Goal: Information Seeking & Learning: Learn about a topic

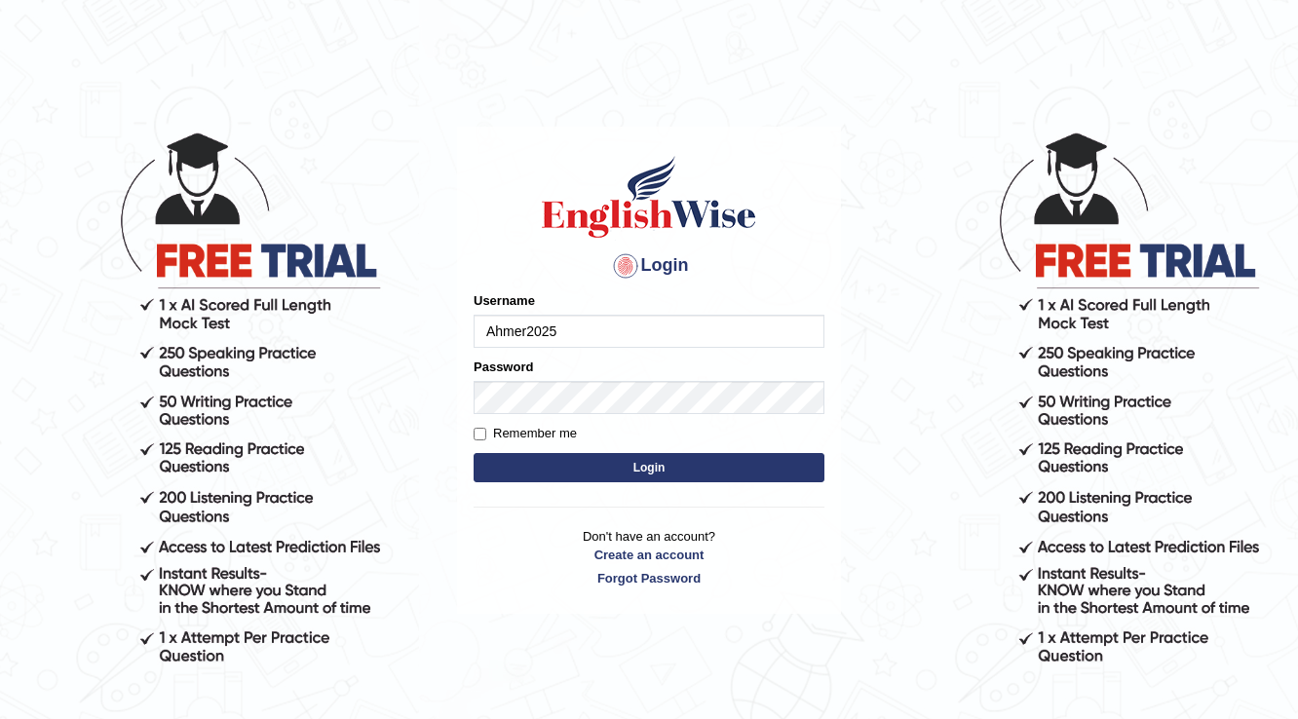
type input "Ahmer2025"
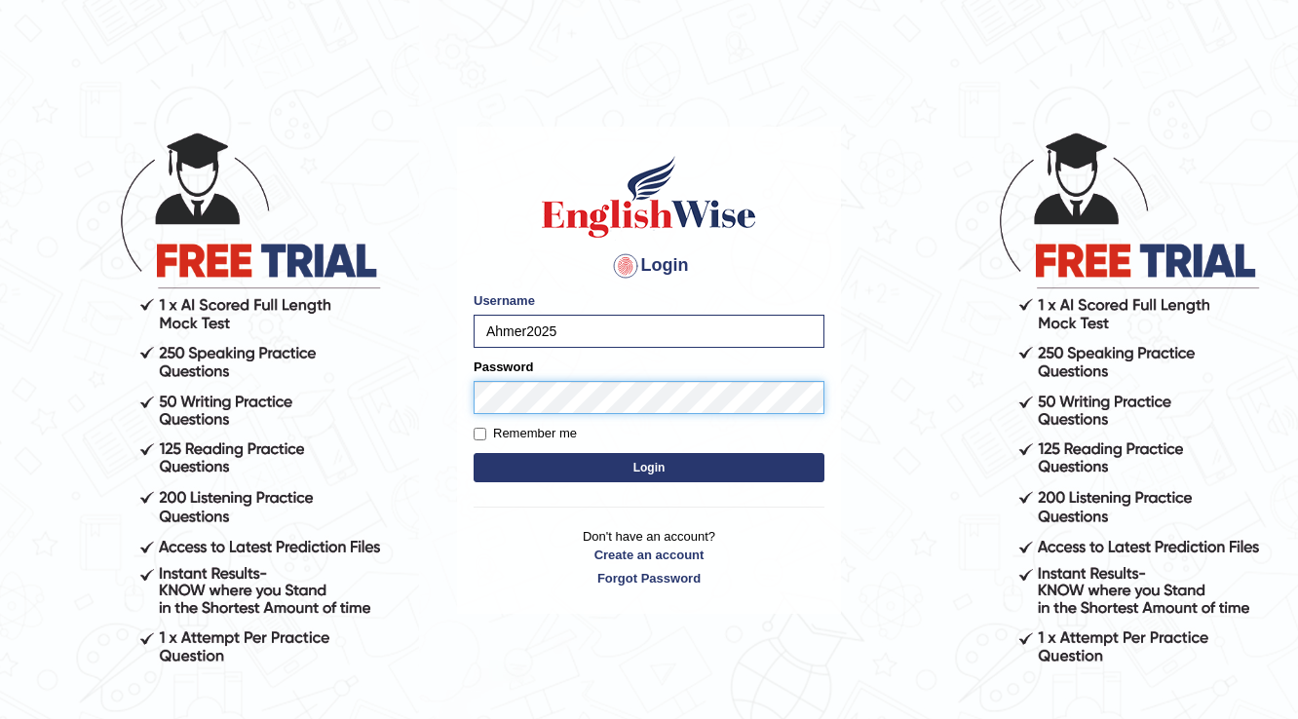
click at [474, 324] on button "Login" at bounding box center [649, 467] width 351 height 29
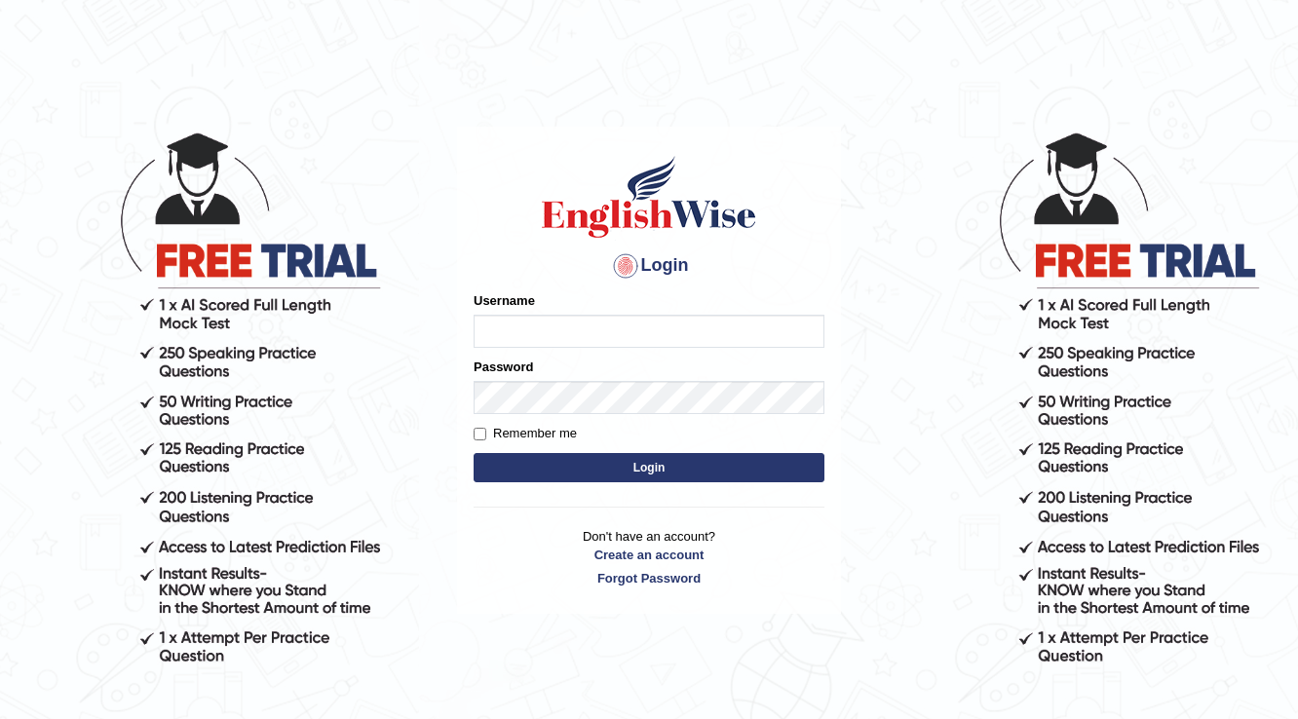
type input "a"
type input "Ahmer2025"
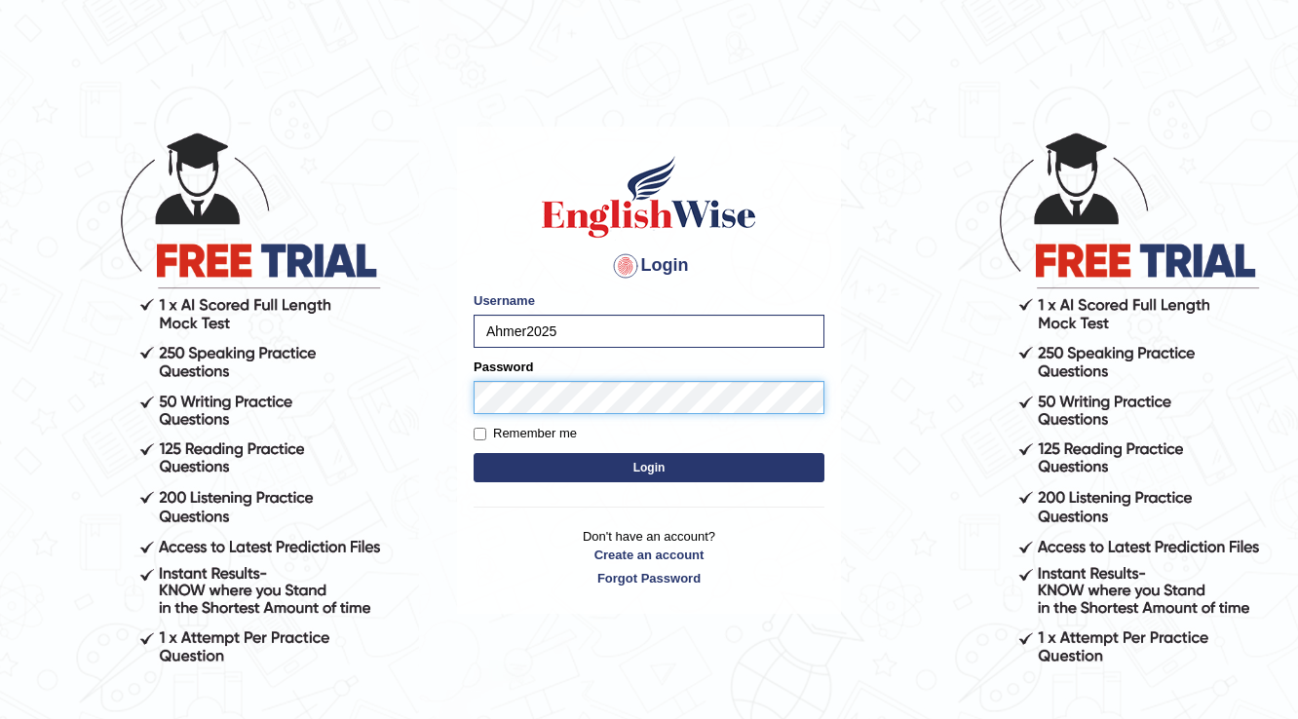
click at [474, 453] on button "Login" at bounding box center [649, 467] width 351 height 29
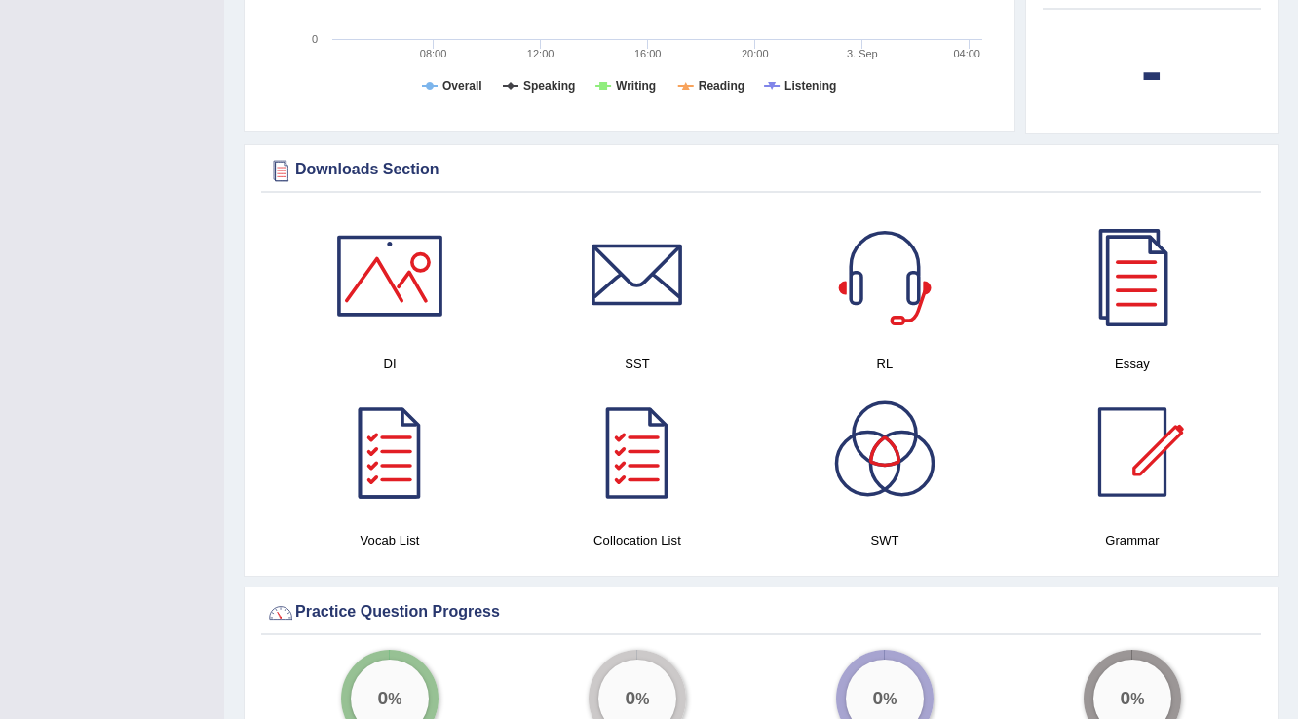
scroll to position [935, 0]
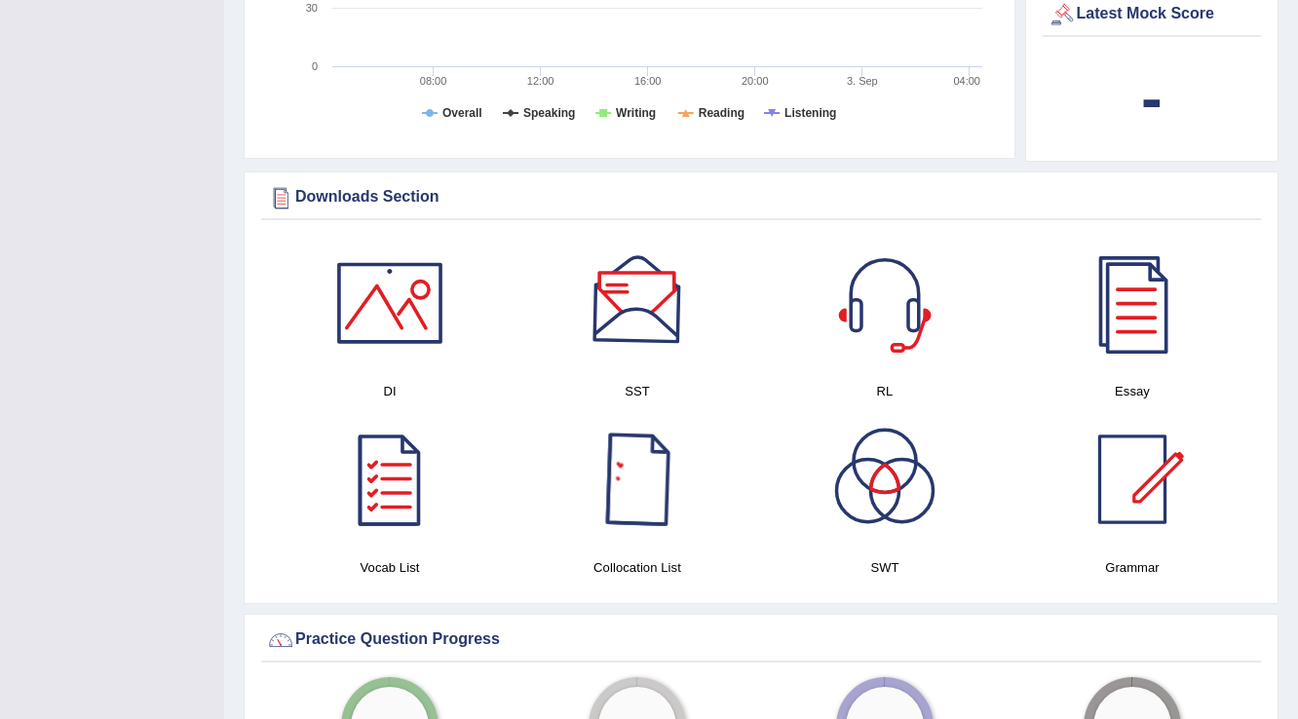
click at [629, 498] on div at bounding box center [637, 479] width 136 height 136
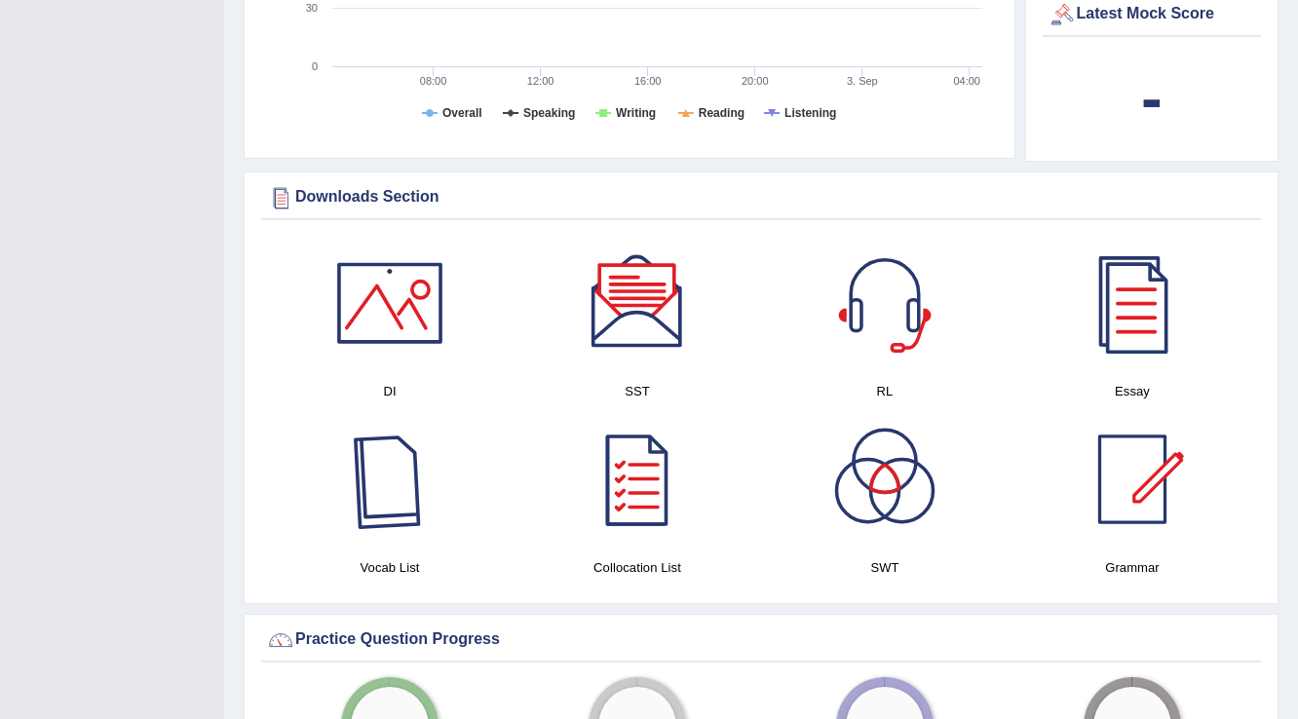
click at [394, 460] on div at bounding box center [390, 479] width 136 height 136
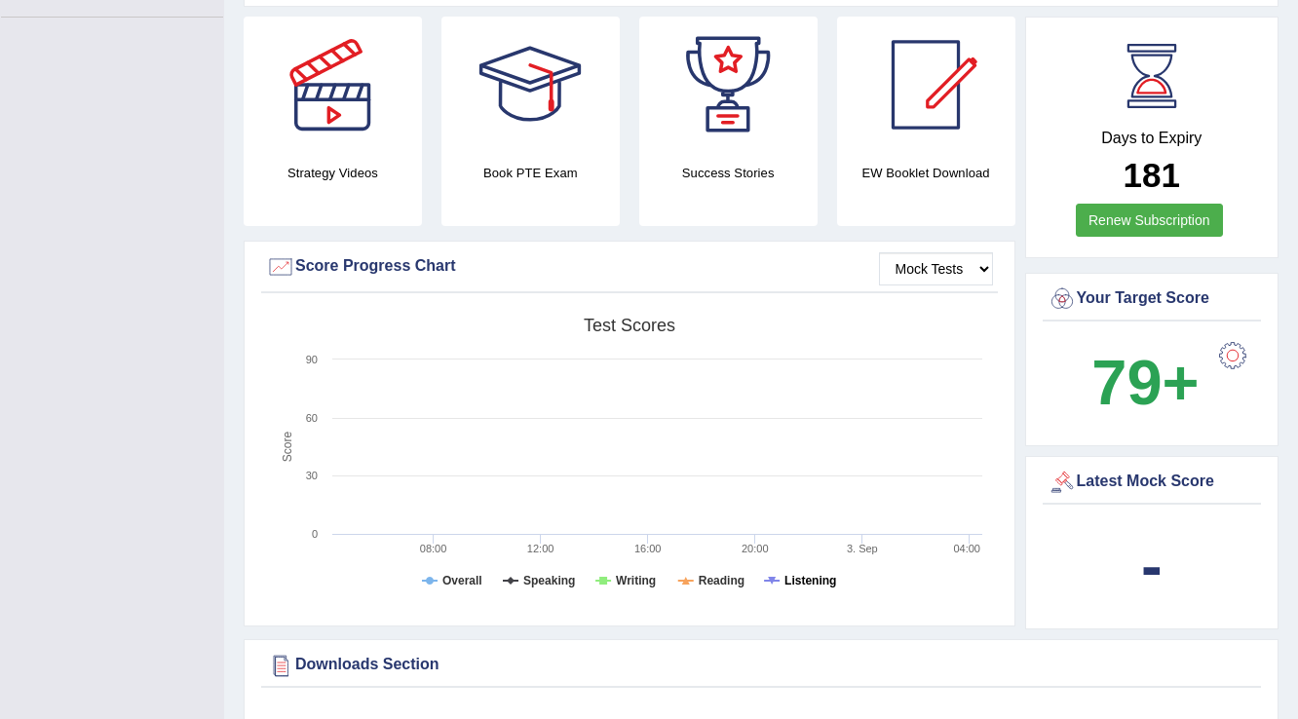
scroll to position [390, 0]
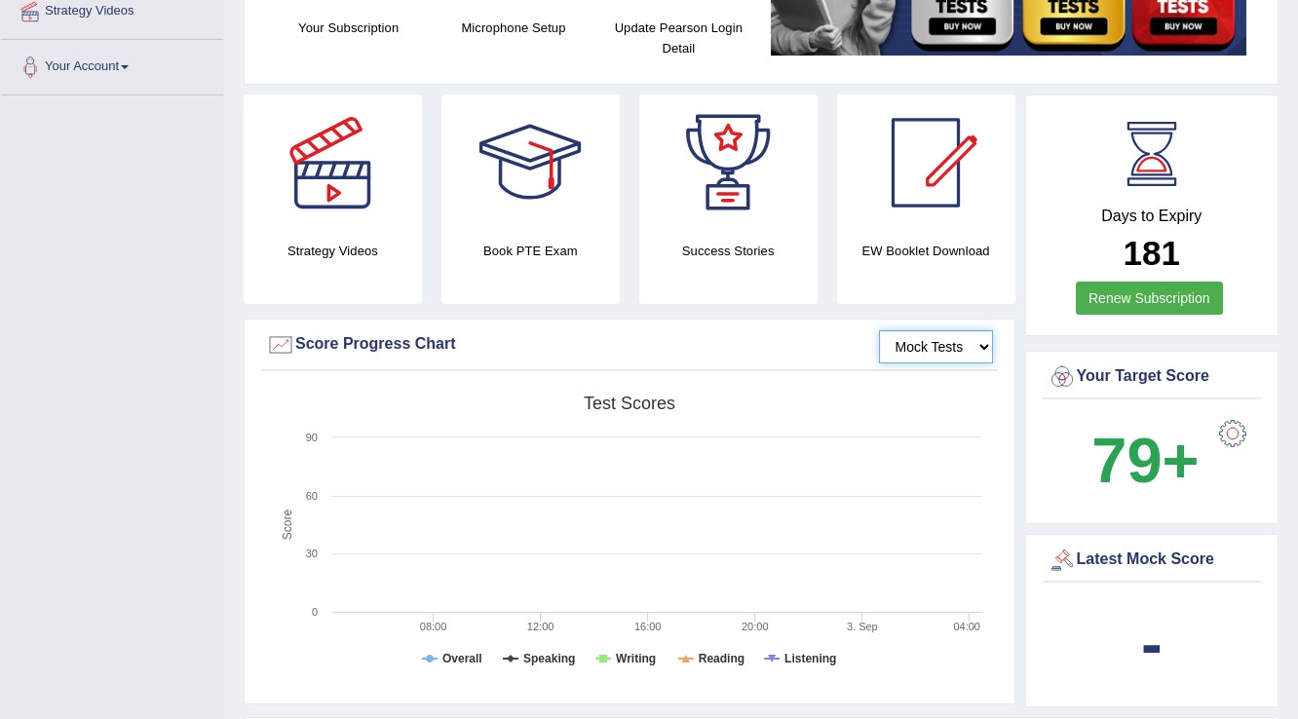
click at [982, 346] on select "Mock Tests" at bounding box center [936, 346] width 114 height 33
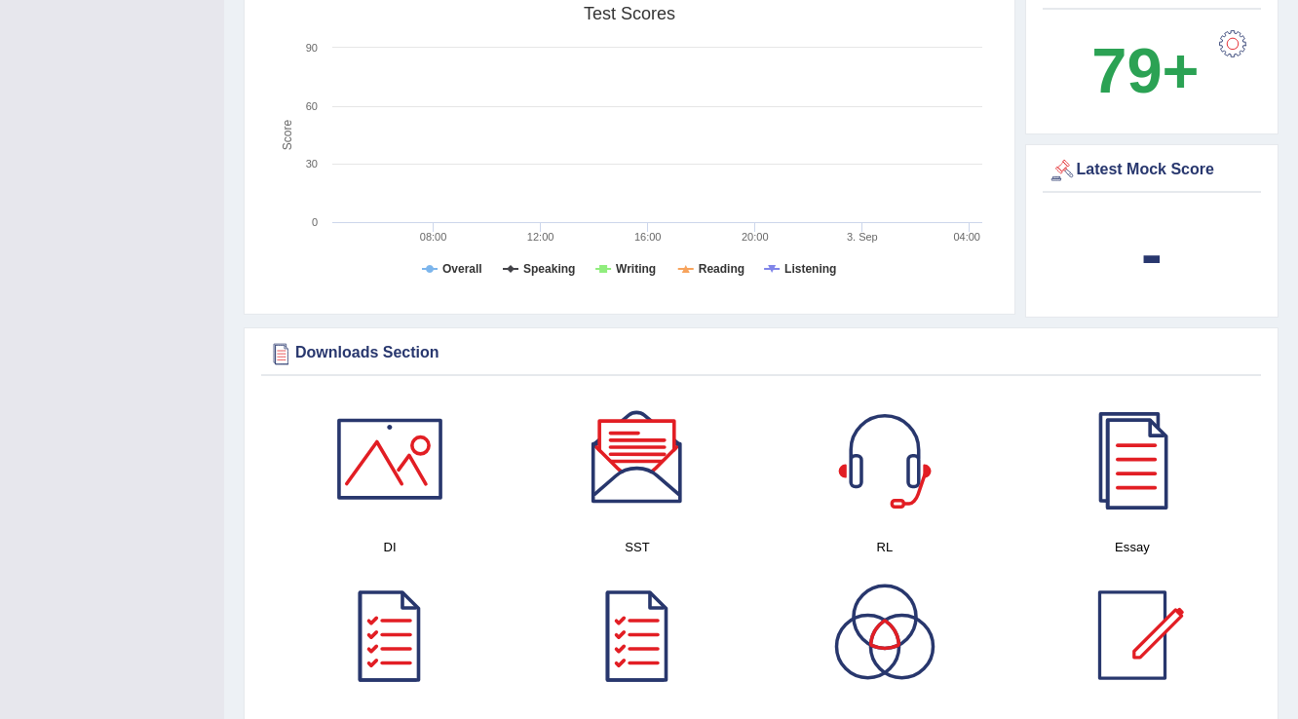
scroll to position [1091, 0]
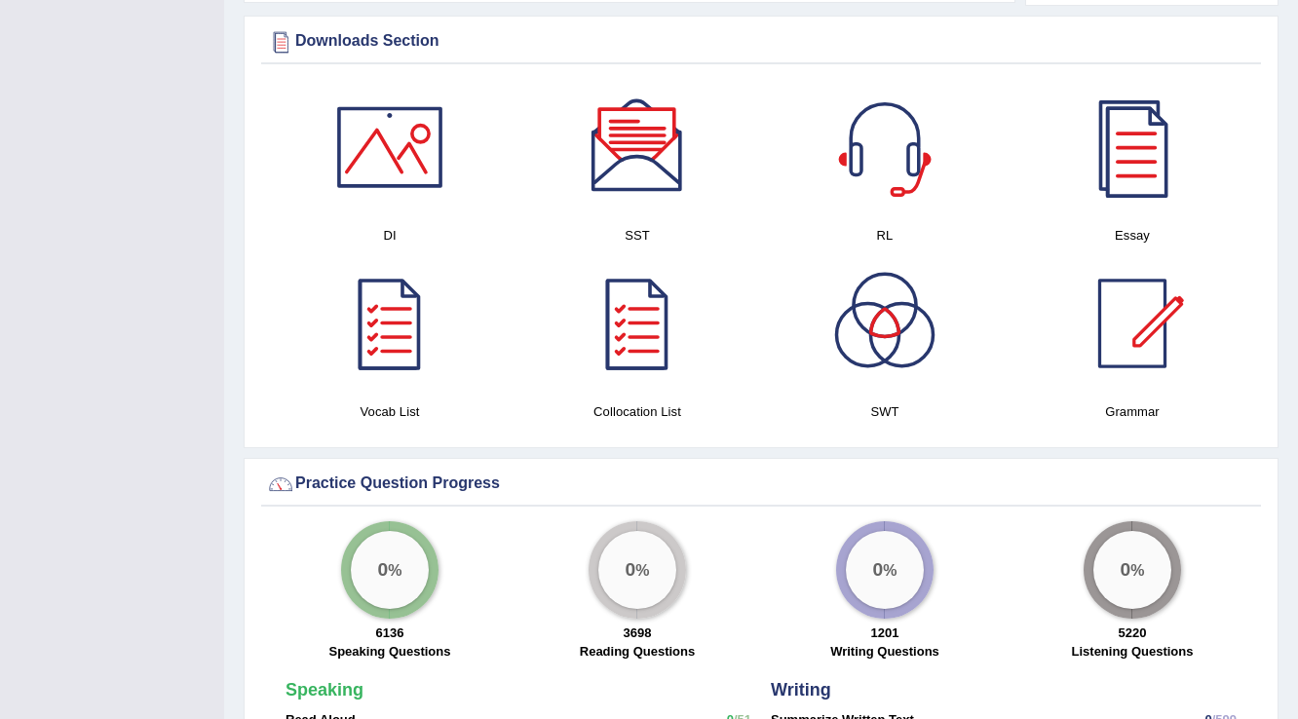
click at [392, 316] on div at bounding box center [390, 323] width 136 height 136
click at [633, 314] on div at bounding box center [637, 323] width 136 height 136
click at [1151, 326] on div at bounding box center [1132, 323] width 136 height 136
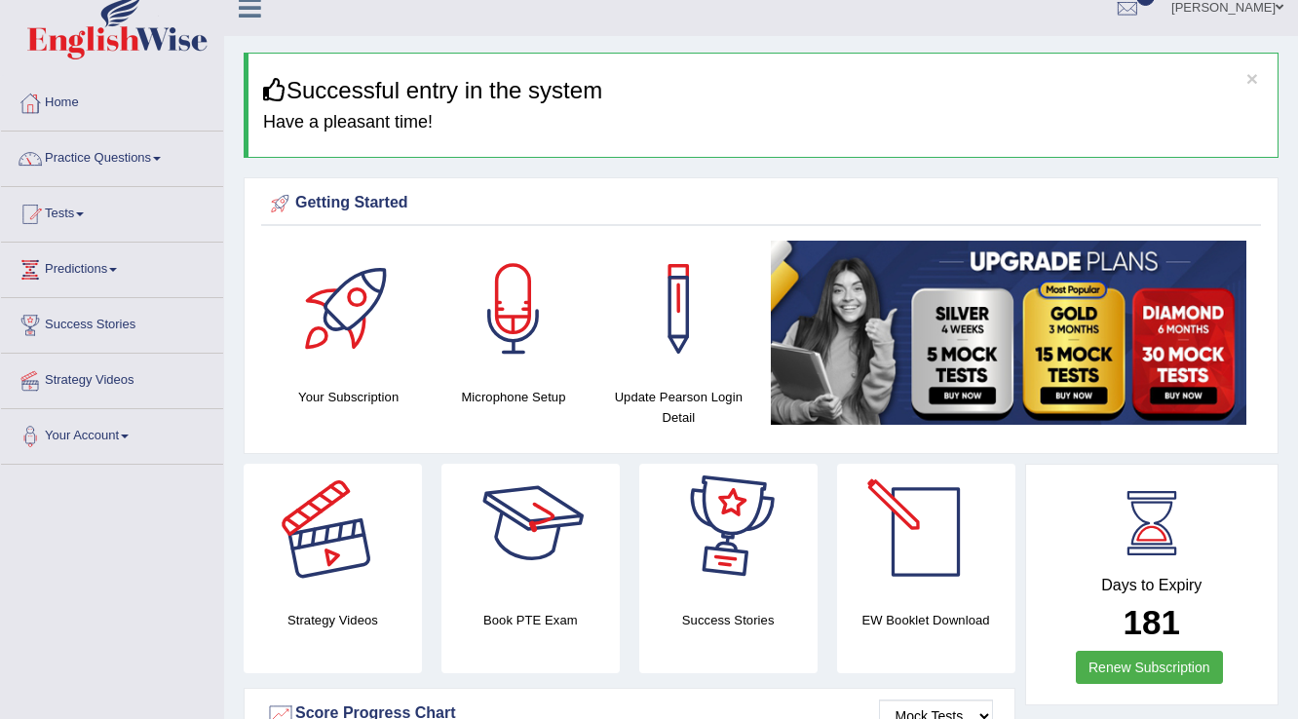
scroll to position [0, 0]
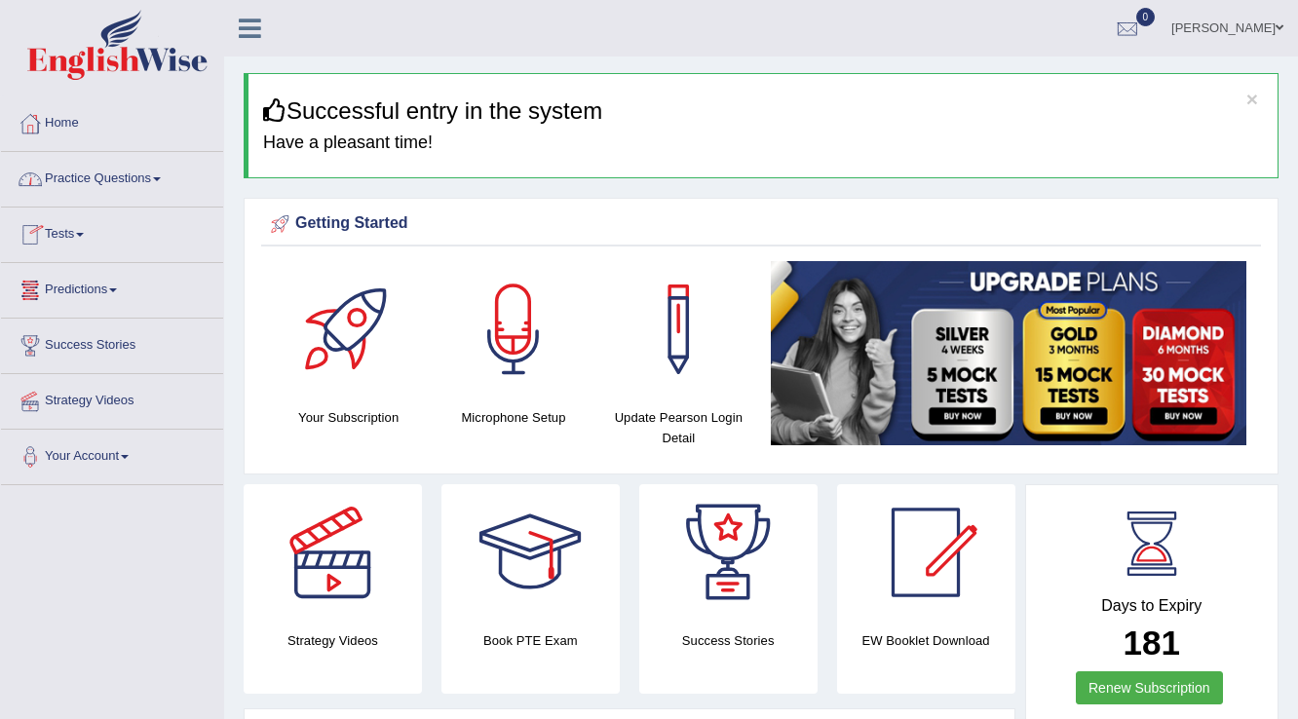
click at [147, 174] on link "Practice Questions" at bounding box center [112, 176] width 222 height 49
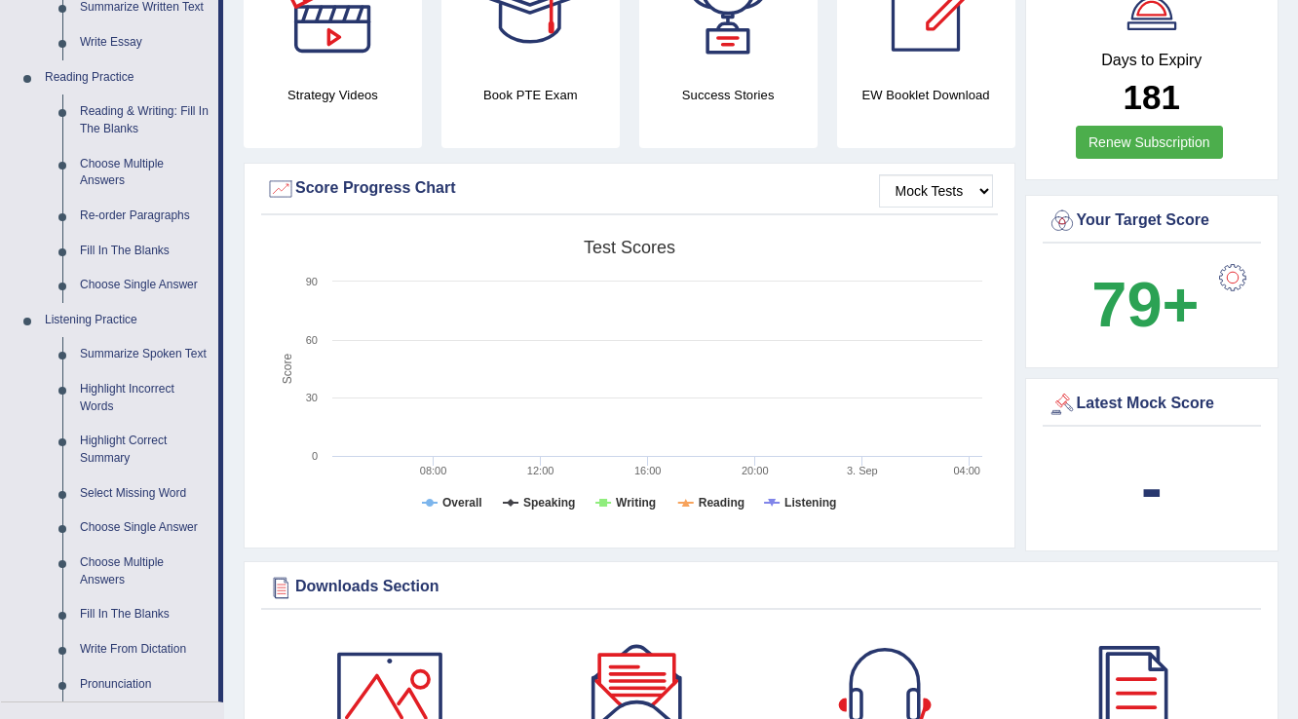
scroll to position [702, 0]
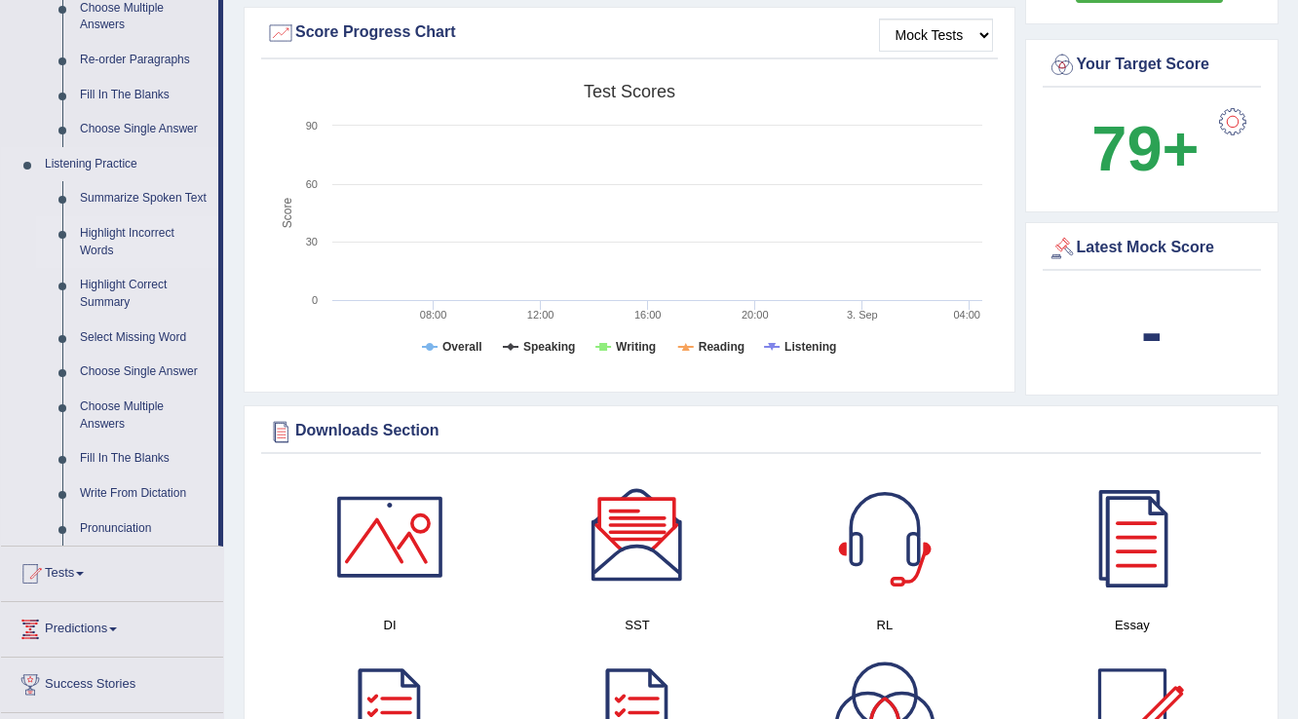
click at [102, 230] on link "Highlight Incorrect Words" at bounding box center [144, 242] width 147 height 52
click at [102, 230] on ul "Summarize Spoken Text Highlight Incorrect Words Highlight Correct Summary Selec…" at bounding box center [127, 363] width 182 height 364
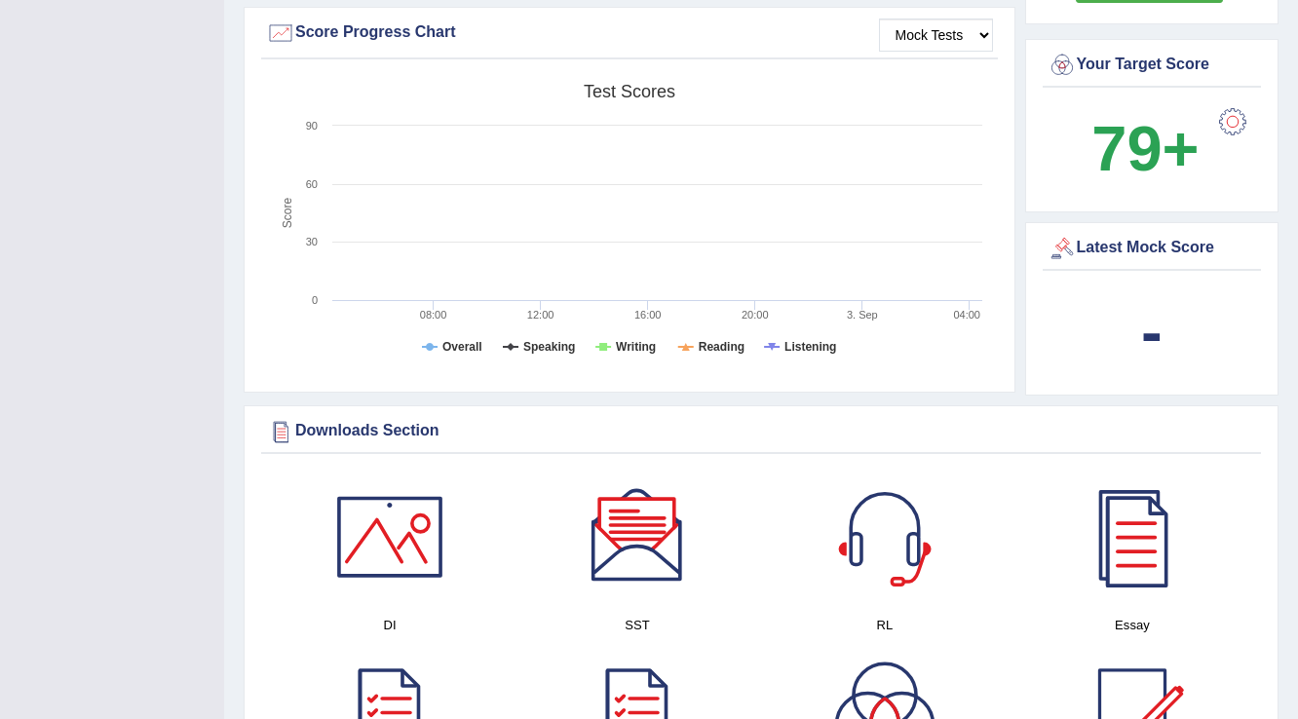
scroll to position [330, 0]
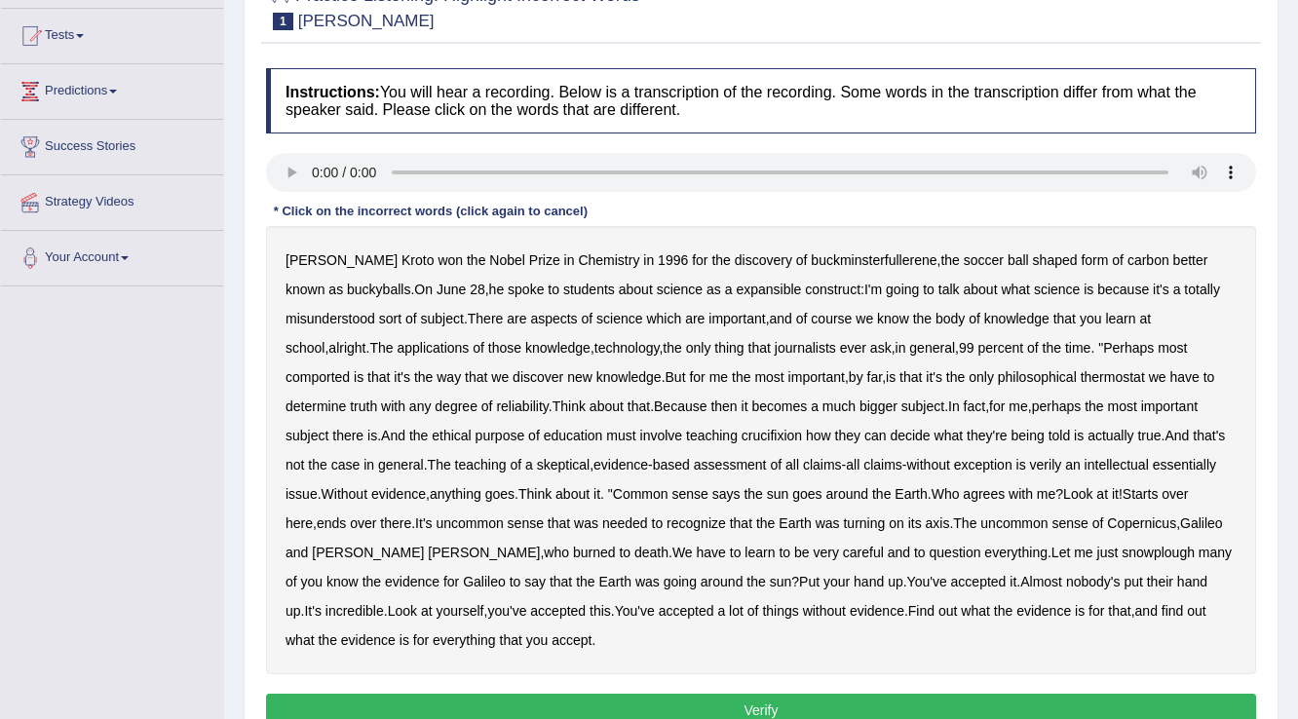
scroll to position [234, 0]
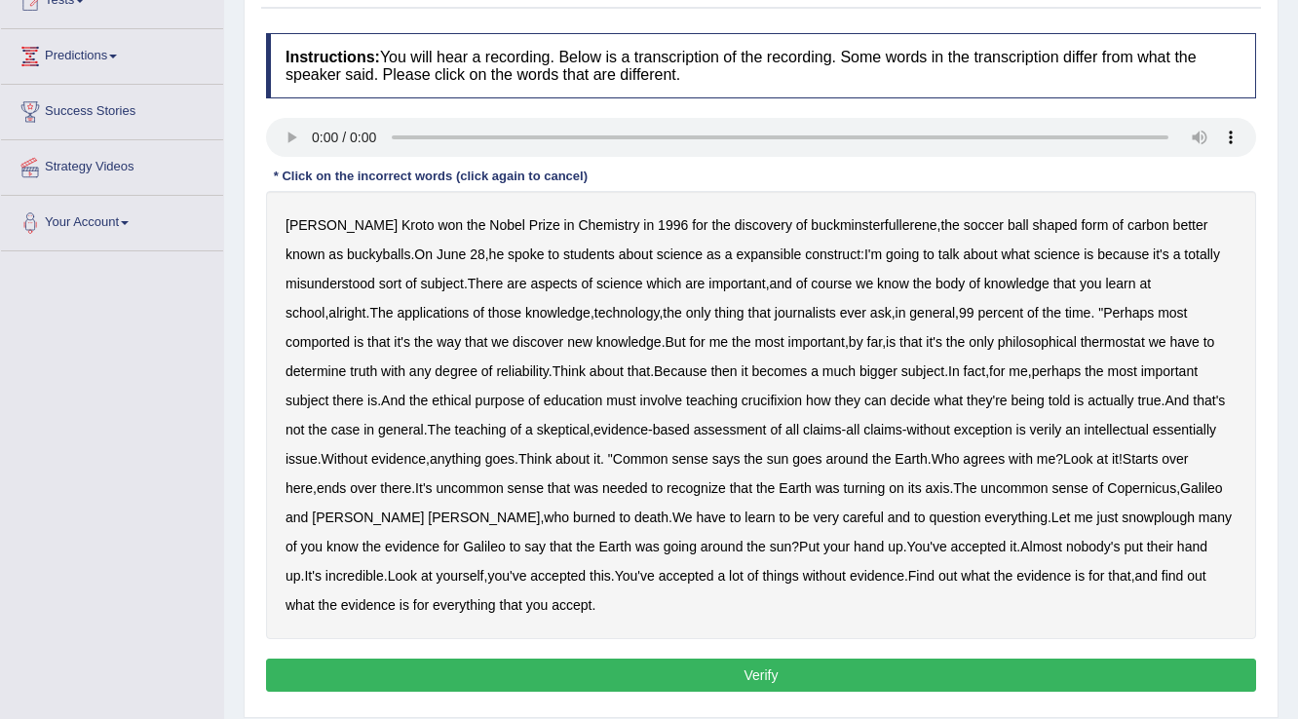
click at [657, 250] on b "science" at bounding box center [680, 255] width 46 height 16
click at [736, 249] on b "expansible" at bounding box center [768, 255] width 65 height 16
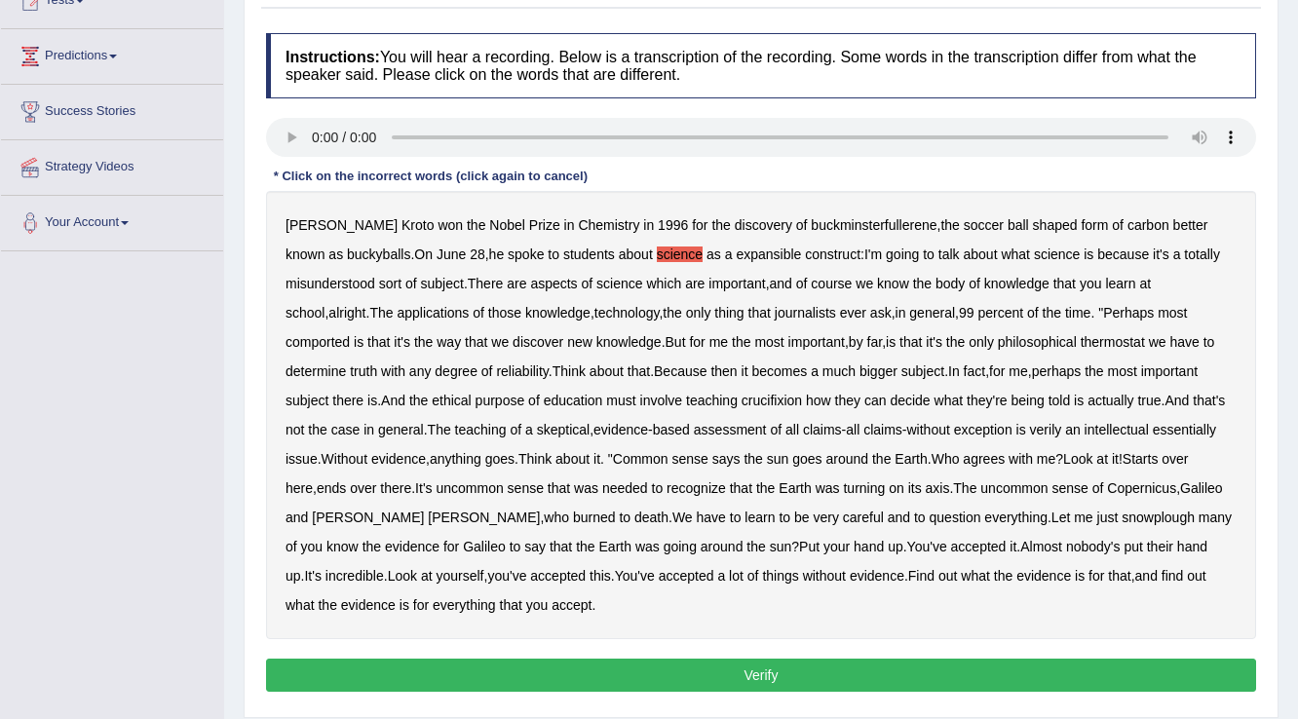
click at [736, 248] on b "expansible" at bounding box center [768, 255] width 65 height 16
click at [805, 249] on b "construct" at bounding box center [833, 255] width 56 height 16
click at [886, 249] on b "going" at bounding box center [902, 255] width 33 height 16
click at [963, 252] on b "about" at bounding box center [980, 255] width 34 height 16
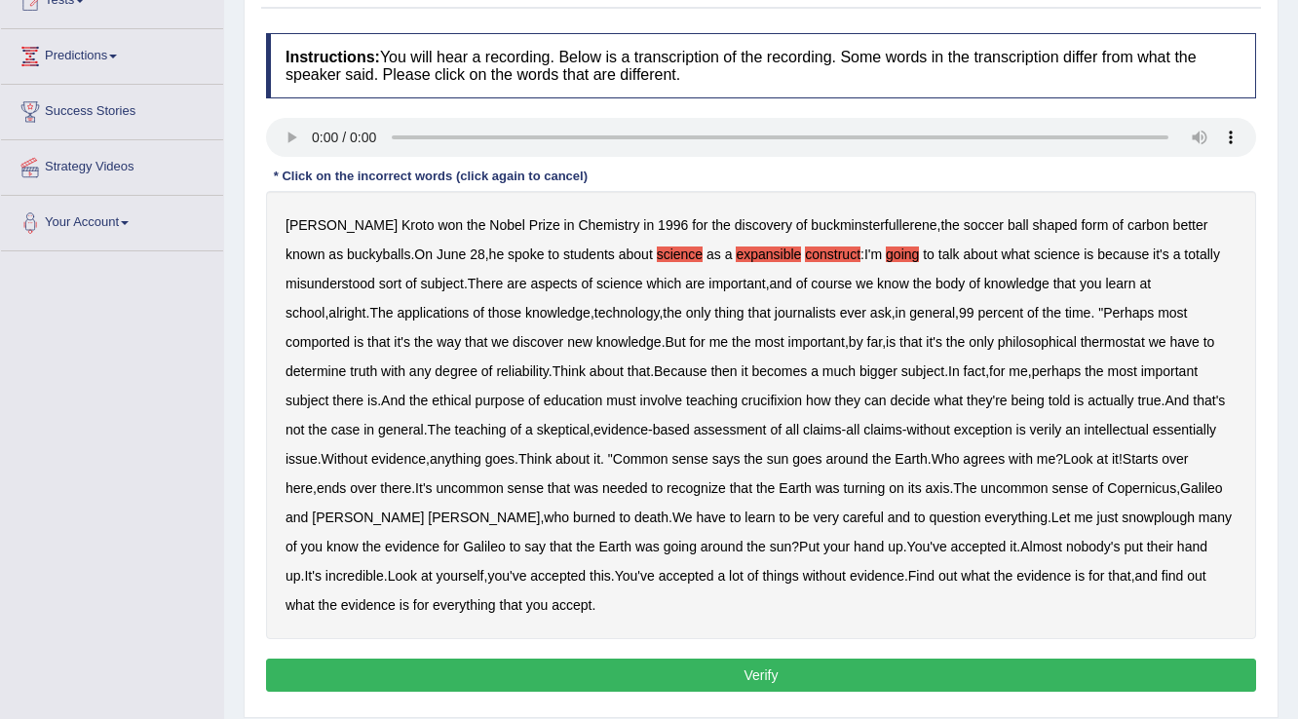
click at [886, 253] on b "going" at bounding box center [902, 255] width 33 height 16
drag, startPoint x: 795, startPoint y: 250, endPoint x: 781, endPoint y: 256, distance: 14.8
click at [805, 253] on b "construct" at bounding box center [833, 255] width 56 height 16
click at [736, 251] on b "expansible" at bounding box center [768, 255] width 65 height 16
click at [657, 249] on b "science" at bounding box center [680, 255] width 46 height 16
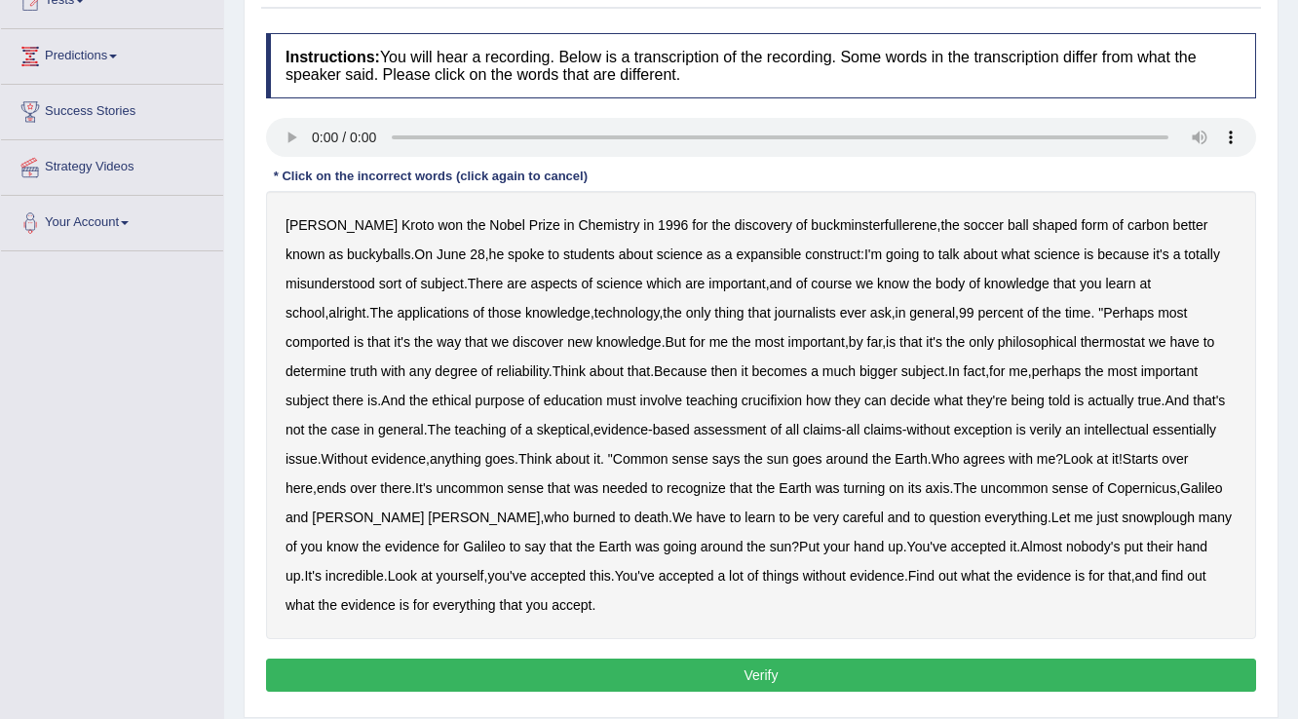
click at [745, 252] on b "expansible" at bounding box center [768, 255] width 65 height 16
click at [864, 253] on b "I'm" at bounding box center [873, 255] width 18 height 16
click at [864, 256] on b "I'm" at bounding box center [873, 255] width 18 height 16
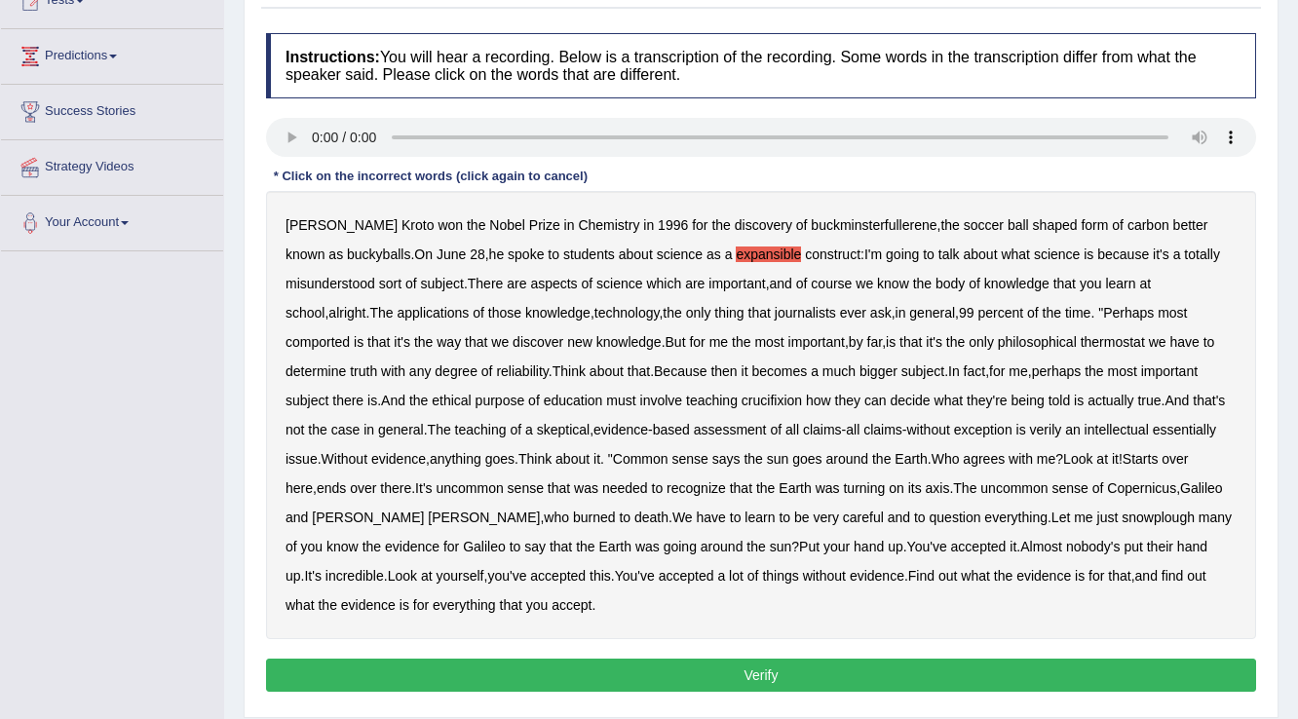
click at [736, 250] on b "expansible" at bounding box center [768, 255] width 65 height 16
click at [1127, 220] on b "carbon" at bounding box center [1148, 225] width 42 height 16
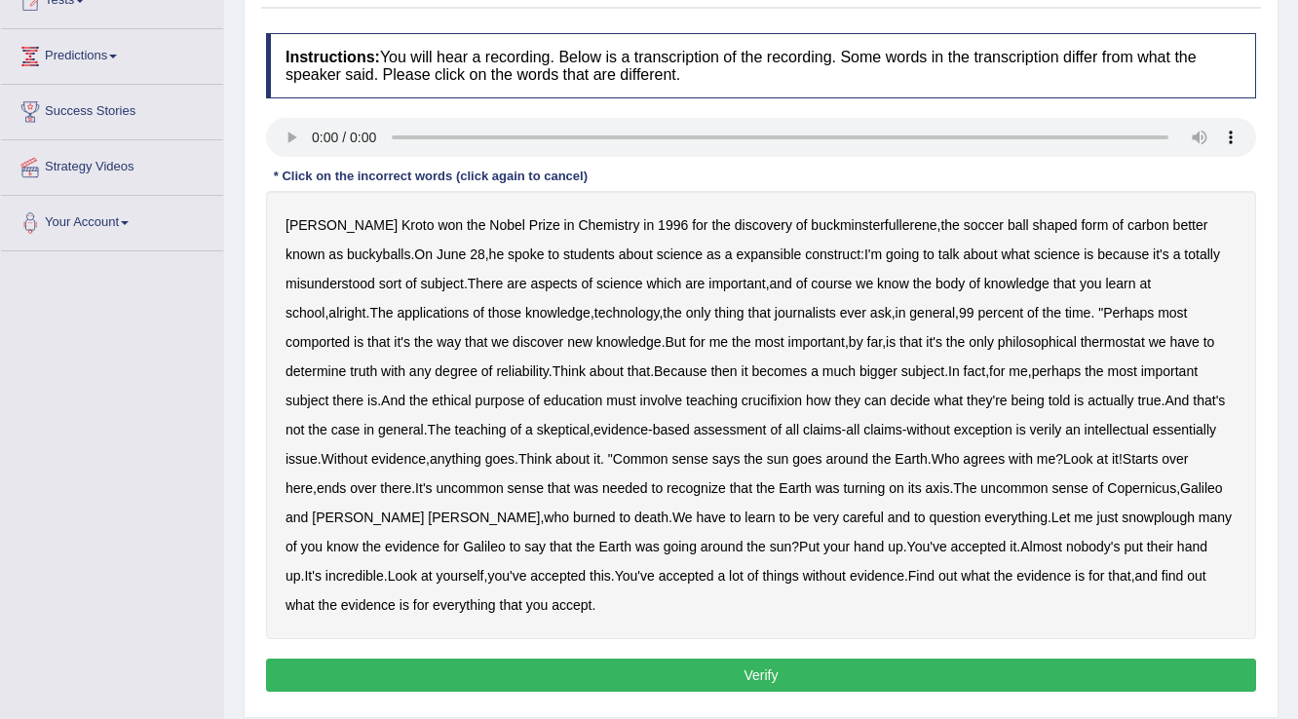
click at [1127, 220] on b "carbon" at bounding box center [1148, 225] width 42 height 16
click at [1173, 226] on b "better" at bounding box center [1190, 225] width 35 height 16
click at [1153, 253] on b "it's" at bounding box center [1161, 255] width 17 height 16
click at [1153, 249] on b "it's" at bounding box center [1161, 255] width 17 height 16
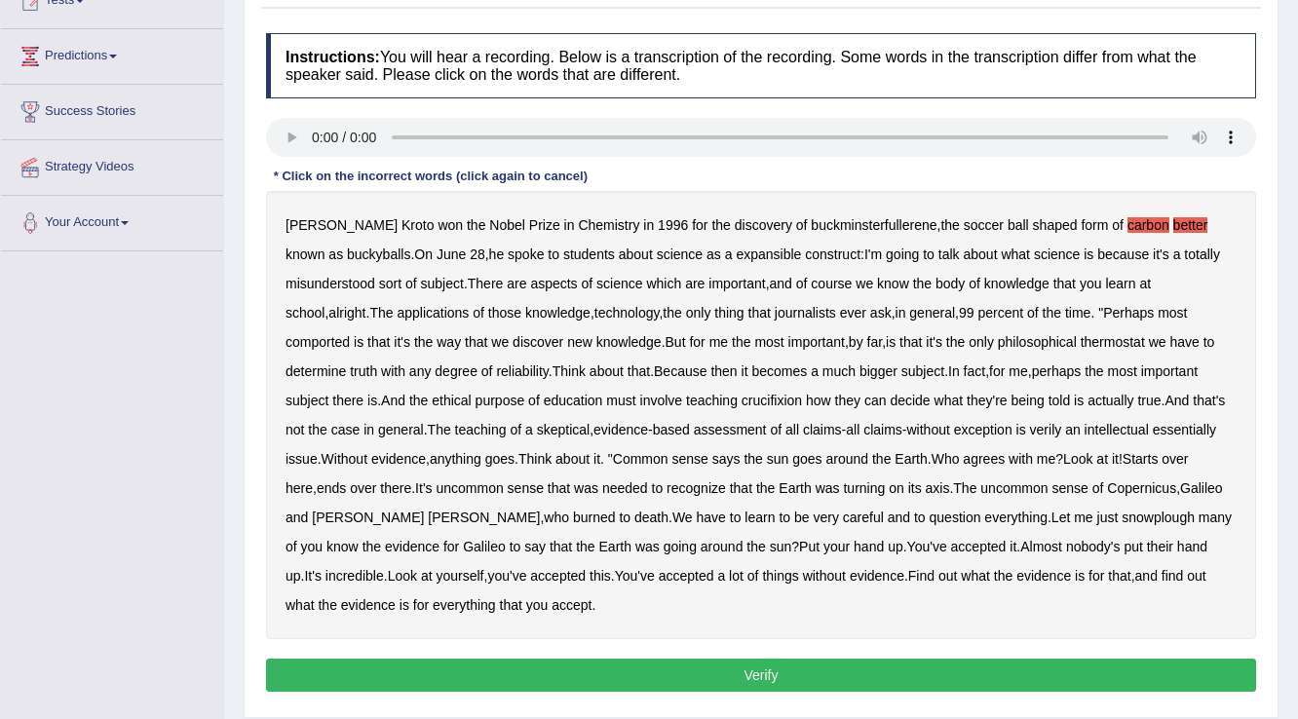
click at [1153, 251] on b "it's" at bounding box center [1161, 255] width 17 height 16
click at [1153, 248] on b "it's" at bounding box center [1161, 255] width 17 height 16
click at [1184, 250] on b "totally" at bounding box center [1202, 255] width 36 height 16
click at [1130, 278] on b "learn" at bounding box center [1120, 284] width 30 height 16
click at [1099, 254] on div "Harold Kroto won the Nobel Prize in Chemistry in 1996 for the discovery of buck…" at bounding box center [761, 415] width 990 height 448
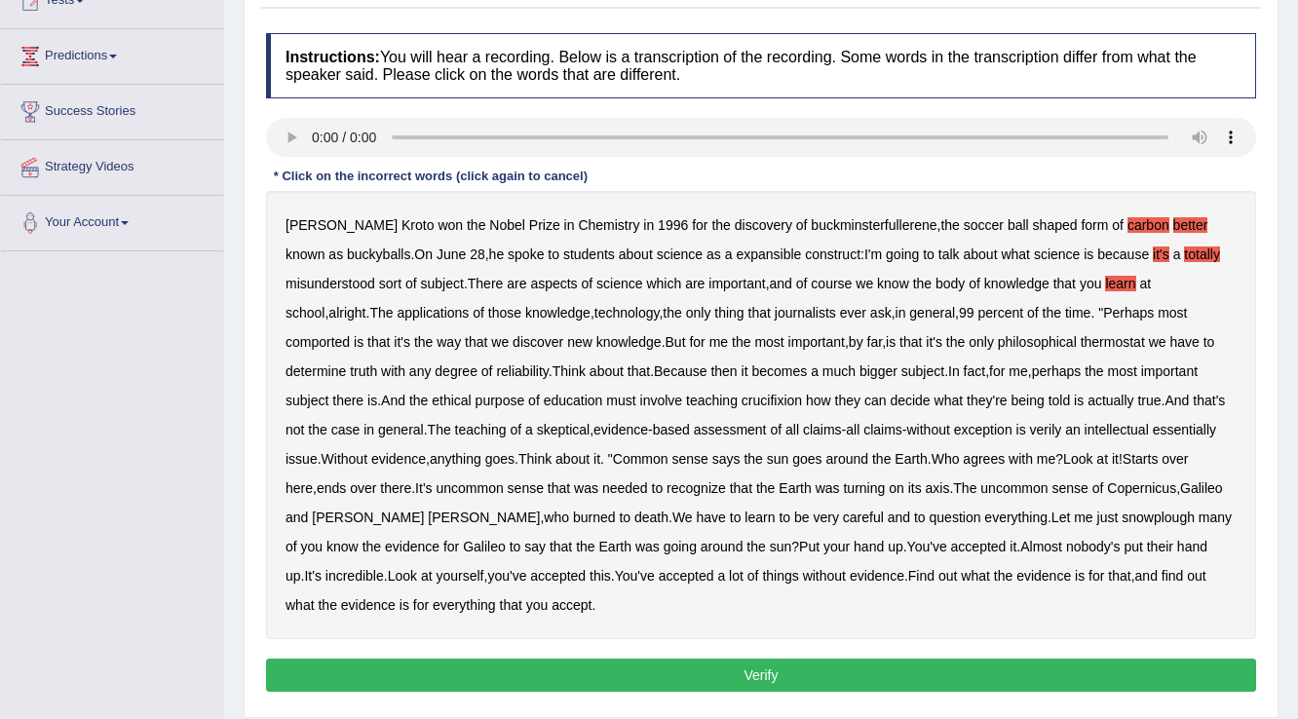
click at [1099, 254] on div "Harold Kroto won the Nobel Prize in Chemistry in 1996 for the discovery of buck…" at bounding box center [761, 415] width 990 height 448
click at [1153, 254] on b "it's" at bounding box center [1161, 255] width 17 height 16
click at [1184, 251] on b "totally" at bounding box center [1202, 255] width 36 height 16
click at [1124, 278] on div "Harold Kroto won the Nobel Prize in Chemistry in 1996 for the discovery of buck…" at bounding box center [761, 415] width 990 height 448
click at [1124, 278] on b "learn" at bounding box center [1120, 284] width 30 height 16
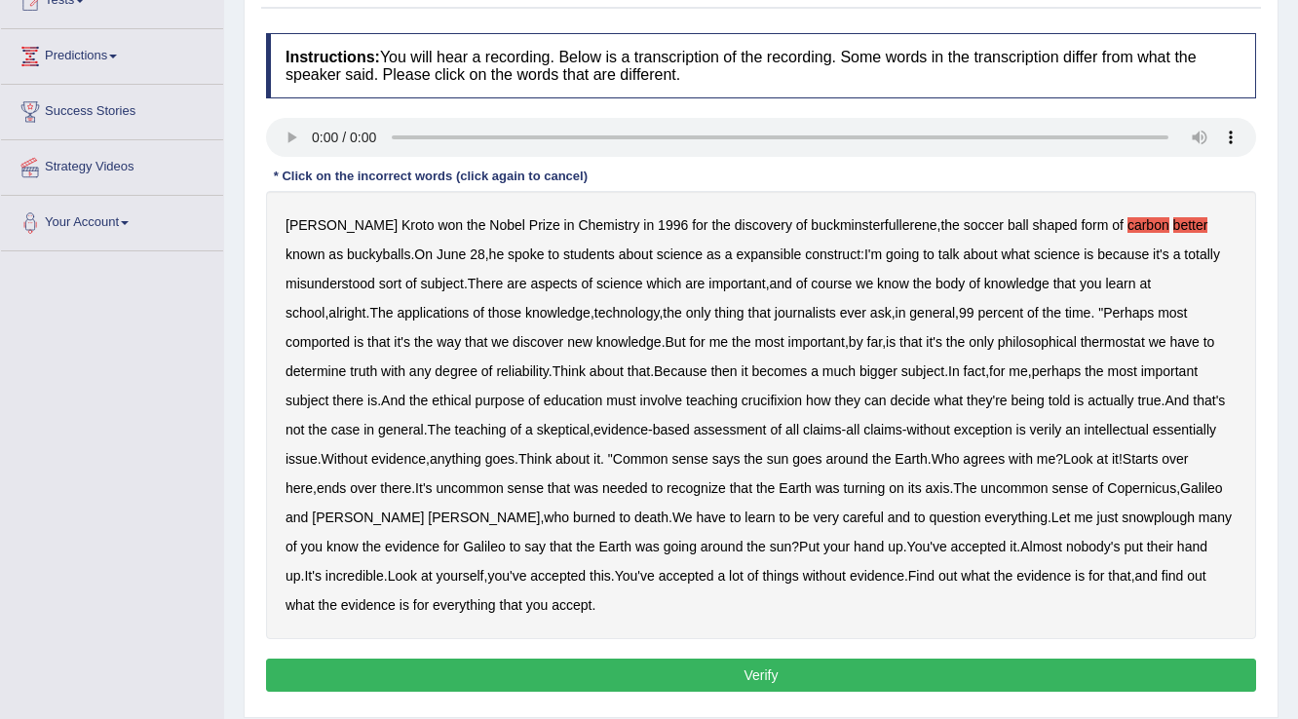
click at [1173, 222] on b "better" at bounding box center [1190, 225] width 35 height 16
click at [1127, 227] on b "carbon" at bounding box center [1148, 225] width 42 height 16
click at [1119, 214] on div "Harold Kroto won the Nobel Prize in Chemistry in 1996 for the discovery of buck…" at bounding box center [761, 415] width 990 height 448
click at [1173, 224] on b "better" at bounding box center [1190, 225] width 35 height 16
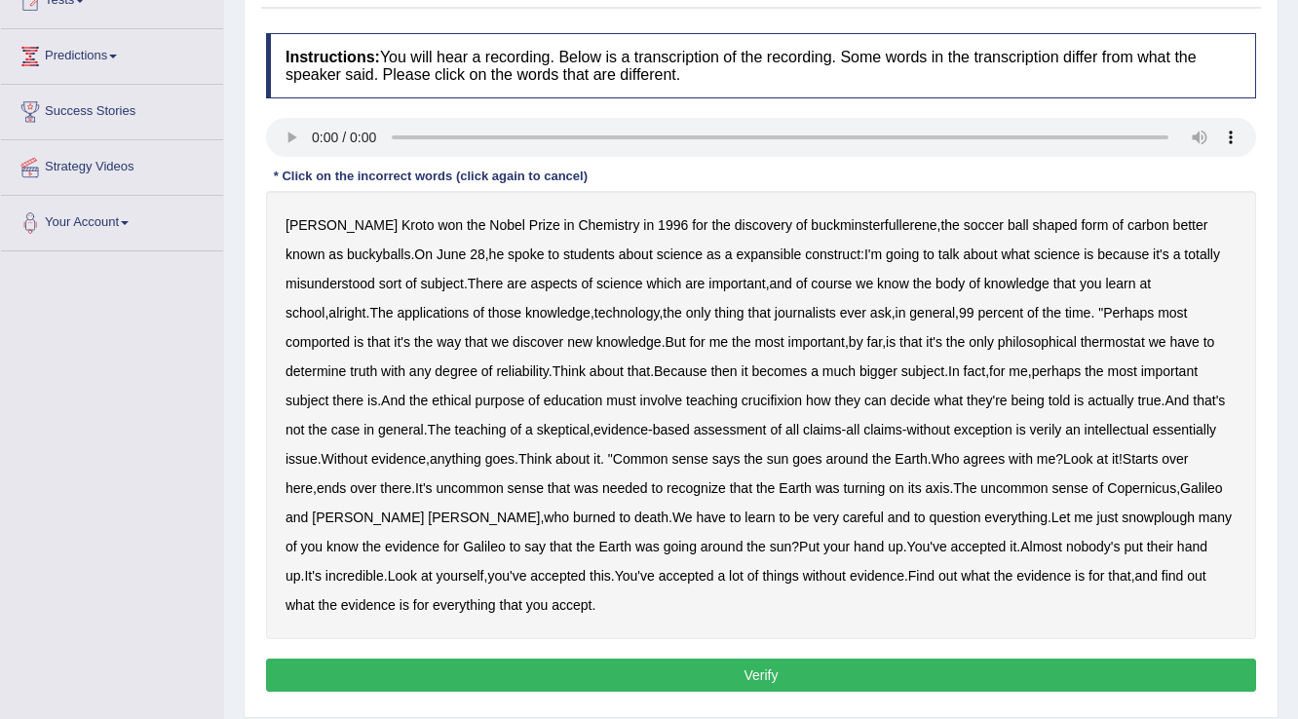
click at [1107, 314] on b "Perhaps" at bounding box center [1128, 313] width 51 height 16
click at [1081, 339] on b "thermostat" at bounding box center [1113, 342] width 64 height 16
click at [899, 341] on b "that" at bounding box center [910, 342] width 22 height 16
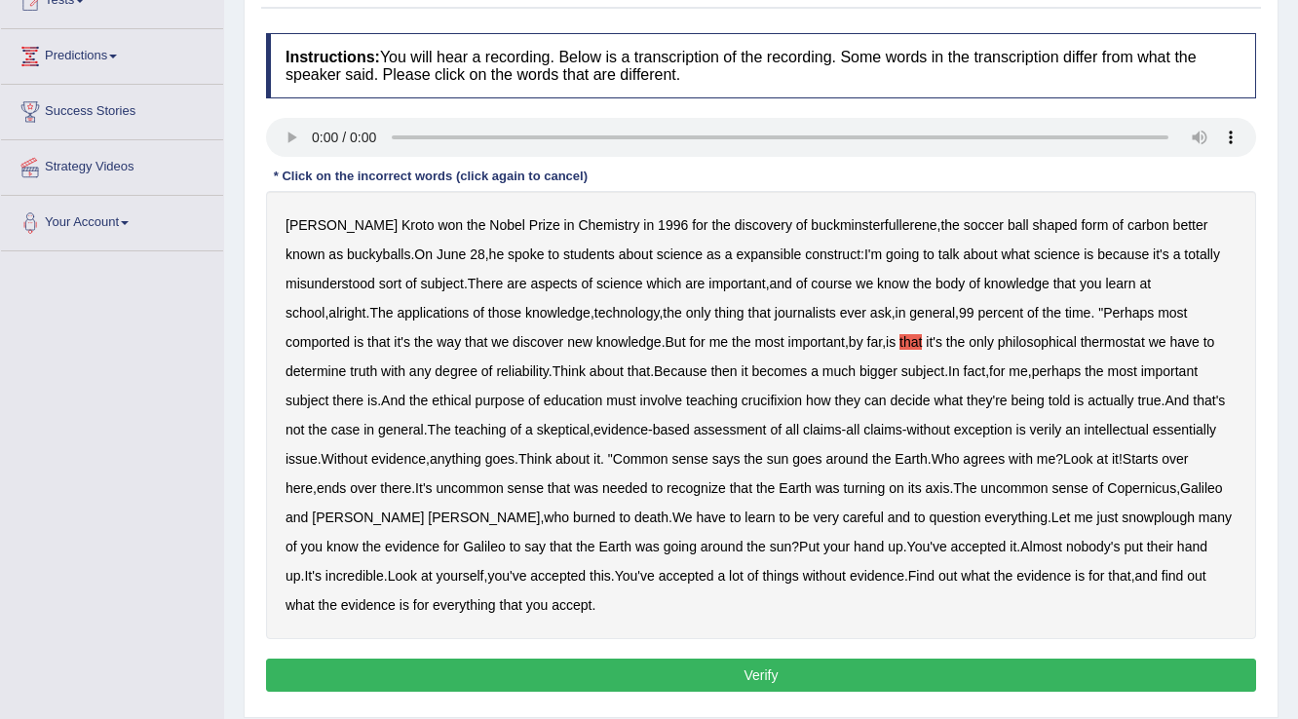
click at [969, 341] on b "only" at bounding box center [981, 342] width 25 height 16
click at [998, 340] on b "philosophical" at bounding box center [1037, 342] width 79 height 16
click at [1081, 343] on b "thermostat" at bounding box center [1113, 342] width 64 height 16
click at [1032, 367] on b "perhaps" at bounding box center [1057, 371] width 50 height 16
click at [966, 396] on div "Harold Kroto won the Nobel Prize in Chemistry in 1996 for the discovery of buck…" at bounding box center [761, 415] width 990 height 448
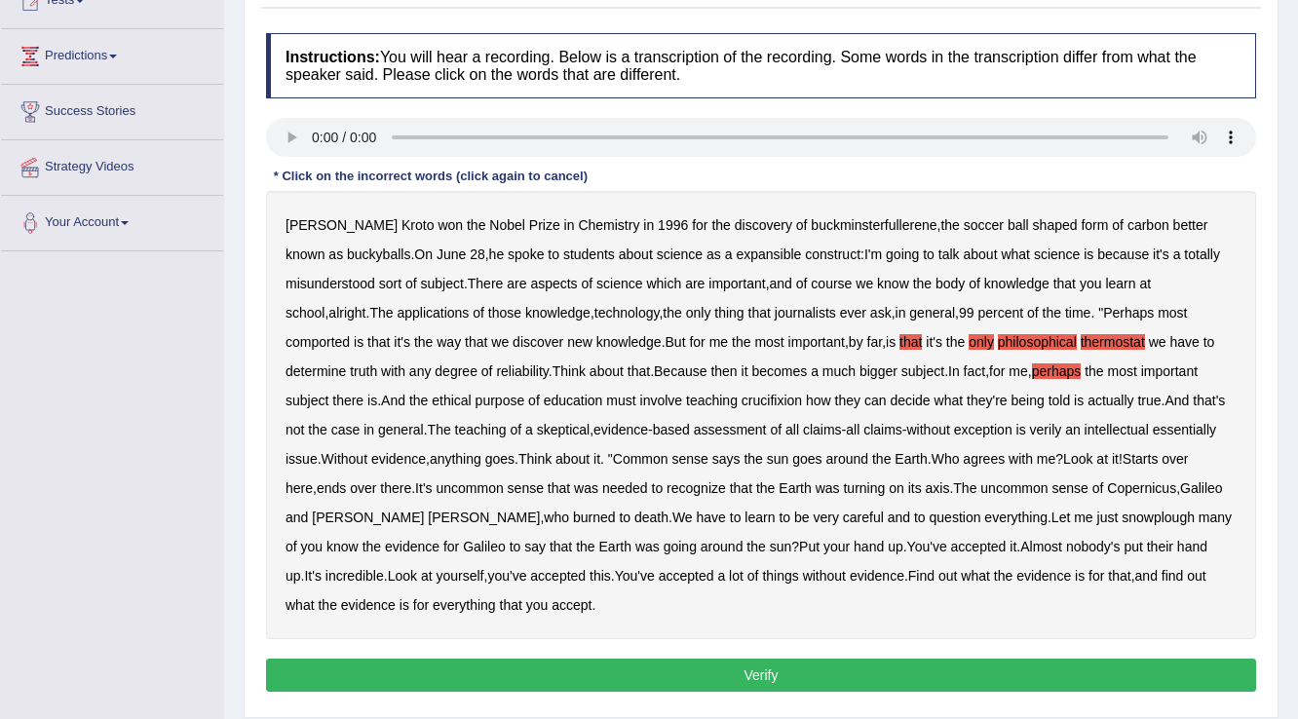
click at [966, 396] on div "Harold Kroto won the Nobel Prize in Chemistry in 1996 for the discovery of buck…" at bounding box center [761, 415] width 990 height 448
click at [899, 339] on b "that" at bounding box center [910, 342] width 22 height 16
click at [969, 336] on b "only" at bounding box center [981, 342] width 25 height 16
click at [969, 339] on b "only" at bounding box center [981, 342] width 25 height 16
click at [998, 342] on b "philosophical" at bounding box center [1037, 342] width 79 height 16
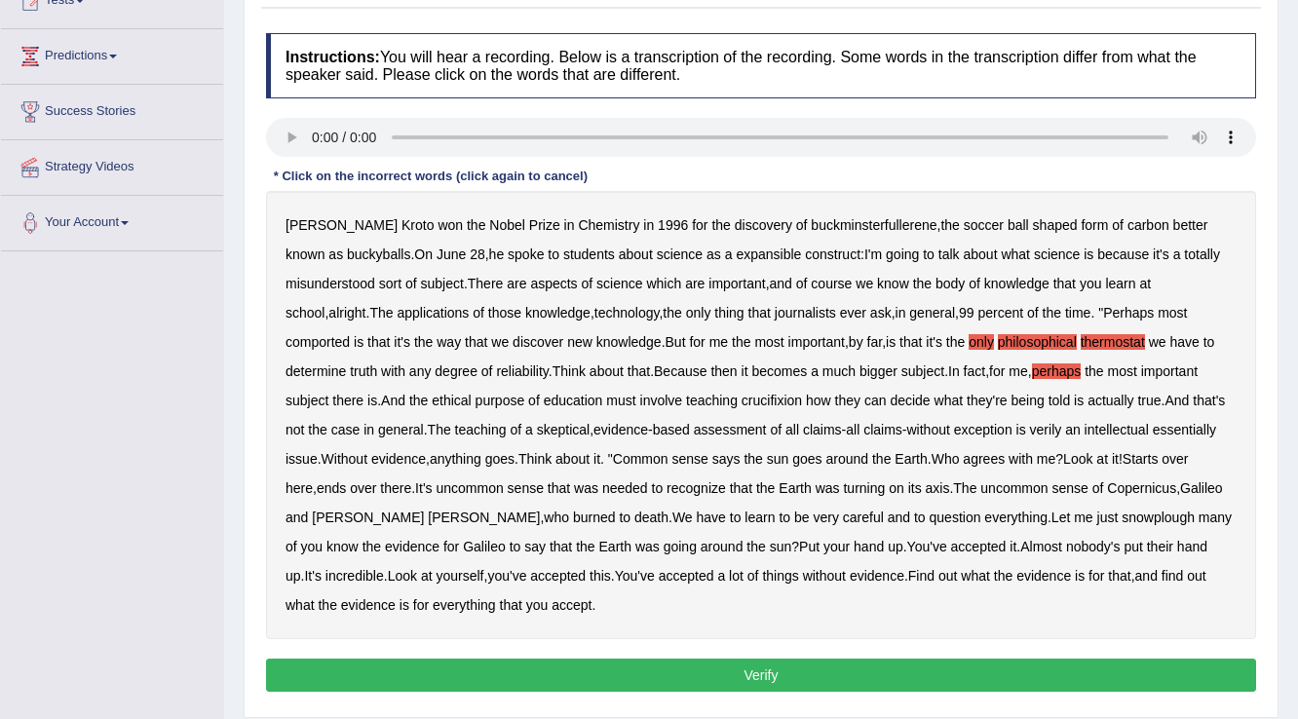
click at [998, 342] on b "philosophical" at bounding box center [1037, 342] width 79 height 16
click at [969, 338] on b "only" at bounding box center [981, 342] width 25 height 16
drag, startPoint x: 915, startPoint y: 338, endPoint x: 925, endPoint y: 341, distance: 10.2
click at [969, 340] on b "only" at bounding box center [981, 342] width 25 height 16
drag, startPoint x: 954, startPoint y: 336, endPoint x: 969, endPoint y: 339, distance: 14.9
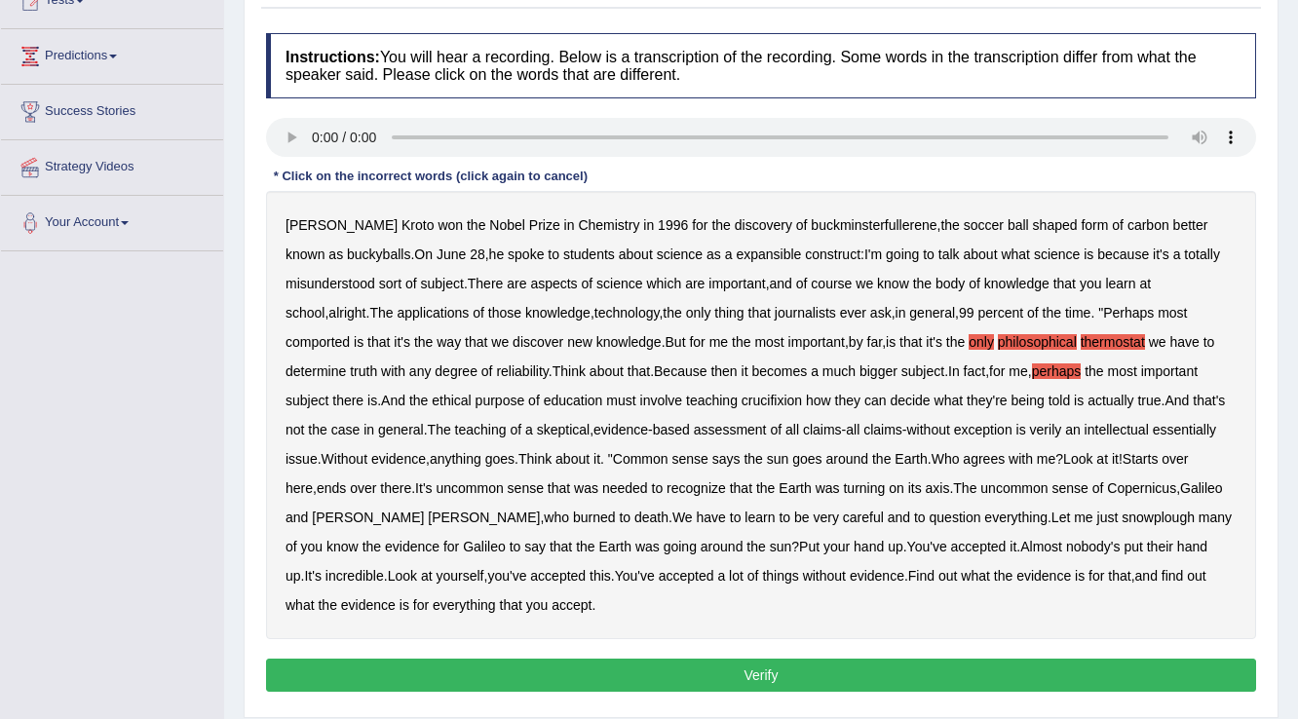
click at [998, 339] on b "philosophical" at bounding box center [1037, 342] width 79 height 16
click at [1033, 370] on b "perhaps" at bounding box center [1057, 371] width 50 height 16
click at [1081, 342] on b "thermostat" at bounding box center [1113, 342] width 64 height 16
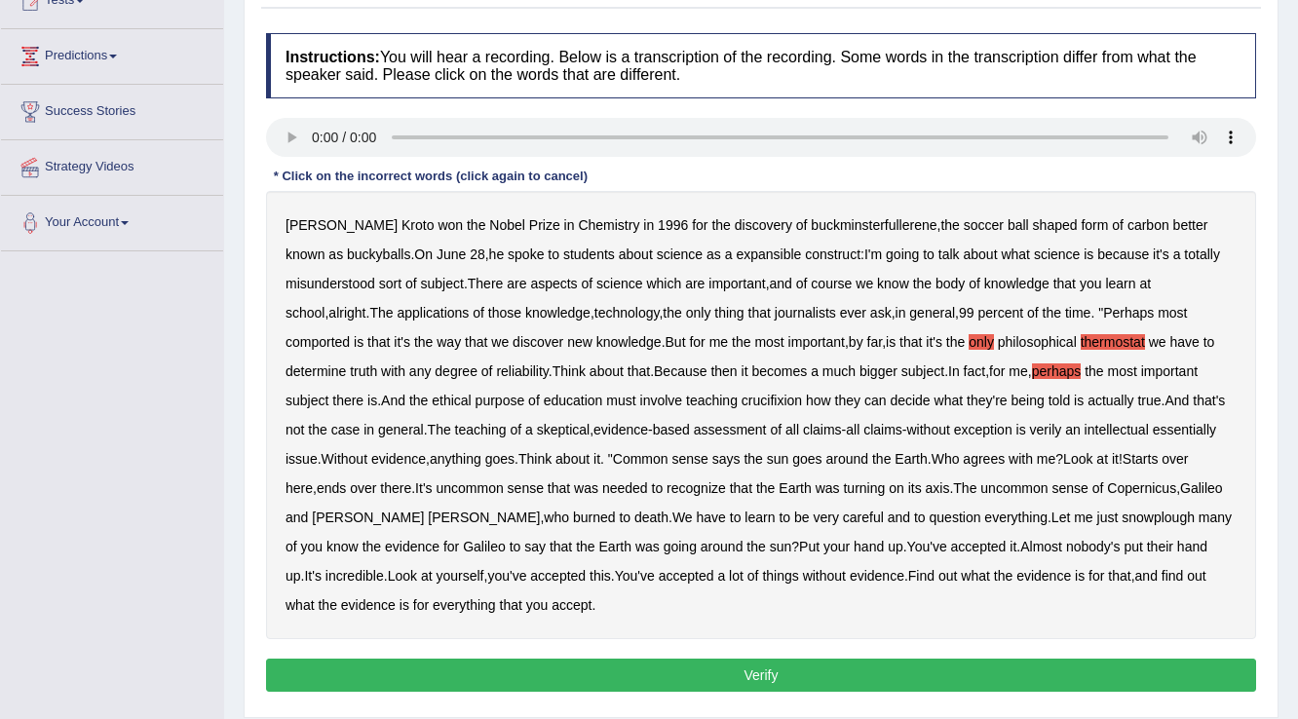
click at [1032, 373] on b "perhaps" at bounding box center [1057, 371] width 50 height 16
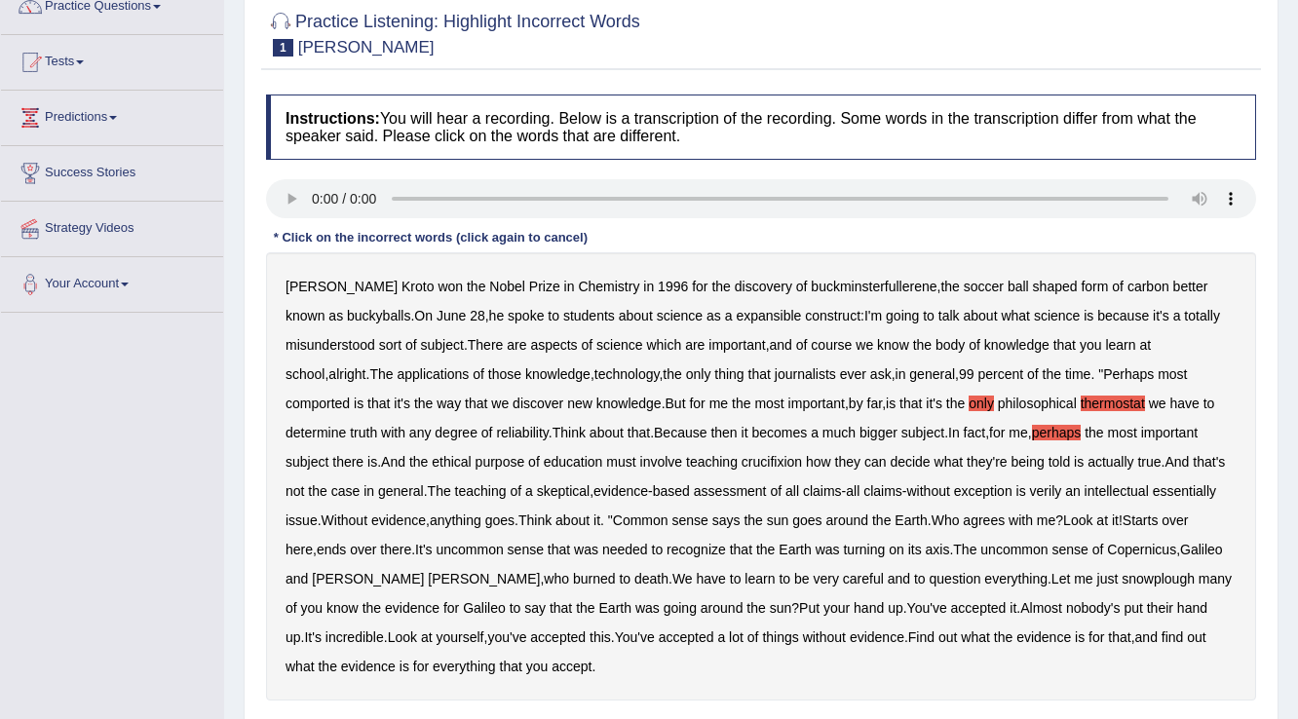
scroll to position [78, 0]
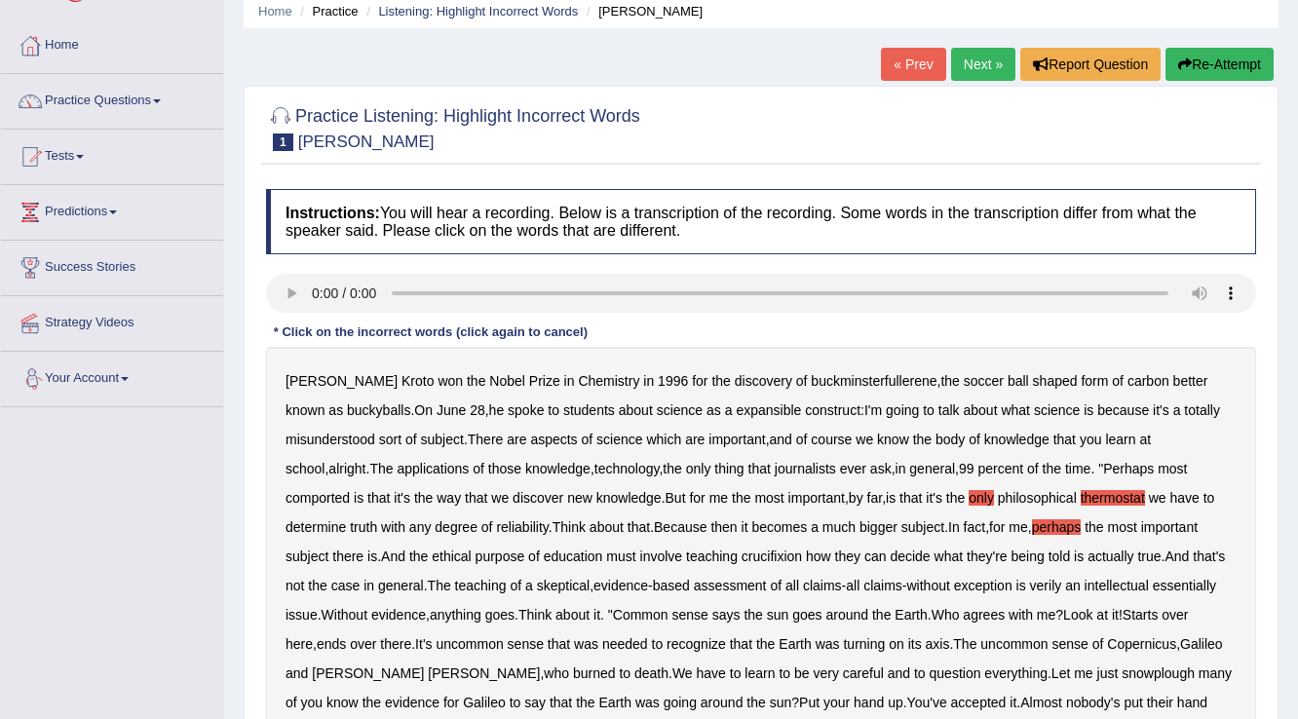
click at [1032, 530] on b "perhaps" at bounding box center [1057, 527] width 50 height 16
click at [1081, 492] on b "thermostat" at bounding box center [1113, 498] width 64 height 16
click at [1081, 491] on b "thermostat" at bounding box center [1113, 498] width 64 height 16
click at [969, 492] on b "only" at bounding box center [981, 498] width 25 height 16
click at [1081, 495] on b "thermostat" at bounding box center [1113, 498] width 64 height 16
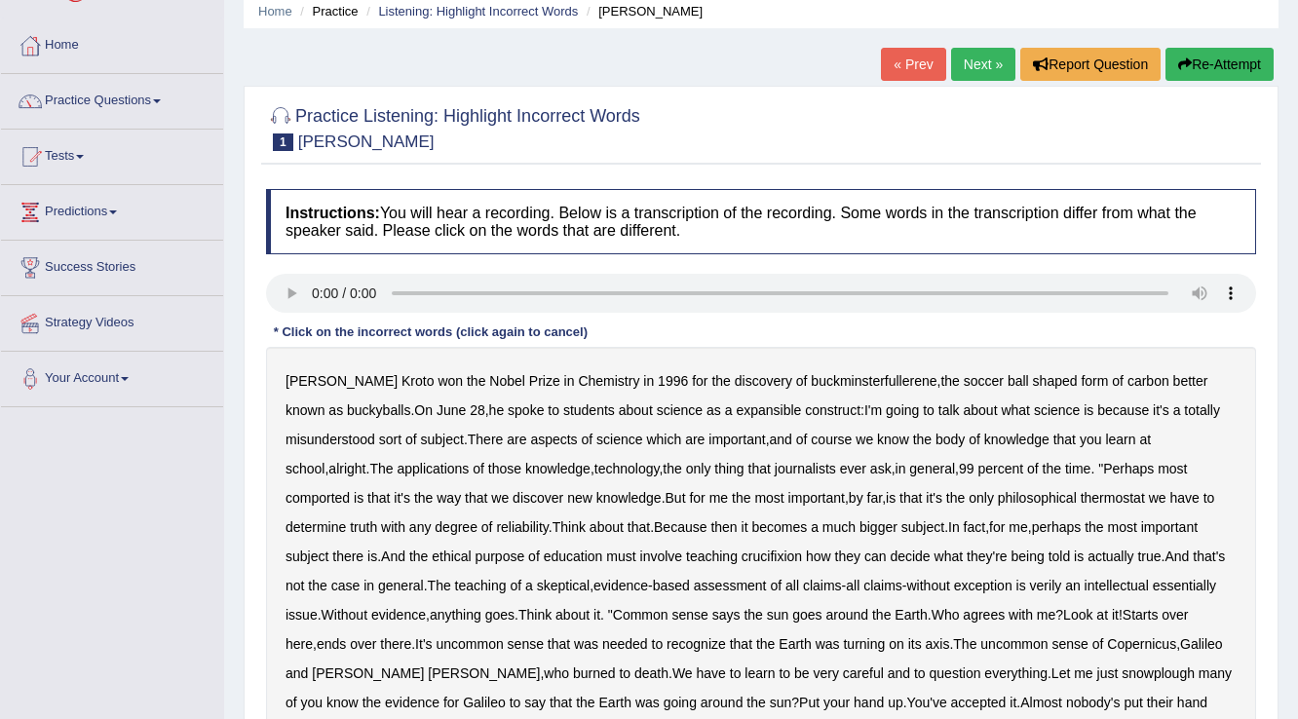
click at [1081, 495] on b "thermostat" at bounding box center [1113, 498] width 64 height 16
click at [736, 409] on b "expansible" at bounding box center [768, 410] width 65 height 16
click at [736, 405] on b "expansible" at bounding box center [768, 410] width 65 height 16
click at [736, 409] on b "expansible" at bounding box center [768, 410] width 65 height 16
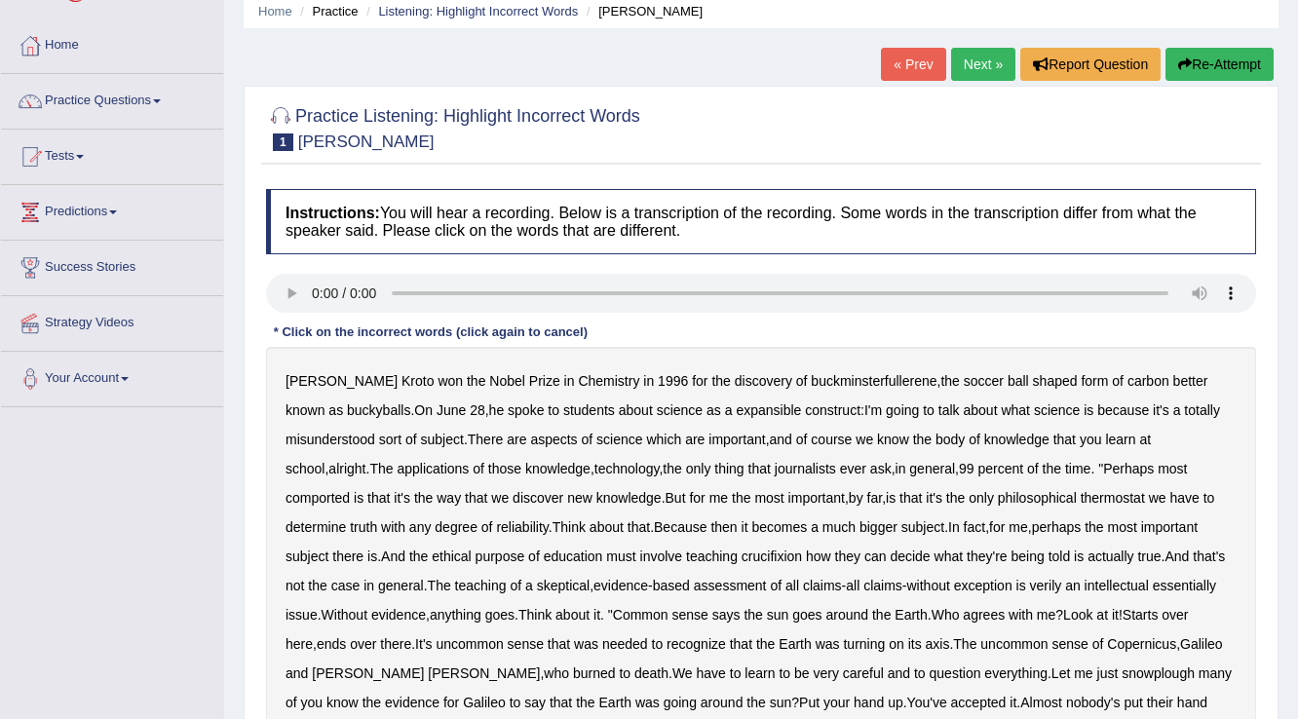
click at [736, 409] on b "expansible" at bounding box center [768, 410] width 65 height 16
click at [736, 405] on b "expansible" at bounding box center [768, 410] width 65 height 16
click at [350, 490] on b "comported" at bounding box center [317, 498] width 64 height 16
click at [1081, 493] on b "thermostat" at bounding box center [1113, 498] width 64 height 16
click at [654, 522] on b "Because" at bounding box center [680, 527] width 53 height 16
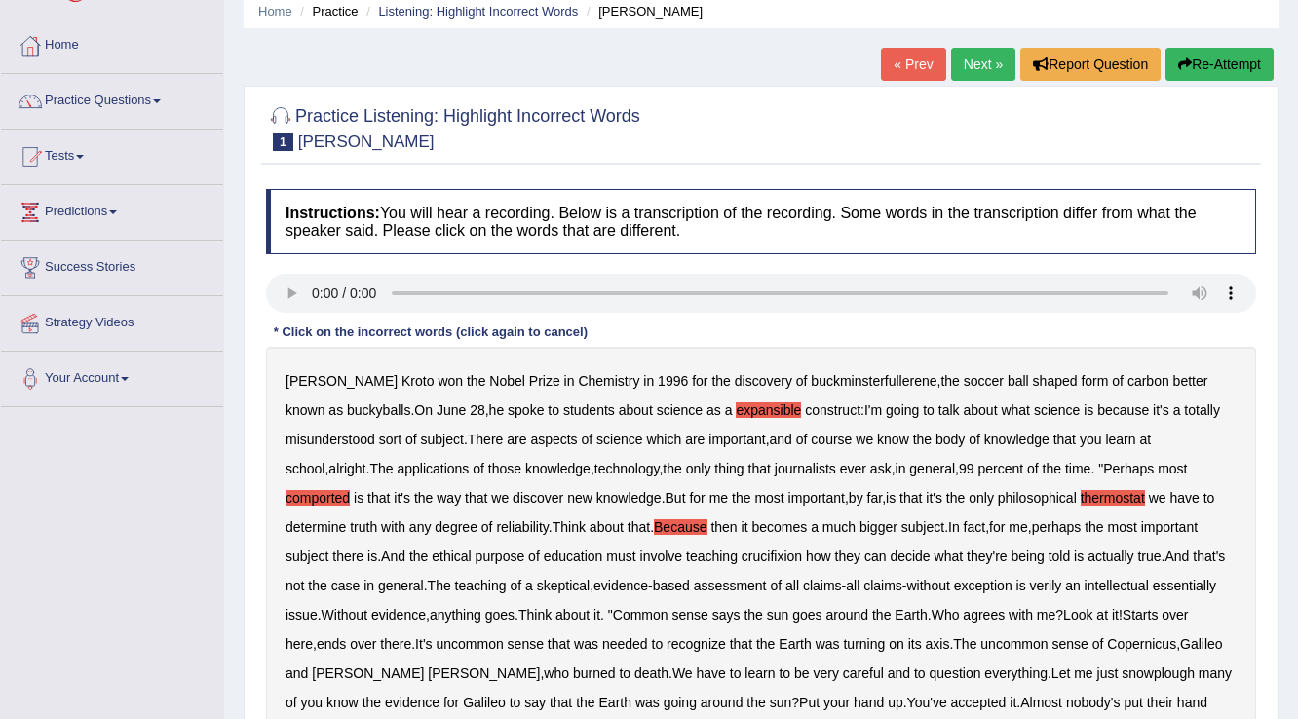
click at [742, 551] on b "crucifixion" at bounding box center [772, 557] width 60 height 16
click at [1030, 579] on b "verily" at bounding box center [1046, 586] width 32 height 16
click at [1030, 585] on b "verily" at bounding box center [1046, 586] width 32 height 16
click at [1122, 667] on b "snowplough" at bounding box center [1158, 674] width 73 height 16
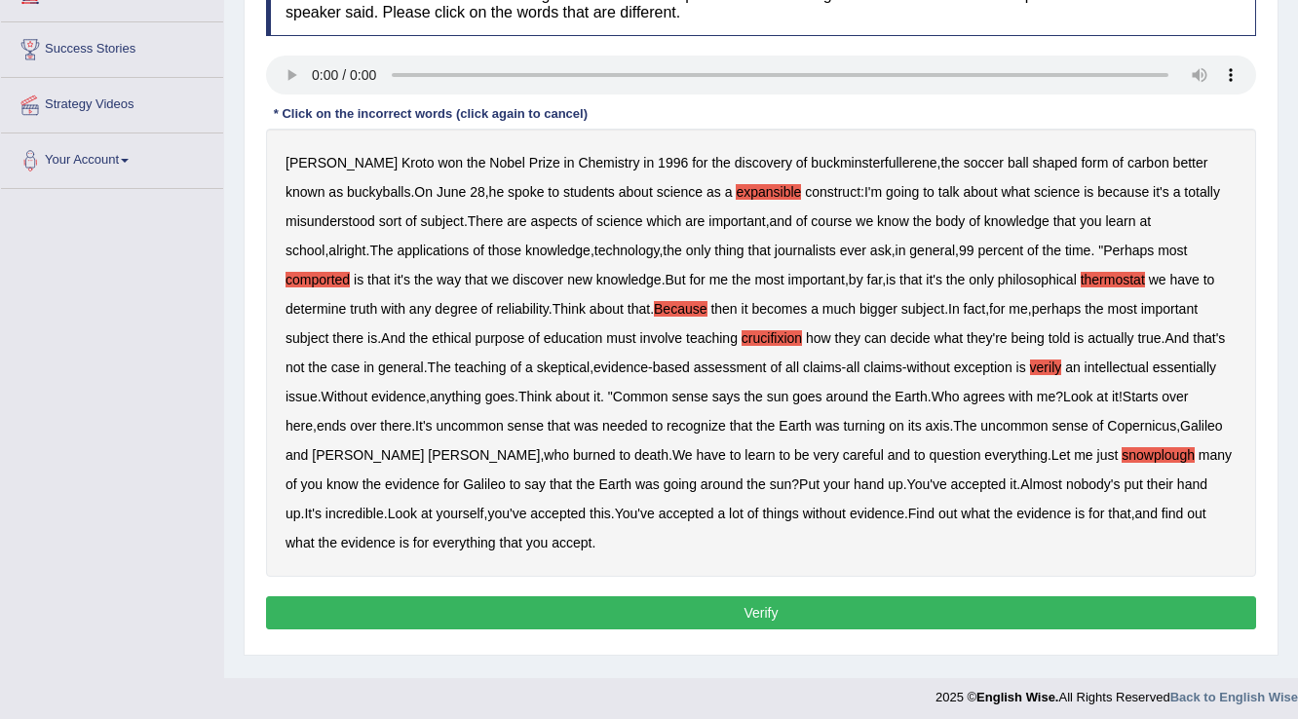
scroll to position [304, 0]
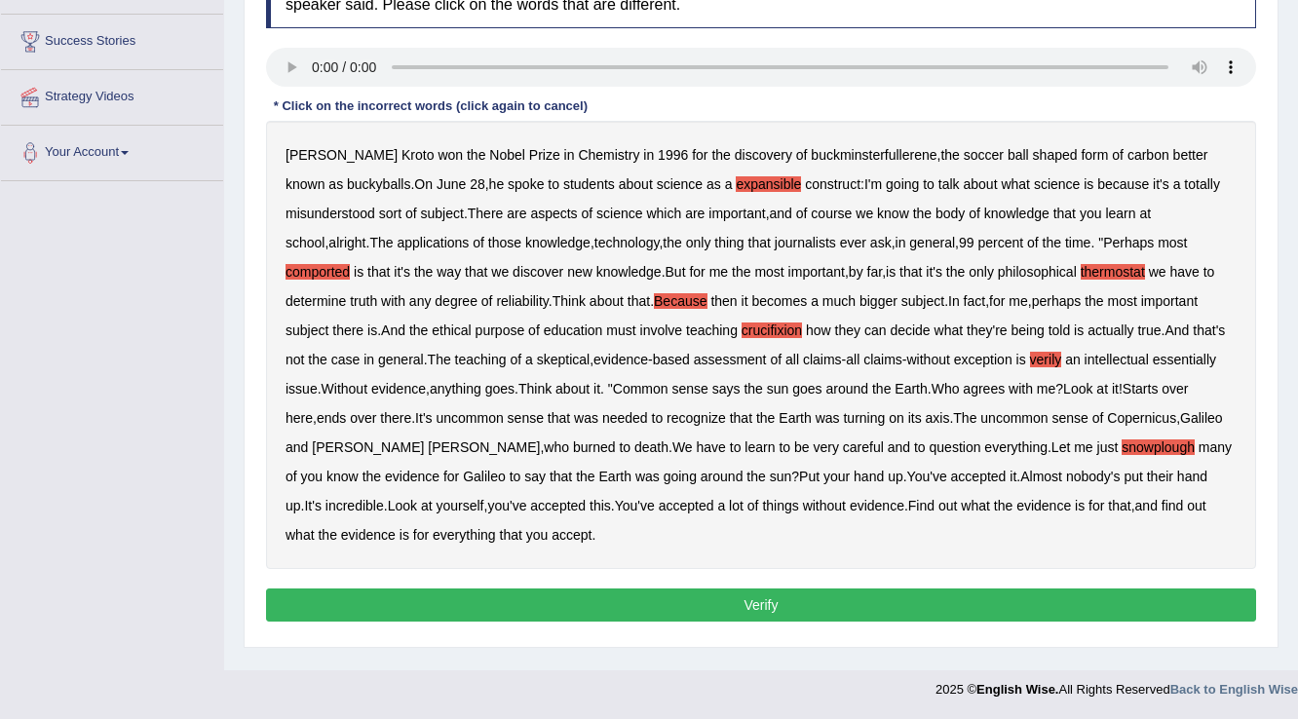
click at [589, 603] on button "Verify" at bounding box center [761, 605] width 990 height 33
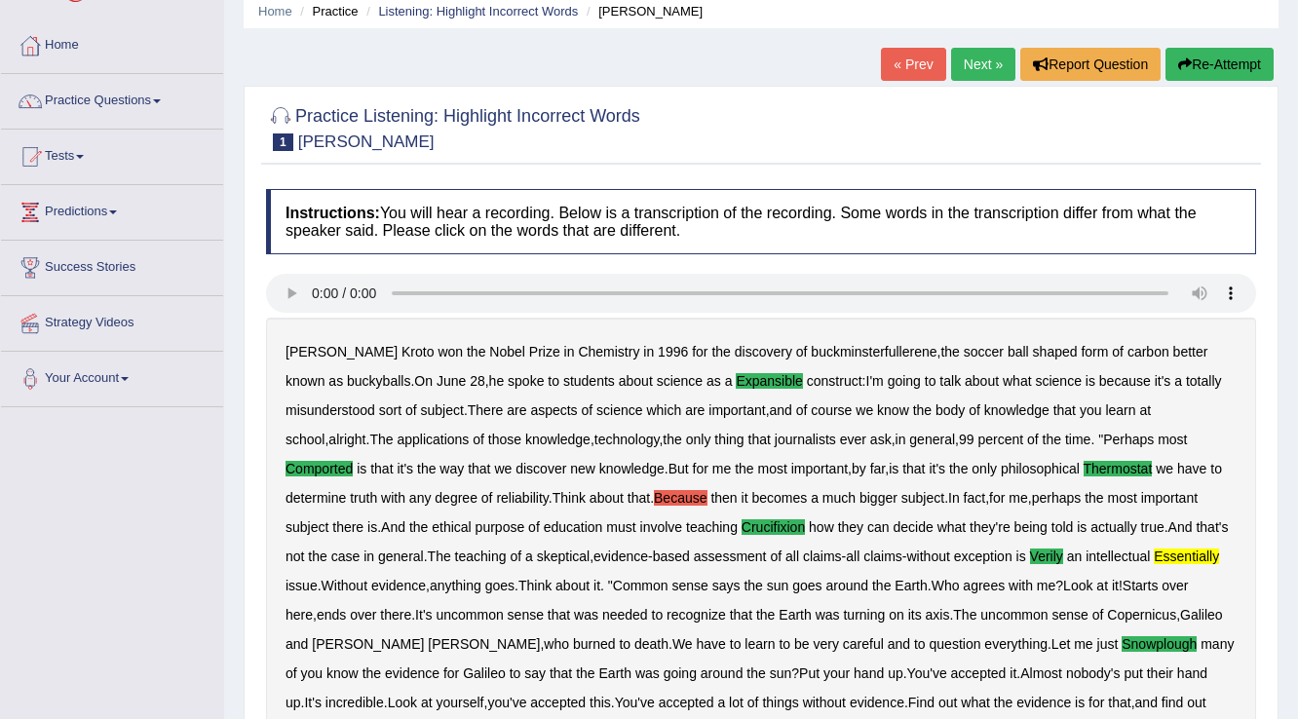
scroll to position [27, 0]
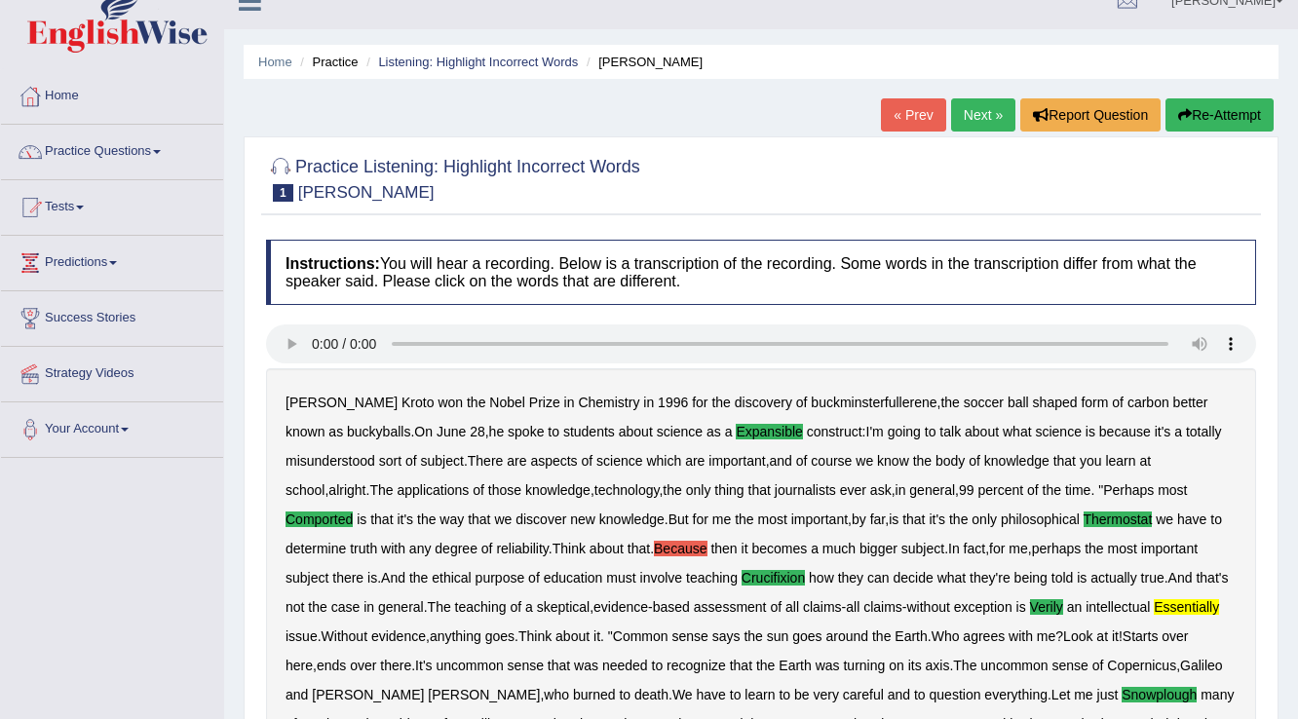
click at [971, 118] on link "Next »" at bounding box center [983, 114] width 64 height 33
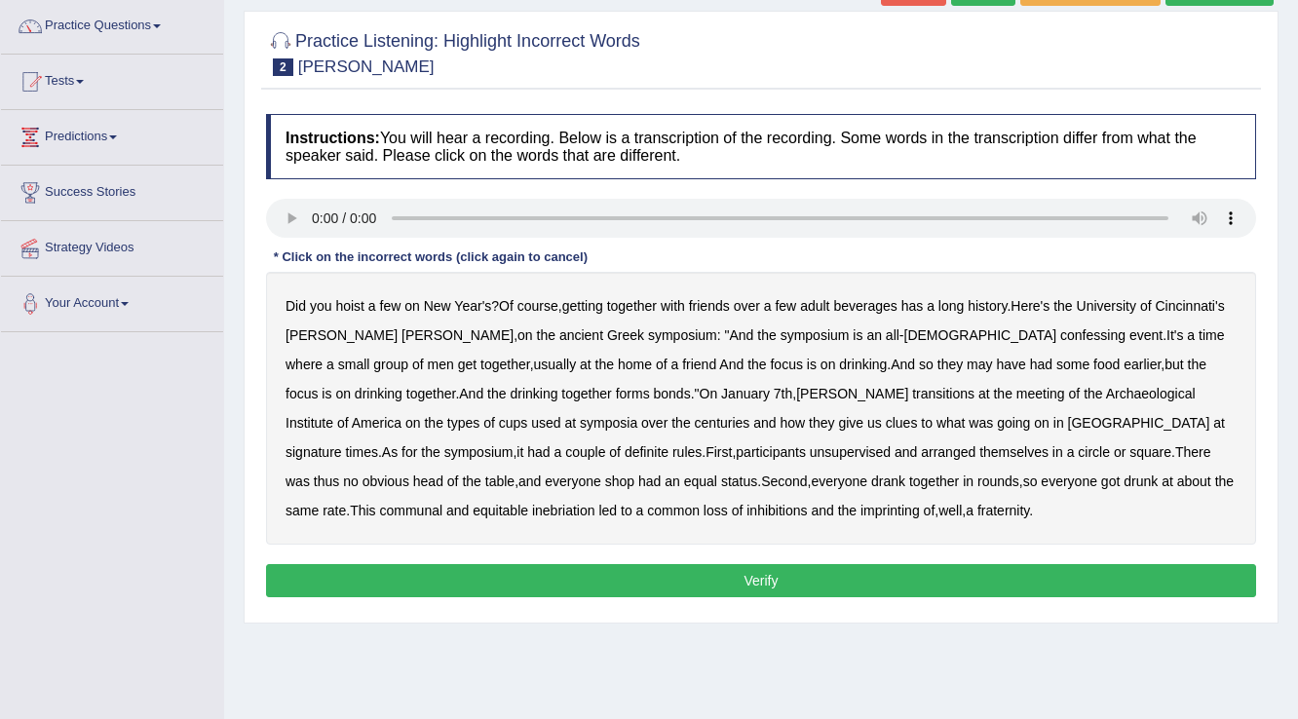
scroll to position [156, 0]
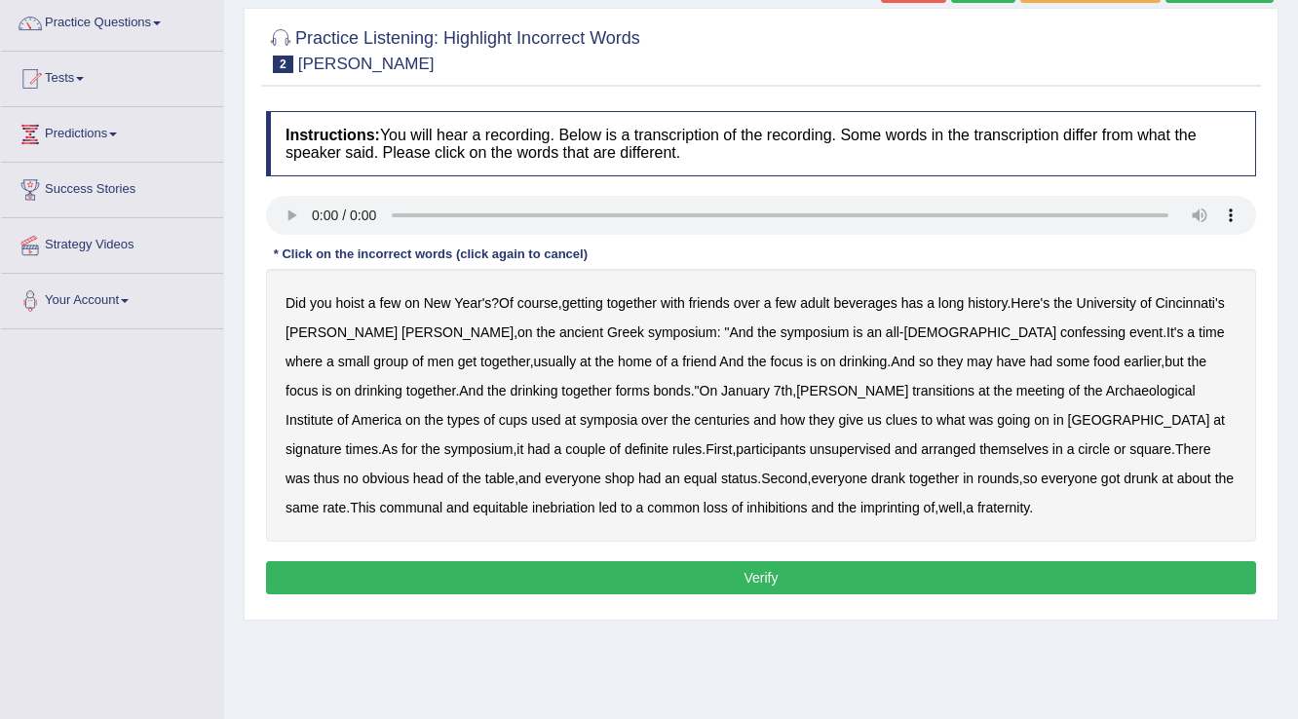
click at [1060, 324] on b "confessing" at bounding box center [1092, 332] width 65 height 16
click at [1060, 325] on b "confessing" at bounding box center [1092, 332] width 65 height 16
click at [912, 386] on b "transitions" at bounding box center [943, 391] width 62 height 16
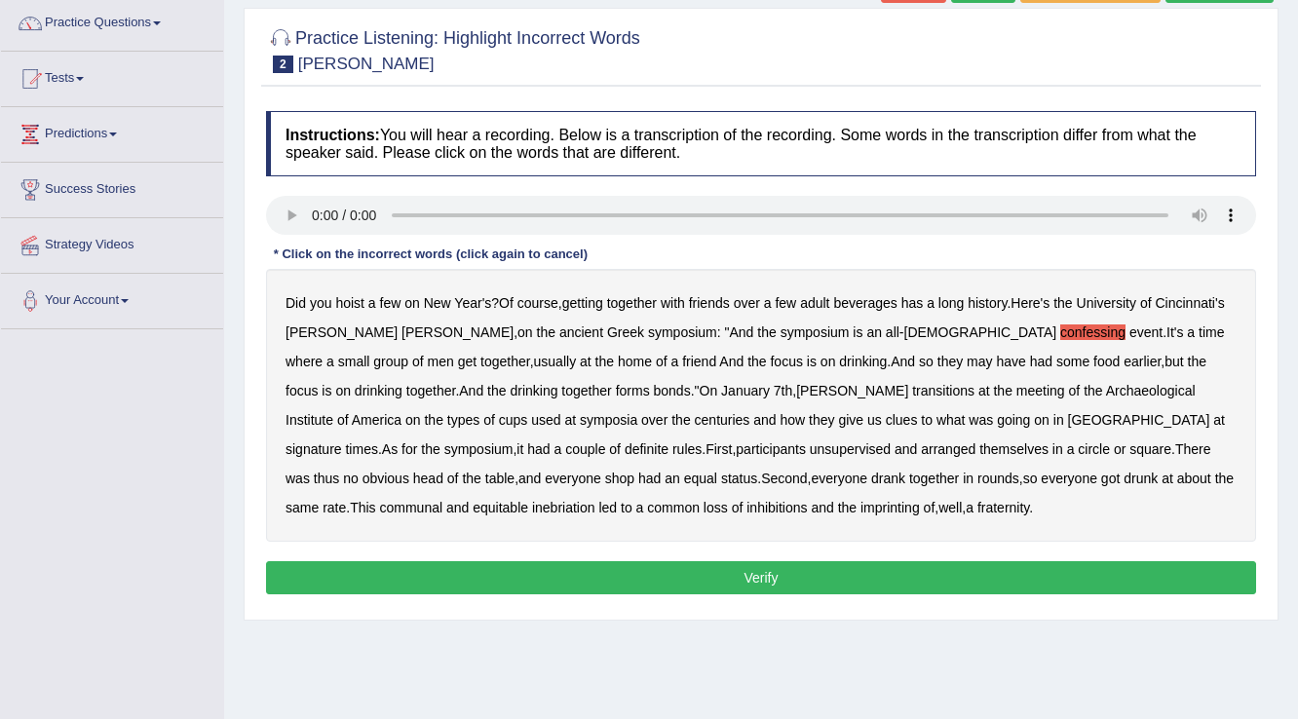
click at [912, 384] on b "transitions" at bounding box center [943, 391] width 62 height 16
click at [342, 441] on b "signature" at bounding box center [313, 449] width 57 height 16
drag, startPoint x: 468, startPoint y: 444, endPoint x: 444, endPoint y: 450, distance: 24.1
click at [810, 447] on b "unsupervised" at bounding box center [850, 449] width 81 height 16
click at [634, 471] on b "shop" at bounding box center [619, 479] width 29 height 16
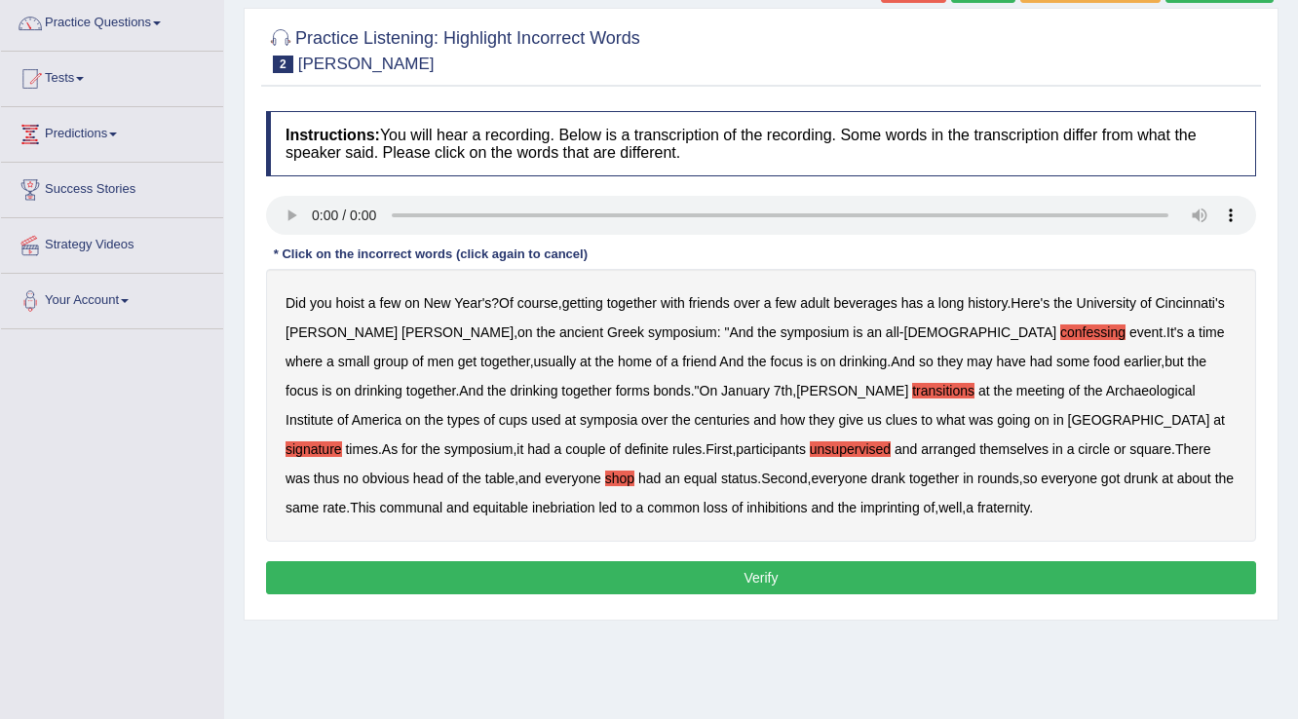
drag, startPoint x: 1176, startPoint y: 440, endPoint x: 1164, endPoint y: 441, distance: 11.7
click at [634, 471] on b "shop" at bounding box center [619, 479] width 29 height 16
click at [860, 503] on b "imprinting" at bounding box center [889, 508] width 59 height 16
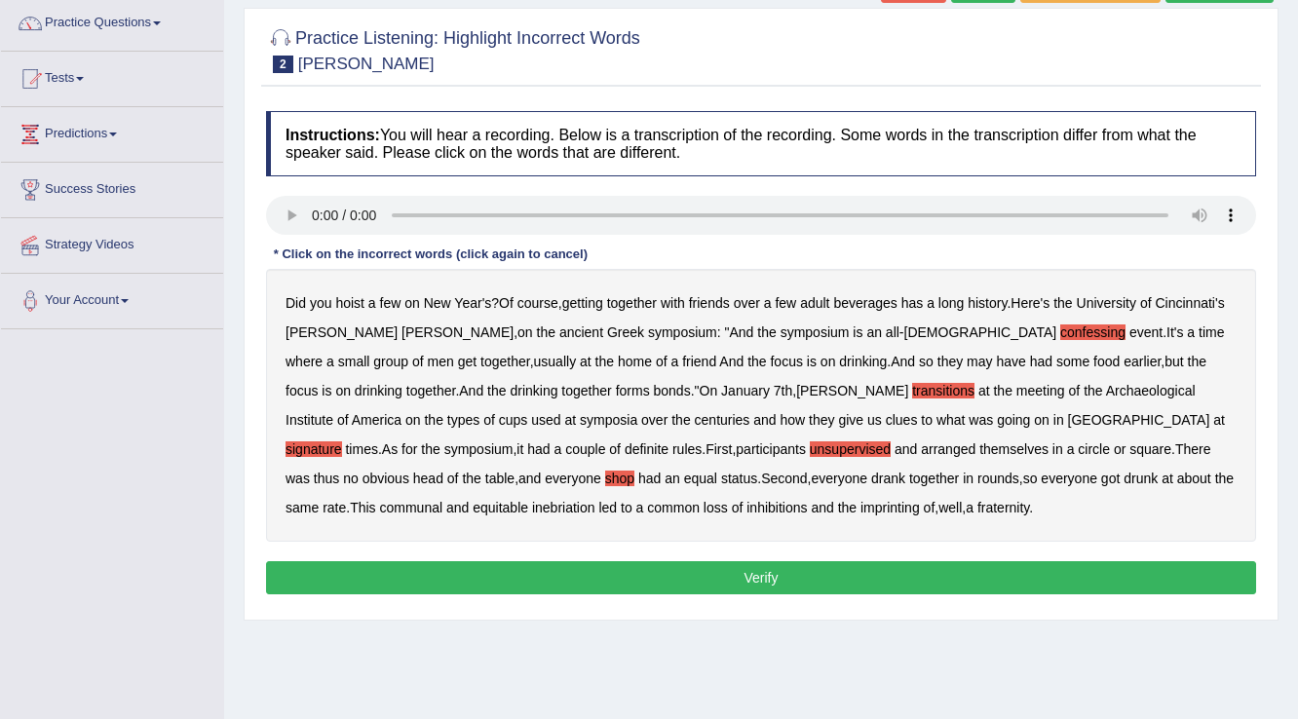
click at [860, 503] on b "imprinting" at bounding box center [889, 508] width 59 height 16
click at [720, 569] on button "Verify" at bounding box center [761, 577] width 990 height 33
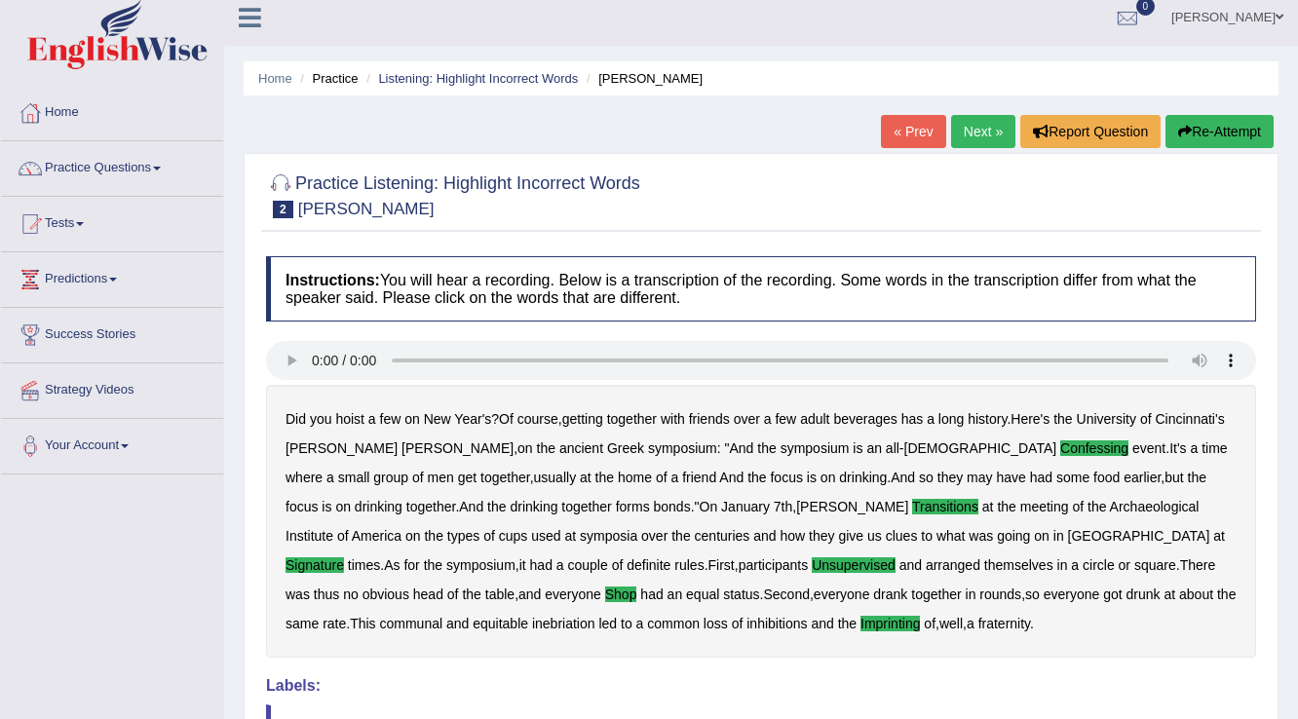
scroll to position [0, 0]
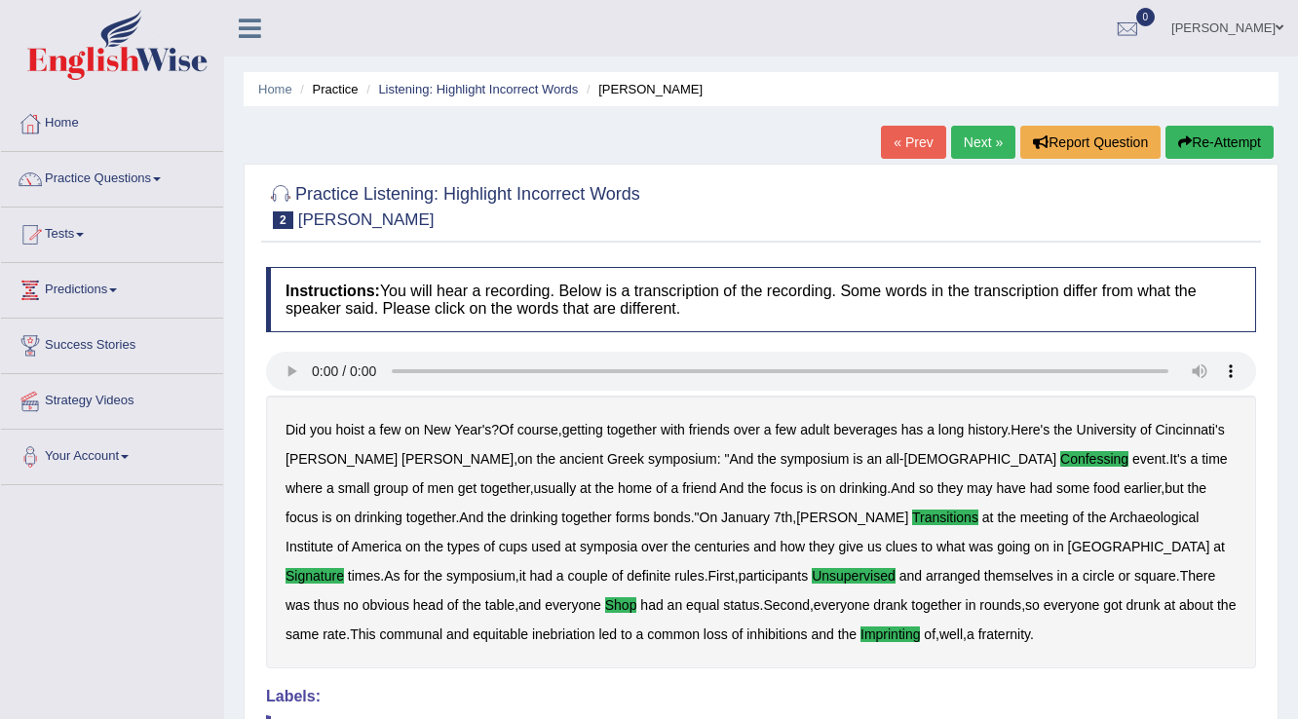
click at [162, 180] on link "Practice Questions" at bounding box center [112, 176] width 222 height 49
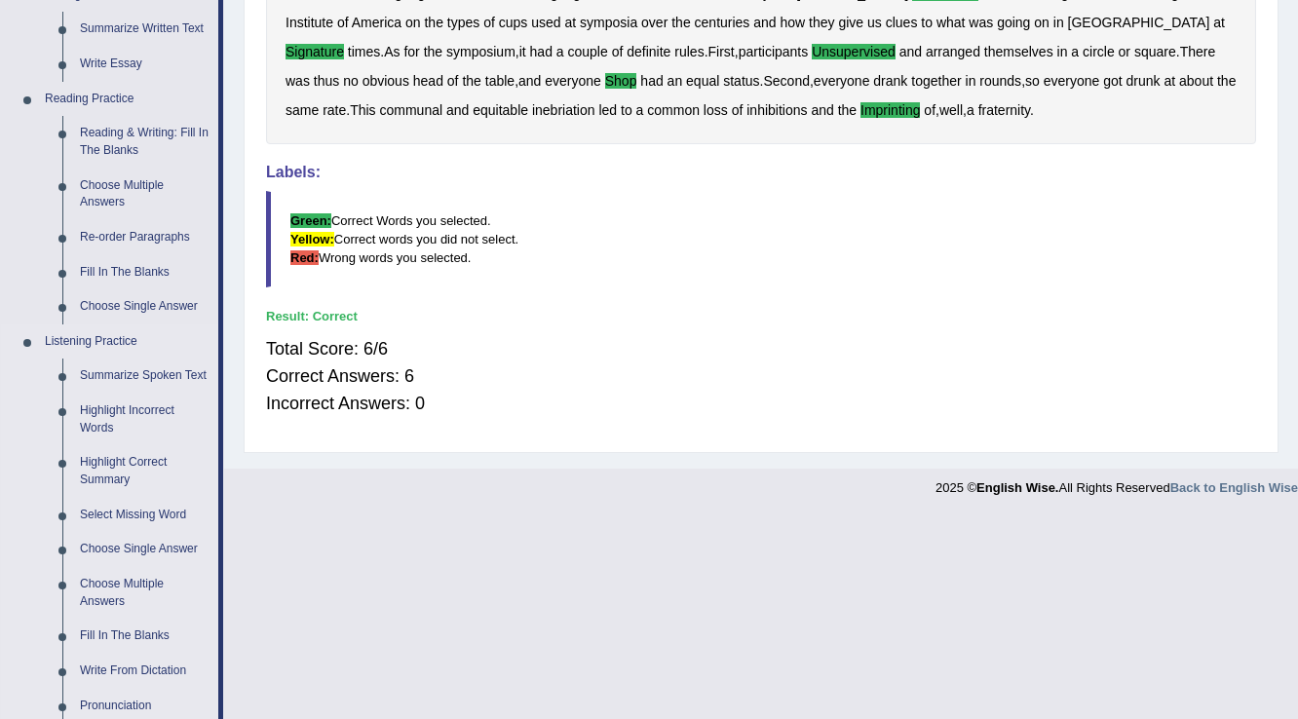
scroll to position [546, 0]
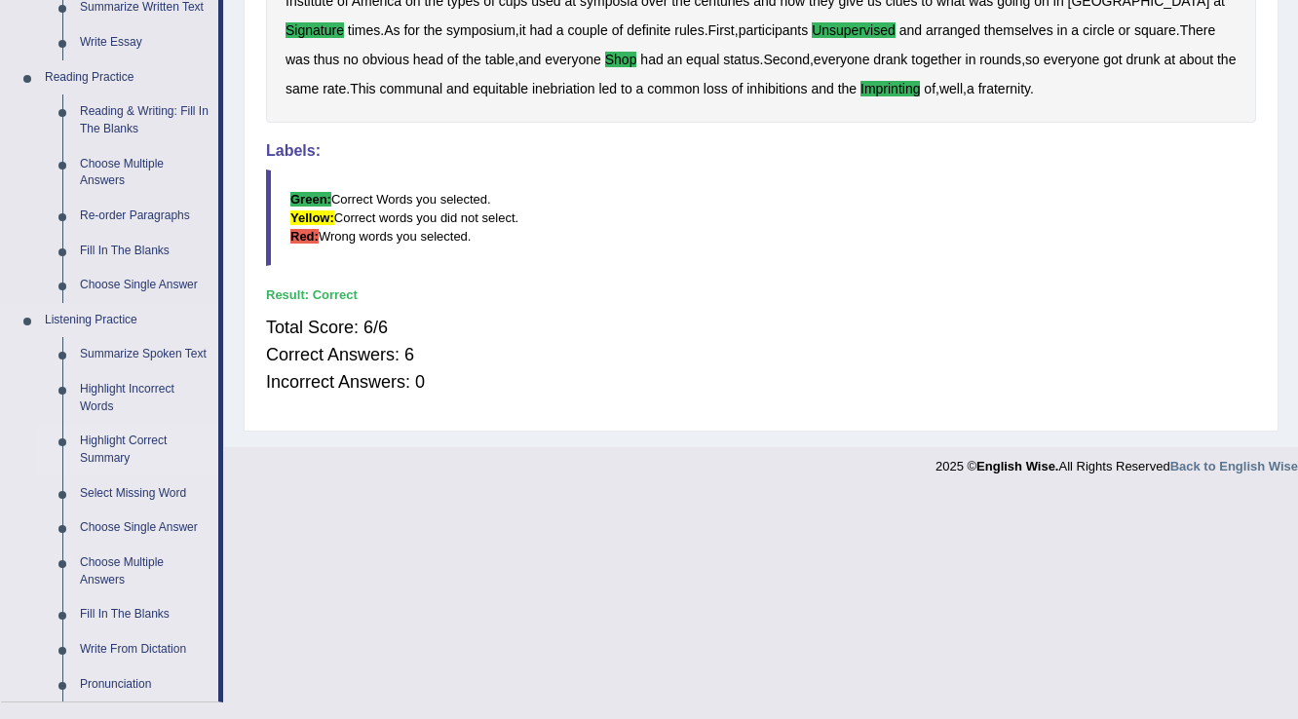
click at [119, 438] on link "Highlight Correct Summary" at bounding box center [144, 450] width 147 height 52
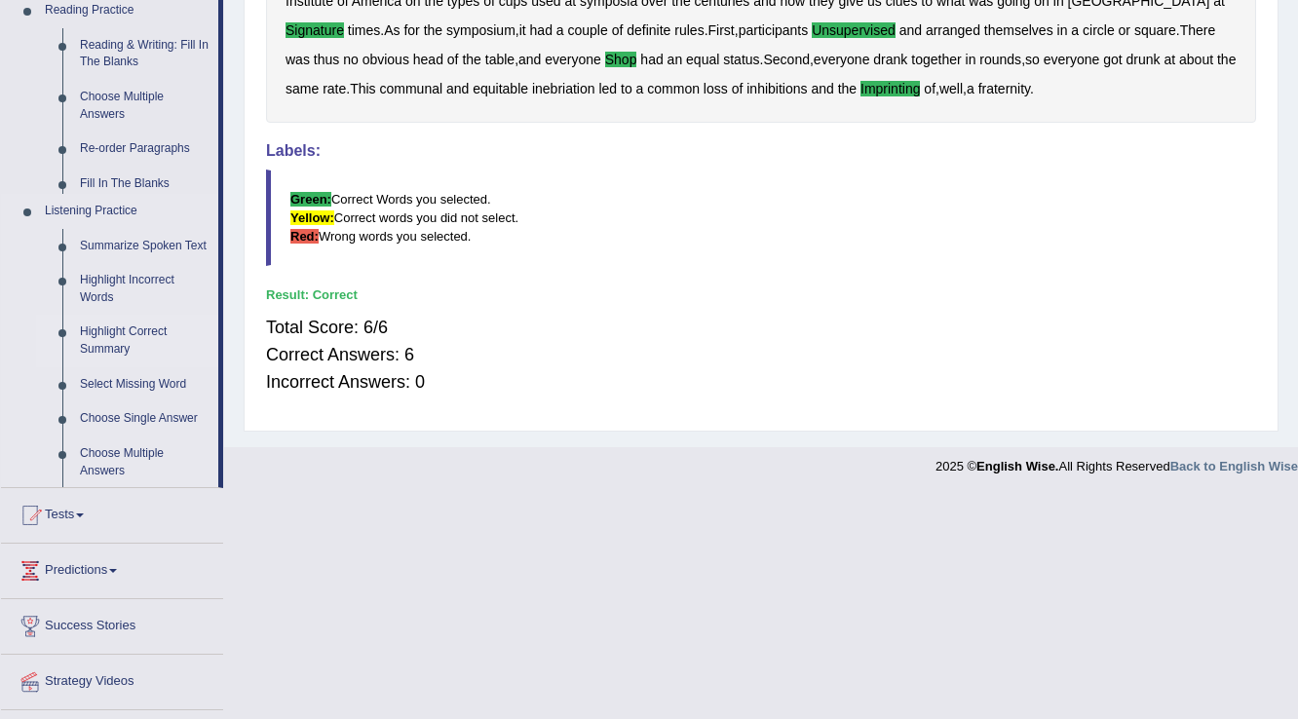
click at [119, 438] on ul "Summarize Spoken Text Highlight Incorrect Words Highlight Correct Summary Selec…" at bounding box center [127, 374] width 182 height 290
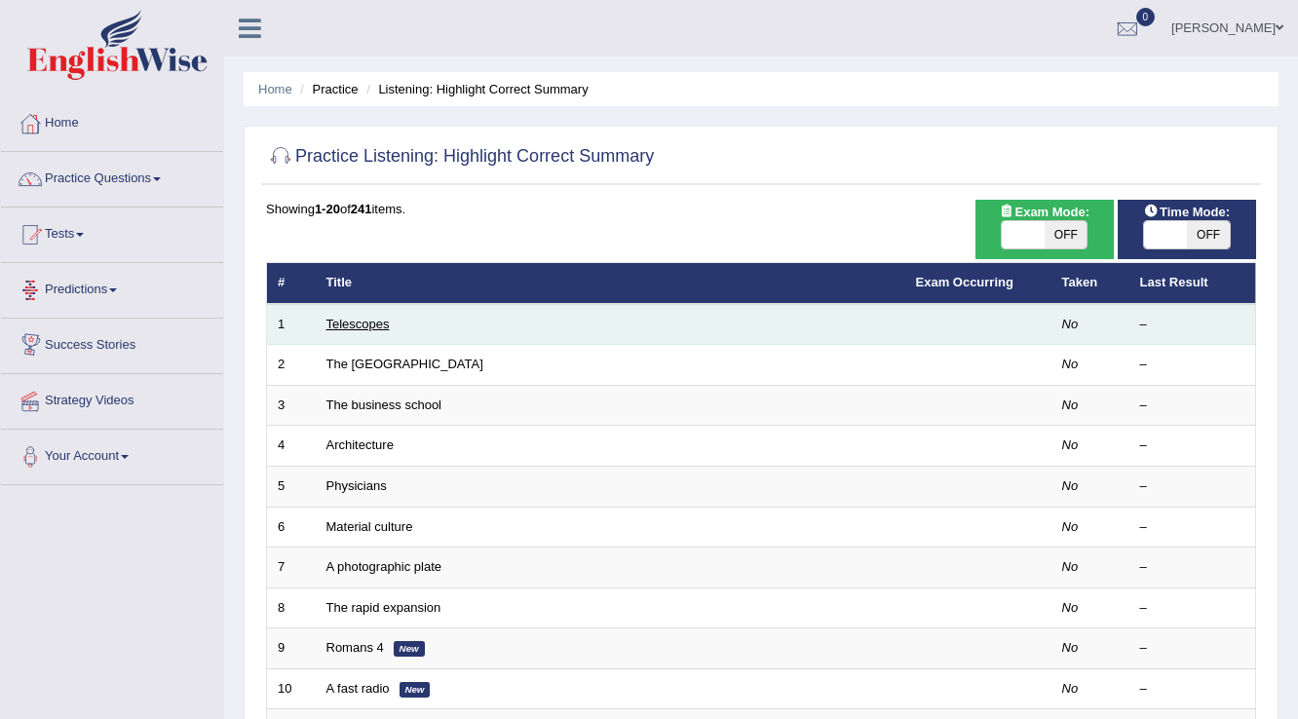
click at [355, 323] on link "Telescopes" at bounding box center [357, 324] width 63 height 15
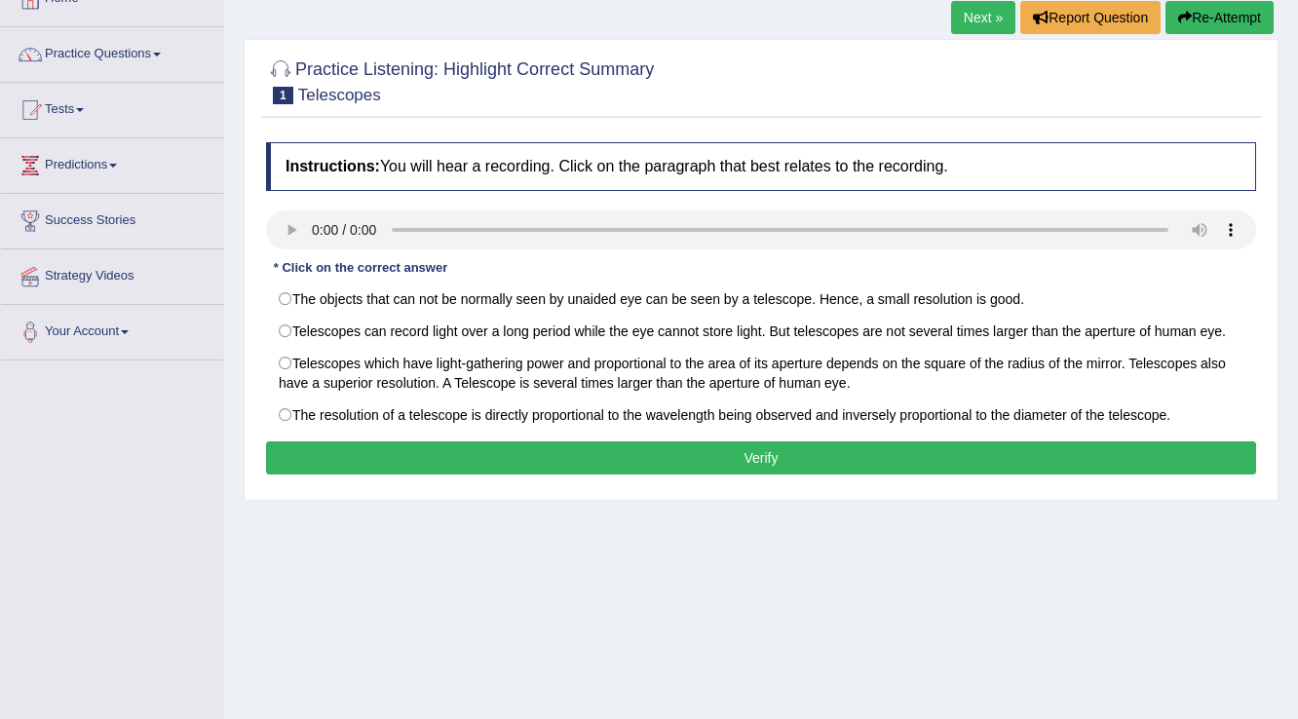
scroll to position [156, 0]
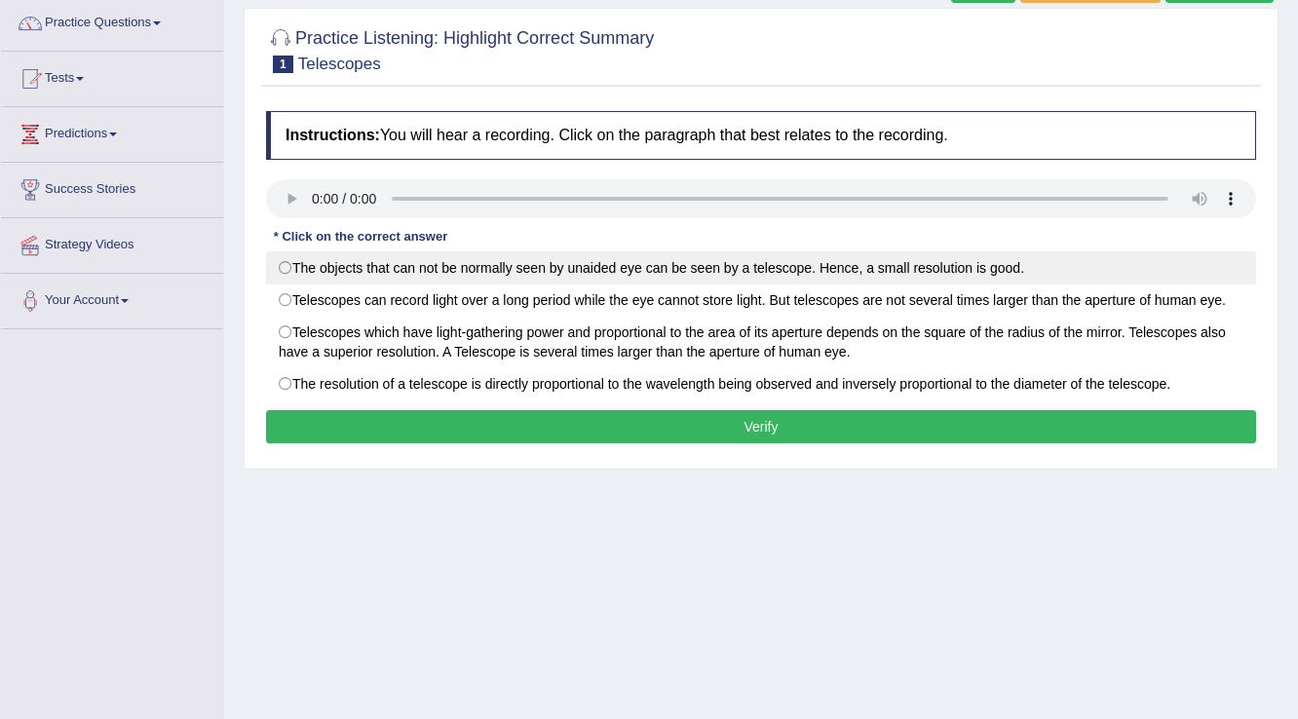
click at [291, 269] on label "The objects that can not be normally seen by unaided eye can be seen by a teles…" at bounding box center [761, 267] width 990 height 33
radio input "true"
click at [288, 271] on label "The objects that can not be normally seen by unaided eye can be seen by a teles…" at bounding box center [761, 267] width 990 height 33
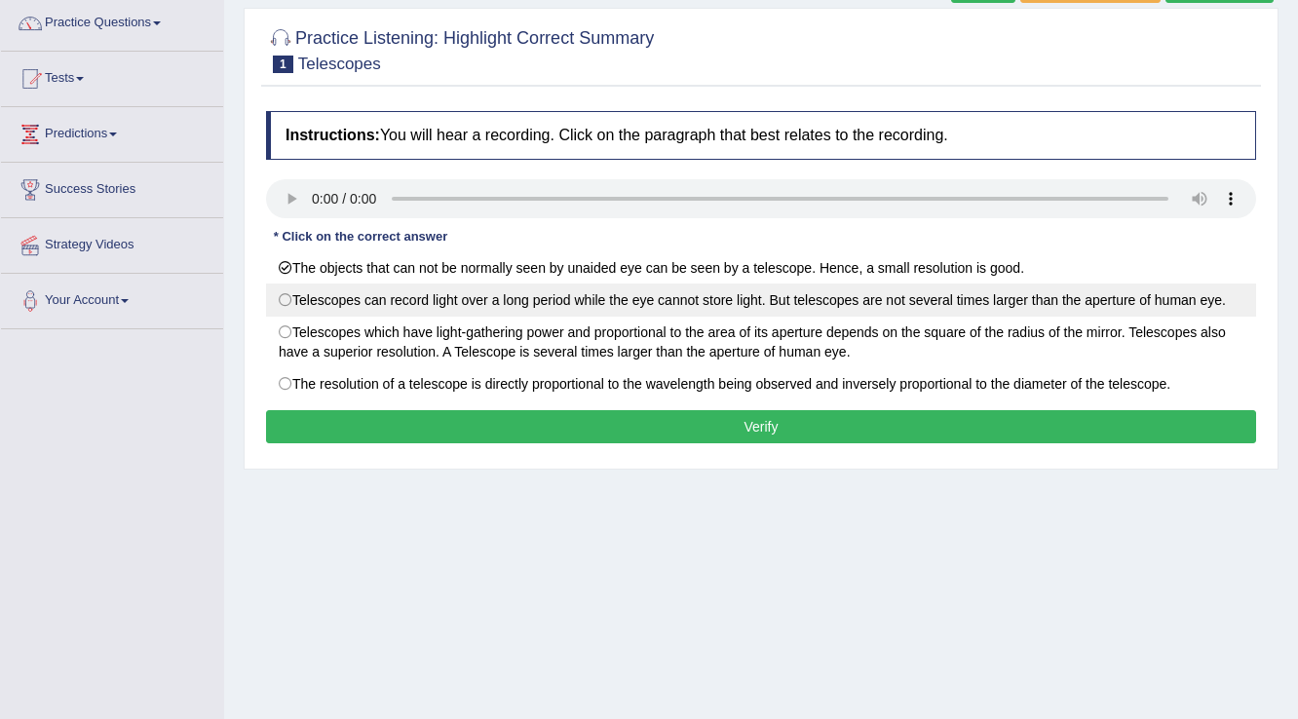
click at [288, 301] on label "Telescopes can record light over a long period while the eye cannot store light…" at bounding box center [761, 300] width 990 height 33
radio input "true"
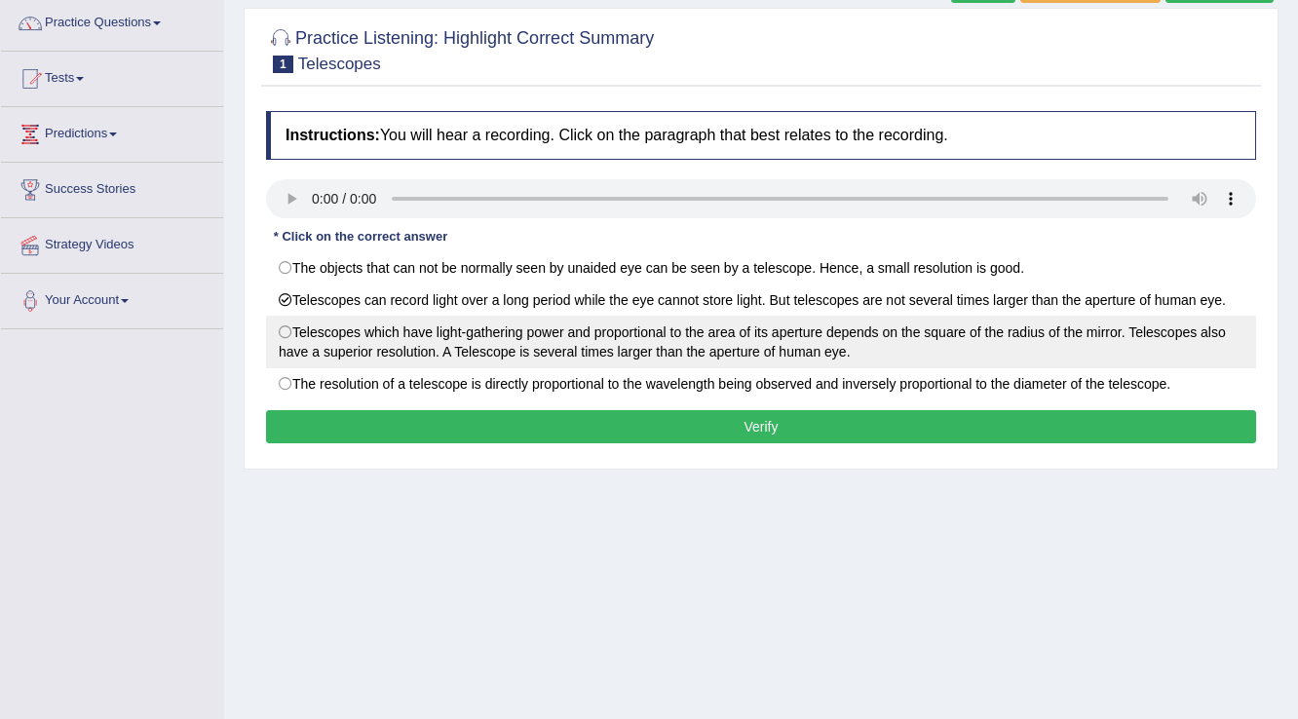
click at [288, 327] on label "Telescopes which have light-gathering power and proportional to the area of its…" at bounding box center [761, 342] width 990 height 53
radio input "true"
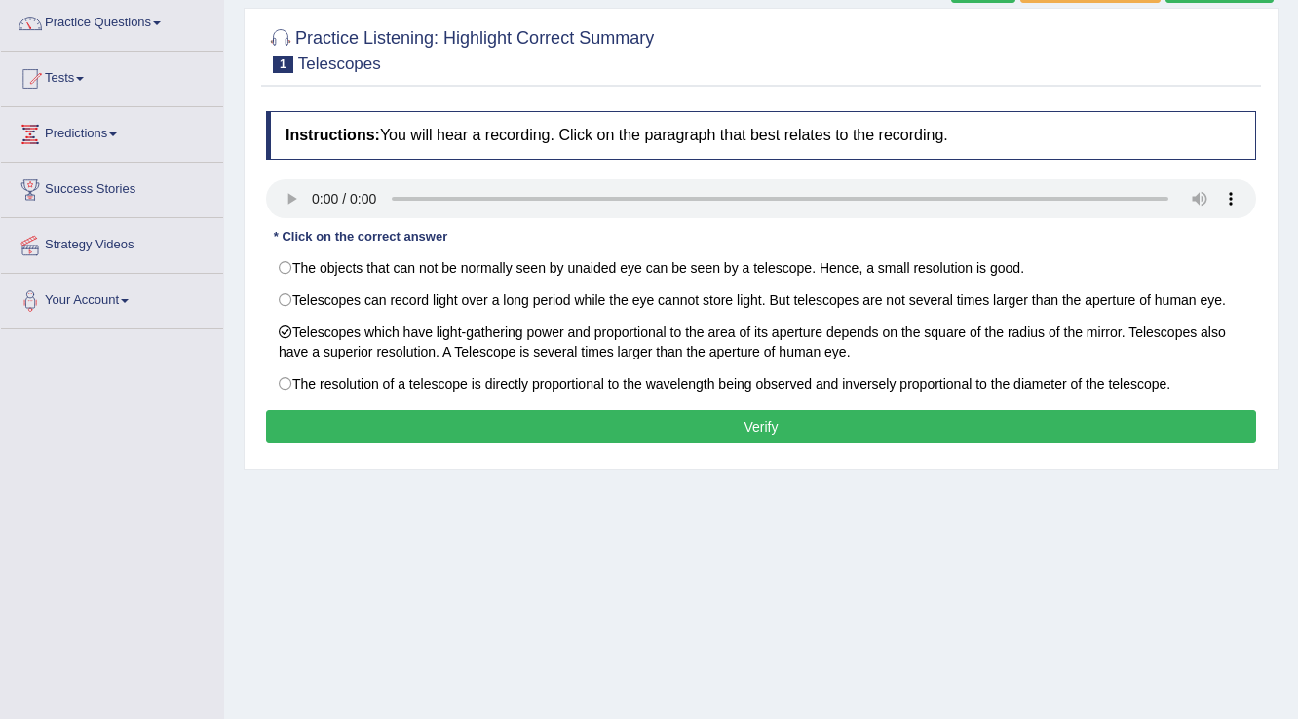
click at [348, 422] on button "Verify" at bounding box center [761, 426] width 990 height 33
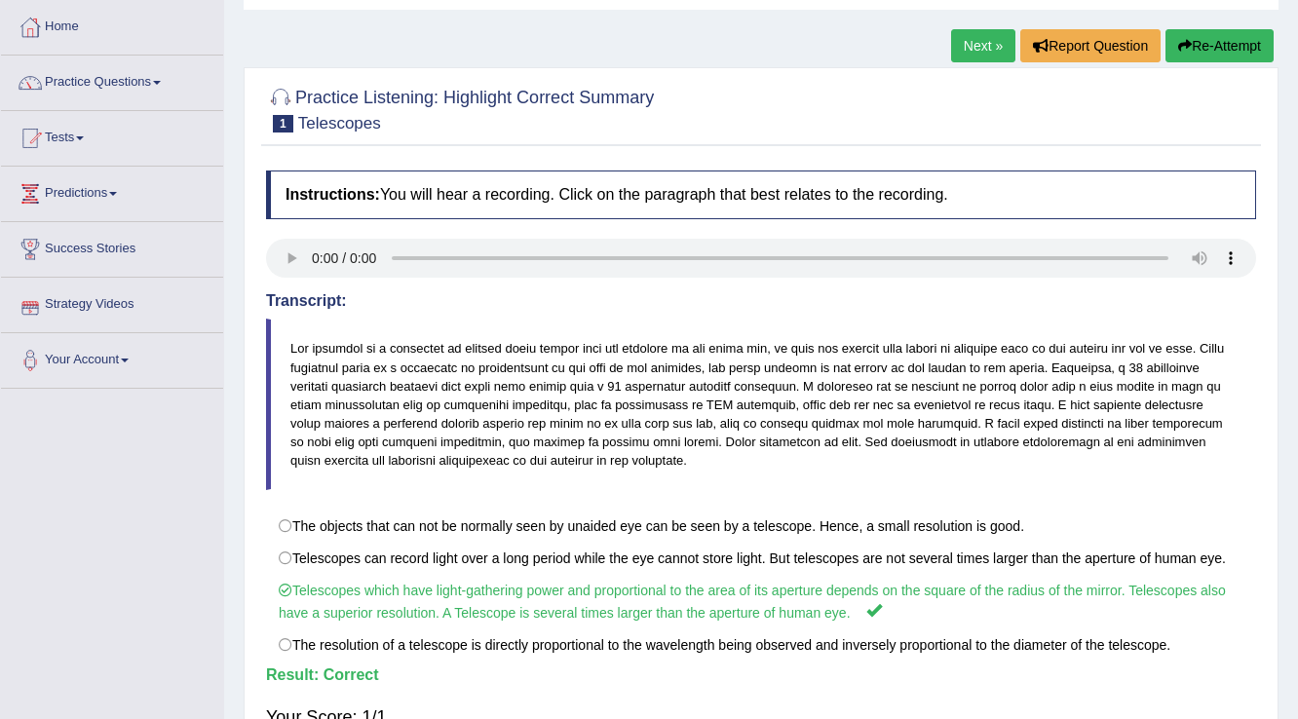
scroll to position [0, 0]
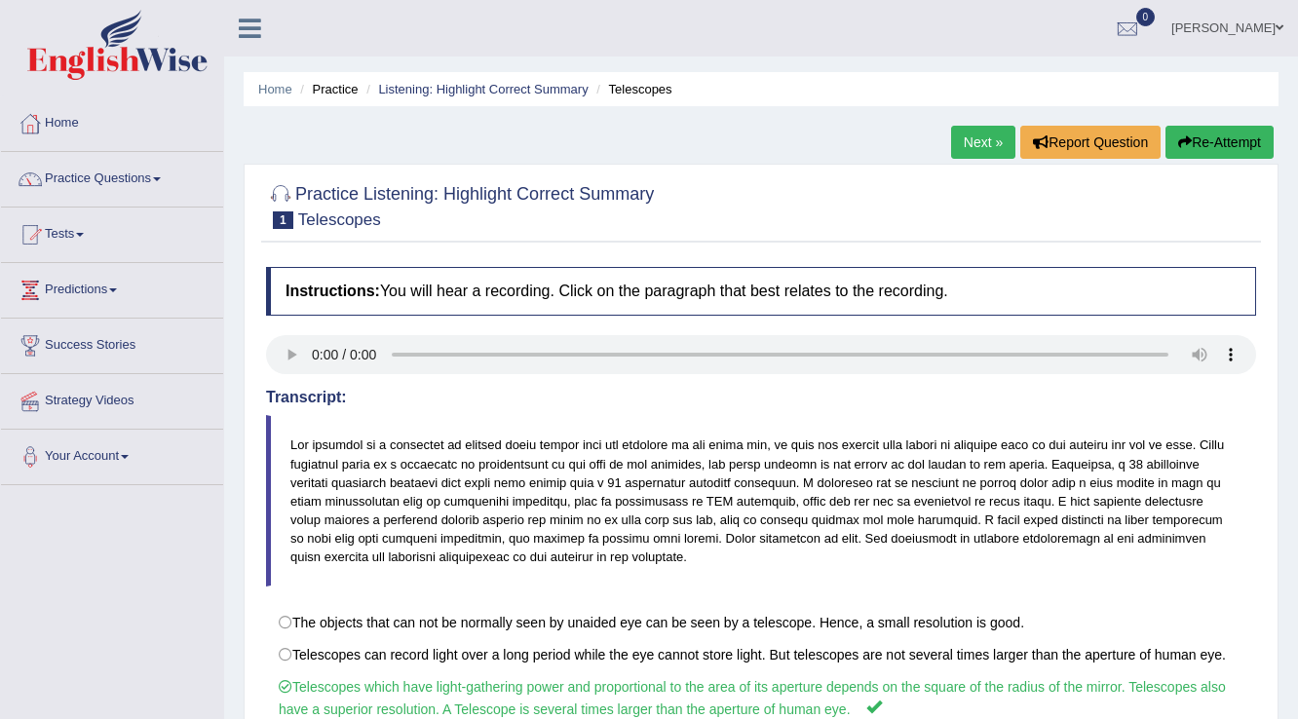
click at [1003, 144] on link "Next »" at bounding box center [983, 142] width 64 height 33
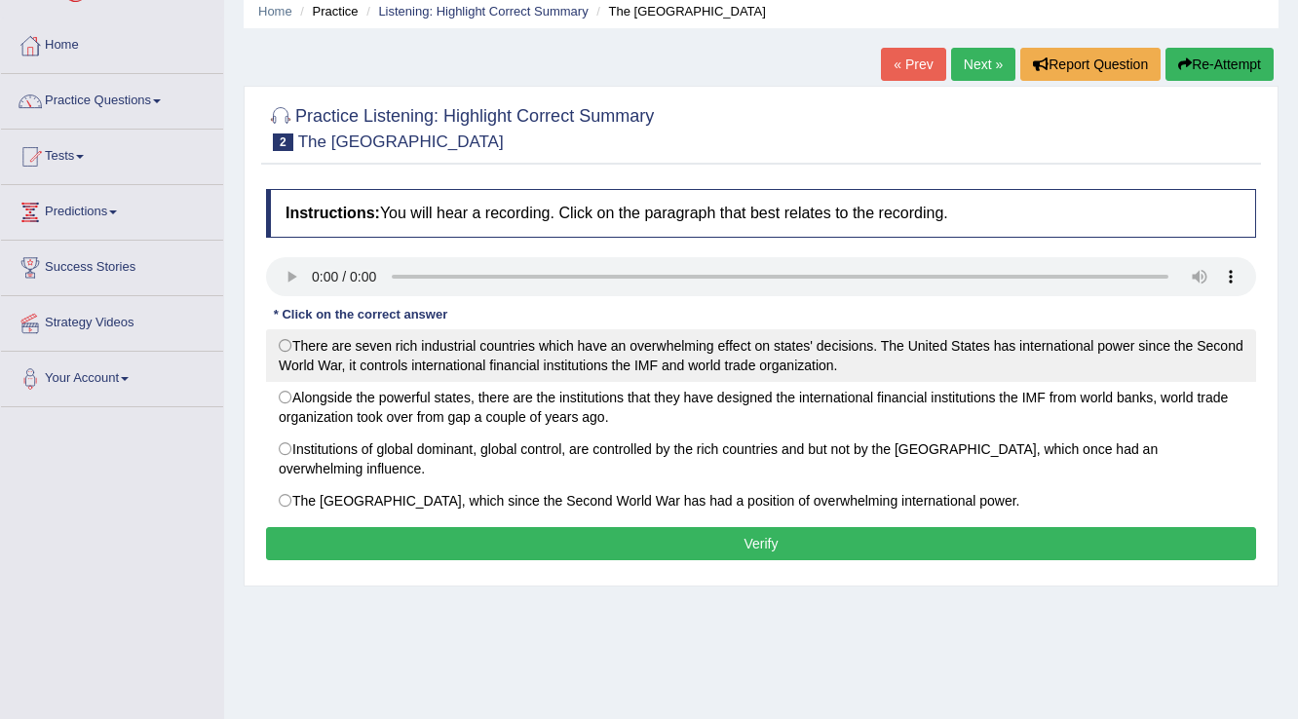
click at [402, 359] on label "There are seven rich industrial countries which have an overwhelming effect on …" at bounding box center [761, 355] width 990 height 53
radio input "true"
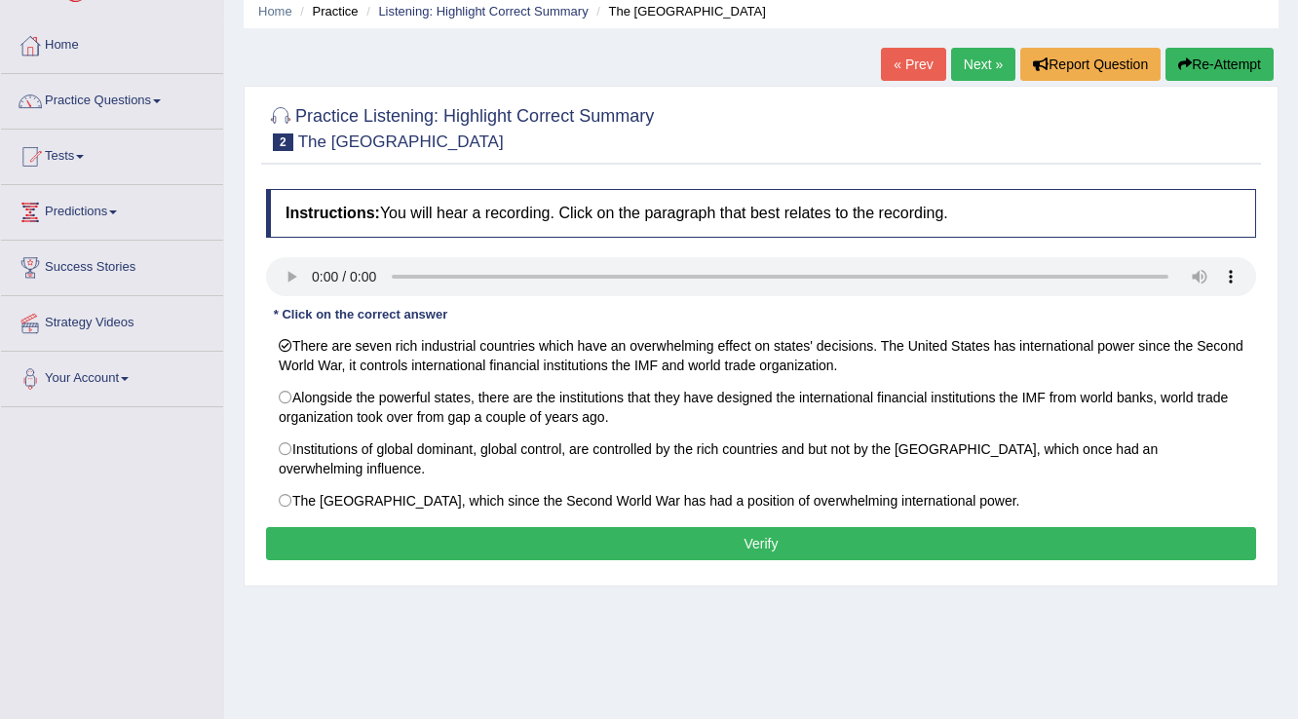
click at [463, 534] on button "Verify" at bounding box center [761, 543] width 990 height 33
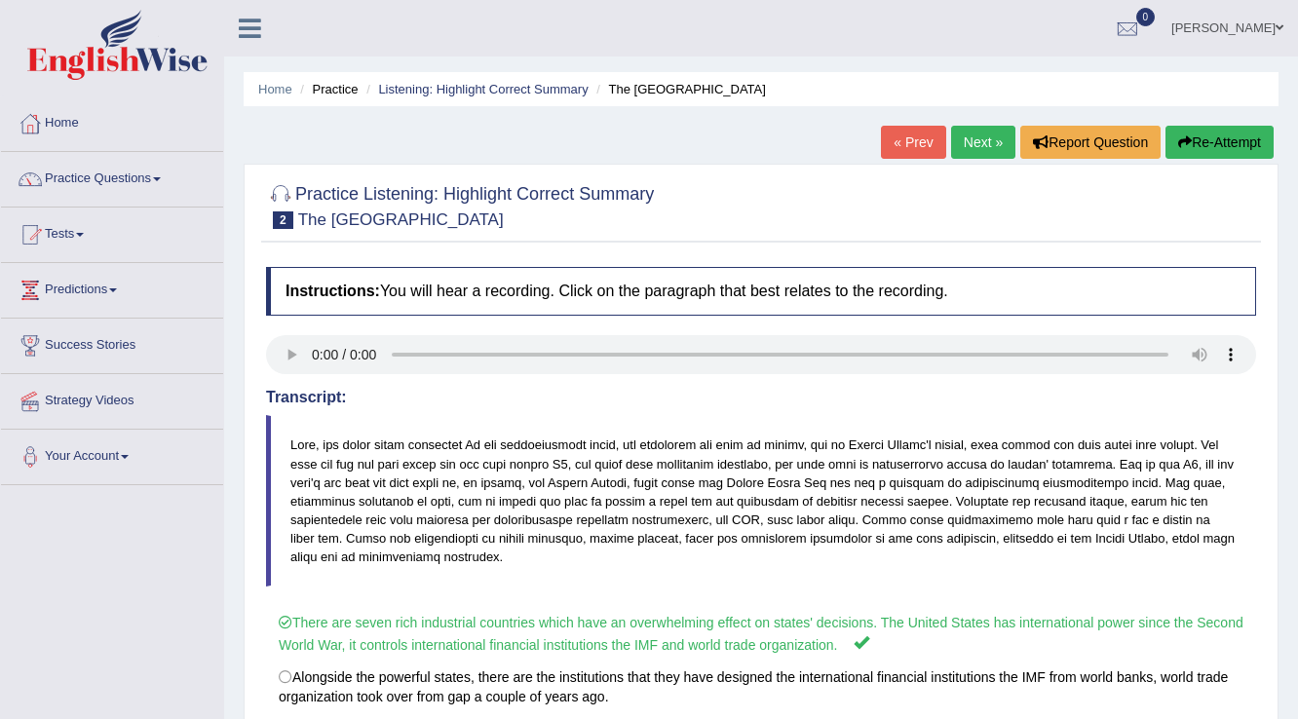
click at [989, 134] on link "Next »" at bounding box center [983, 142] width 64 height 33
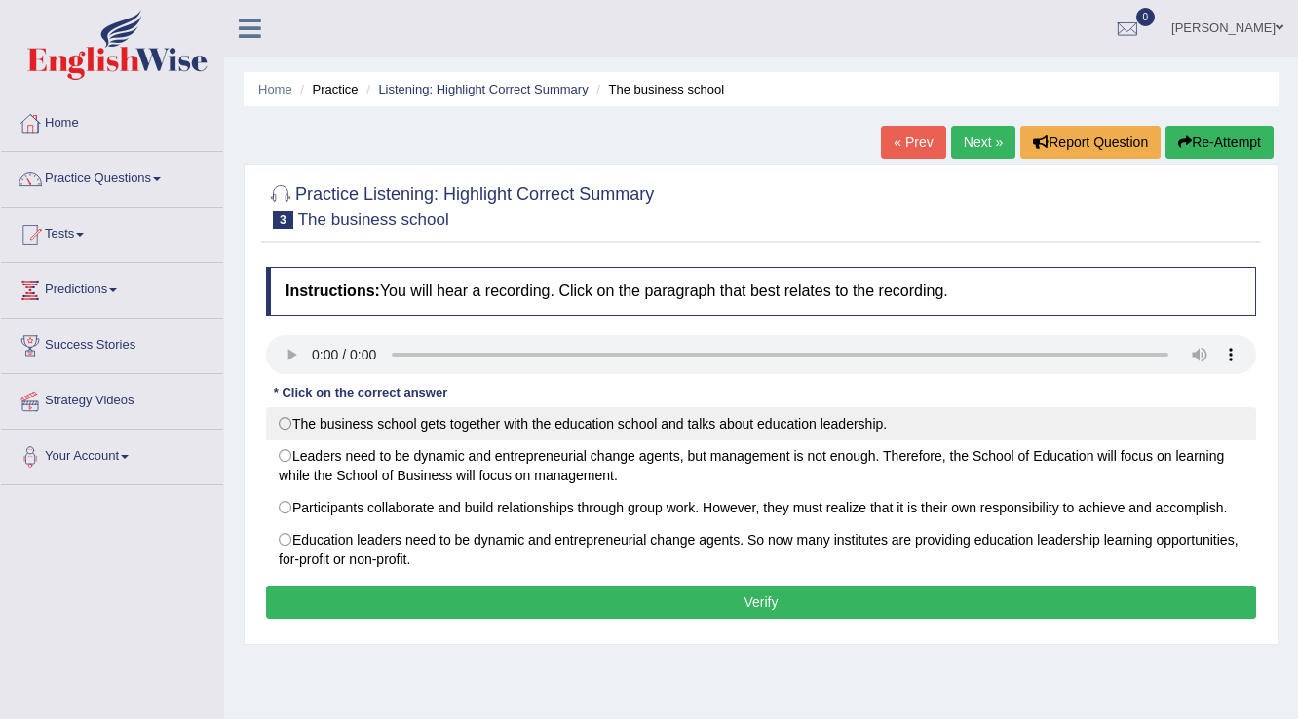
click at [401, 432] on label "The business school gets together with the education school and talks about edu…" at bounding box center [761, 423] width 990 height 33
radio input "true"
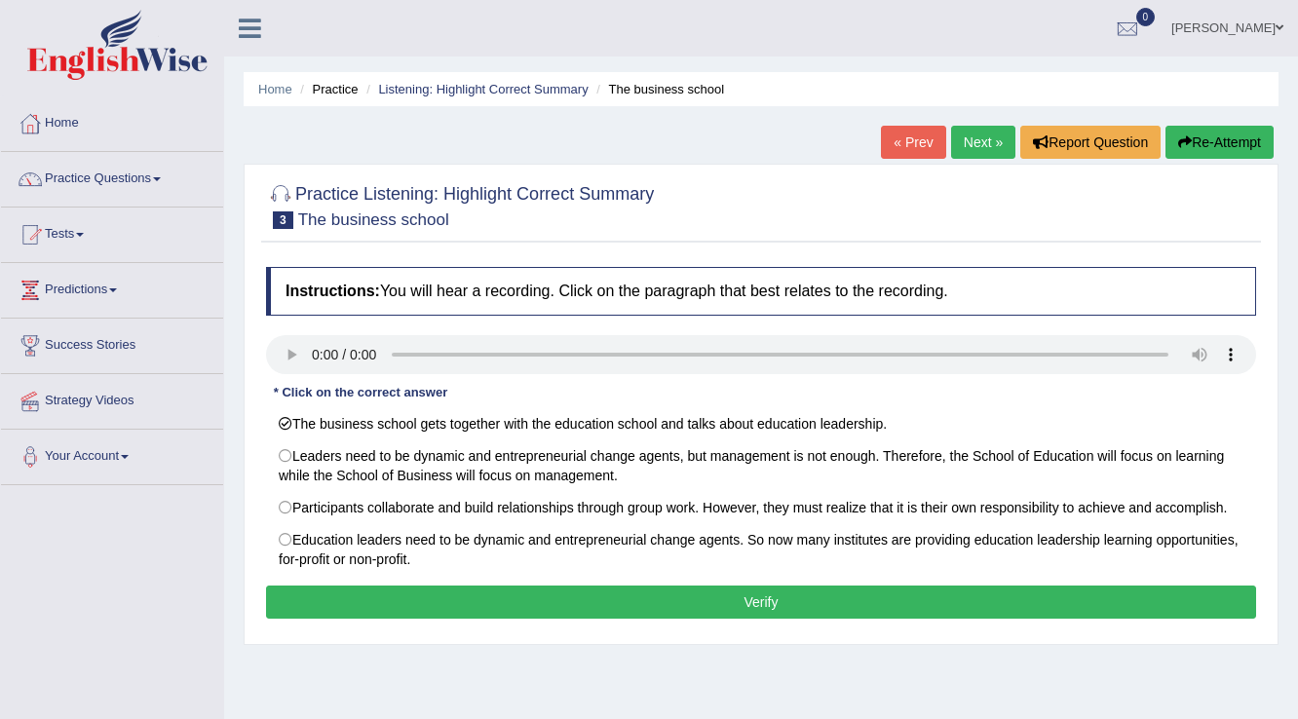
click at [450, 608] on button "Verify" at bounding box center [761, 602] width 990 height 33
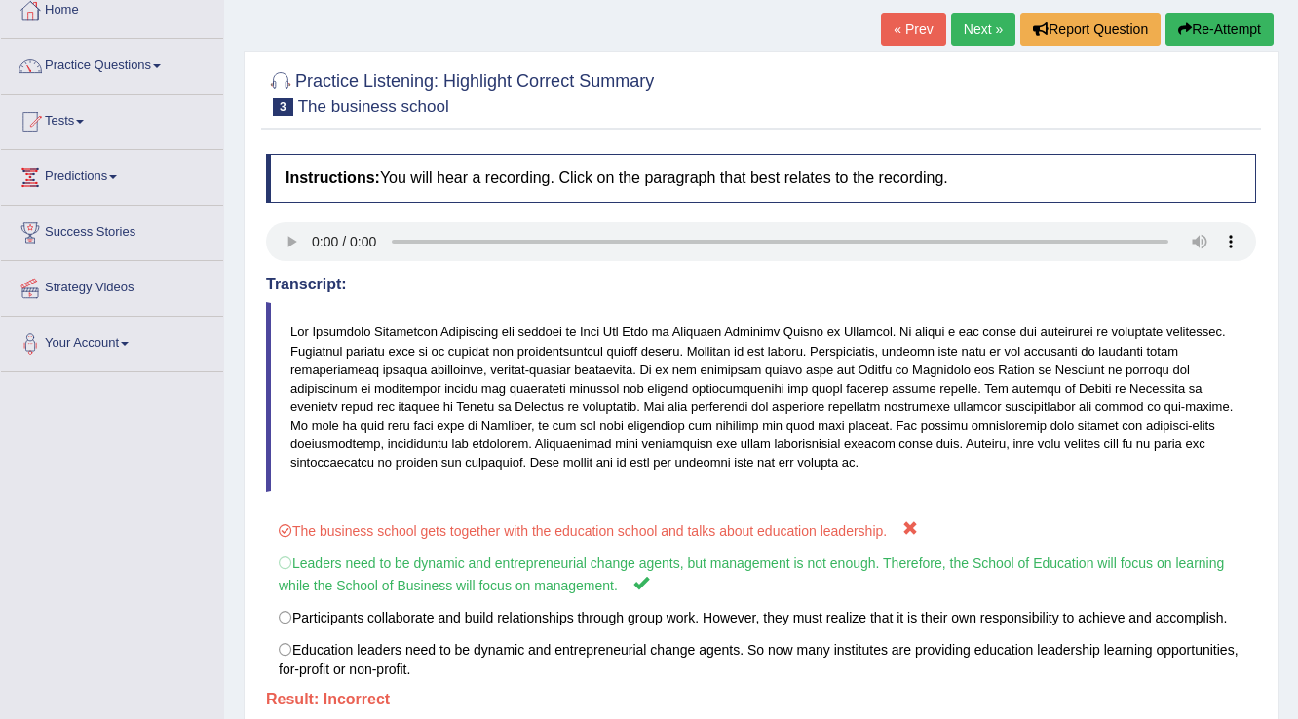
scroll to position [78, 0]
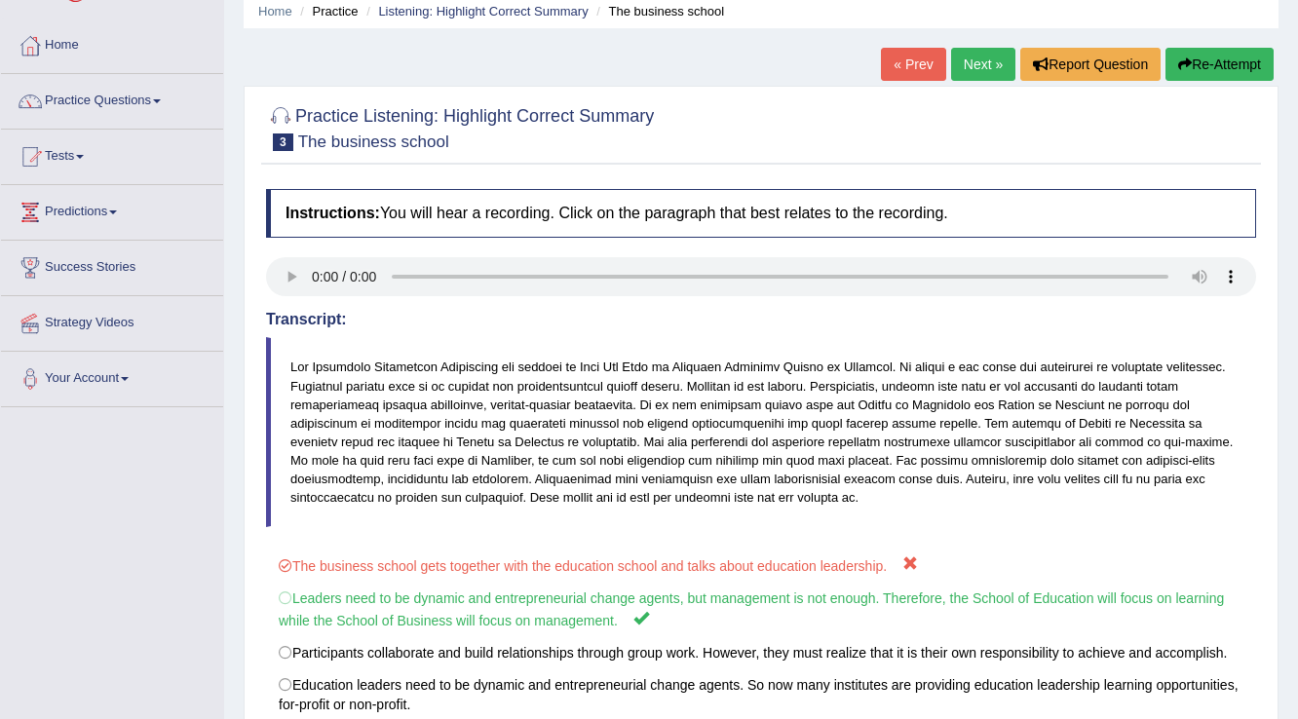
click at [972, 65] on link "Next »" at bounding box center [983, 64] width 64 height 33
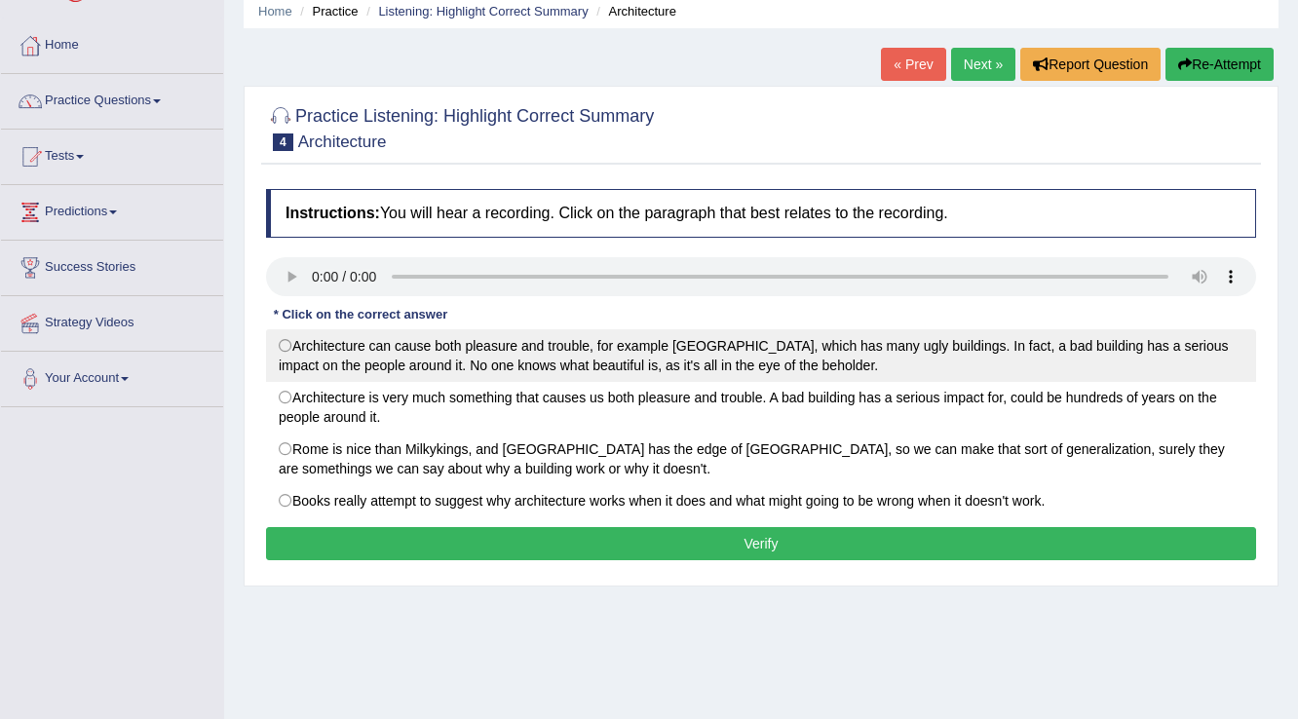
click at [355, 368] on label "Architecture can cause both pleasure and trouble, for example [GEOGRAPHIC_DATA]…" at bounding box center [761, 355] width 990 height 53
radio input "true"
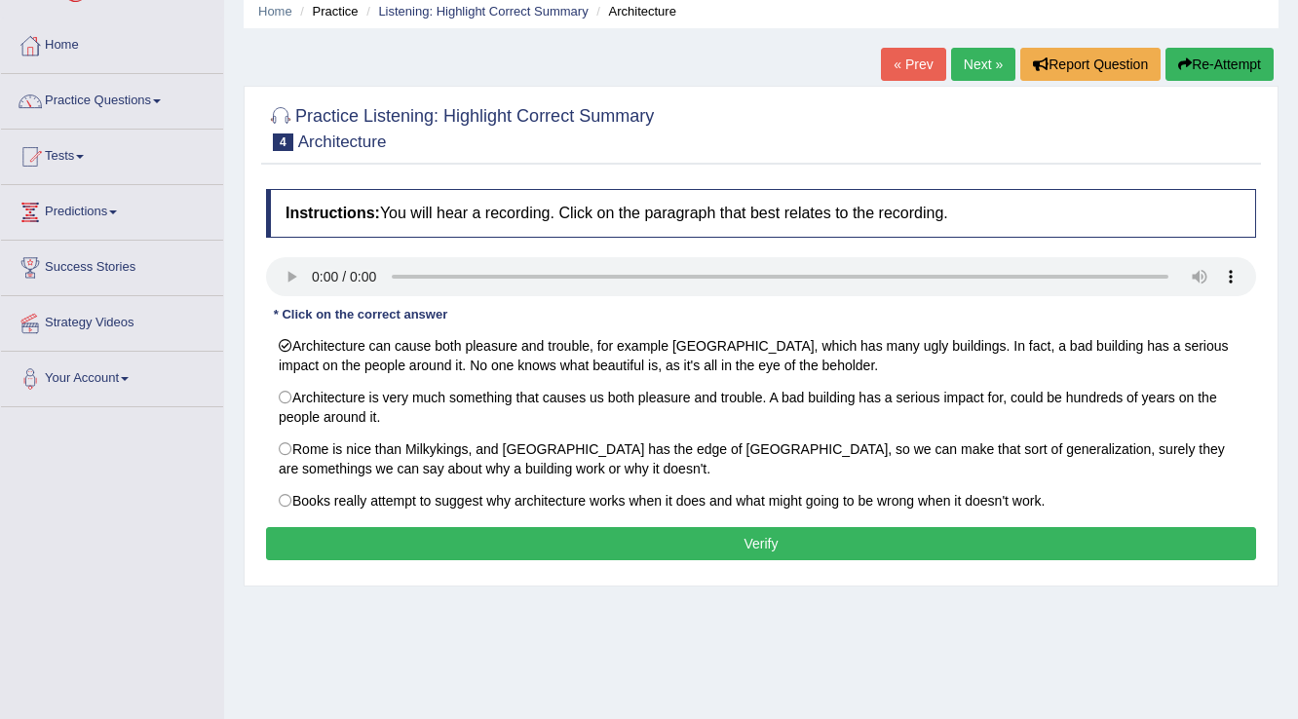
click at [401, 552] on button "Verify" at bounding box center [761, 543] width 990 height 33
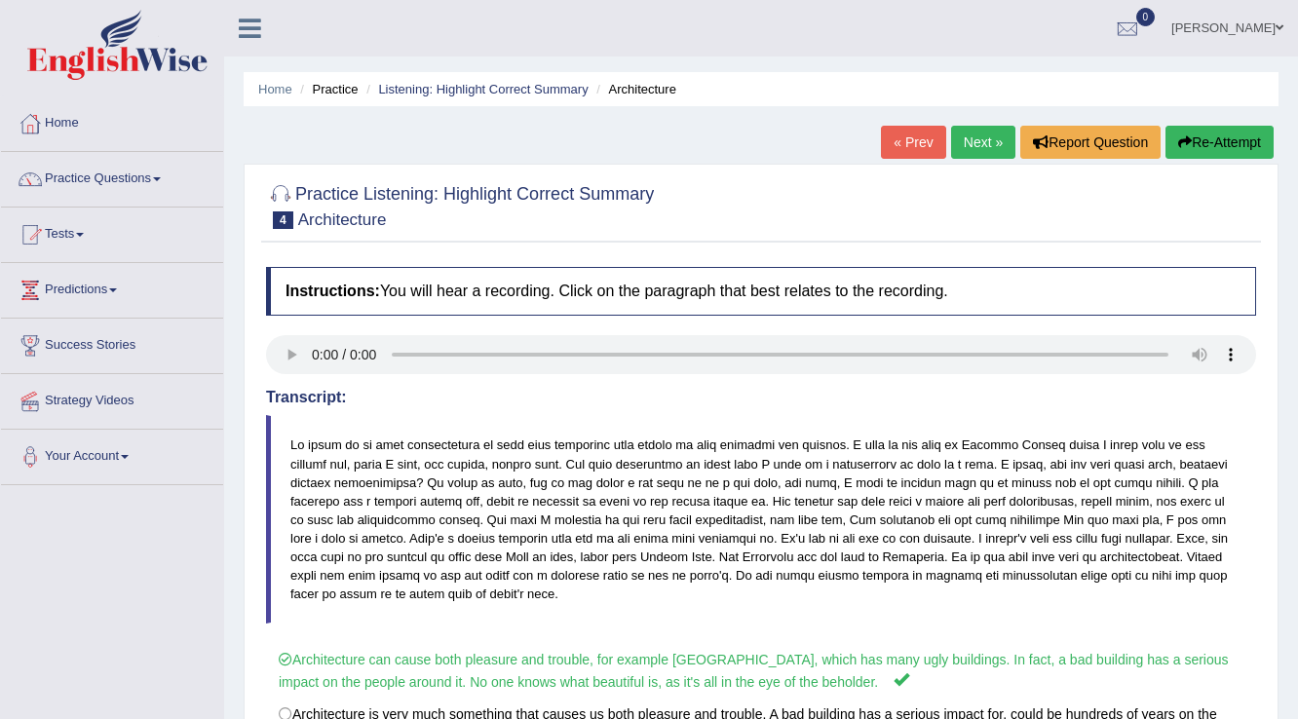
click at [149, 172] on link "Practice Questions" at bounding box center [112, 176] width 222 height 49
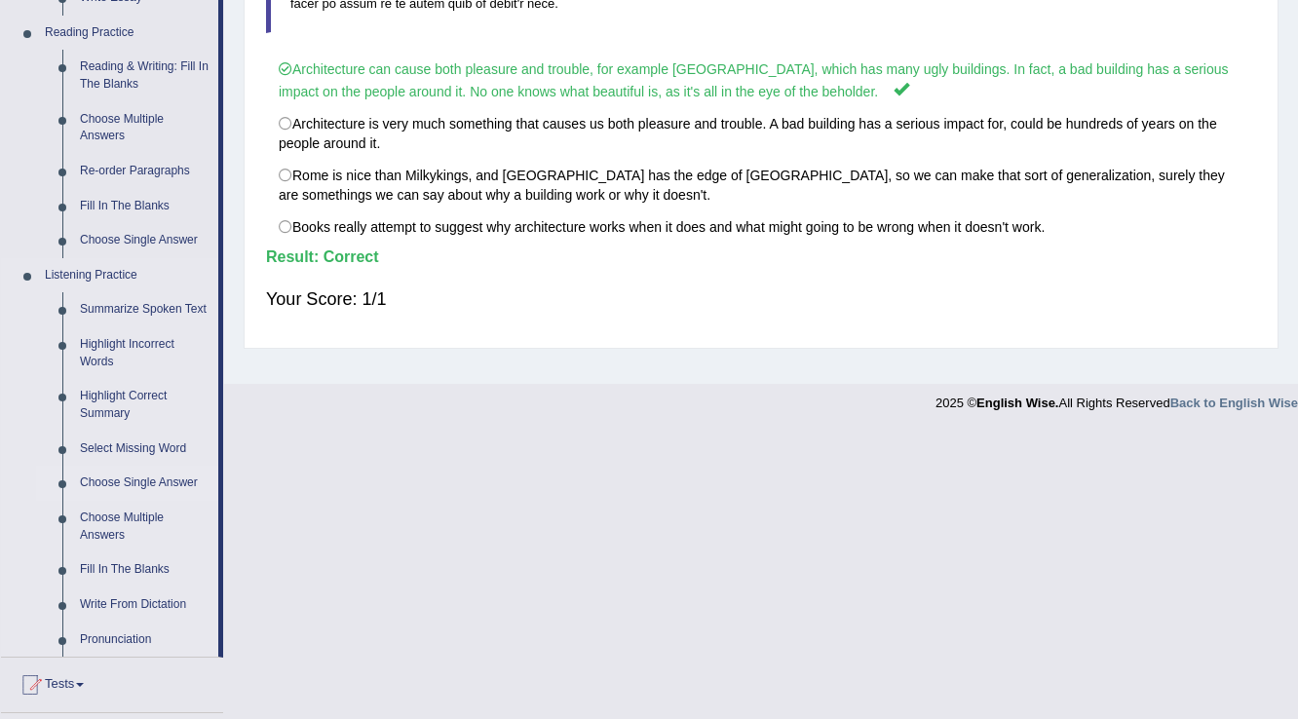
scroll to position [624, 0]
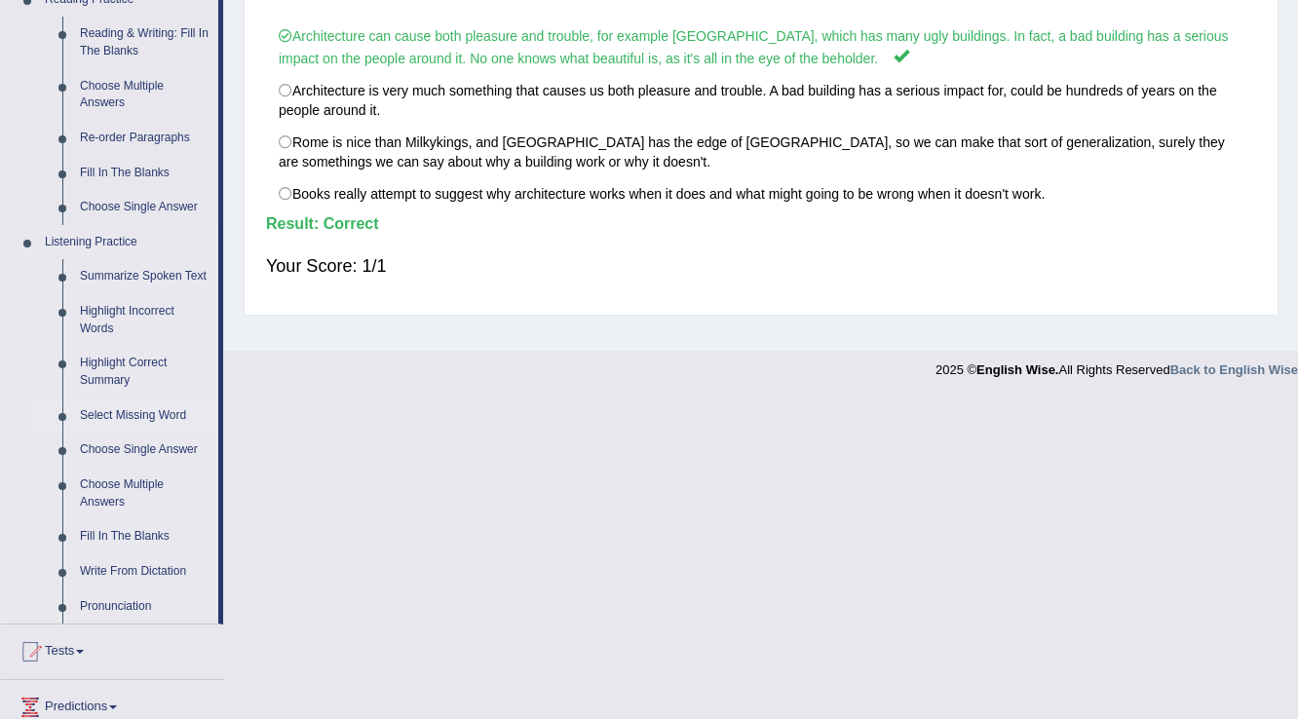
click at [107, 418] on link "Select Missing Word" at bounding box center [144, 416] width 147 height 35
click at [107, 418] on ul "Summarize Spoken Text Highlight Incorrect Words Highlight Correct Summary Selec…" at bounding box center [127, 441] width 182 height 364
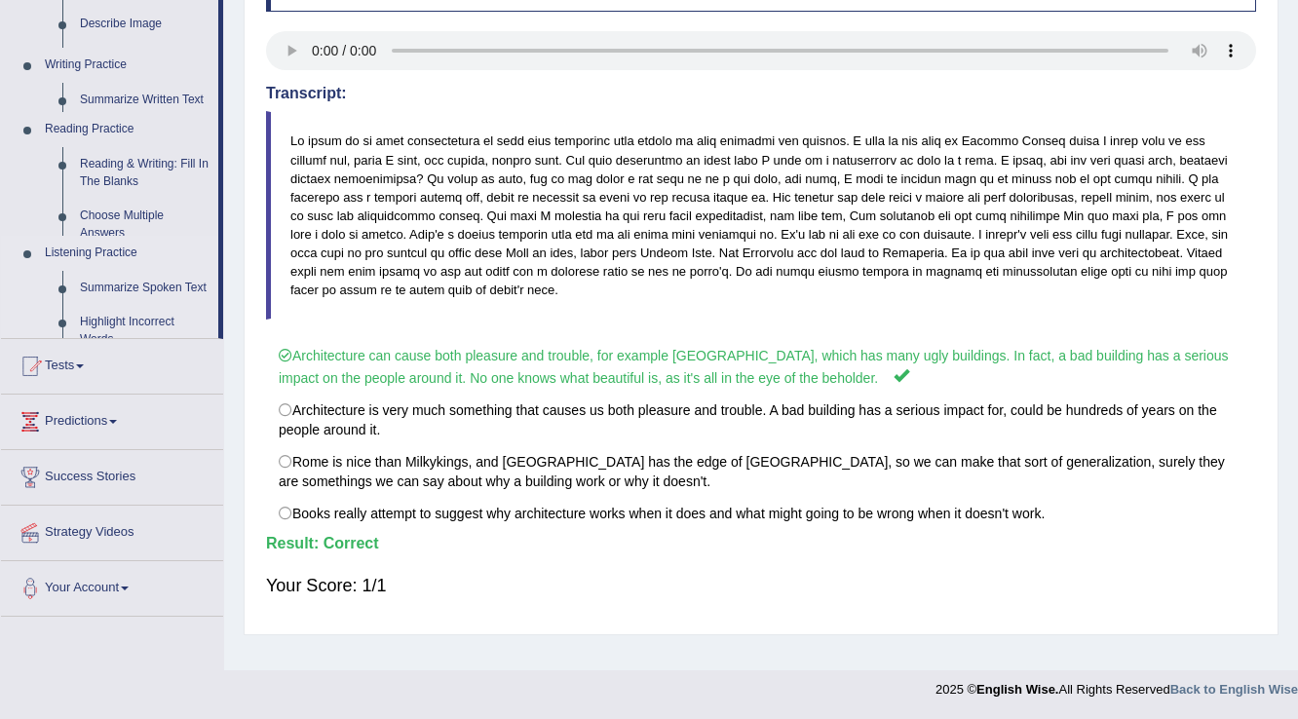
scroll to position [304, 0]
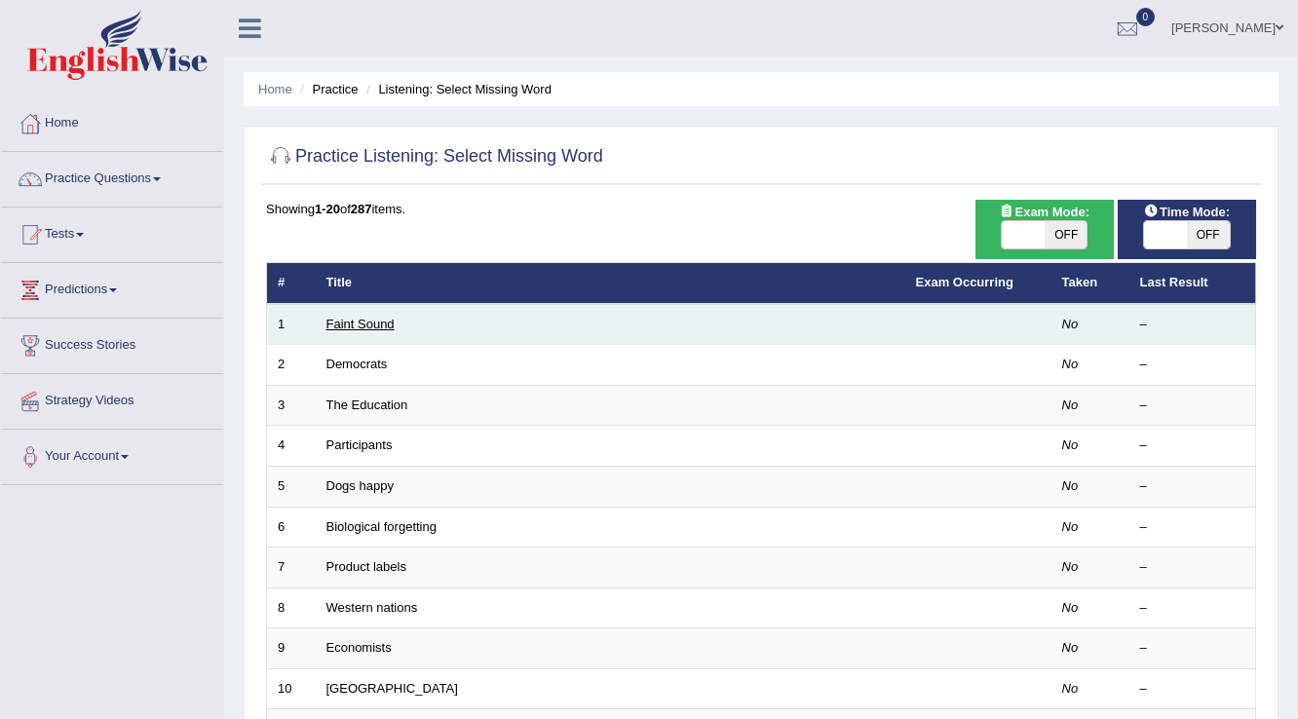
click at [372, 320] on link "Faint Sound" at bounding box center [360, 324] width 68 height 15
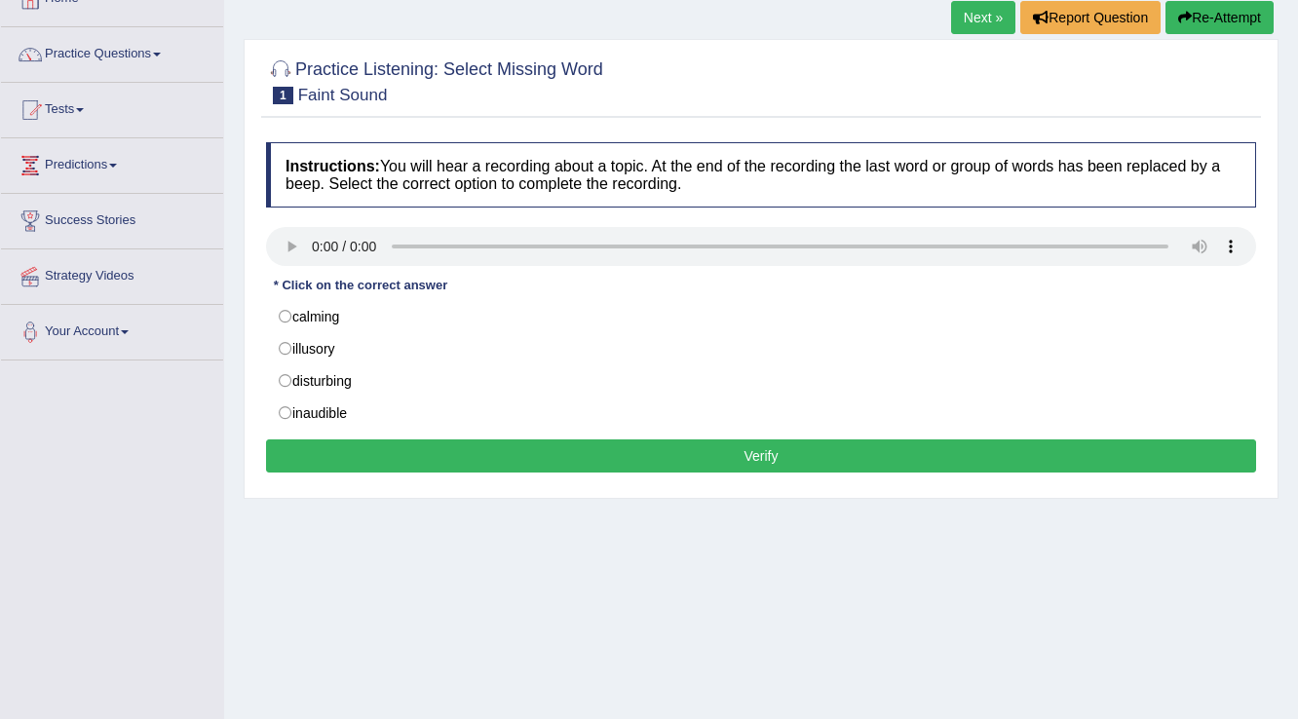
scroll to position [156, 0]
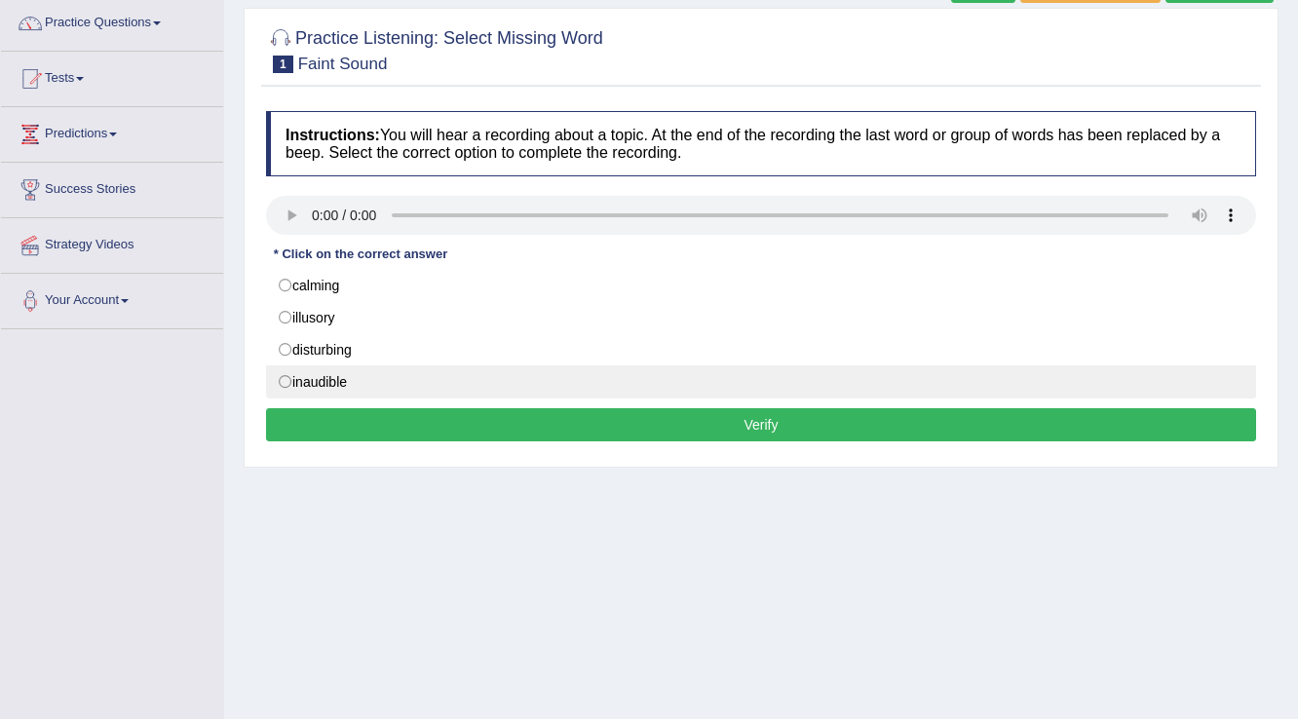
click at [282, 378] on label "inaudible" at bounding box center [761, 381] width 990 height 33
radio input "true"
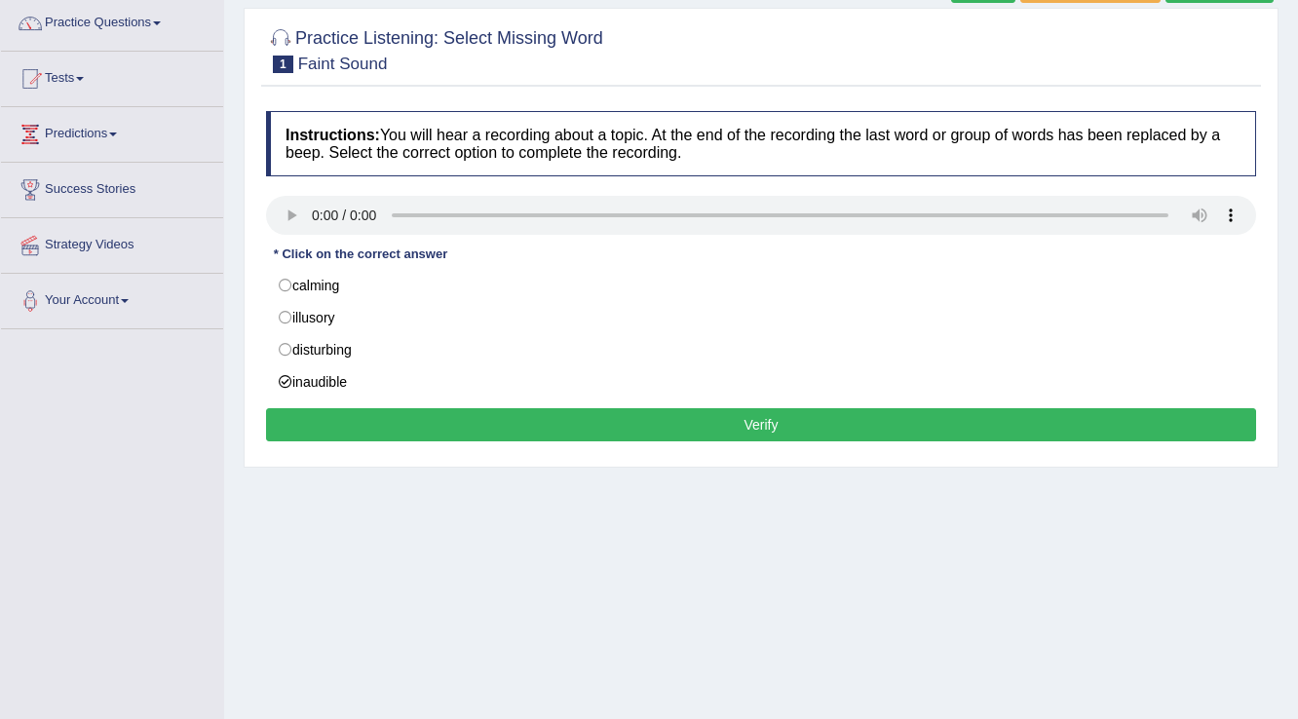
click at [310, 418] on button "Verify" at bounding box center [761, 424] width 990 height 33
click at [310, 418] on div "Practice Listening: Select Missing Word 1 Faint Sound Instructions: You will he…" at bounding box center [761, 238] width 1035 height 460
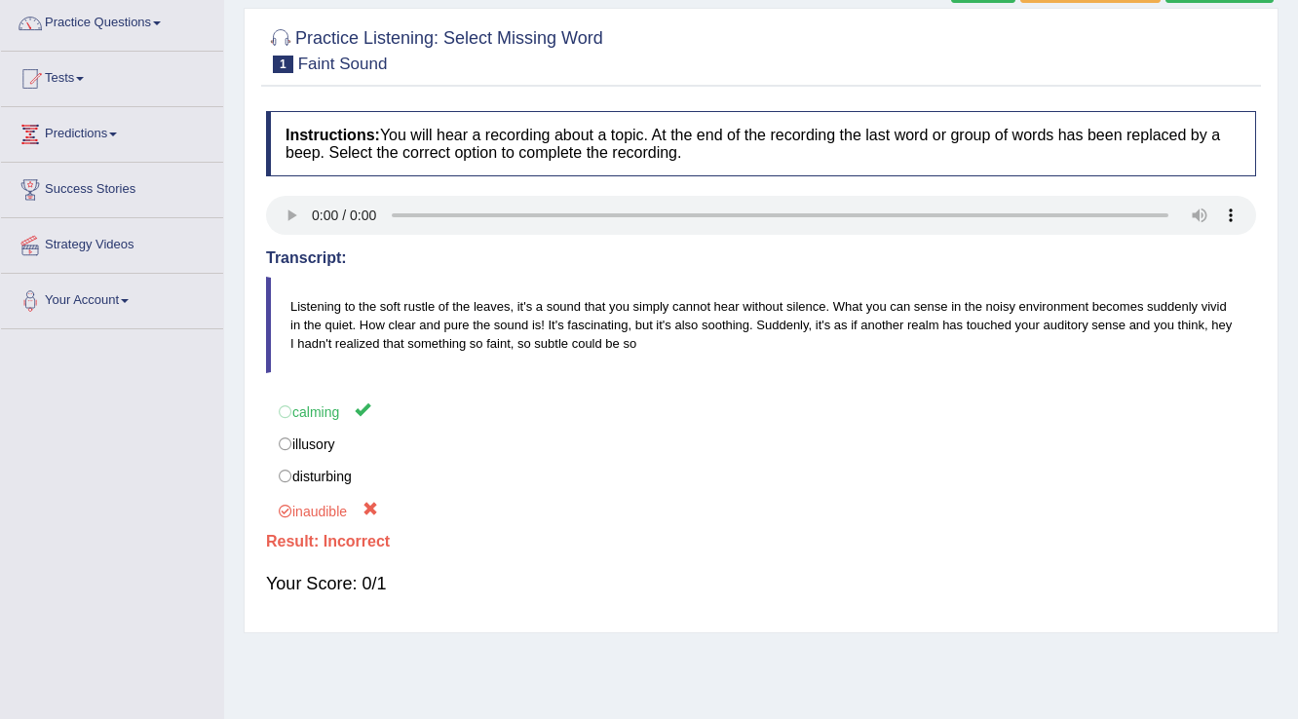
scroll to position [78, 0]
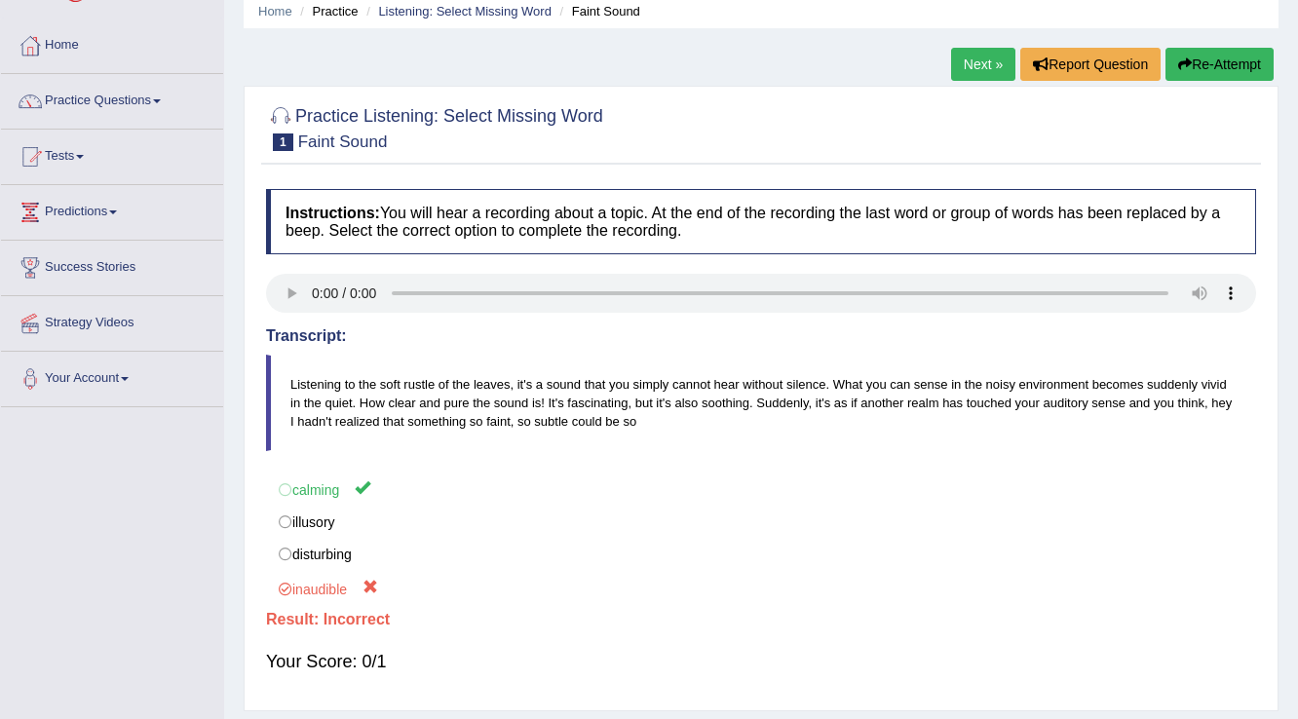
click at [970, 51] on link "Next »" at bounding box center [983, 64] width 64 height 33
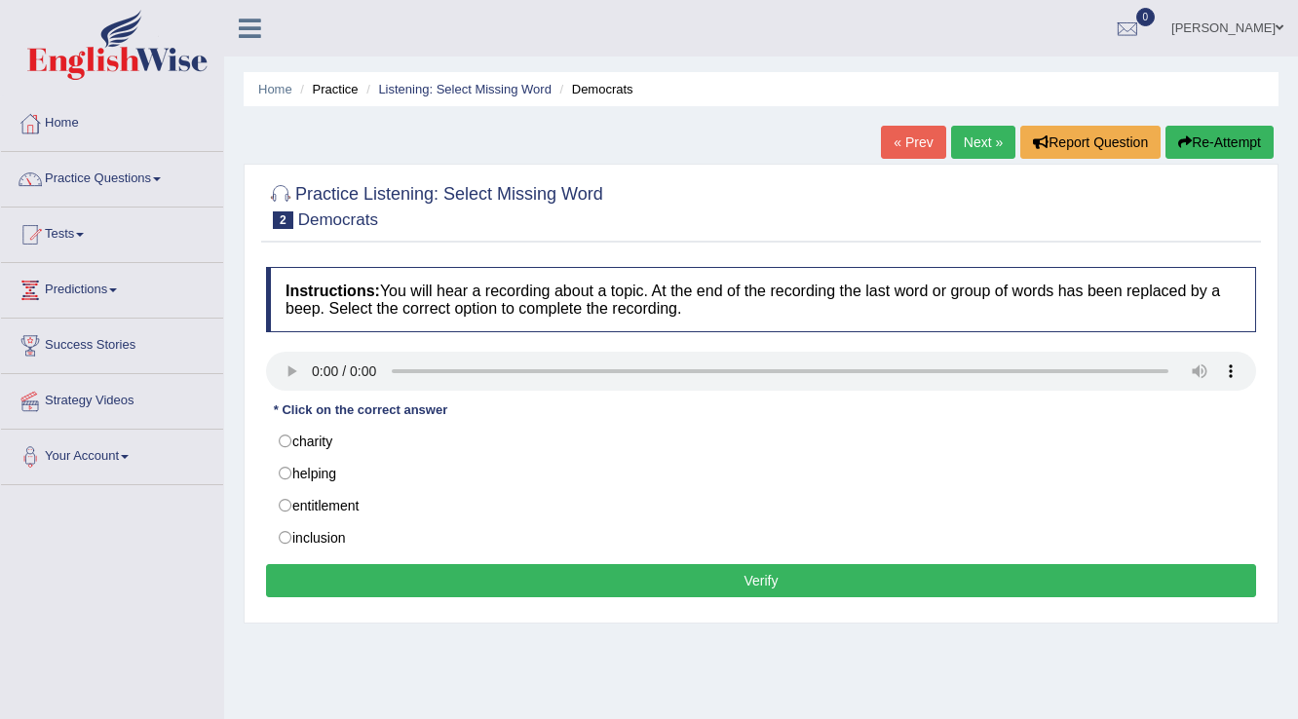
click at [890, 136] on link "« Prev" at bounding box center [913, 142] width 64 height 33
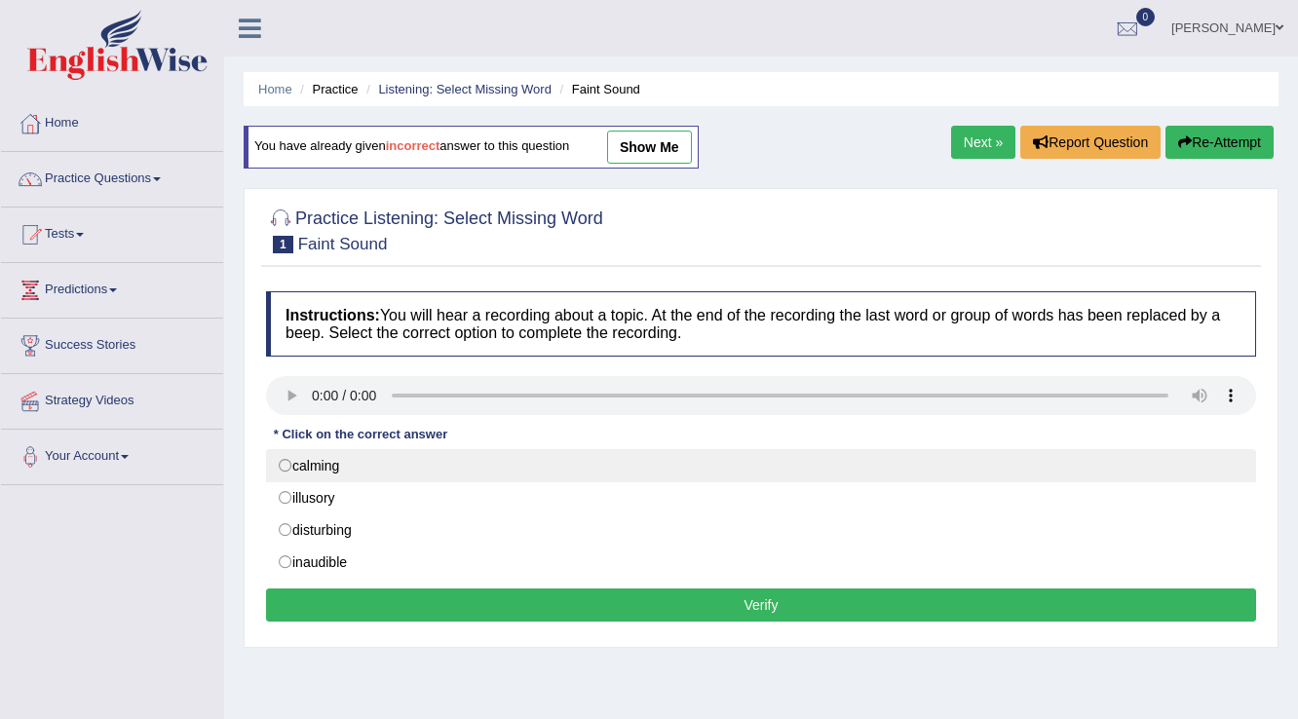
click at [287, 458] on label "calming" at bounding box center [761, 465] width 990 height 33
radio input "true"
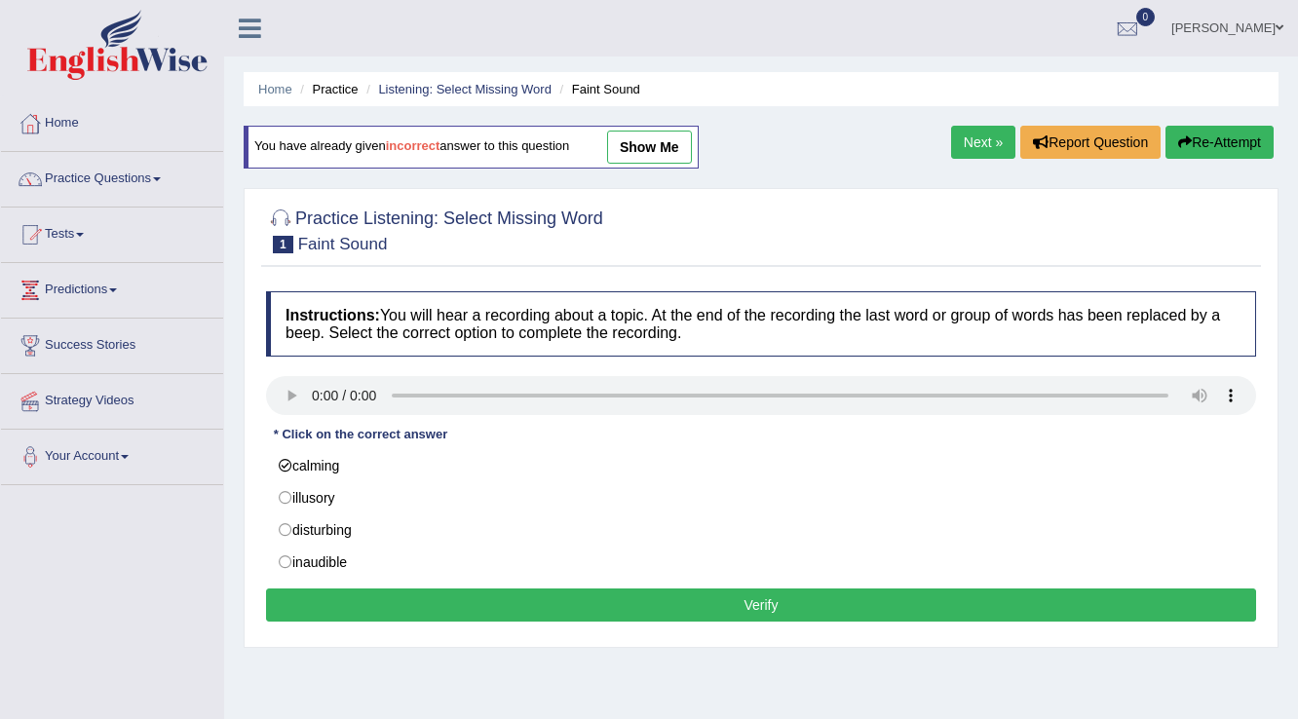
click at [272, 607] on button "Verify" at bounding box center [761, 605] width 990 height 33
click at [272, 607] on div "Home Practice Listening: Select Missing Word Faint Sound You have already given…" at bounding box center [761, 487] width 1074 height 974
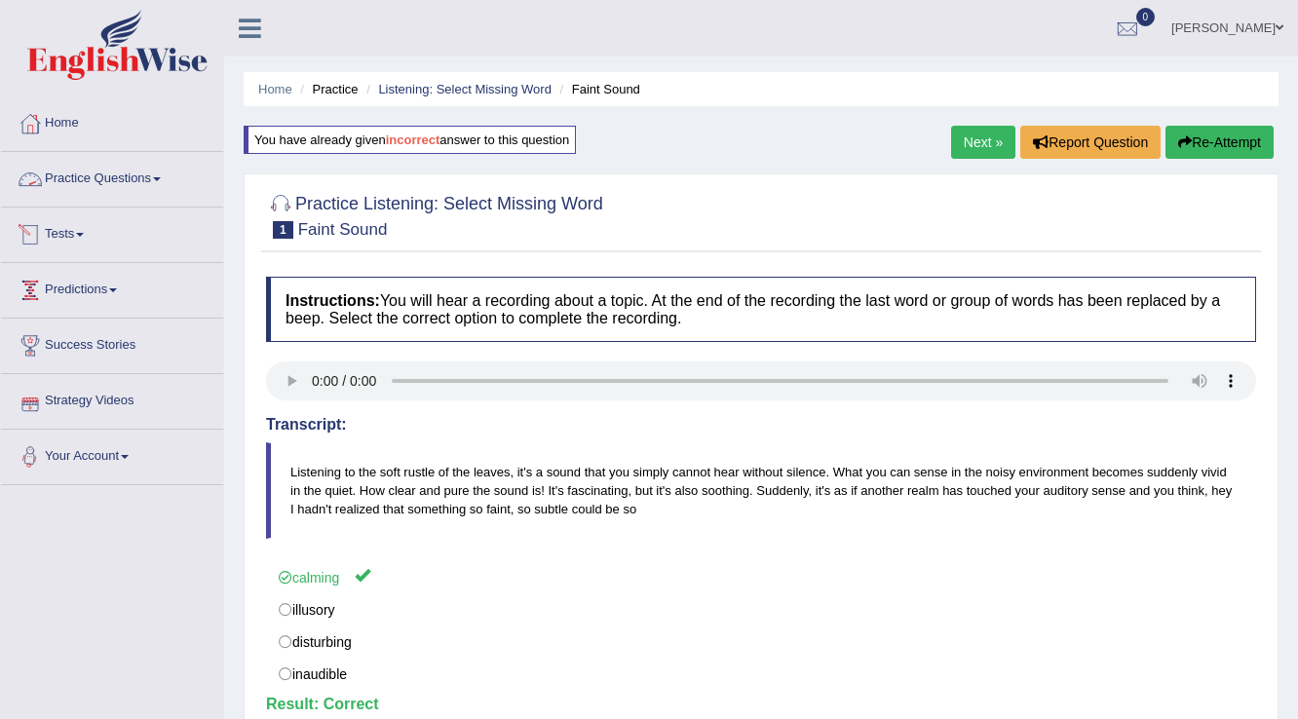
click at [126, 179] on link "Practice Questions" at bounding box center [112, 176] width 222 height 49
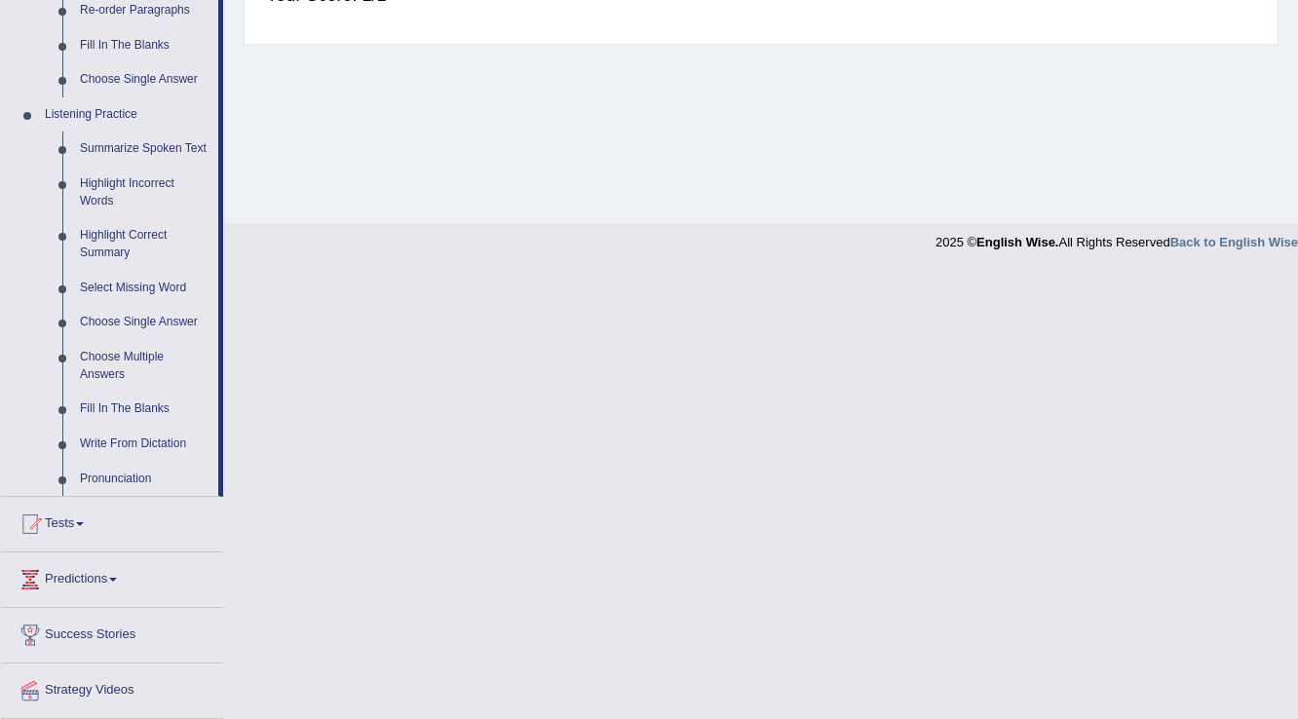
scroll to position [780, 0]
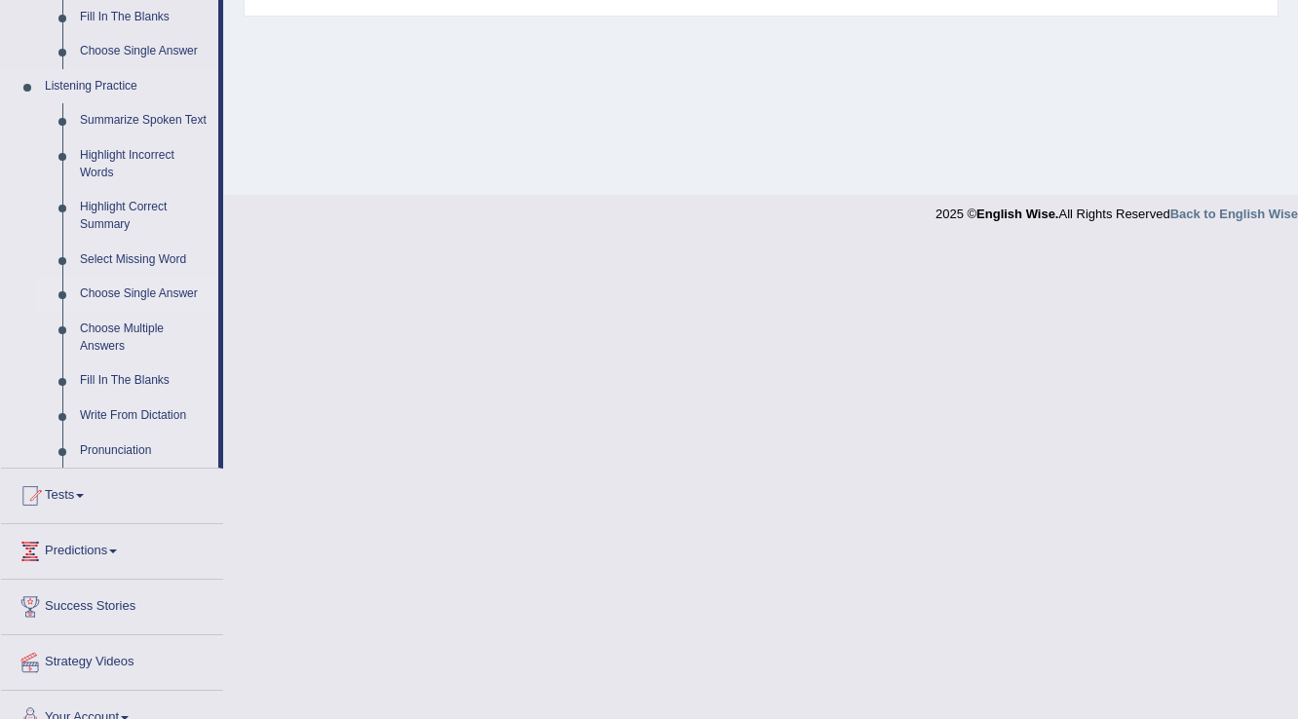
click at [141, 297] on link "Choose Single Answer" at bounding box center [144, 294] width 147 height 35
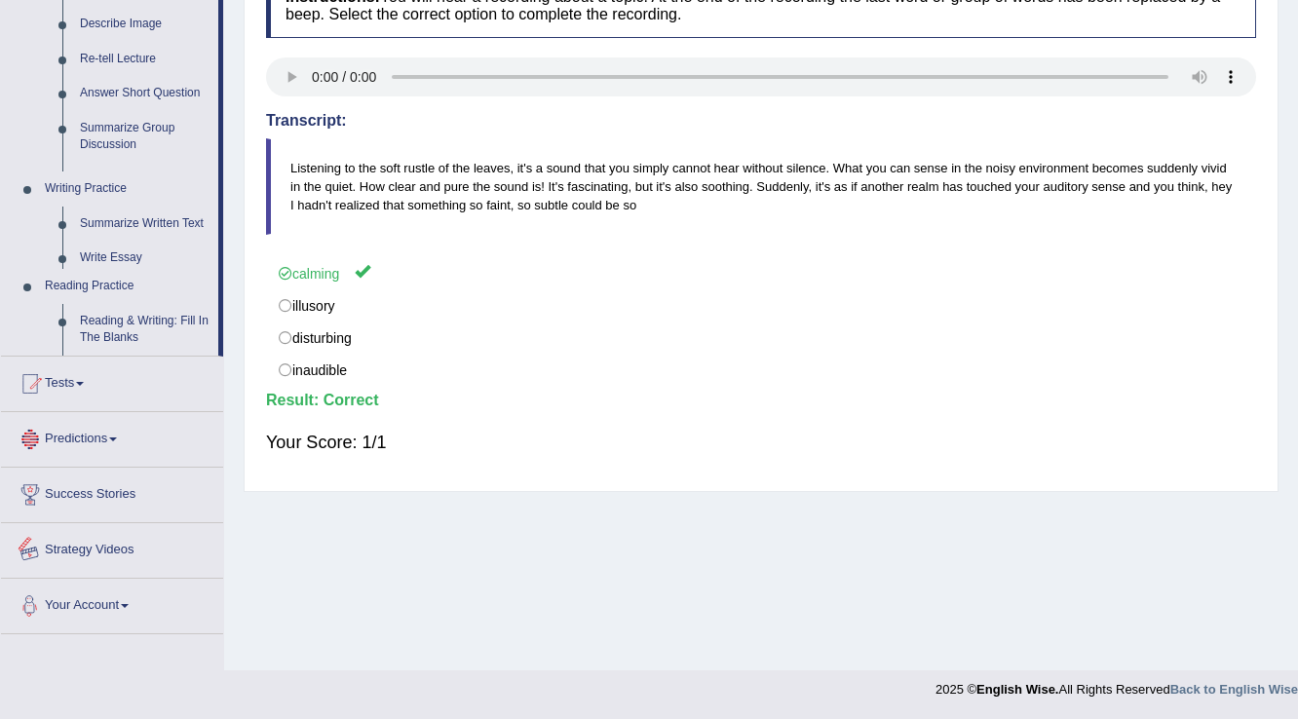
scroll to position [806, 0]
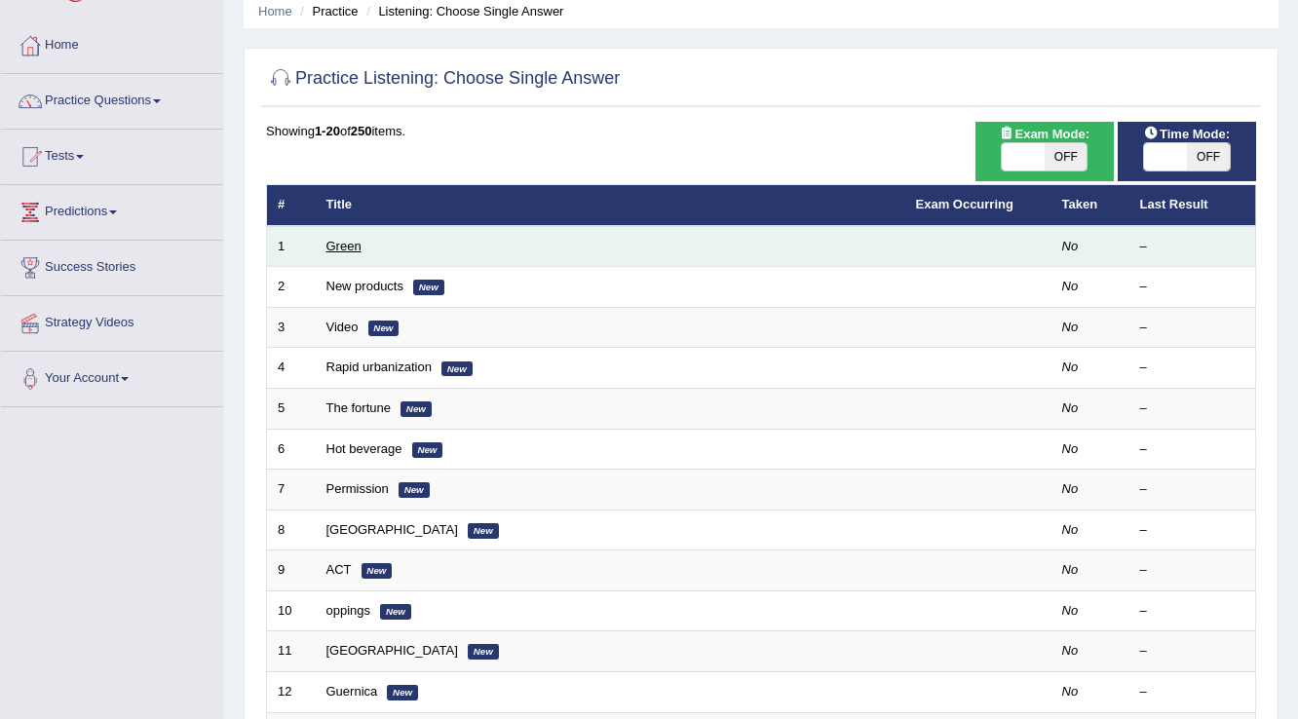
click at [353, 239] on link "Green" at bounding box center [343, 246] width 35 height 15
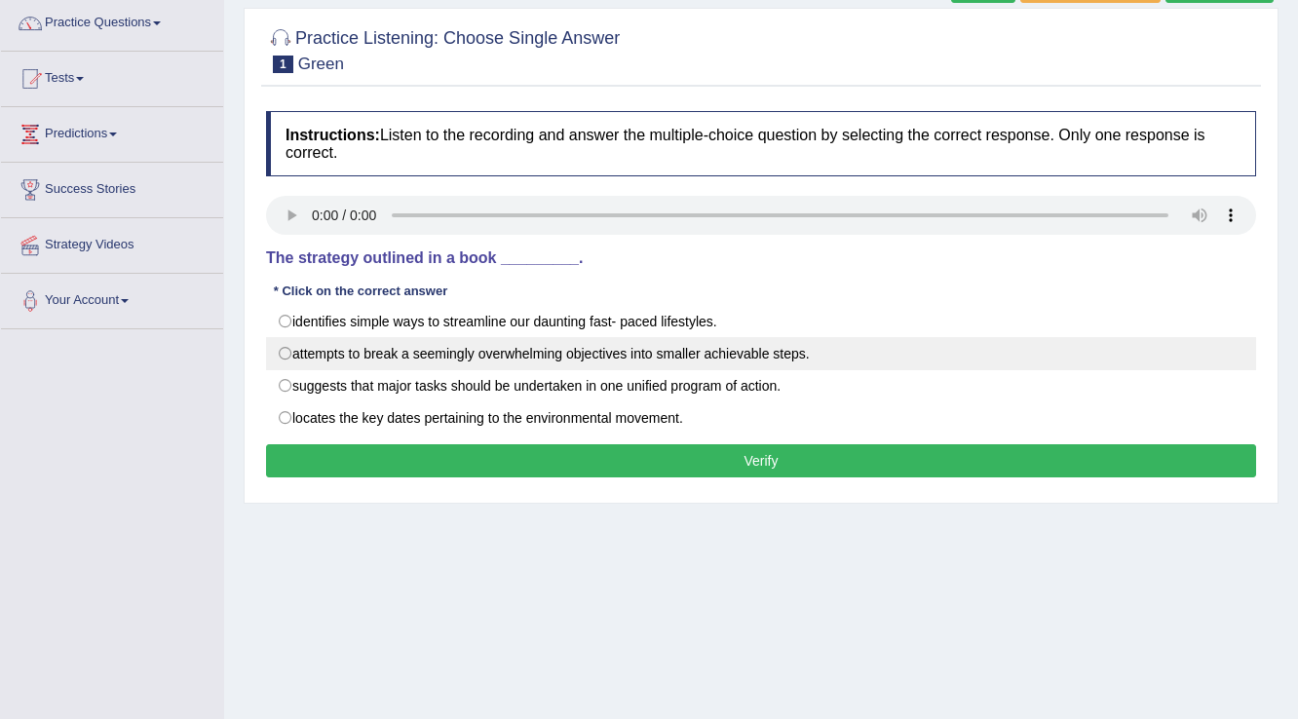
click at [479, 359] on label "attempts to break a seemingly overwhelming objectives into smaller achievable s…" at bounding box center [761, 353] width 990 height 33
radio input "true"
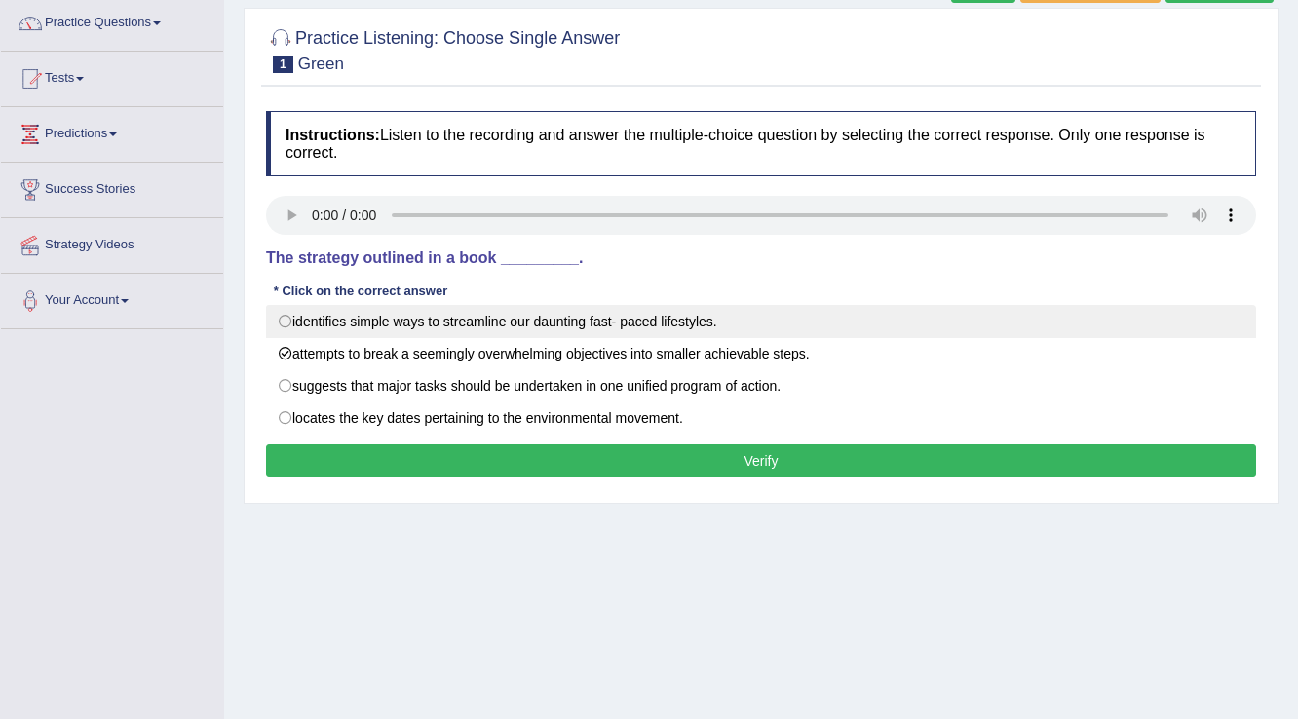
click at [454, 329] on label "identifies simple ways to streamline our daunting fast- paced lifestyles." at bounding box center [761, 321] width 990 height 33
radio input "true"
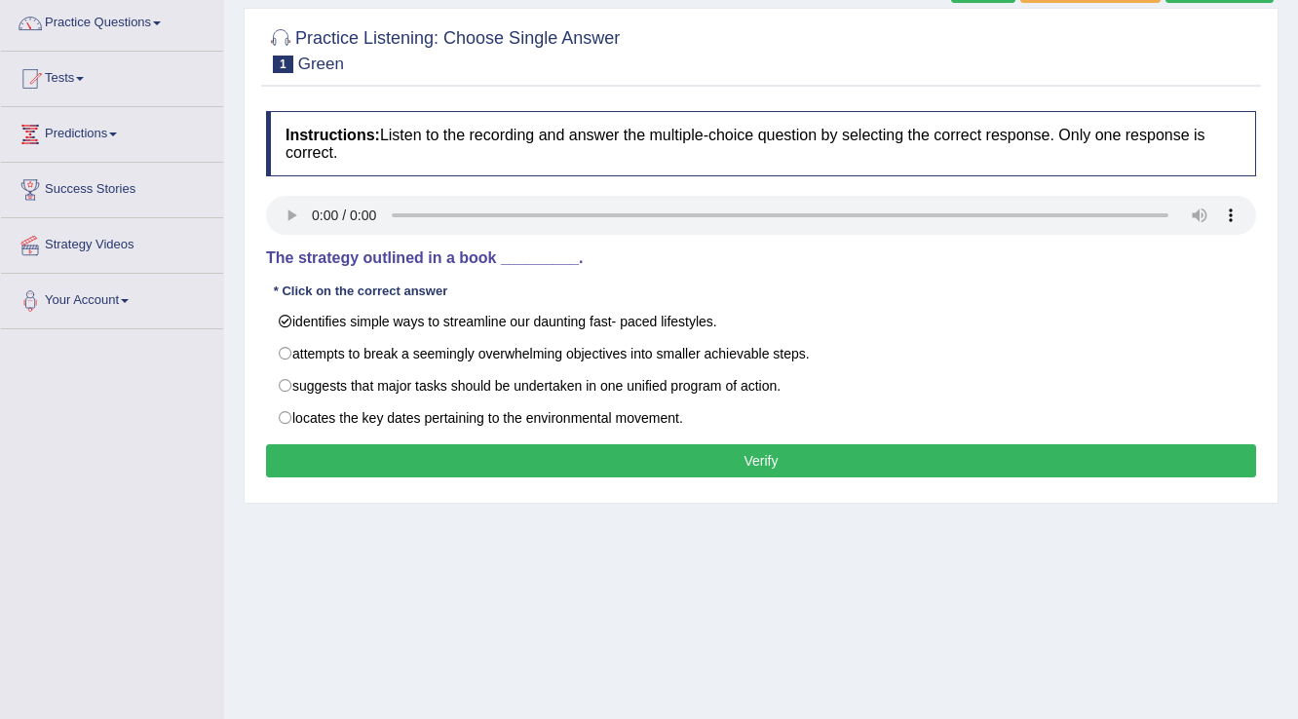
click at [472, 447] on button "Verify" at bounding box center [761, 460] width 990 height 33
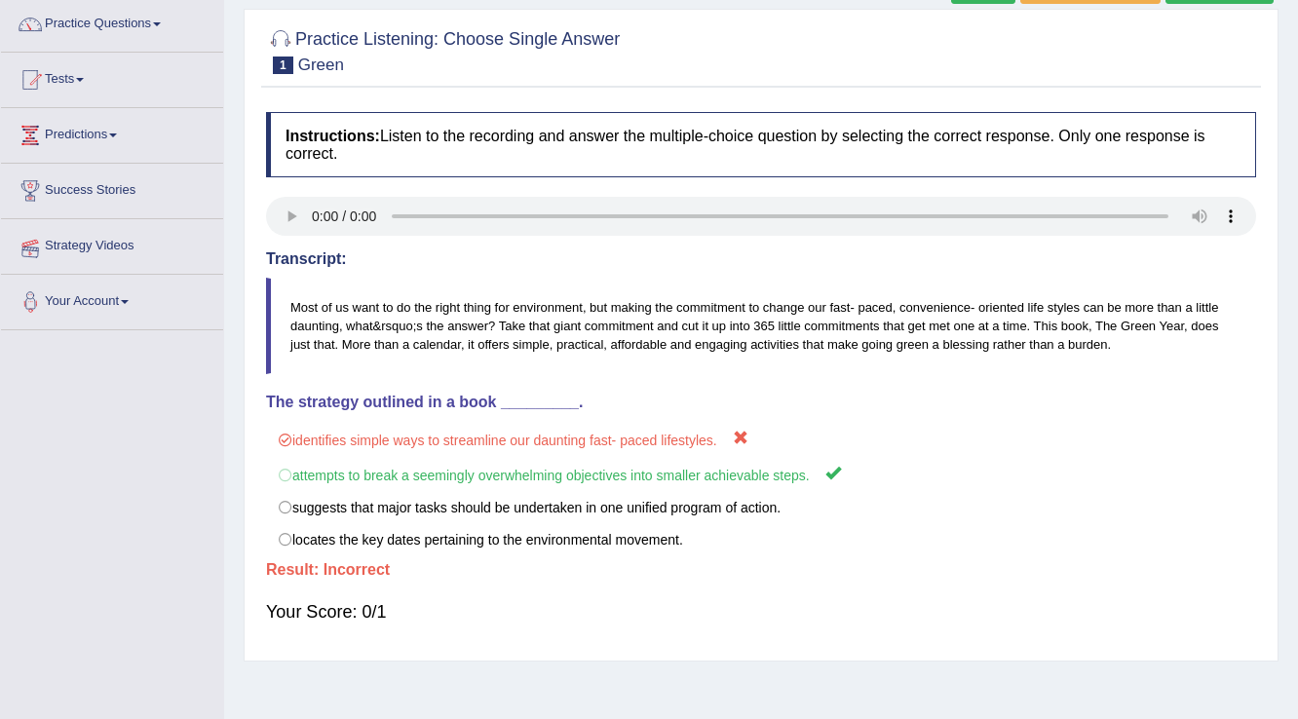
scroll to position [234, 0]
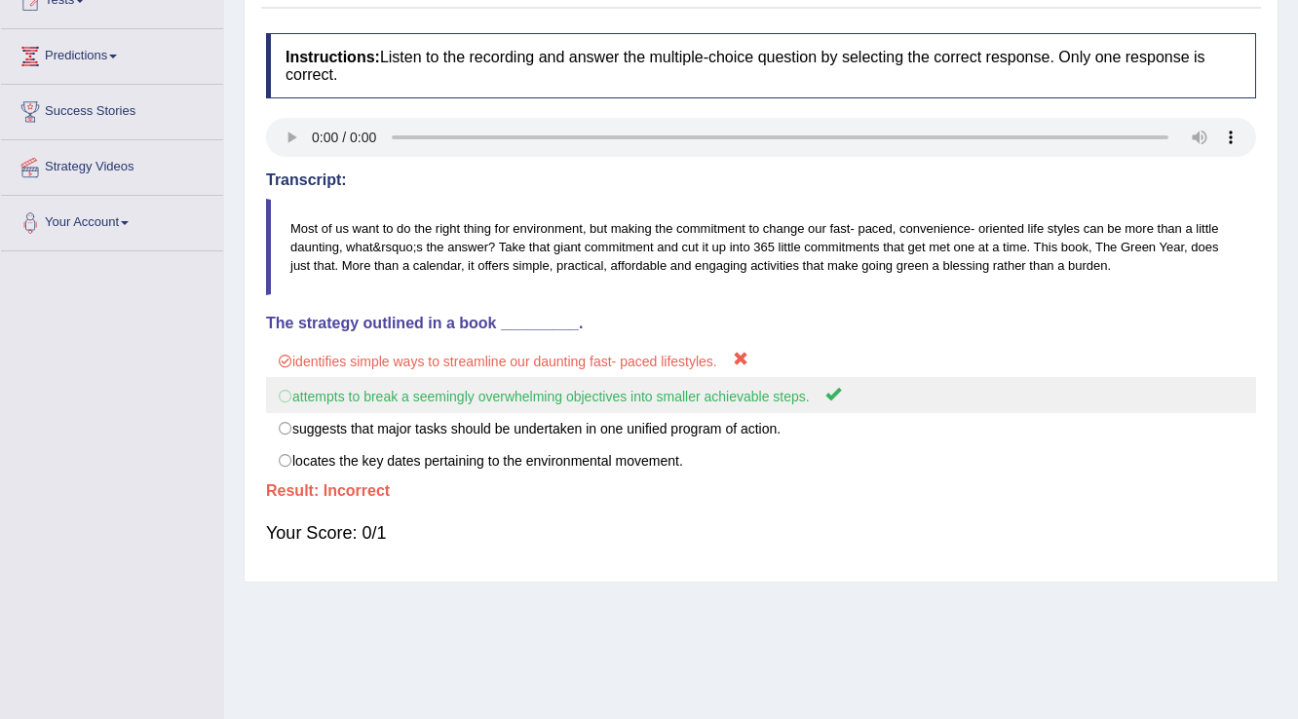
click at [285, 394] on label "attempts to break a seemingly overwhelming objectives into smaller achievable s…" at bounding box center [761, 395] width 990 height 36
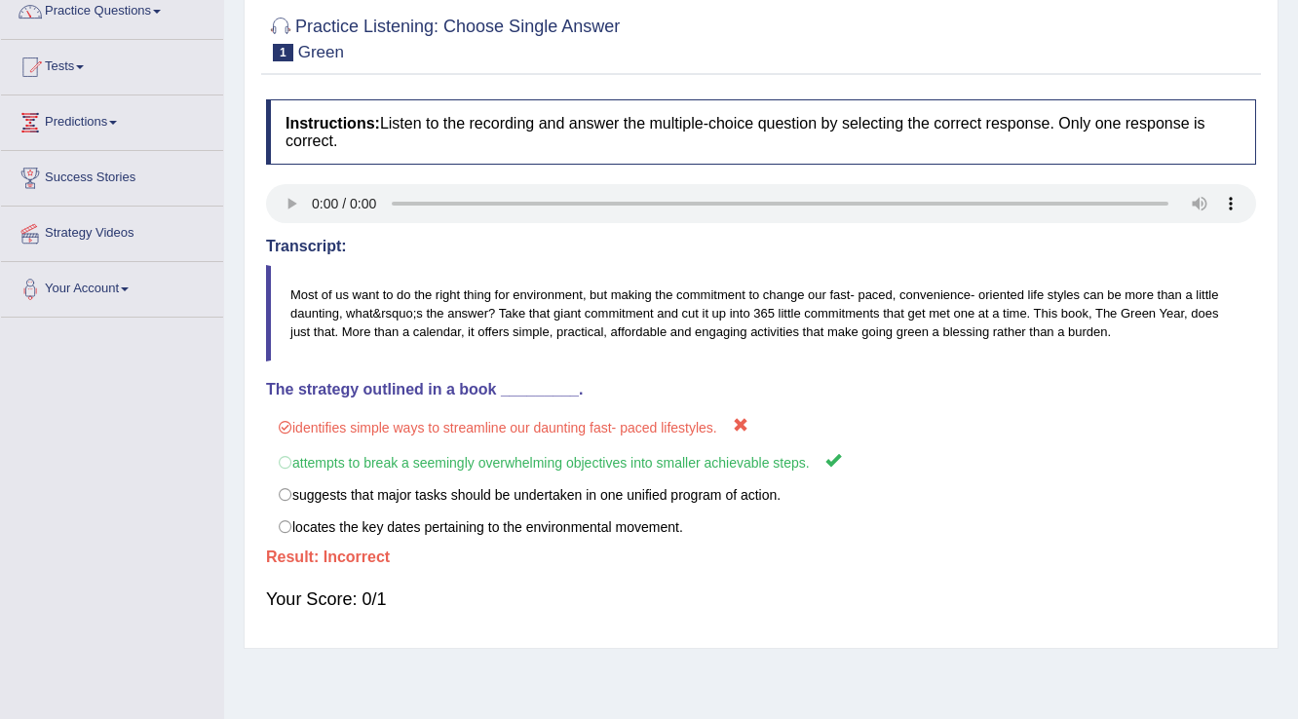
scroll to position [78, 0]
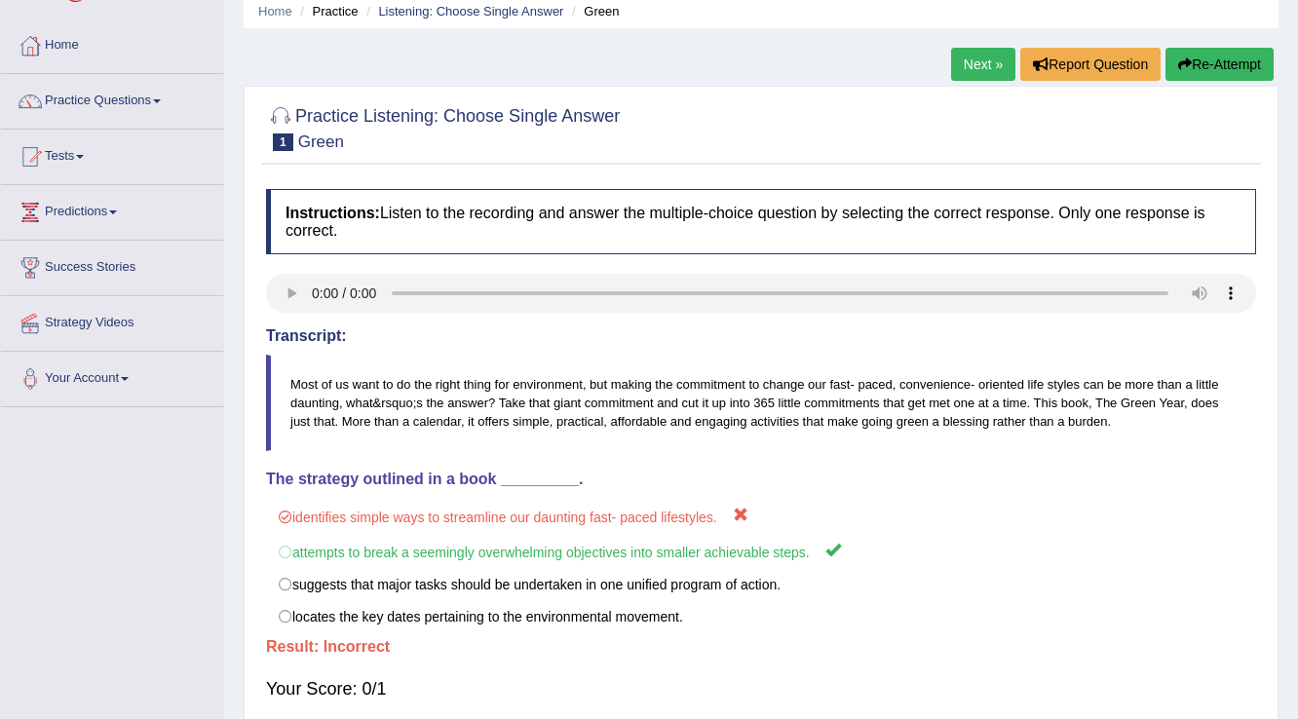
click at [973, 62] on link "Next »" at bounding box center [983, 64] width 64 height 33
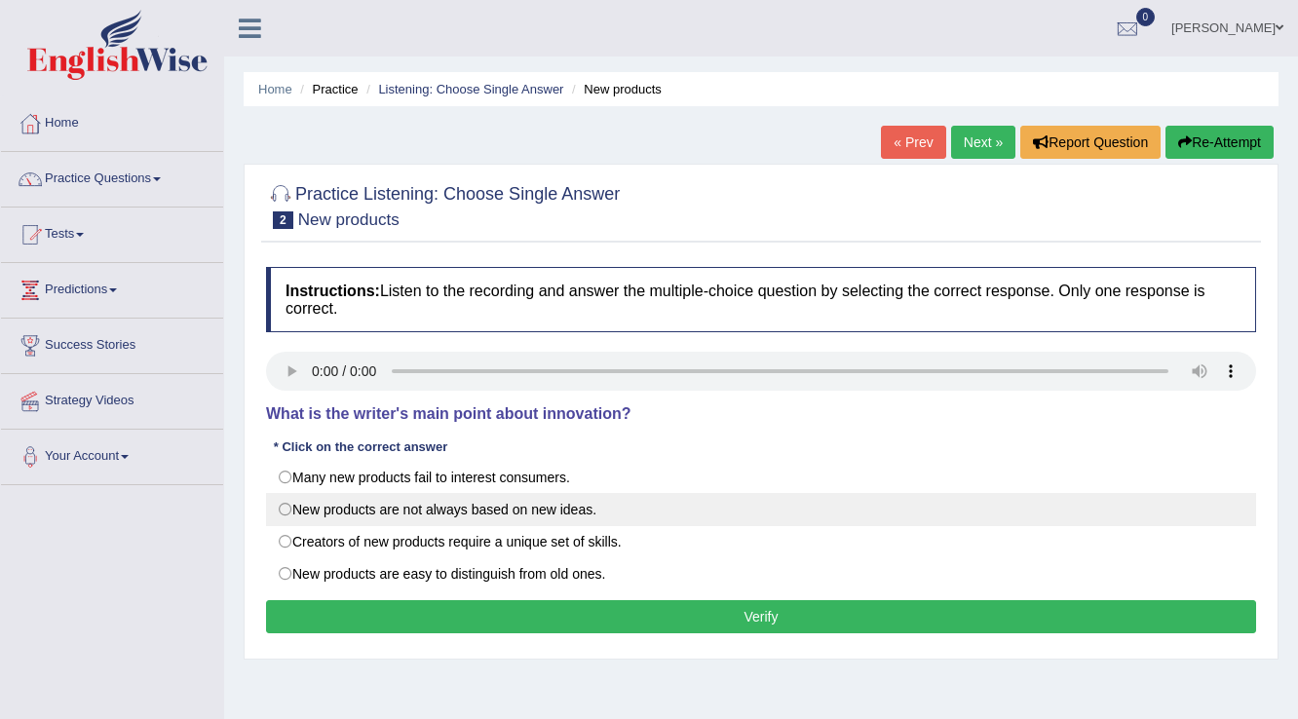
click at [290, 513] on label "New products are not always based on new ideas." at bounding box center [761, 509] width 990 height 33
radio input "true"
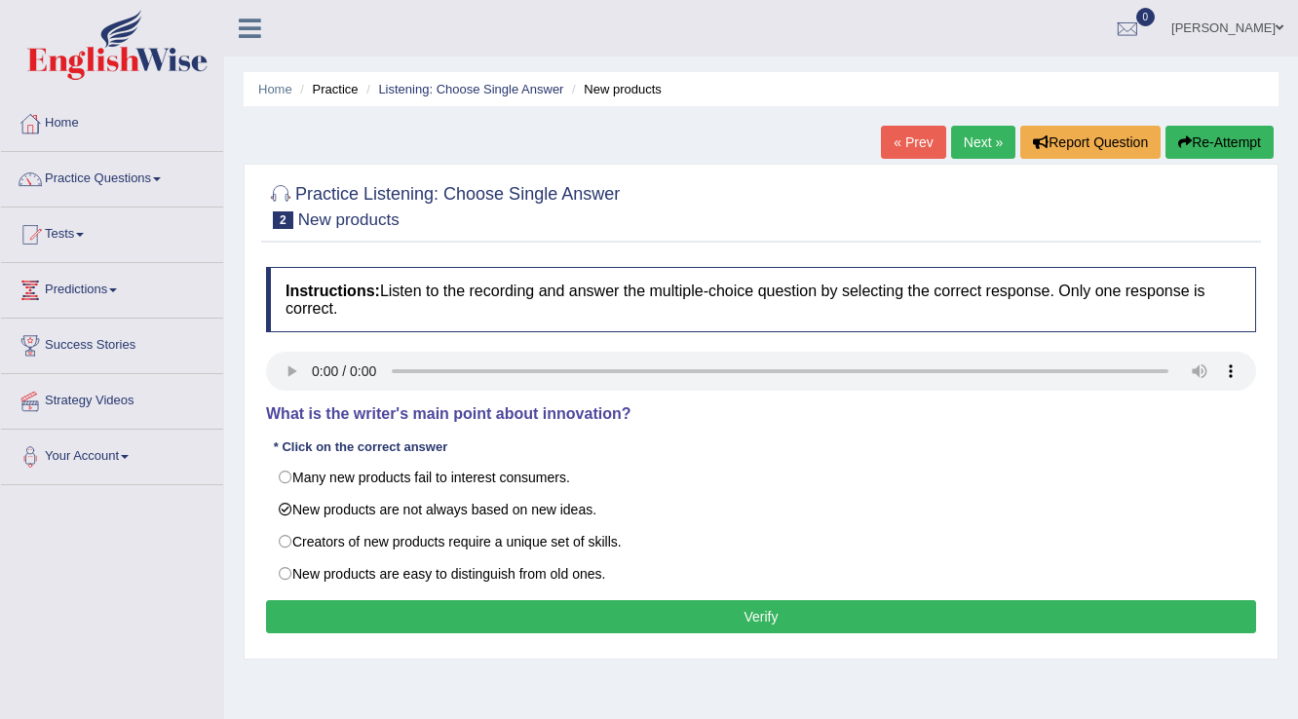
click at [358, 622] on button "Verify" at bounding box center [761, 616] width 990 height 33
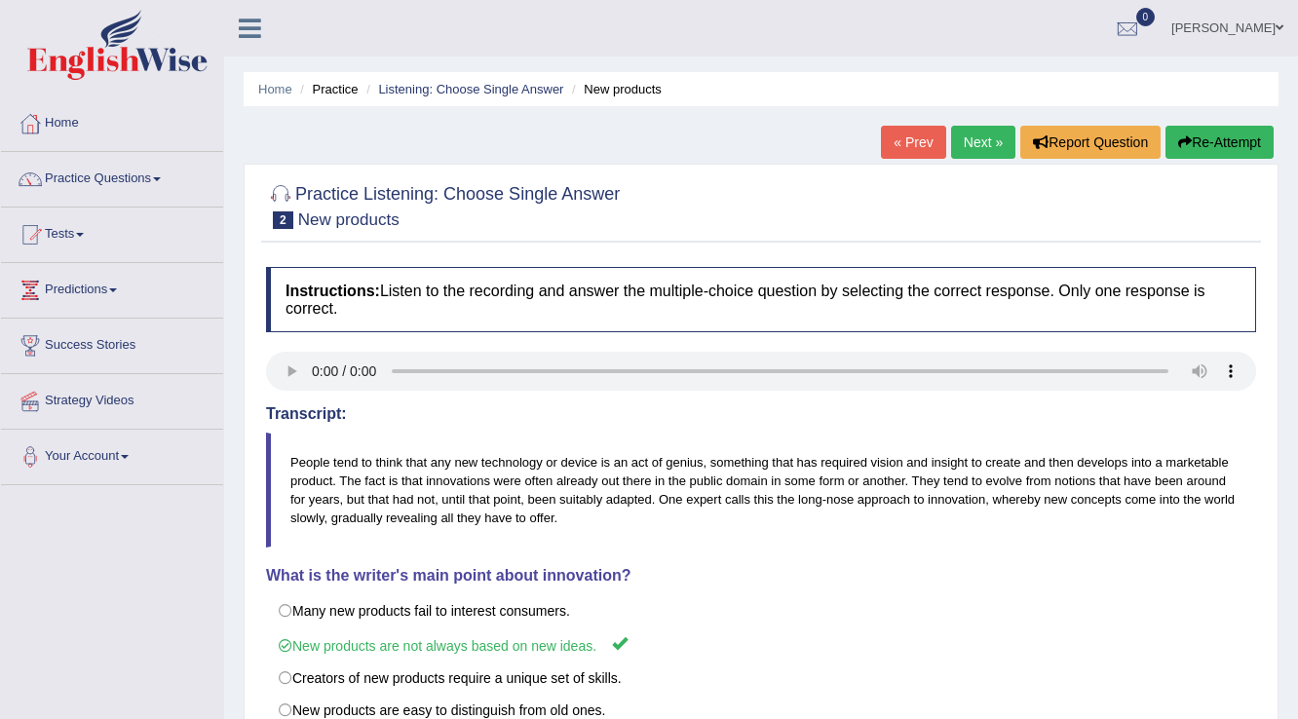
click at [966, 152] on link "Next »" at bounding box center [983, 142] width 64 height 33
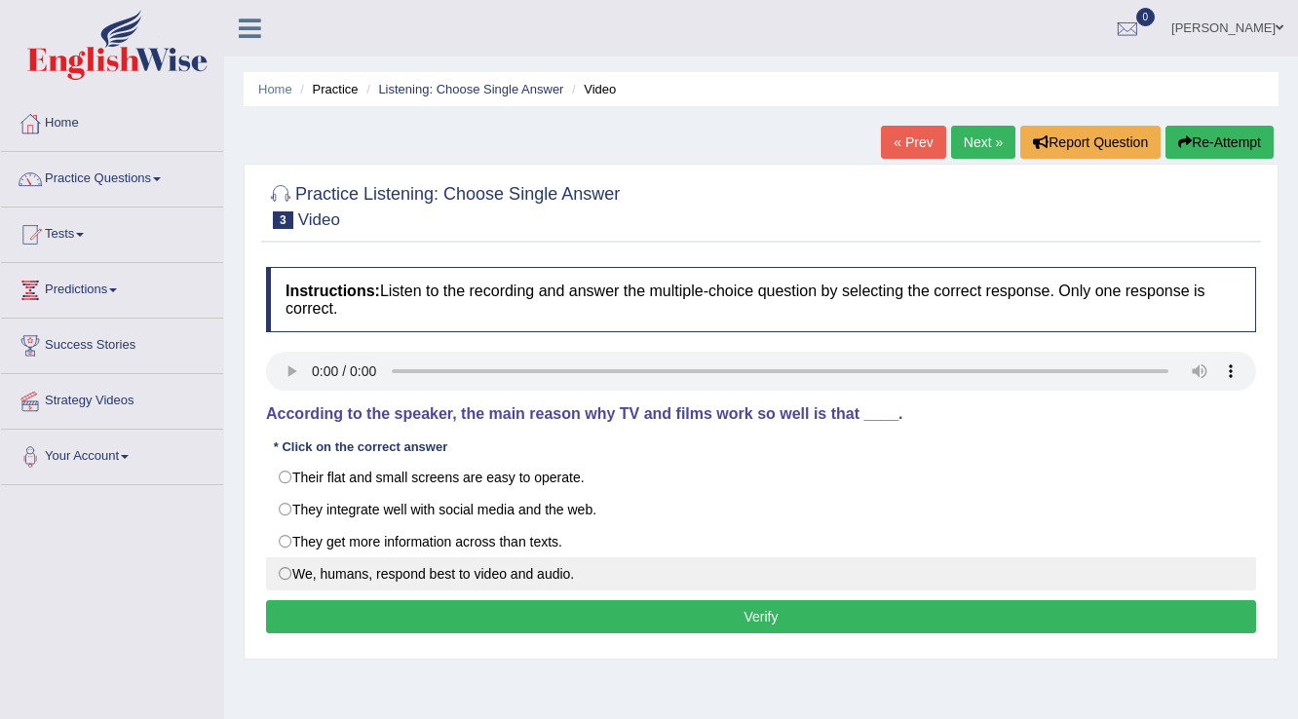
click at [285, 573] on label "We, humans, respond best to video and audio." at bounding box center [761, 573] width 990 height 33
radio input "true"
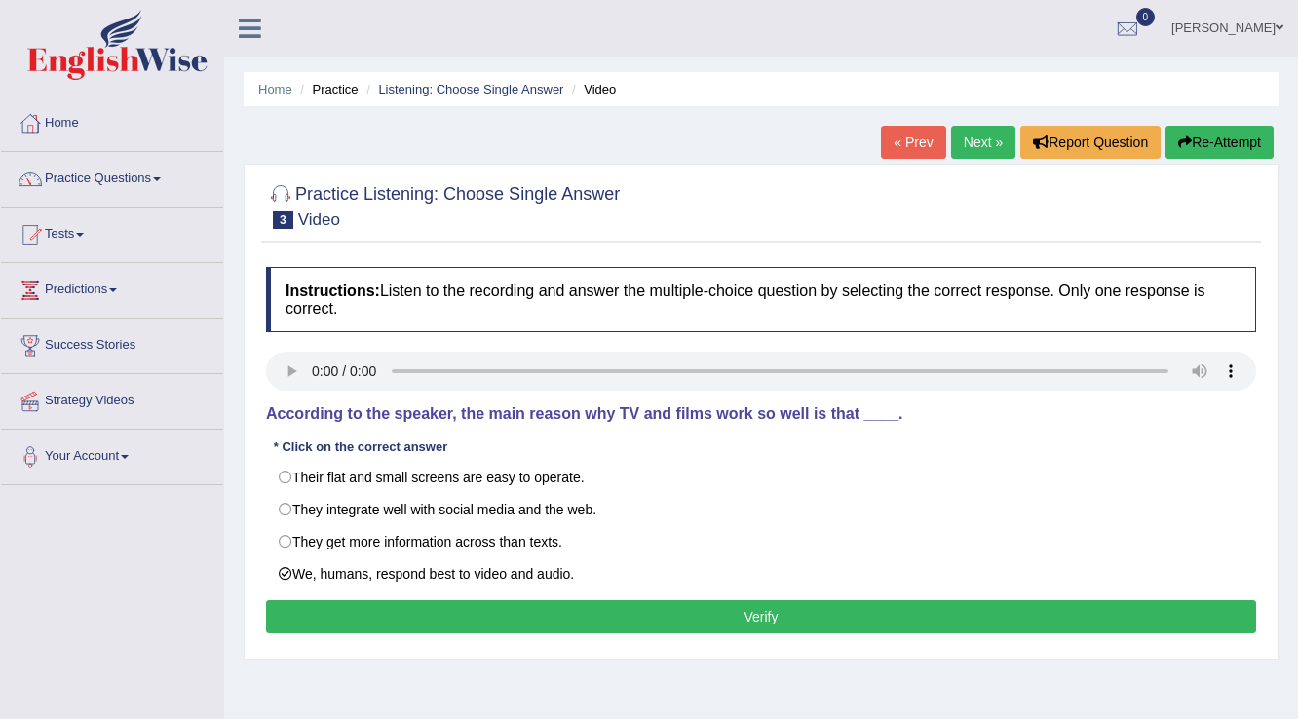
click at [336, 619] on button "Verify" at bounding box center [761, 616] width 990 height 33
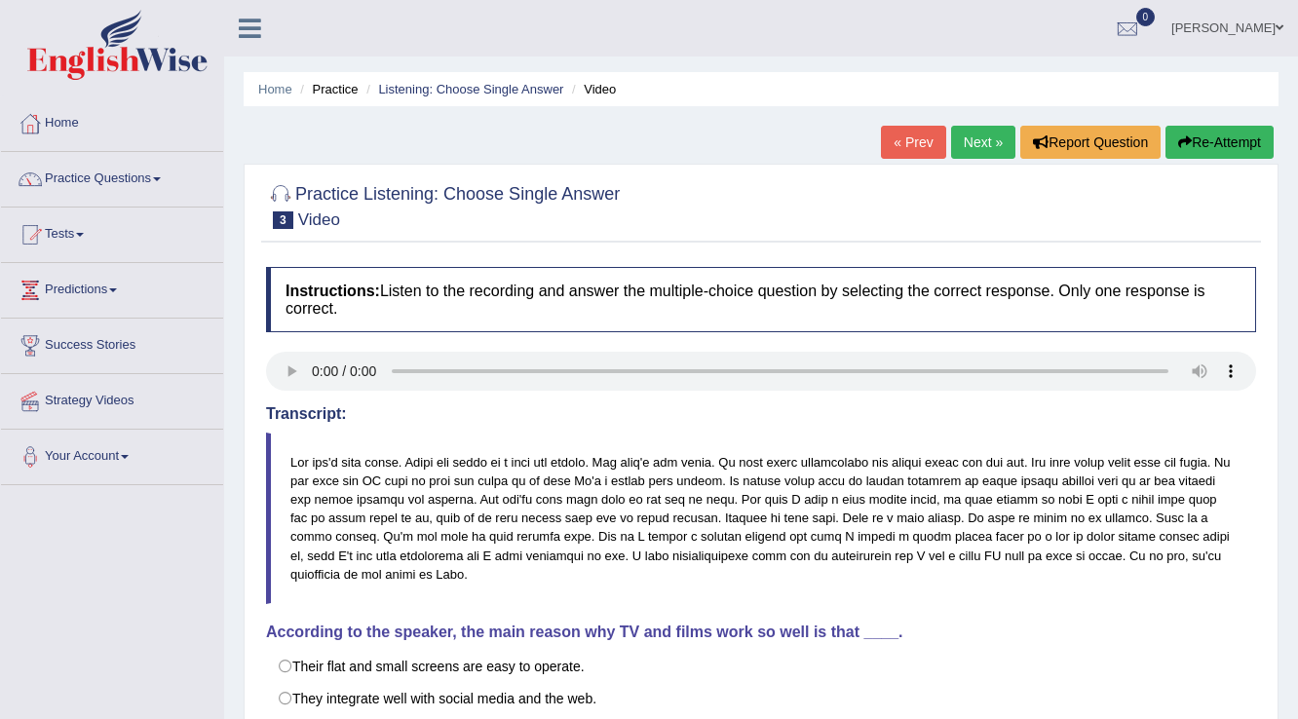
click at [148, 177] on link "Practice Questions" at bounding box center [112, 176] width 222 height 49
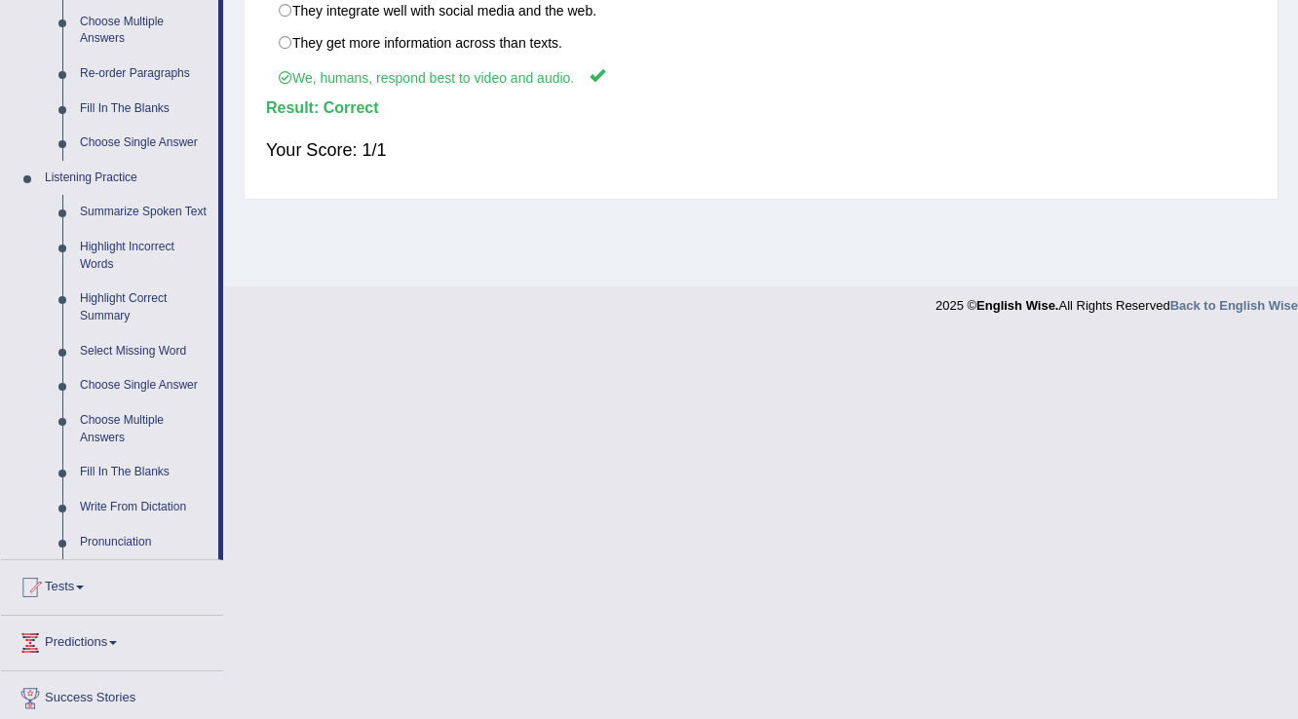
scroll to position [702, 0]
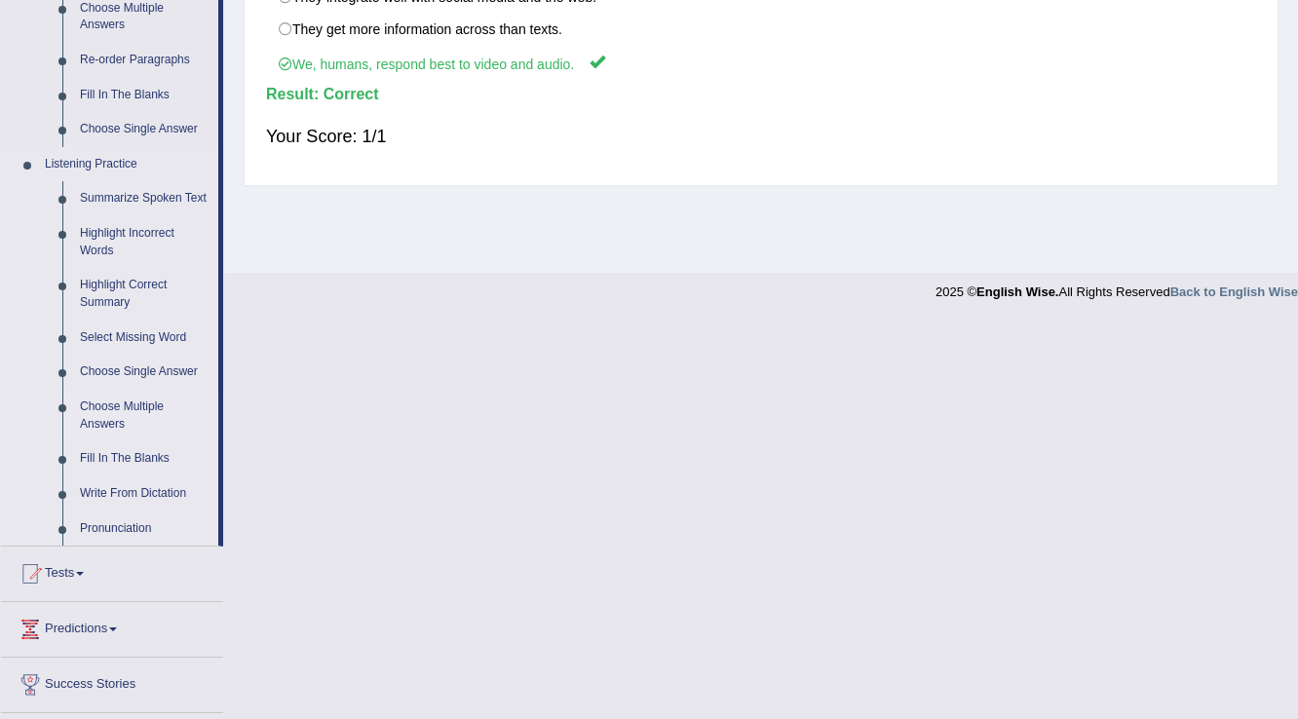
click at [127, 407] on link "Choose Multiple Answers" at bounding box center [144, 416] width 147 height 52
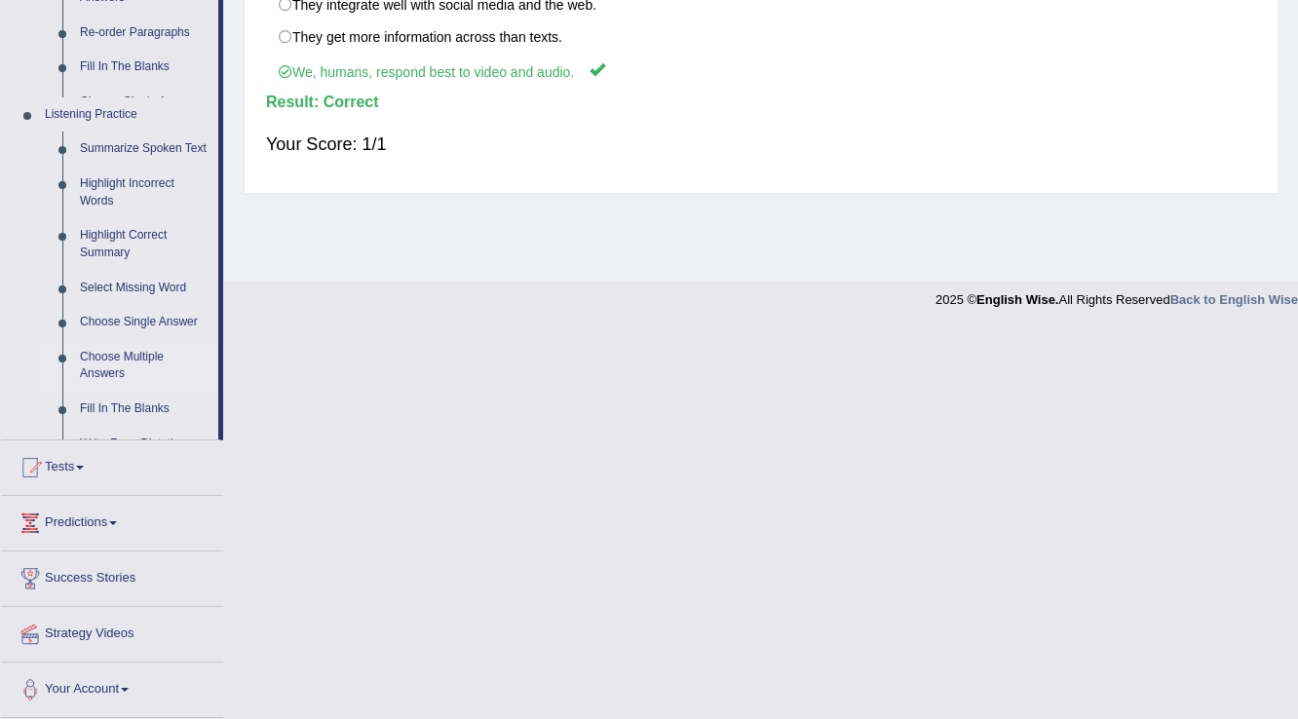
click at [127, 392] on link "Choose Multiple Answers" at bounding box center [144, 366] width 147 height 52
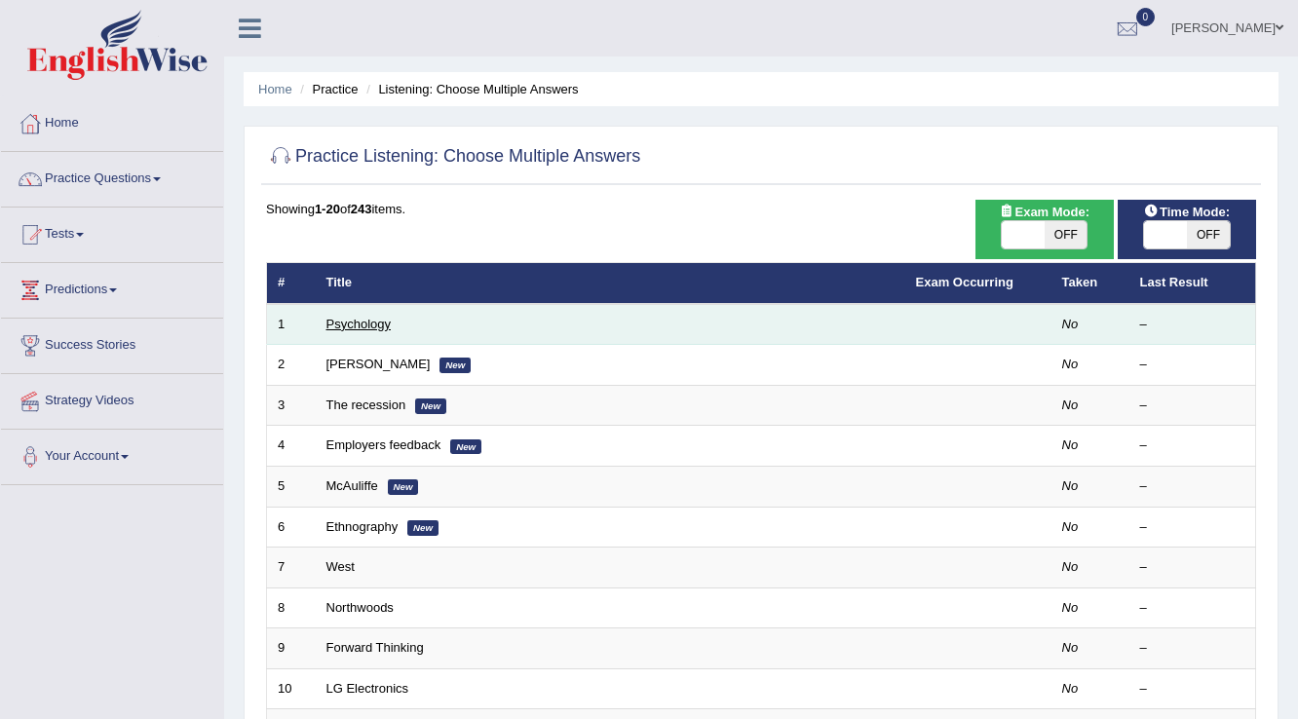
click at [351, 323] on link "Psychology" at bounding box center [358, 324] width 64 height 15
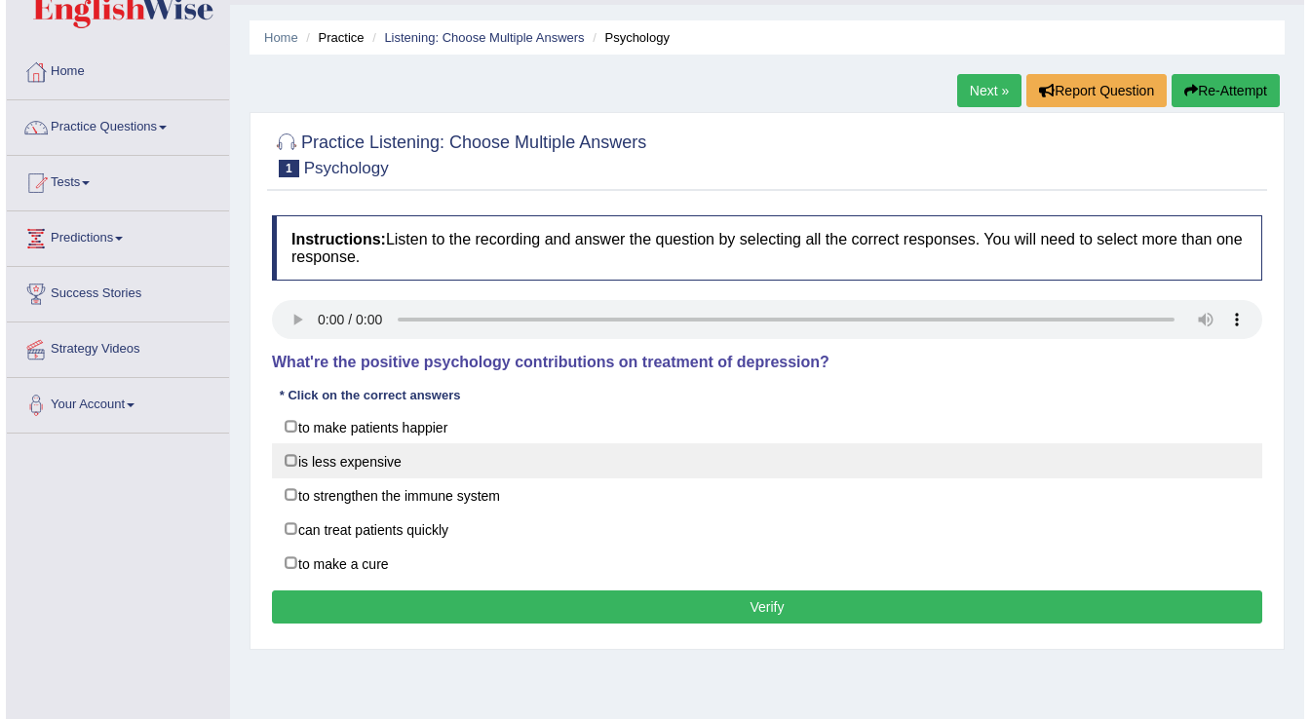
scroll to position [78, 0]
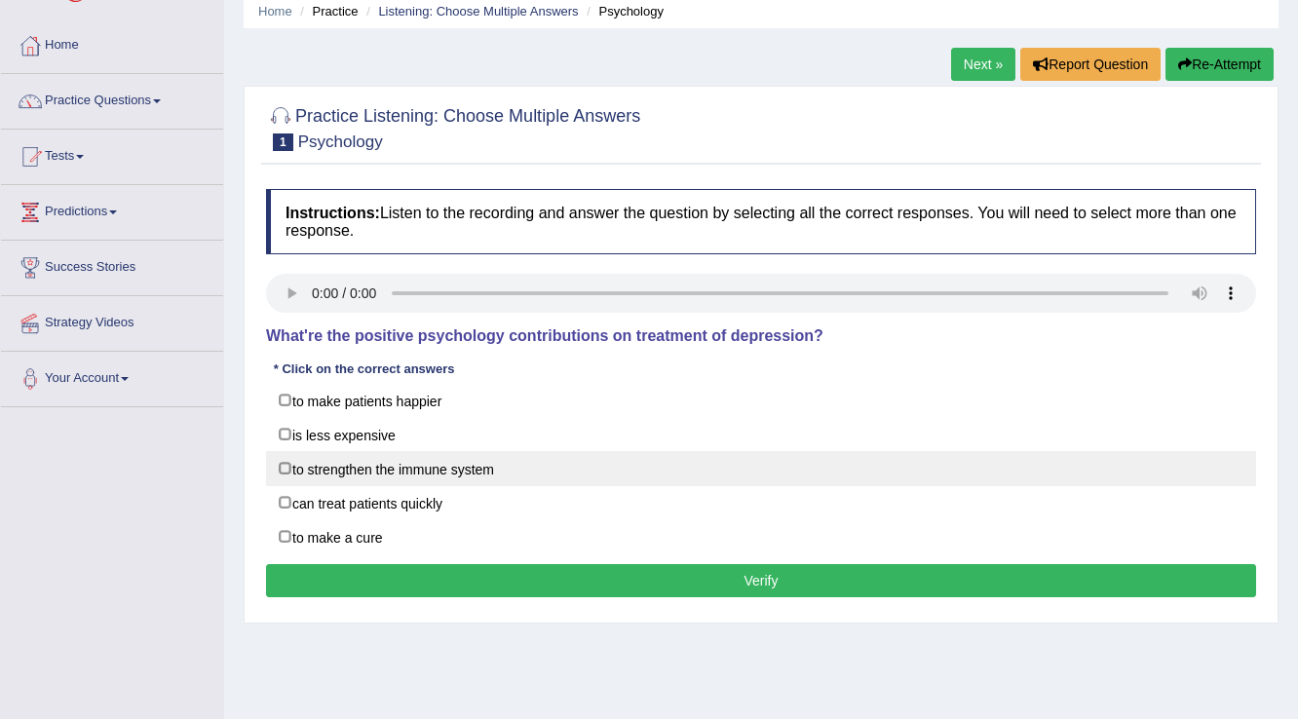
click at [288, 468] on label "to strengthen the immune system" at bounding box center [761, 468] width 990 height 35
checkbox input "true"
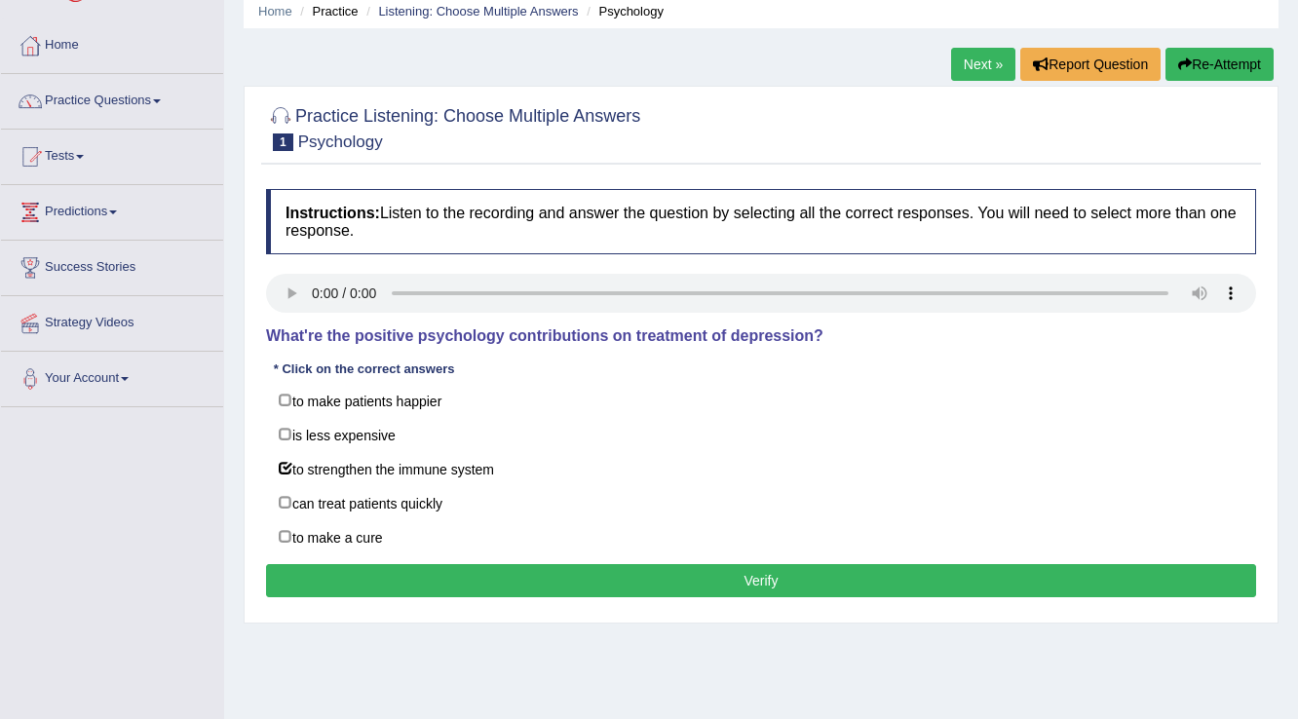
click at [452, 574] on button "Verify" at bounding box center [761, 580] width 990 height 33
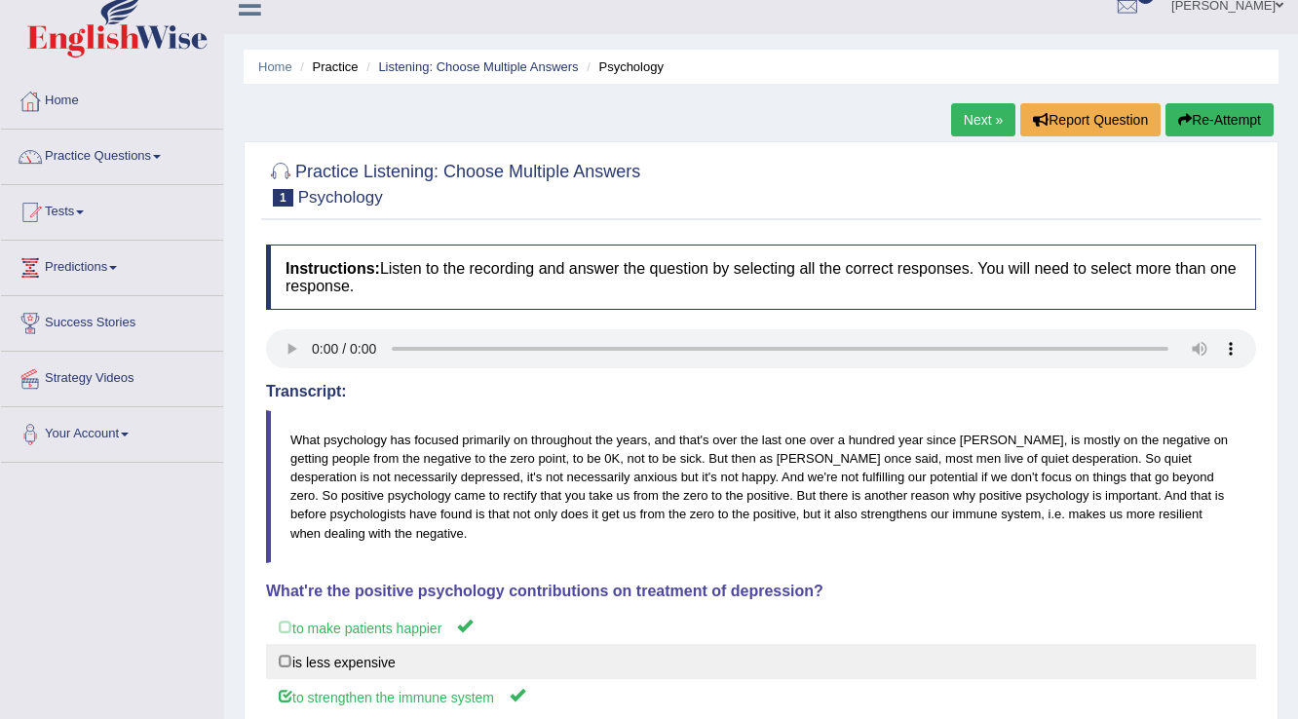
scroll to position [0, 0]
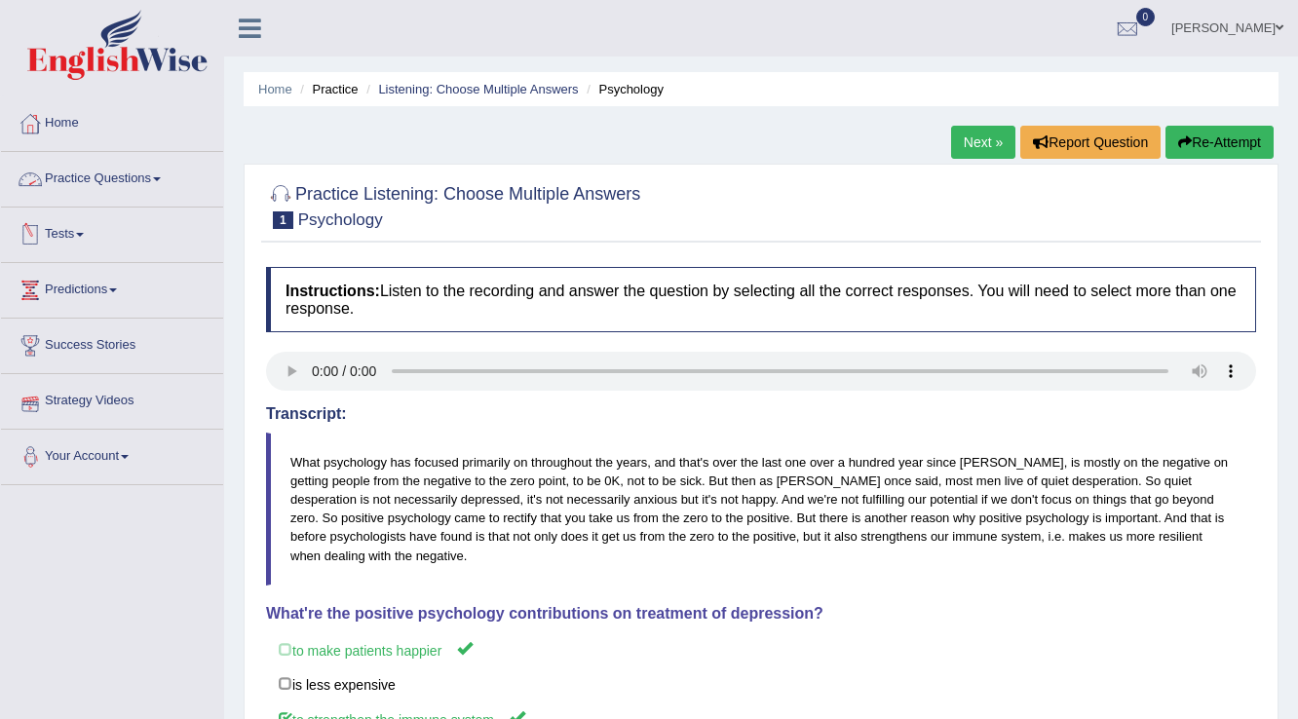
click at [161, 178] on span at bounding box center [157, 179] width 8 height 4
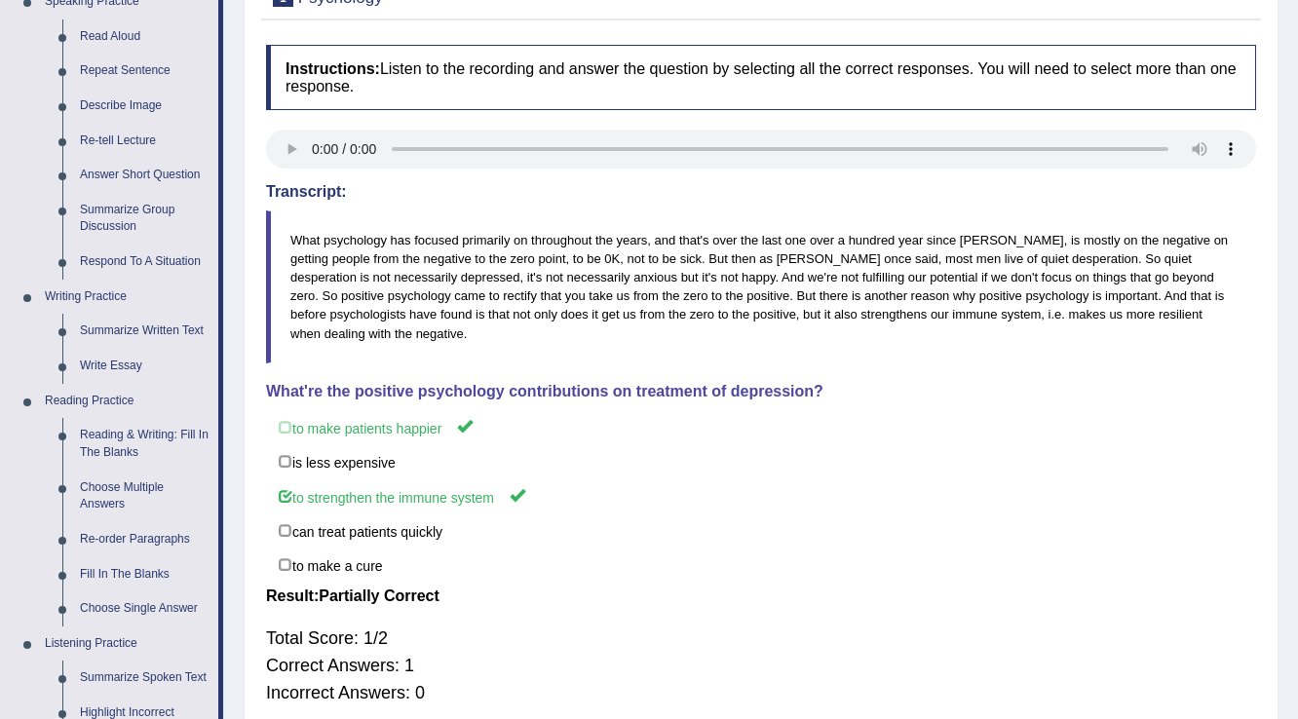
scroll to position [78, 0]
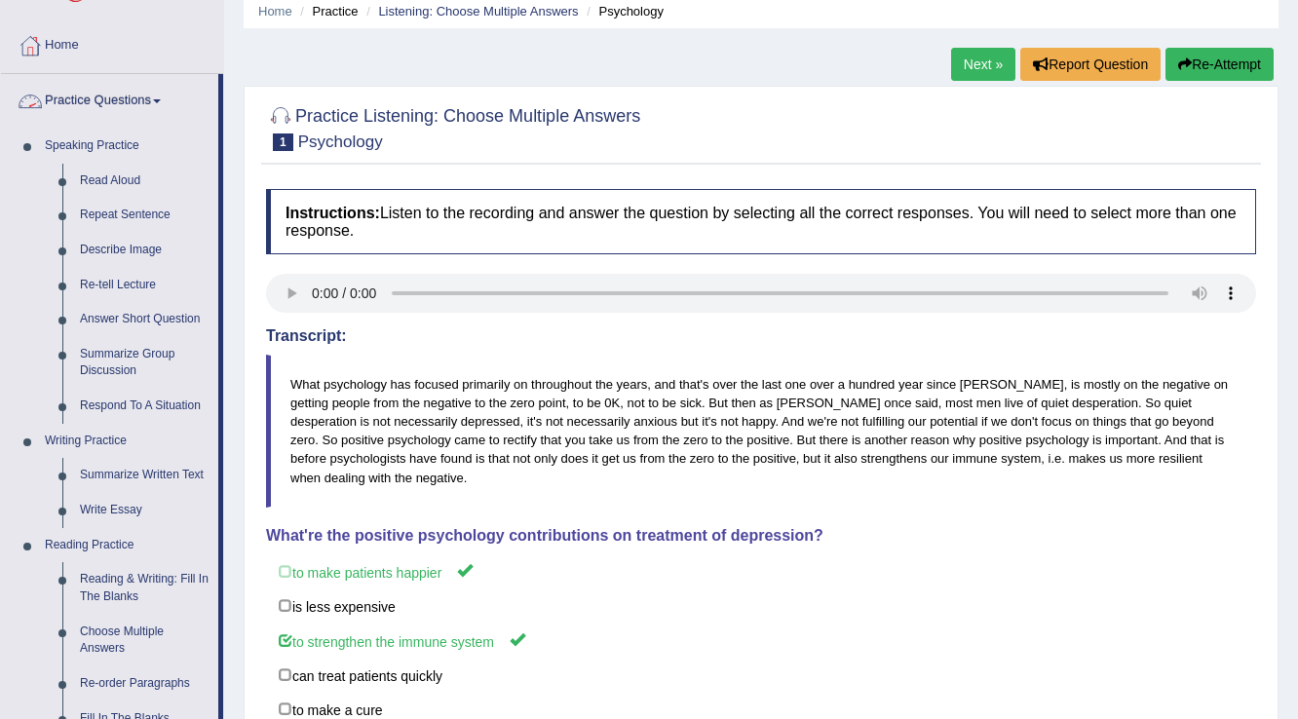
click at [115, 93] on link "Practice Questions" at bounding box center [109, 98] width 217 height 49
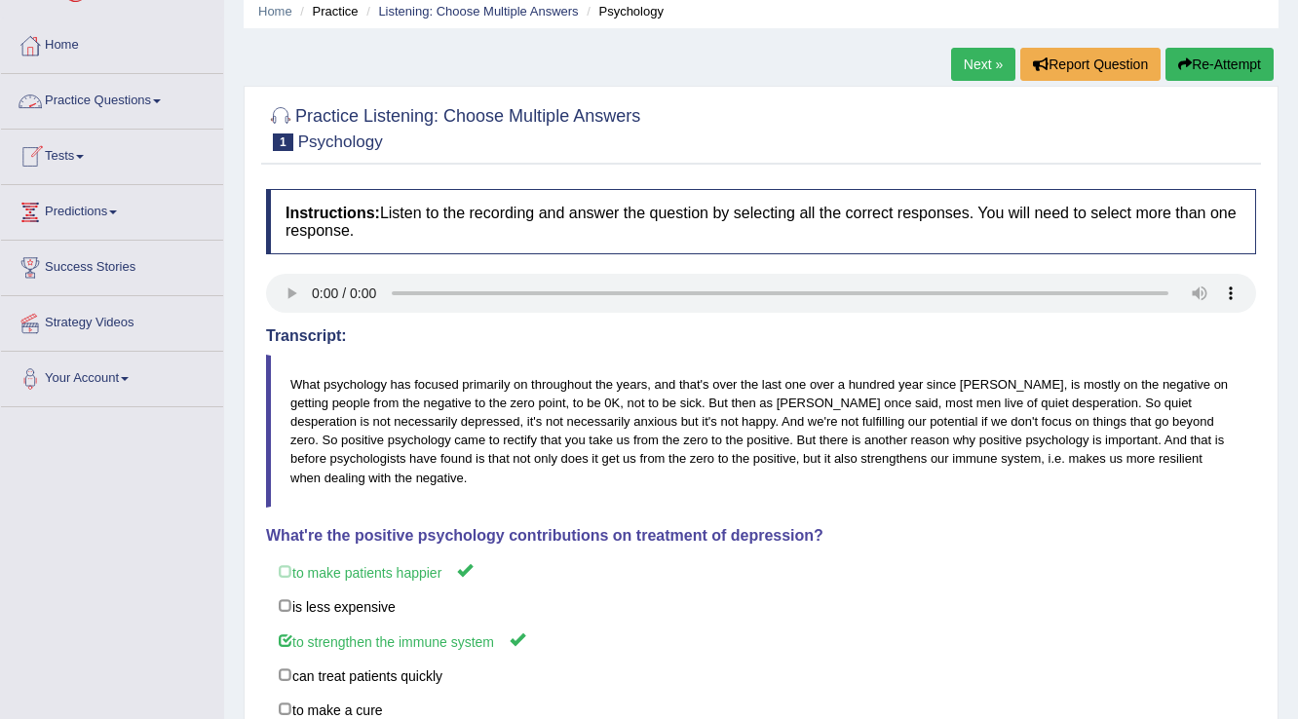
click at [150, 100] on link "Practice Questions" at bounding box center [112, 98] width 222 height 49
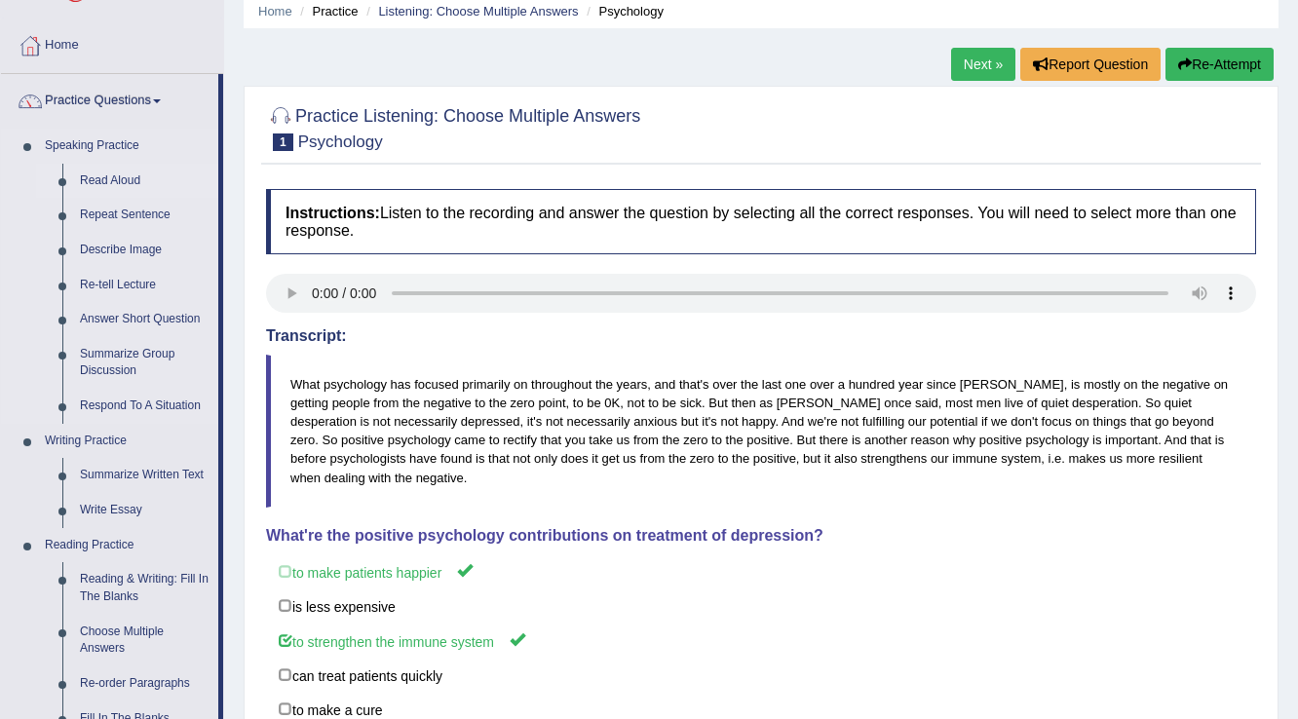
click at [127, 183] on link "Read Aloud" at bounding box center [144, 181] width 147 height 35
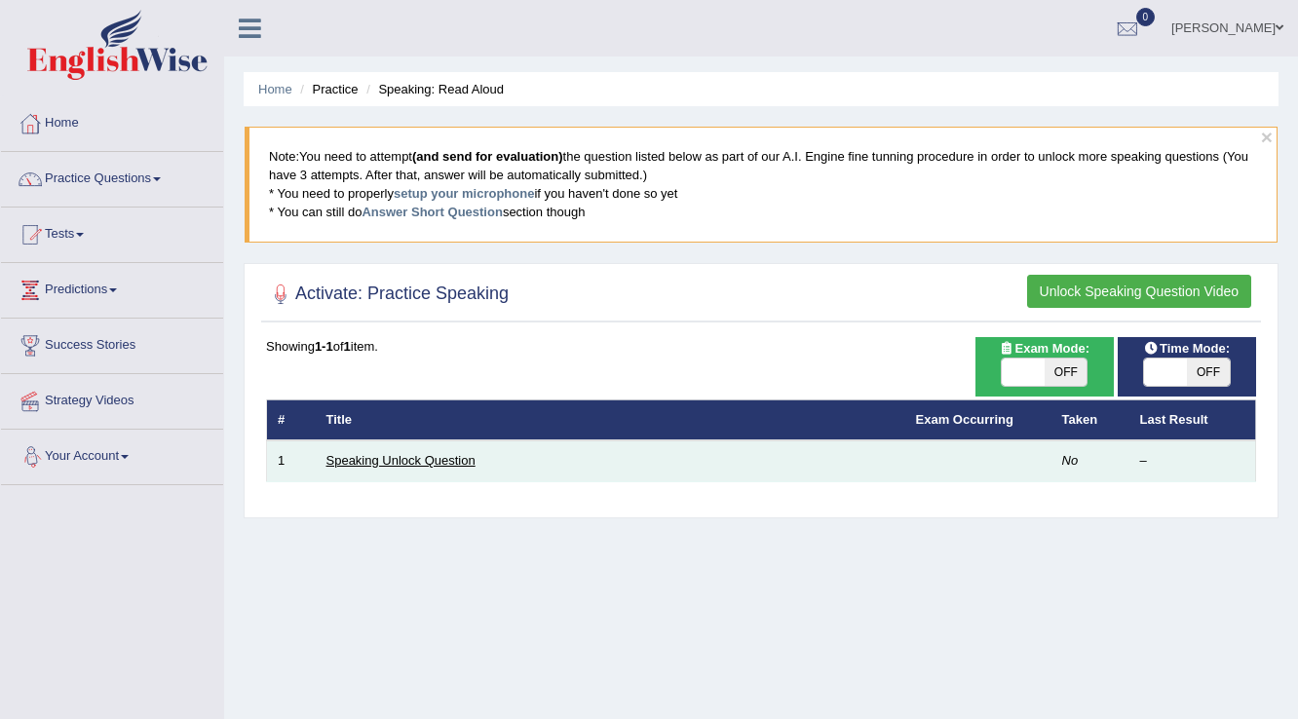
click at [330, 457] on link "Speaking Unlock Question" at bounding box center [400, 460] width 149 height 15
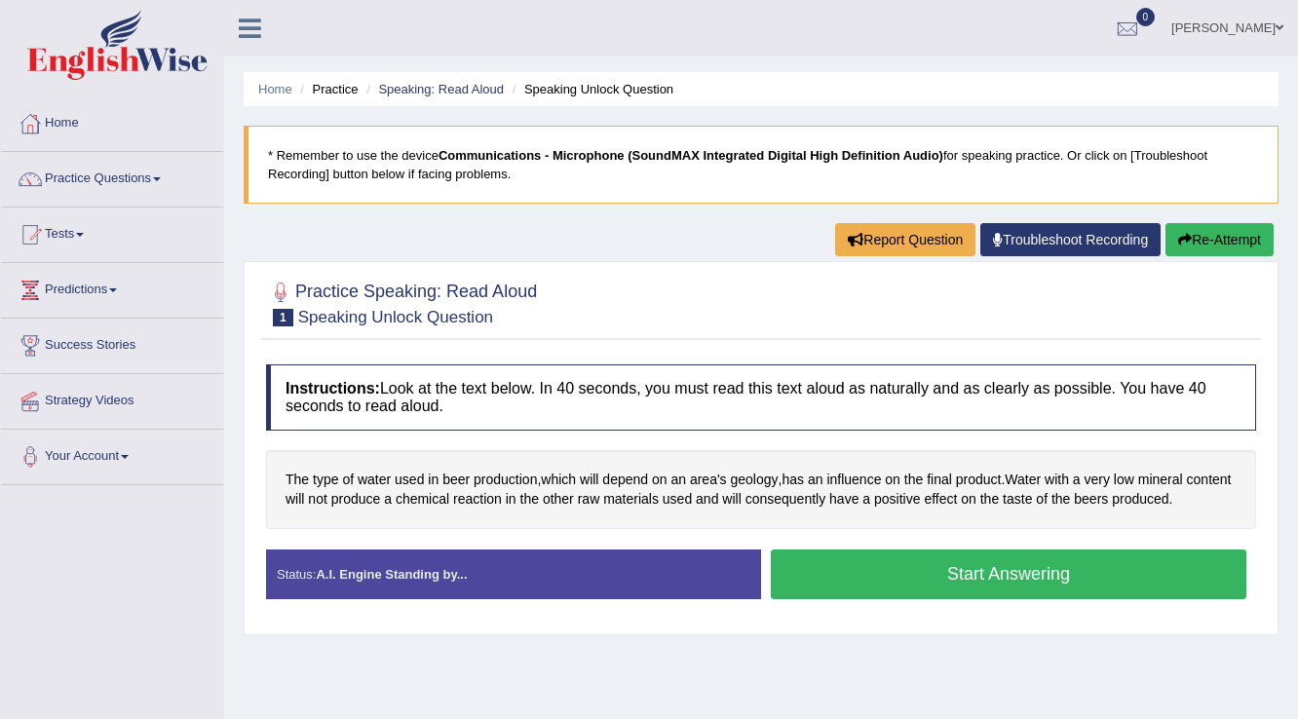
click at [1027, 560] on button "Start Answering" at bounding box center [1008, 575] width 475 height 50
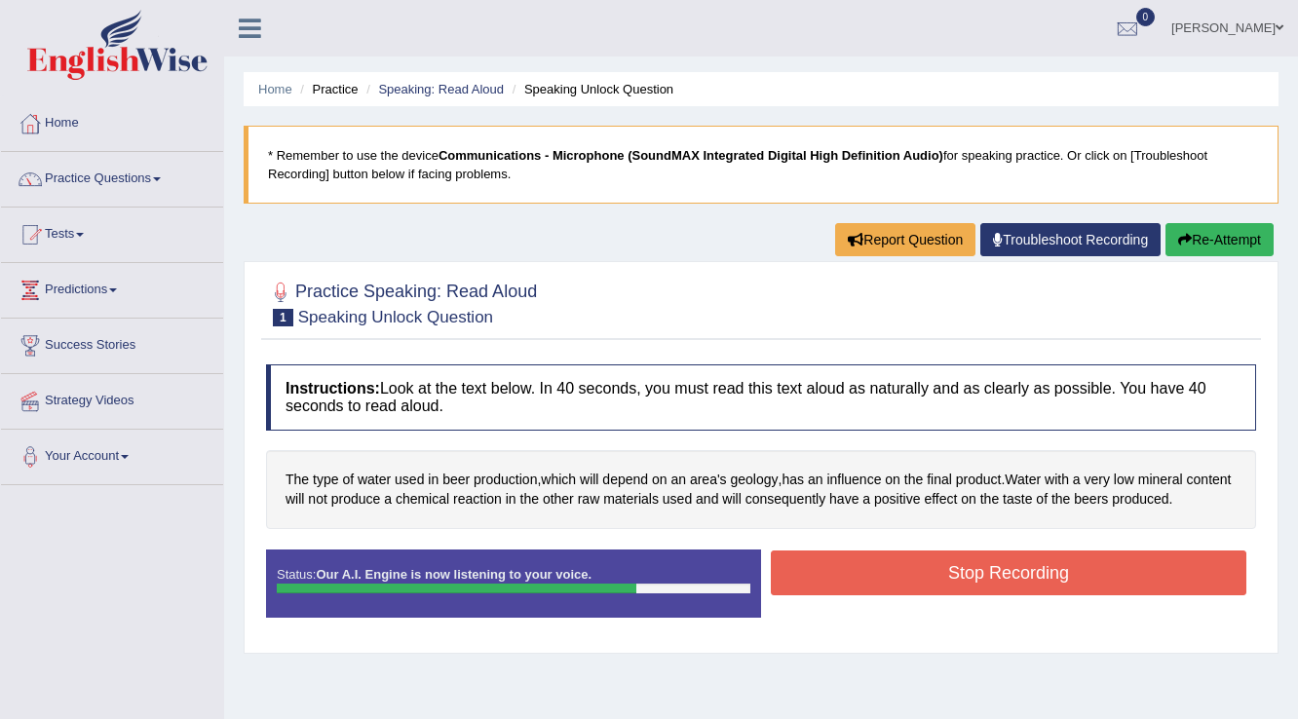
click at [1021, 568] on button "Stop Recording" at bounding box center [1008, 573] width 475 height 45
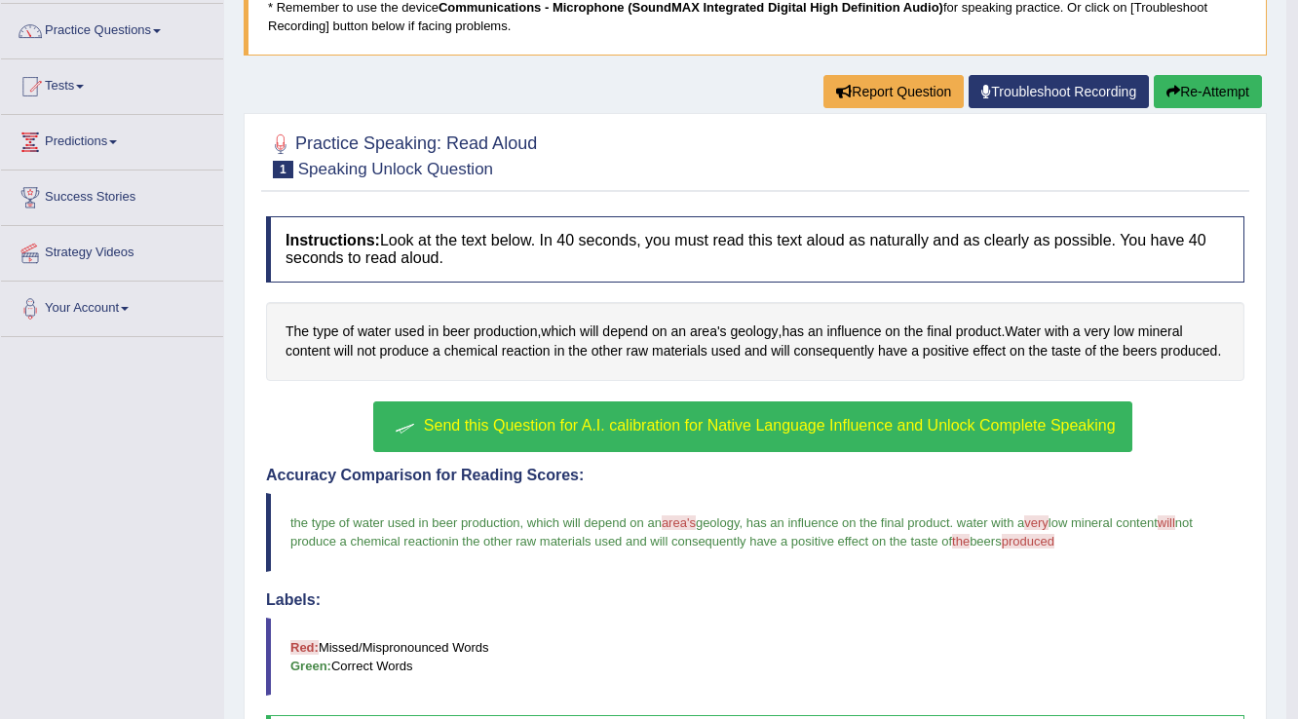
scroll to position [156, 0]
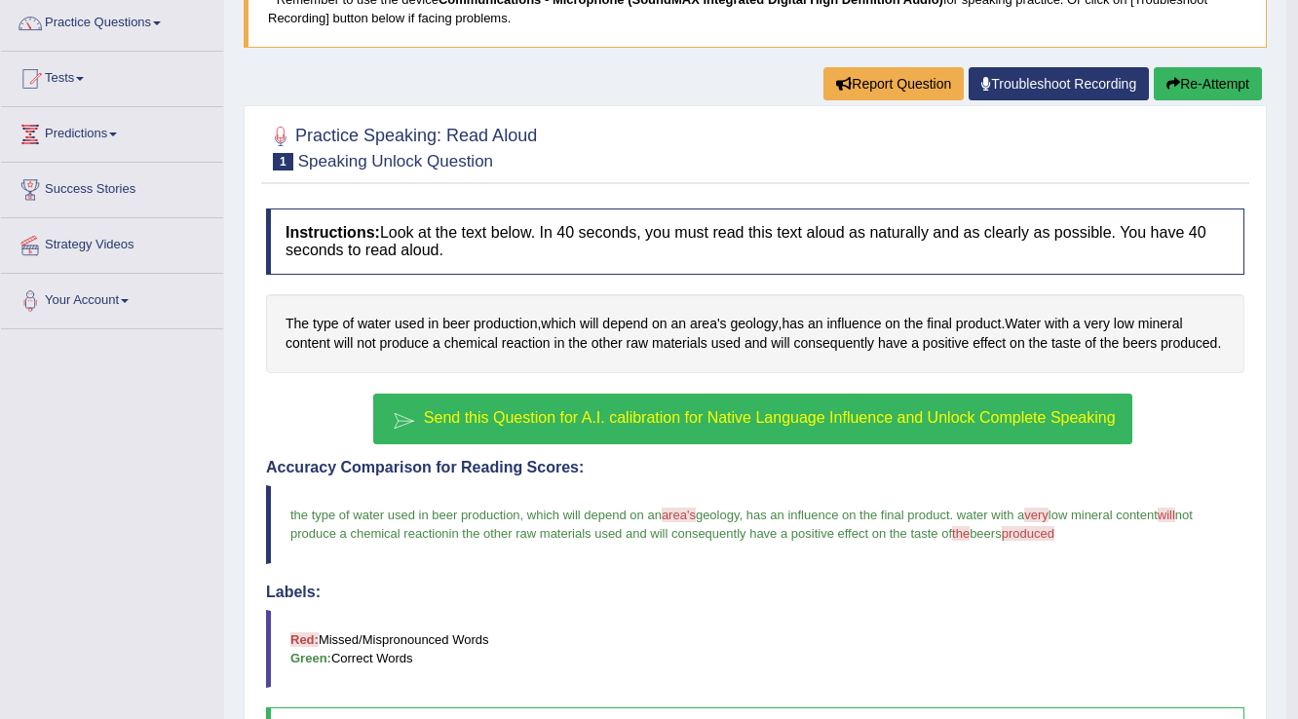
click at [900, 421] on span "Send this Question for A.I. calibration for Native Language Influence and Unloc…" at bounding box center [770, 417] width 692 height 17
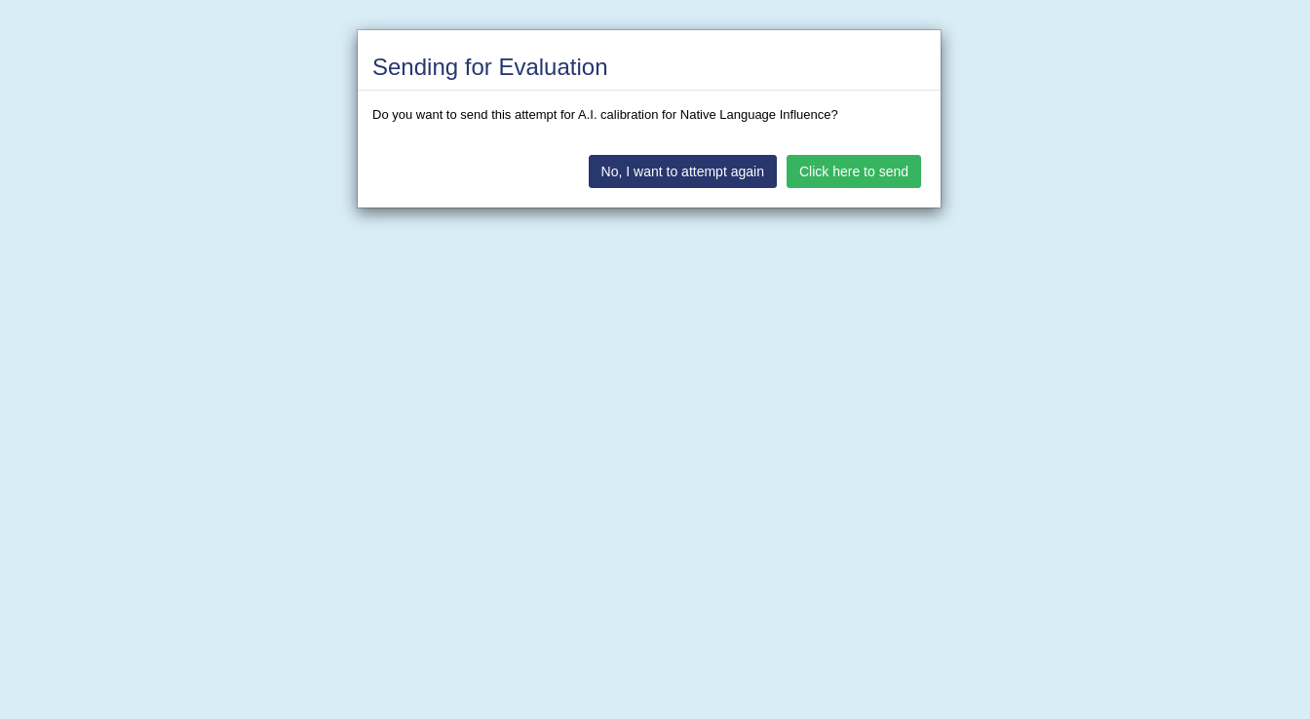
click at [858, 168] on button "Click here to send" at bounding box center [853, 171] width 134 height 33
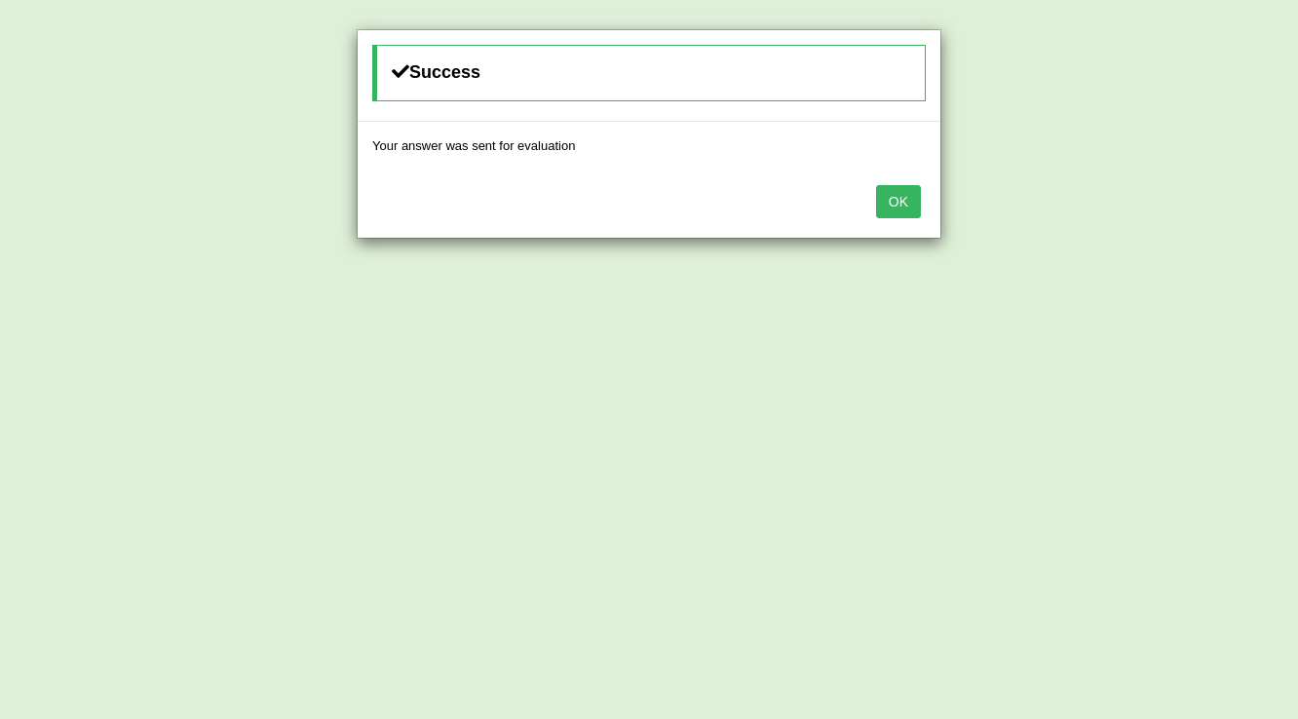
click at [908, 188] on button "OK" at bounding box center [898, 201] width 45 height 33
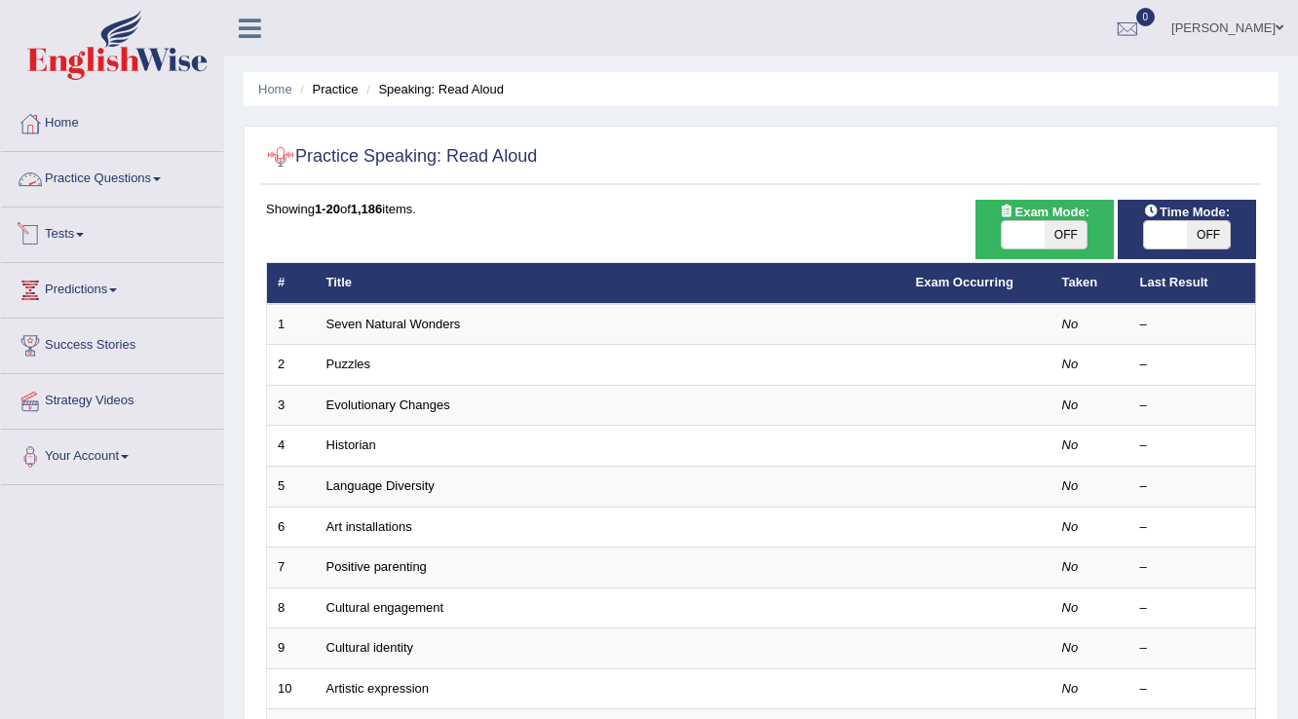
click at [57, 185] on link "Practice Questions" at bounding box center [112, 176] width 222 height 49
click at [60, 175] on link "Practice Questions" at bounding box center [109, 176] width 217 height 49
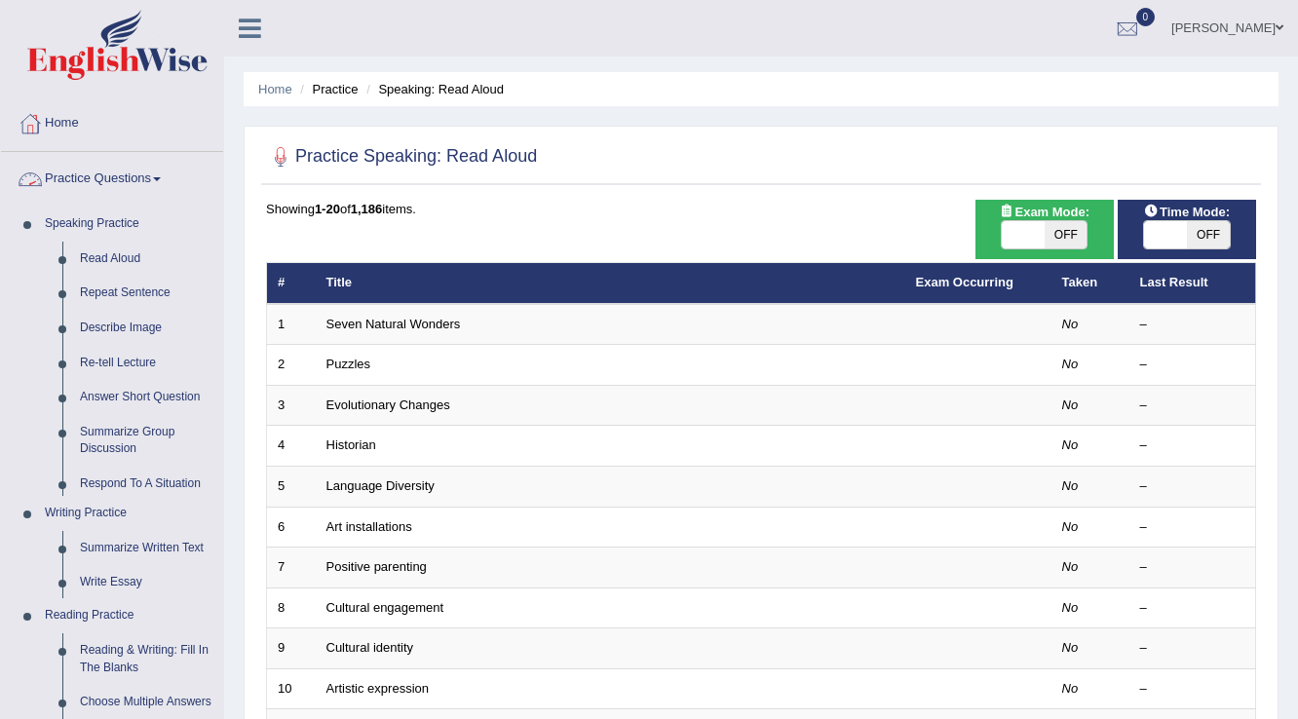
click at [60, 175] on link "Practice Questions" at bounding box center [112, 176] width 222 height 49
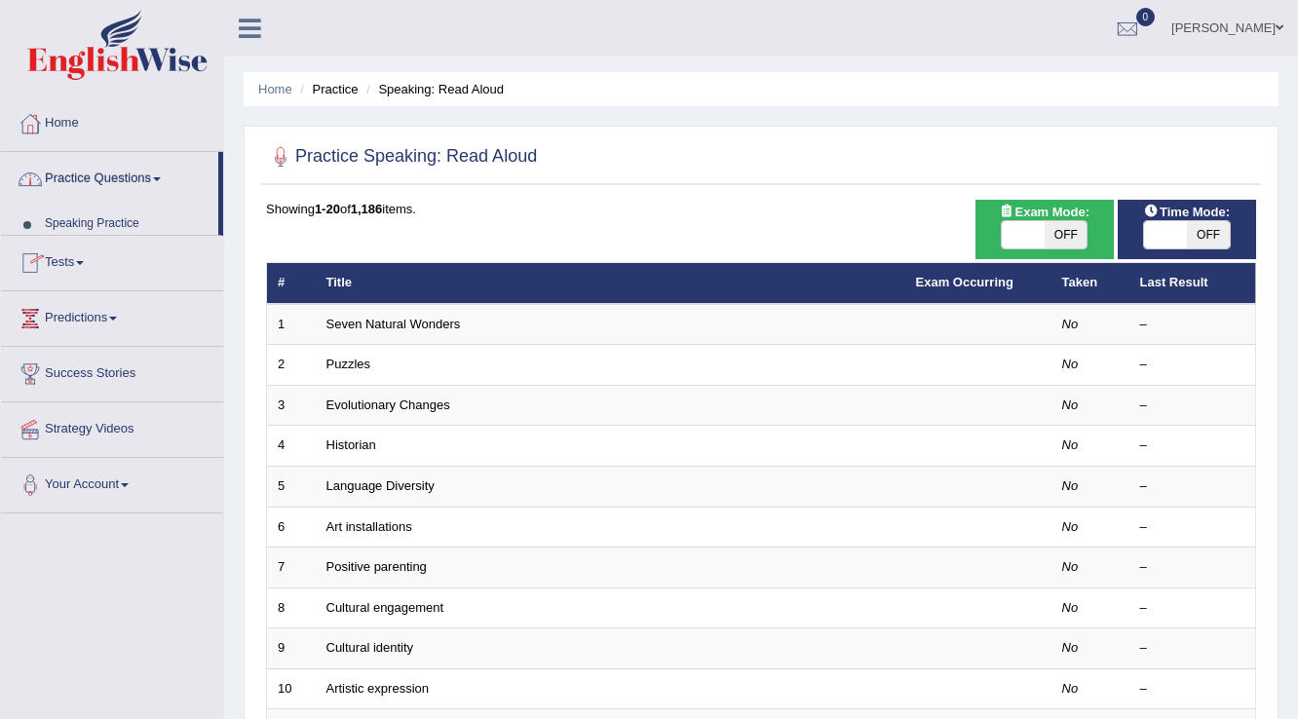
click at [60, 175] on link "Practice Questions" at bounding box center [109, 176] width 217 height 49
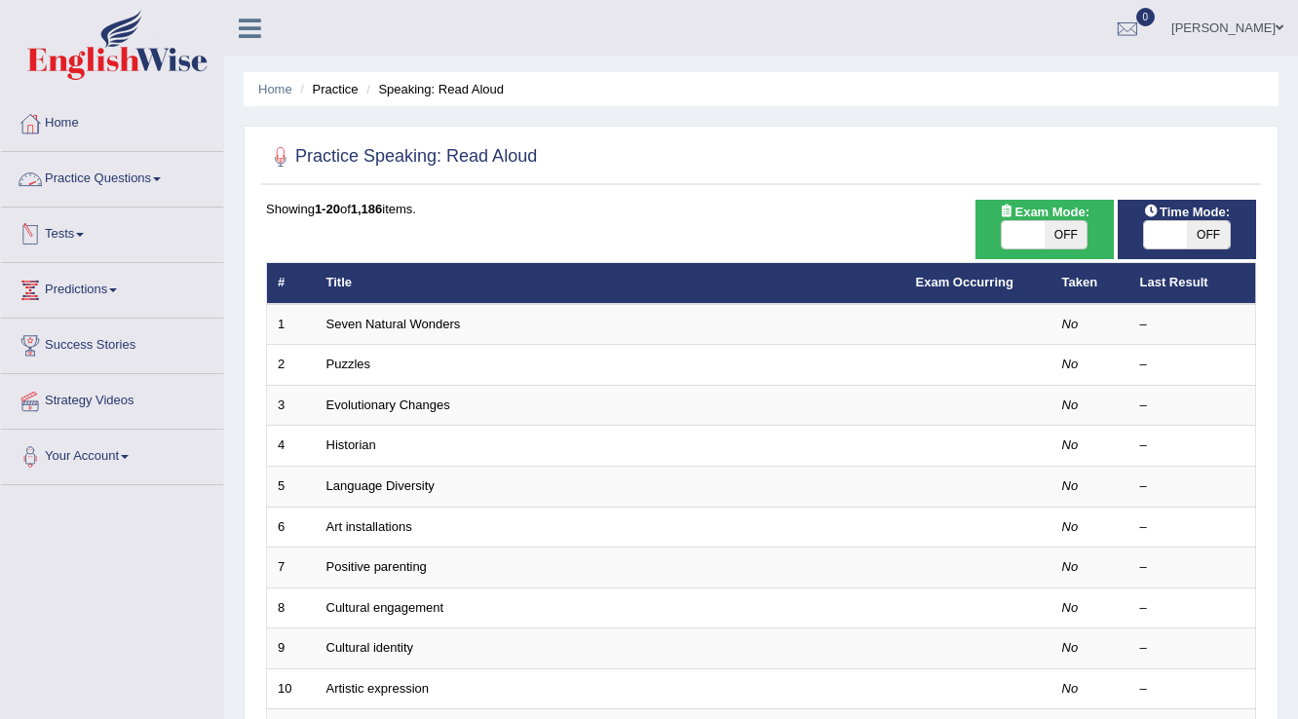
click at [70, 172] on link "Practice Questions" at bounding box center [112, 176] width 222 height 49
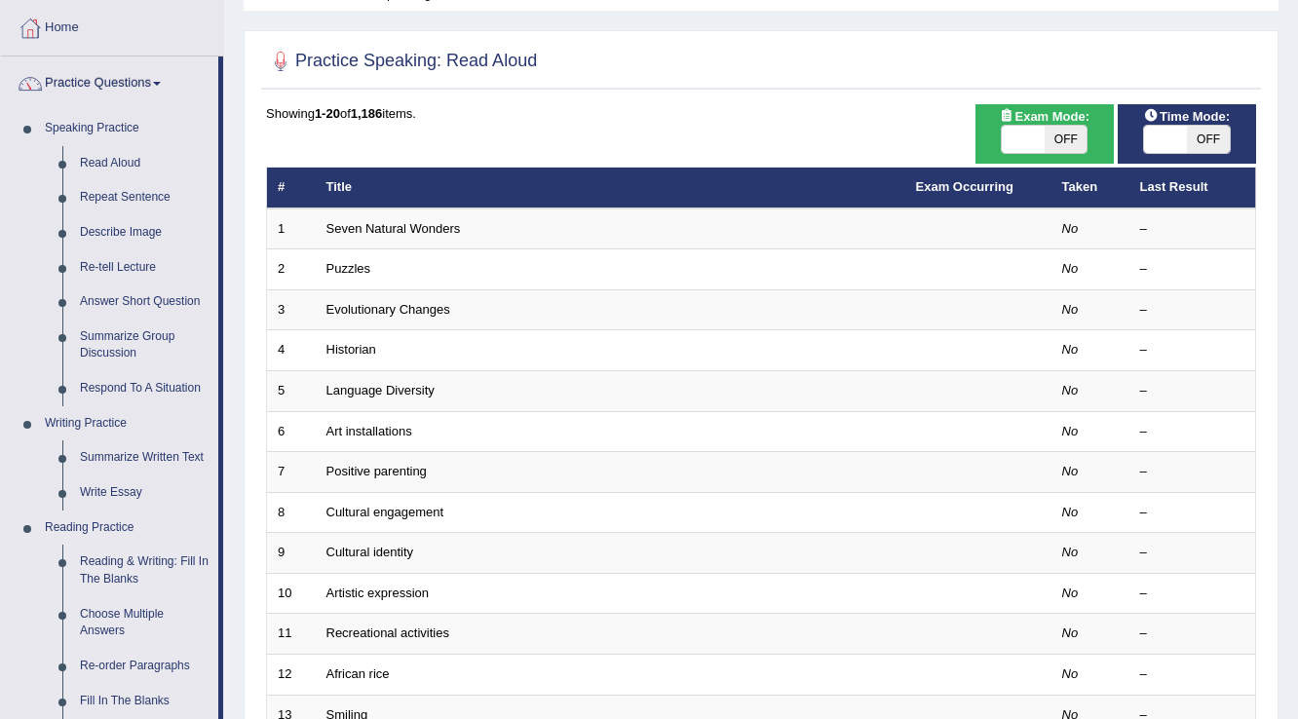
scroll to position [78, 0]
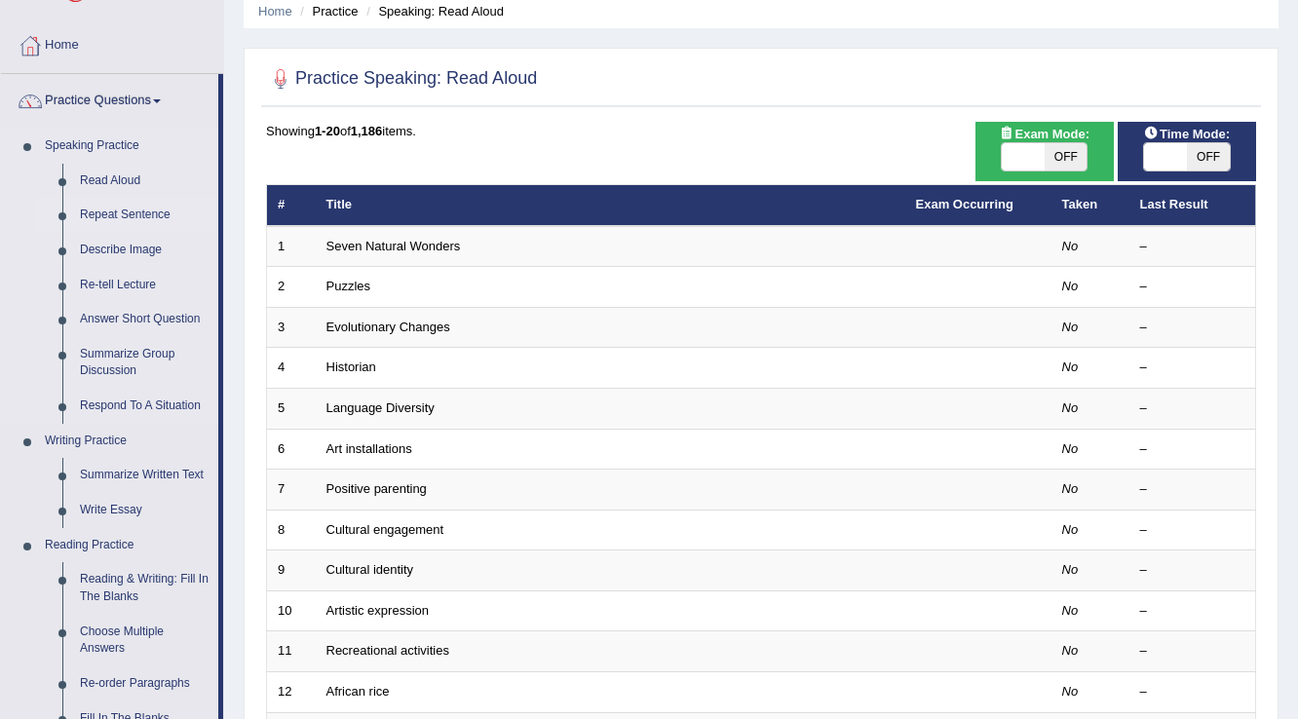
click at [90, 216] on link "Repeat Sentence" at bounding box center [144, 215] width 147 height 35
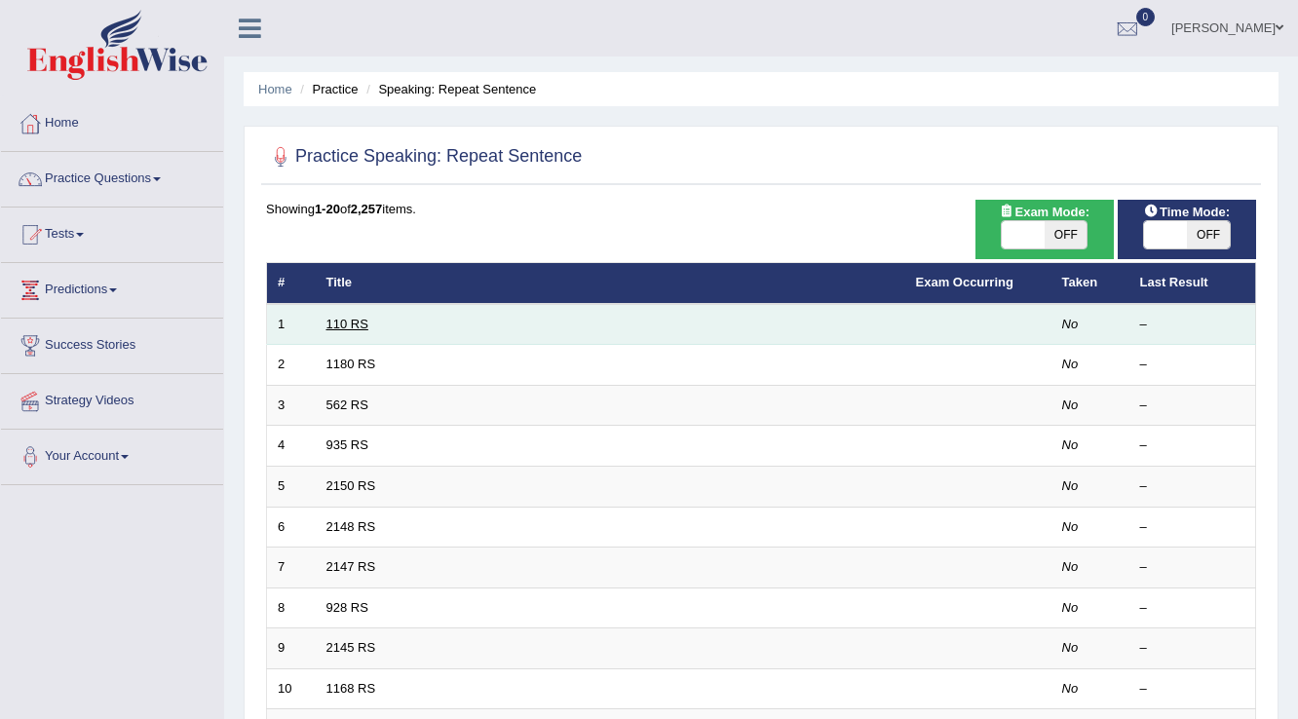
click at [359, 323] on link "110 RS" at bounding box center [347, 324] width 42 height 15
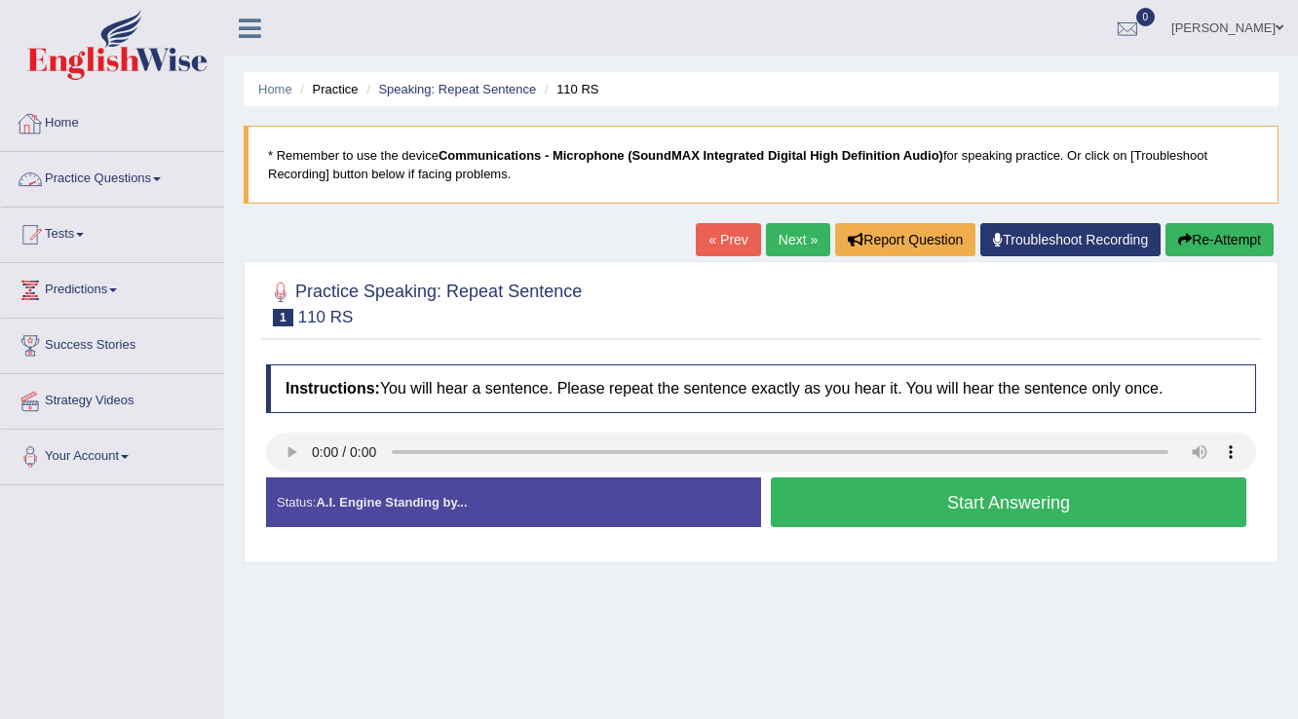
click at [82, 181] on link "Practice Questions" at bounding box center [112, 176] width 222 height 49
click at [95, 174] on link "Practice Questions" at bounding box center [112, 176] width 222 height 49
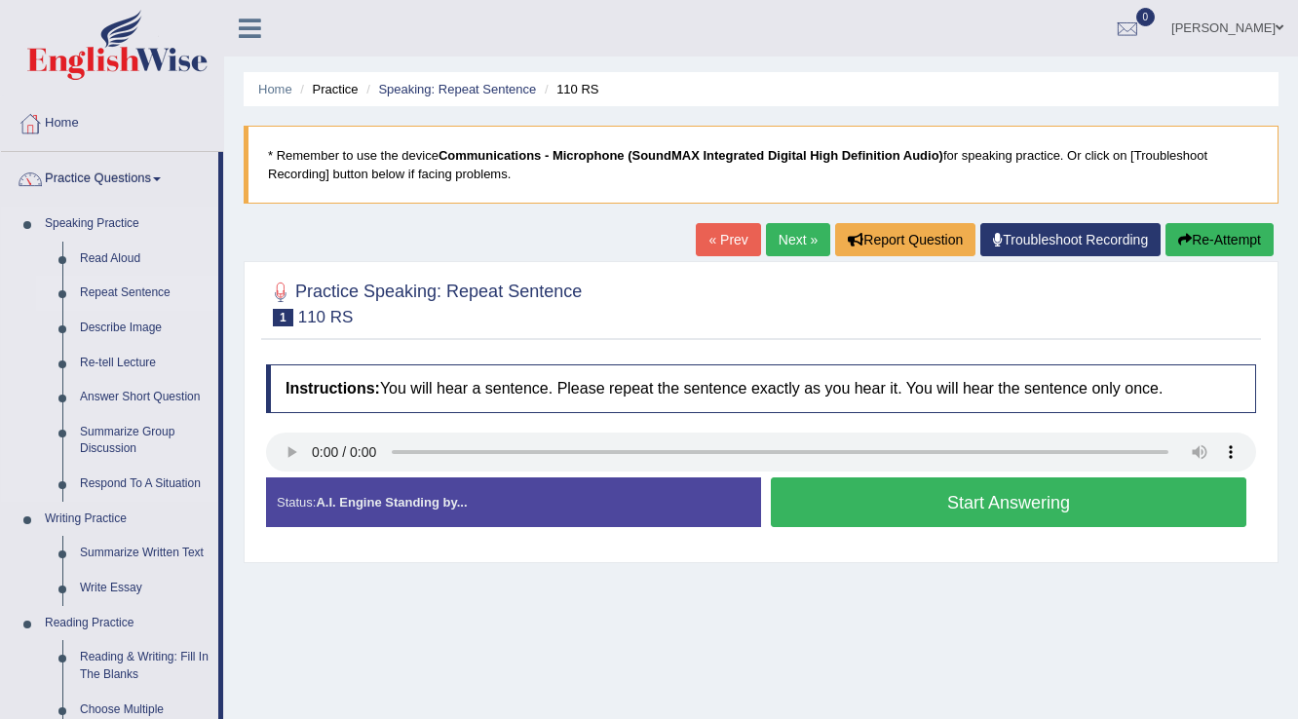
click at [106, 284] on link "Repeat Sentence" at bounding box center [144, 293] width 147 height 35
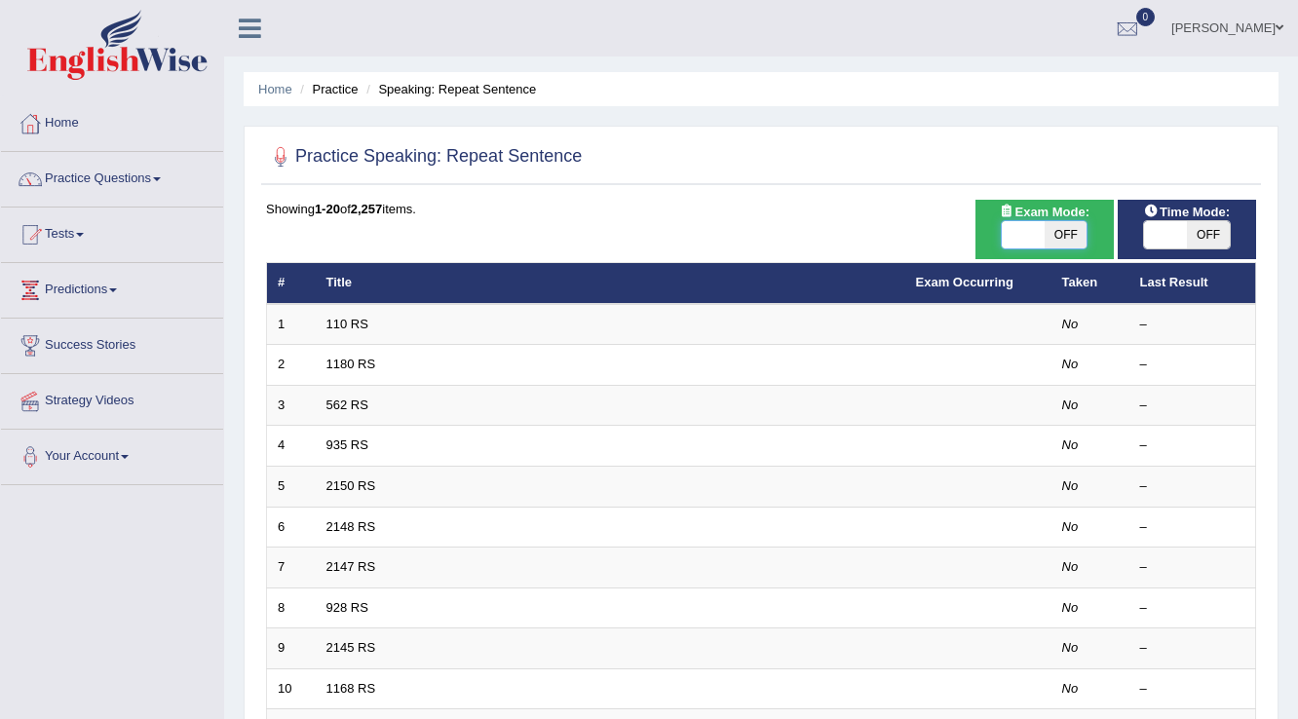
click at [1034, 228] on span at bounding box center [1023, 234] width 43 height 27
checkbox input "true"
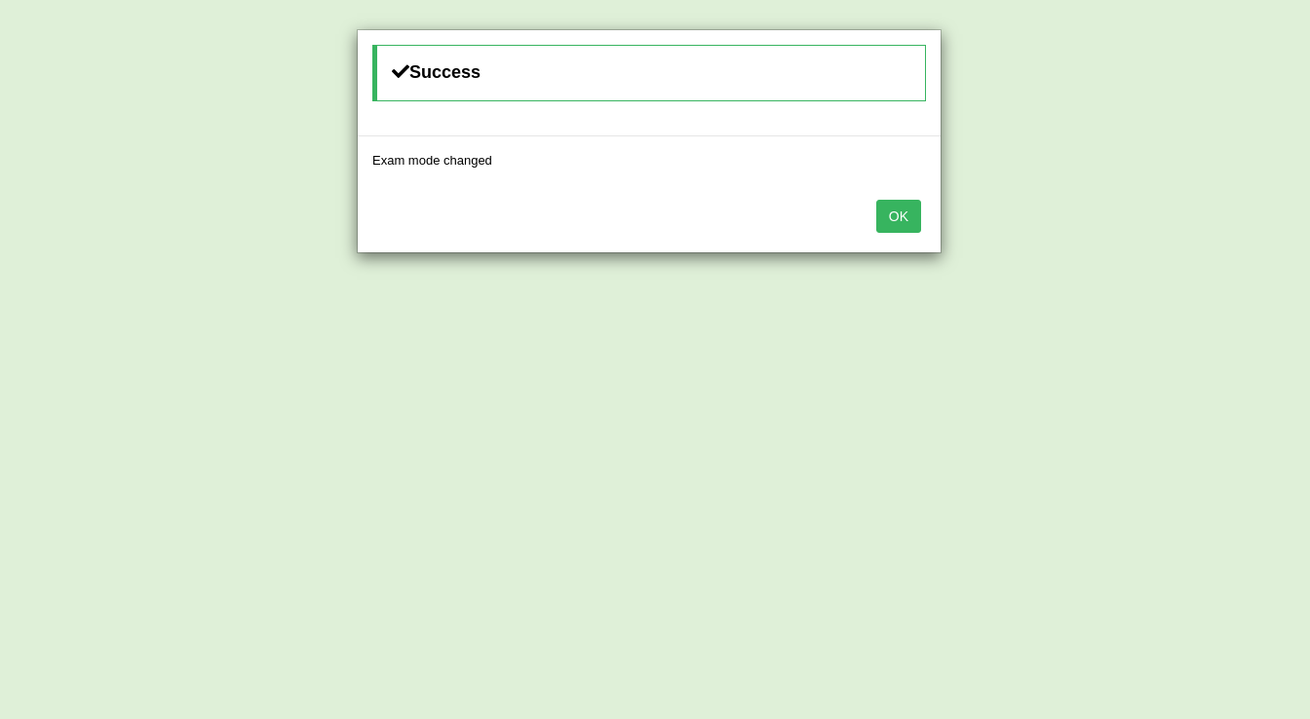
click at [910, 214] on button "OK" at bounding box center [898, 216] width 45 height 33
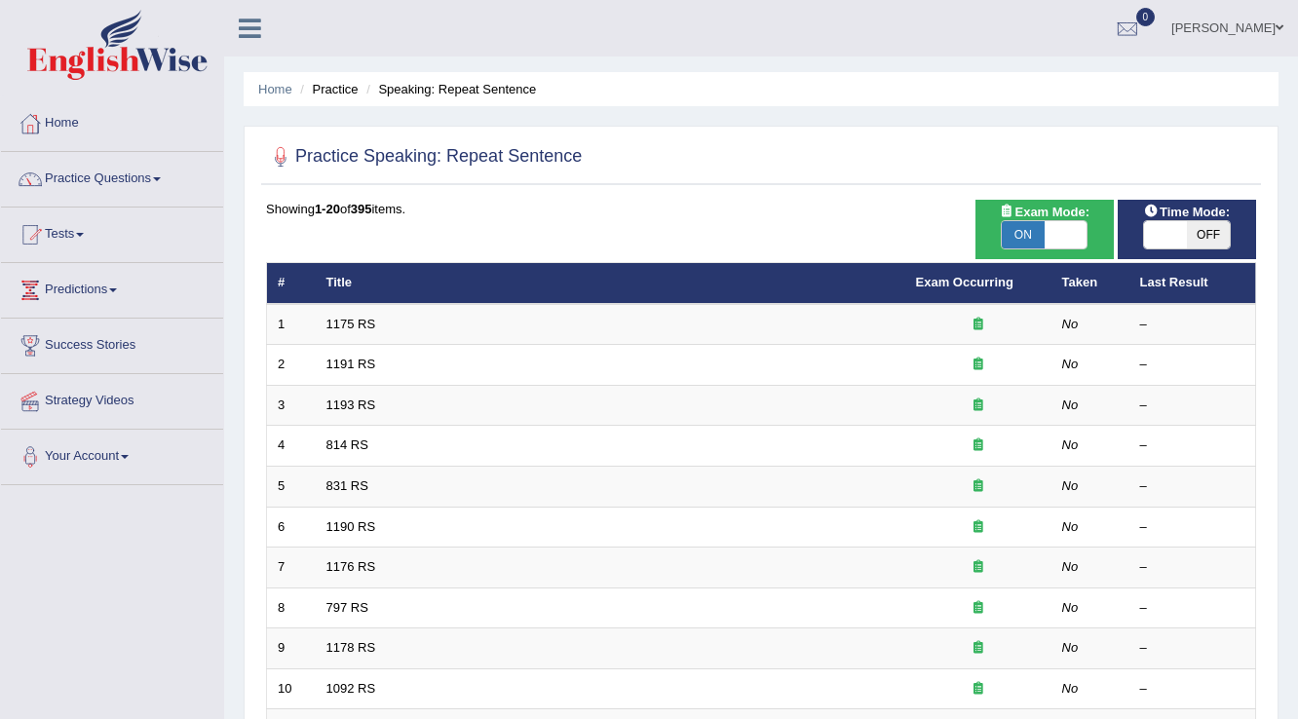
click at [1160, 238] on span at bounding box center [1165, 234] width 43 height 27
checkbox input "true"
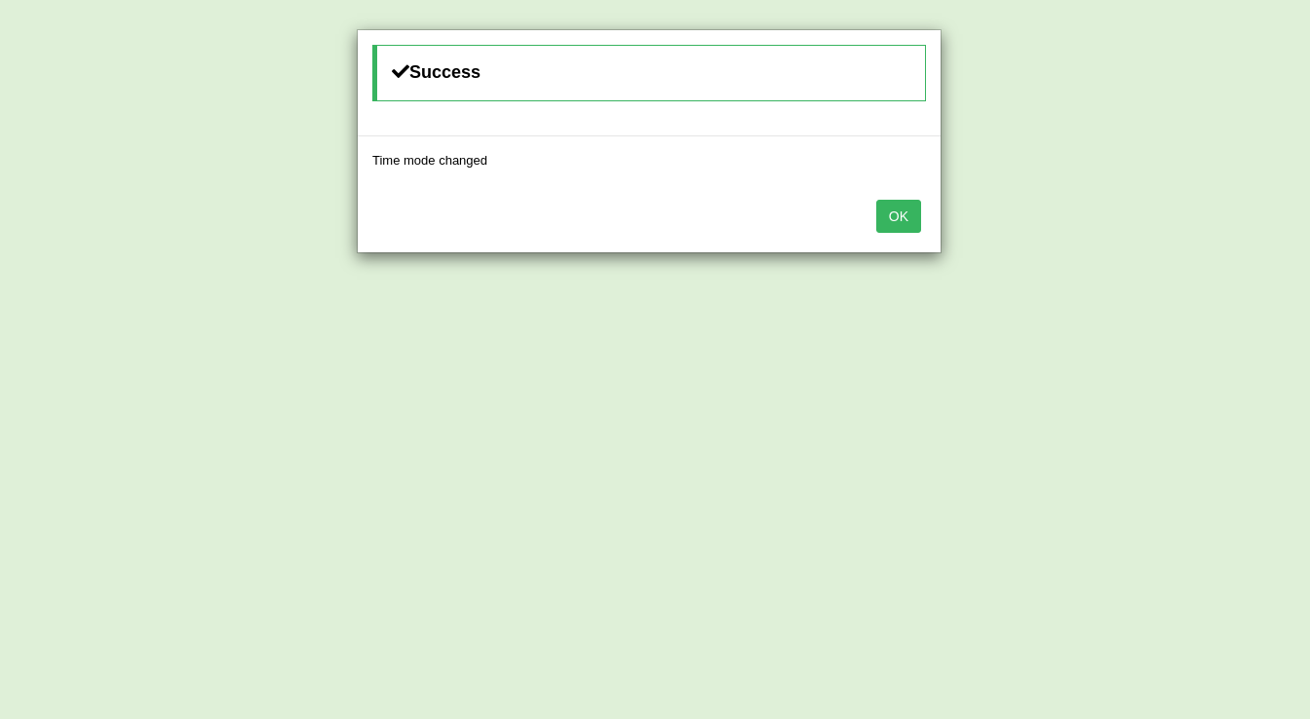
click at [898, 210] on button "OK" at bounding box center [898, 216] width 45 height 33
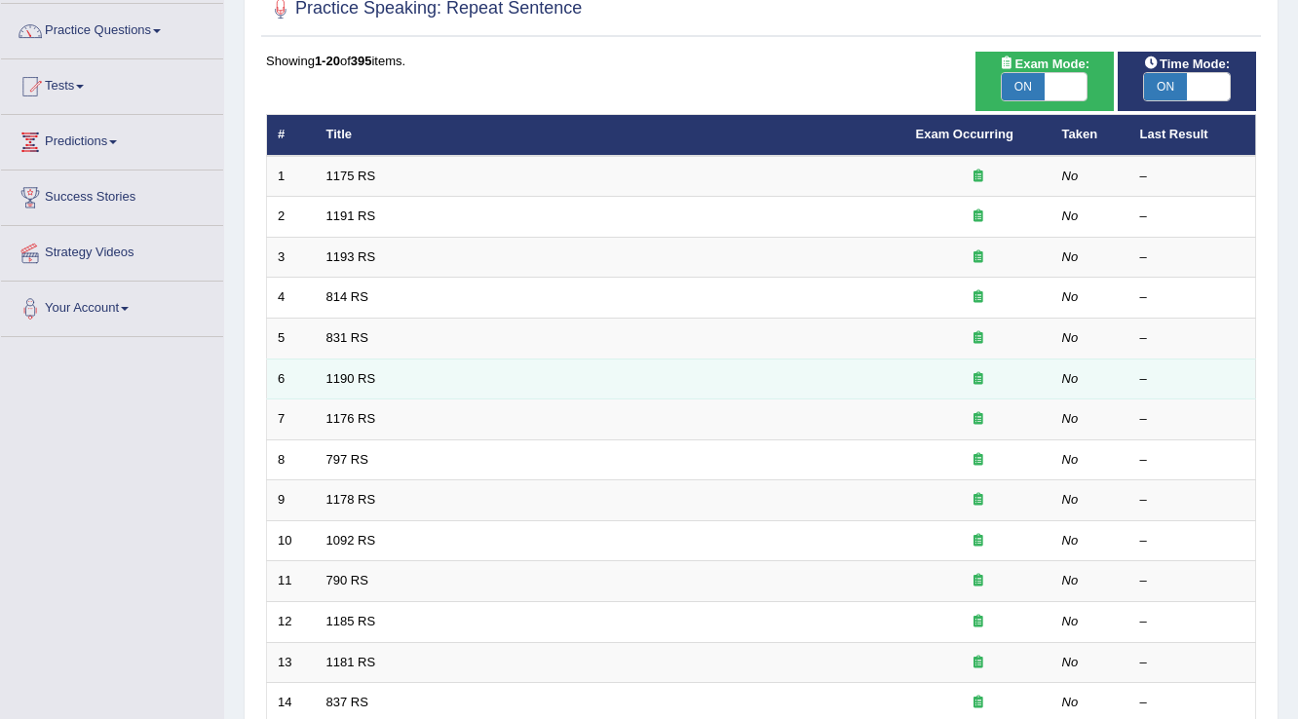
scroll to position [156, 0]
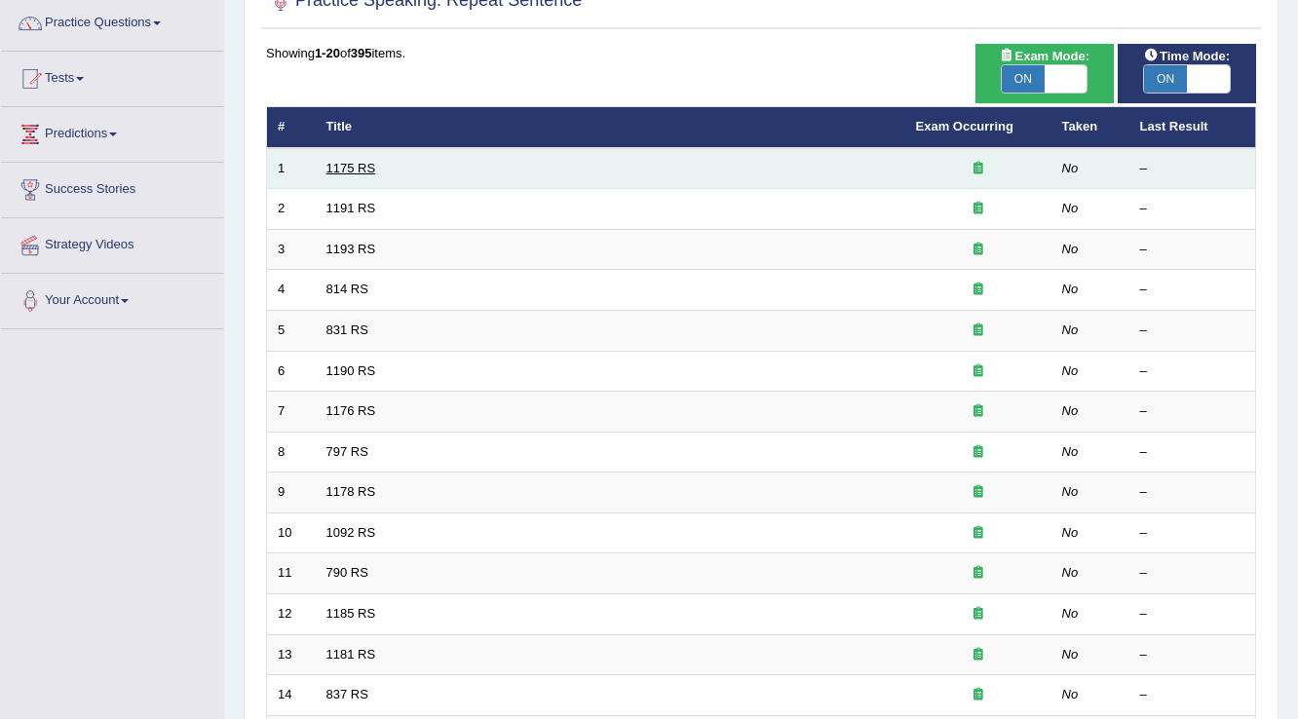
click at [330, 164] on link "1175 RS" at bounding box center [351, 168] width 50 height 15
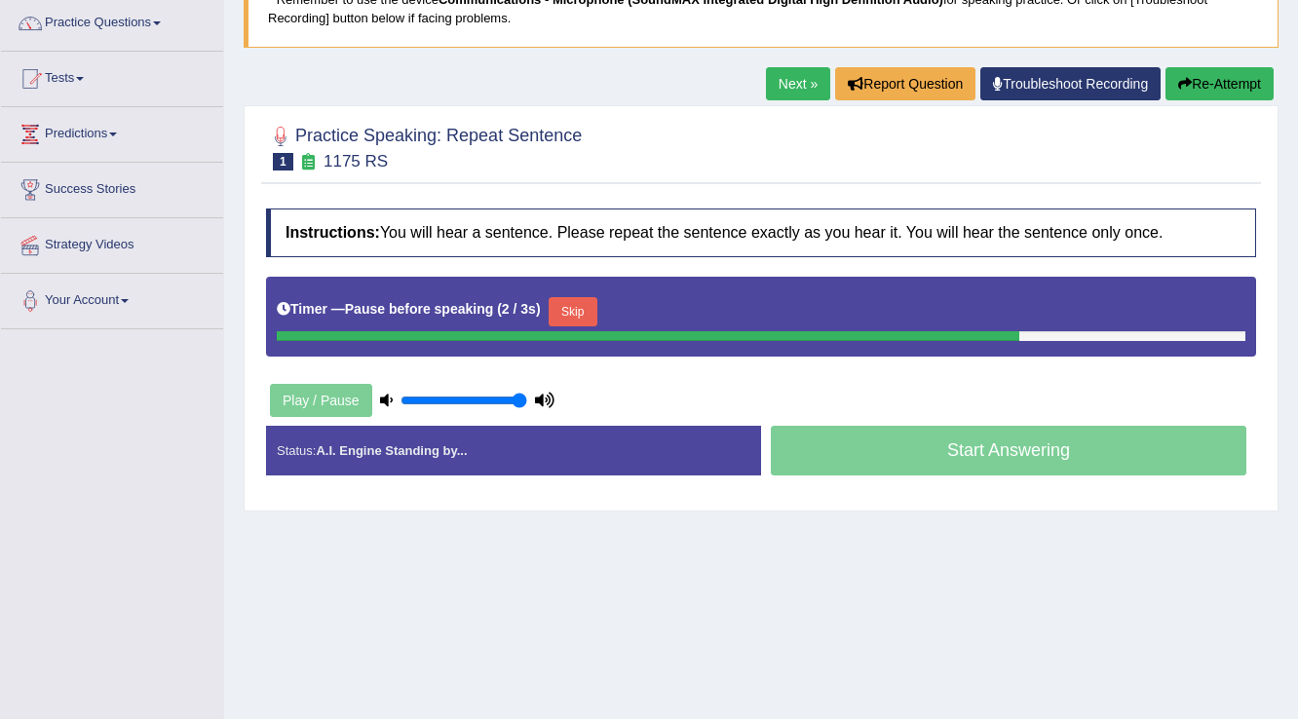
click at [1216, 76] on button "Re-Attempt" at bounding box center [1219, 83] width 108 height 33
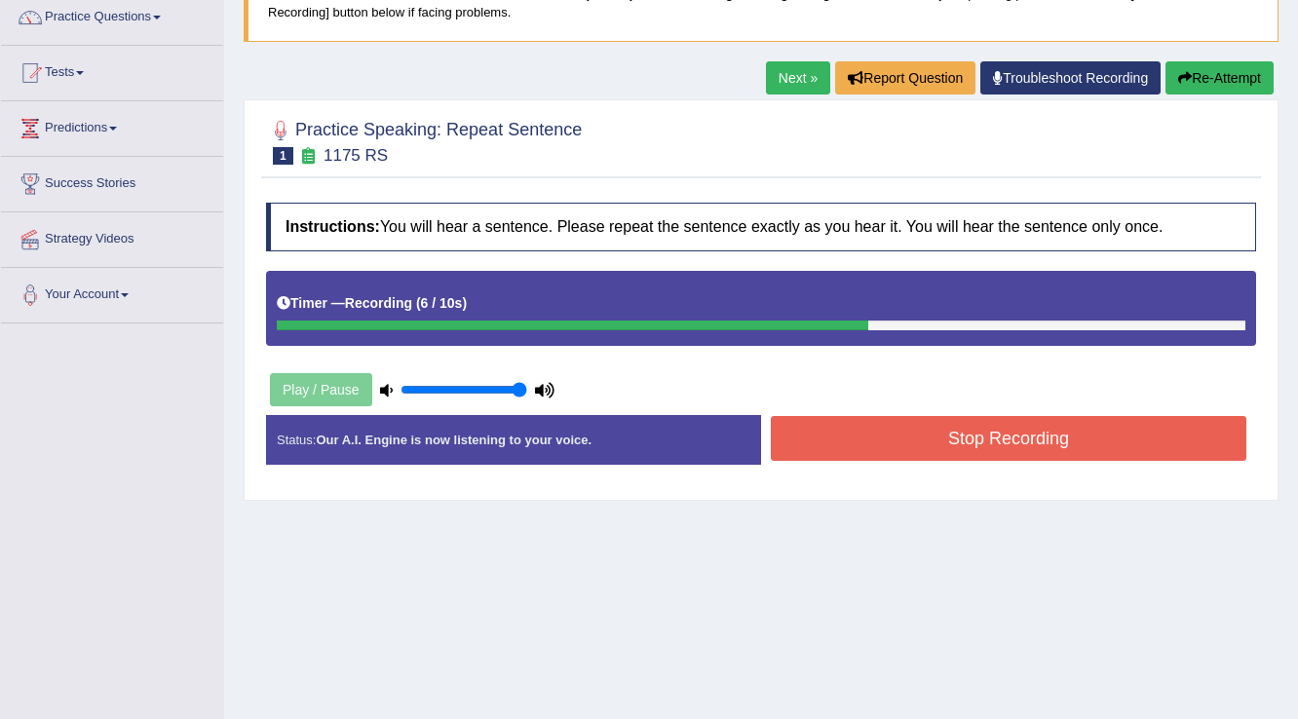
click at [1229, 78] on button "Re-Attempt" at bounding box center [1219, 77] width 108 height 33
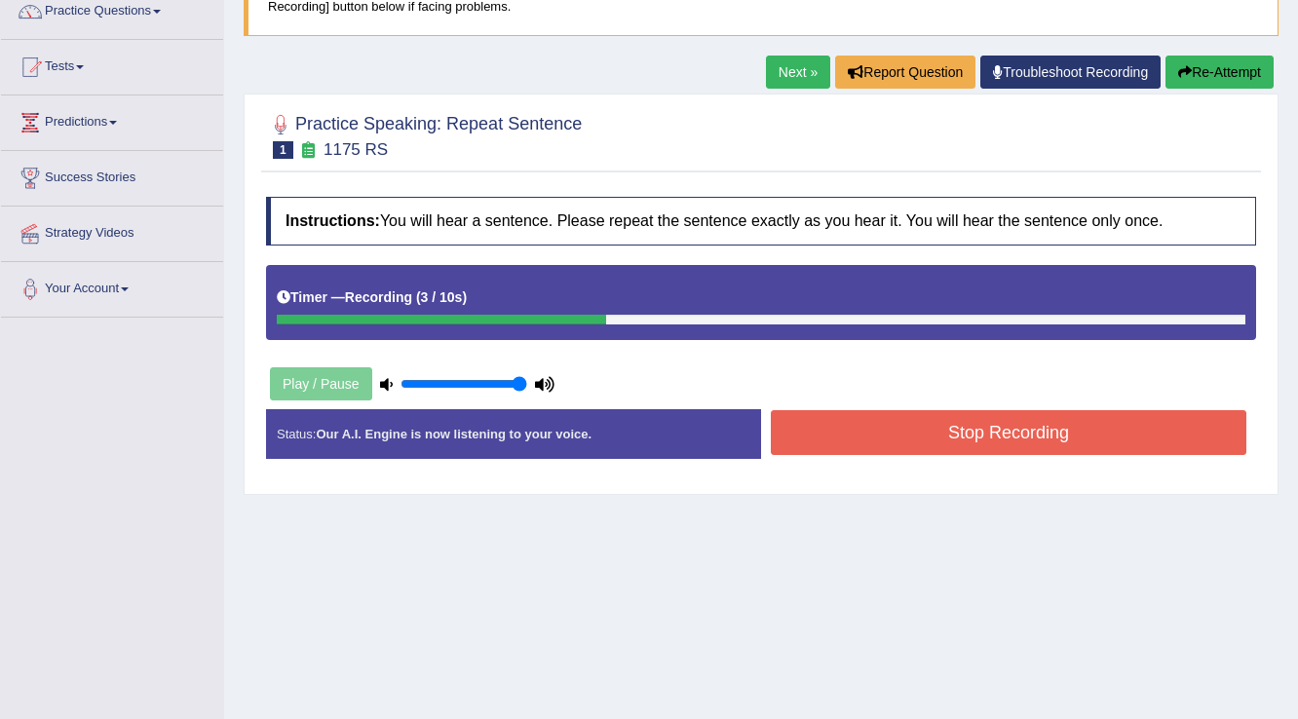
click at [996, 432] on button "Stop Recording" at bounding box center [1008, 432] width 475 height 45
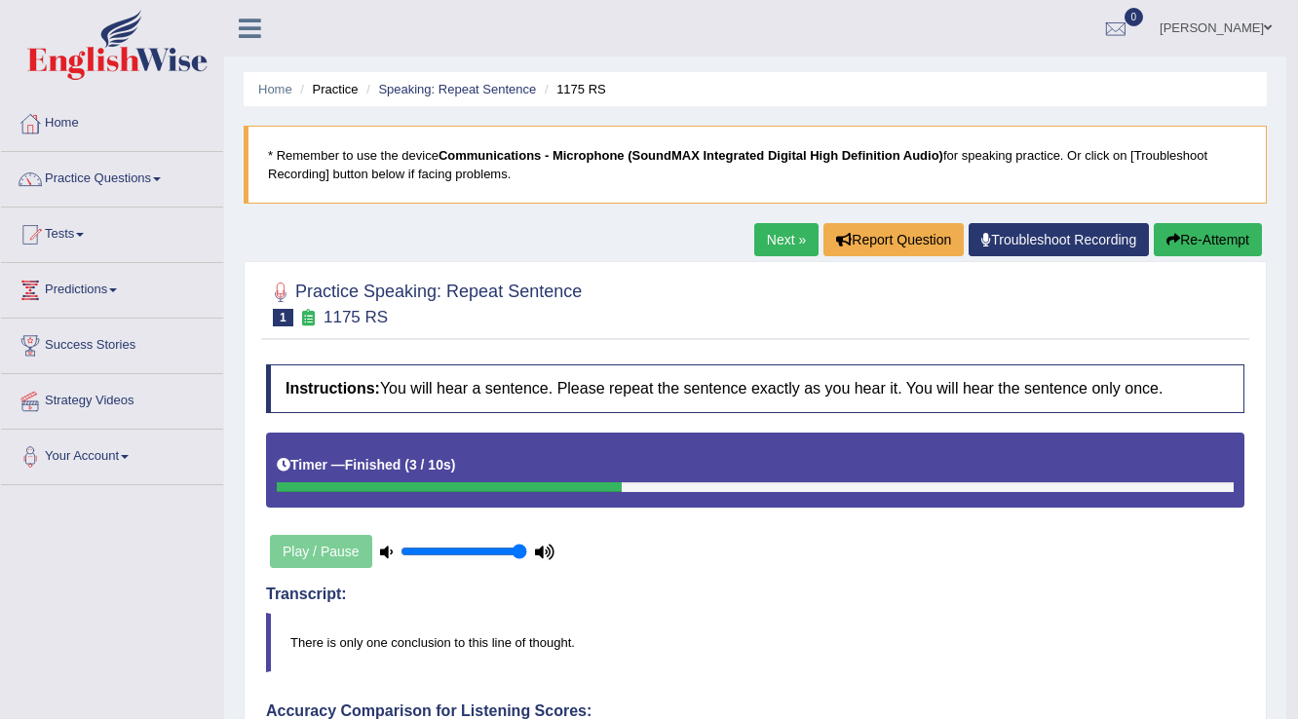
click at [1264, 24] on span at bounding box center [1268, 27] width 8 height 13
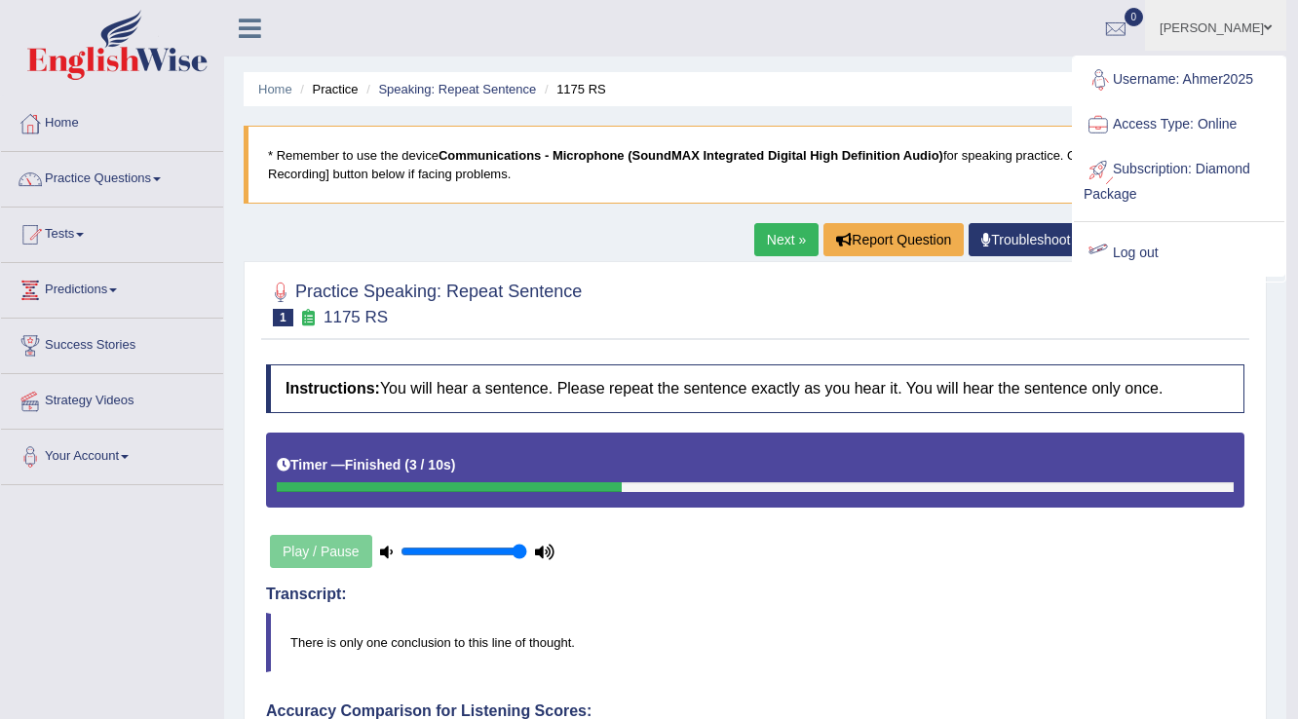
click at [1122, 255] on link "Log out" at bounding box center [1179, 253] width 210 height 45
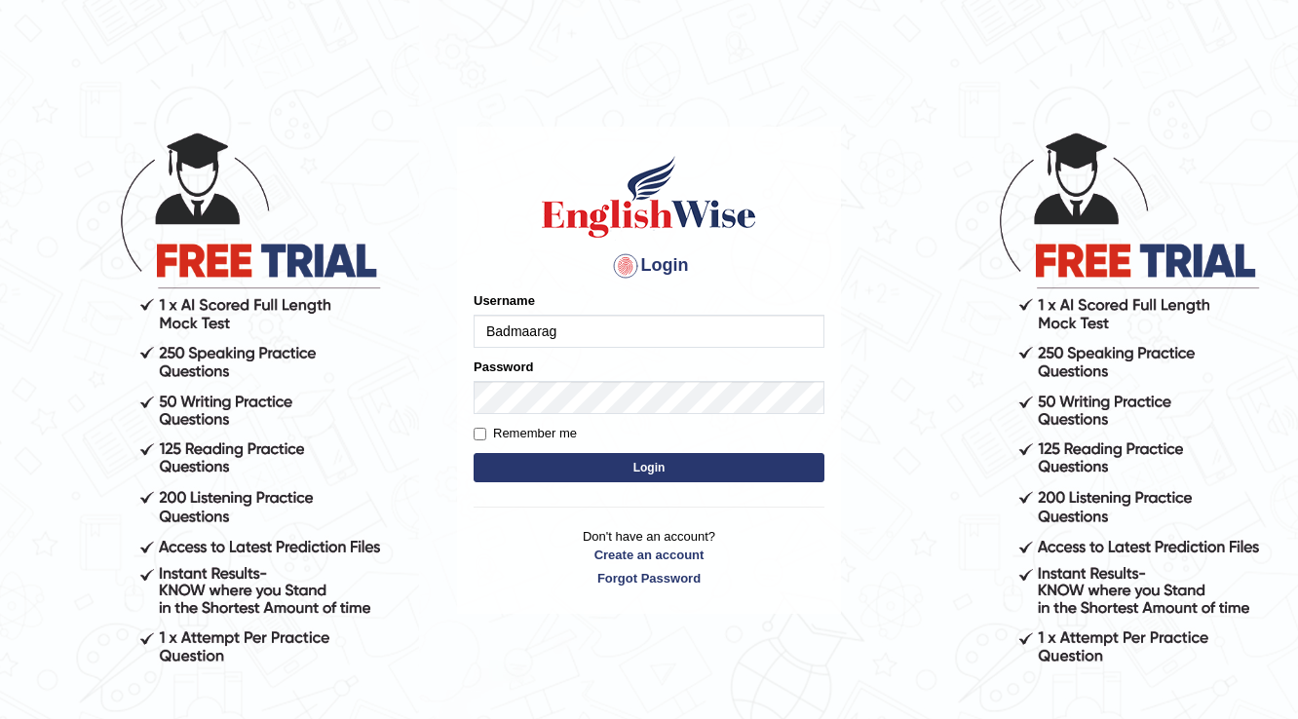
type input "Badmaarag"
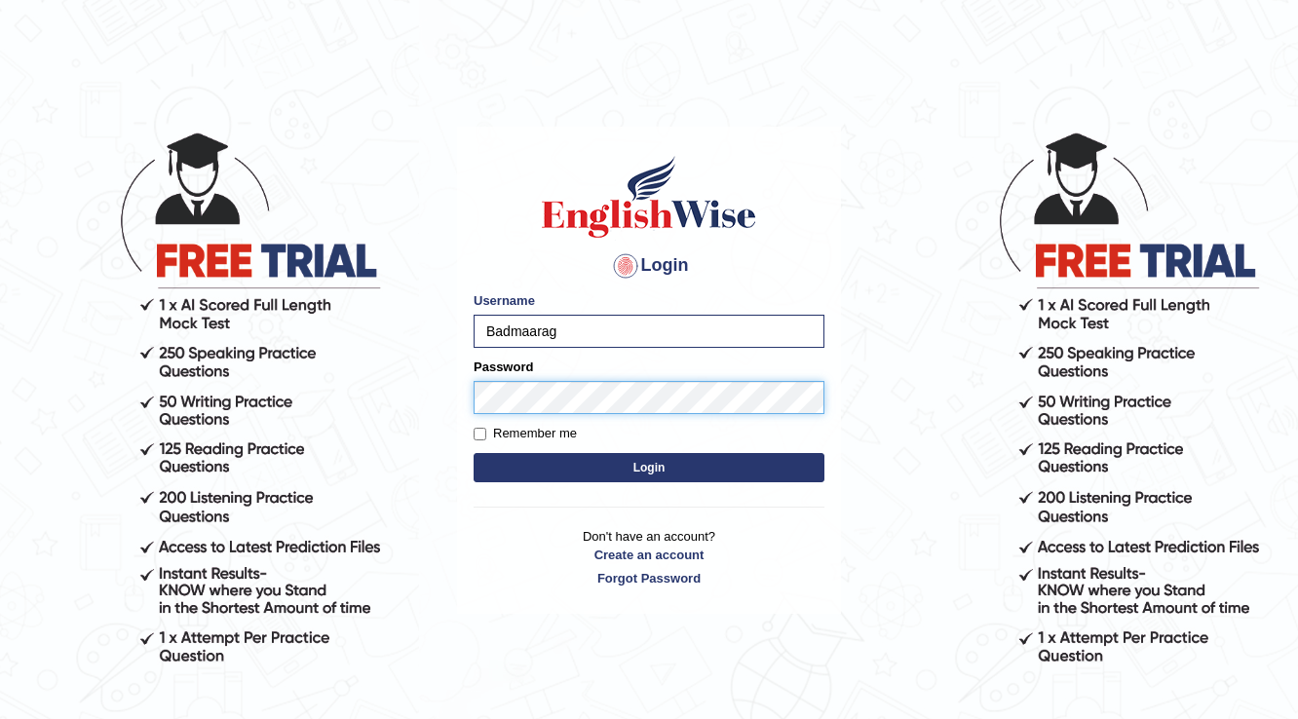
click at [474, 453] on button "Login" at bounding box center [649, 467] width 351 height 29
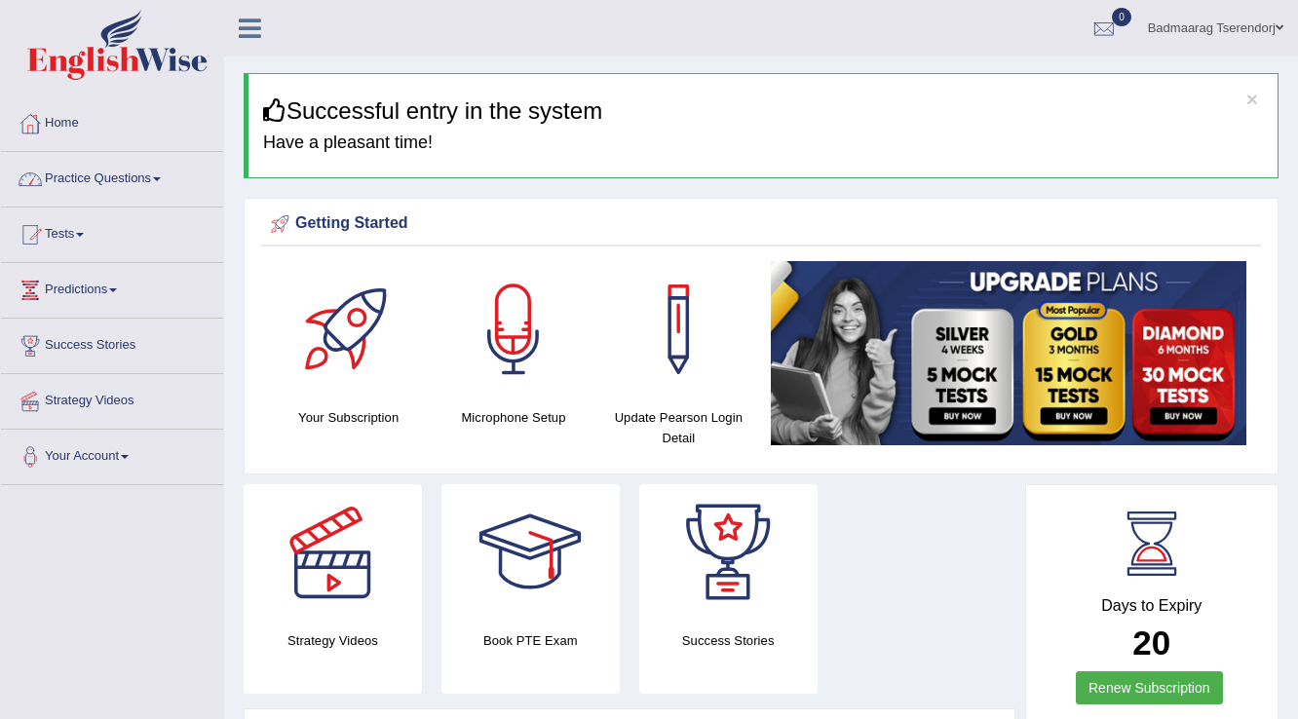
click at [156, 182] on link "Practice Questions" at bounding box center [112, 176] width 222 height 49
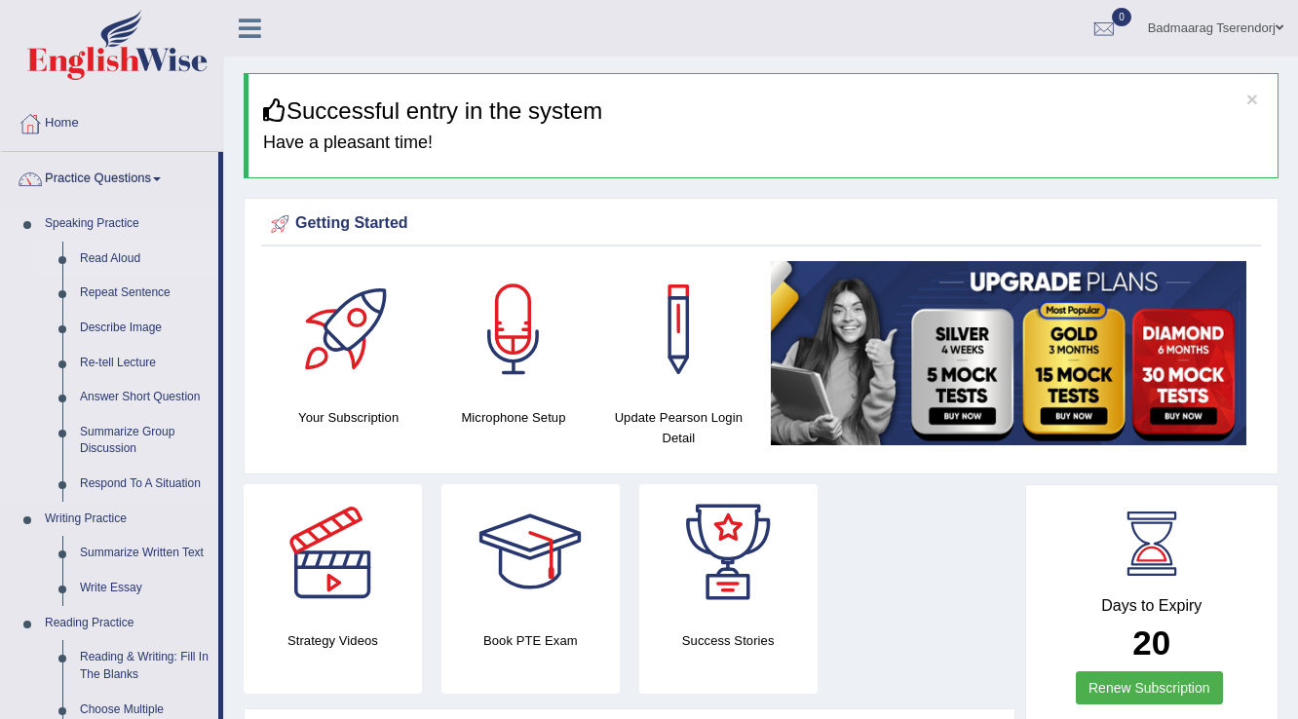
click at [133, 255] on link "Read Aloud" at bounding box center [144, 259] width 147 height 35
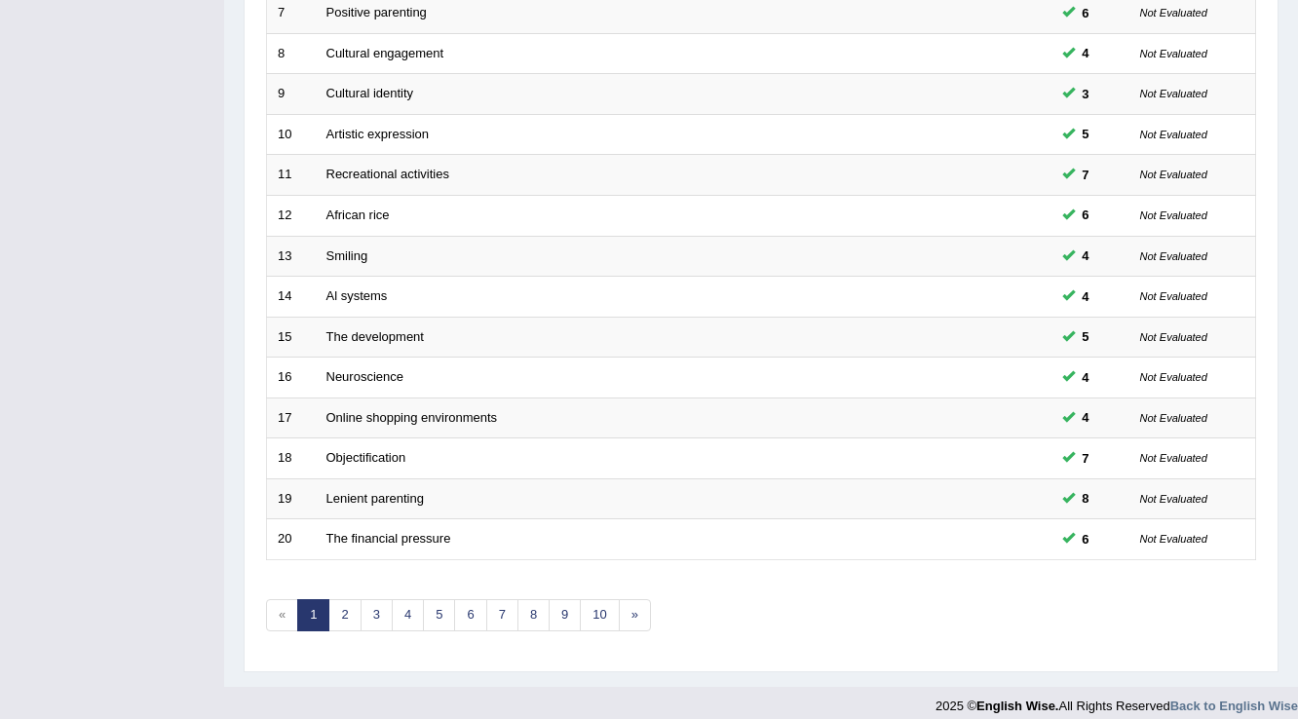
scroll to position [565, 0]
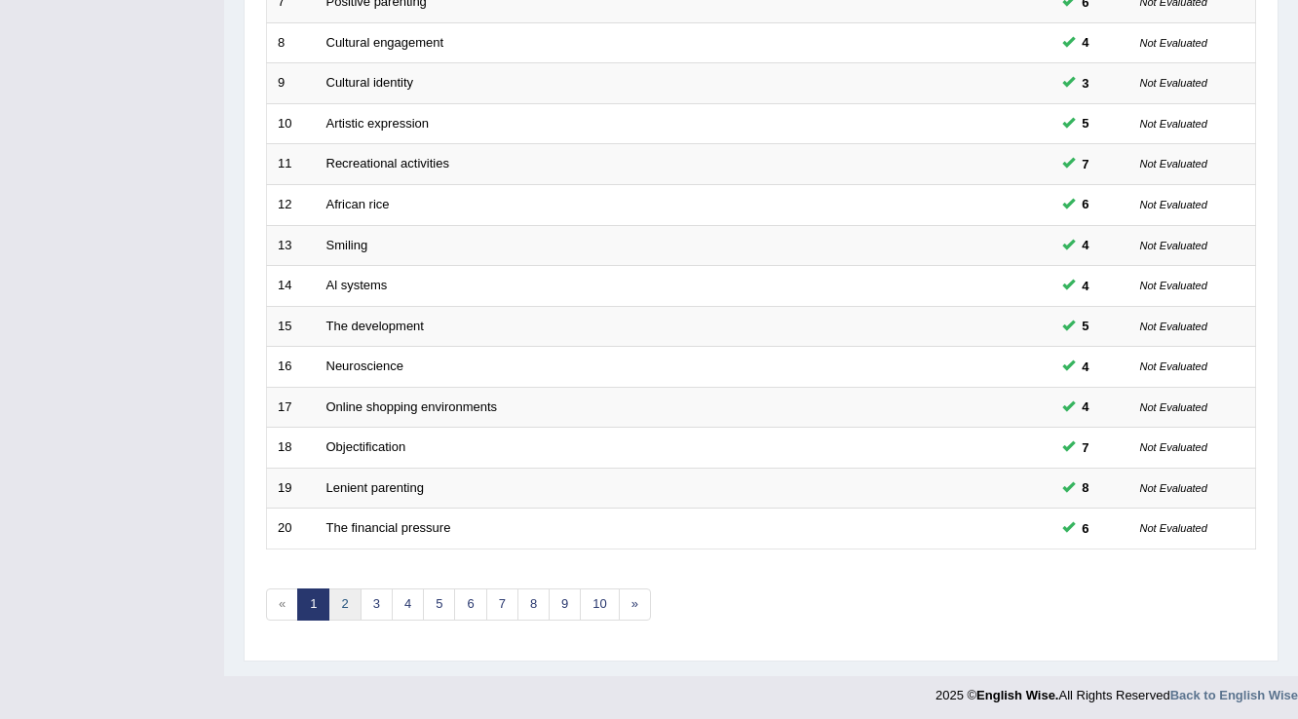
click at [344, 608] on link "2" at bounding box center [344, 605] width 32 height 32
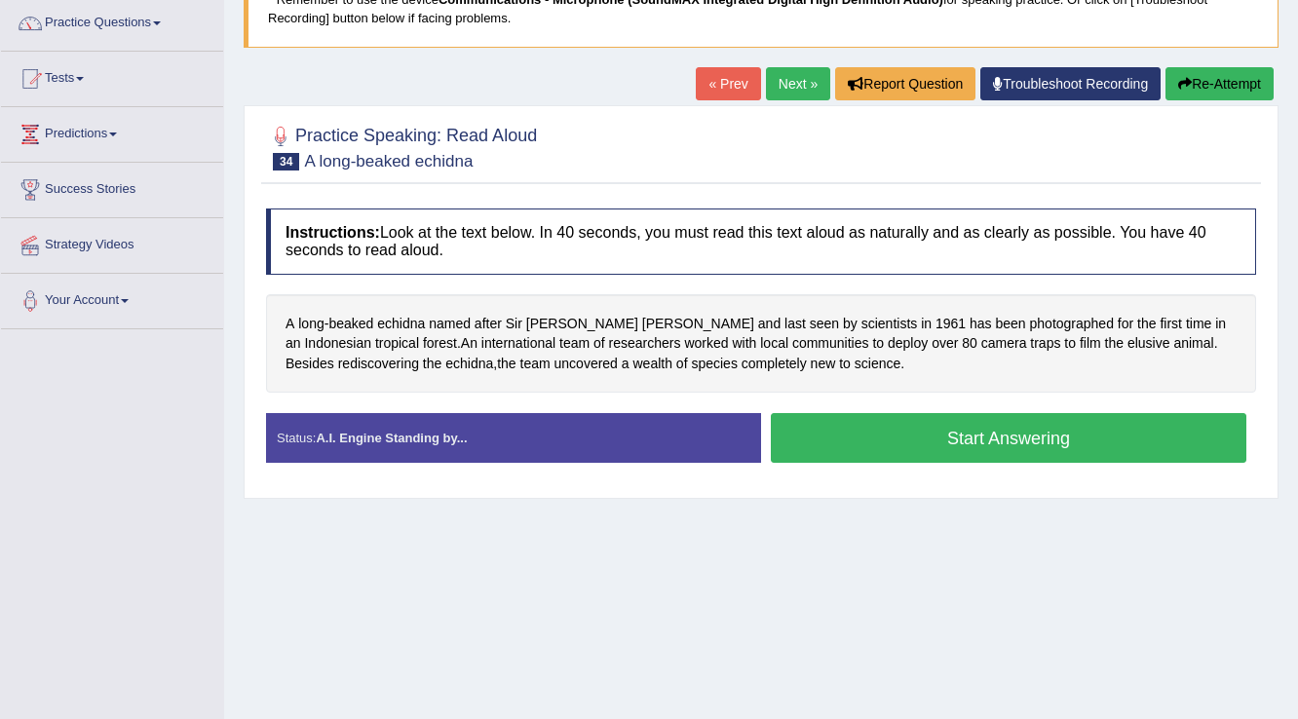
click at [911, 442] on button "Start Answering" at bounding box center [1008, 438] width 475 height 50
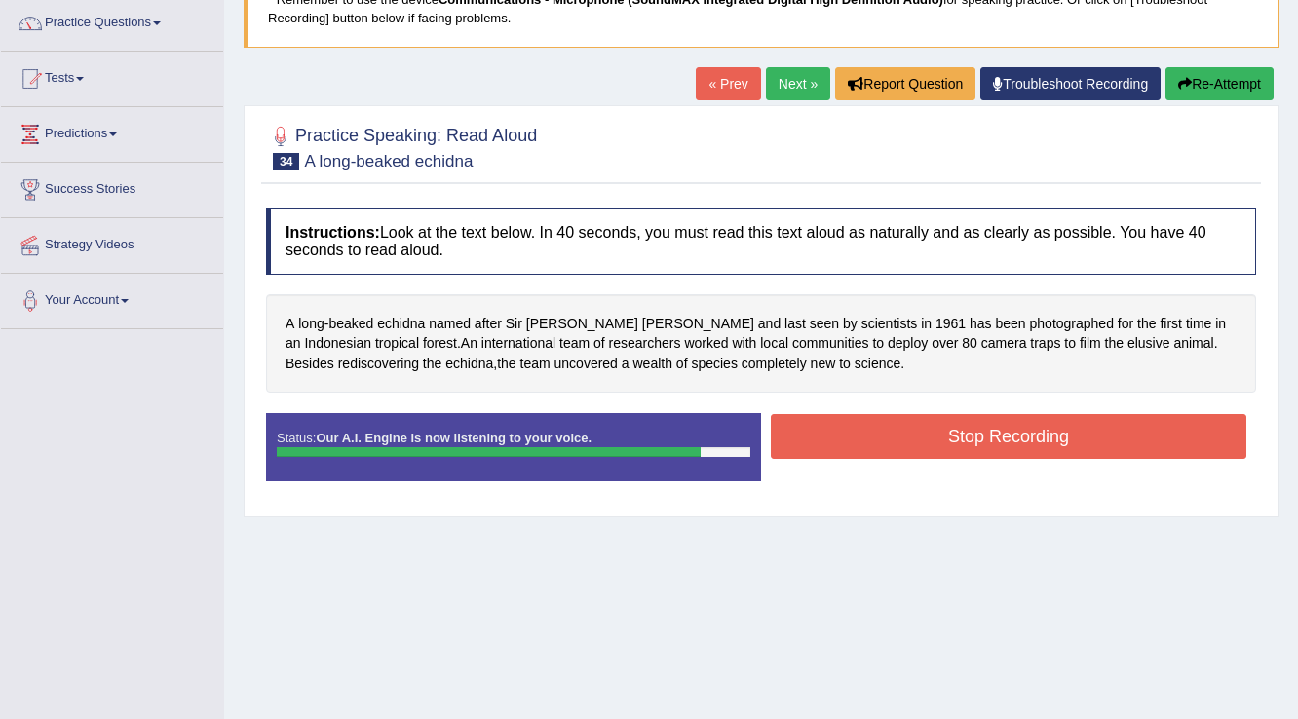
click at [893, 425] on button "Stop Recording" at bounding box center [1008, 436] width 475 height 45
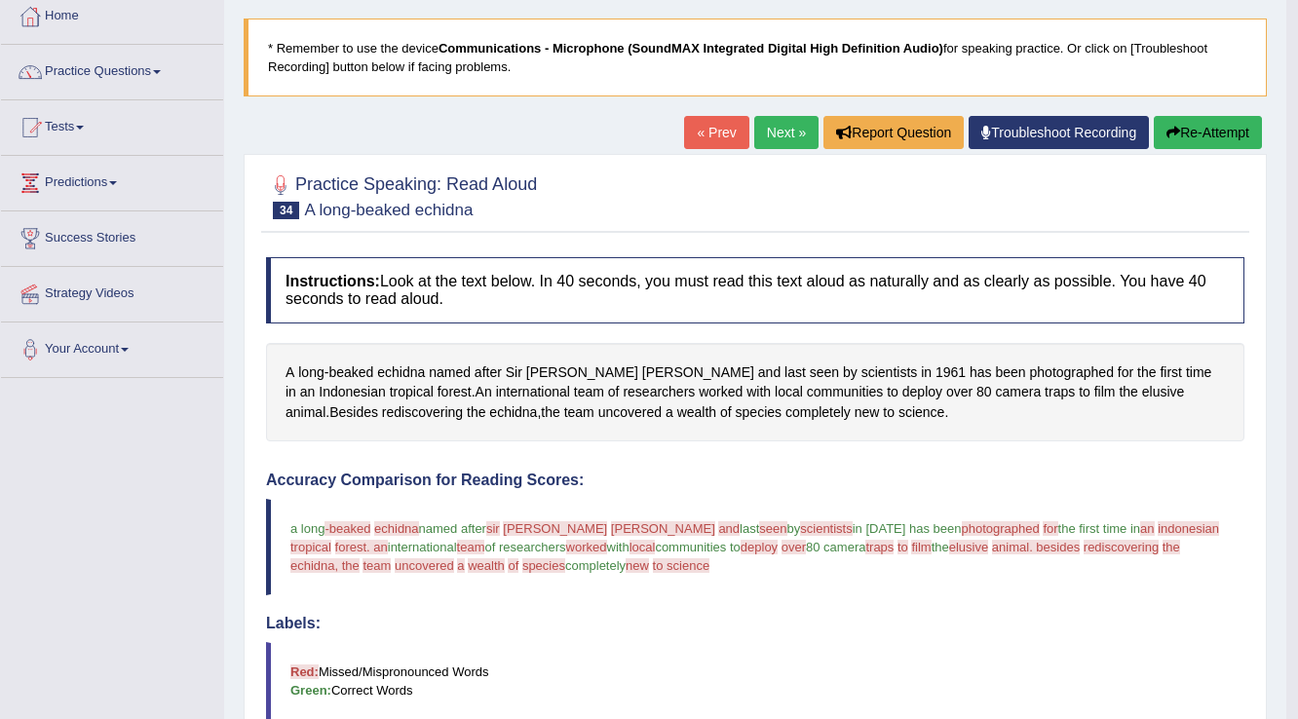
scroll to position [78, 0]
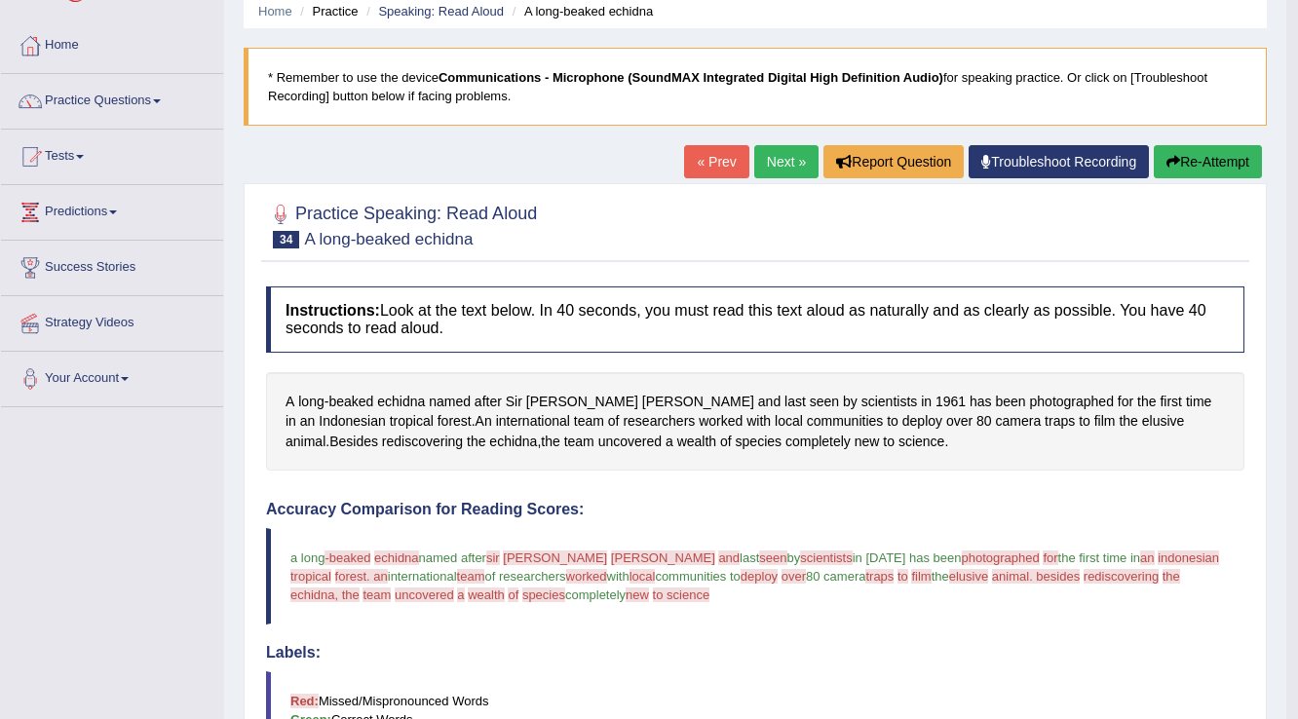
click at [1234, 158] on button "Re-Attempt" at bounding box center [1208, 161] width 108 height 33
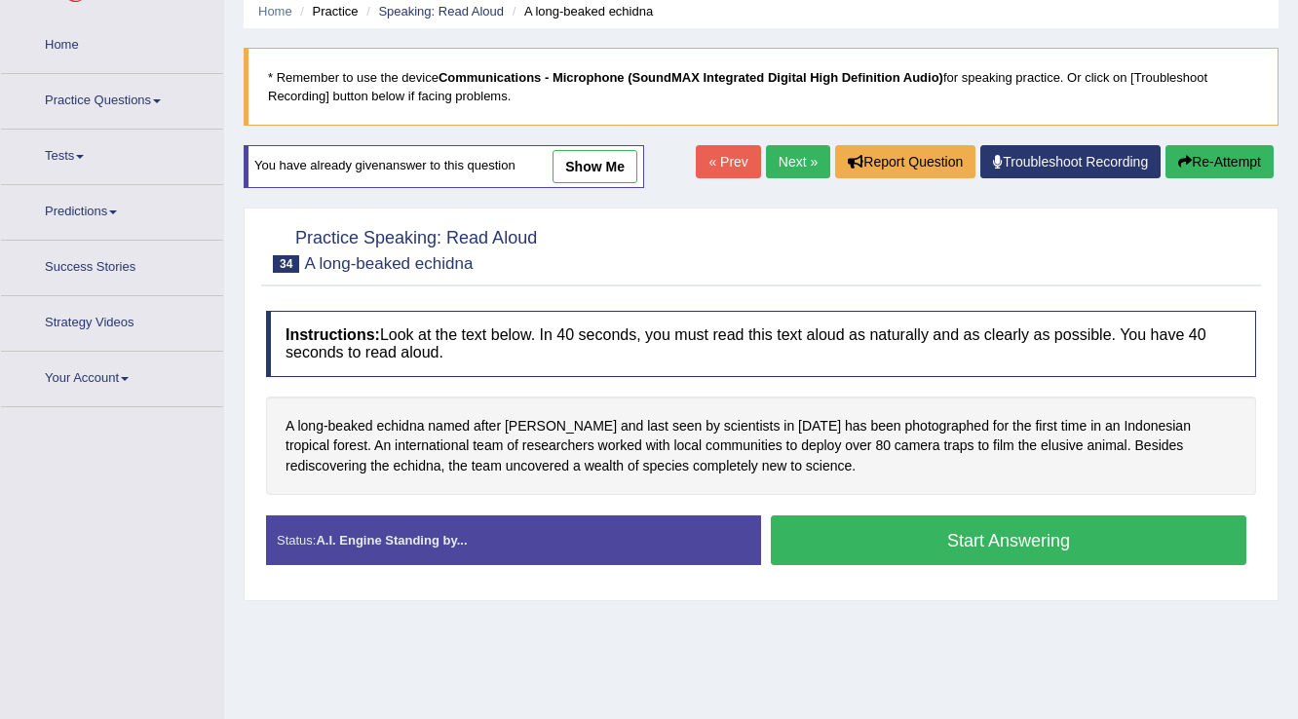
scroll to position [78, 0]
click at [882, 550] on button "Start Answering" at bounding box center [1008, 540] width 475 height 50
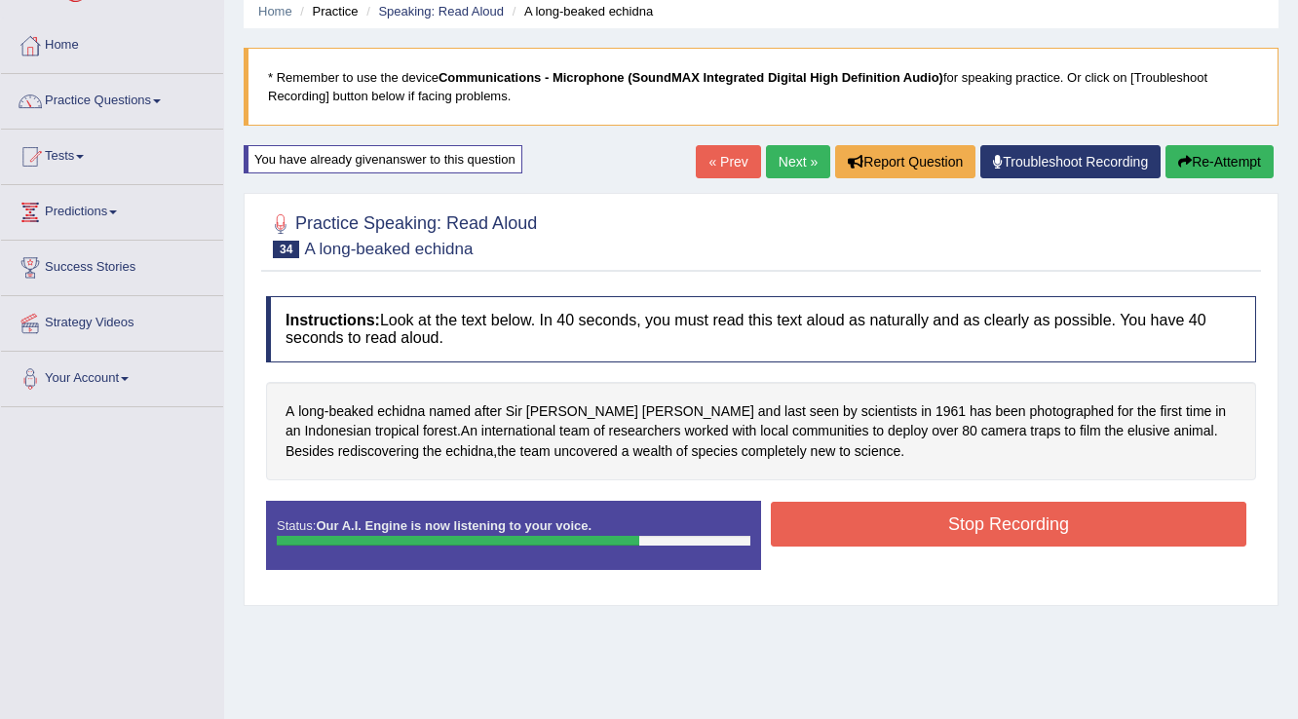
click at [912, 512] on button "Stop Recording" at bounding box center [1008, 524] width 475 height 45
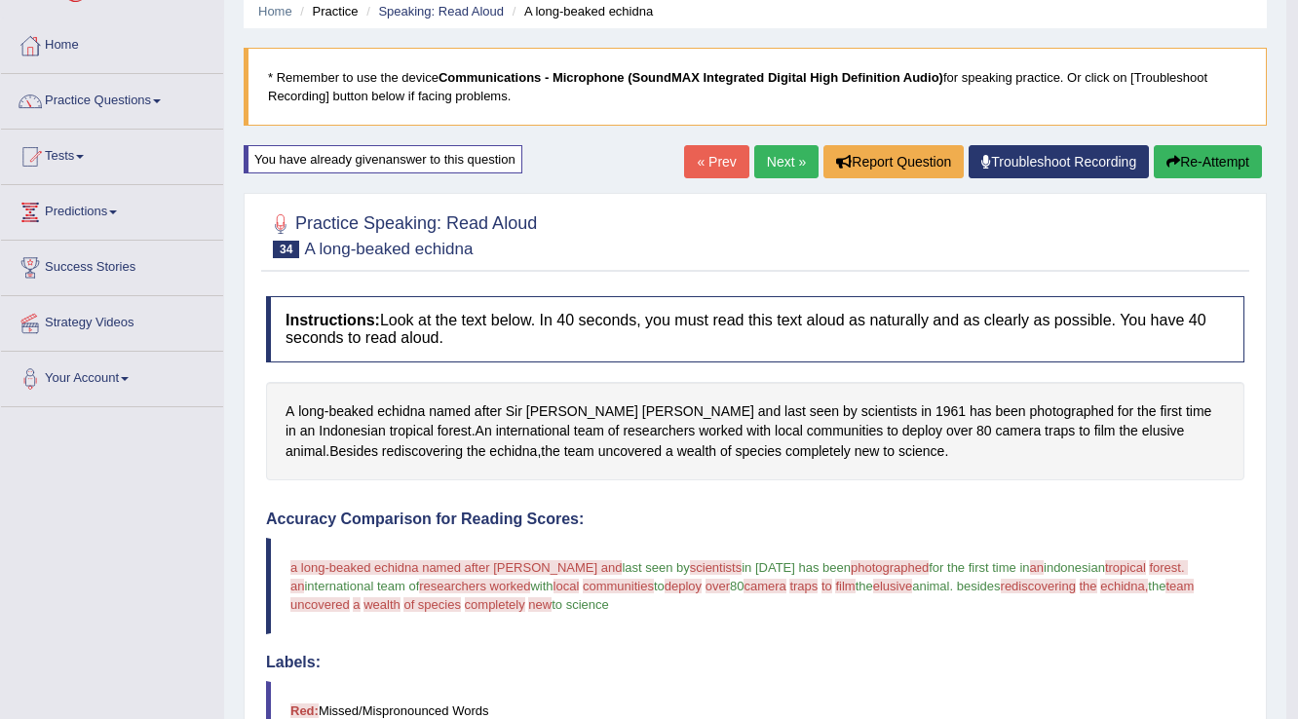
click at [1195, 152] on button "Re-Attempt" at bounding box center [1208, 161] width 108 height 33
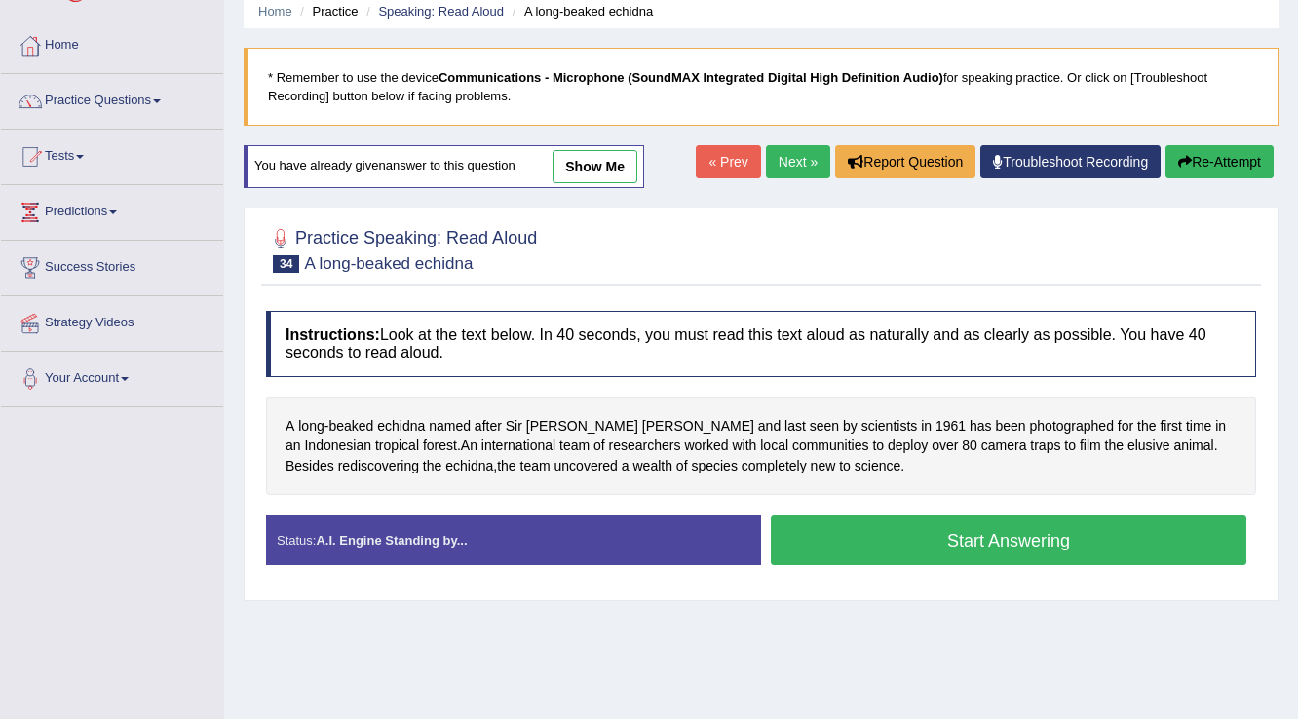
click at [872, 532] on button "Start Answering" at bounding box center [1008, 540] width 475 height 50
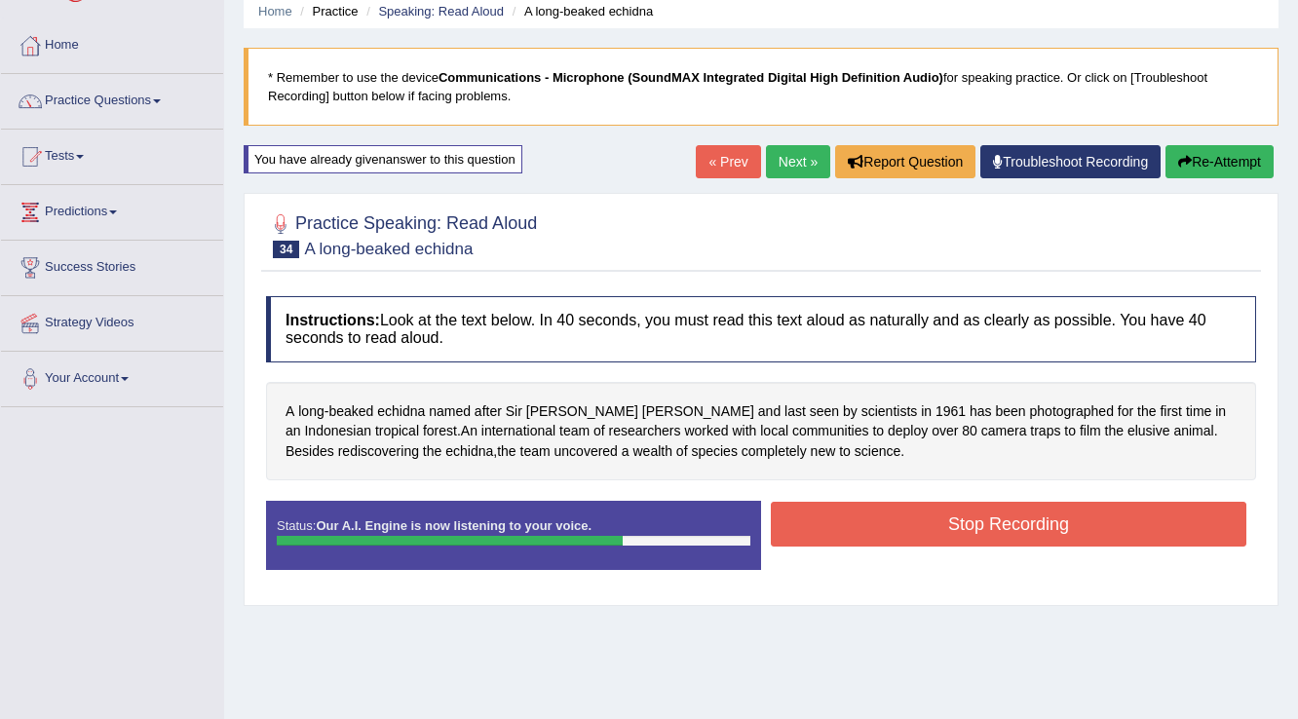
click at [856, 520] on button "Stop Recording" at bounding box center [1008, 524] width 475 height 45
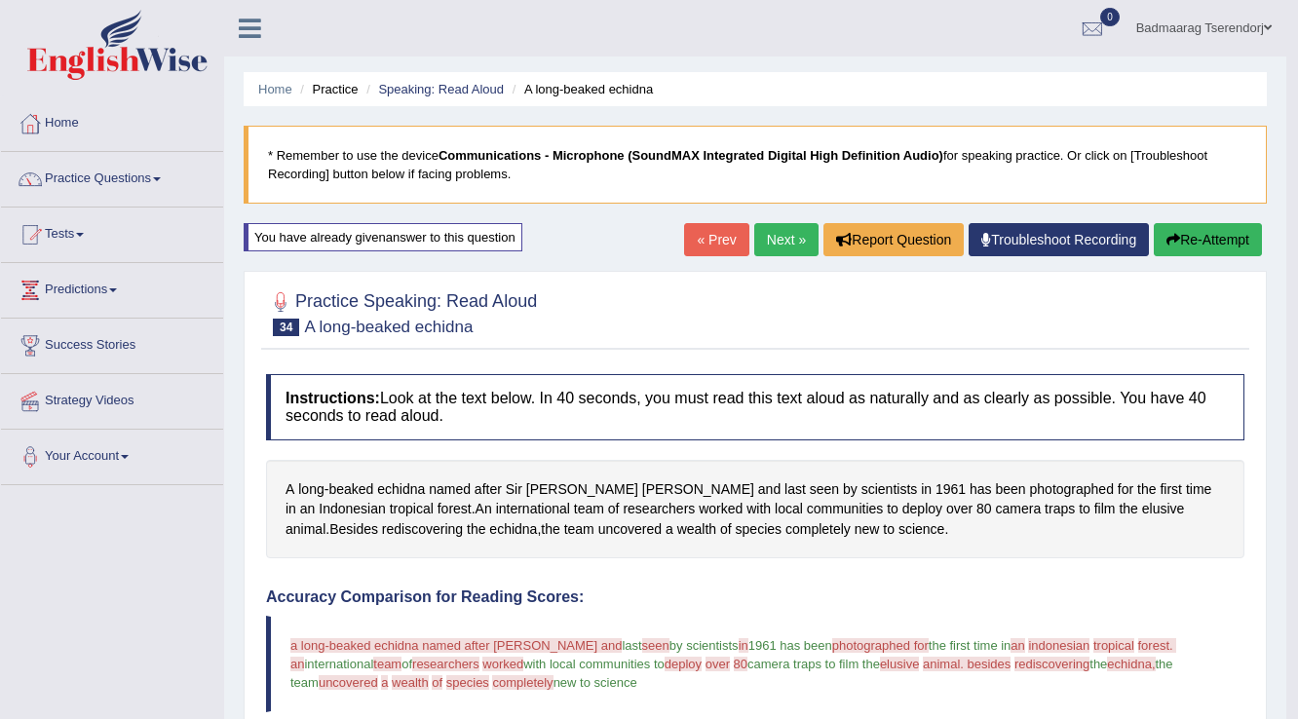
click at [766, 246] on link "Next »" at bounding box center [786, 239] width 64 height 33
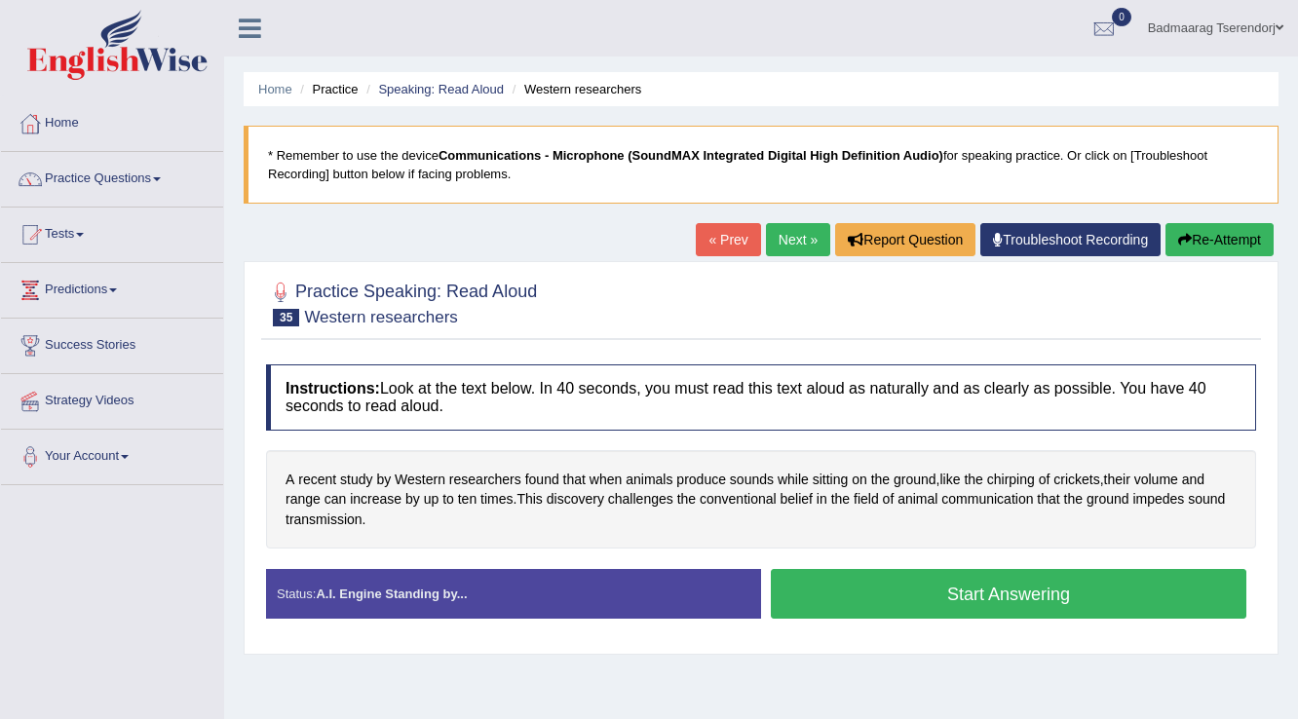
click at [840, 580] on button "Start Answering" at bounding box center [1008, 594] width 475 height 50
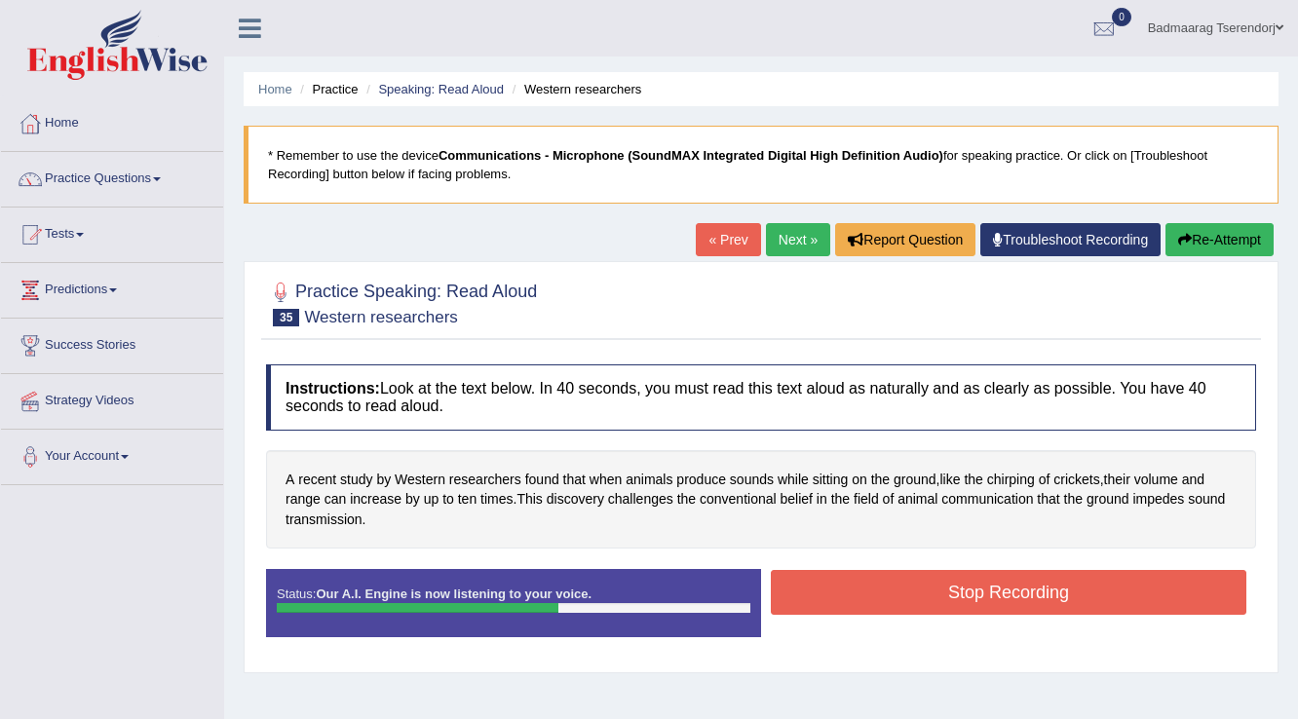
click at [882, 586] on button "Stop Recording" at bounding box center [1008, 592] width 475 height 45
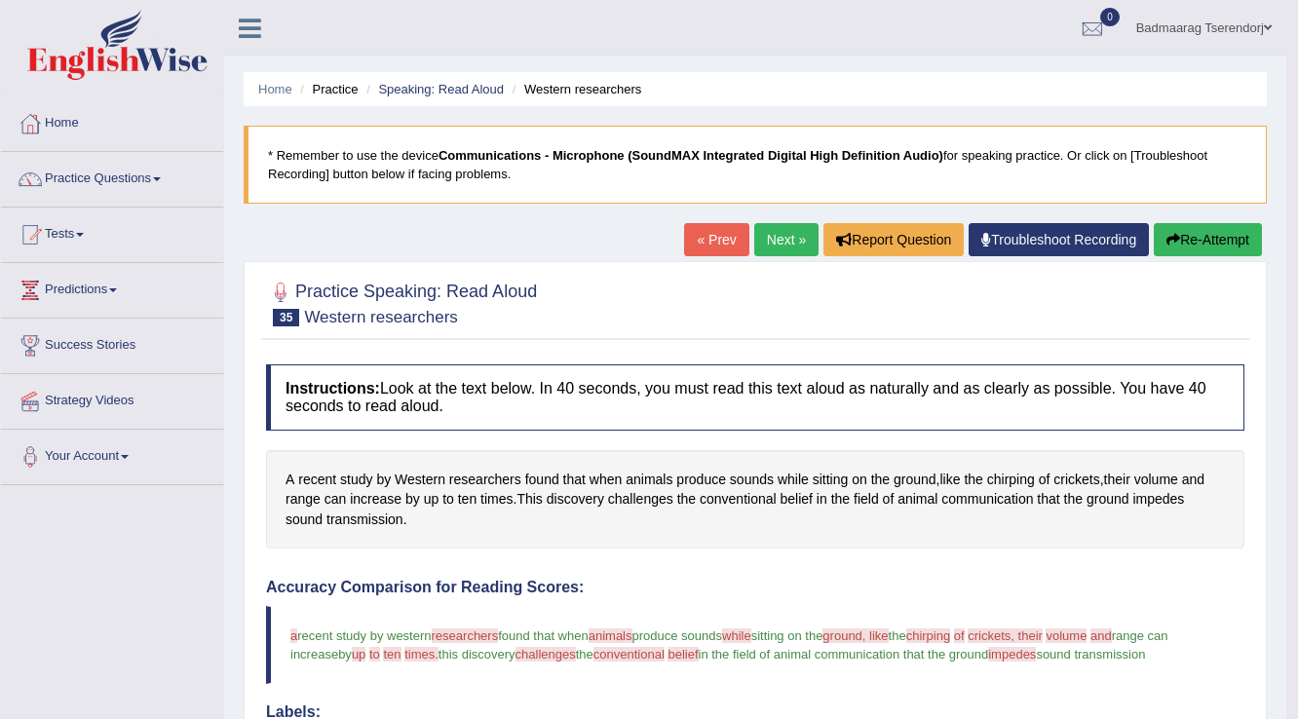
click at [1220, 238] on button "Re-Attempt" at bounding box center [1208, 239] width 108 height 33
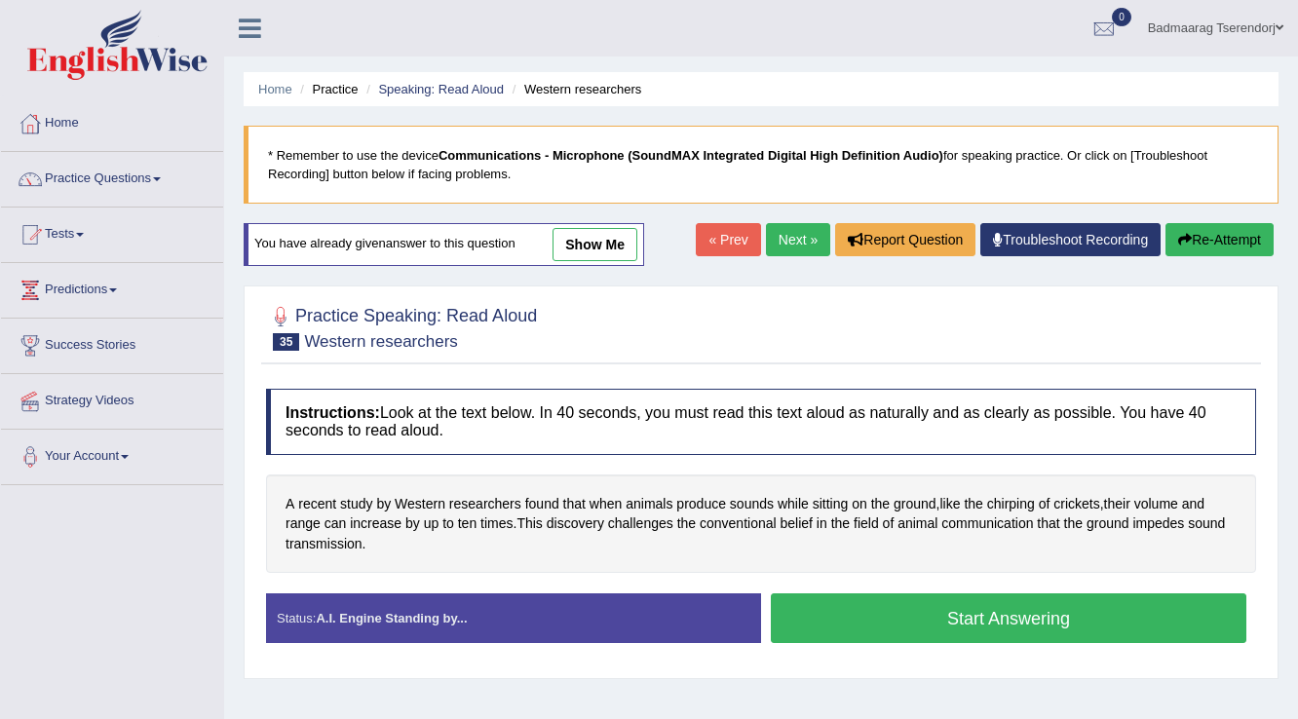
click at [871, 602] on button "Start Answering" at bounding box center [1008, 618] width 475 height 50
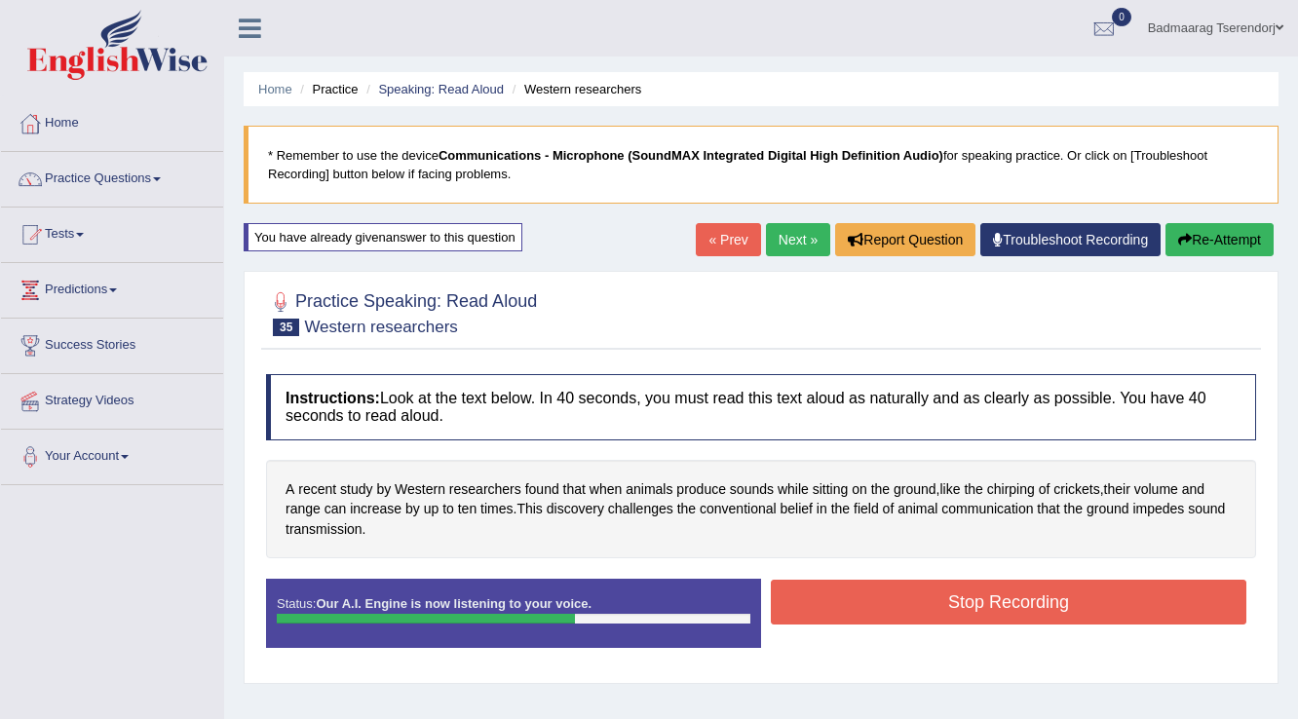
click at [871, 602] on button "Stop Recording" at bounding box center [1008, 602] width 475 height 45
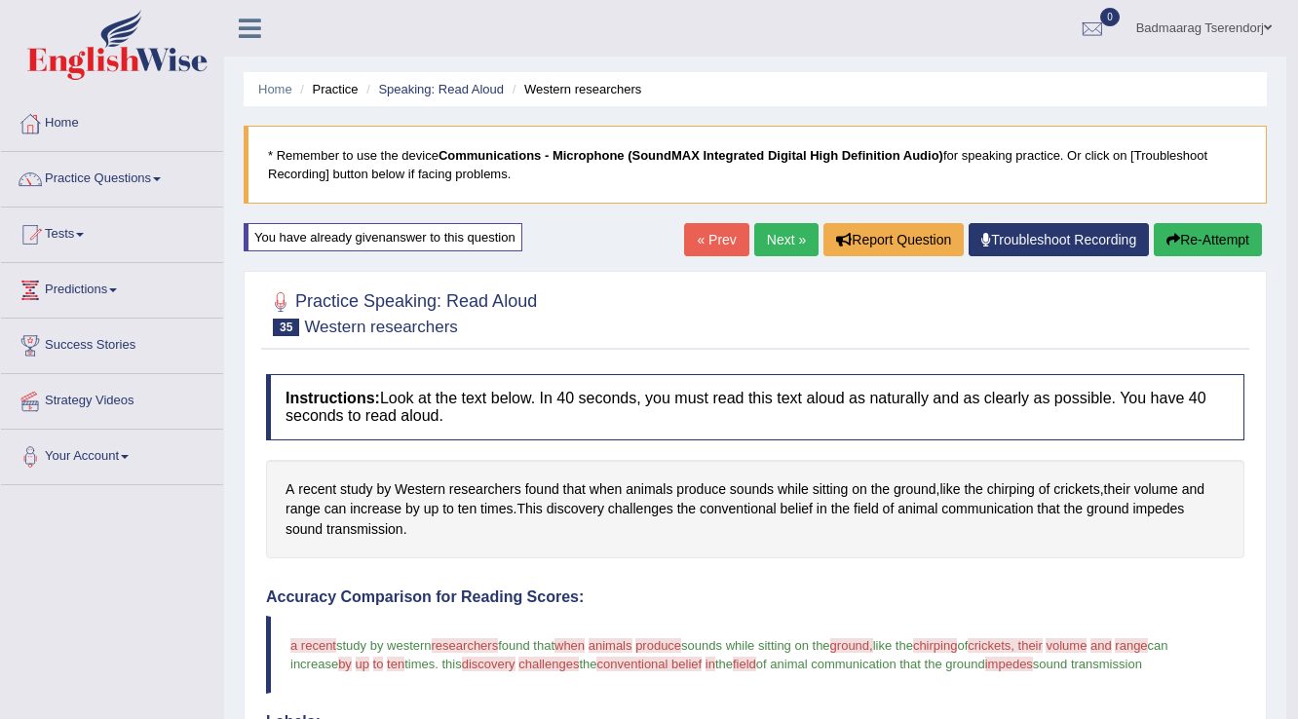
click at [781, 230] on link "Next »" at bounding box center [786, 239] width 64 height 33
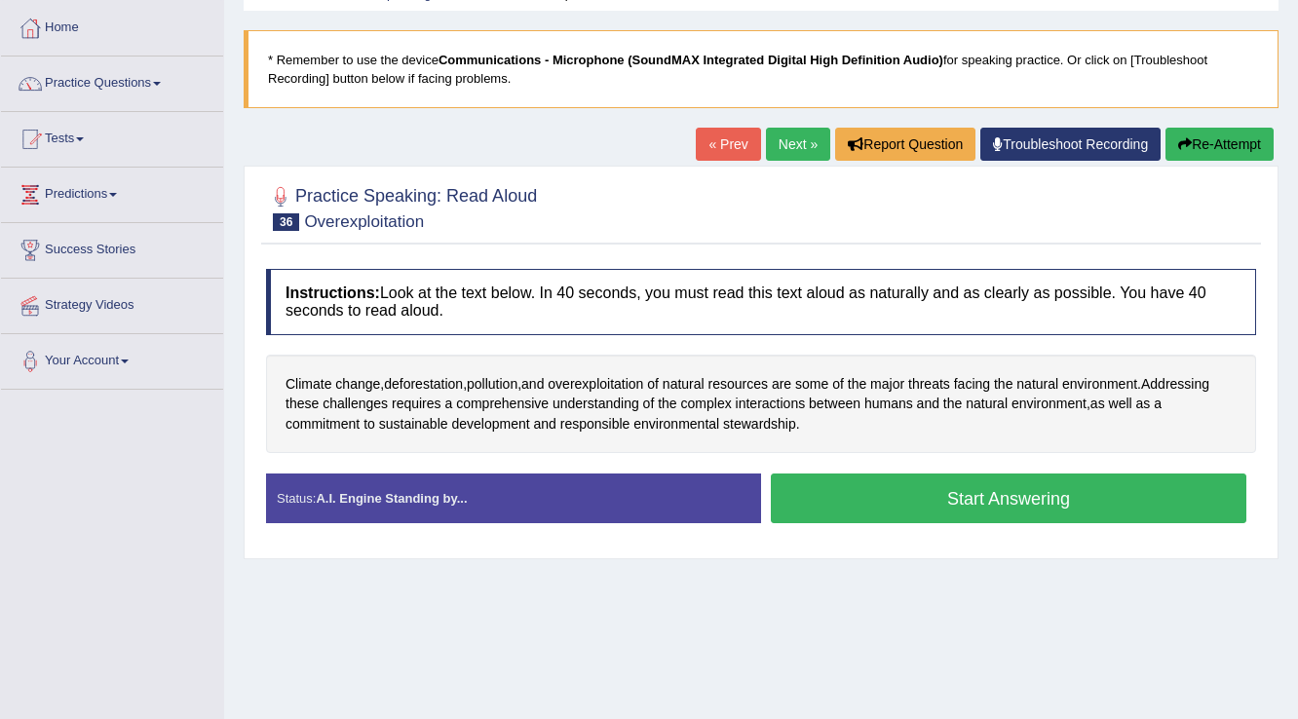
scroll to position [78, 0]
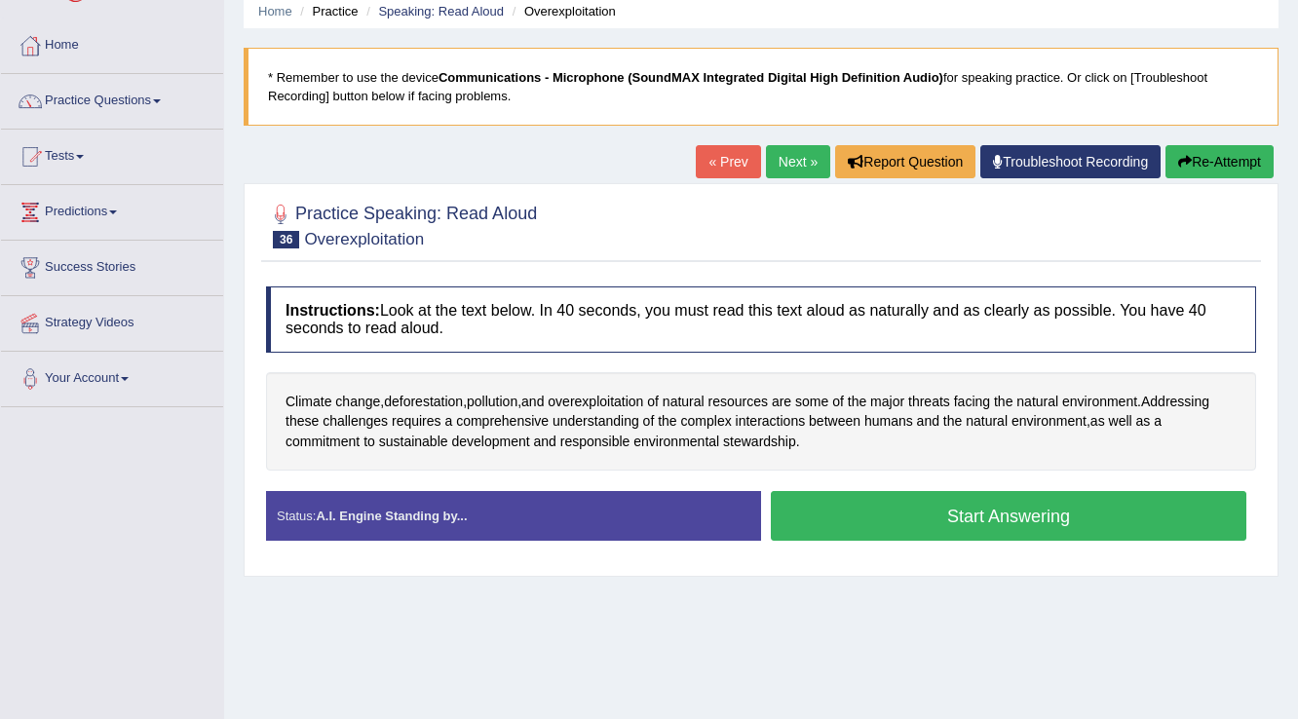
click at [869, 505] on button "Start Answering" at bounding box center [1008, 516] width 475 height 50
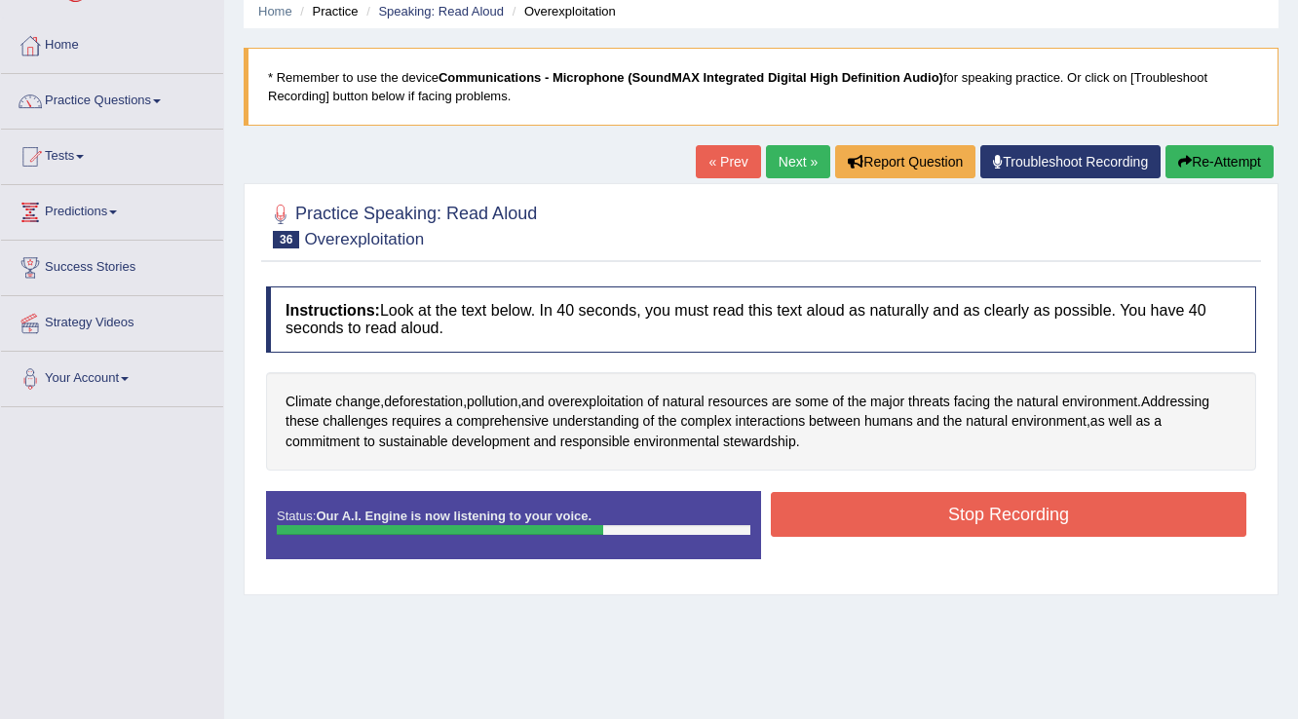
click at [869, 505] on button "Stop Recording" at bounding box center [1008, 514] width 475 height 45
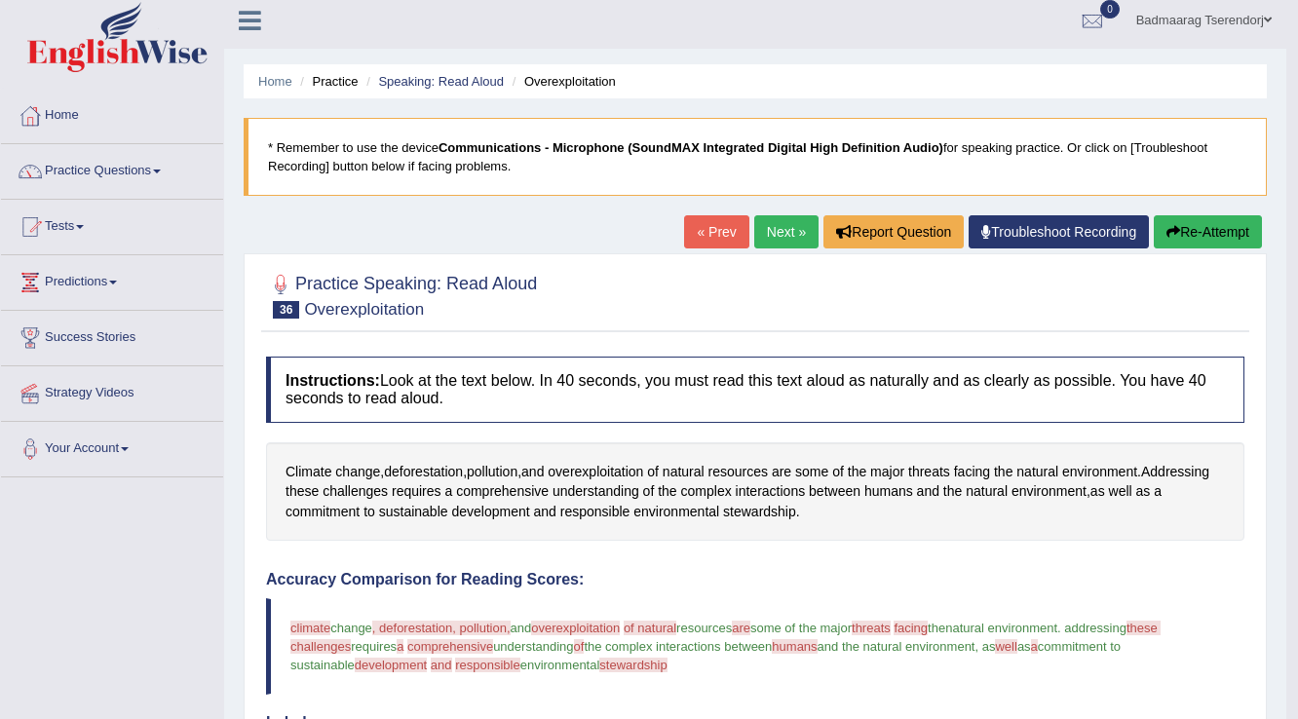
scroll to position [0, 0]
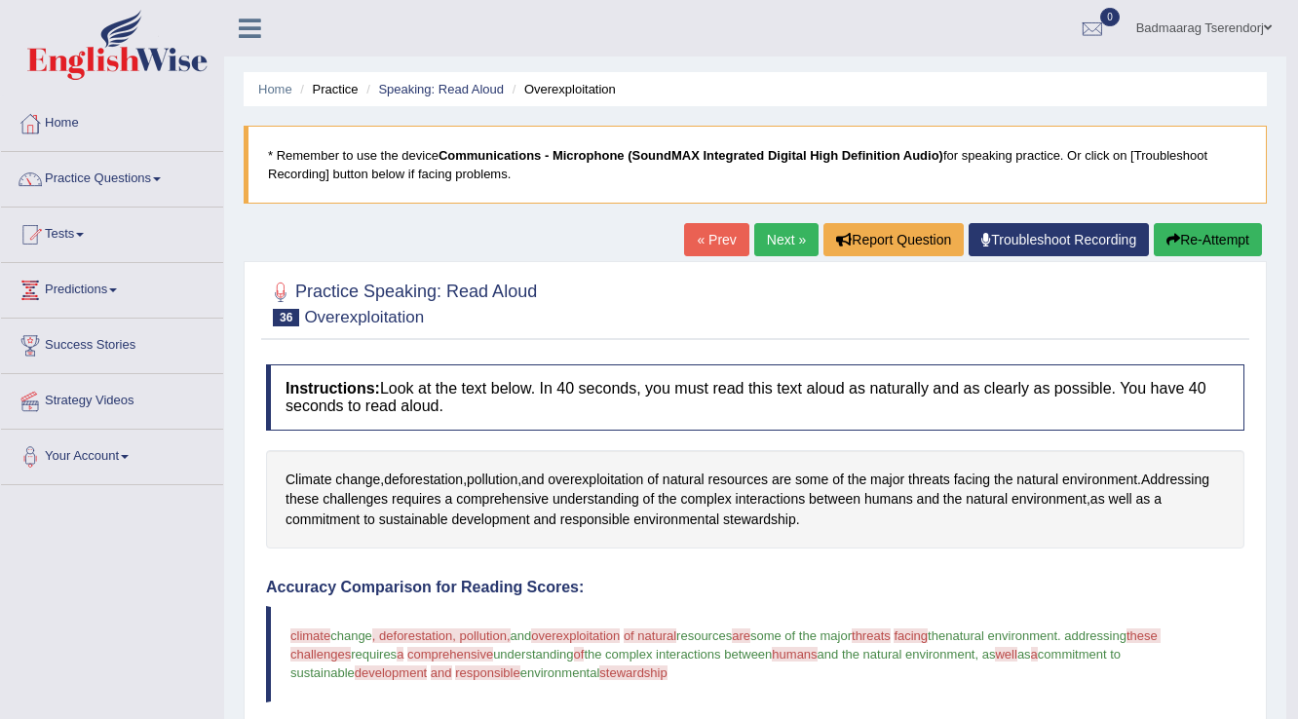
click at [1224, 235] on button "Re-Attempt" at bounding box center [1208, 239] width 108 height 33
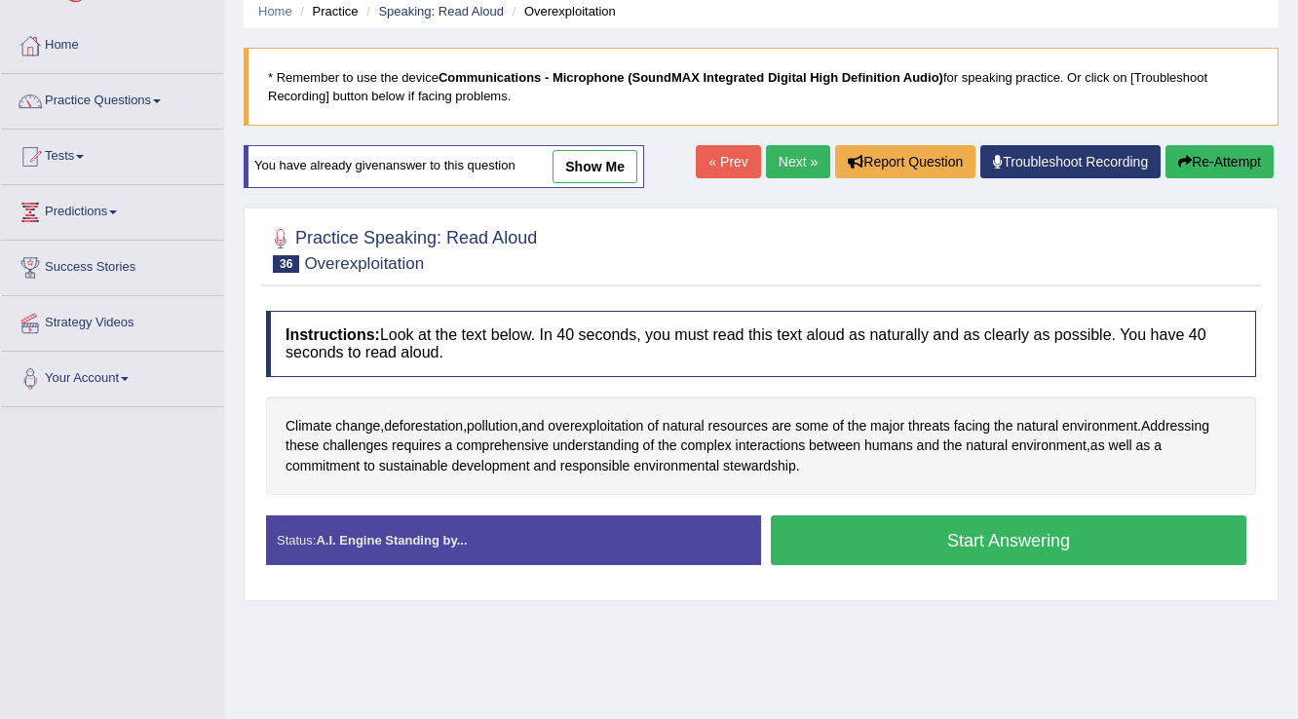
click at [885, 533] on button "Start Answering" at bounding box center [1008, 540] width 475 height 50
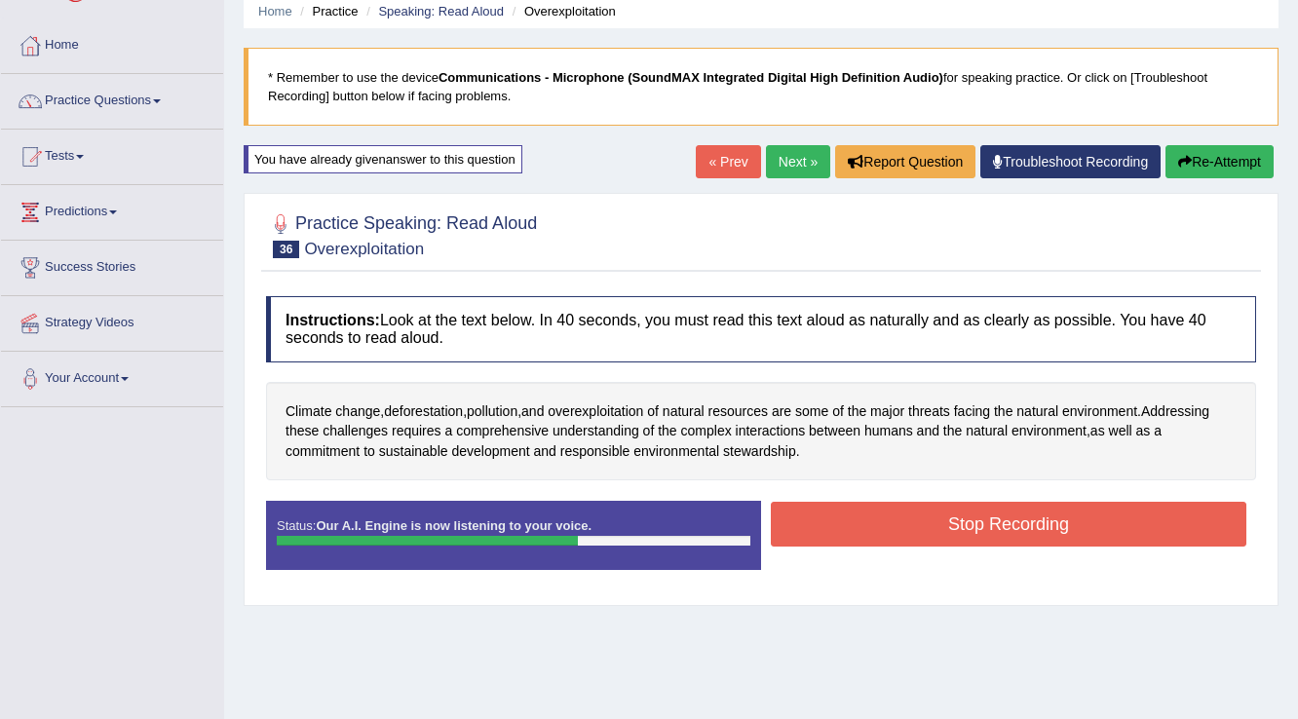
click at [884, 516] on button "Stop Recording" at bounding box center [1008, 524] width 475 height 45
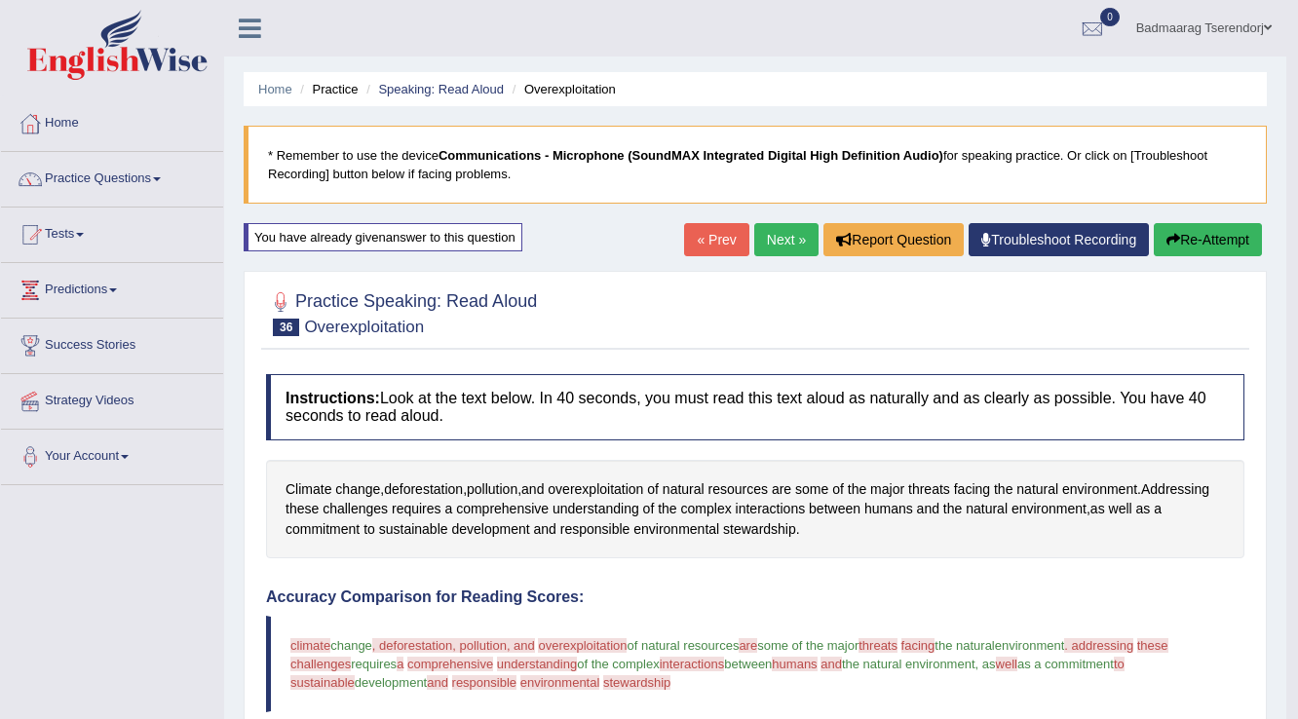
click at [764, 244] on link "Next »" at bounding box center [786, 239] width 64 height 33
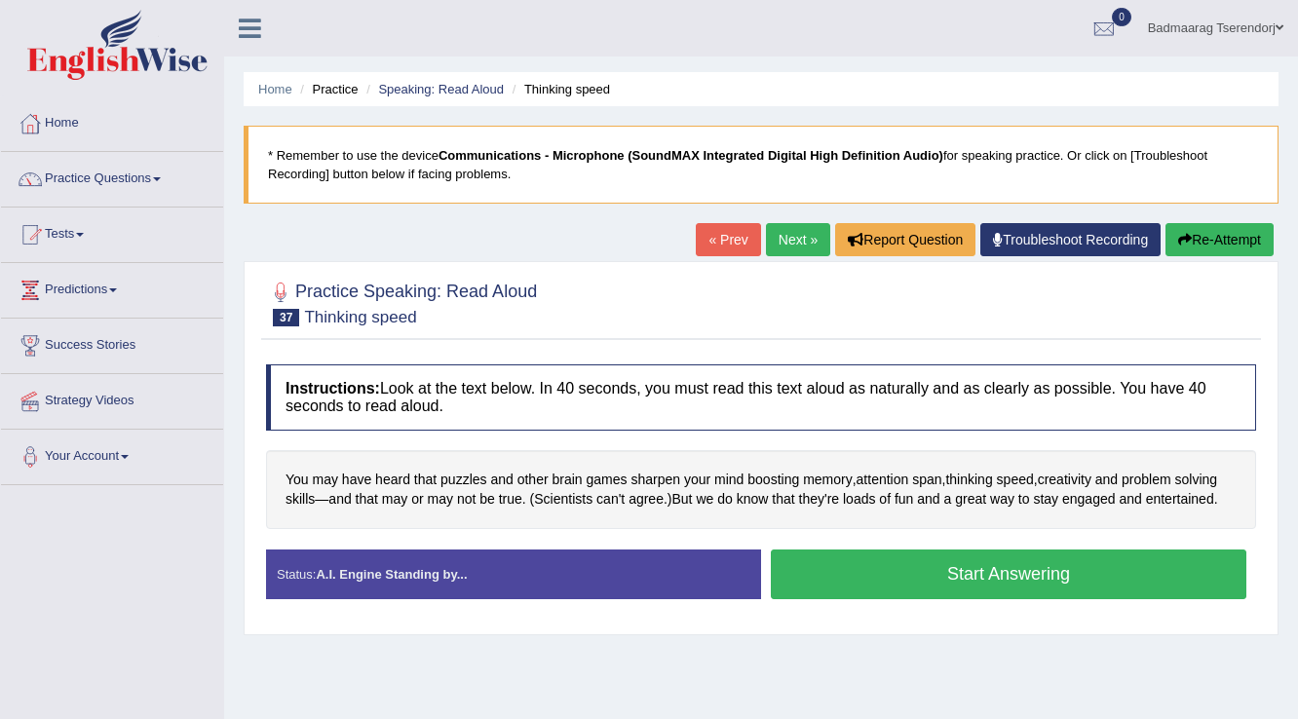
click at [817, 575] on button "Start Answering" at bounding box center [1008, 575] width 475 height 50
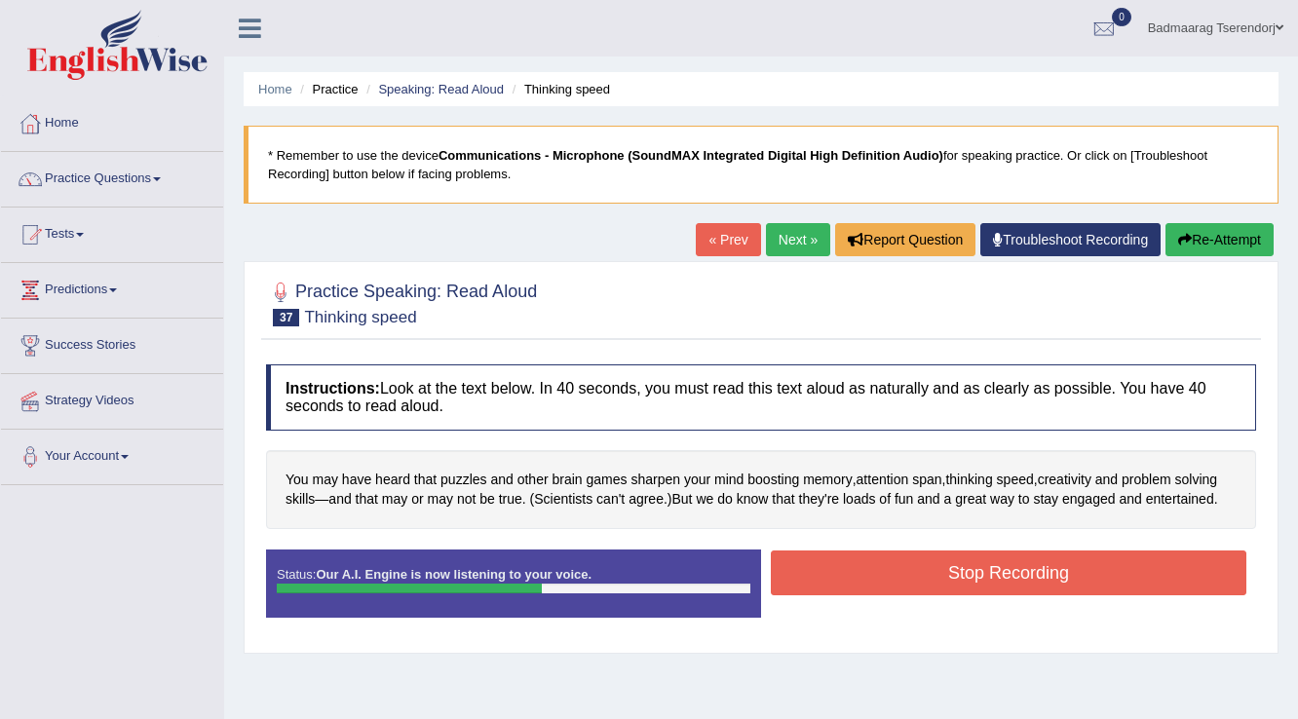
click at [839, 561] on button "Stop Recording" at bounding box center [1008, 573] width 475 height 45
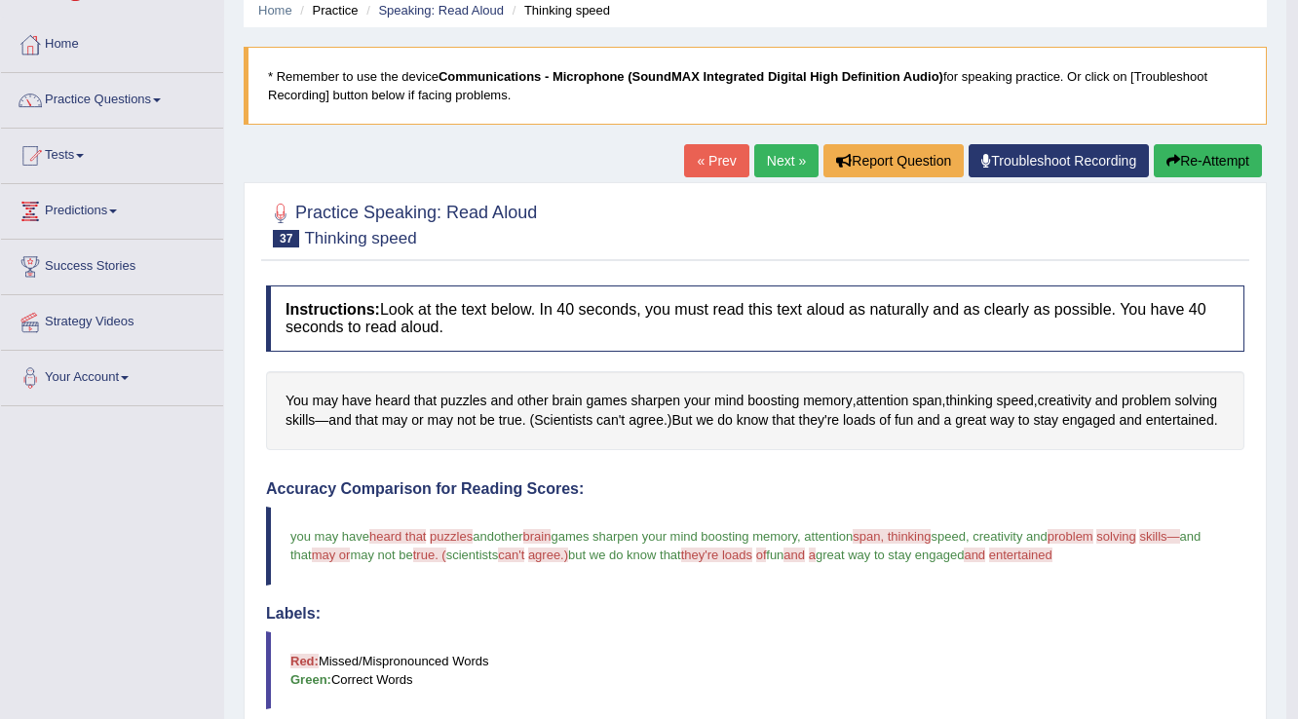
scroll to position [78, 0]
click at [1221, 161] on button "Re-Attempt" at bounding box center [1208, 161] width 108 height 33
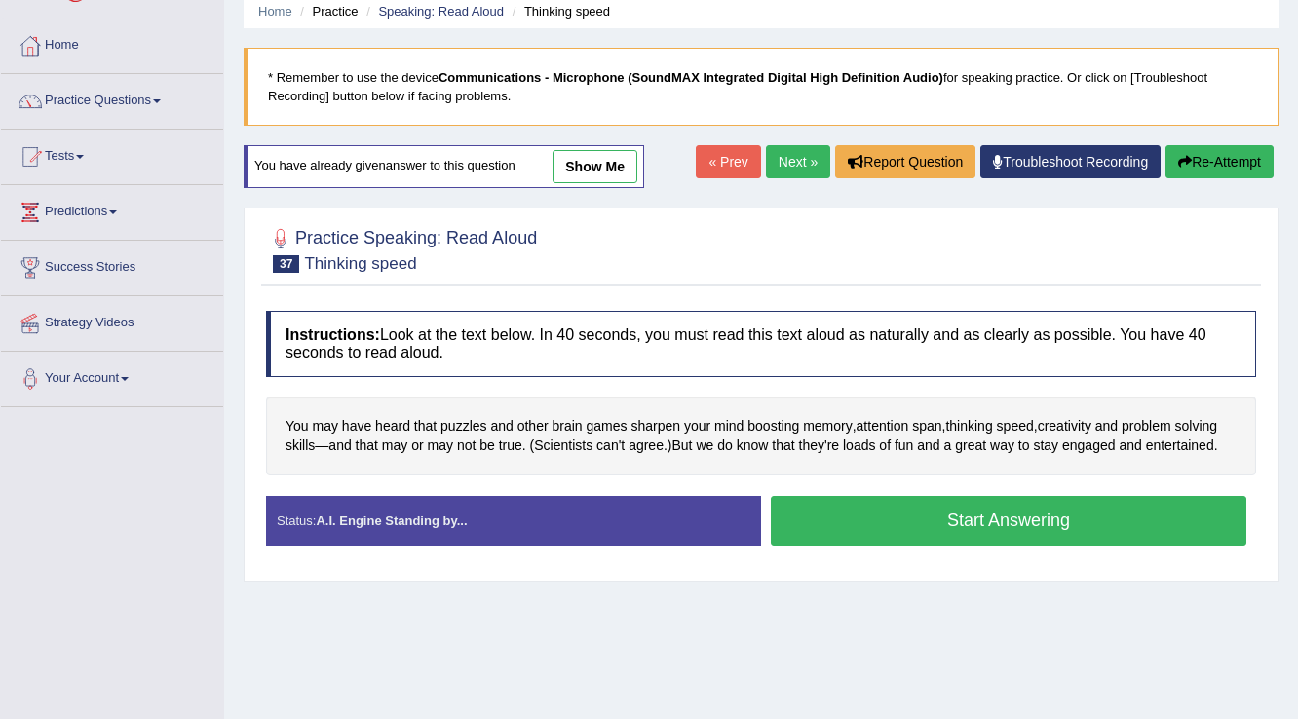
click at [870, 519] on button "Start Answering" at bounding box center [1008, 521] width 475 height 50
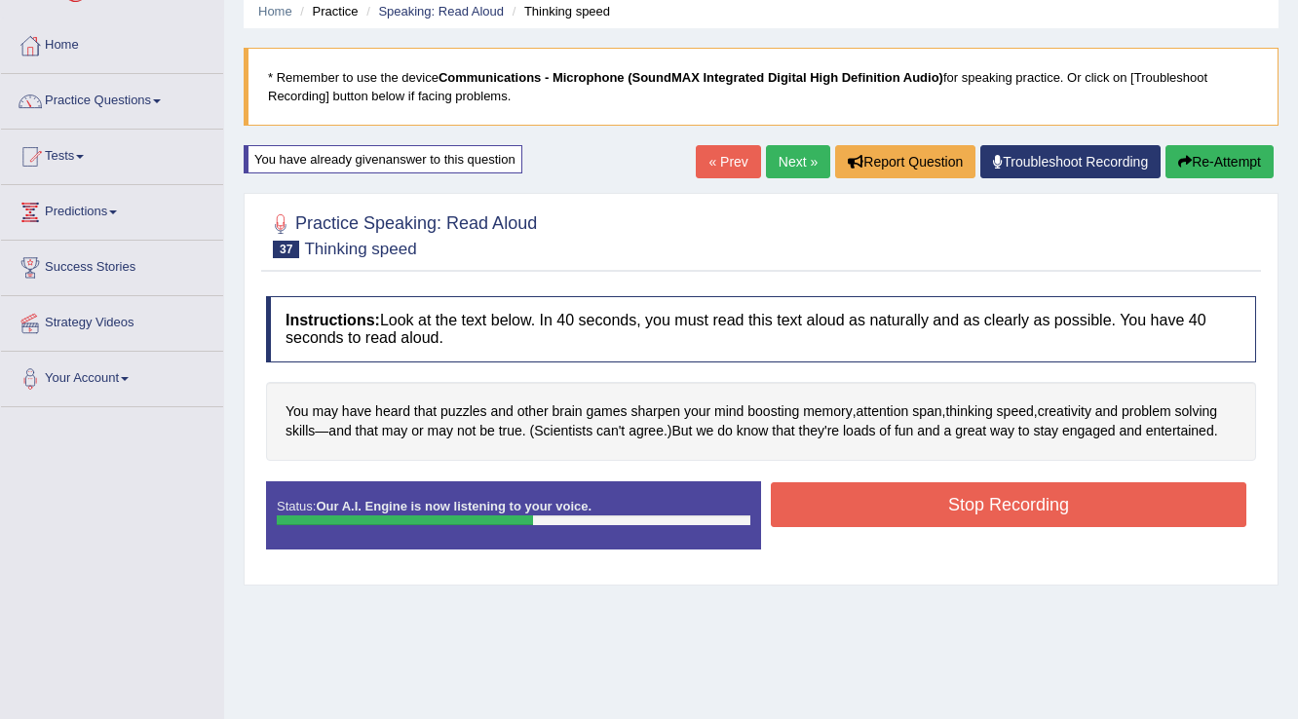
click at [896, 506] on button "Stop Recording" at bounding box center [1008, 504] width 475 height 45
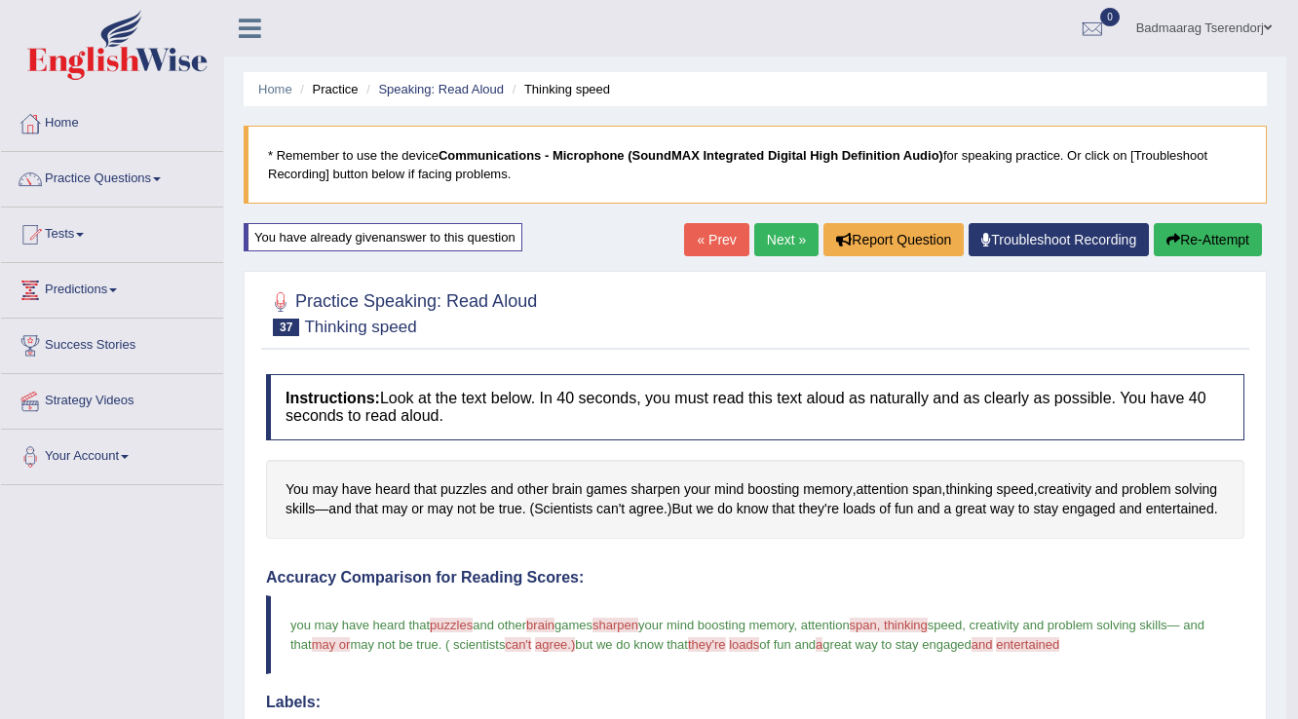
click at [781, 242] on link "Next »" at bounding box center [786, 239] width 64 height 33
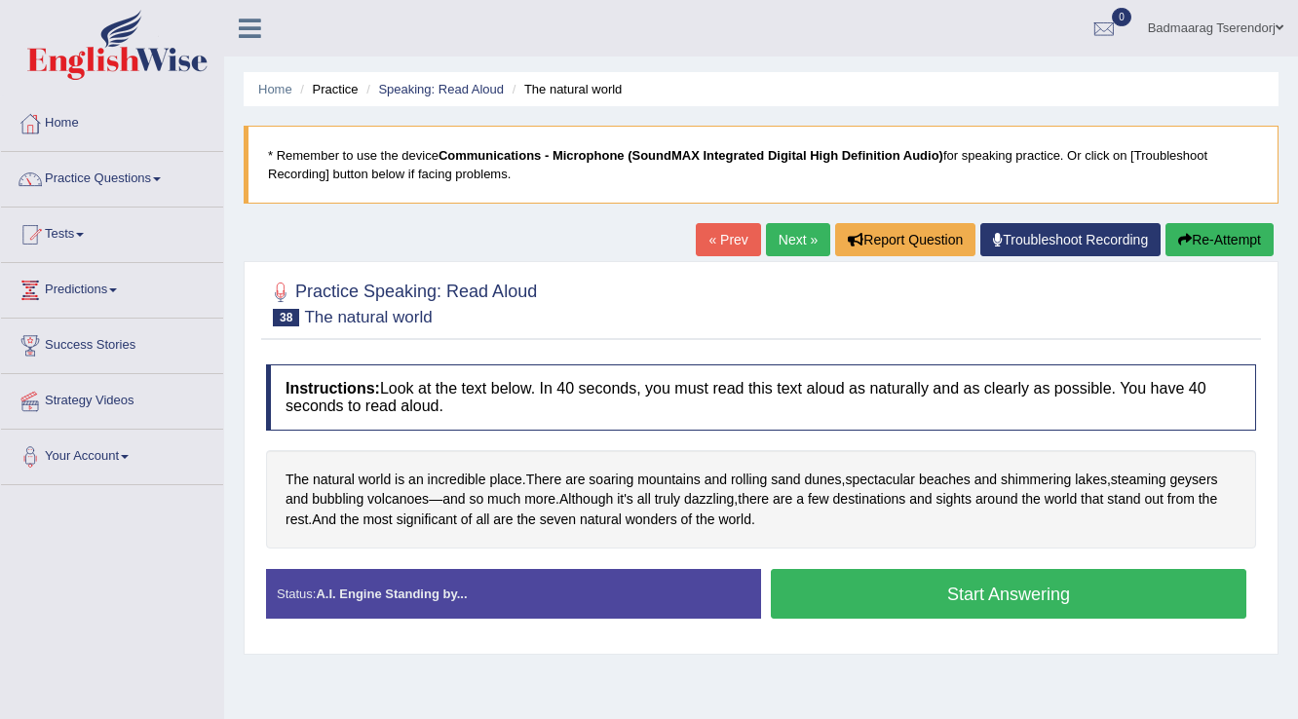
click at [850, 600] on button "Start Answering" at bounding box center [1008, 594] width 475 height 50
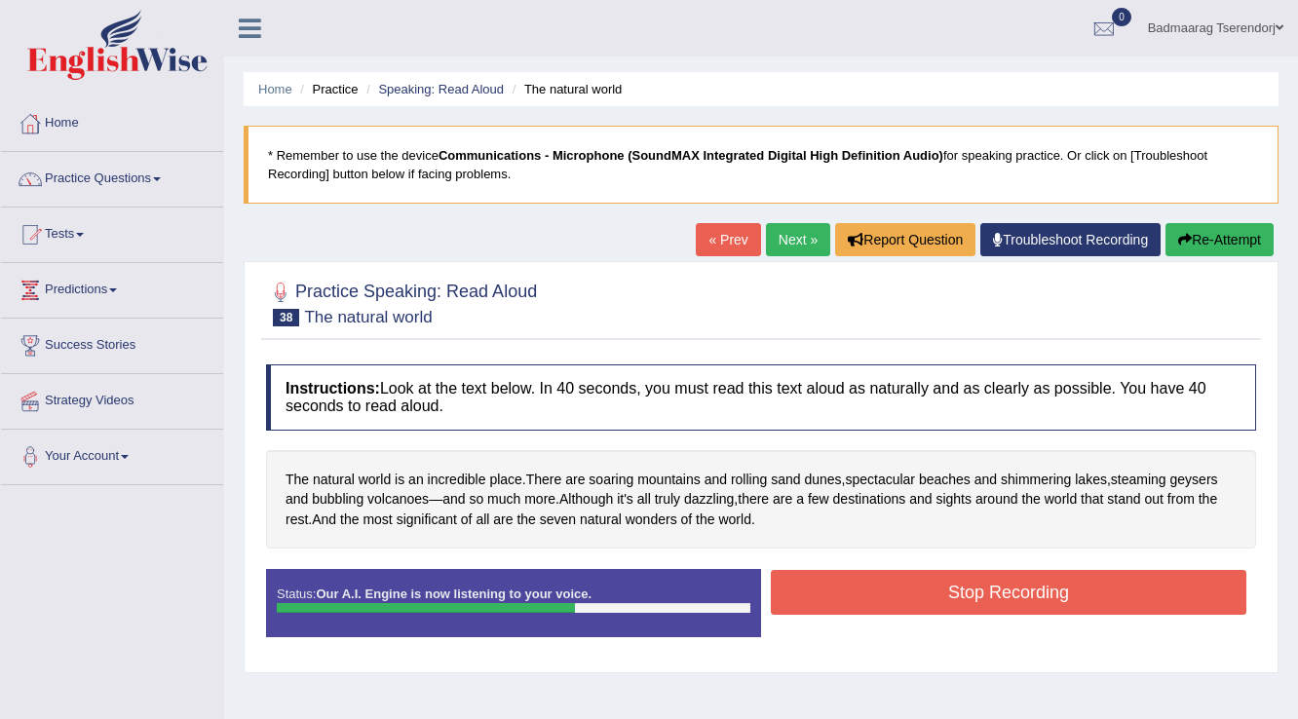
click at [851, 595] on button "Stop Recording" at bounding box center [1008, 592] width 475 height 45
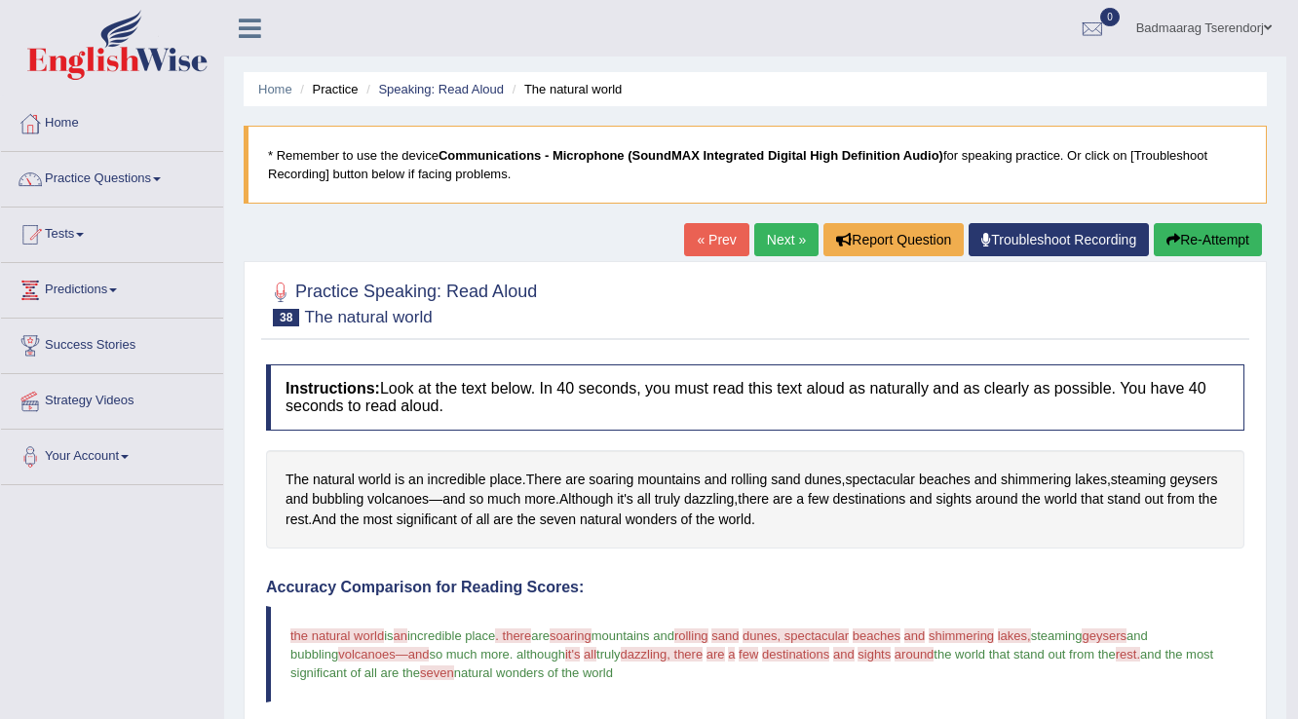
click at [1194, 242] on button "Re-Attempt" at bounding box center [1208, 239] width 108 height 33
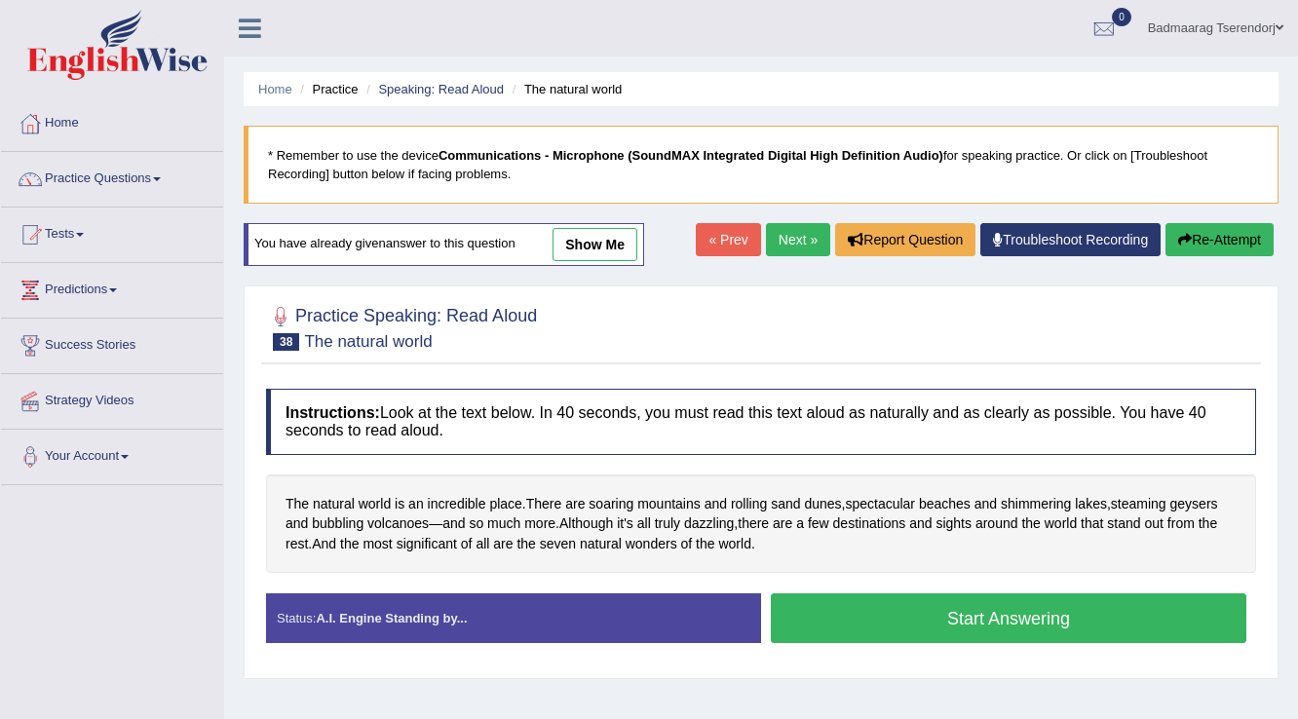
click at [831, 623] on button "Start Answering" at bounding box center [1008, 618] width 475 height 50
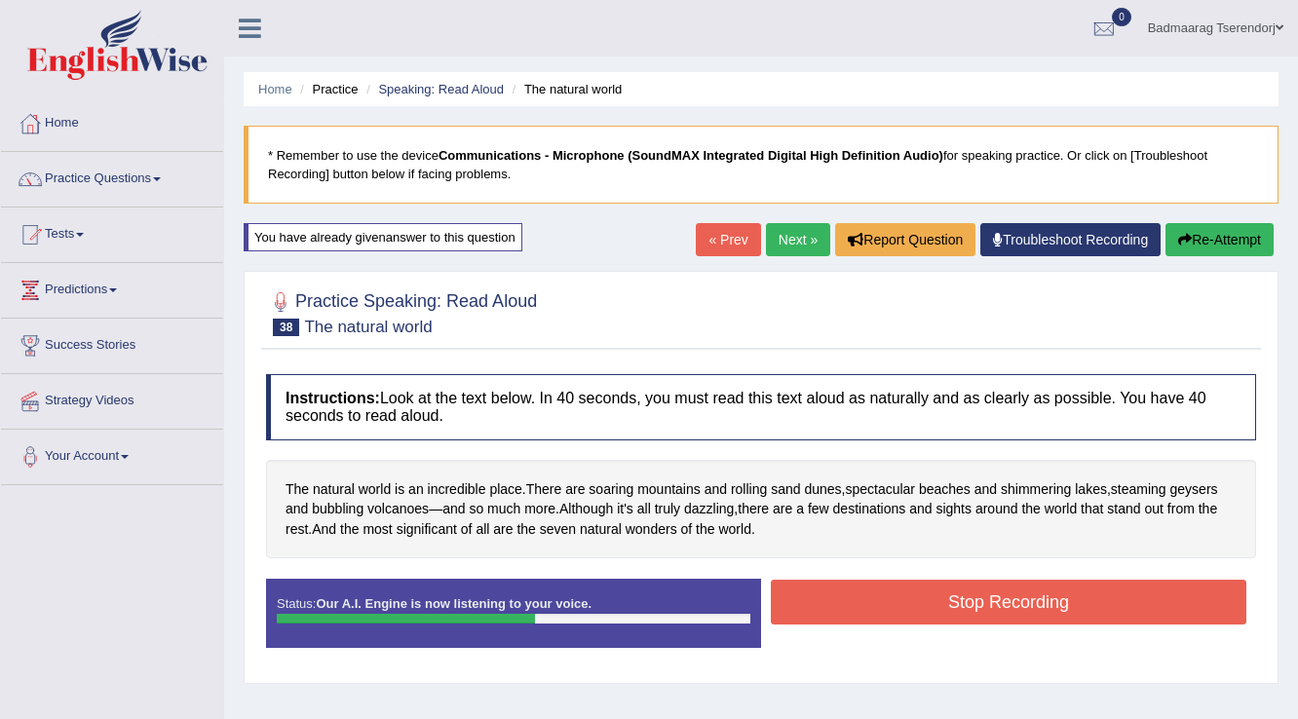
click at [842, 592] on button "Stop Recording" at bounding box center [1008, 602] width 475 height 45
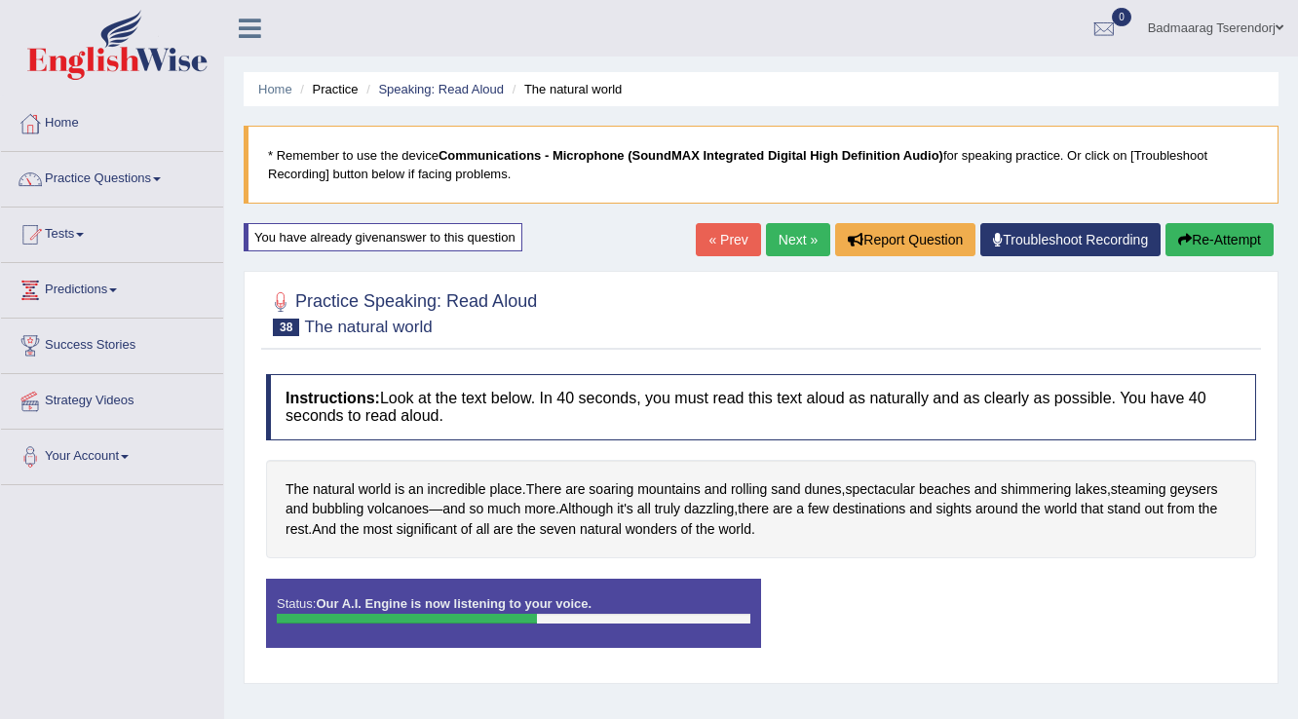
click at [842, 592] on div "Status: Our A.I. Engine is now listening to your voice. Start Answering Stop Re…" at bounding box center [761, 623] width 990 height 88
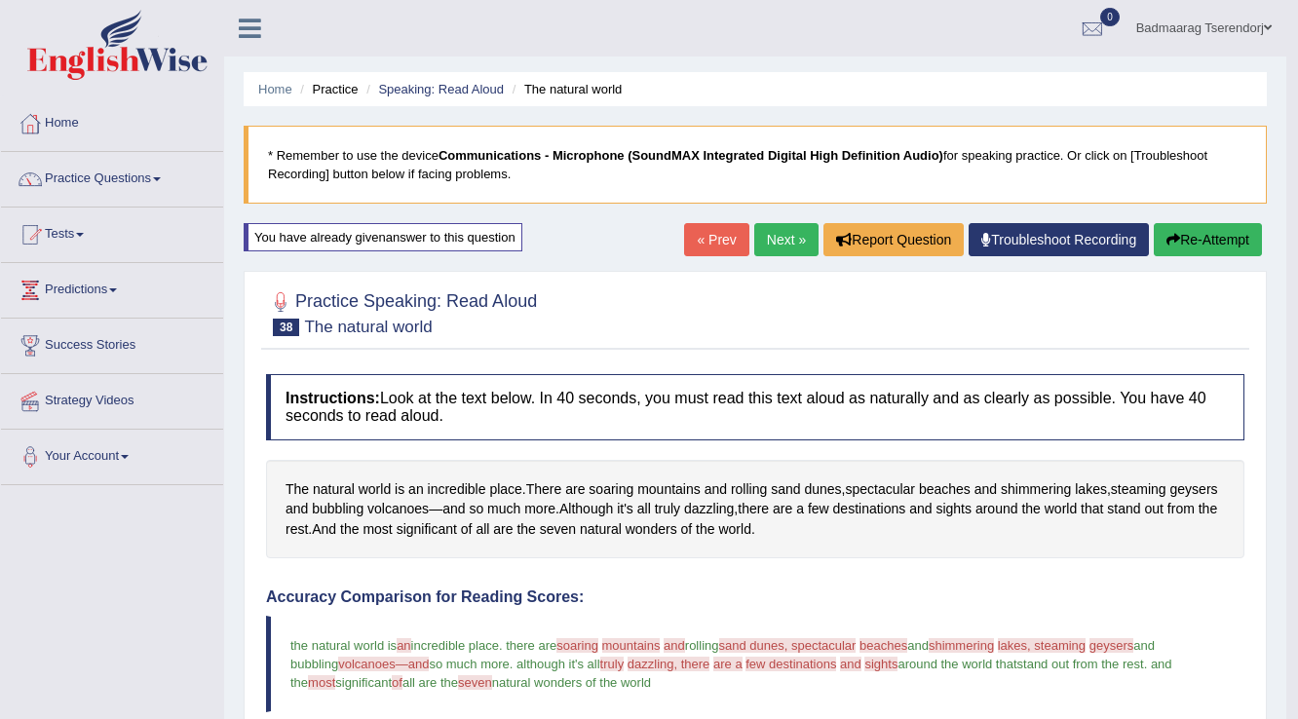
click at [791, 234] on link "Next »" at bounding box center [786, 239] width 64 height 33
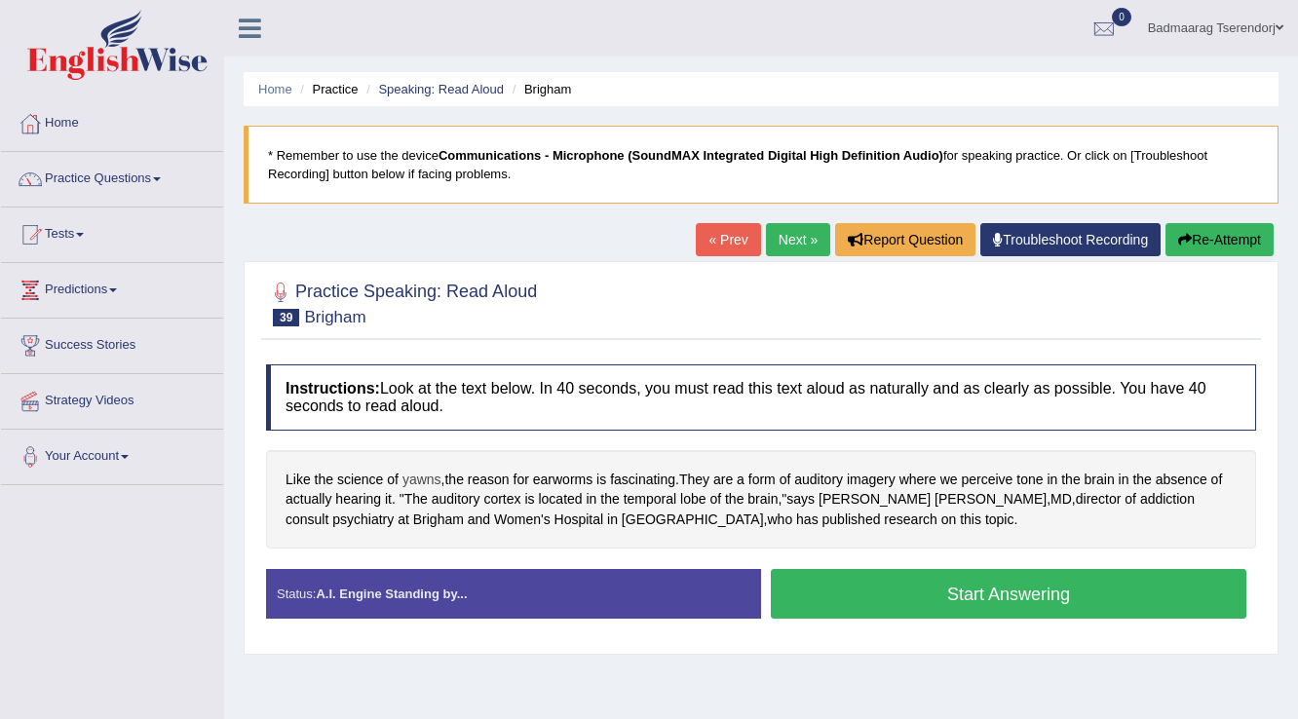
click at [426, 475] on span "yawns" at bounding box center [421, 480] width 39 height 20
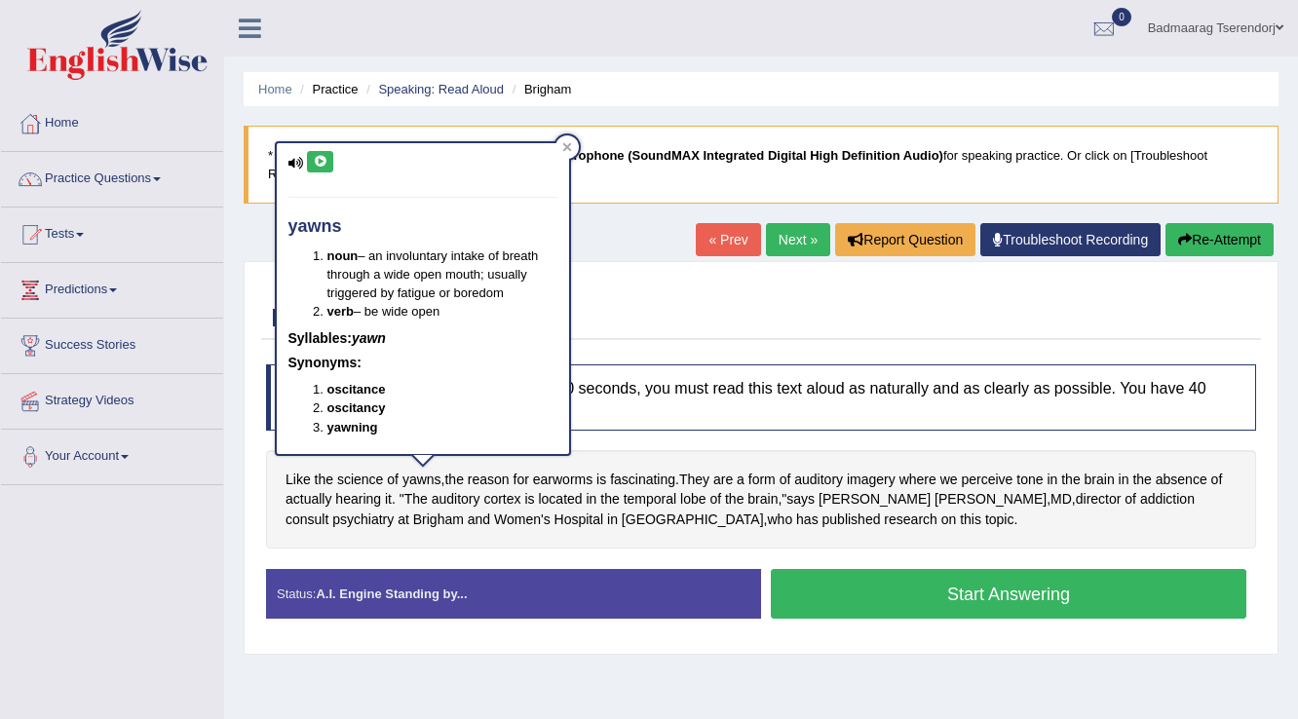
click at [321, 156] on icon at bounding box center [320, 162] width 15 height 12
click at [576, 141] on div at bounding box center [566, 146] width 23 height 23
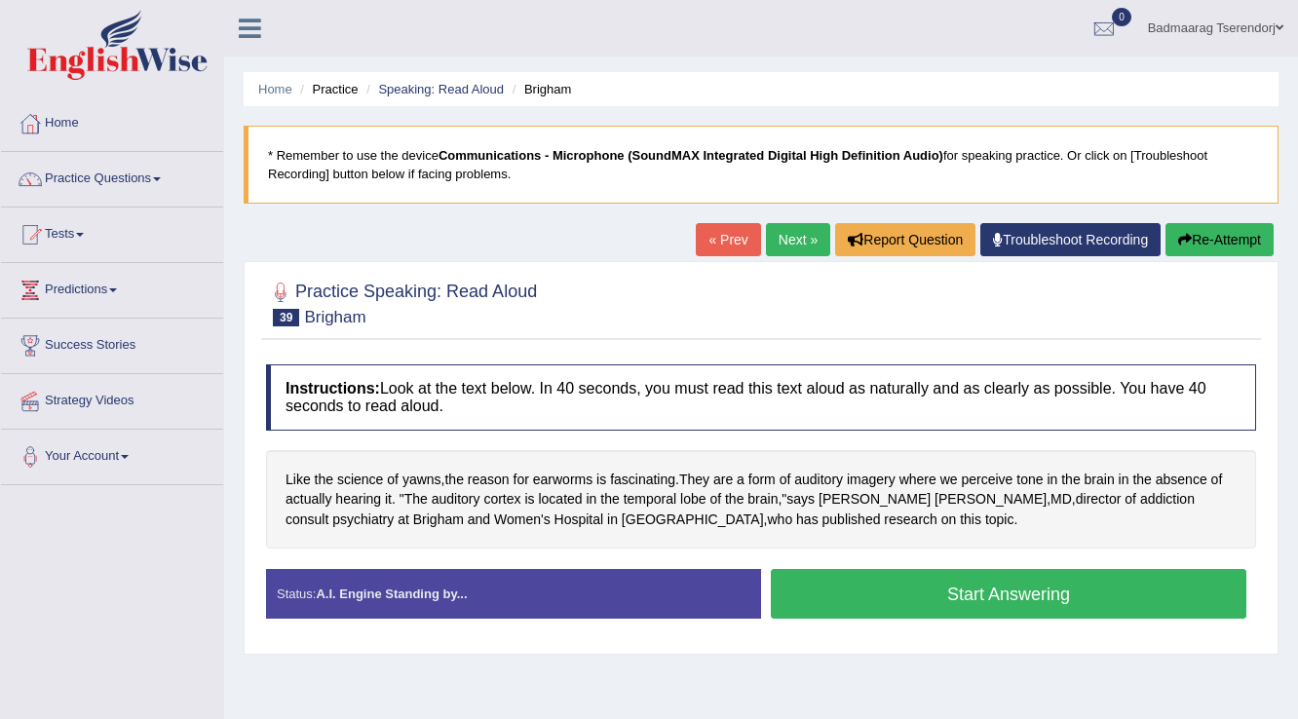
click at [906, 593] on button "Start Answering" at bounding box center [1008, 594] width 475 height 50
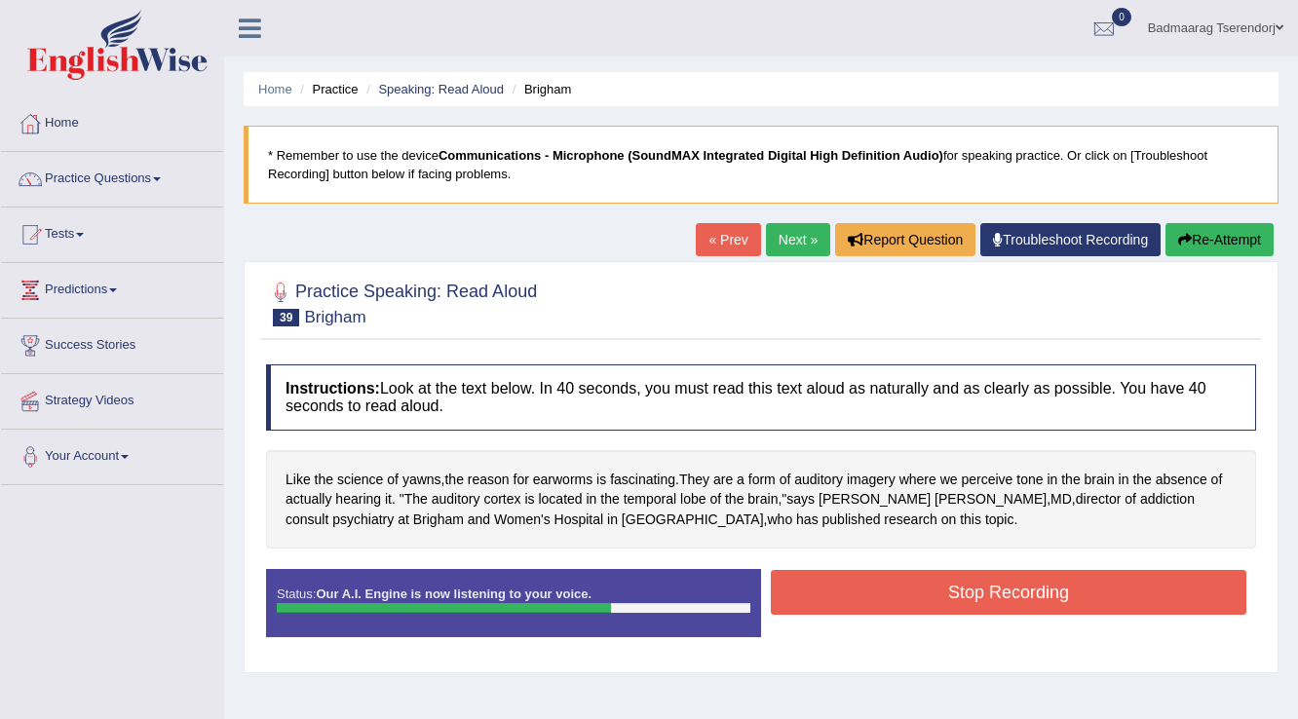
click at [907, 592] on button "Stop Recording" at bounding box center [1008, 592] width 475 height 45
click at [907, 592] on div "Status: Our A.I. Engine is now listening to your voice. Start Answering Stop Re…" at bounding box center [761, 613] width 990 height 88
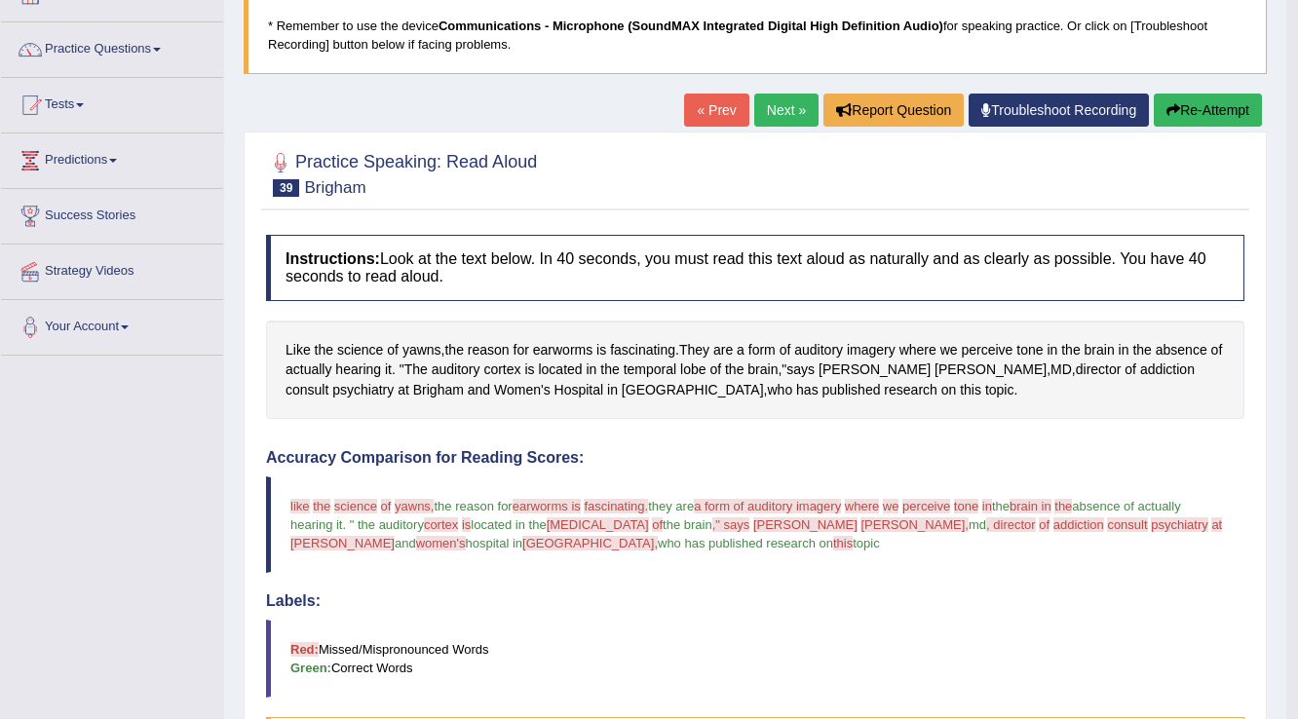
scroll to position [78, 0]
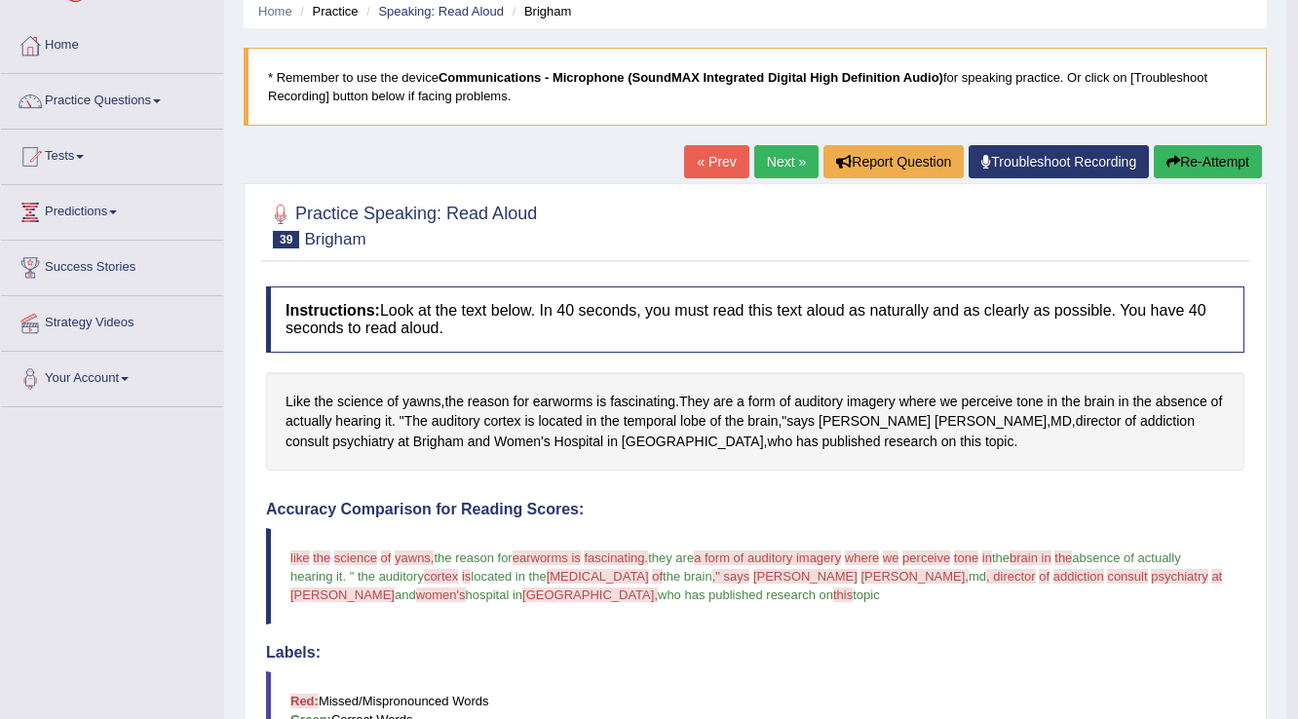
click at [1220, 152] on button "Re-Attempt" at bounding box center [1208, 161] width 108 height 33
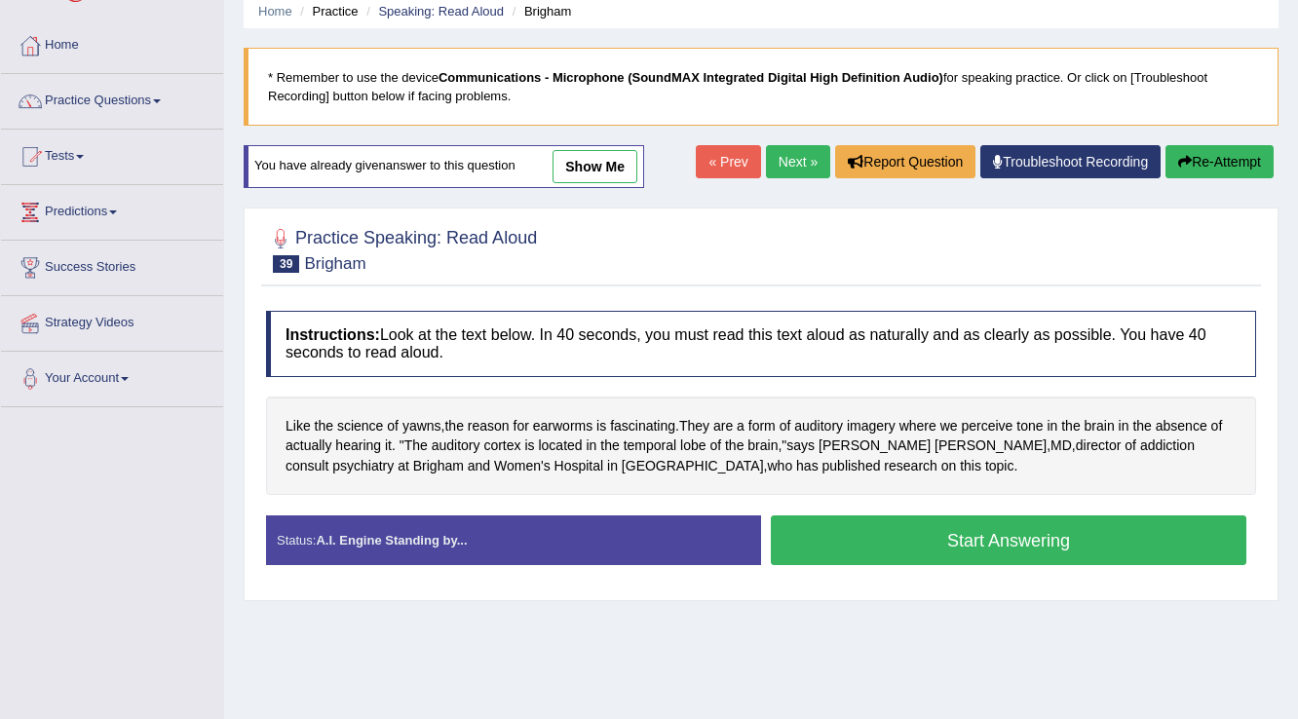
click at [864, 548] on button "Start Answering" at bounding box center [1008, 540] width 475 height 50
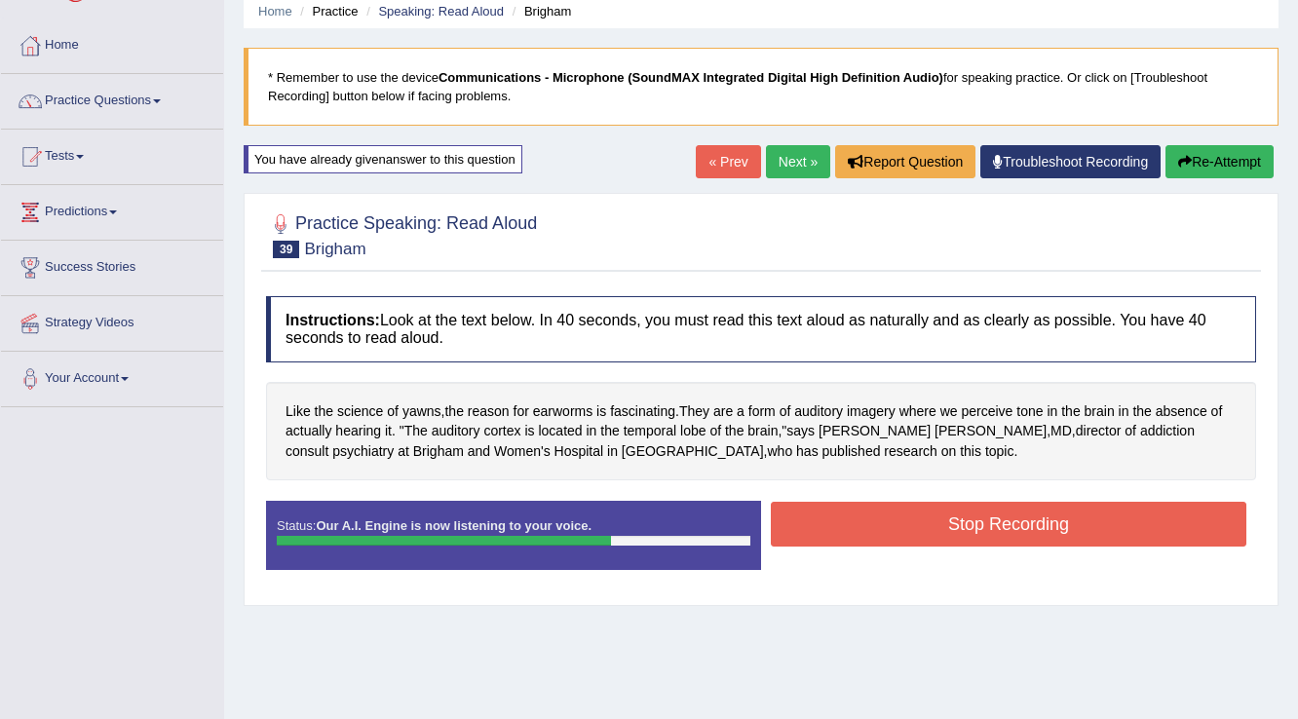
click at [865, 515] on button "Stop Recording" at bounding box center [1008, 524] width 475 height 45
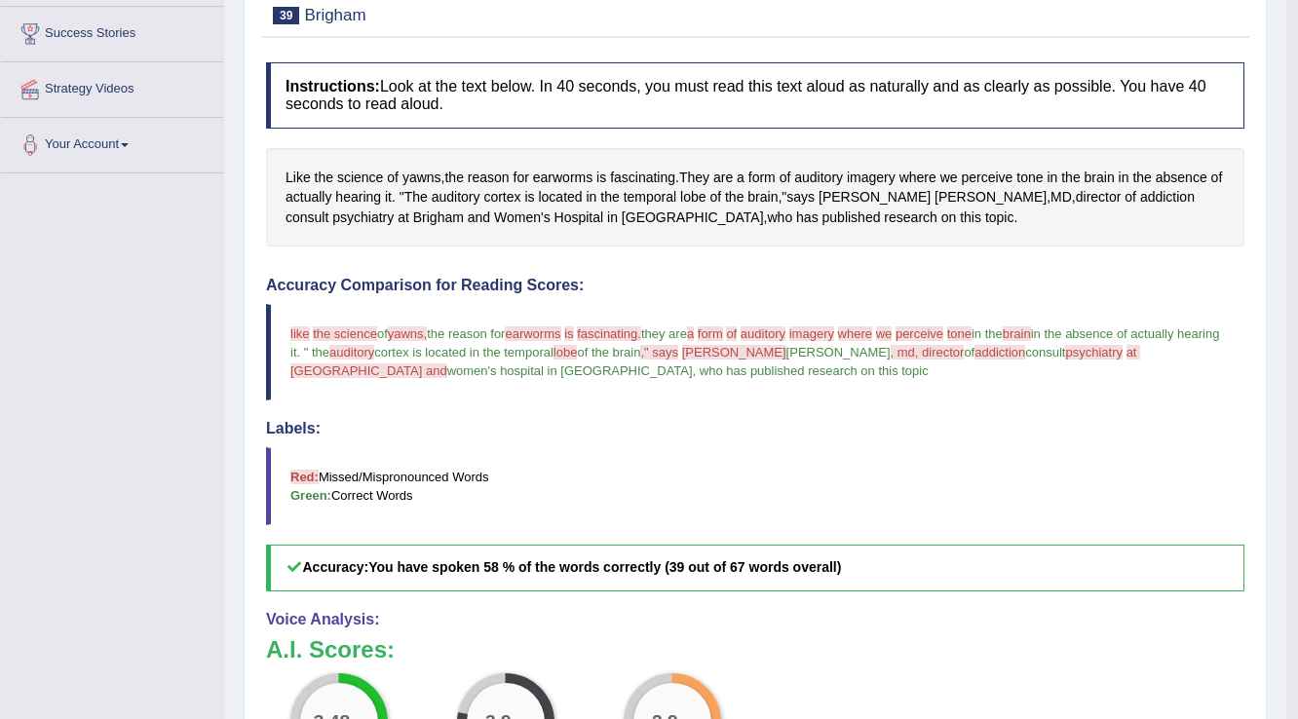
scroll to position [78, 0]
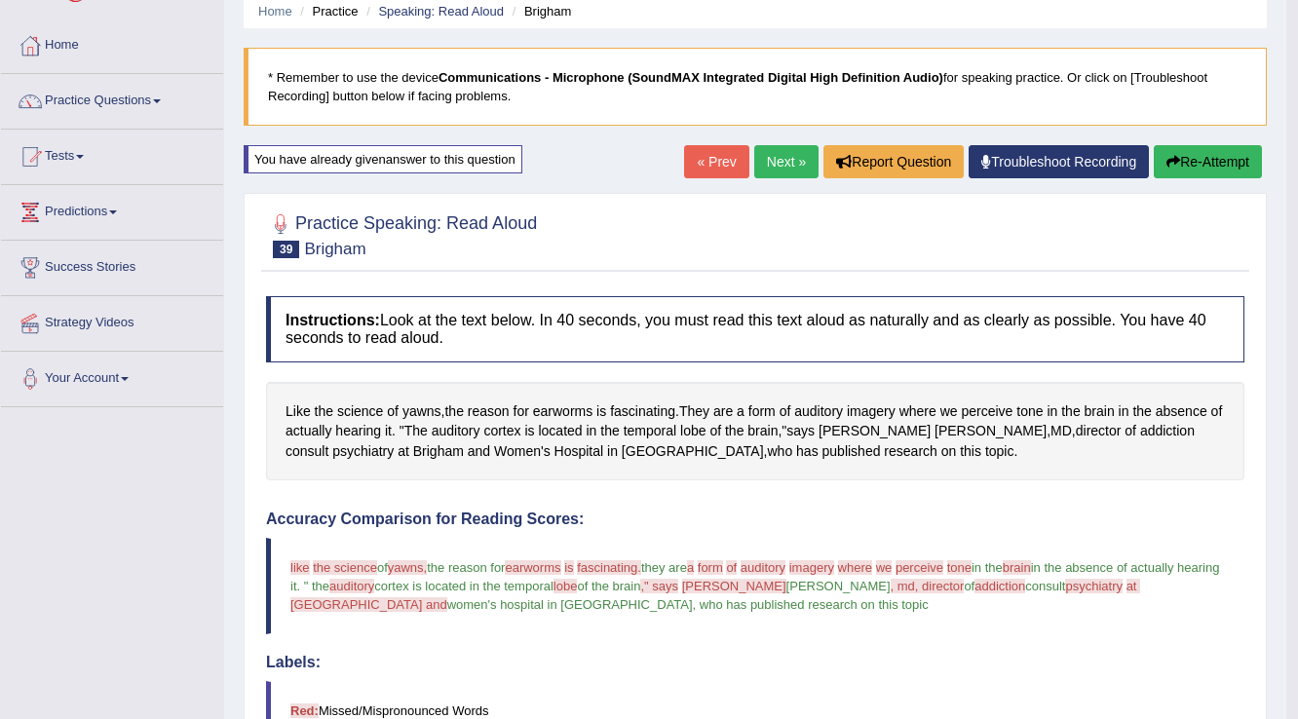
click at [771, 165] on link "Next »" at bounding box center [786, 161] width 64 height 33
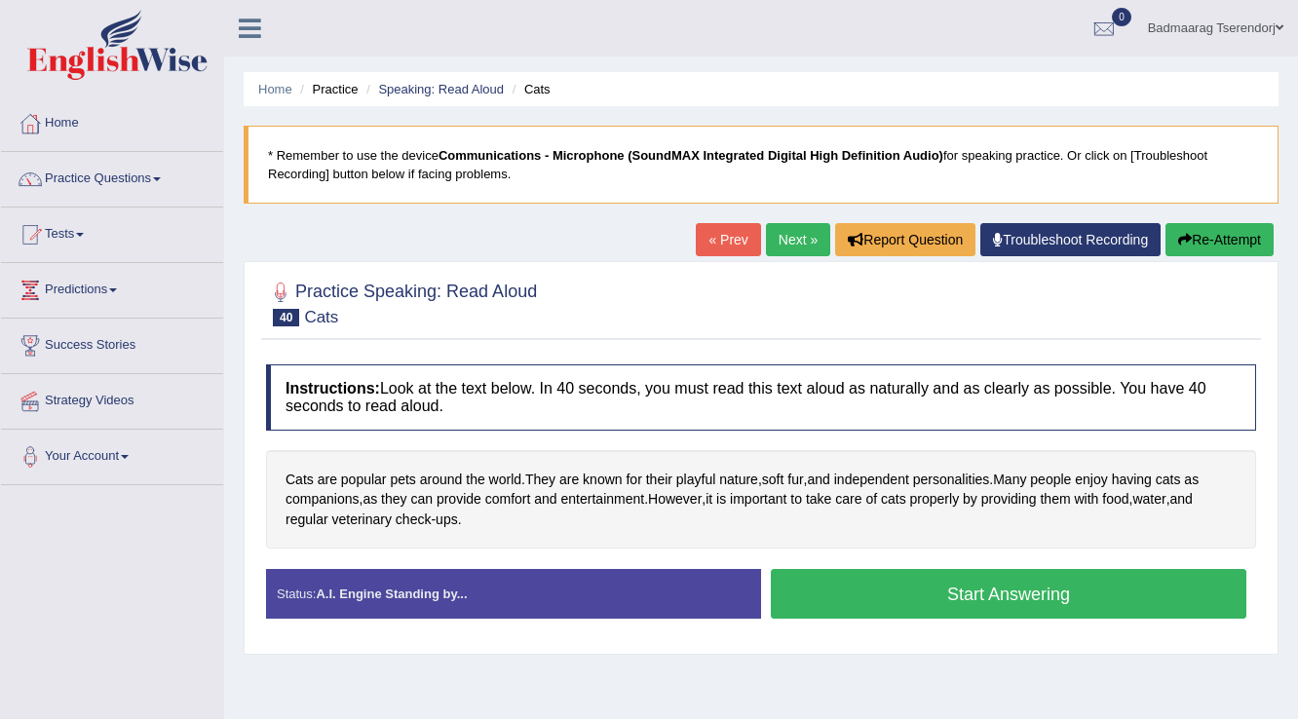
click at [837, 593] on button "Start Answering" at bounding box center [1008, 594] width 475 height 50
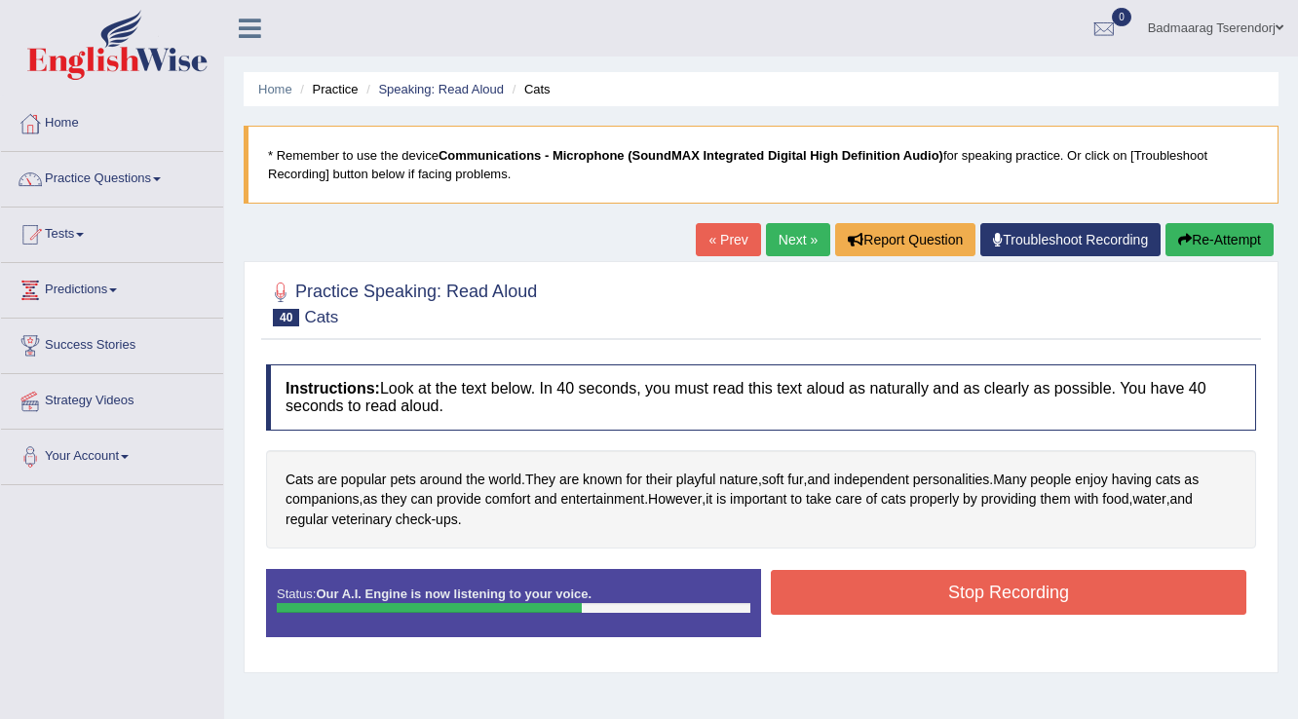
click at [843, 583] on button "Stop Recording" at bounding box center [1008, 592] width 475 height 45
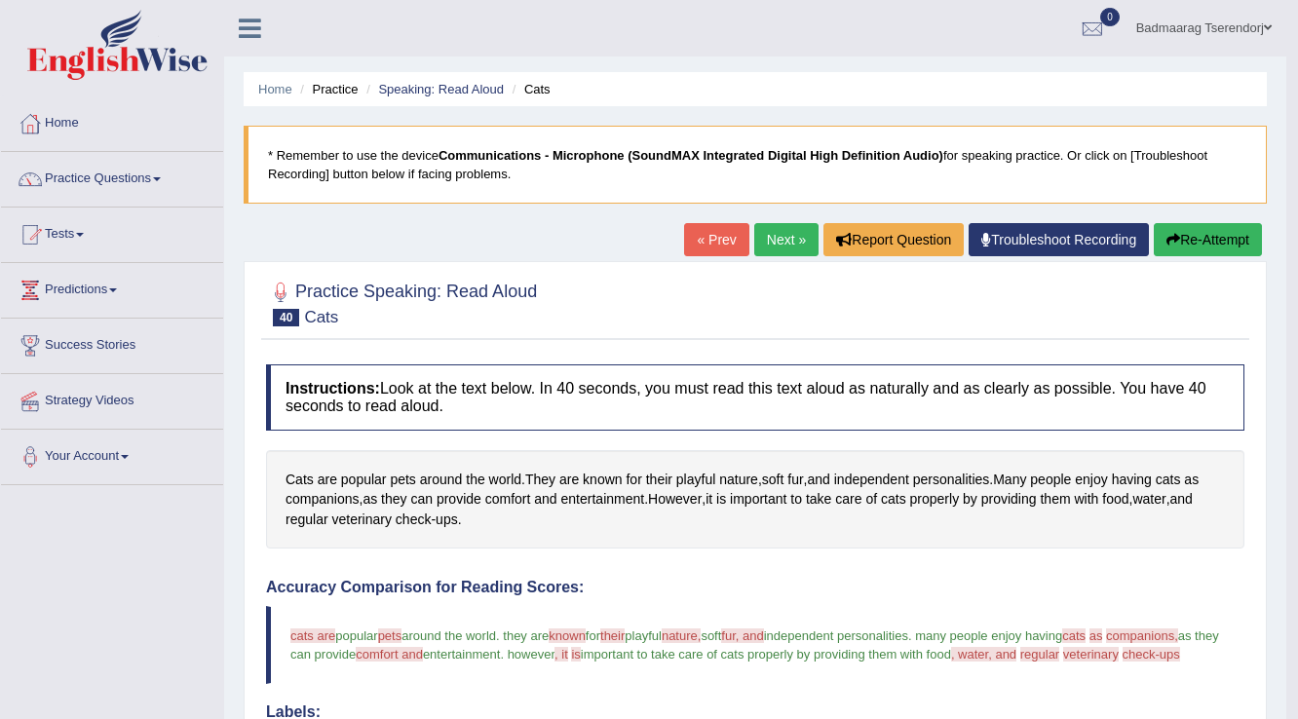
click at [1242, 236] on button "Re-Attempt" at bounding box center [1208, 239] width 108 height 33
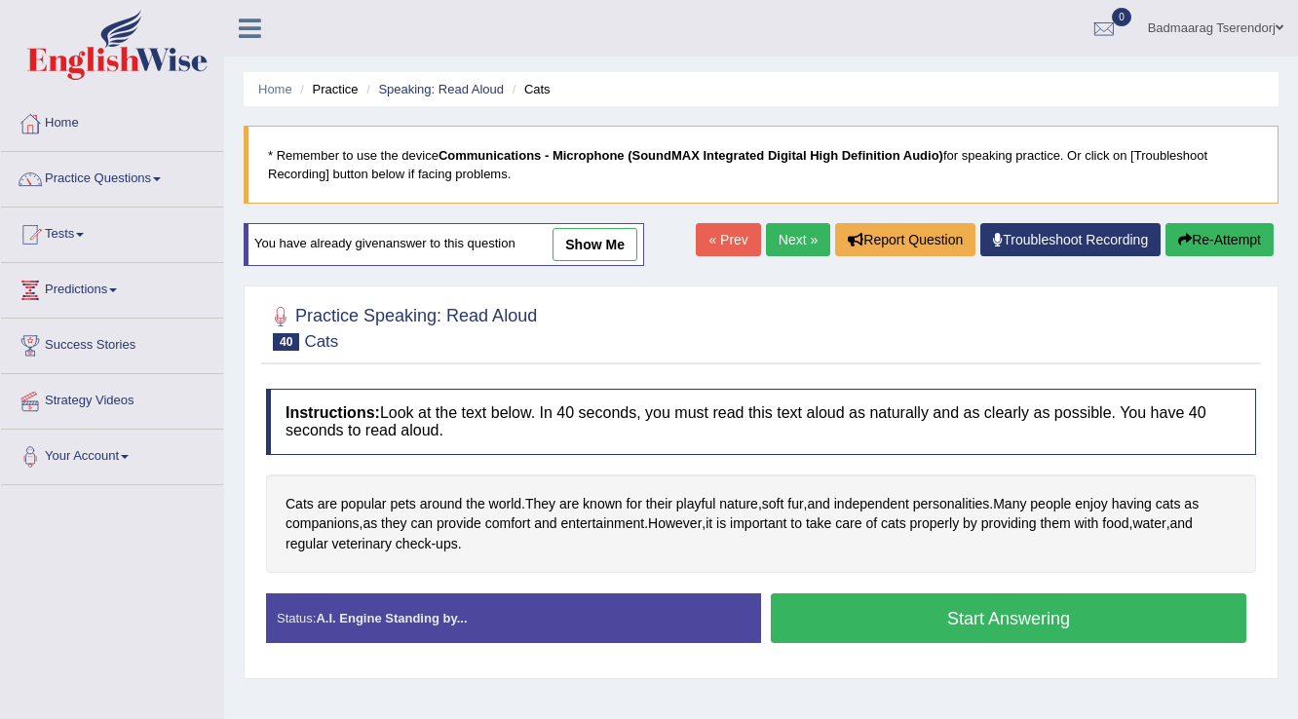
click at [875, 609] on button "Start Answering" at bounding box center [1008, 618] width 475 height 50
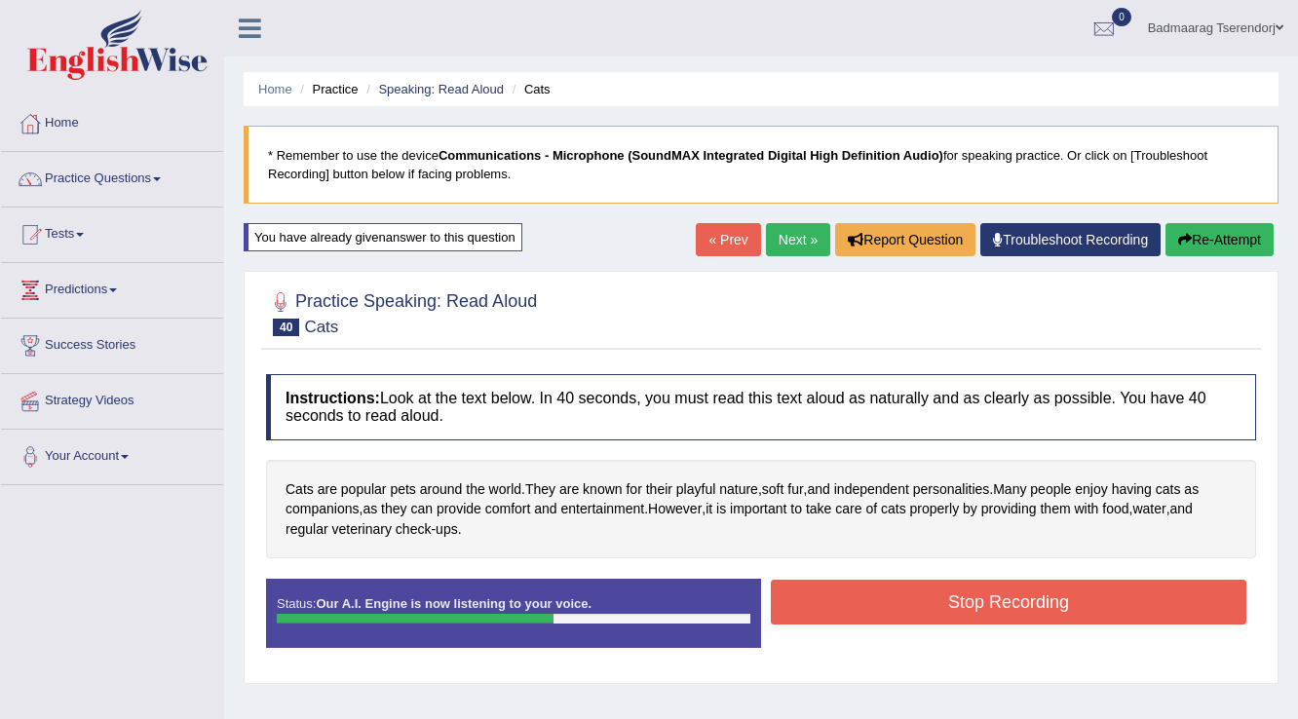
click at [857, 599] on button "Stop Recording" at bounding box center [1008, 602] width 475 height 45
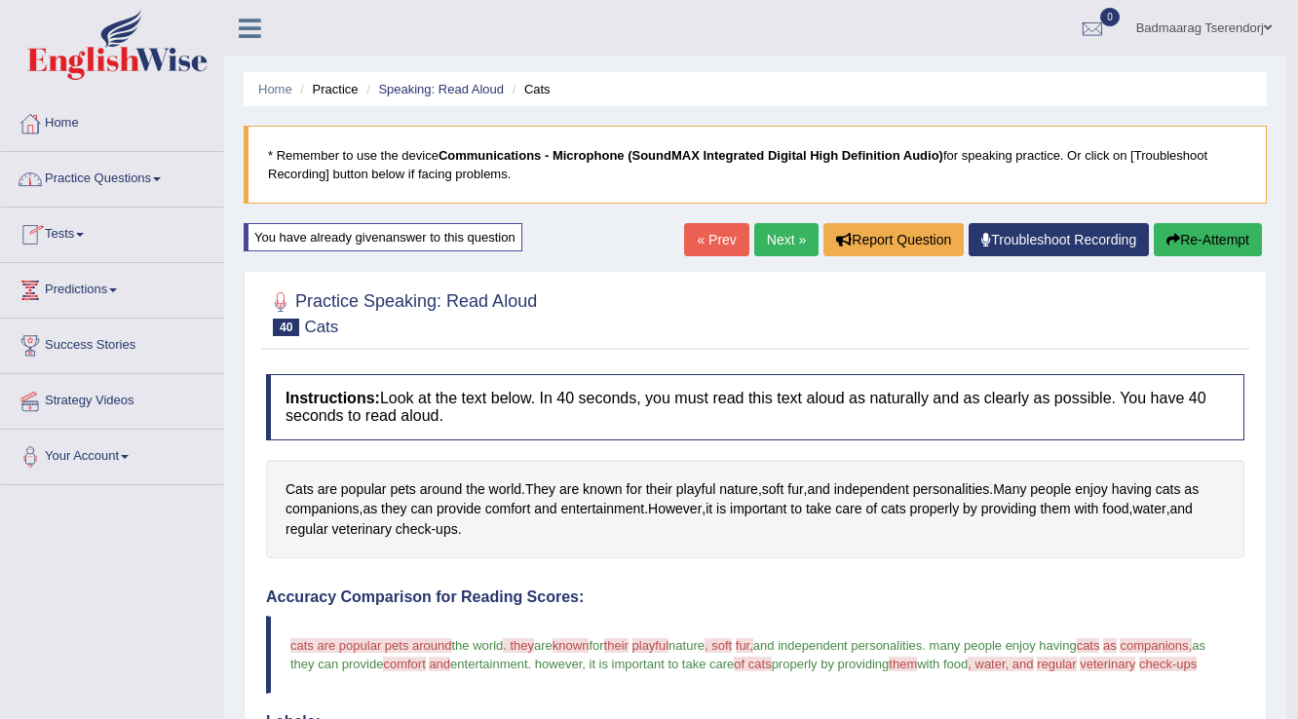
click at [155, 177] on link "Practice Questions" at bounding box center [112, 176] width 222 height 49
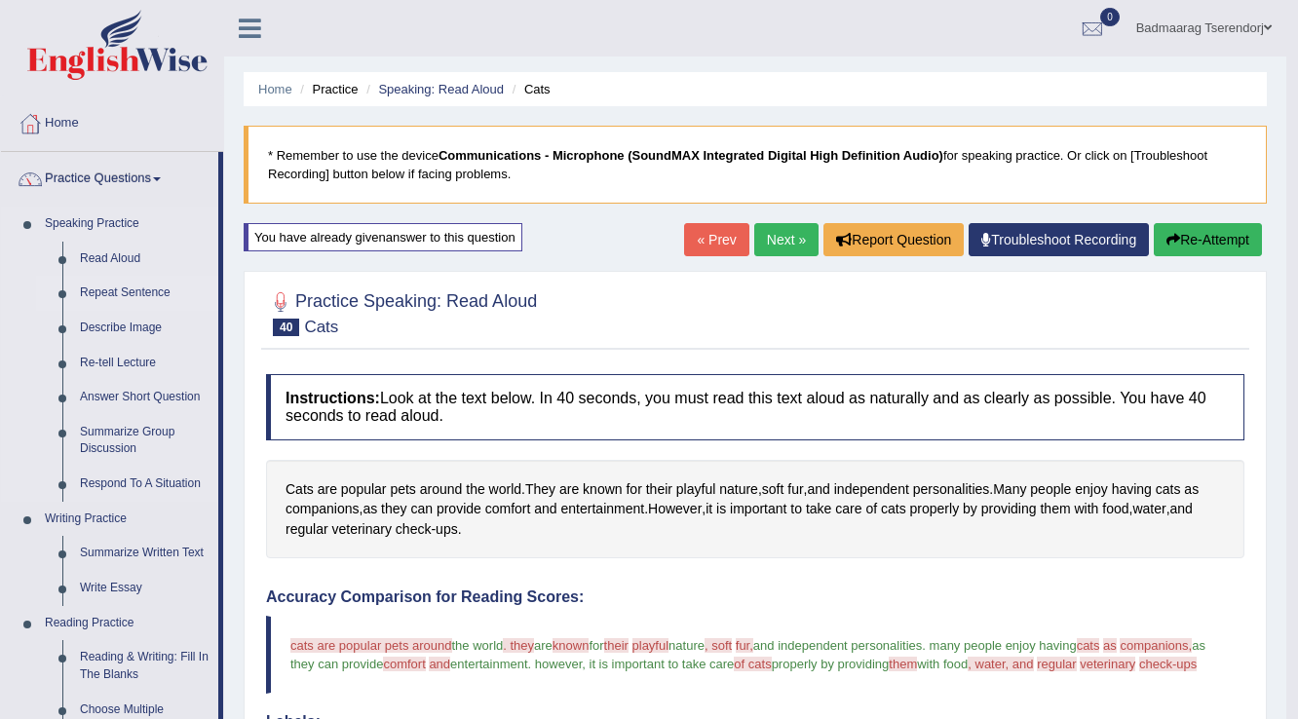
click at [127, 288] on link "Repeat Sentence" at bounding box center [144, 293] width 147 height 35
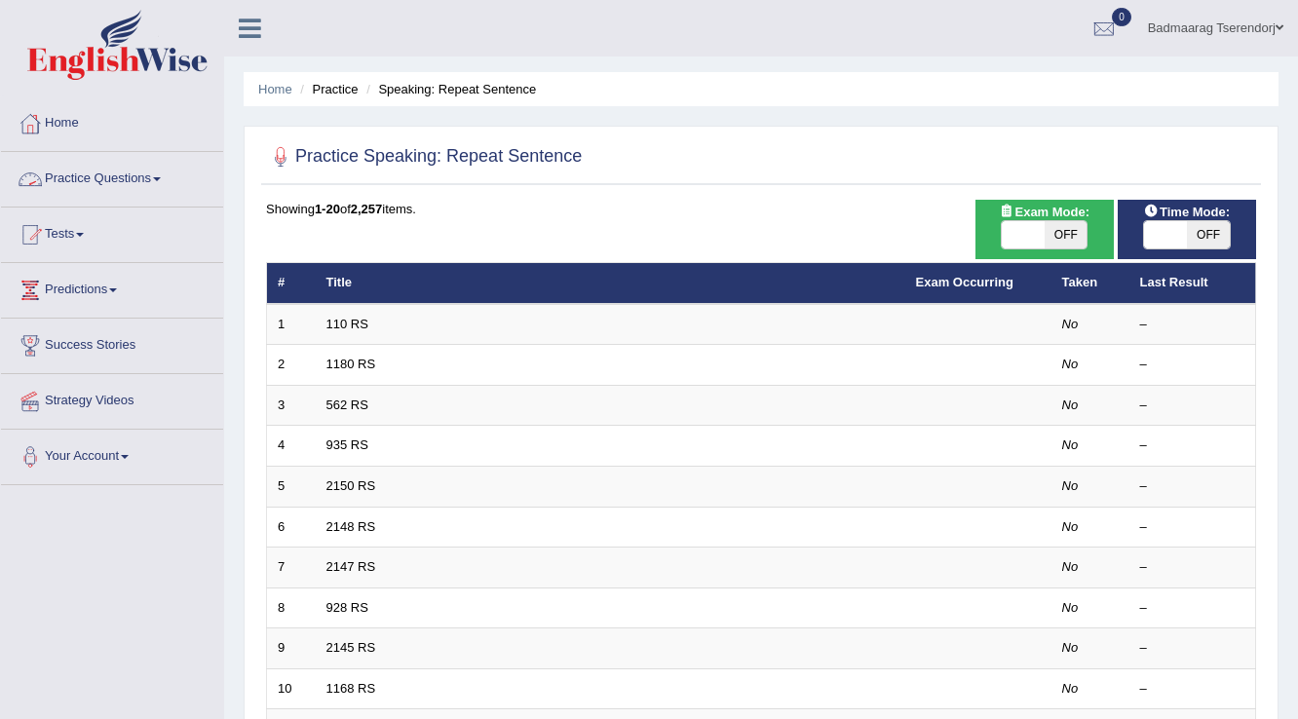
click at [144, 175] on link "Practice Questions" at bounding box center [112, 176] width 222 height 49
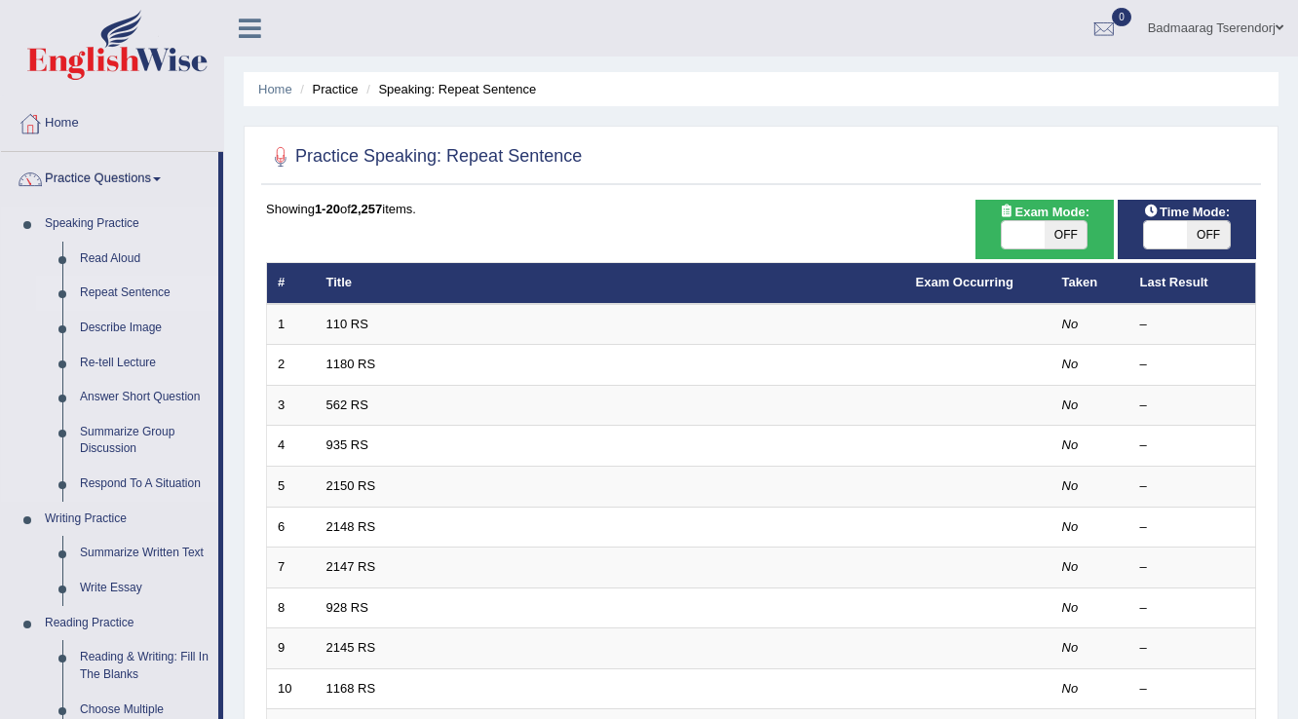
click at [114, 292] on link "Repeat Sentence" at bounding box center [144, 293] width 147 height 35
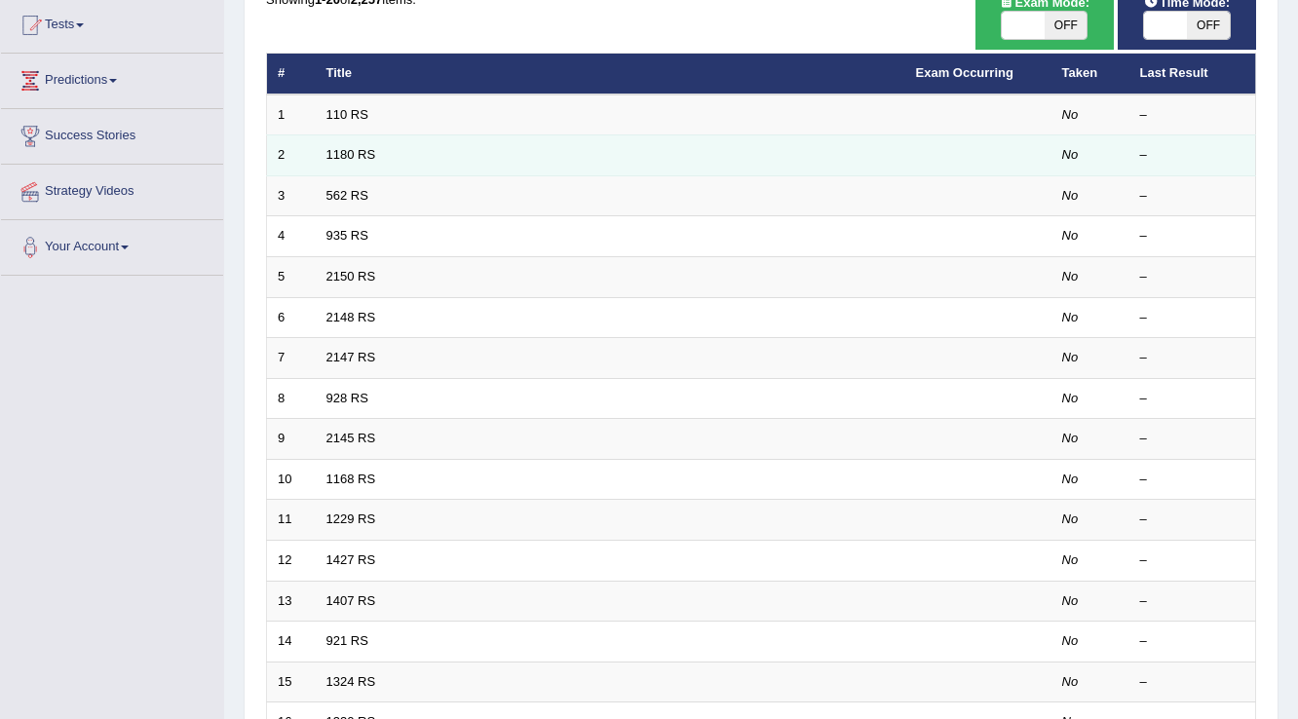
scroll to position [175, 0]
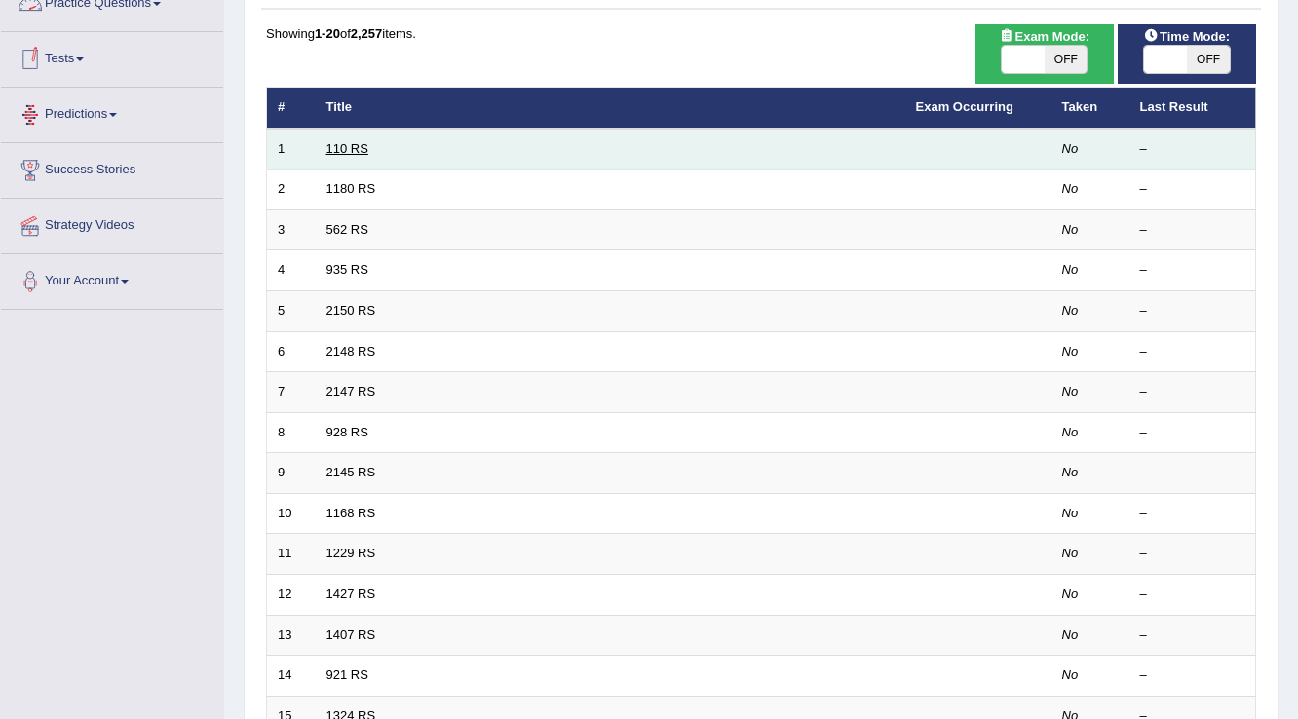
click at [343, 151] on link "110 RS" at bounding box center [347, 148] width 42 height 15
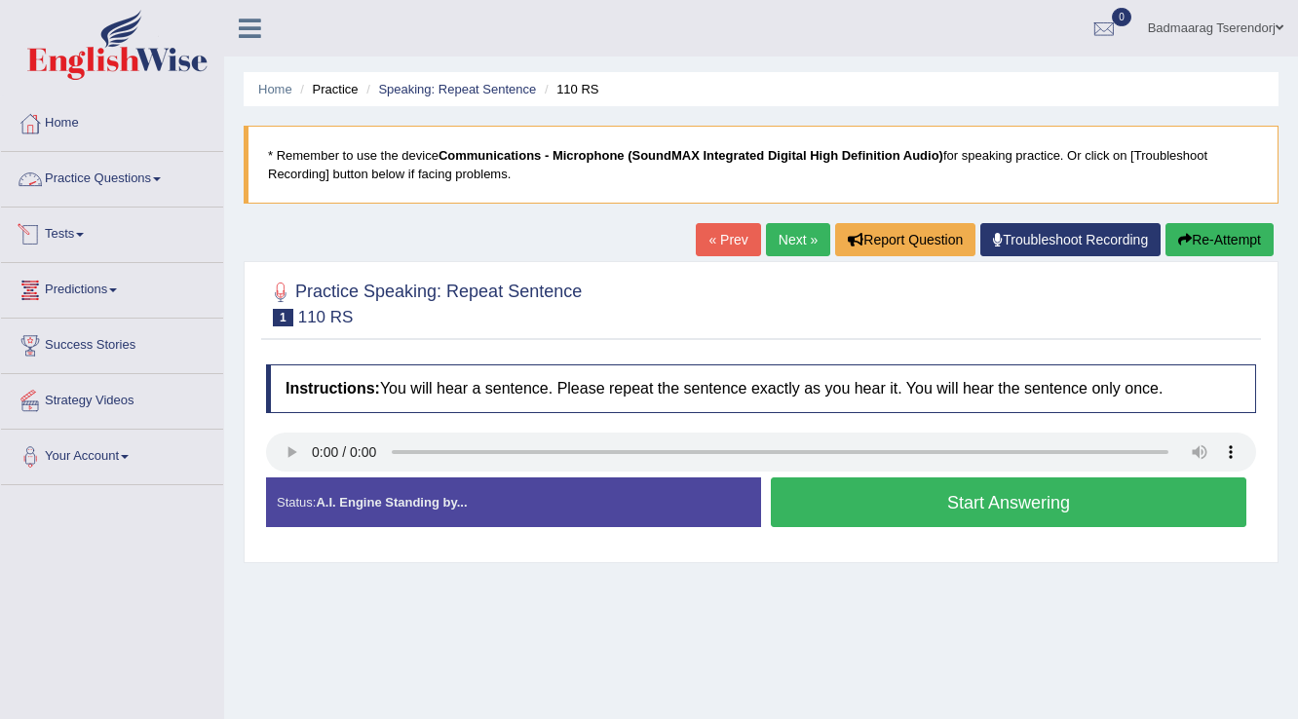
click at [134, 164] on link "Practice Questions" at bounding box center [112, 176] width 222 height 49
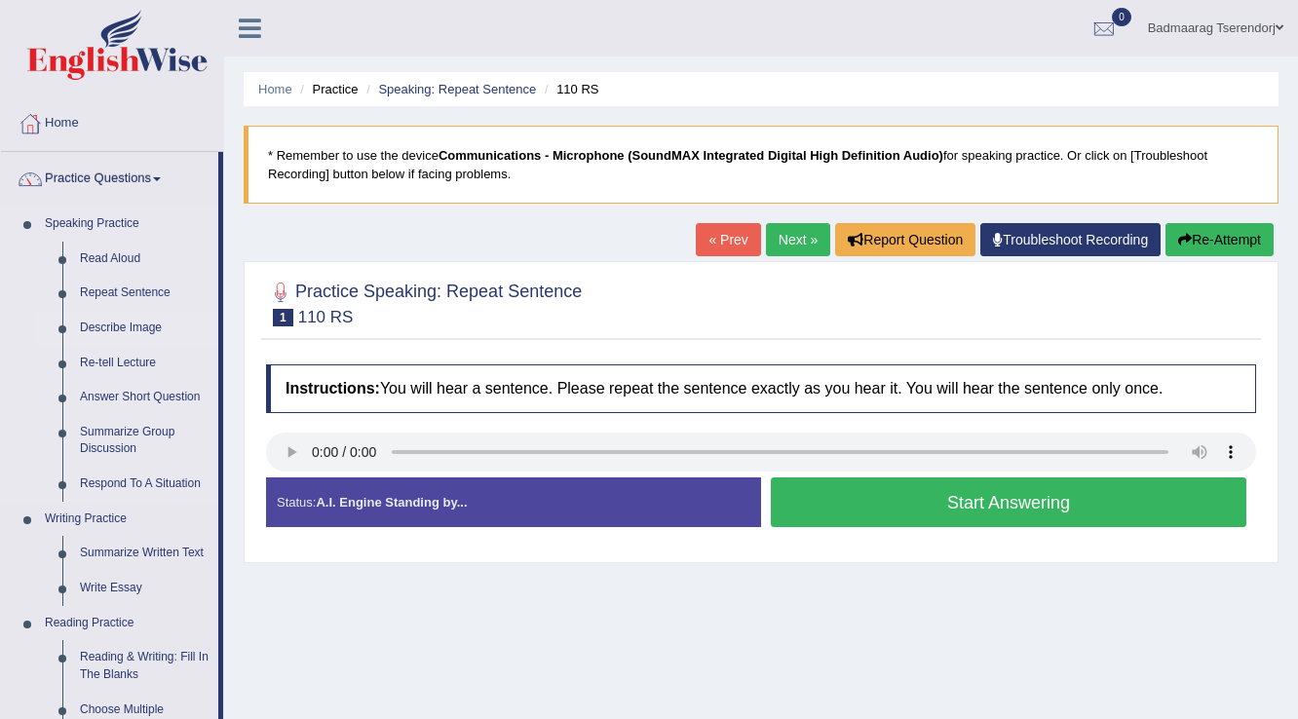
click at [120, 325] on link "Describe Image" at bounding box center [144, 328] width 147 height 35
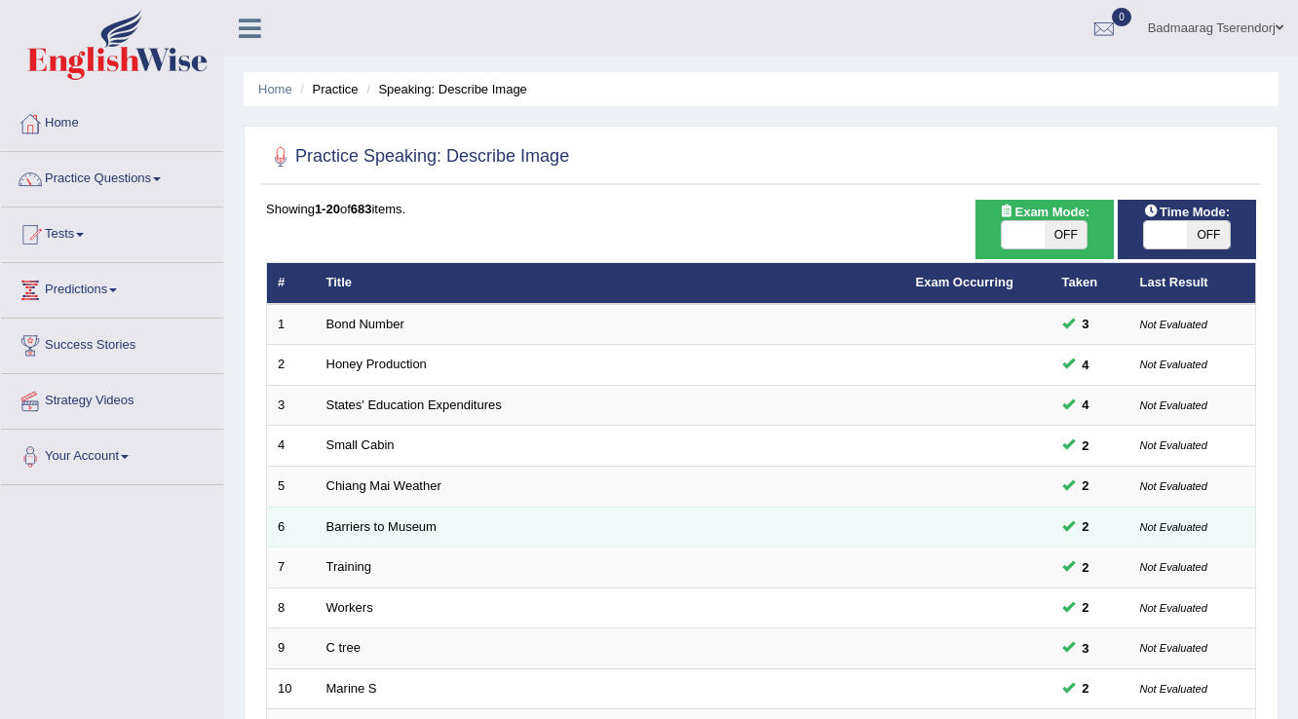
scroll to position [312, 0]
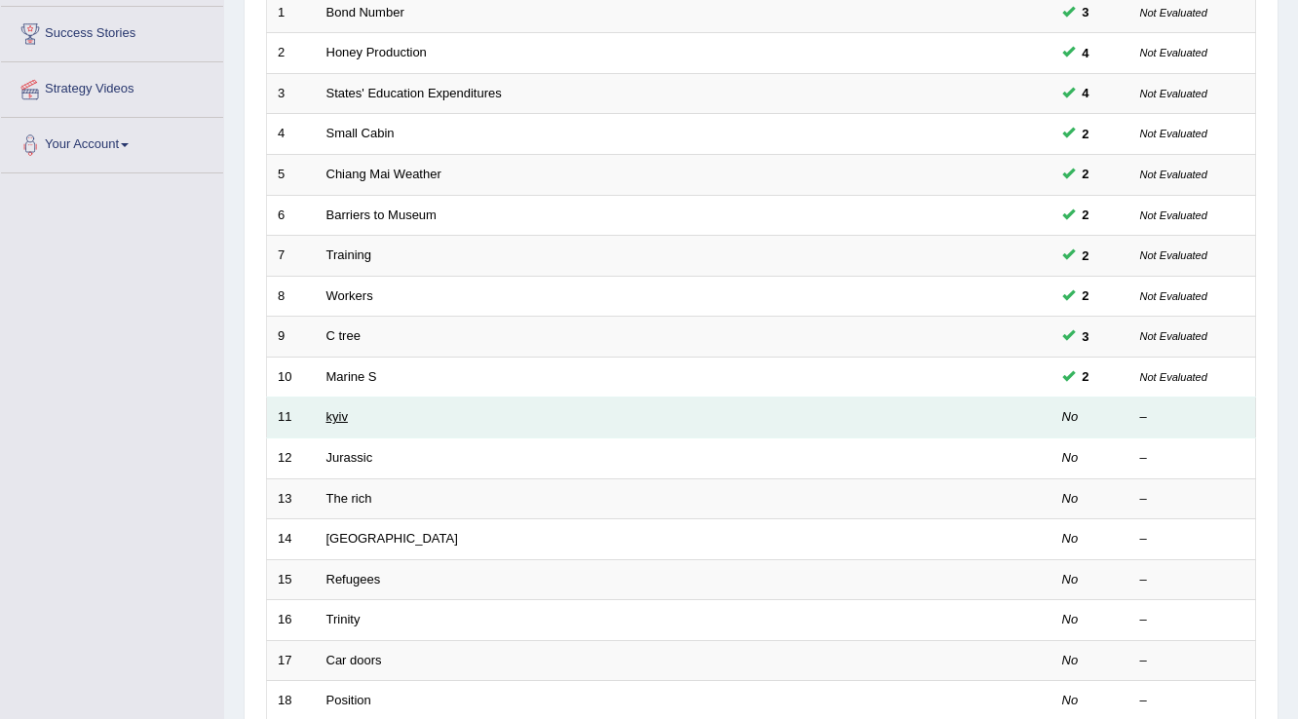
click at [344, 409] on link "kyiv" at bounding box center [336, 416] width 21 height 15
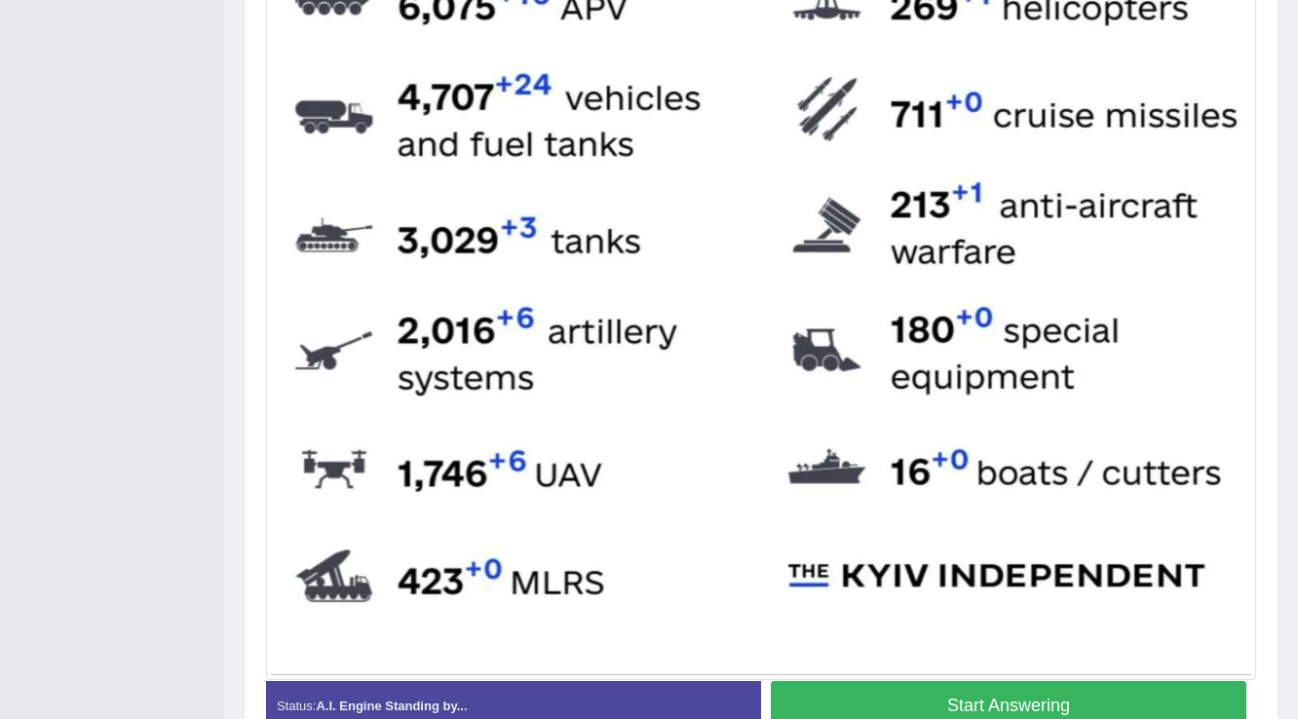
scroll to position [780, 0]
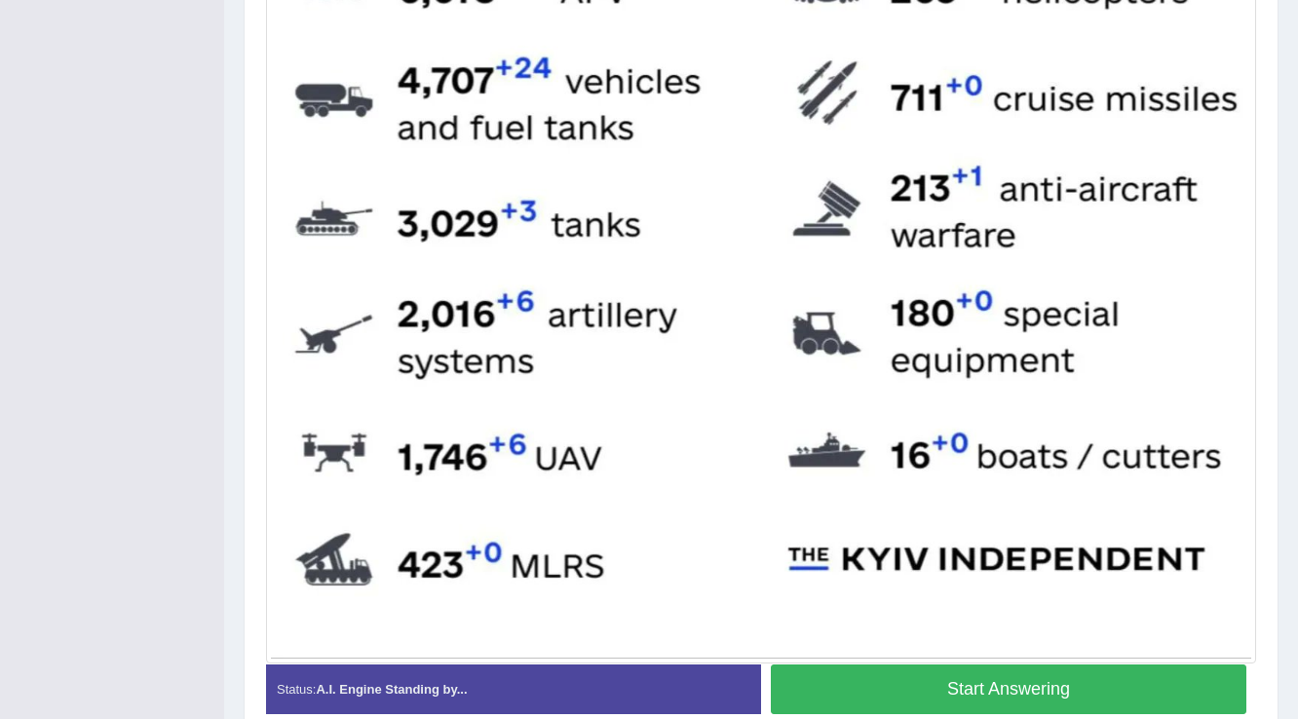
click at [838, 689] on button "Start Answering" at bounding box center [1008, 690] width 475 height 50
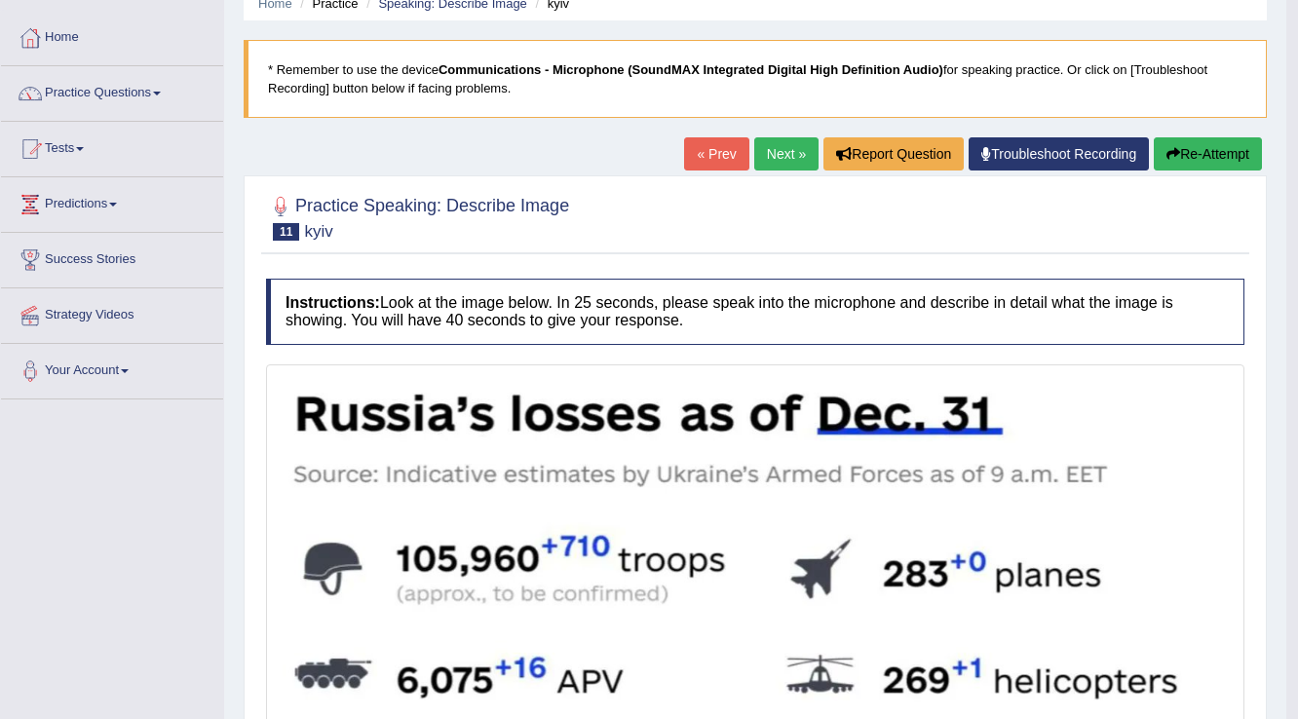
scroll to position [25, 0]
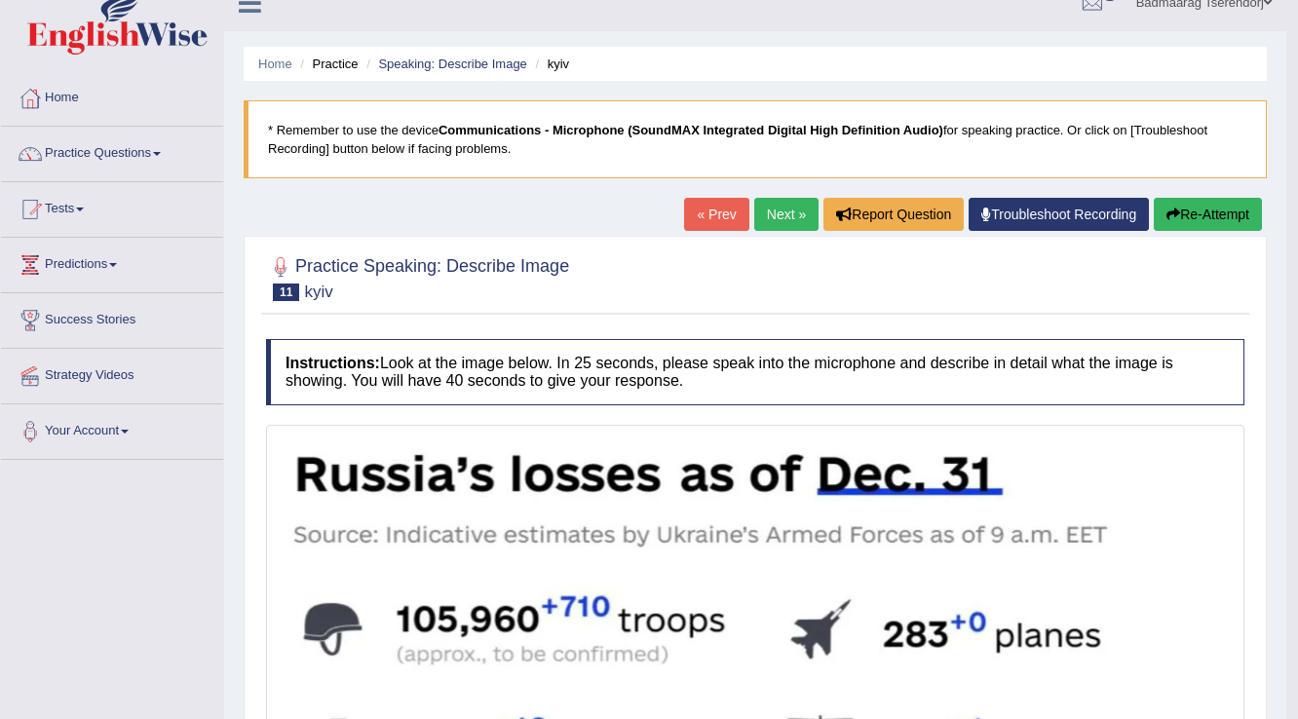
click at [1213, 209] on button "Re-Attempt" at bounding box center [1208, 214] width 108 height 33
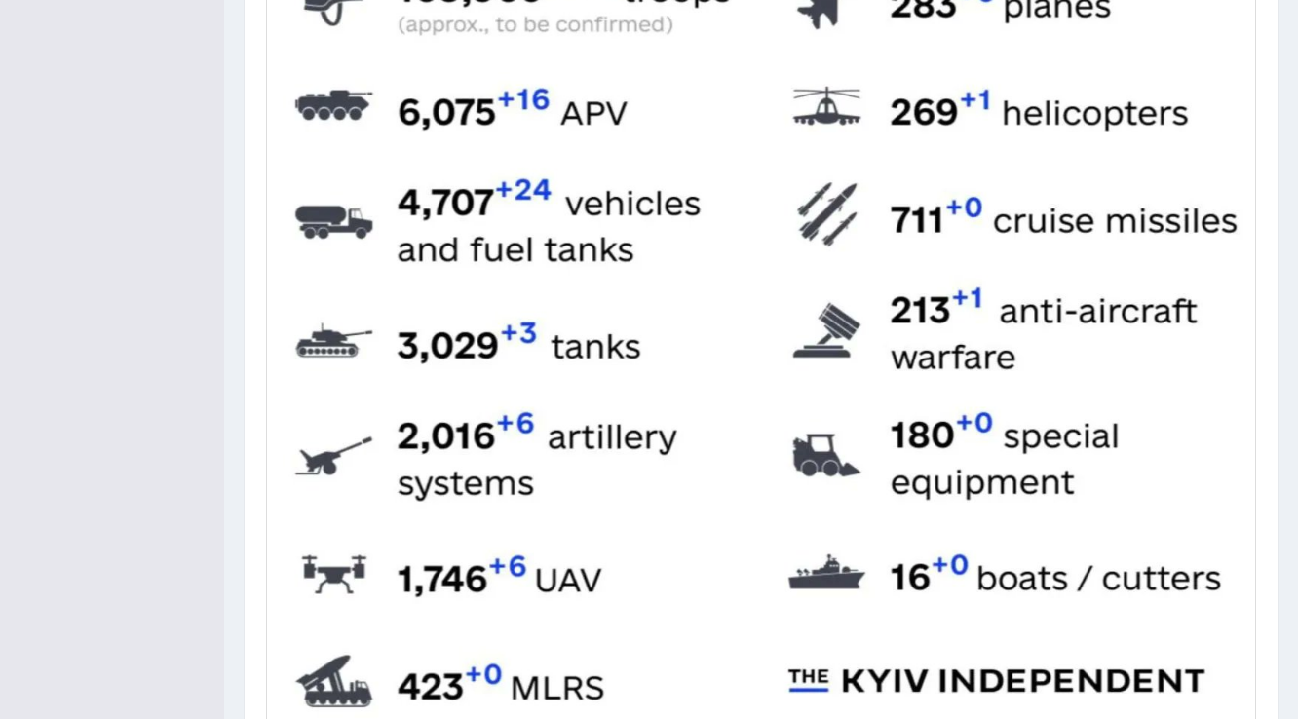
scroll to position [883, 0]
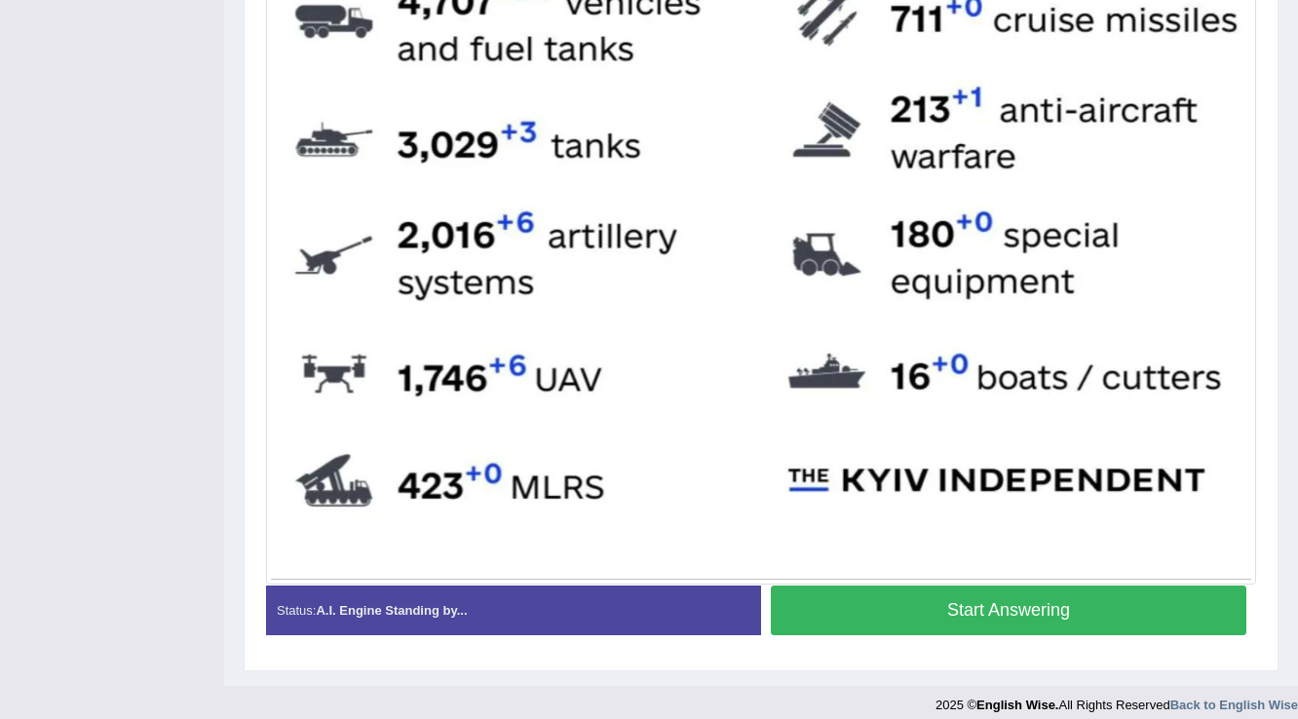
click at [836, 612] on button "Start Answering" at bounding box center [1008, 611] width 475 height 50
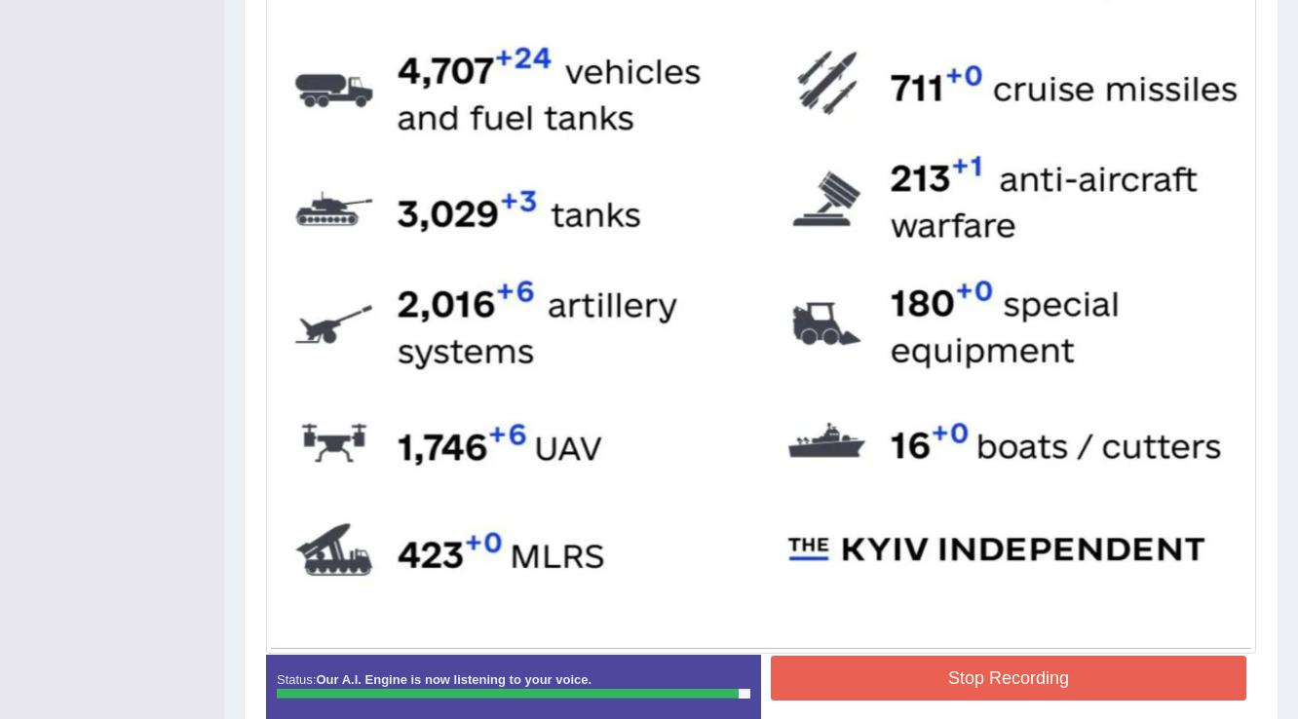
scroll to position [900, 0]
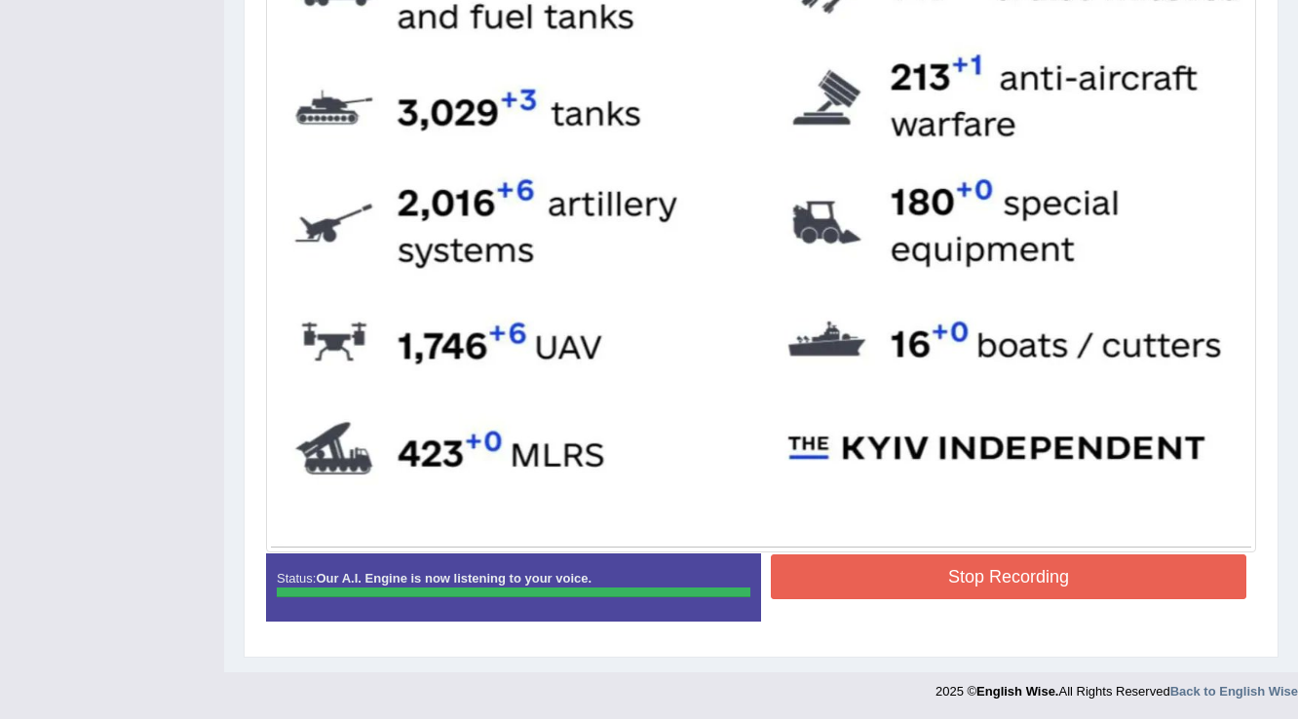
click at [924, 581] on button "Stop Recording" at bounding box center [1008, 576] width 475 height 45
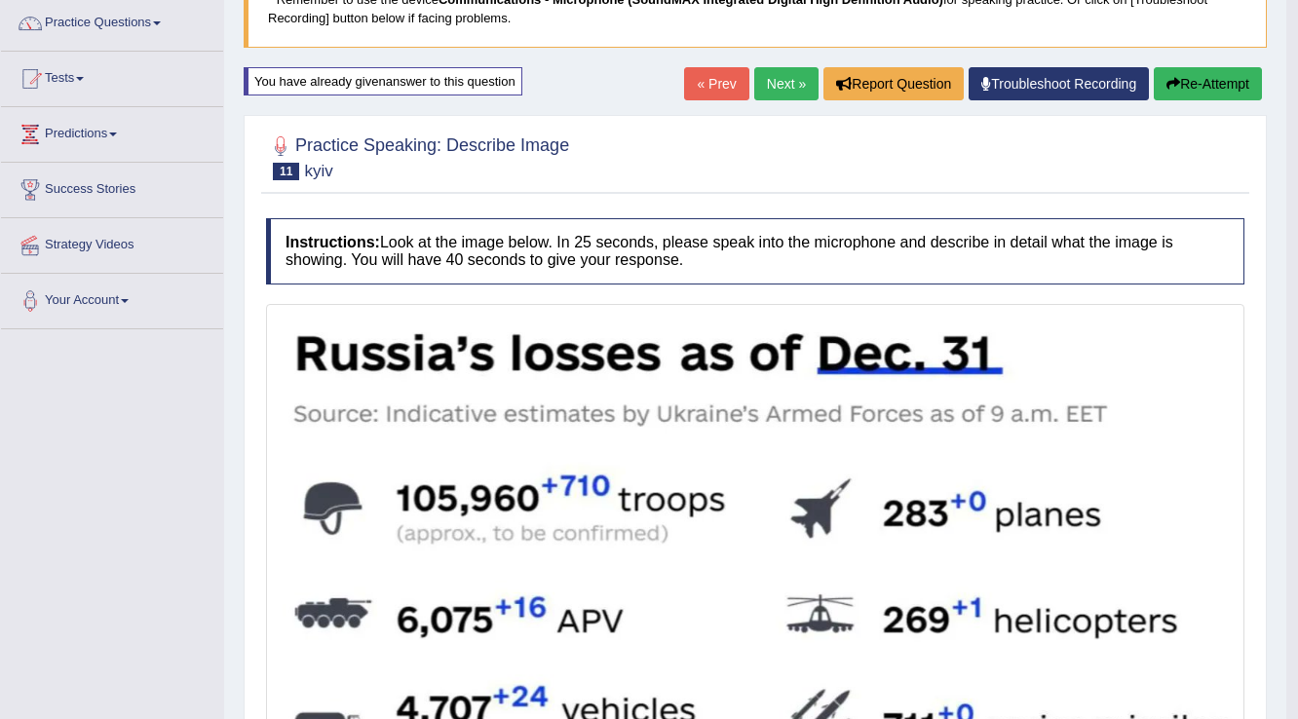
scroll to position [121, 0]
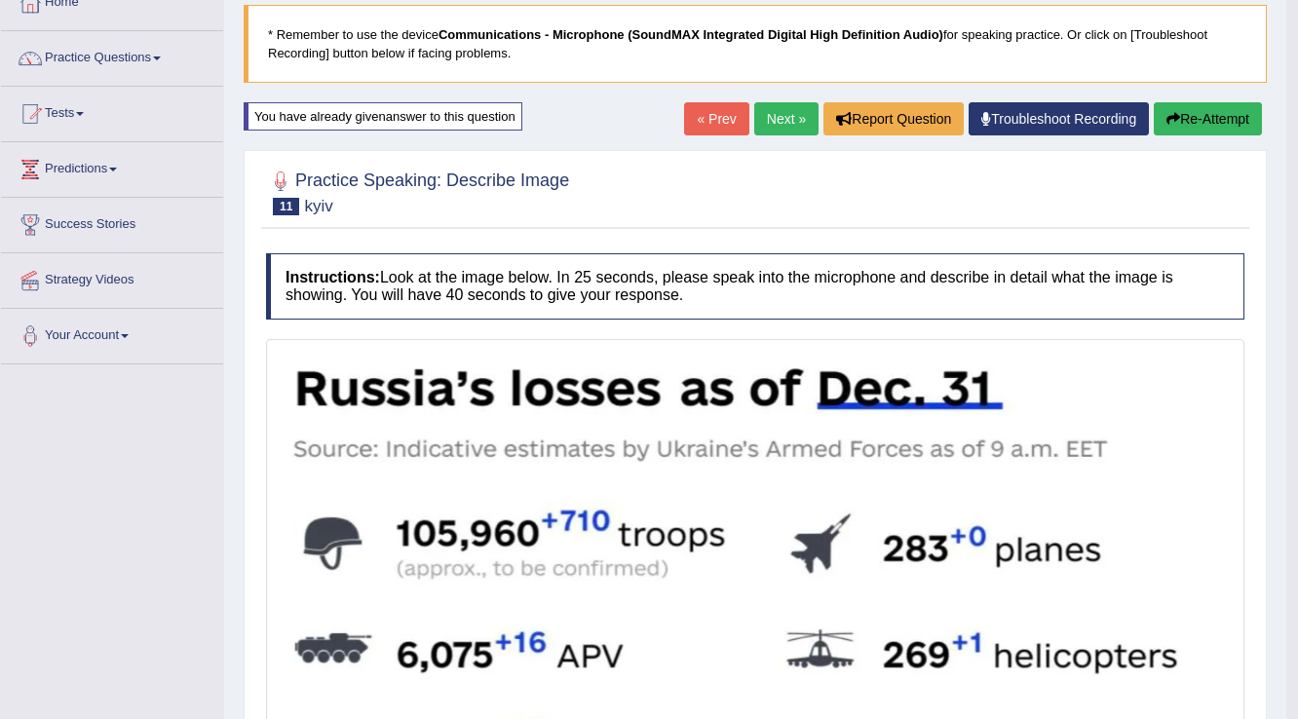
click at [765, 105] on link "Next »" at bounding box center [786, 118] width 64 height 33
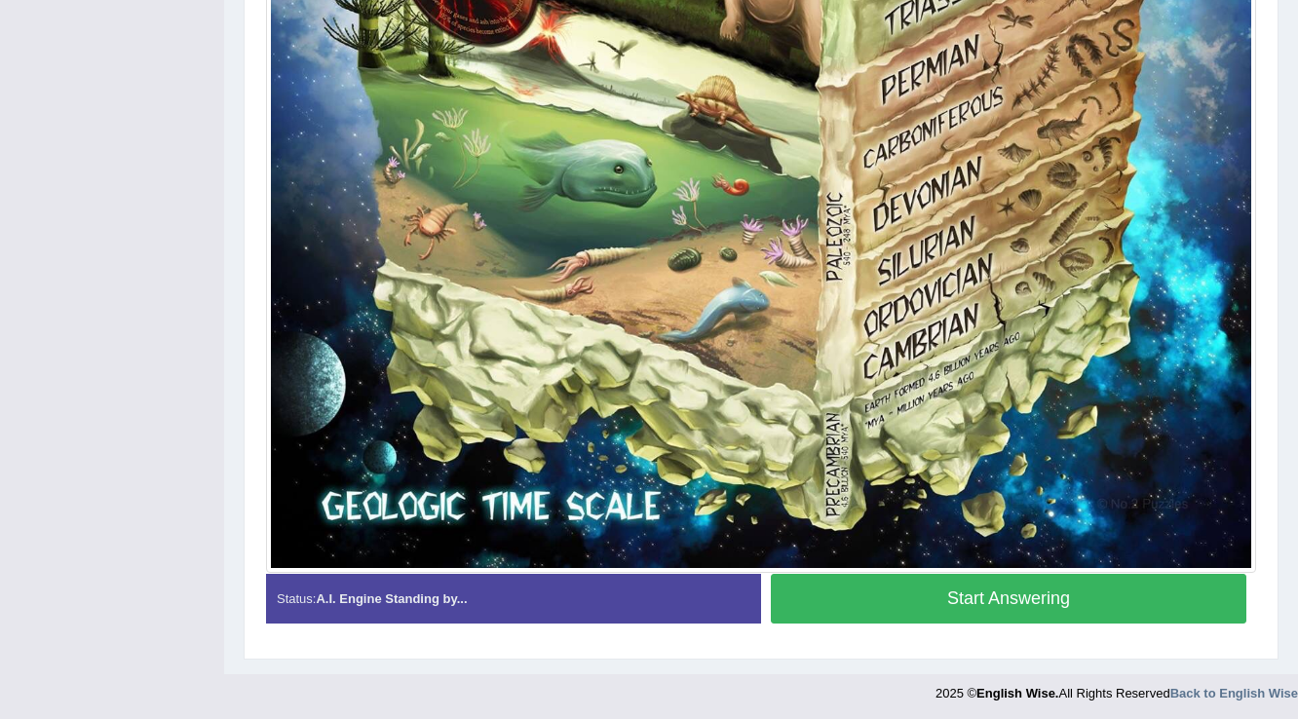
scroll to position [1265, 0]
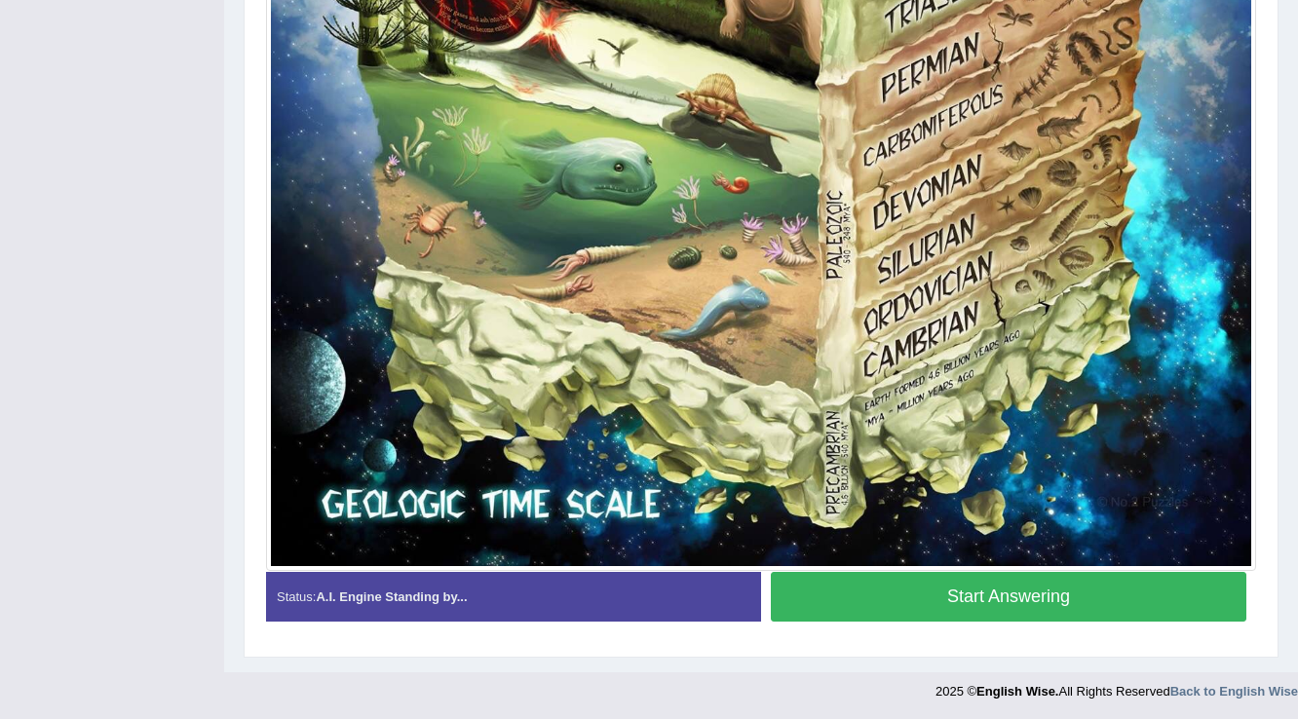
click at [900, 585] on button "Start Answering" at bounding box center [1008, 597] width 475 height 50
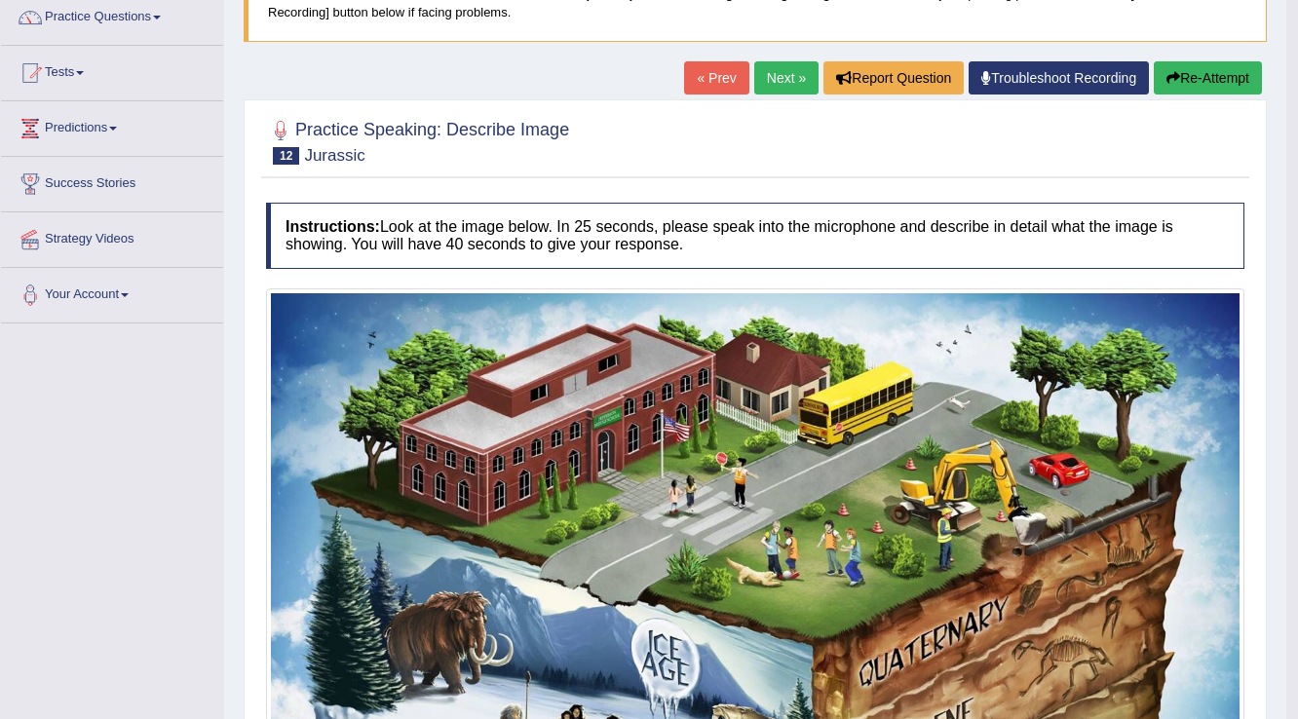
scroll to position [95, 0]
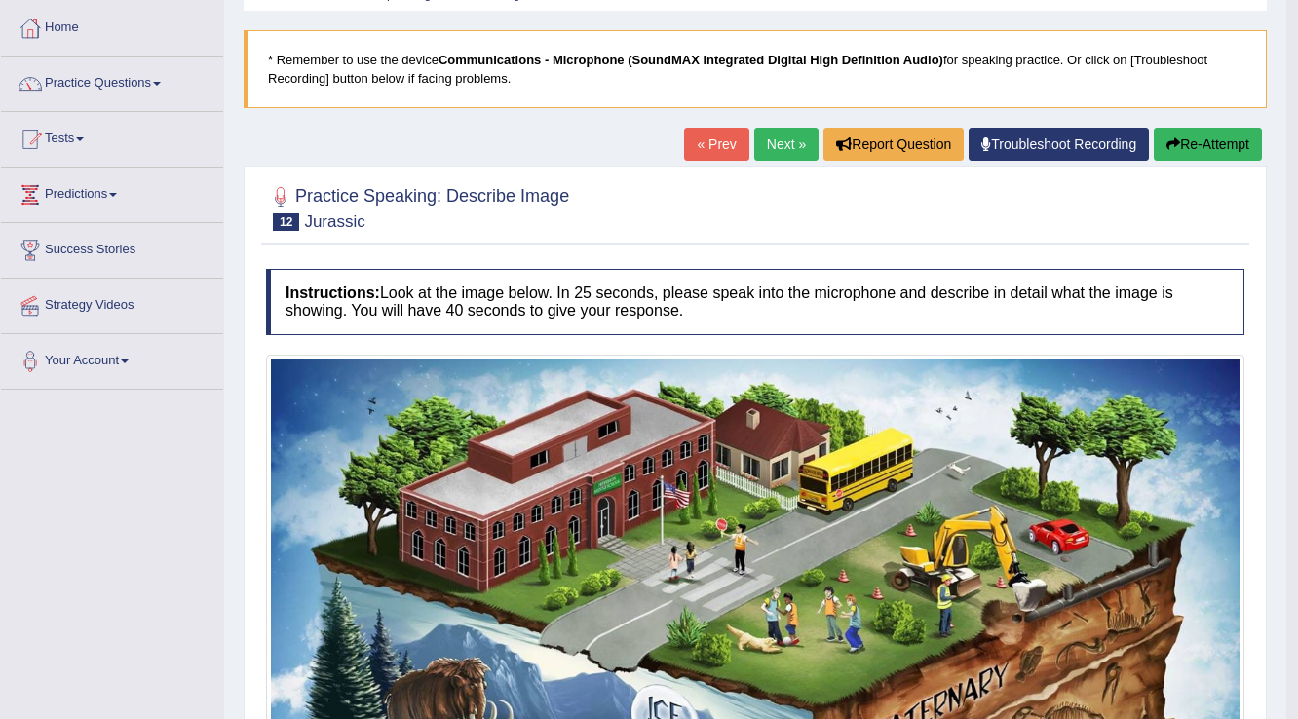
click at [1219, 133] on button "Re-Attempt" at bounding box center [1208, 144] width 108 height 33
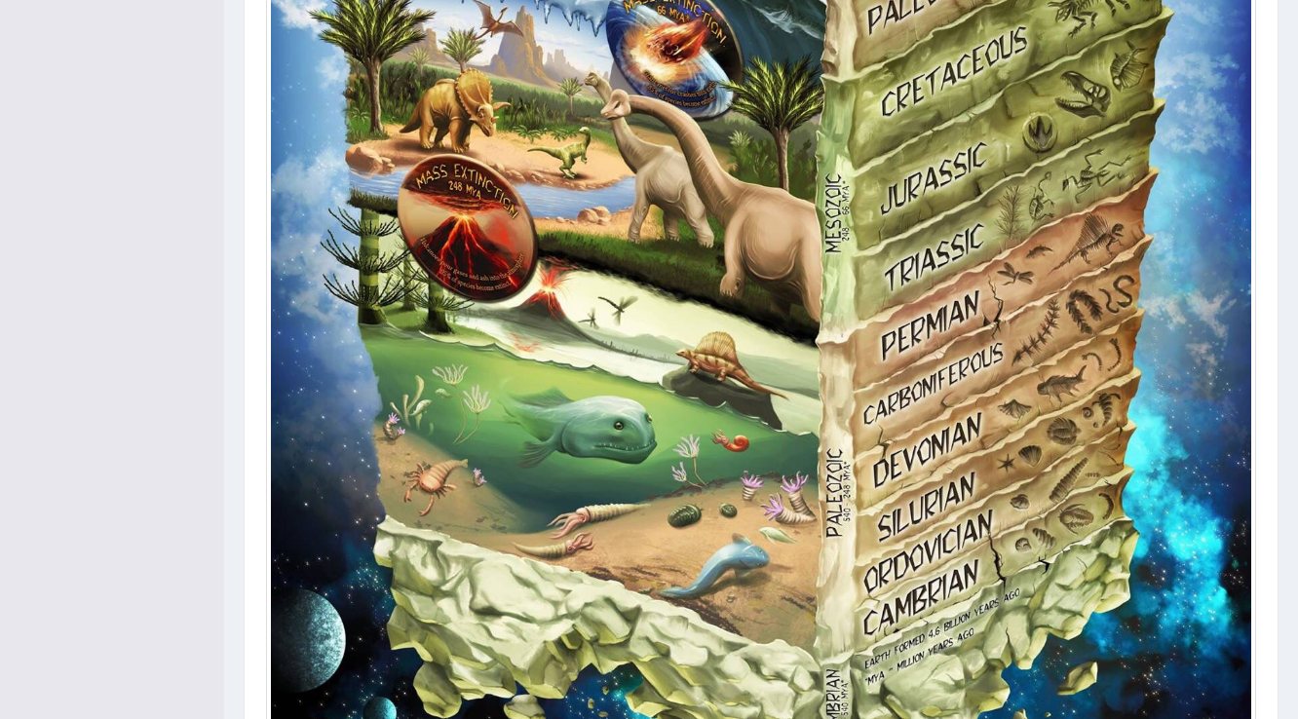
scroll to position [1265, 0]
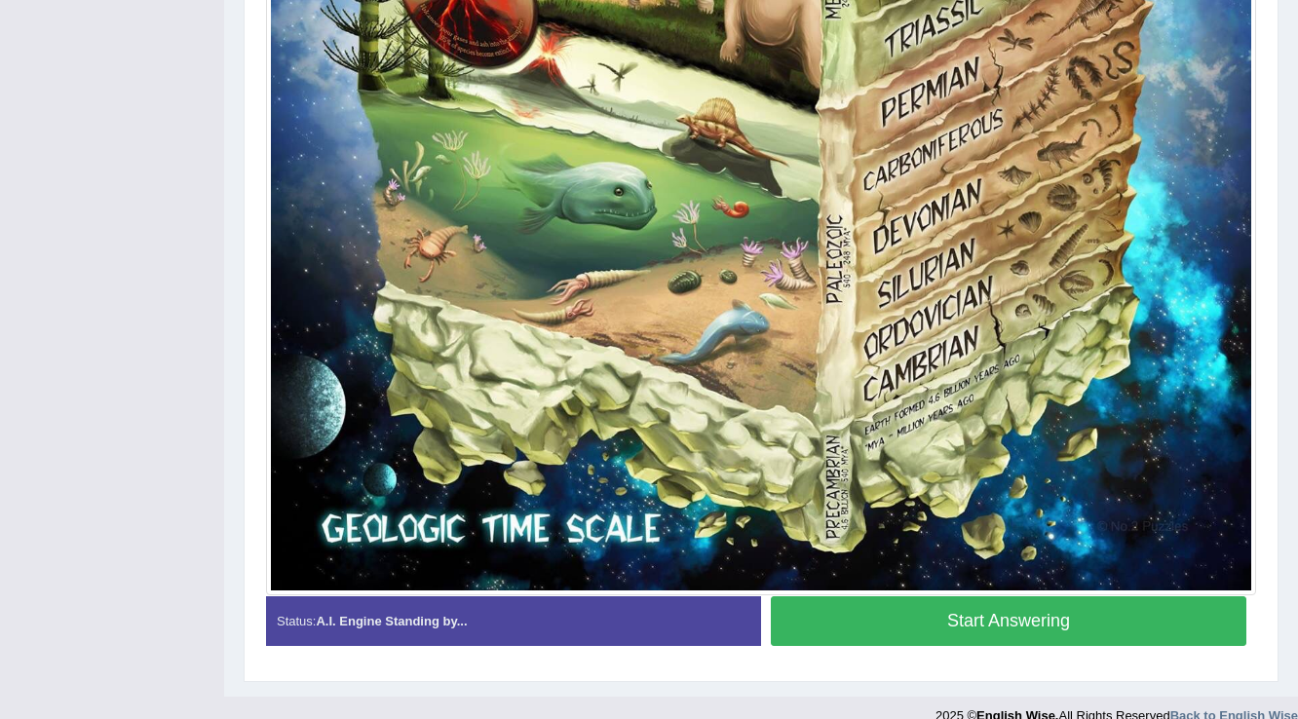
click at [913, 596] on button "Start Answering" at bounding box center [1008, 621] width 475 height 50
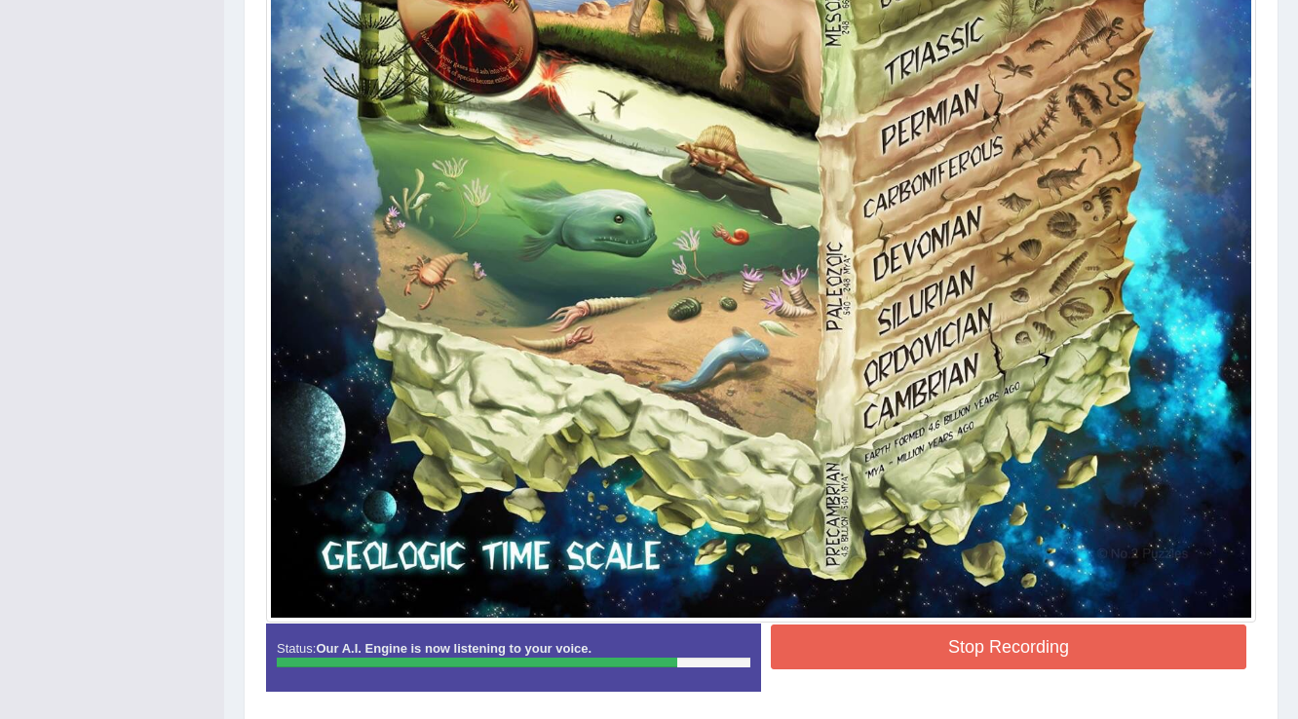
scroll to position [1293, 0]
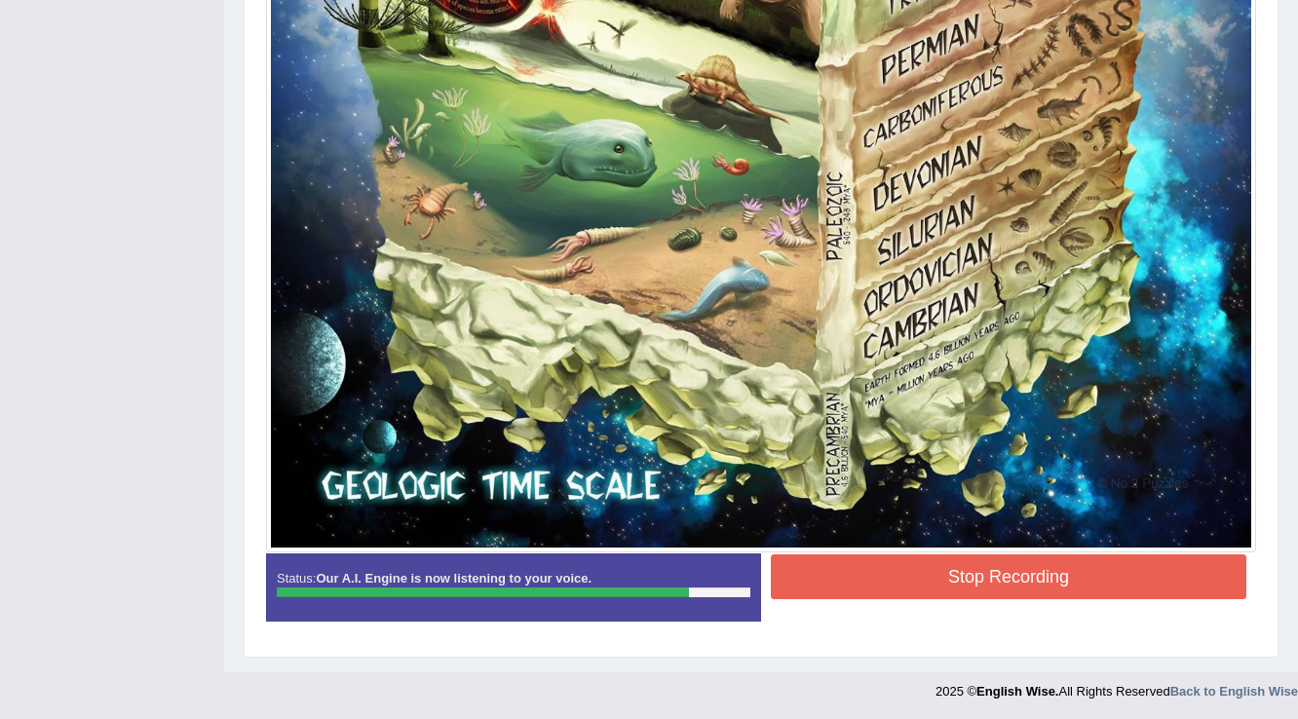
click at [891, 582] on button "Stop Recording" at bounding box center [1008, 576] width 475 height 45
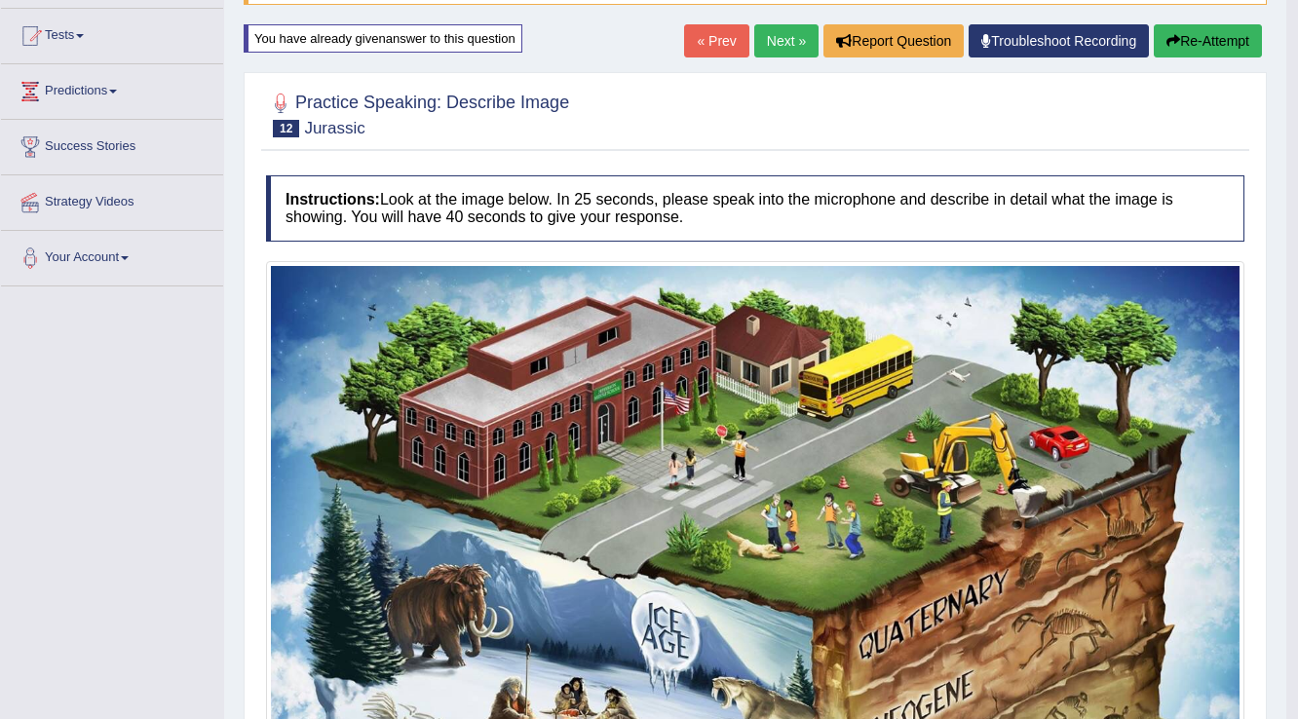
scroll to position [124, 0]
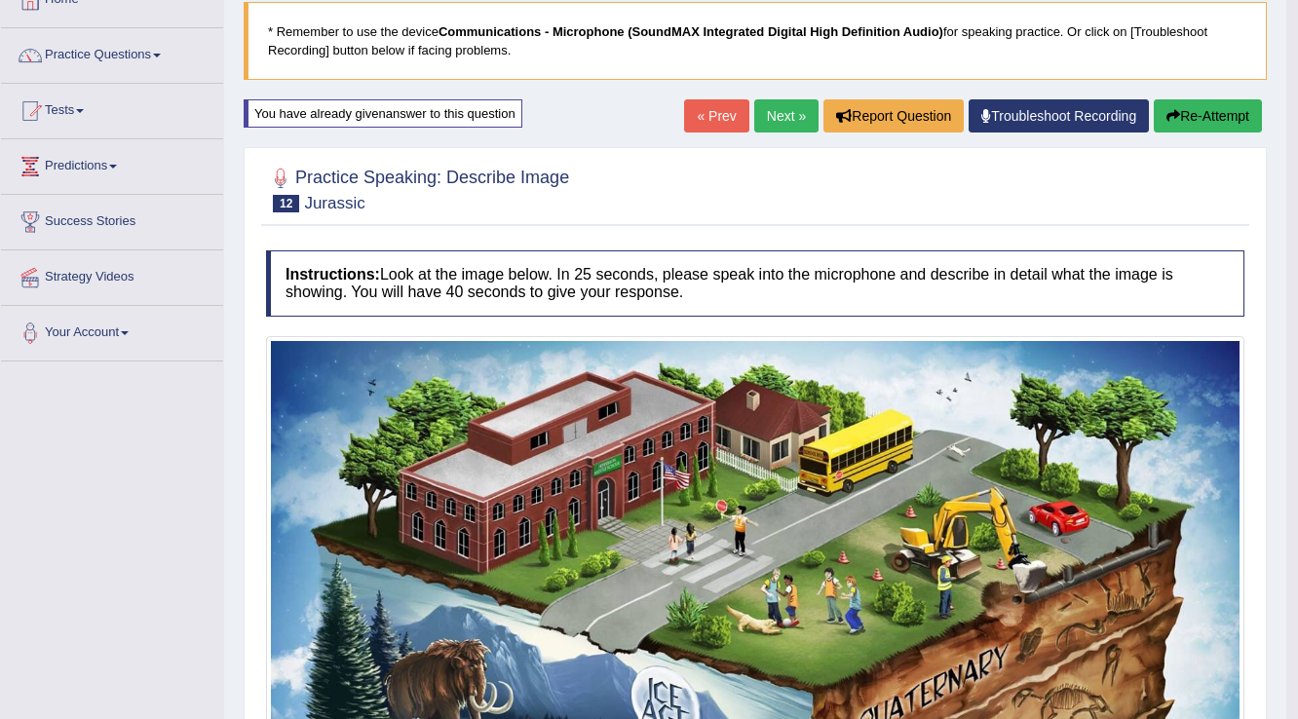
click at [771, 105] on link "Next »" at bounding box center [786, 115] width 64 height 33
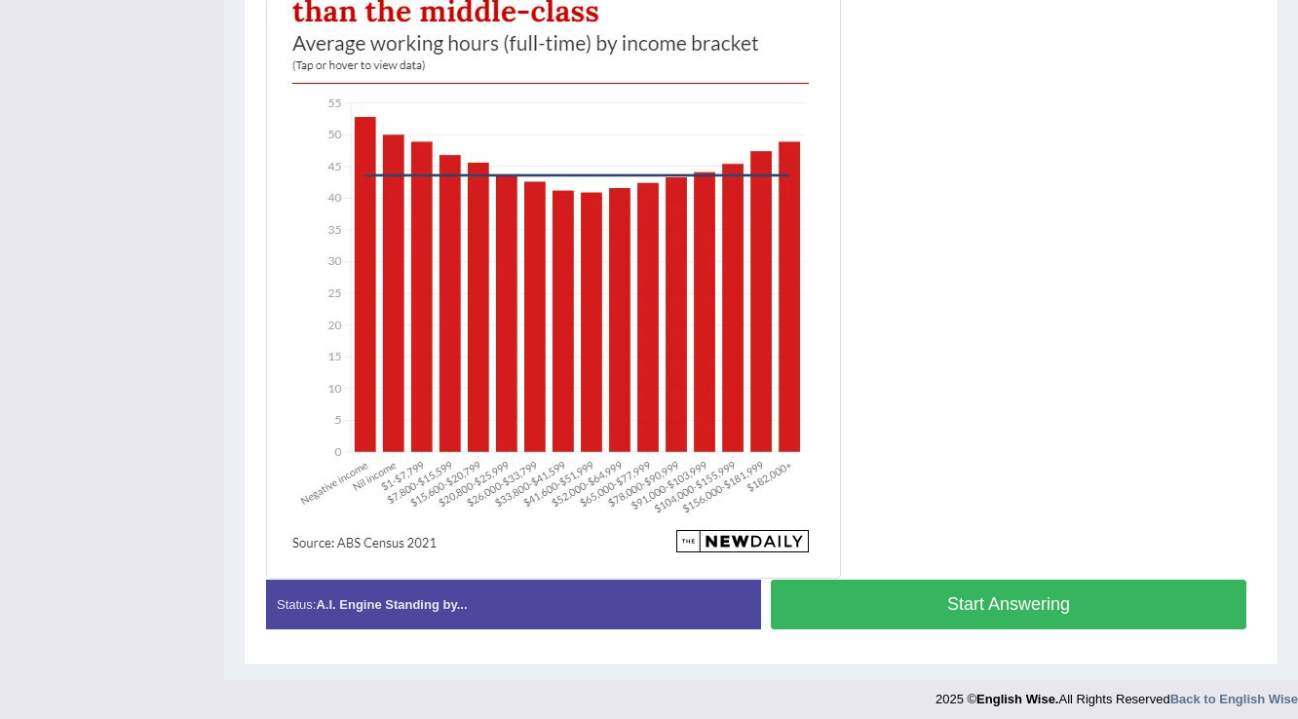
scroll to position [513, 0]
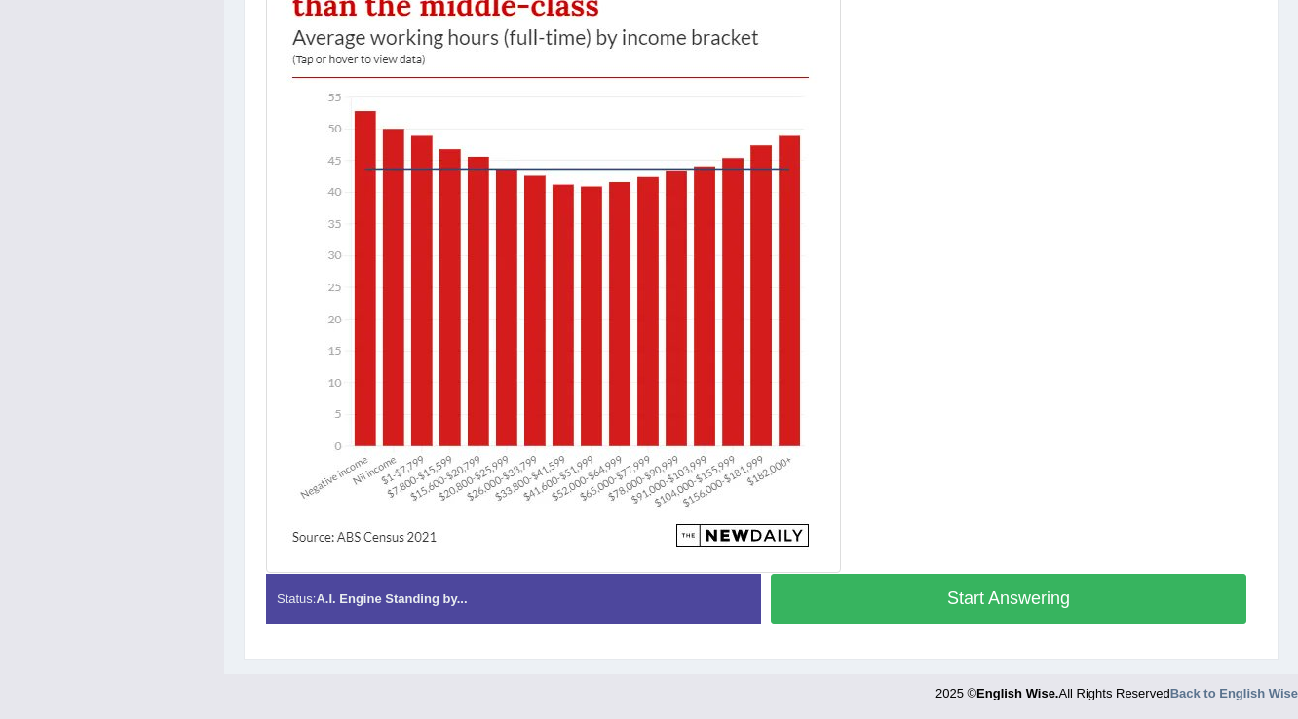
click at [946, 596] on button "Start Answering" at bounding box center [1008, 599] width 475 height 50
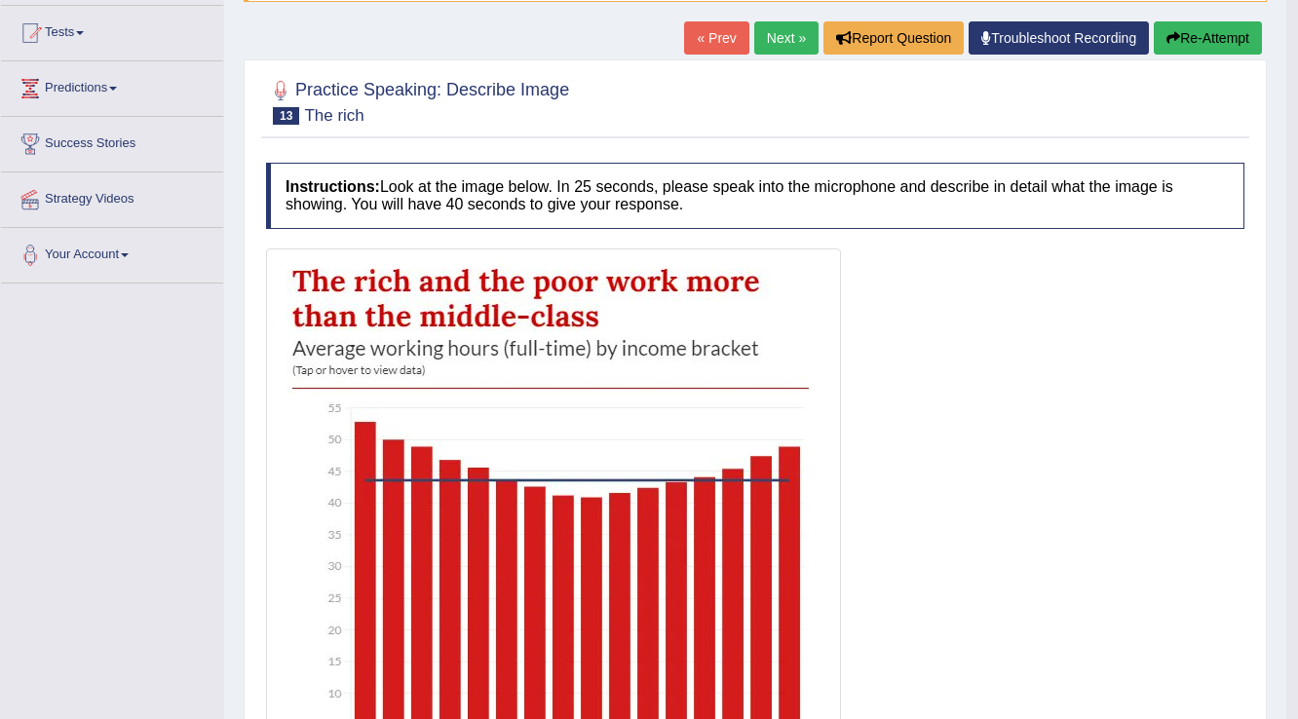
scroll to position [141, 0]
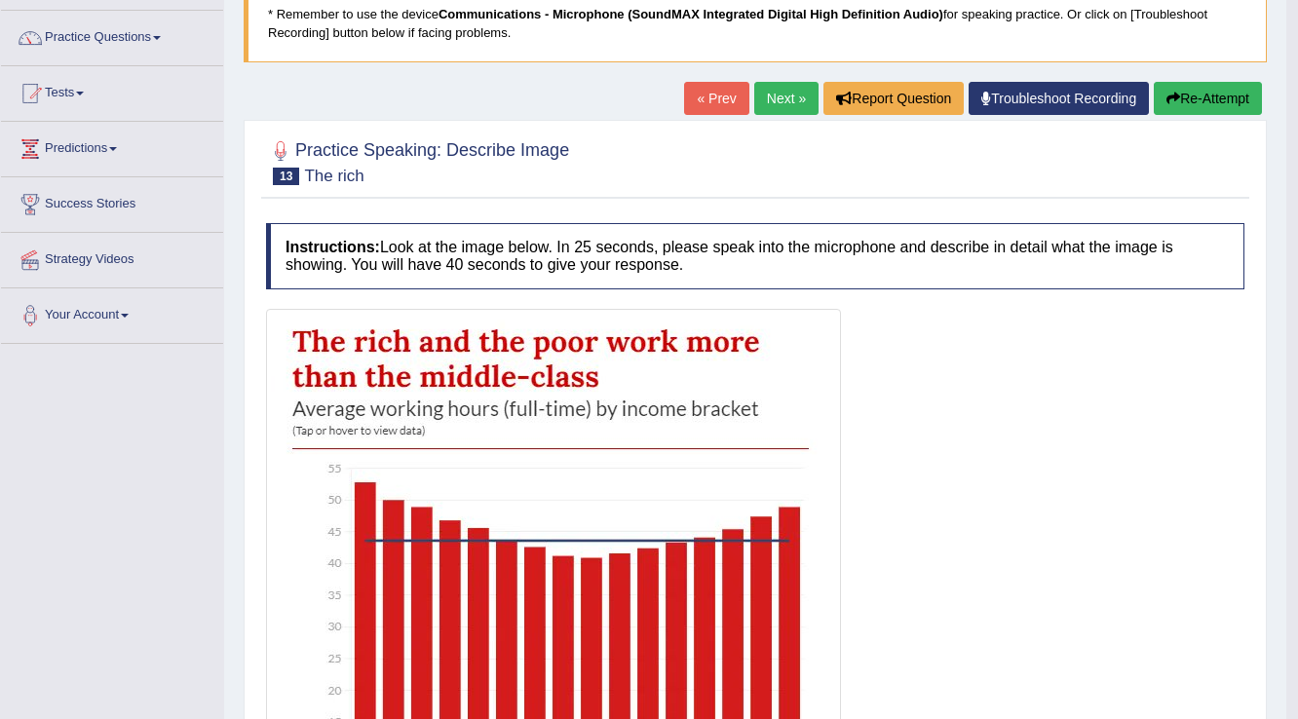
click at [1203, 92] on button "Re-Attempt" at bounding box center [1208, 98] width 108 height 33
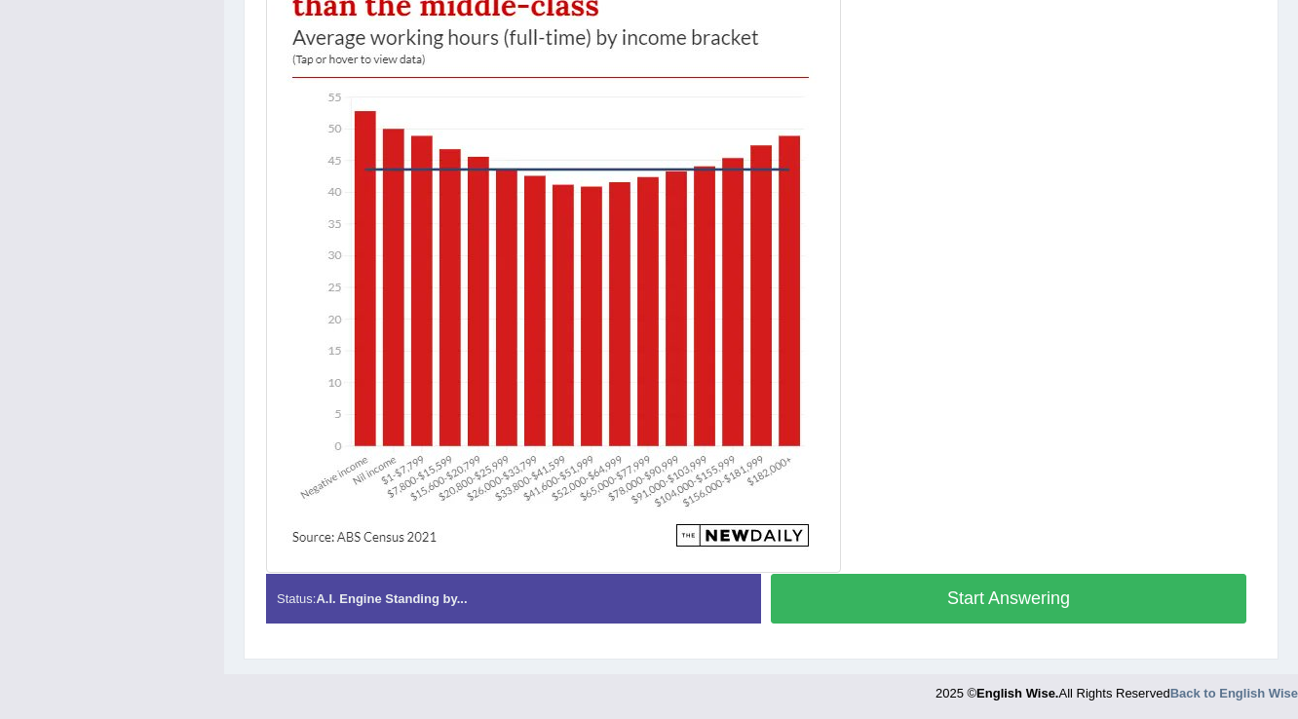
click at [1122, 583] on button "Start Answering" at bounding box center [1008, 599] width 475 height 50
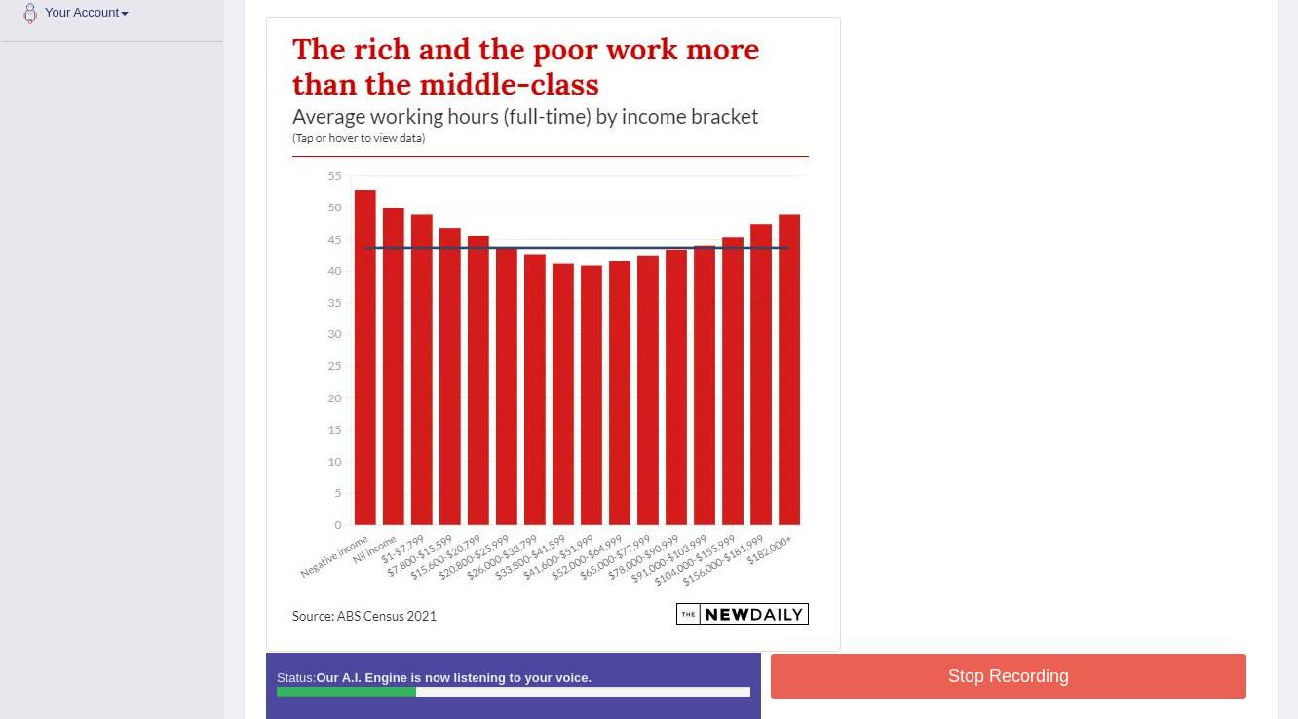
scroll to position [444, 0]
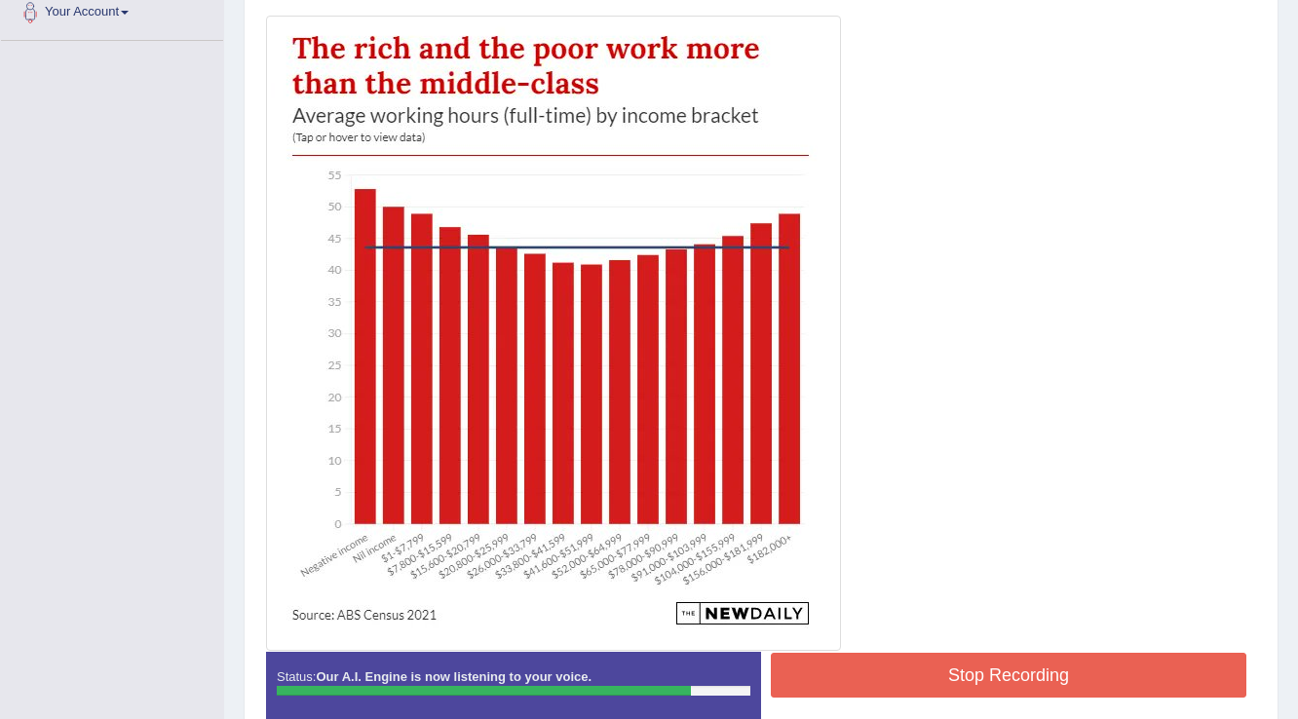
click at [880, 669] on button "Stop Recording" at bounding box center [1008, 675] width 475 height 45
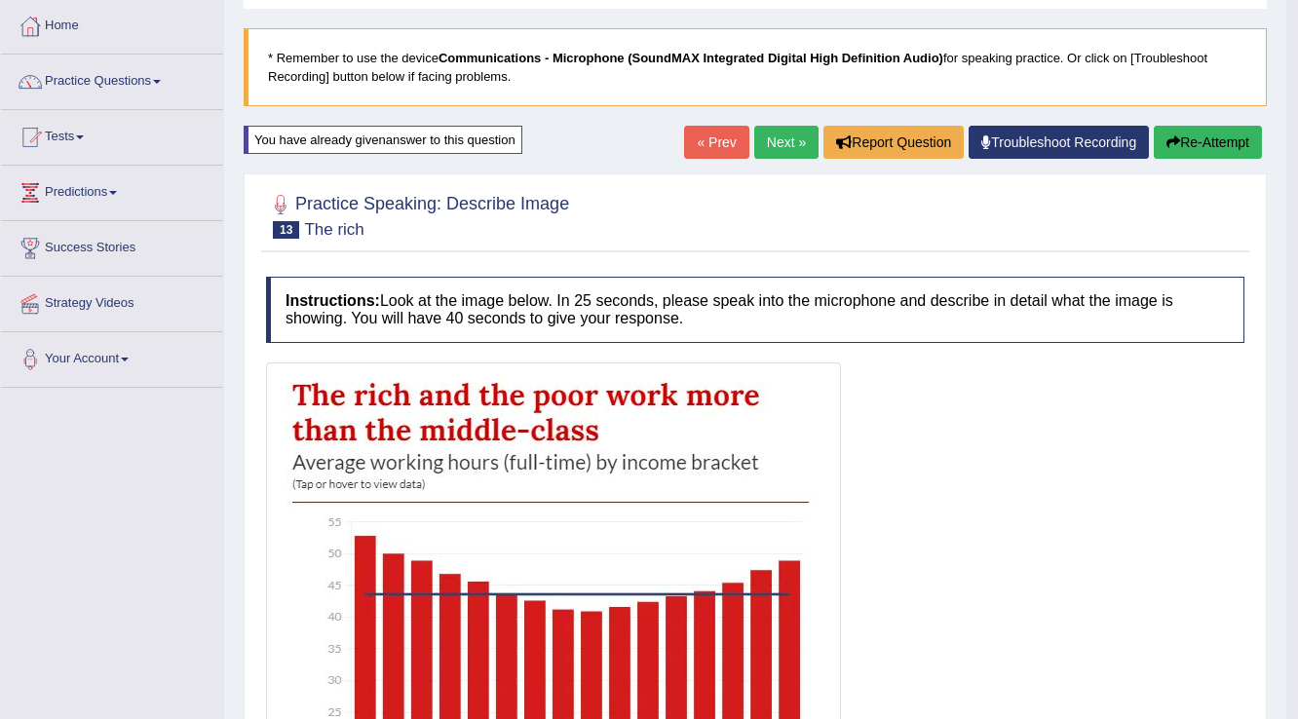
scroll to position [55, 0]
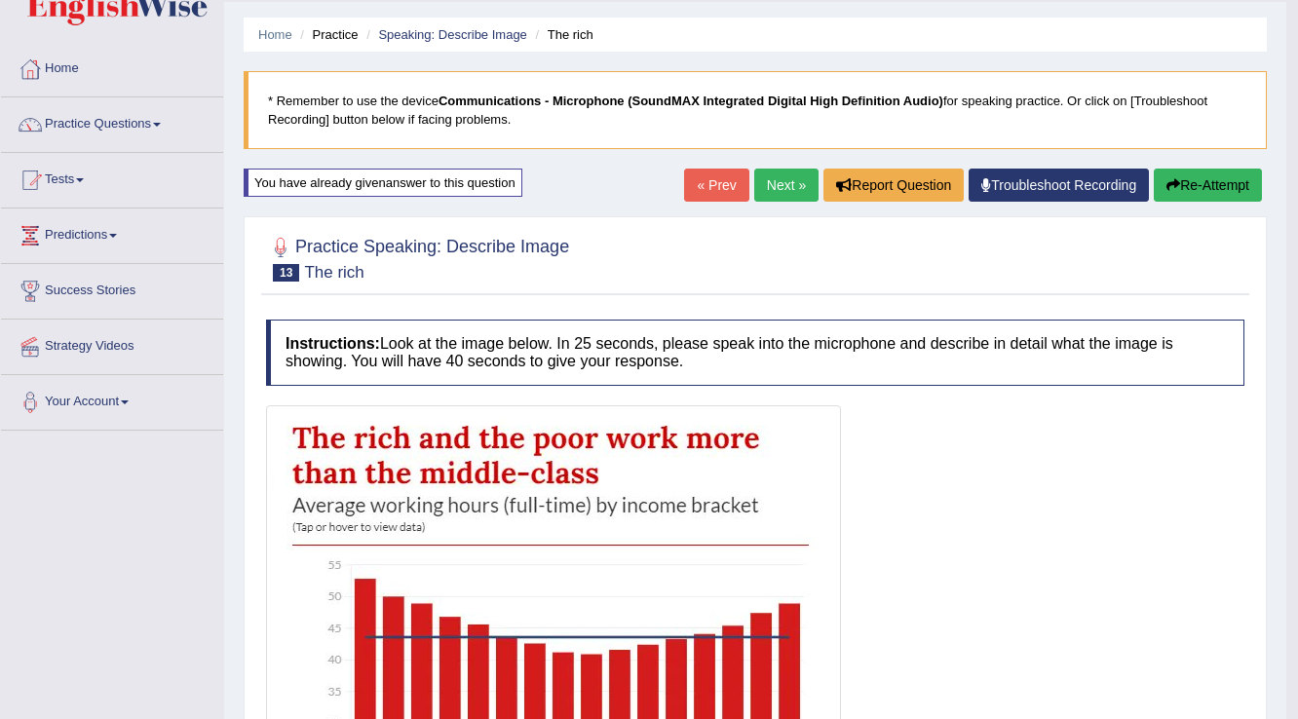
click at [791, 178] on link "Next »" at bounding box center [786, 185] width 64 height 33
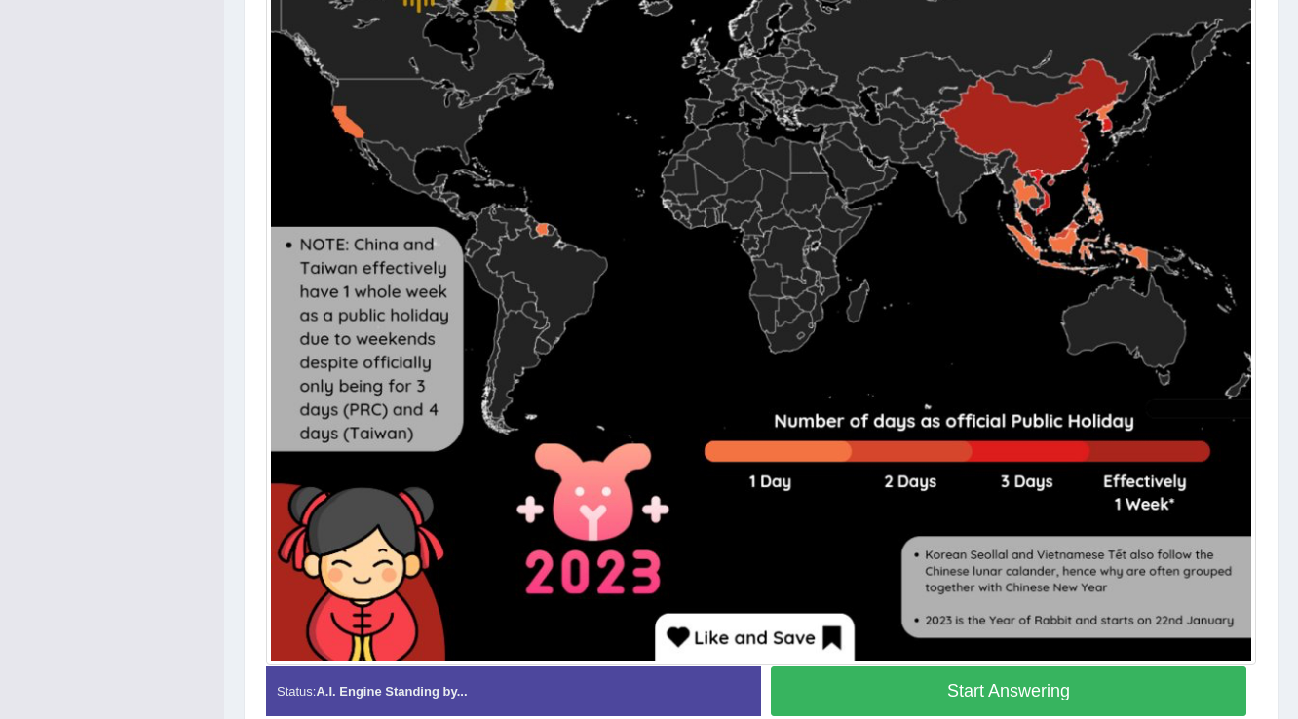
scroll to position [790, 0]
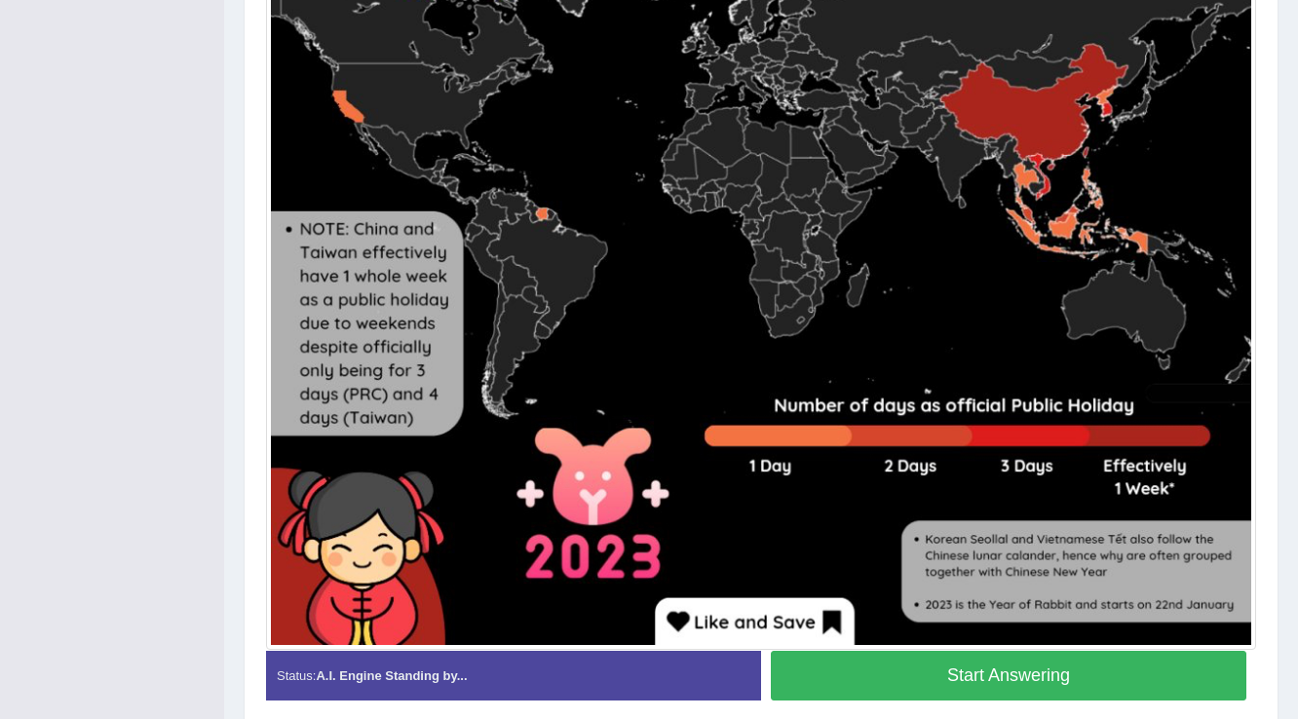
click at [900, 685] on button "Start Answering" at bounding box center [1008, 676] width 475 height 50
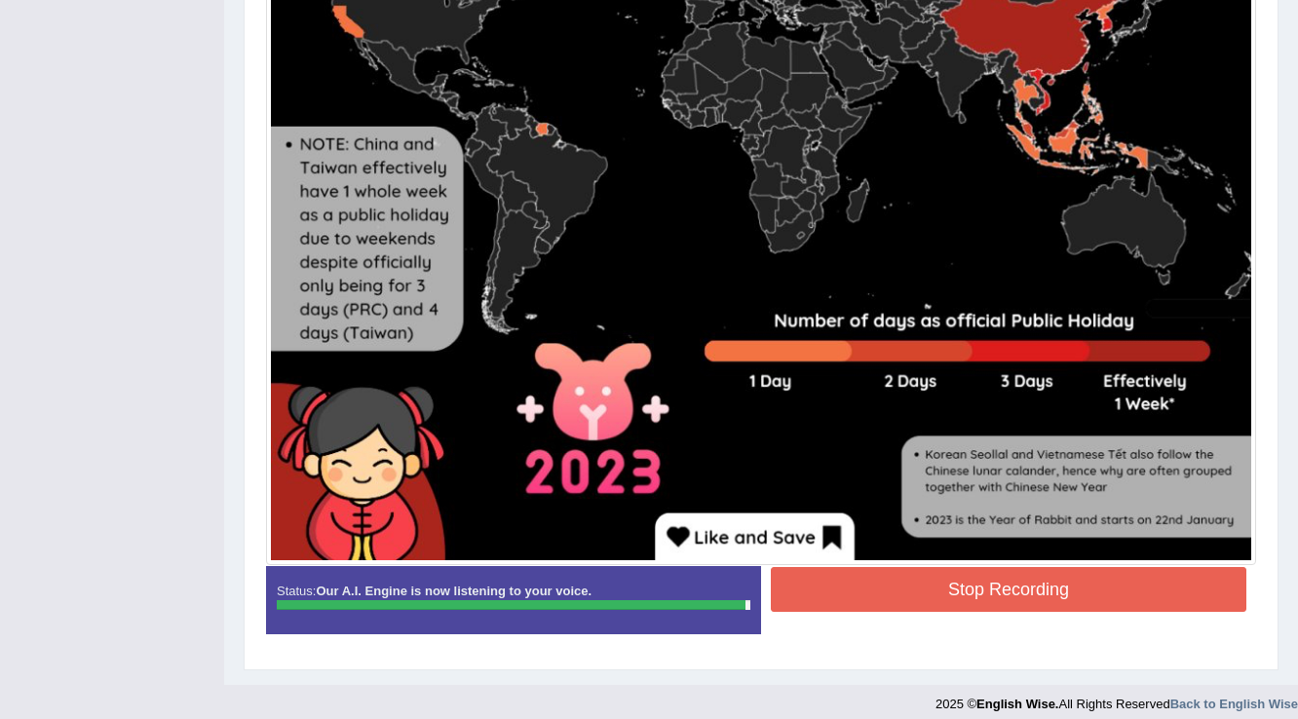
scroll to position [887, 0]
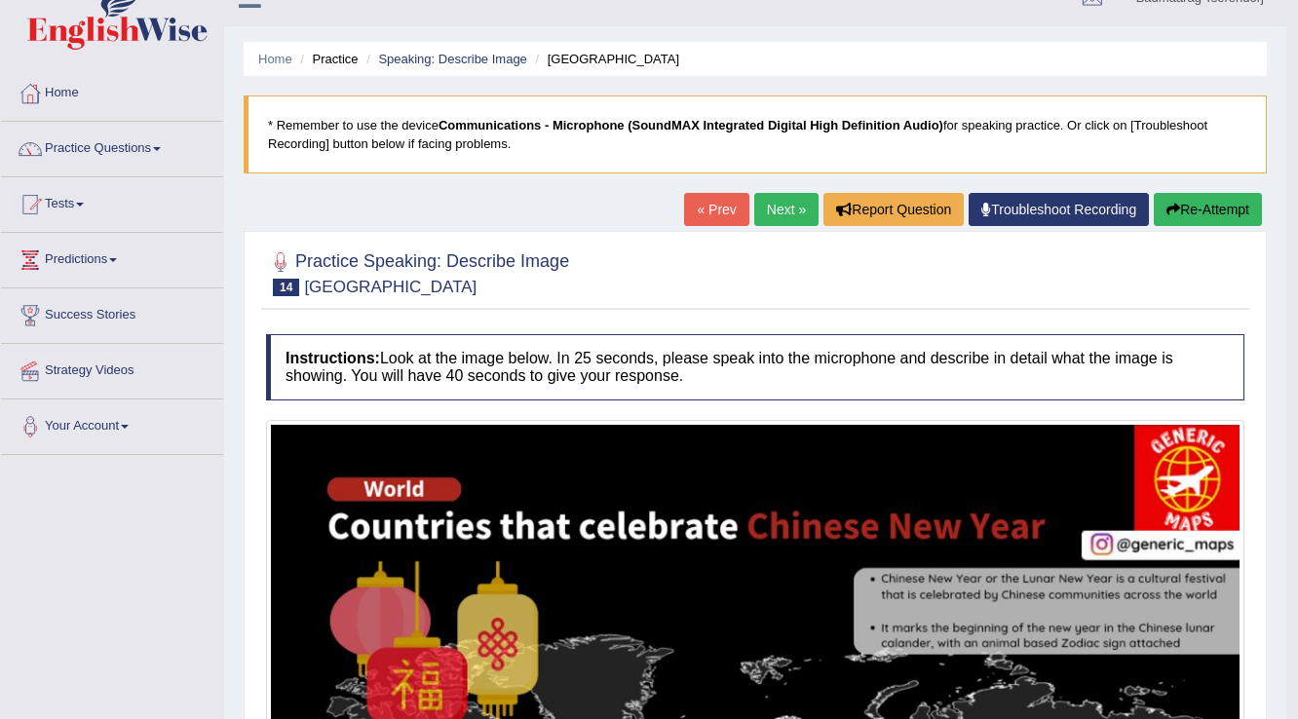
scroll to position [29, 0]
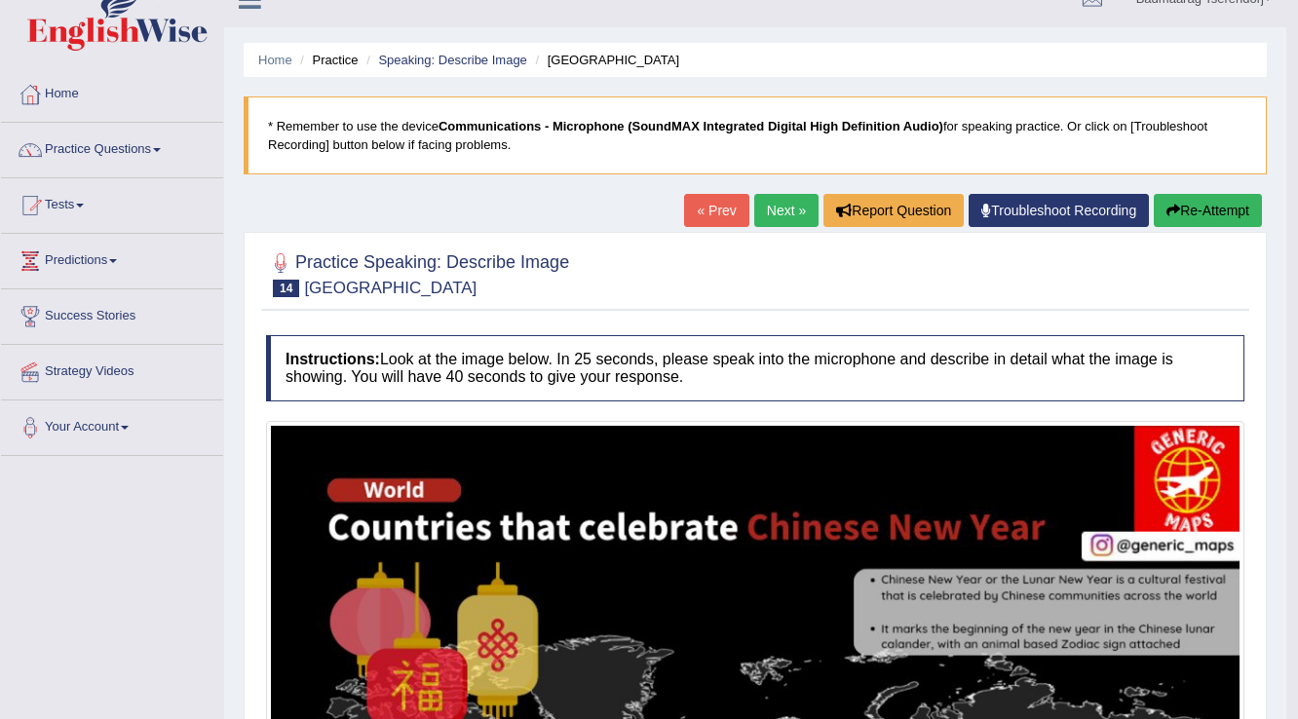
click at [1225, 211] on button "Re-Attempt" at bounding box center [1208, 210] width 108 height 33
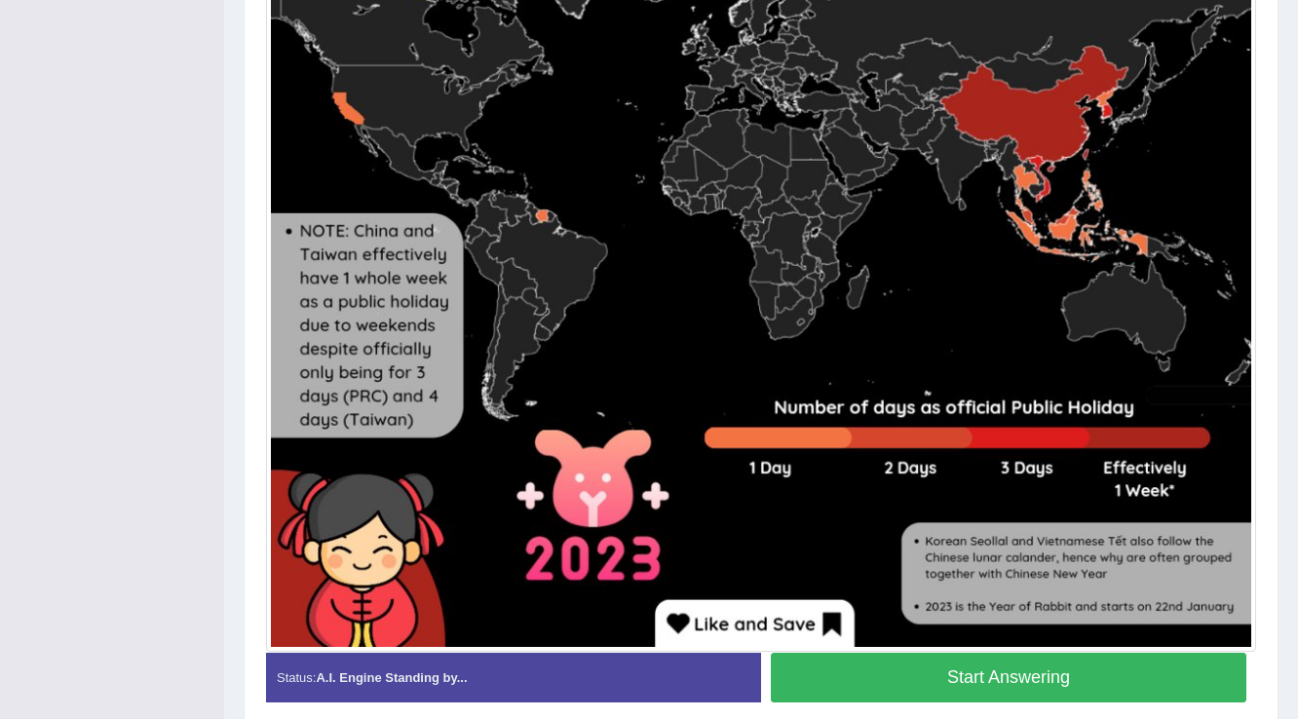
scroll to position [814, 0]
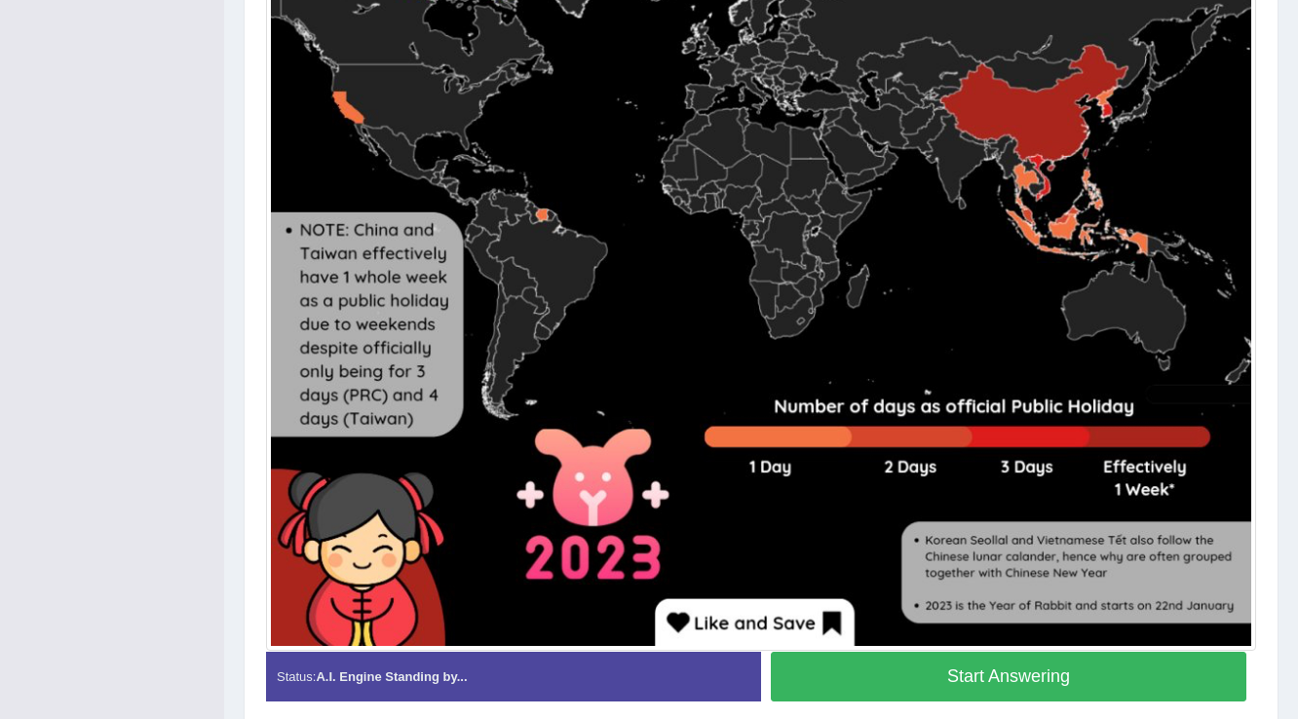
click at [926, 664] on button "Start Answering" at bounding box center [1008, 677] width 475 height 50
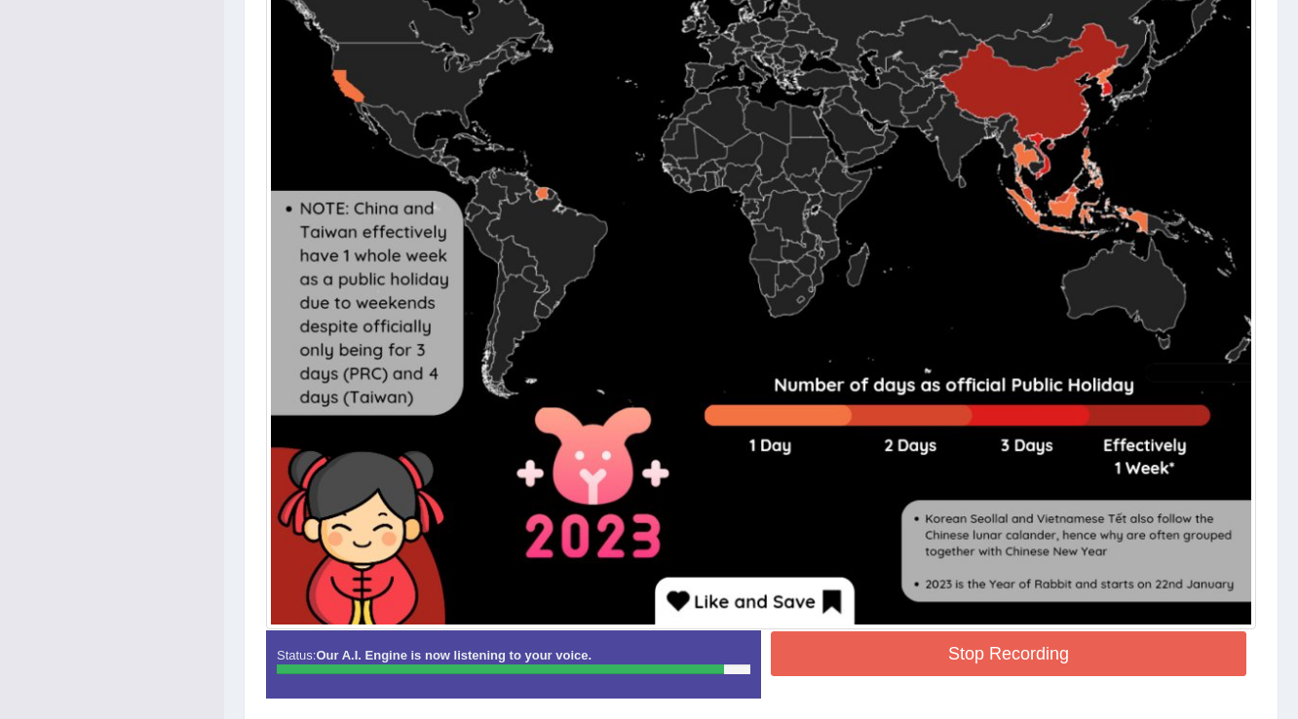
scroll to position [896, 0]
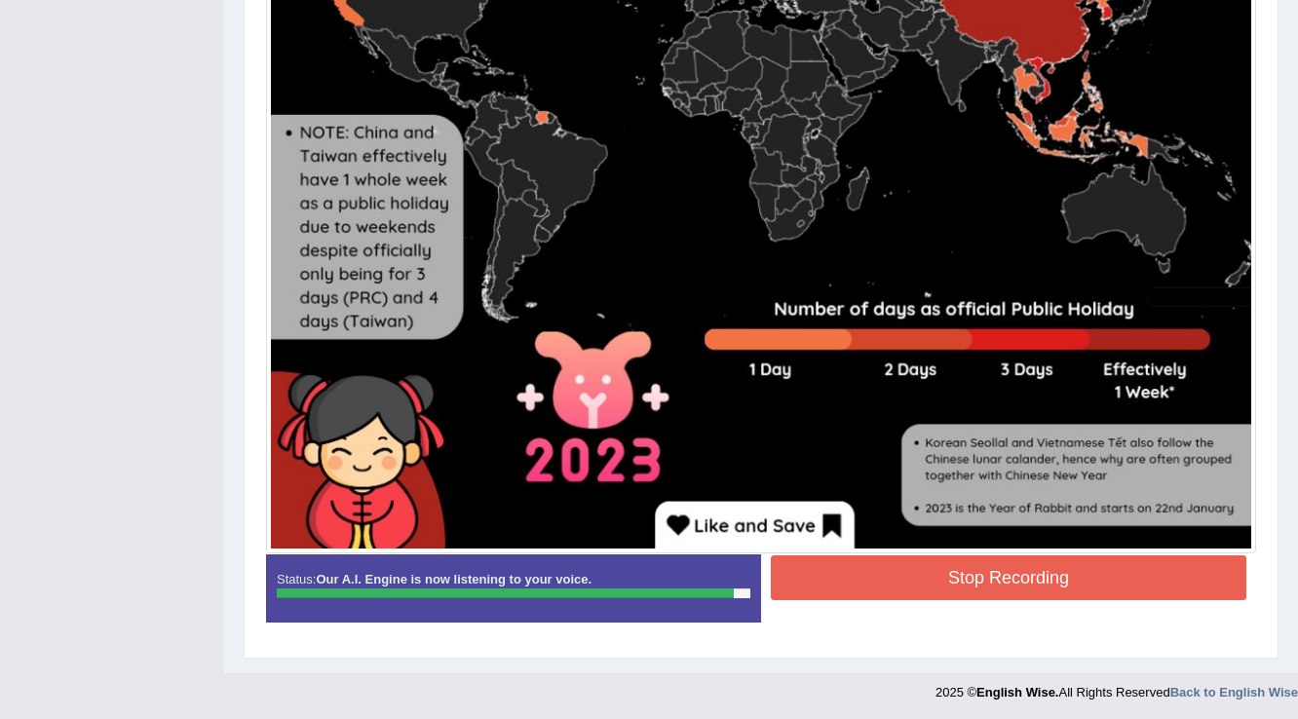
click at [843, 562] on button "Stop Recording" at bounding box center [1008, 577] width 475 height 45
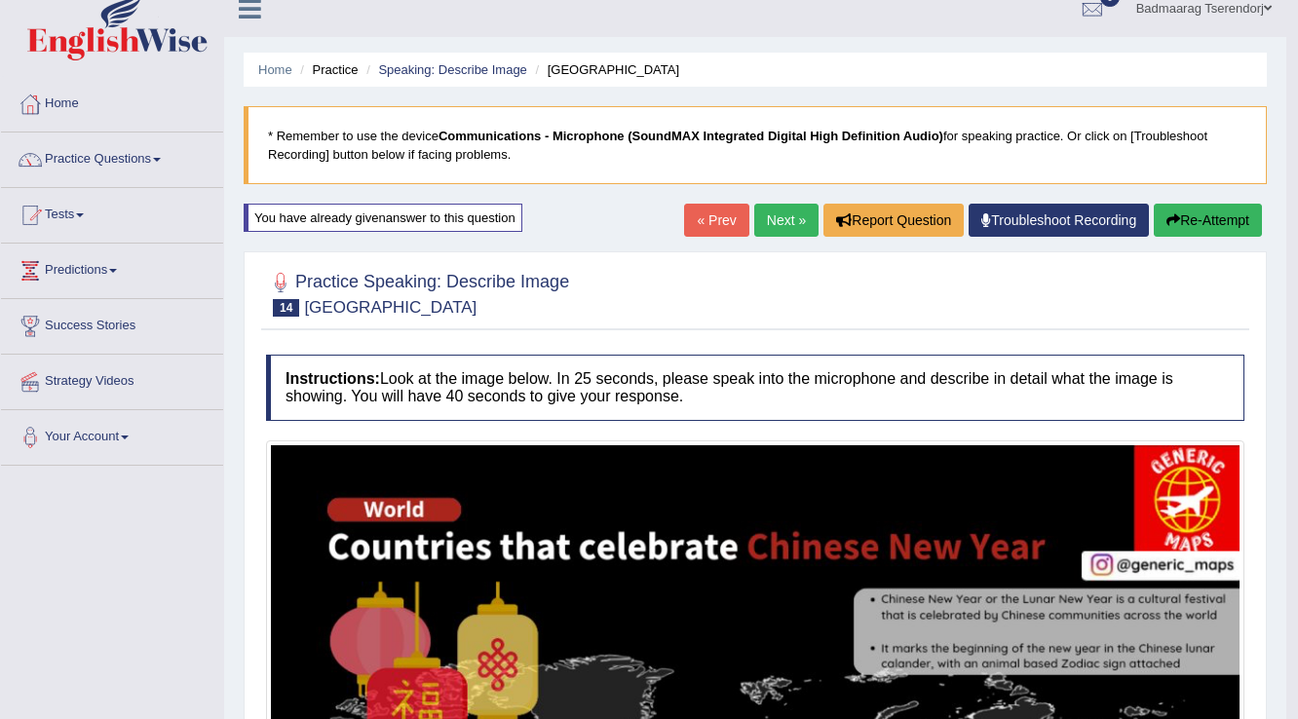
scroll to position [0, 0]
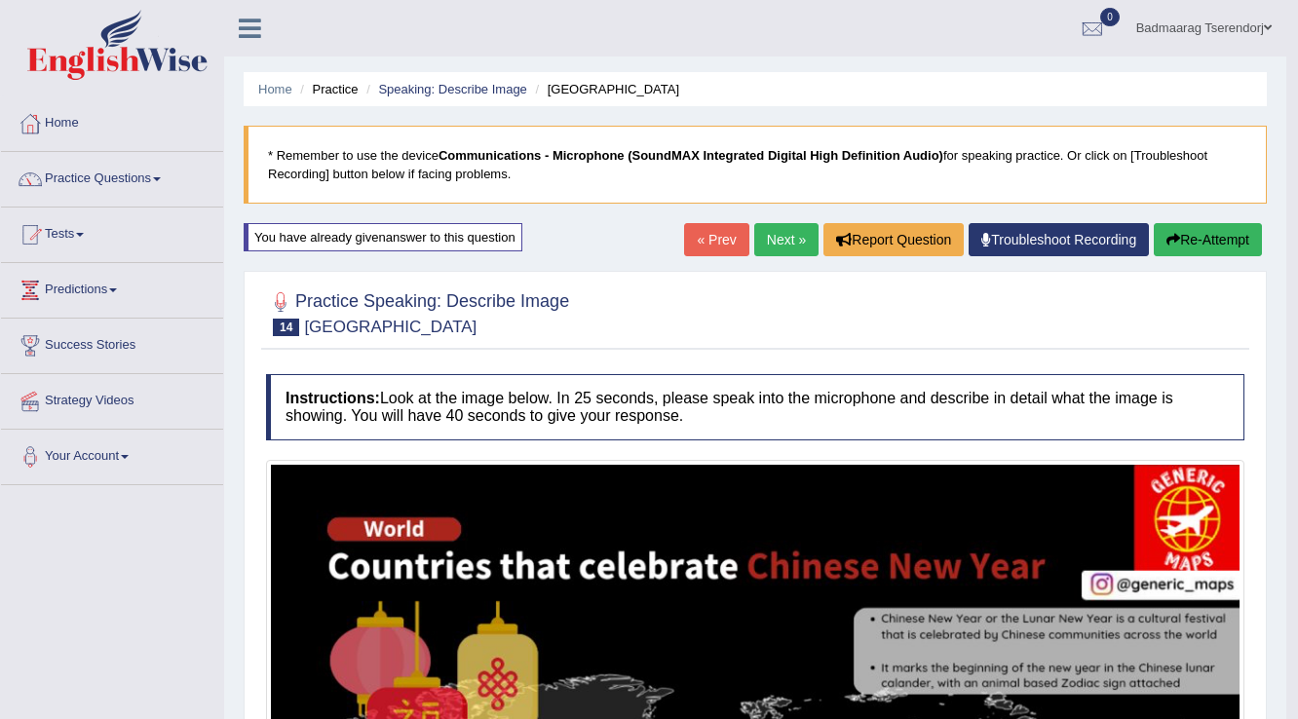
click at [780, 239] on link "Next »" at bounding box center [786, 239] width 64 height 33
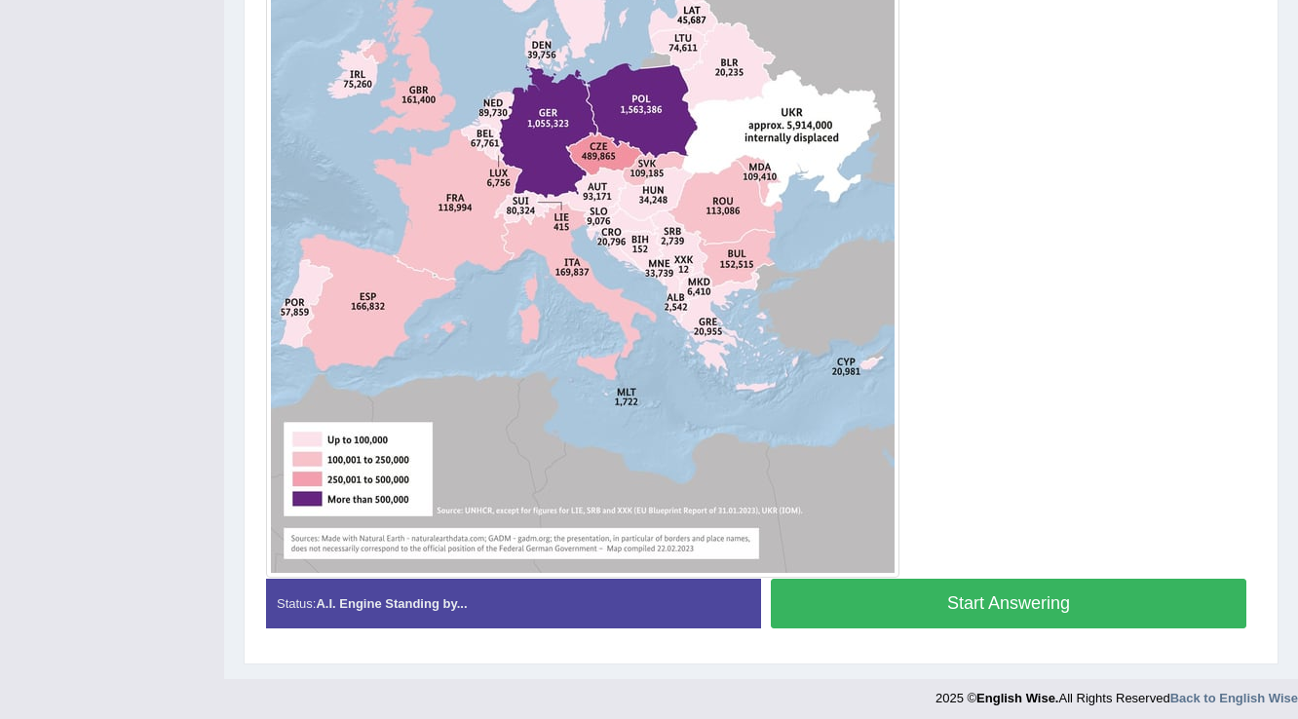
scroll to position [769, 0]
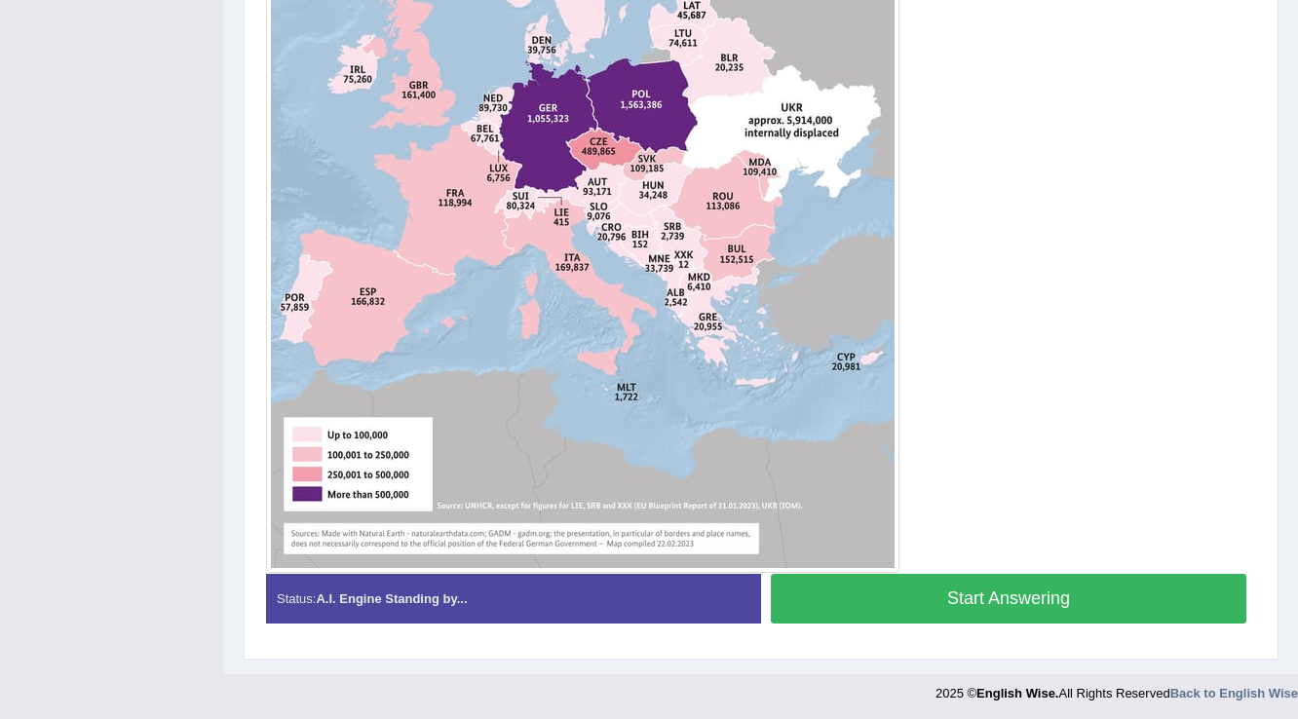
click at [928, 591] on button "Start Answering" at bounding box center [1008, 599] width 475 height 50
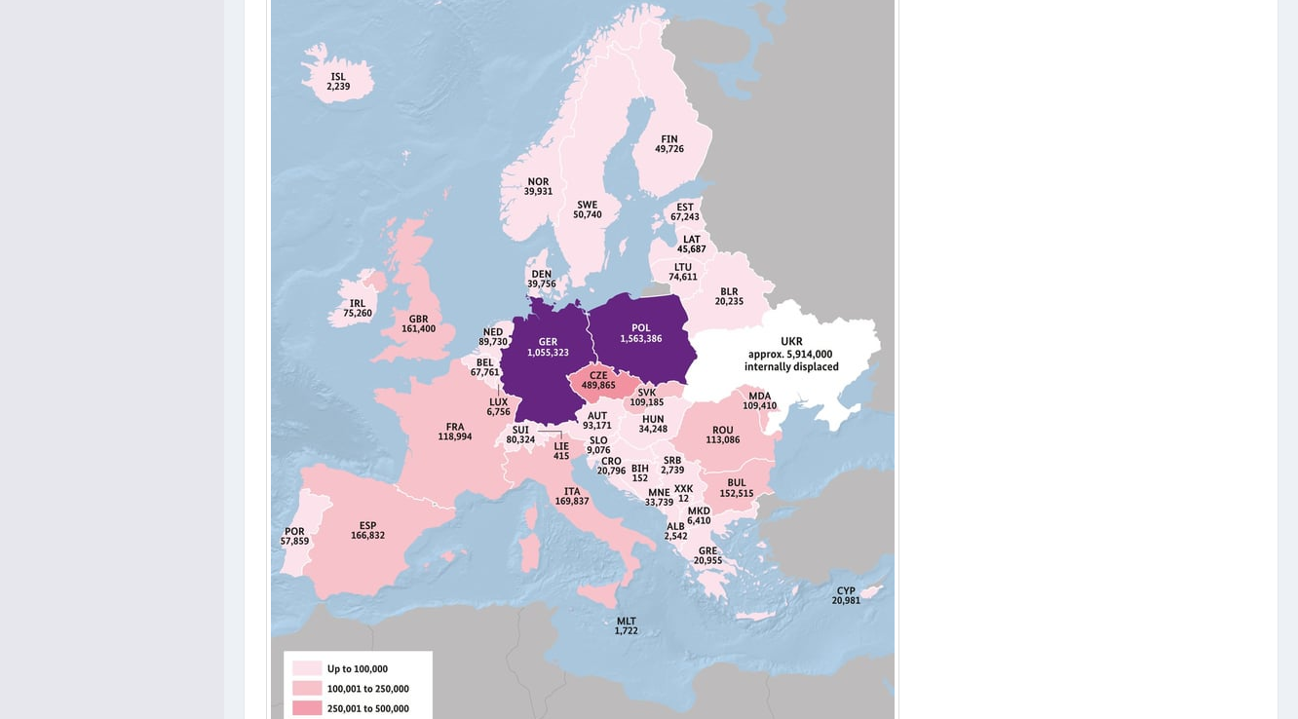
scroll to position [787, 0]
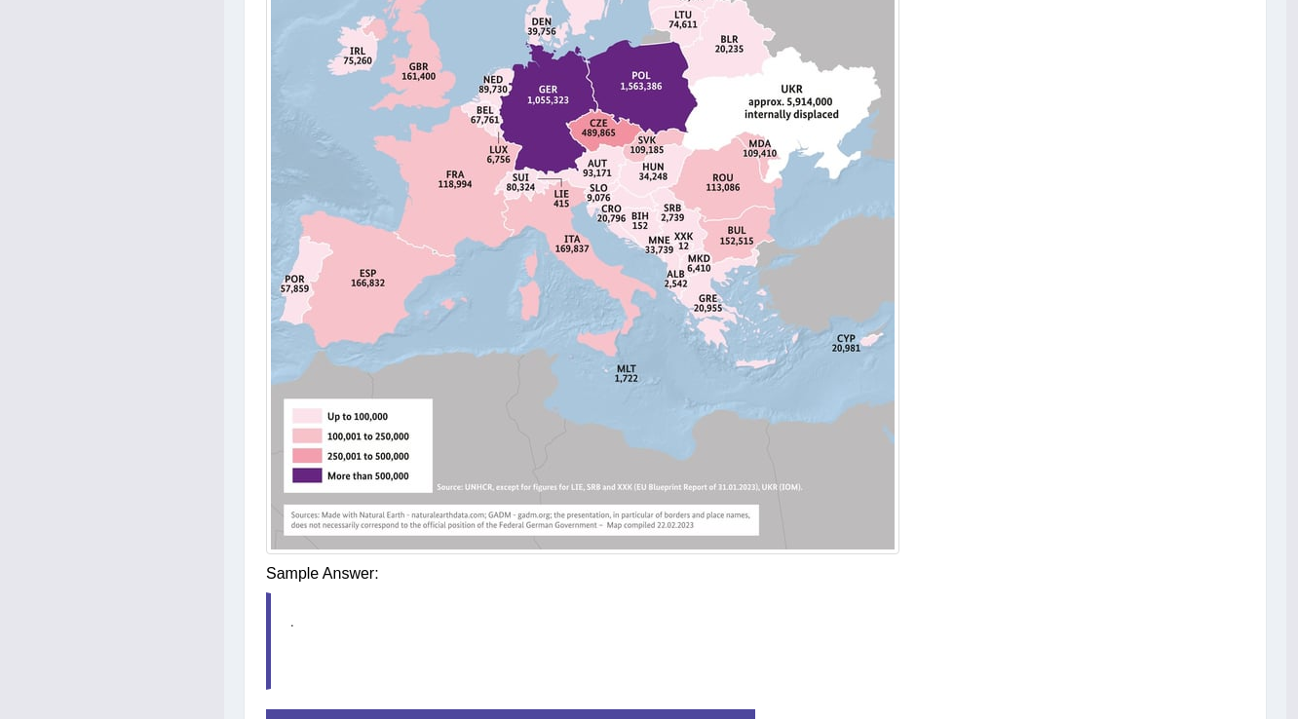
click at [876, 578] on div "Instructions: Look at the image below. In 25 seconds, please speak into the mic…" at bounding box center [755, 185] width 988 height 1236
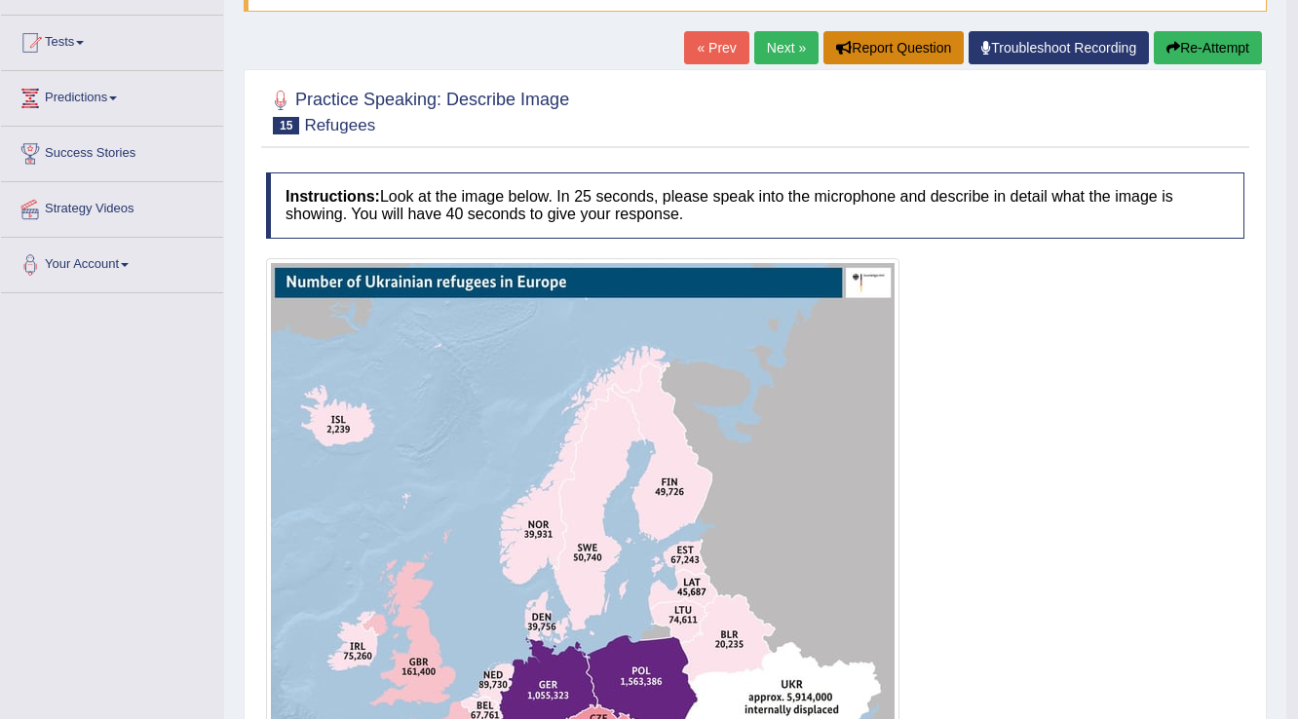
scroll to position [164, 0]
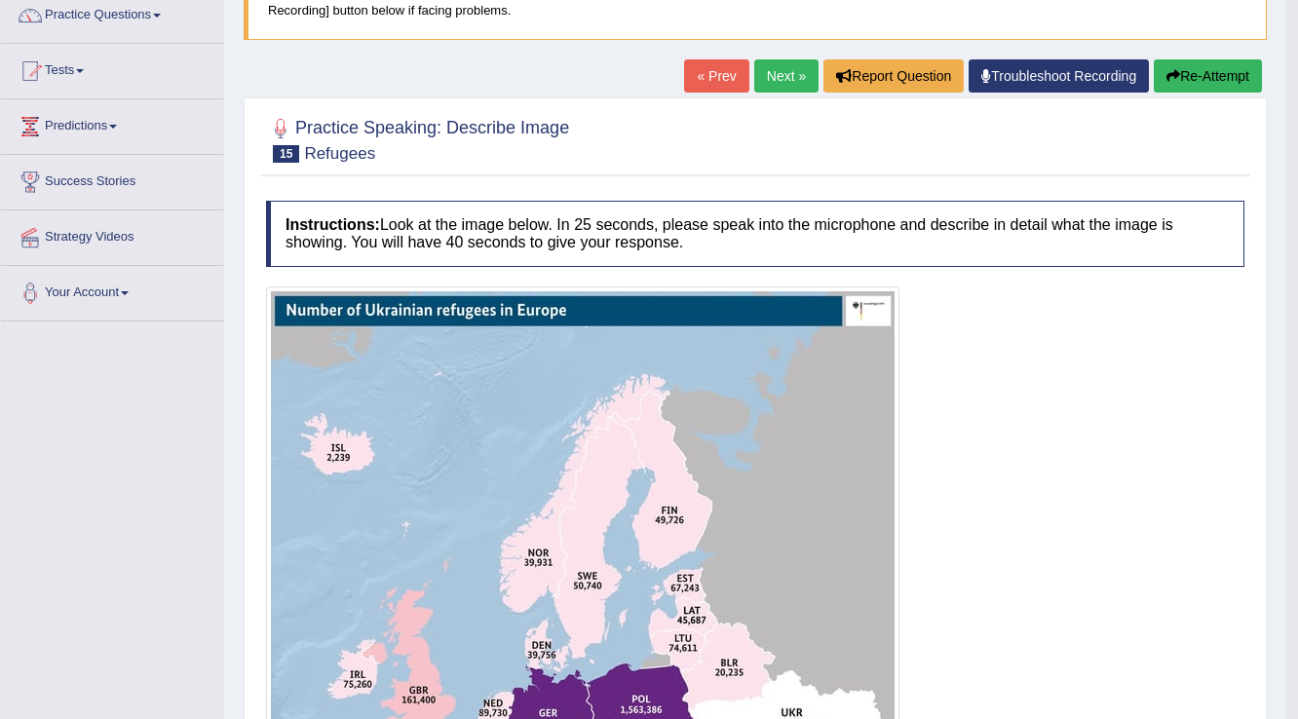
click at [1215, 70] on button "Re-Attempt" at bounding box center [1208, 75] width 108 height 33
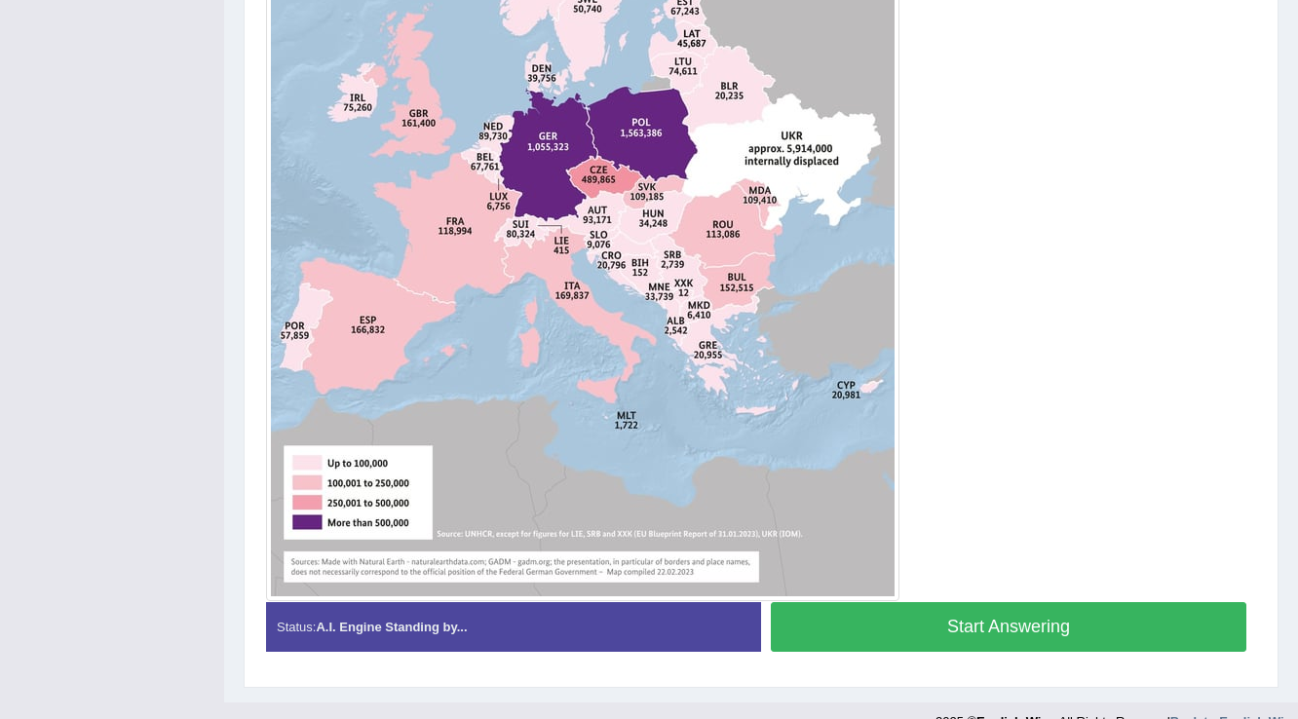
scroll to position [787, 0]
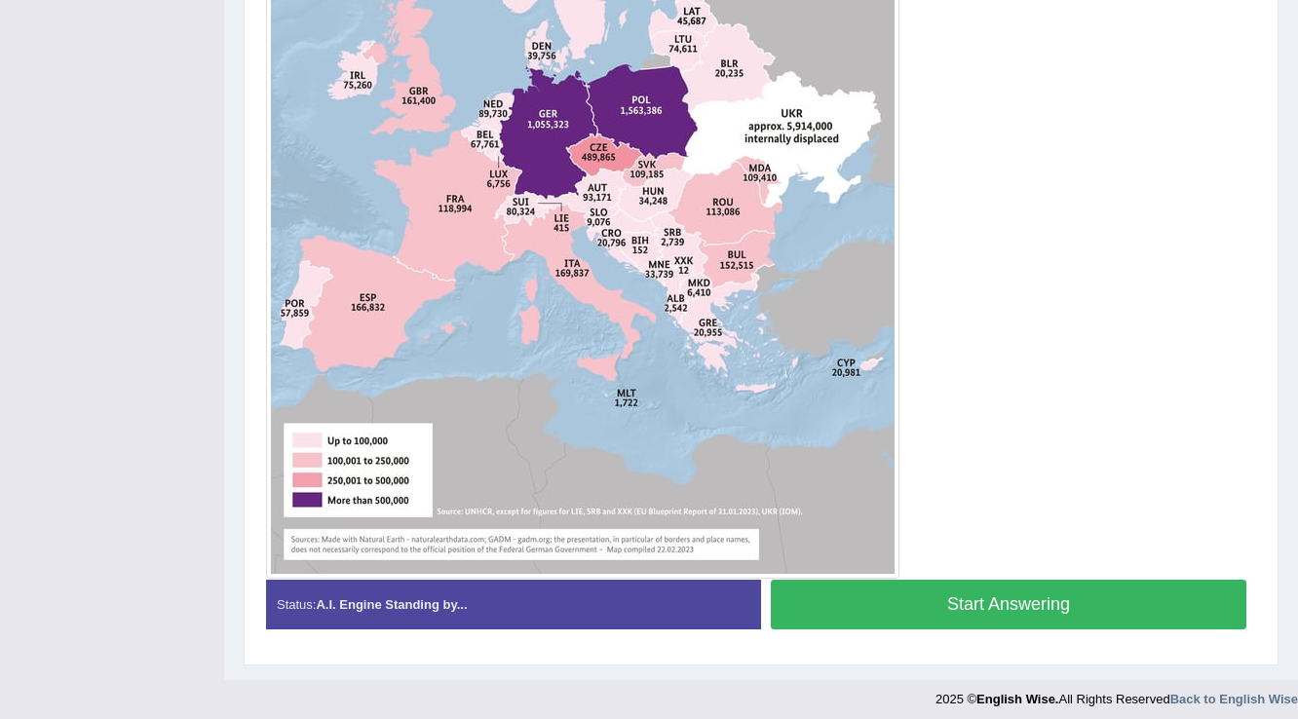
click at [912, 611] on button "Start Answering" at bounding box center [1008, 605] width 475 height 50
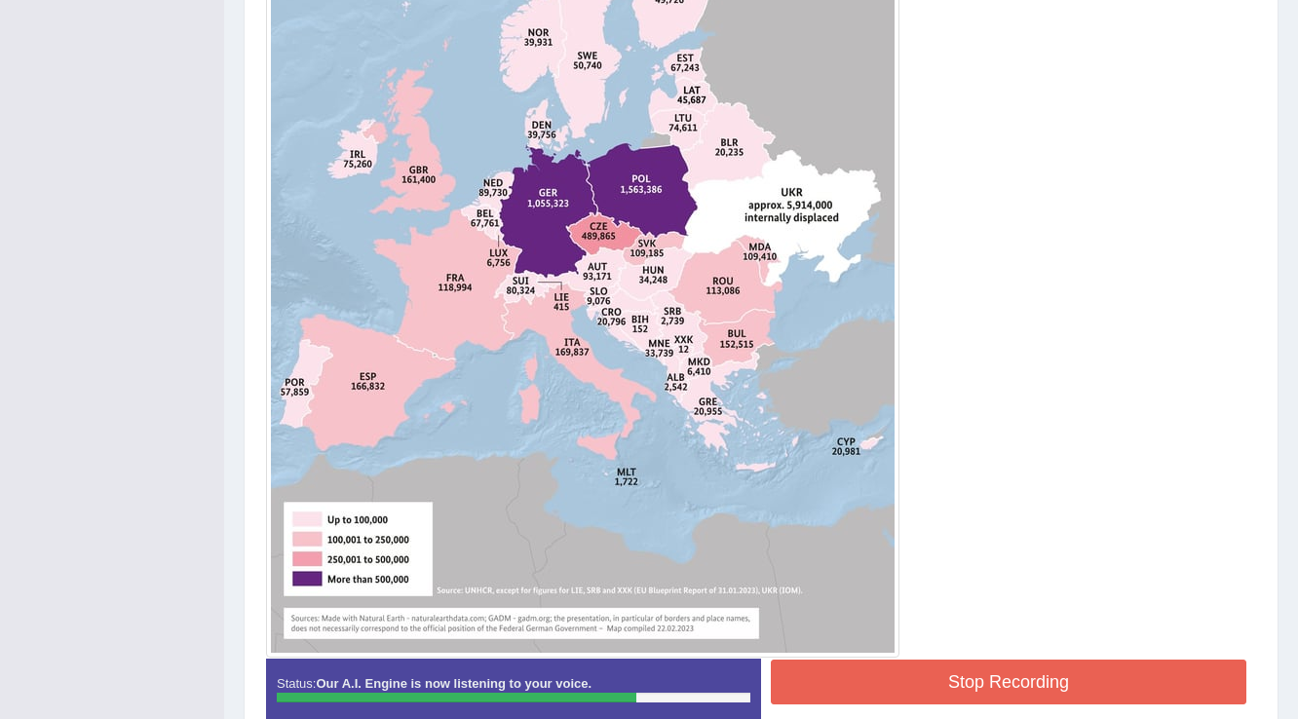
scroll to position [696, 0]
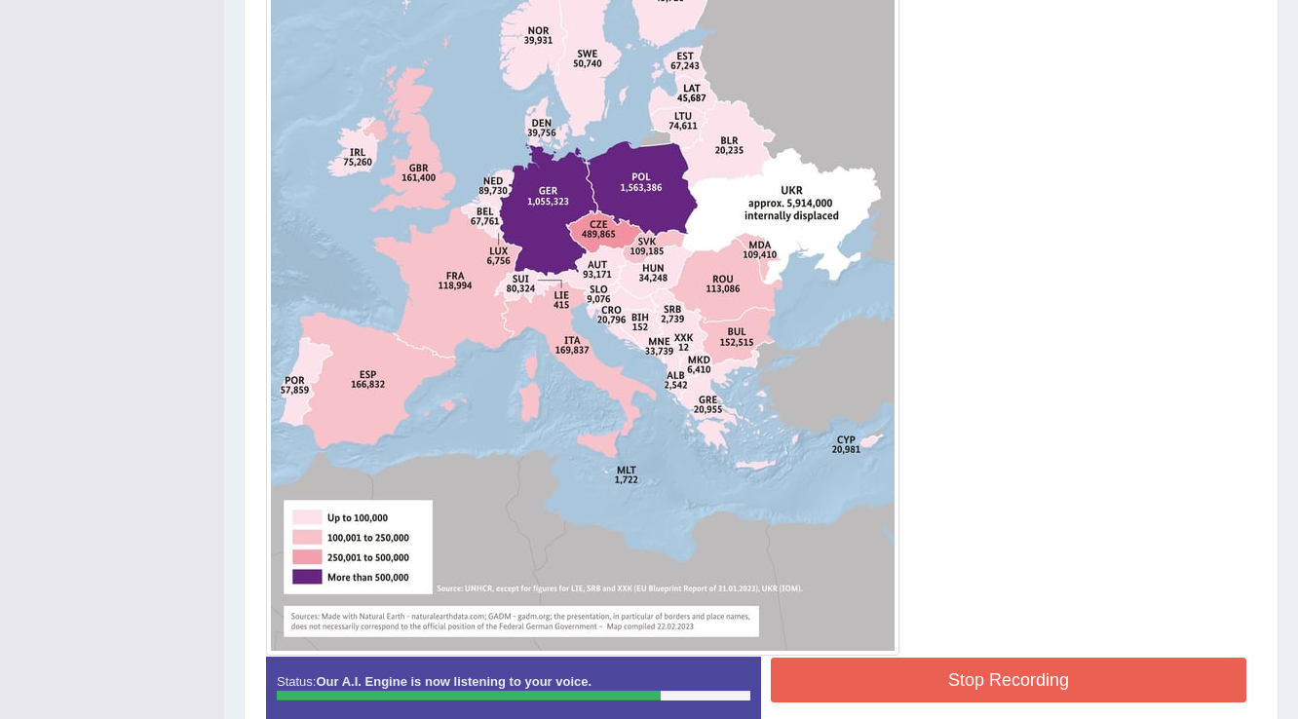
click at [916, 668] on button "Stop Recording" at bounding box center [1008, 680] width 475 height 45
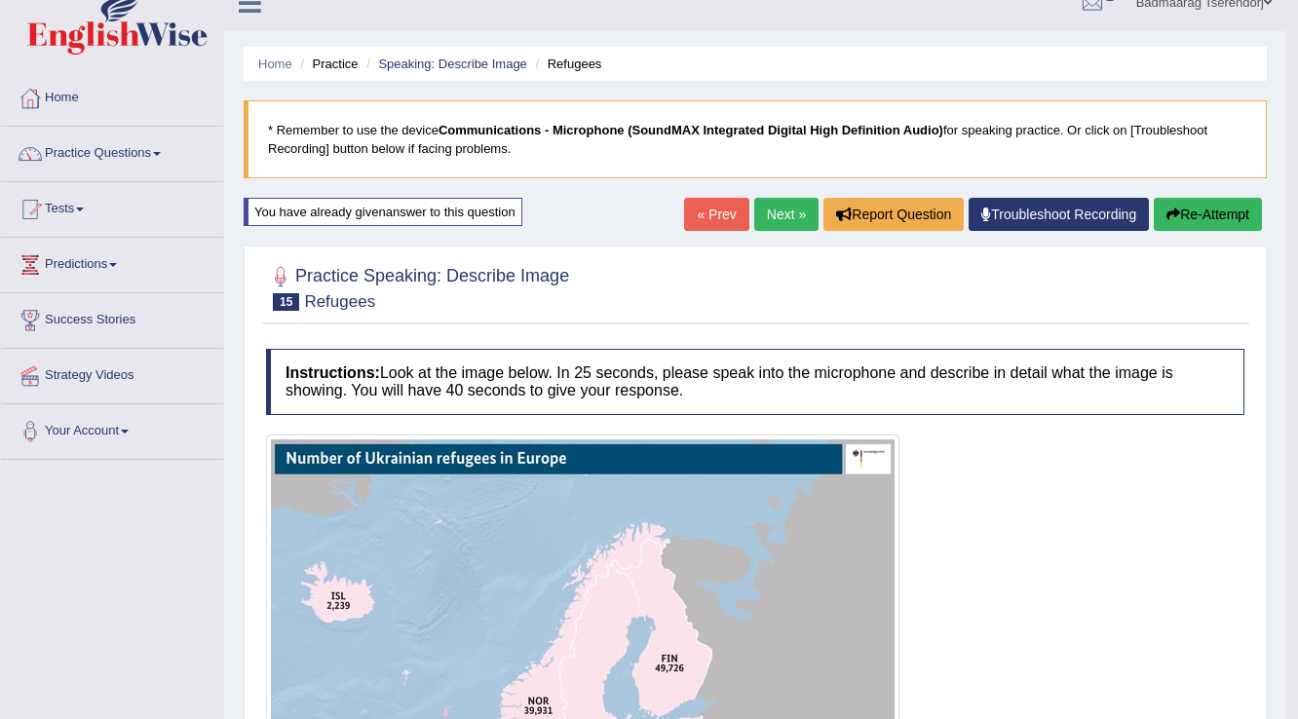
scroll to position [0, 0]
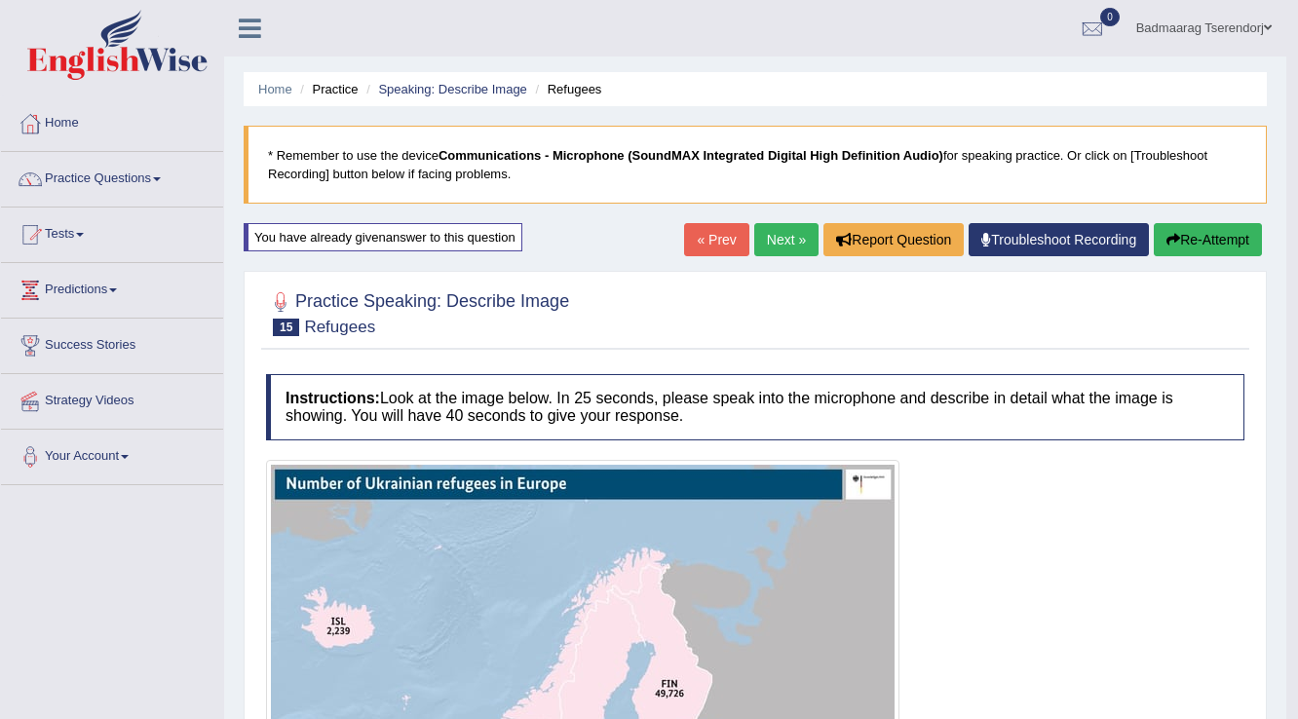
click at [786, 235] on link "Next »" at bounding box center [786, 239] width 64 height 33
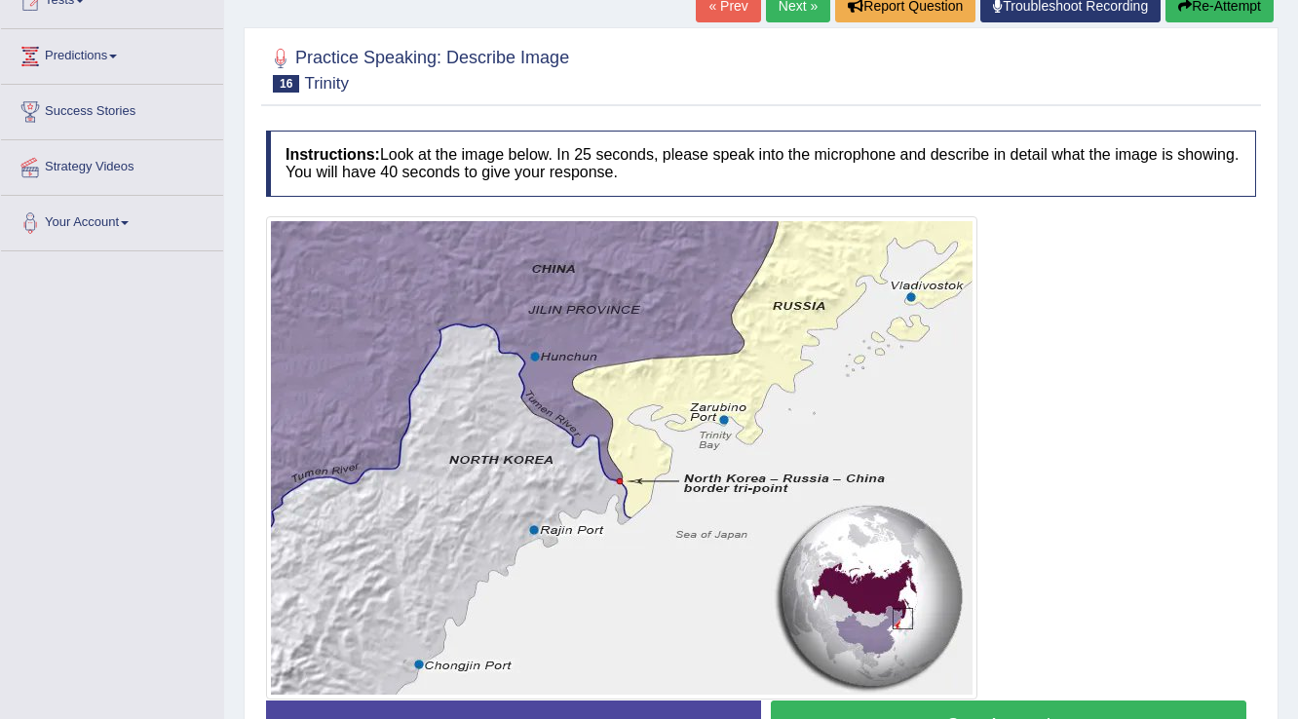
scroll to position [312, 0]
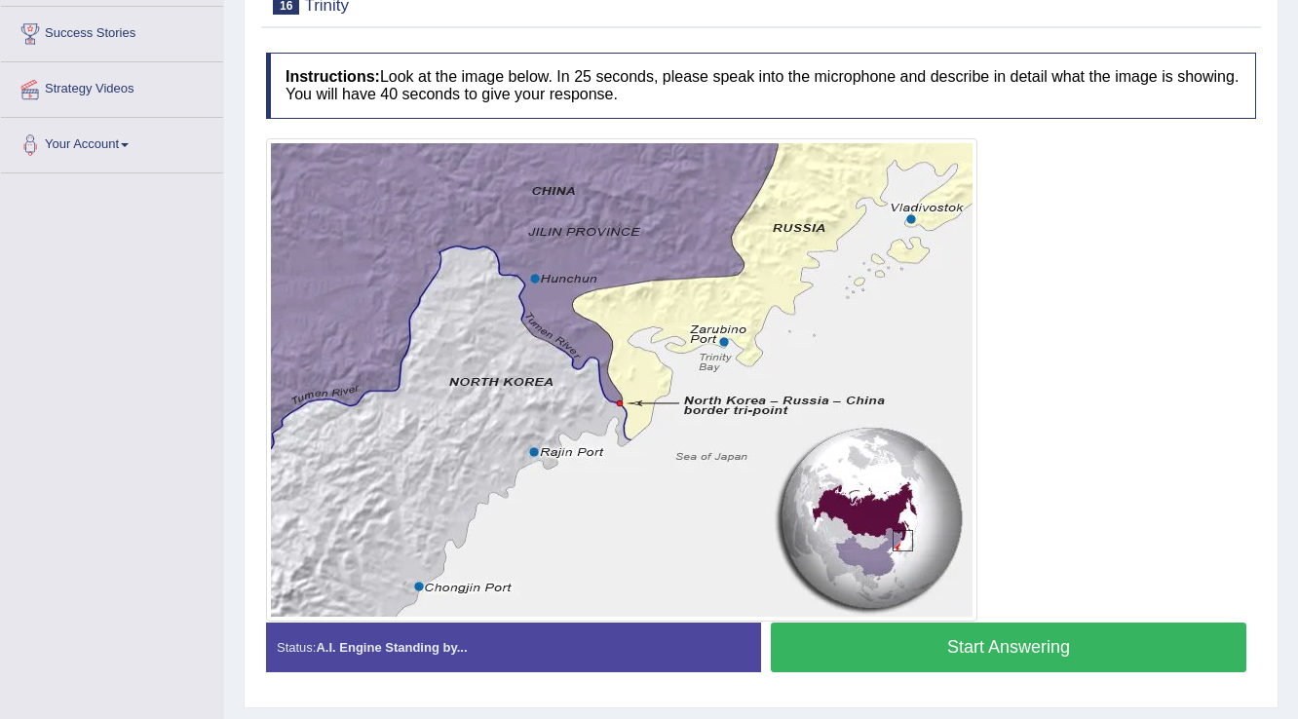
click at [890, 652] on button "Start Answering" at bounding box center [1008, 648] width 475 height 50
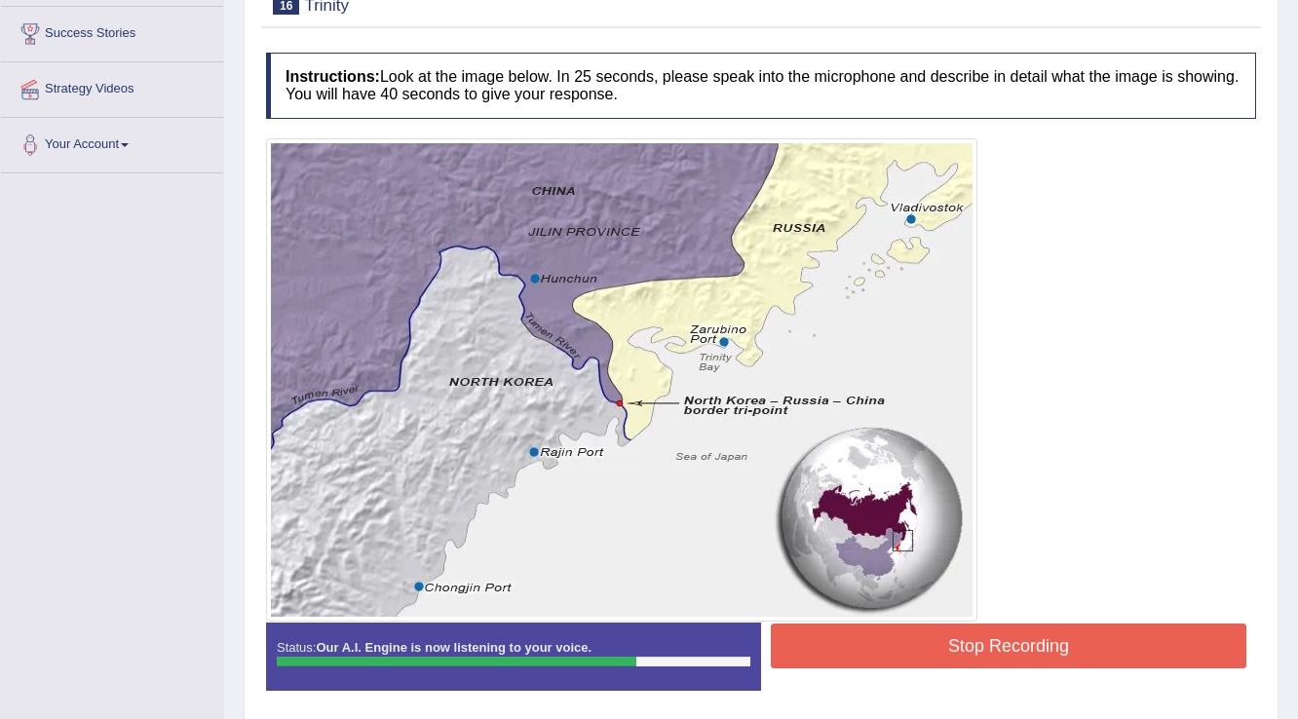
click at [878, 649] on button "Stop Recording" at bounding box center [1008, 646] width 475 height 45
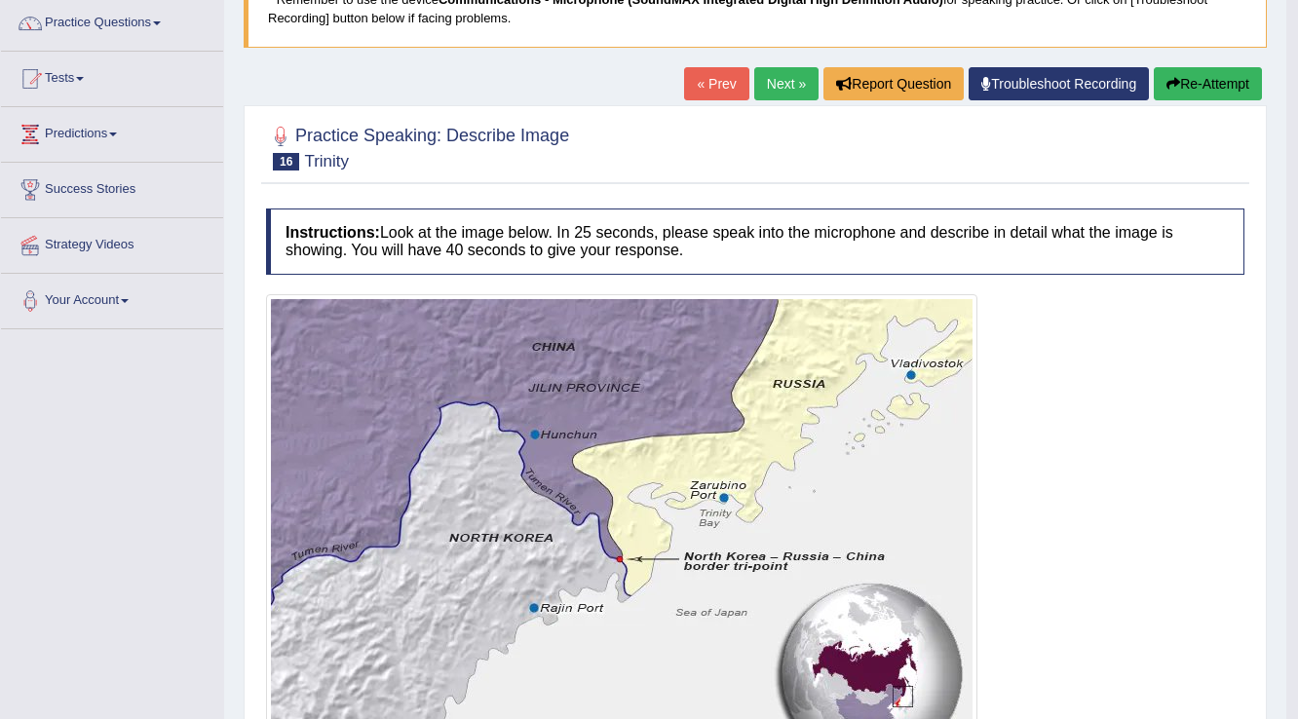
scroll to position [156, 0]
click at [1220, 82] on button "Re-Attempt" at bounding box center [1208, 83] width 108 height 33
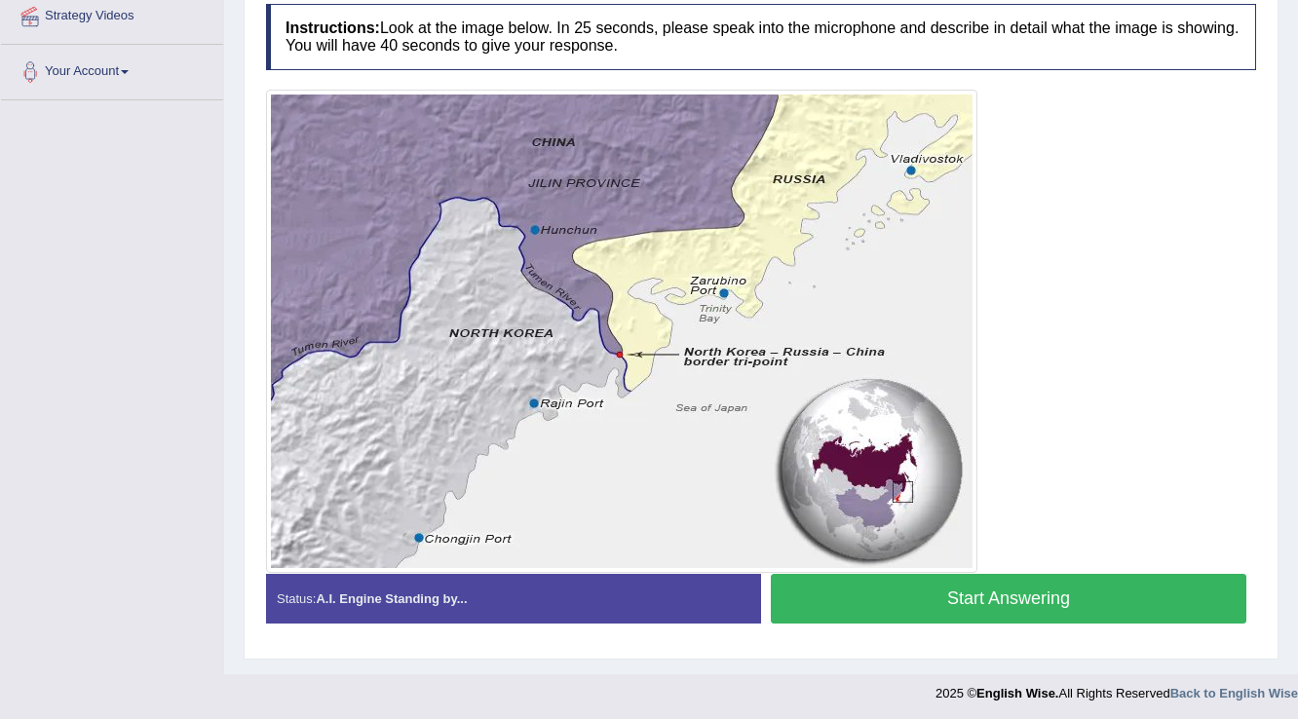
click at [1098, 592] on button "Start Answering" at bounding box center [1008, 599] width 475 height 50
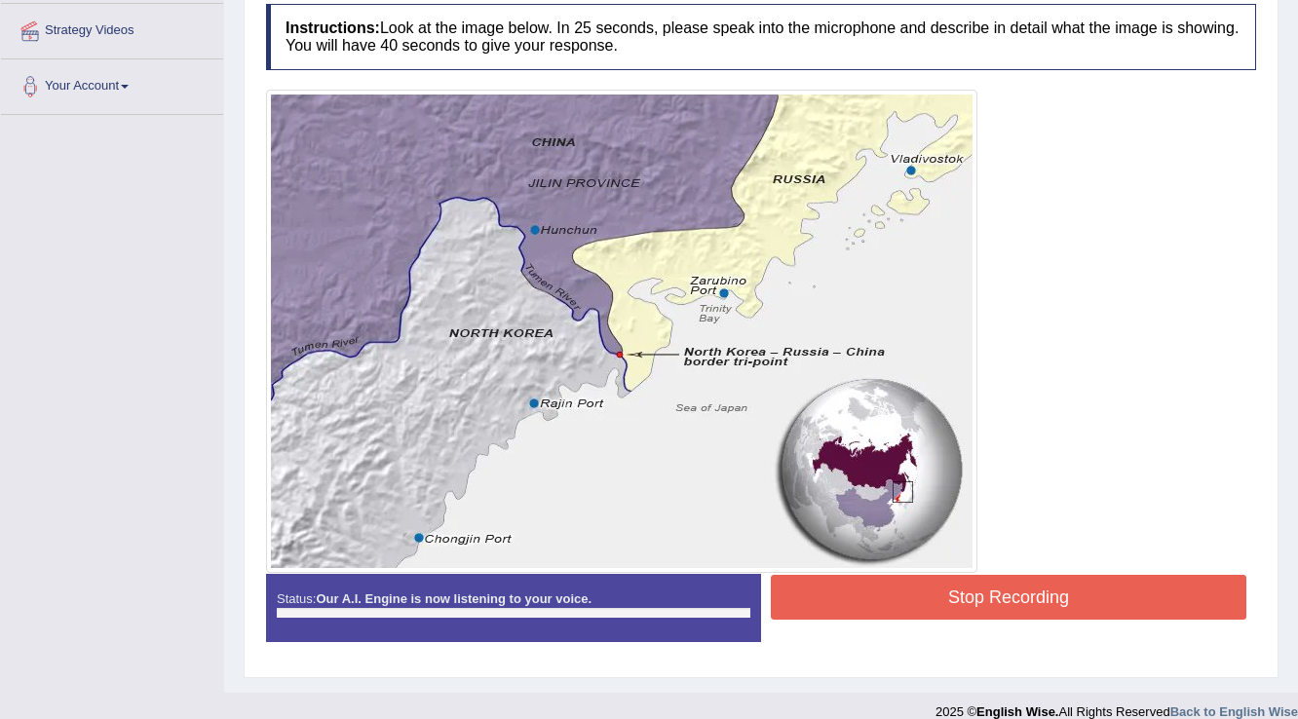
scroll to position [385, 0]
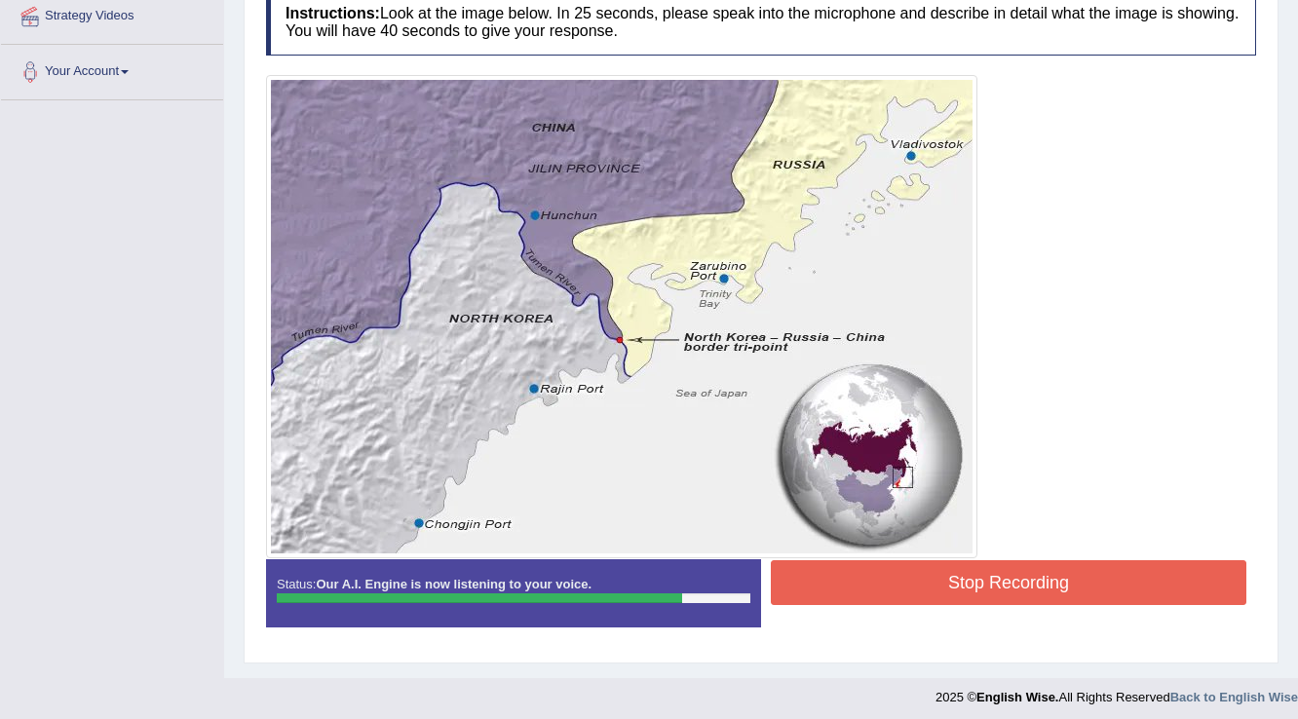
click at [793, 576] on button "Stop Recording" at bounding box center [1008, 582] width 475 height 45
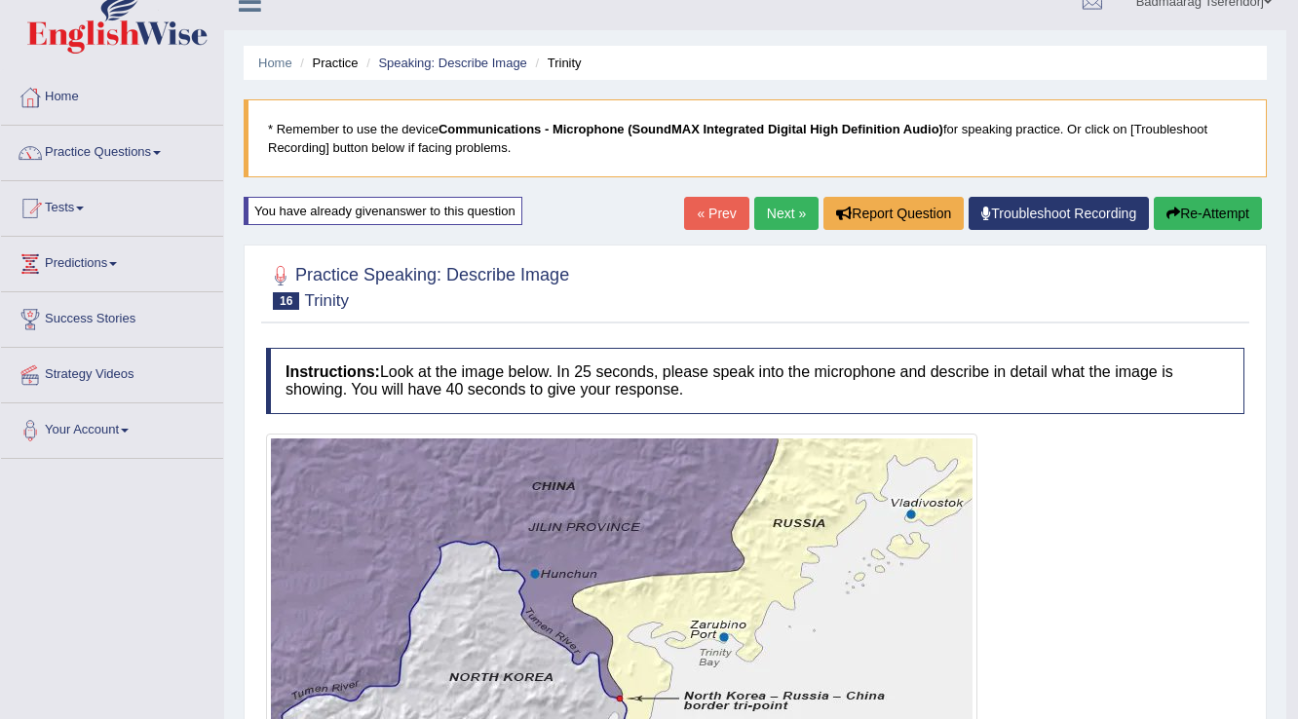
scroll to position [0, 0]
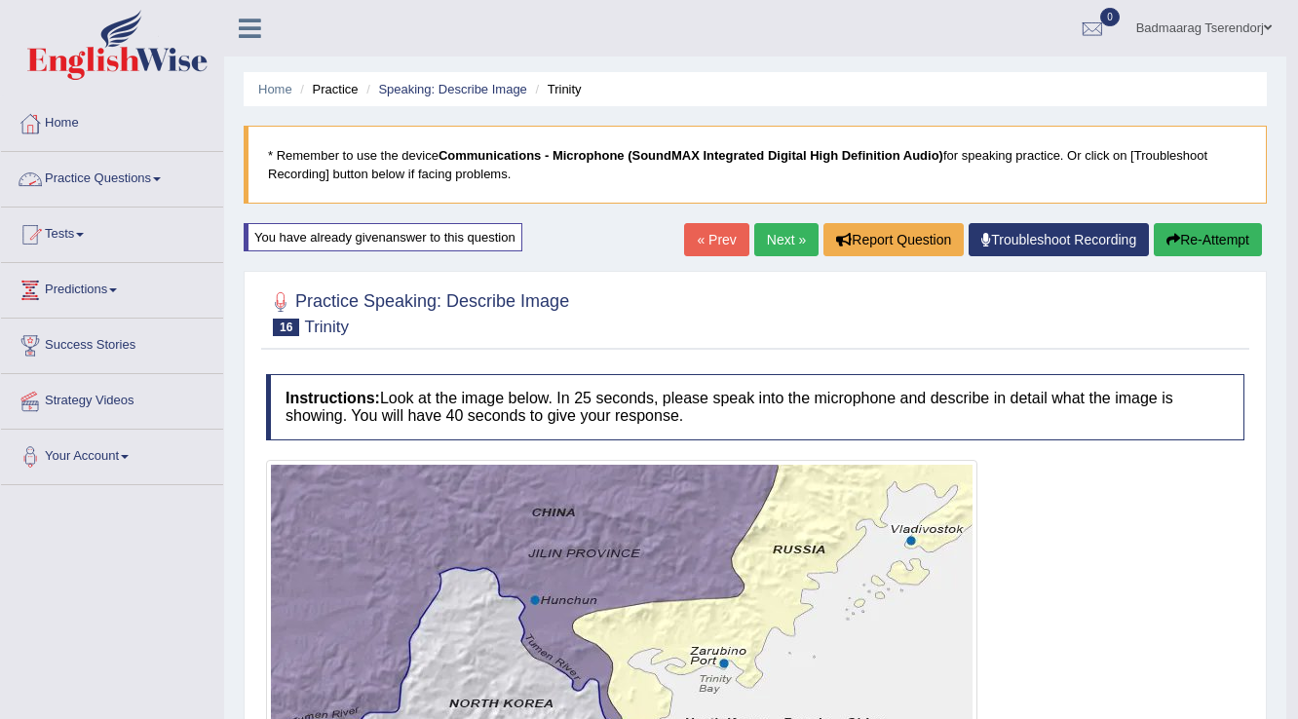
click at [161, 171] on link "Practice Questions" at bounding box center [112, 176] width 222 height 49
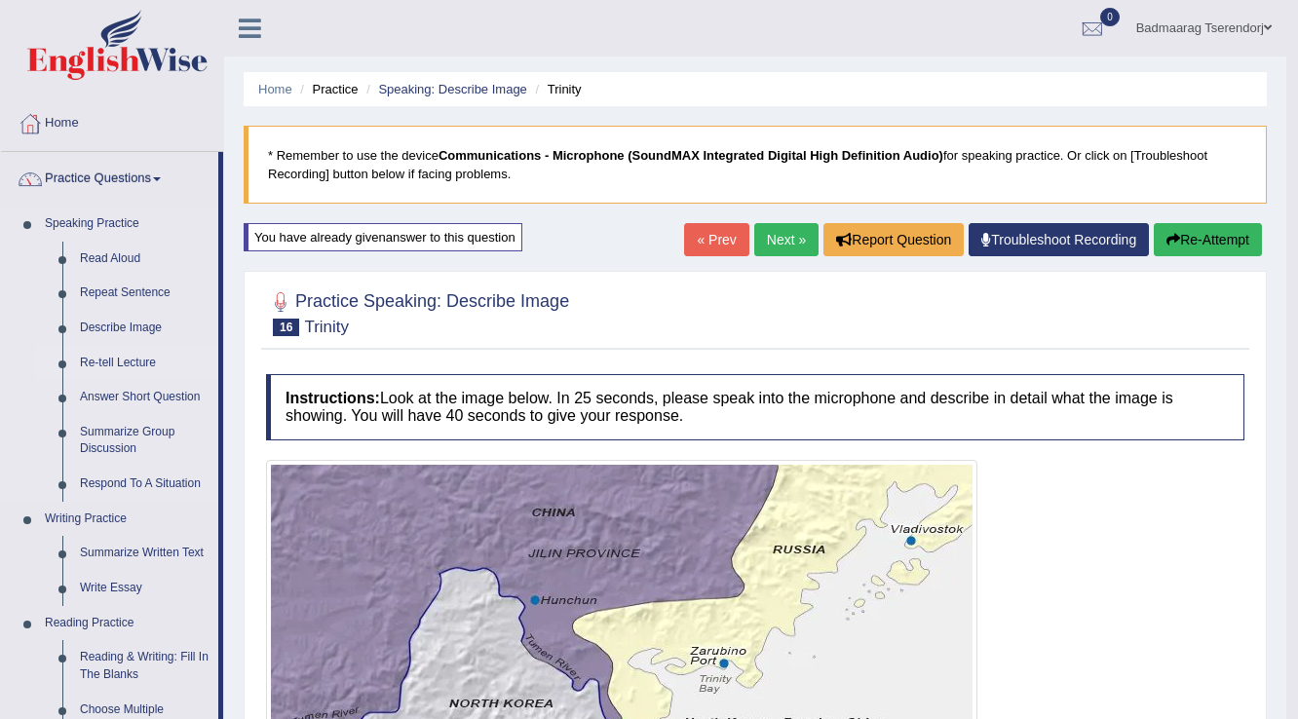
click at [127, 358] on link "Re-tell Lecture" at bounding box center [144, 363] width 147 height 35
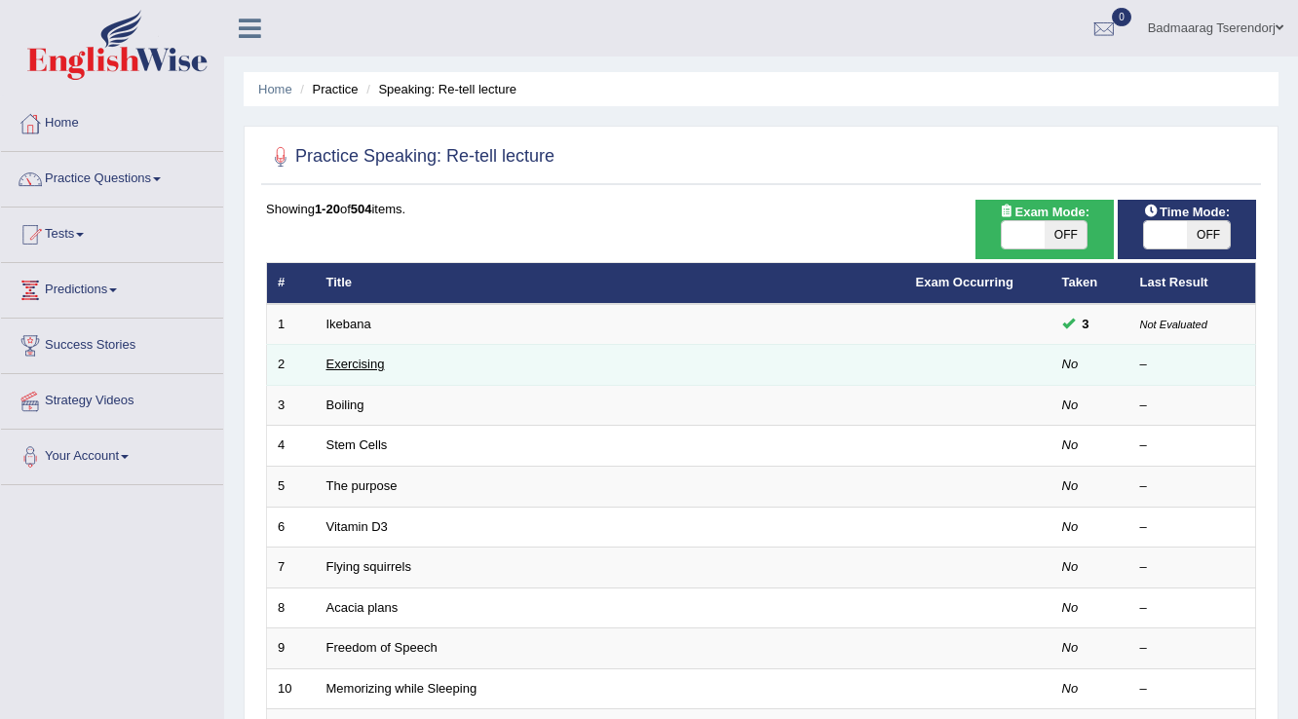
click at [370, 359] on link "Exercising" at bounding box center [355, 364] width 58 height 15
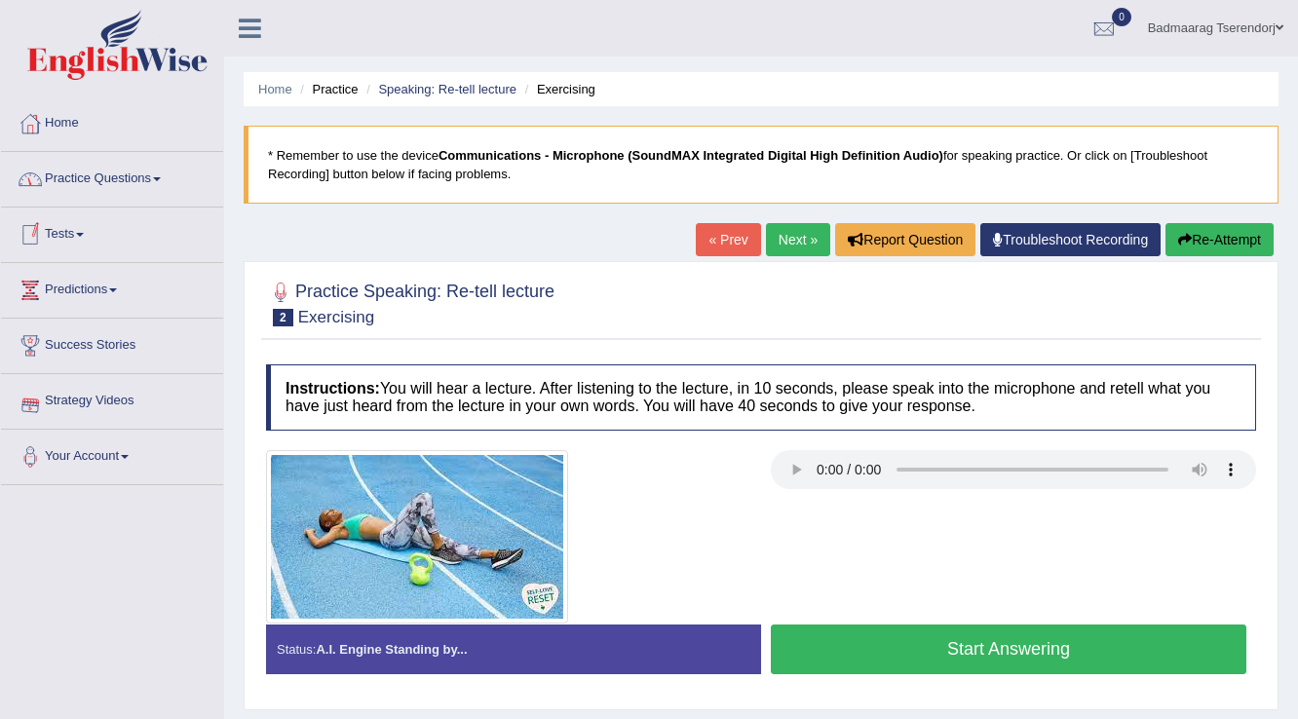
click at [162, 172] on link "Practice Questions" at bounding box center [112, 176] width 222 height 49
click at [137, 186] on link "Practice Questions" at bounding box center [112, 176] width 222 height 49
click at [164, 172] on link "Practice Questions" at bounding box center [112, 176] width 222 height 49
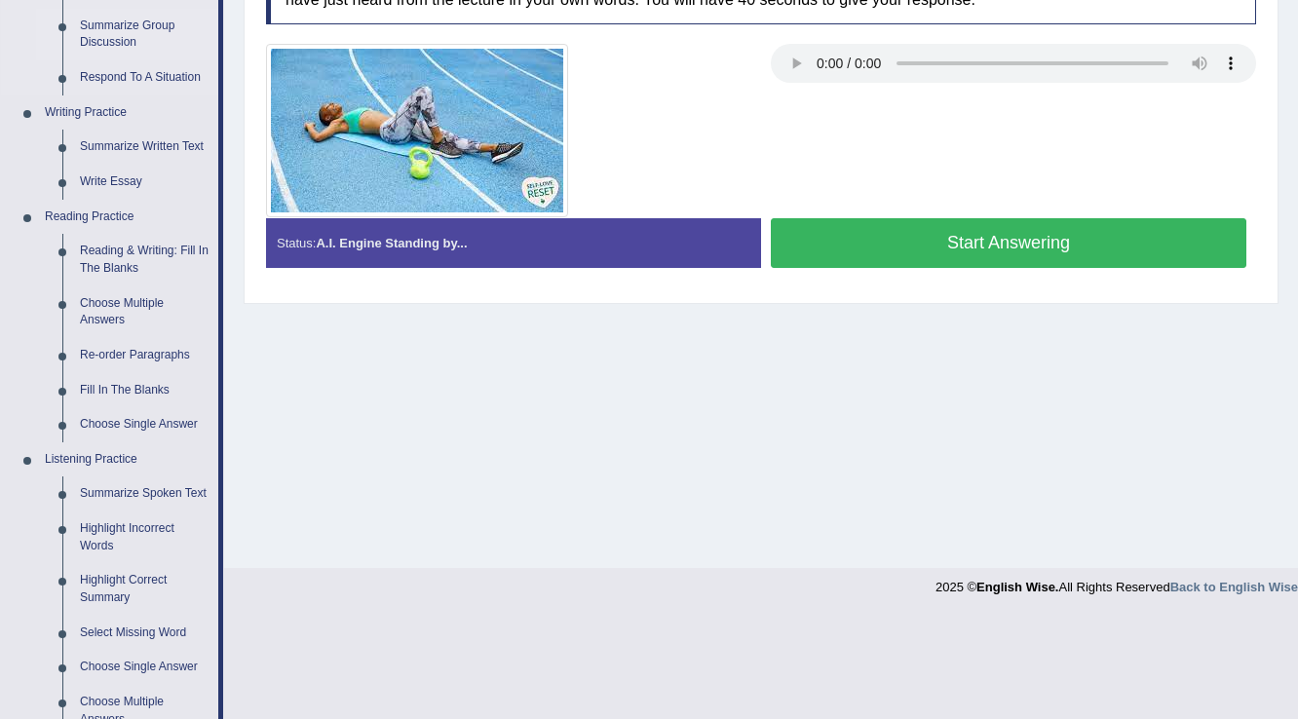
scroll to position [624, 0]
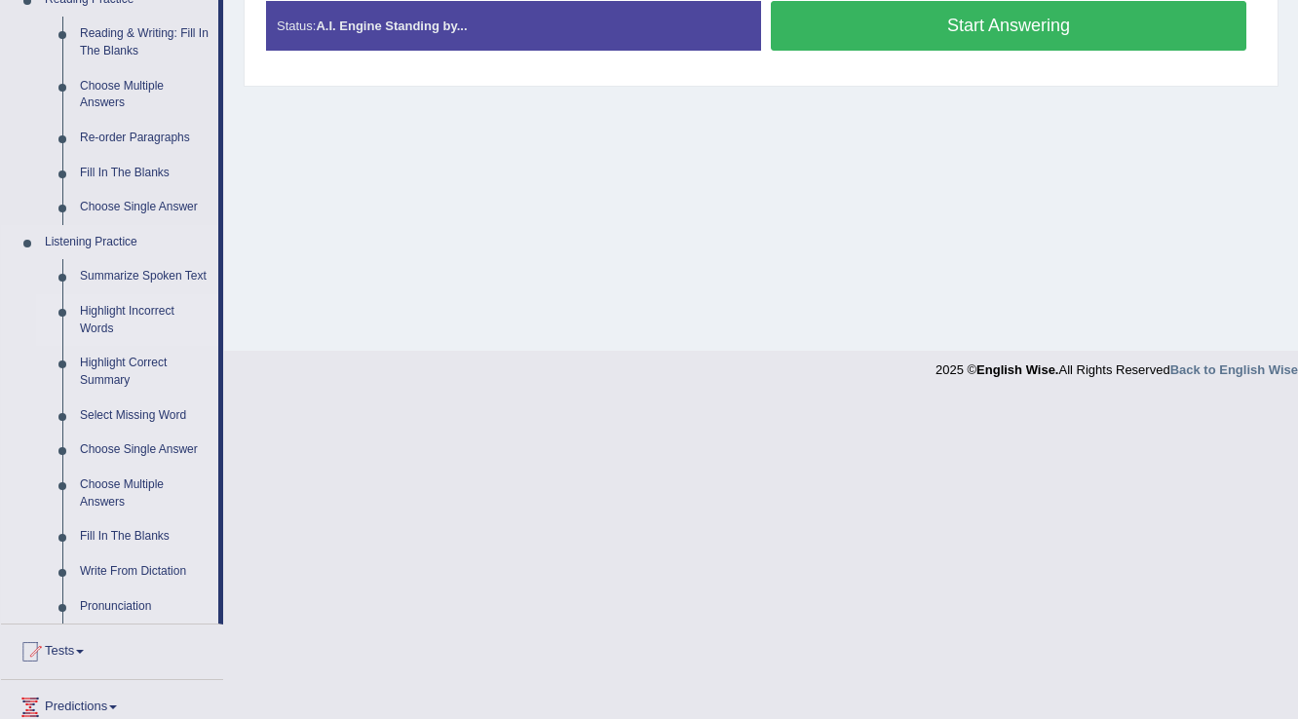
click at [114, 308] on link "Highlight Incorrect Words" at bounding box center [144, 320] width 147 height 52
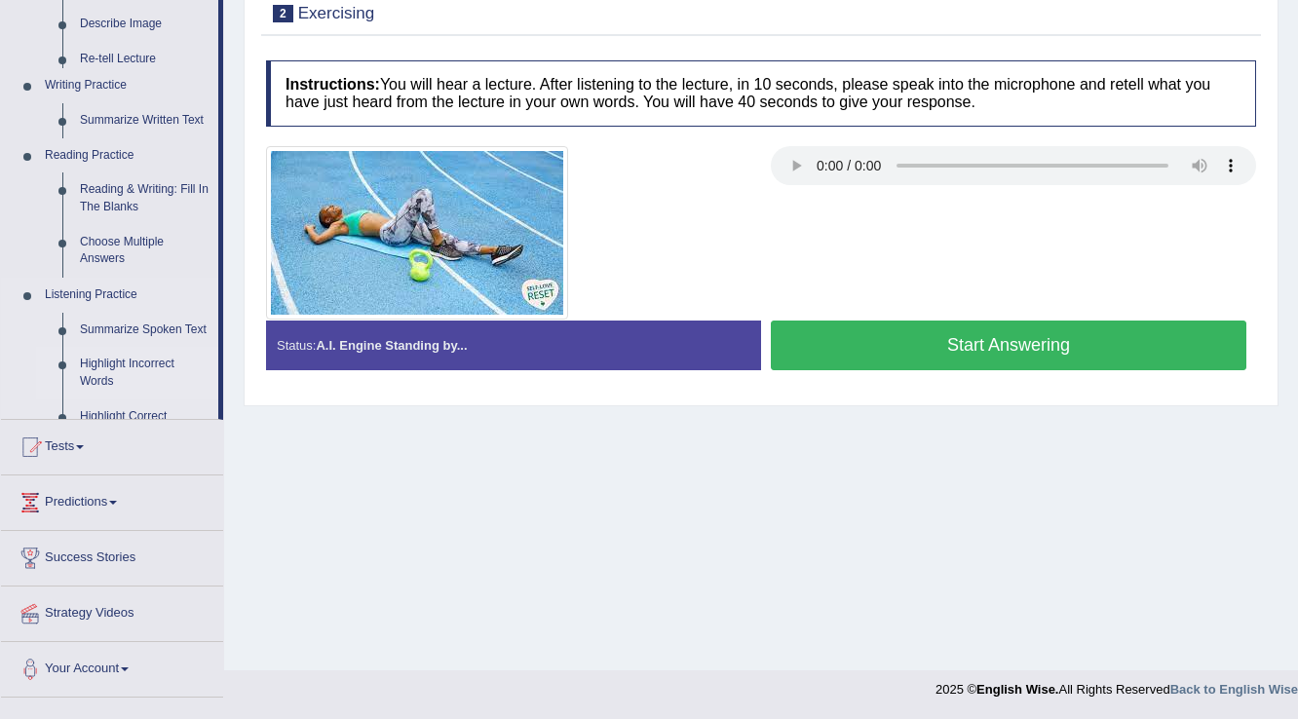
scroll to position [304, 0]
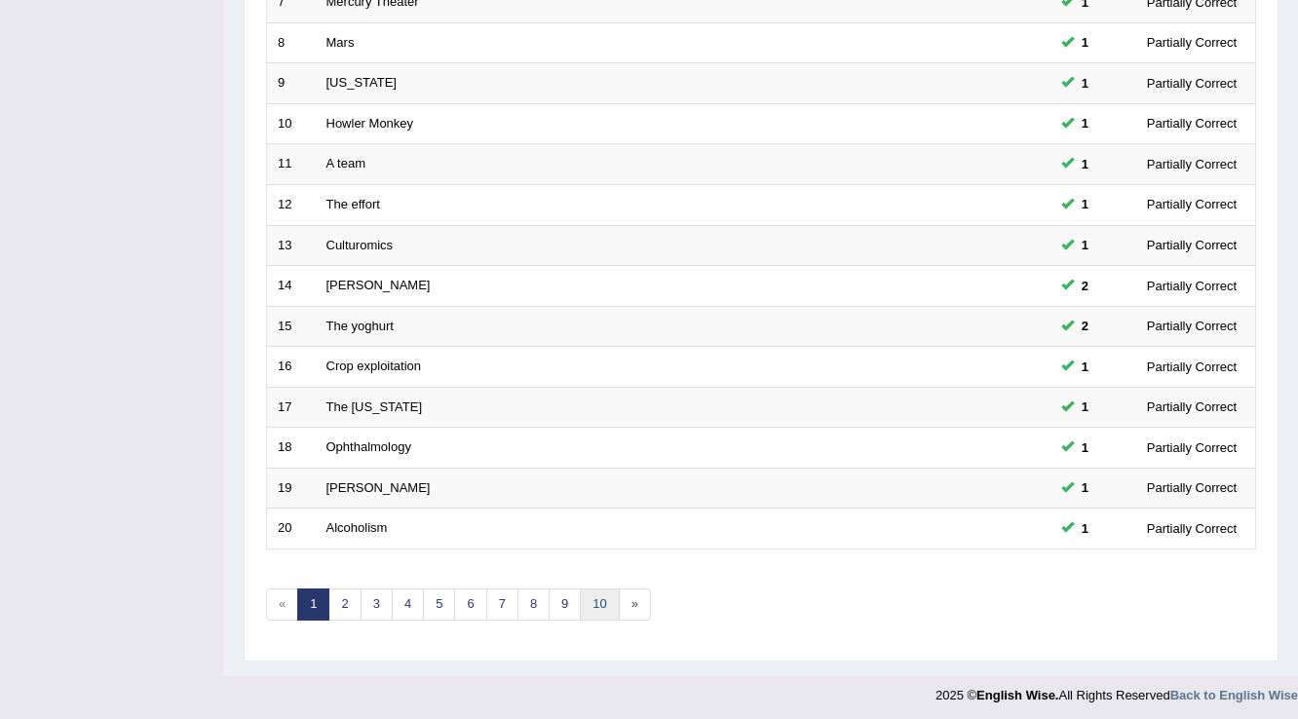
click at [595, 604] on link "10" at bounding box center [599, 605] width 39 height 32
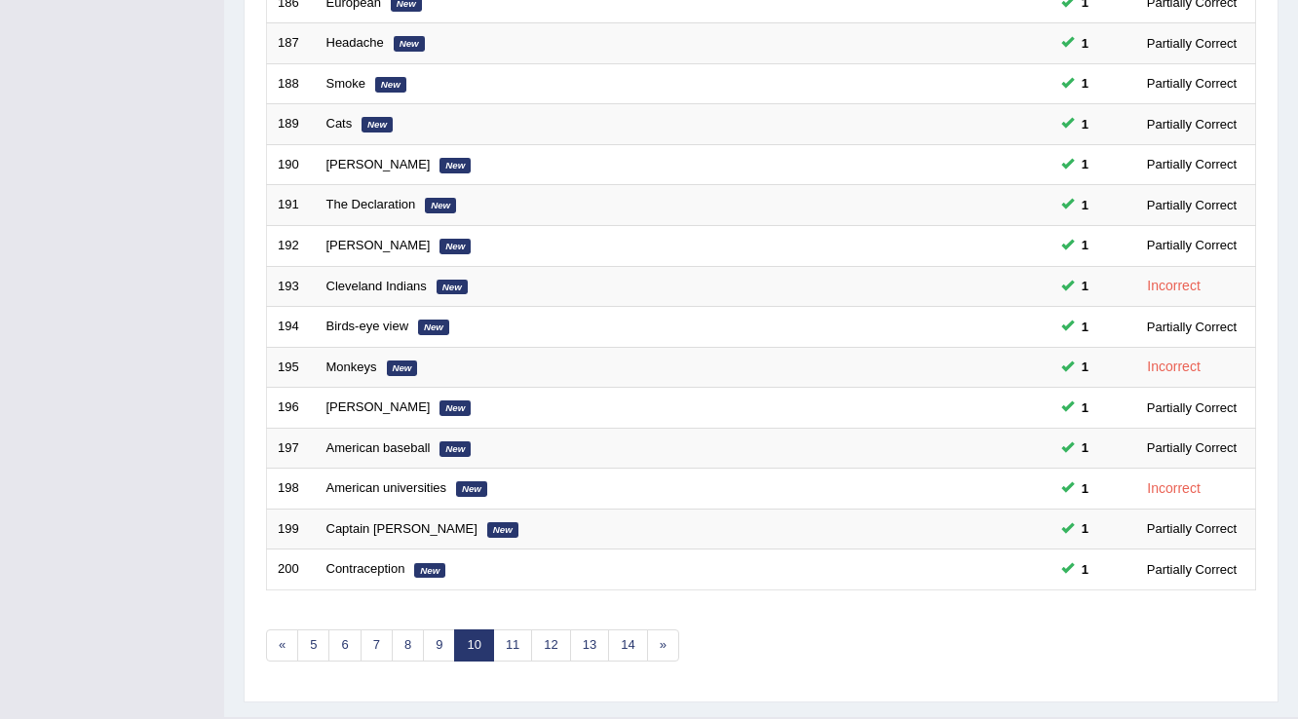
scroll to position [565, 0]
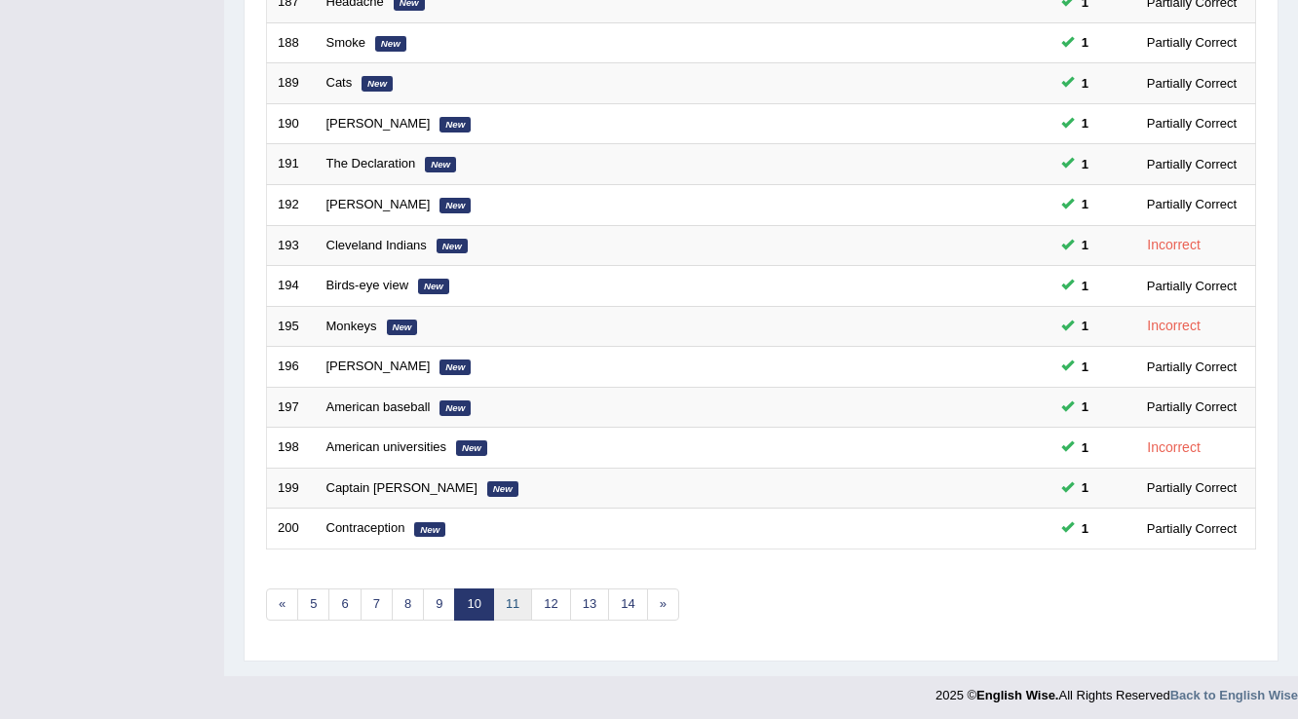
click at [503, 596] on link "11" at bounding box center [512, 605] width 39 height 32
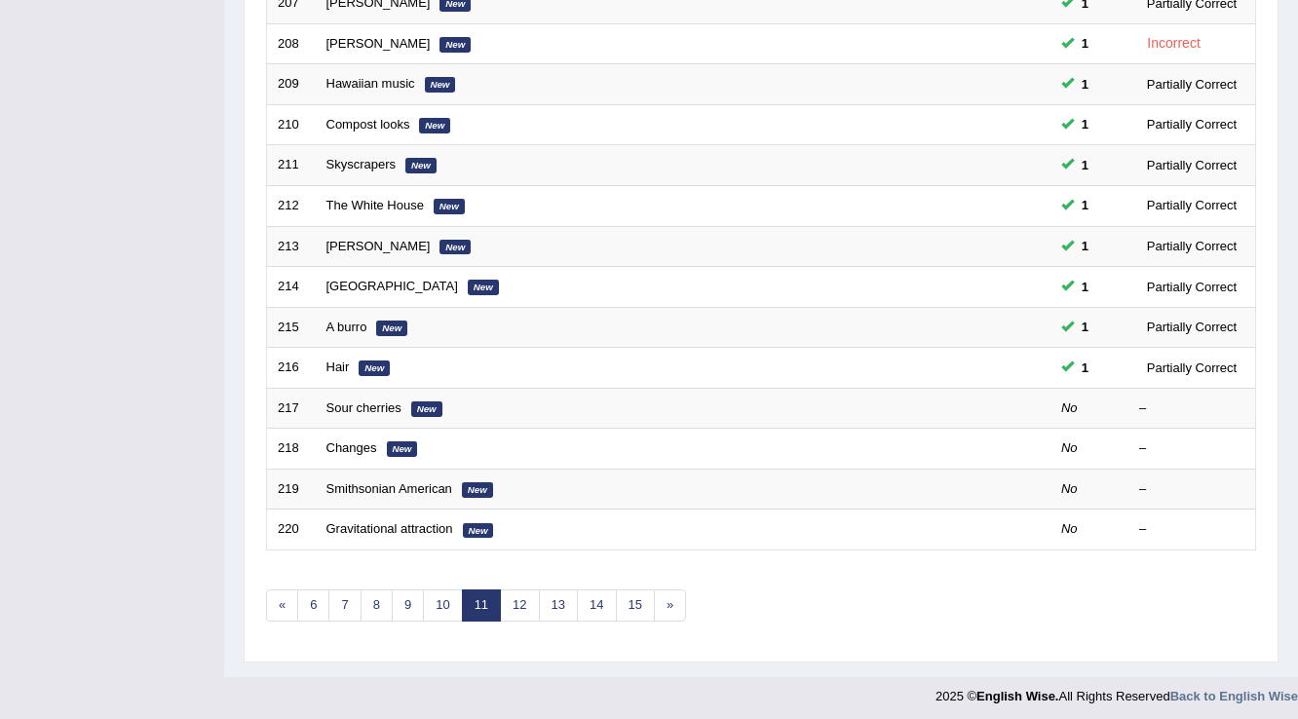
scroll to position [565, 0]
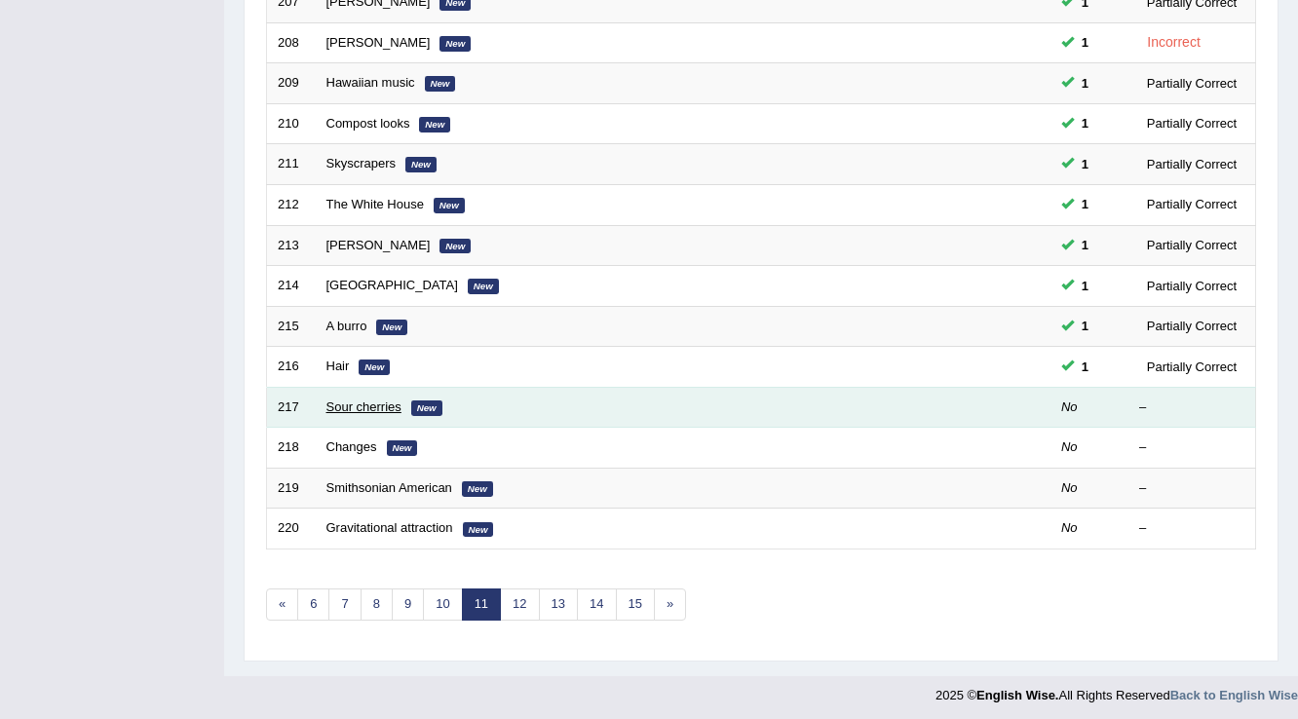
click at [366, 399] on link "Sour cherries" at bounding box center [363, 406] width 75 height 15
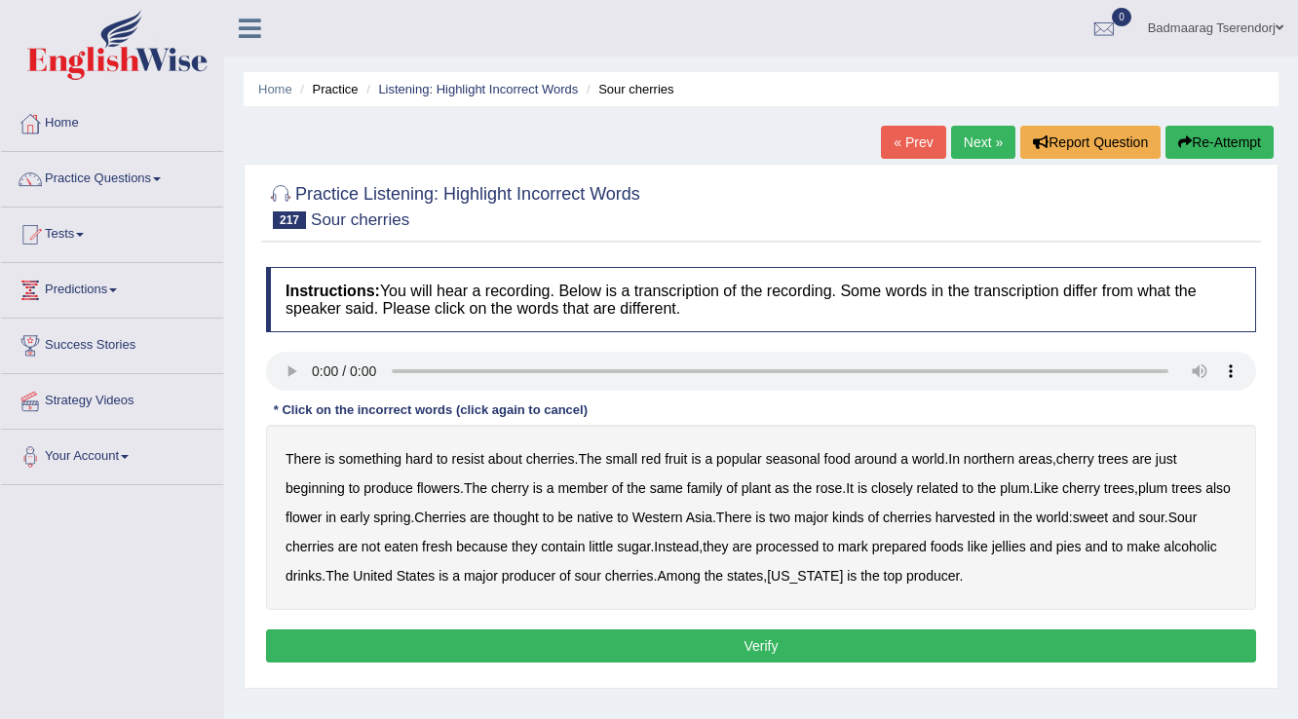
click at [813, 454] on b "seasonal" at bounding box center [793, 459] width 55 height 16
click at [829, 647] on button "Verify" at bounding box center [761, 645] width 990 height 33
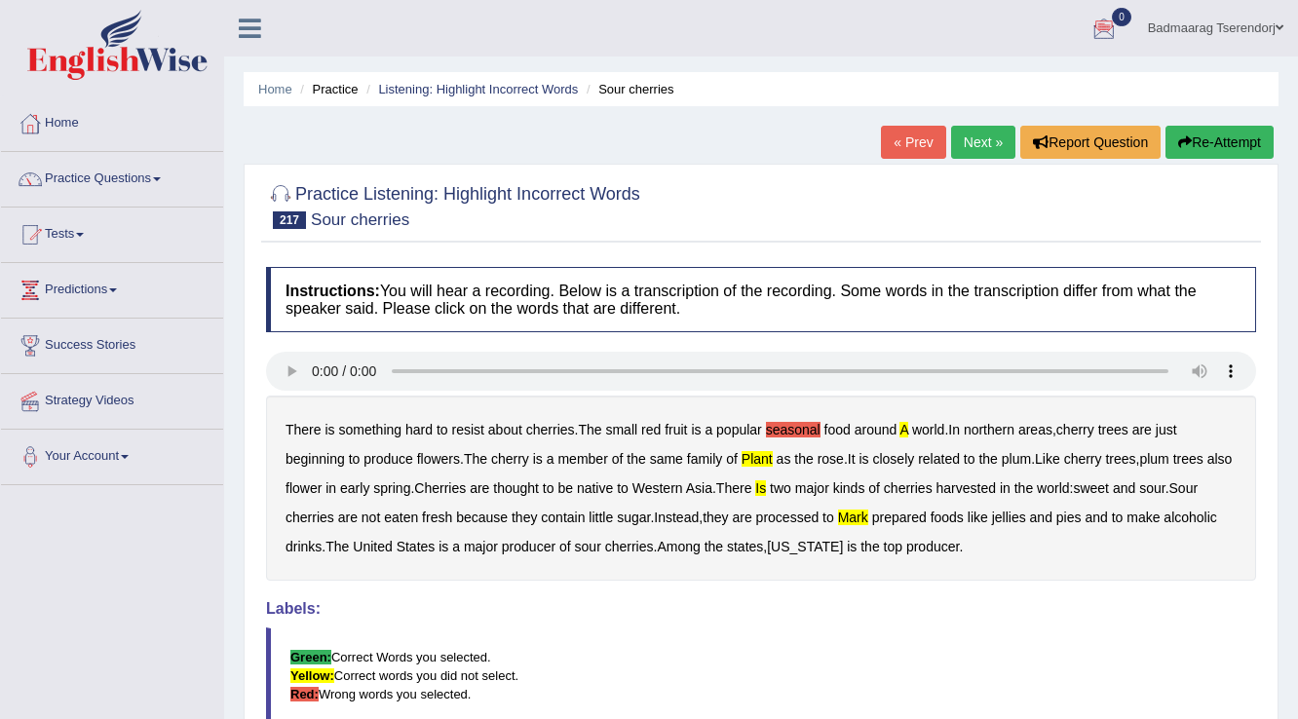
click at [974, 140] on link "Next »" at bounding box center [983, 142] width 64 height 33
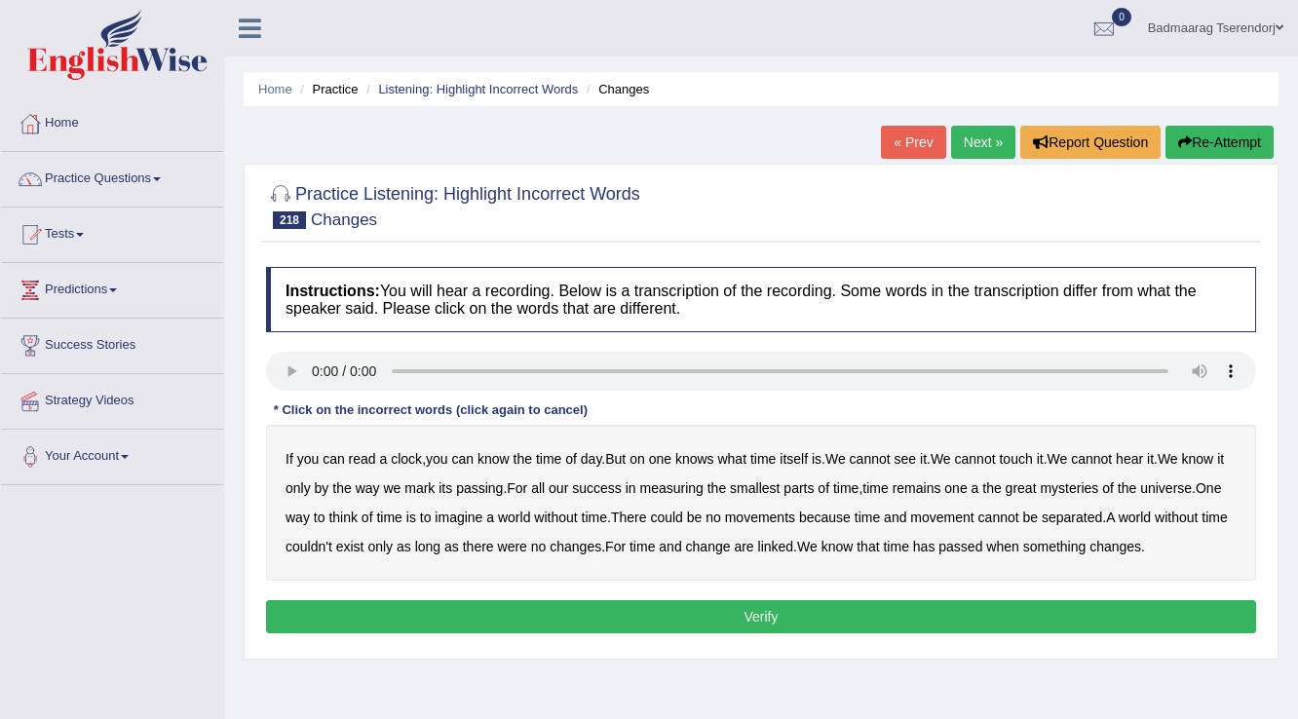
click at [926, 607] on button "Verify" at bounding box center [761, 616] width 990 height 33
click at [462, 458] on b "can" at bounding box center [462, 459] width 22 height 16
click at [714, 460] on b "knows" at bounding box center [694, 459] width 39 height 16
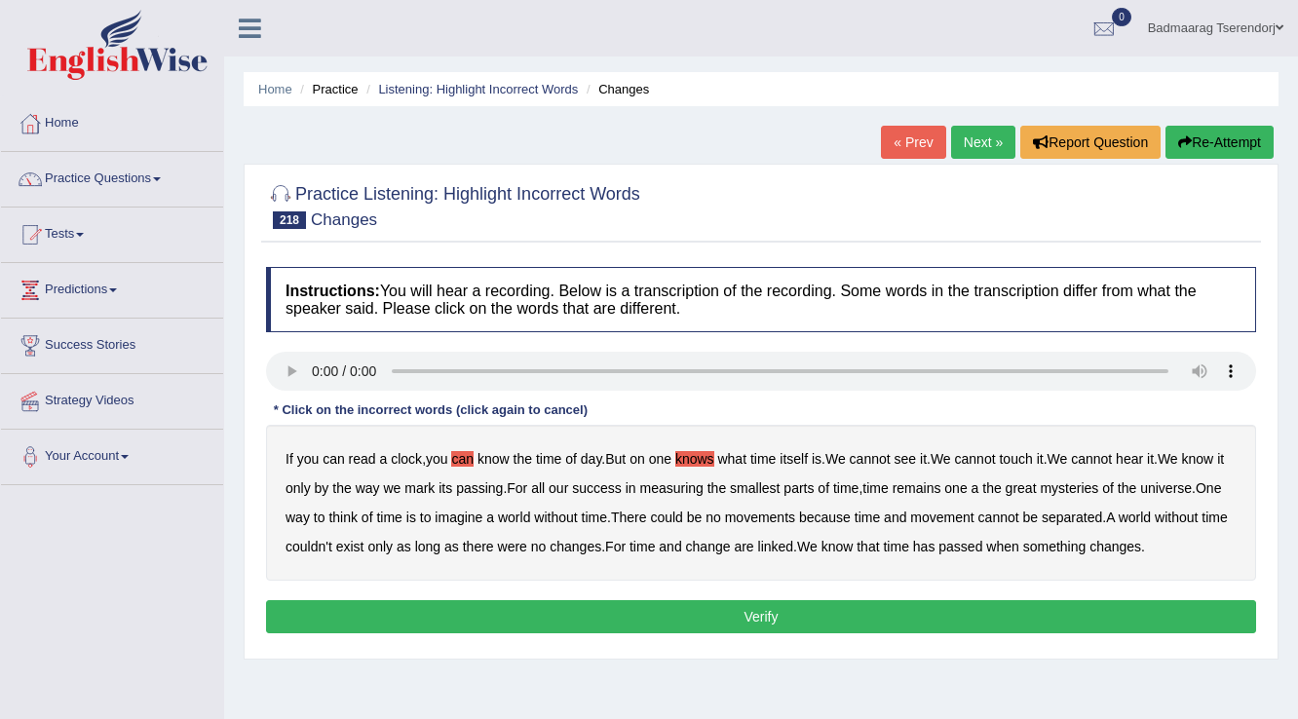
click at [714, 460] on b "knows" at bounding box center [694, 459] width 39 height 16
click at [672, 608] on button "Verify" at bounding box center [761, 616] width 990 height 33
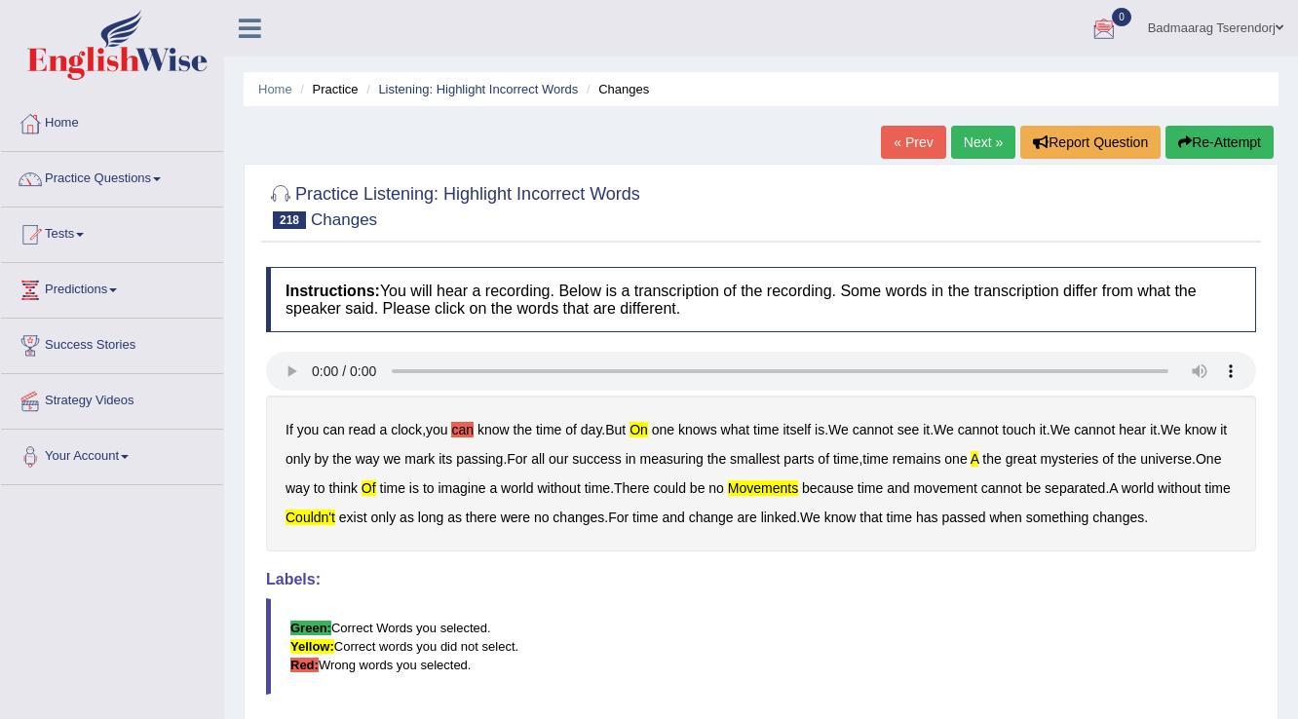
click at [970, 139] on link "Next »" at bounding box center [983, 142] width 64 height 33
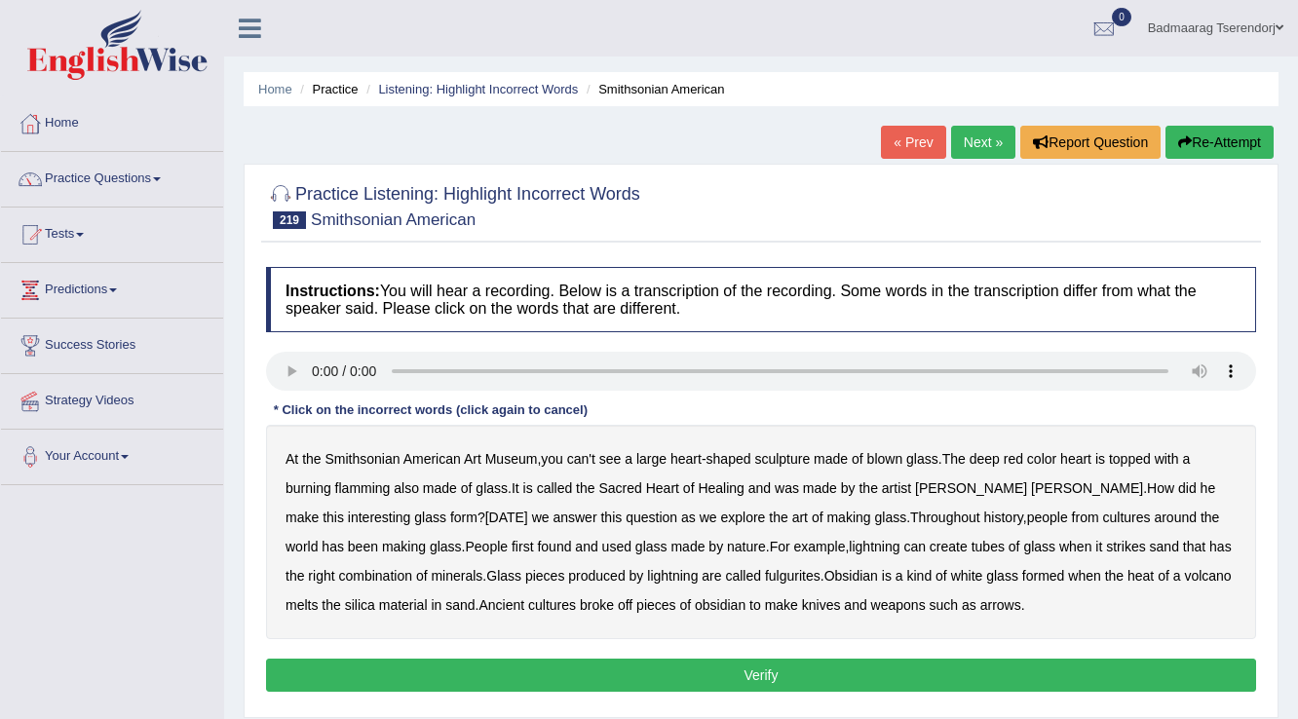
click at [478, 604] on b "Ancient" at bounding box center [501, 605] width 46 height 16
click at [1290, 561] on div "Home Practice Listening: Highlight Incorrect Words Smithsonian American « Prev …" at bounding box center [761, 487] width 1074 height 974
click at [456, 668] on button "Verify" at bounding box center [761, 675] width 990 height 33
click at [456, 668] on div "Home Practice Listening: Highlight Incorrect Words Smithsonian American « Prev …" at bounding box center [761, 487] width 1074 height 974
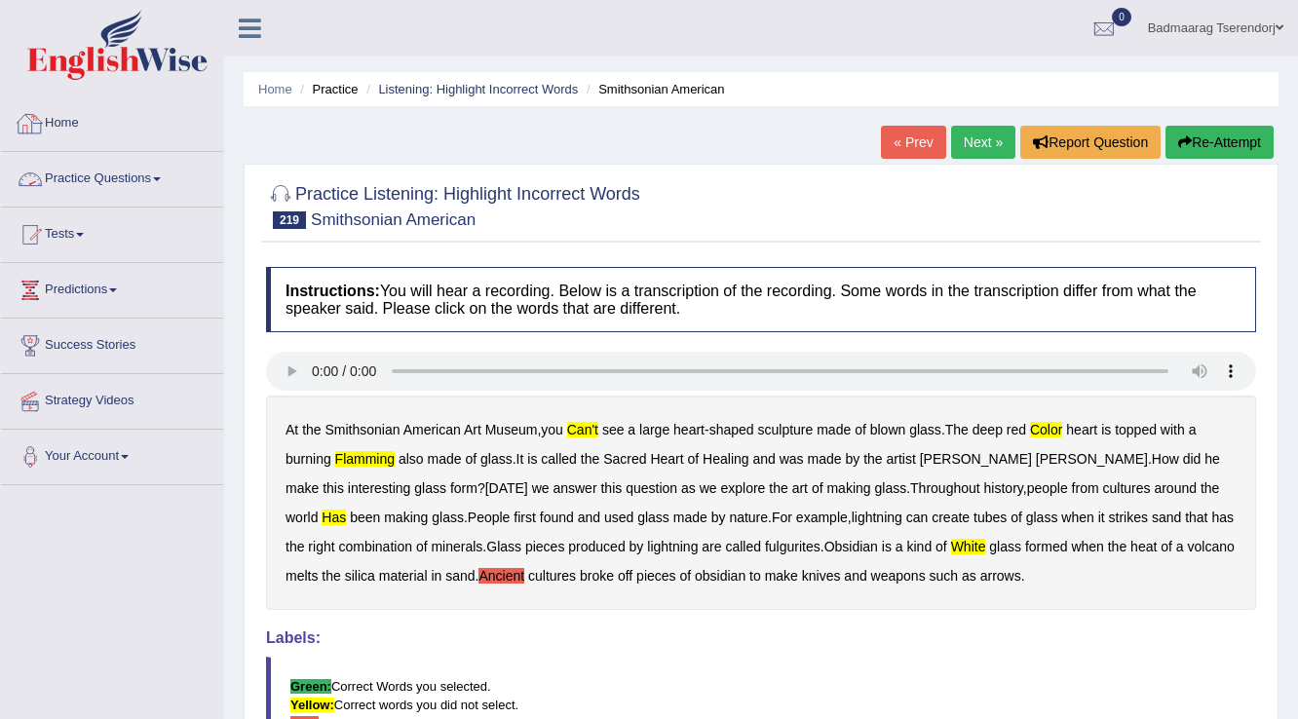
click at [157, 179] on link "Practice Questions" at bounding box center [112, 176] width 222 height 49
click at [164, 174] on link "Practice Questions" at bounding box center [112, 176] width 222 height 49
click at [148, 175] on link "Practice Questions" at bounding box center [112, 176] width 222 height 49
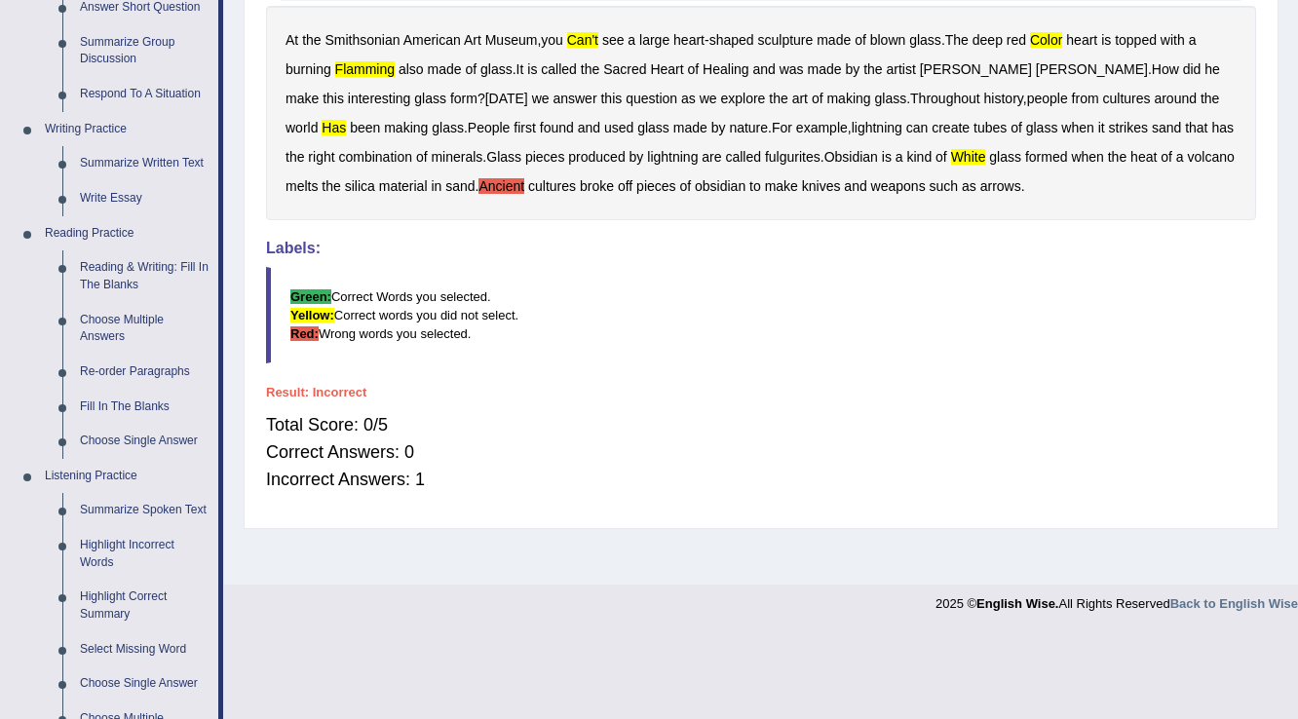
scroll to position [78, 0]
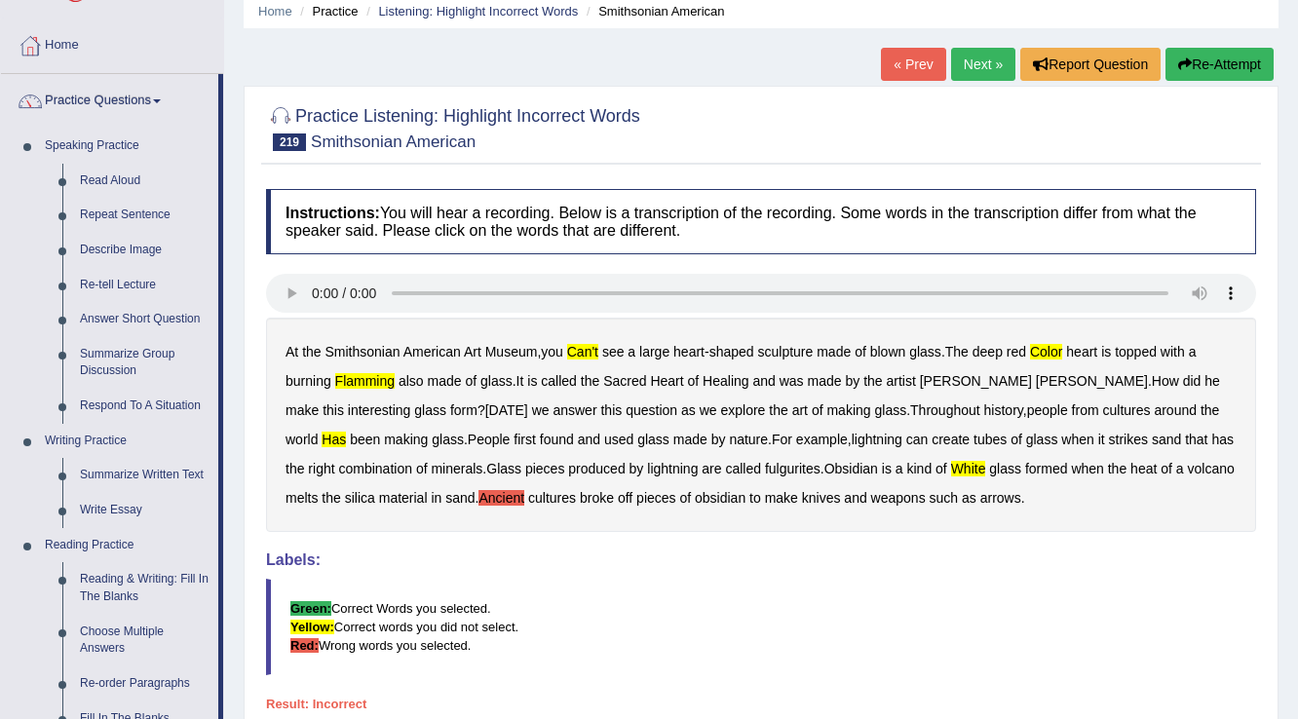
click at [959, 66] on link "Next »" at bounding box center [983, 64] width 64 height 33
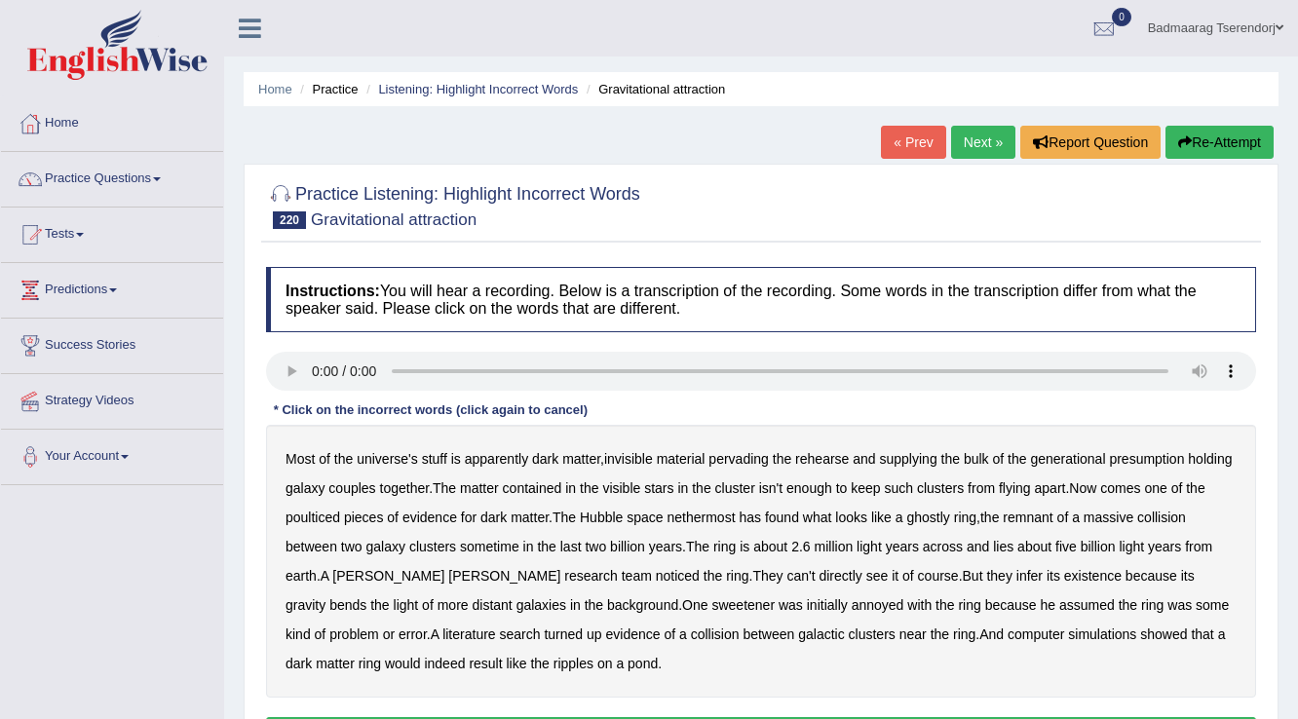
click at [830, 457] on b "rehearse" at bounding box center [822, 459] width 54 height 16
click at [838, 451] on b "rehearse" at bounding box center [822, 459] width 54 height 16
click at [359, 487] on b "couples" at bounding box center [351, 488] width 47 height 16
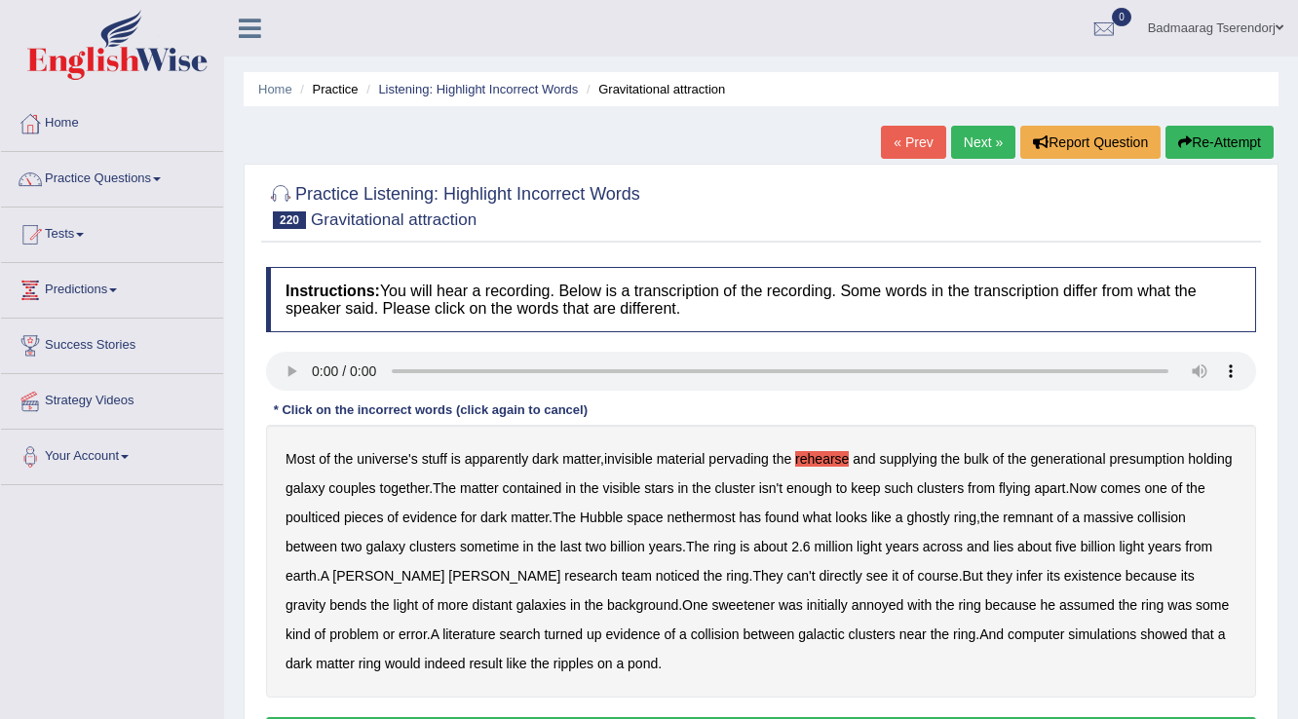
click at [341, 486] on b "couples" at bounding box center [351, 488] width 47 height 16
click at [296, 513] on b "poulticed" at bounding box center [312, 518] width 55 height 16
click at [702, 515] on b "nethermost" at bounding box center [701, 518] width 68 height 16
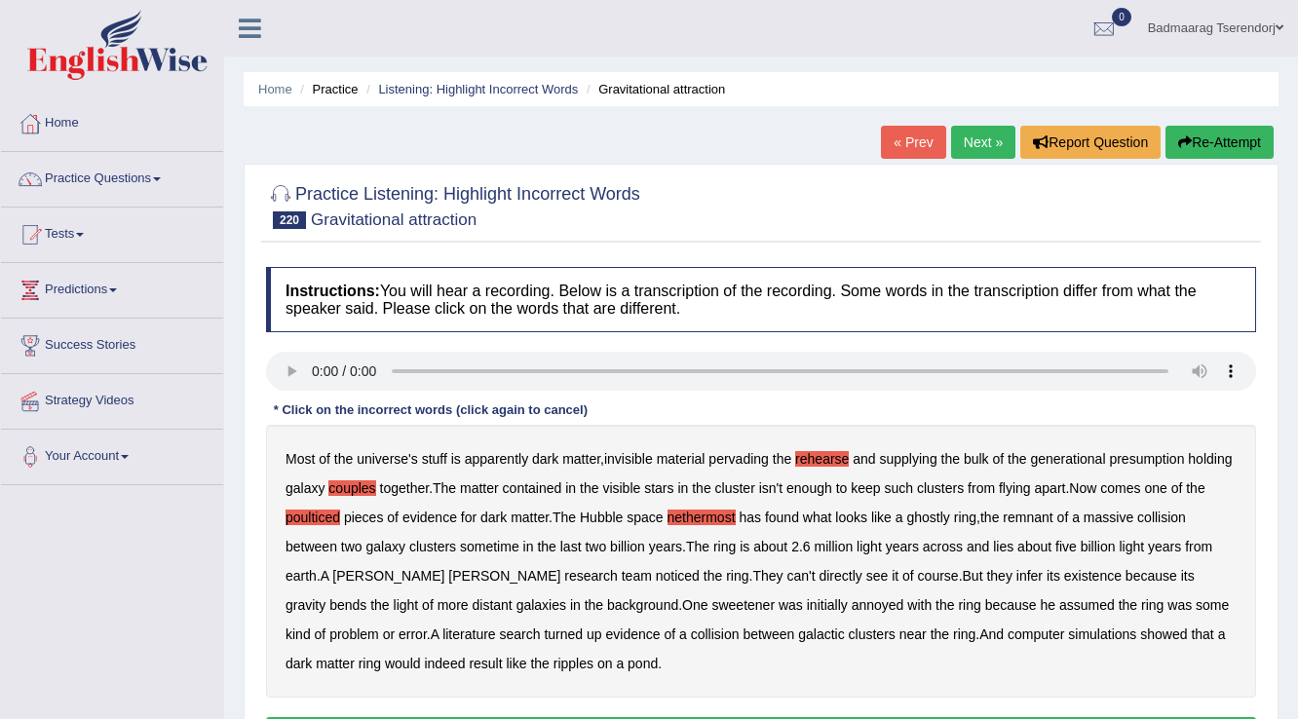
click at [1125, 569] on b "because" at bounding box center [1151, 576] width 52 height 16
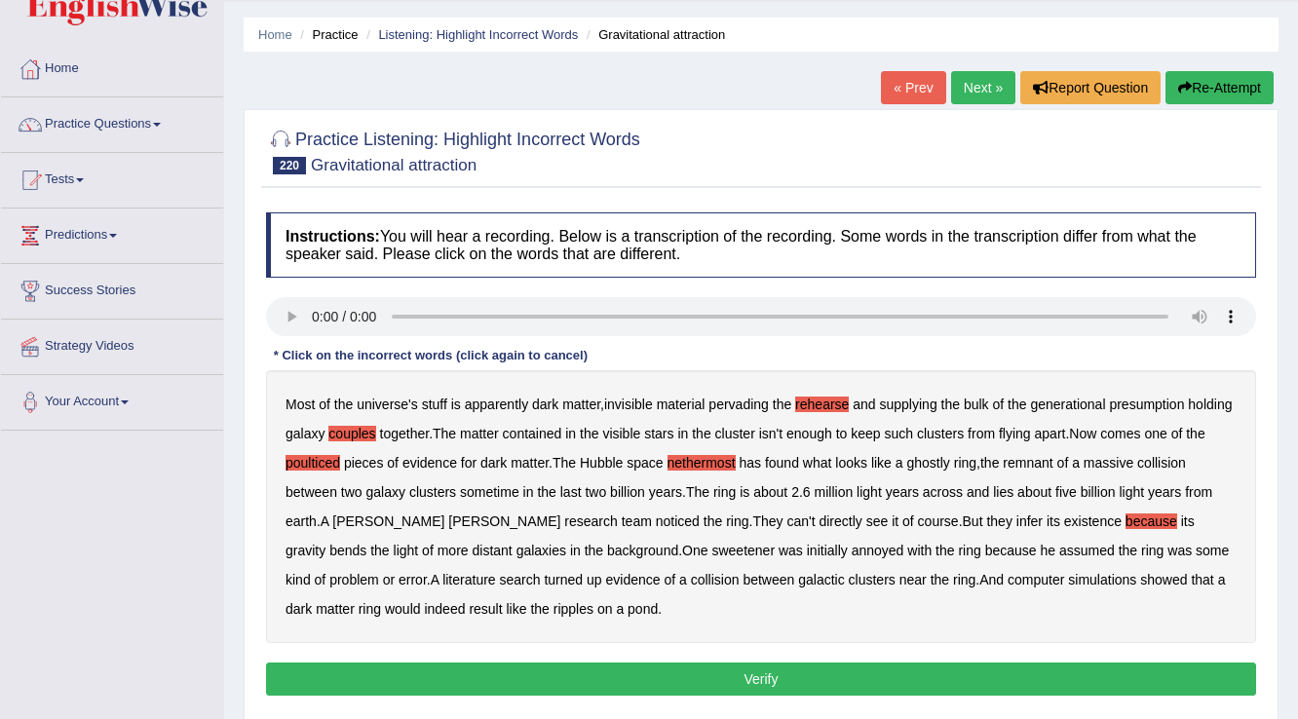
scroll to position [78, 0]
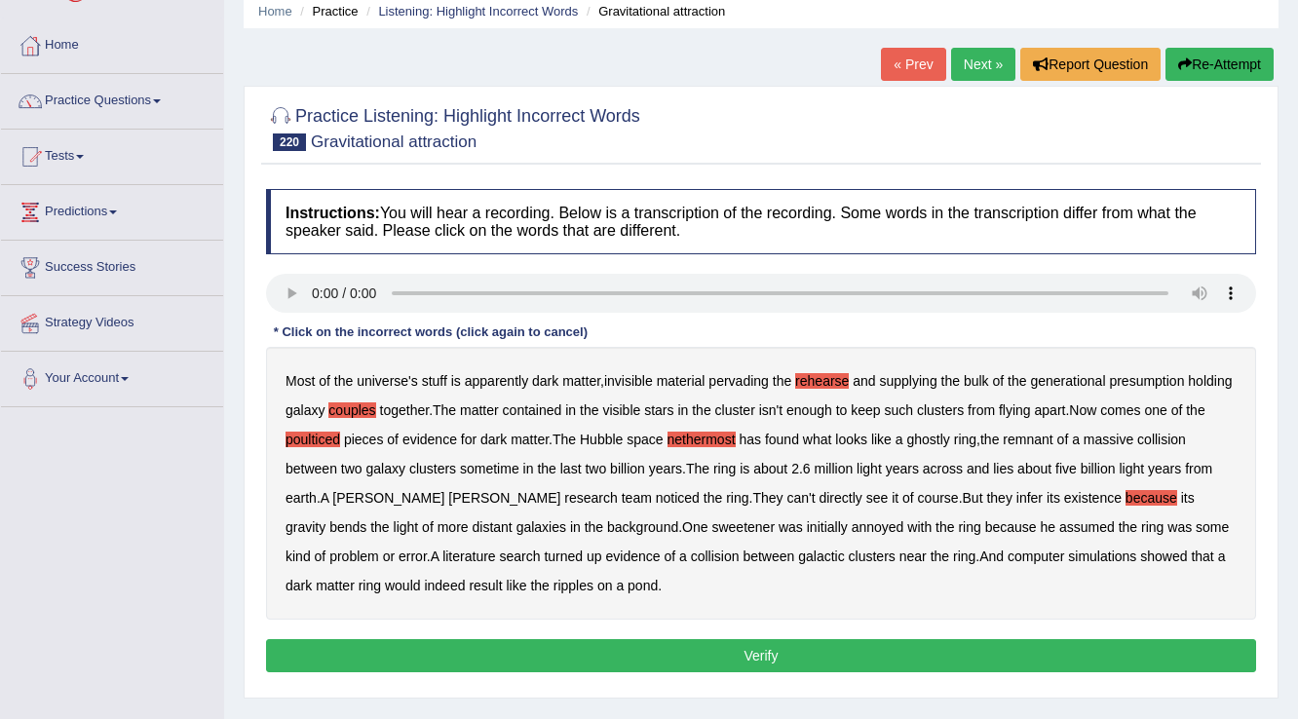
click at [628, 656] on button "Verify" at bounding box center [761, 655] width 990 height 33
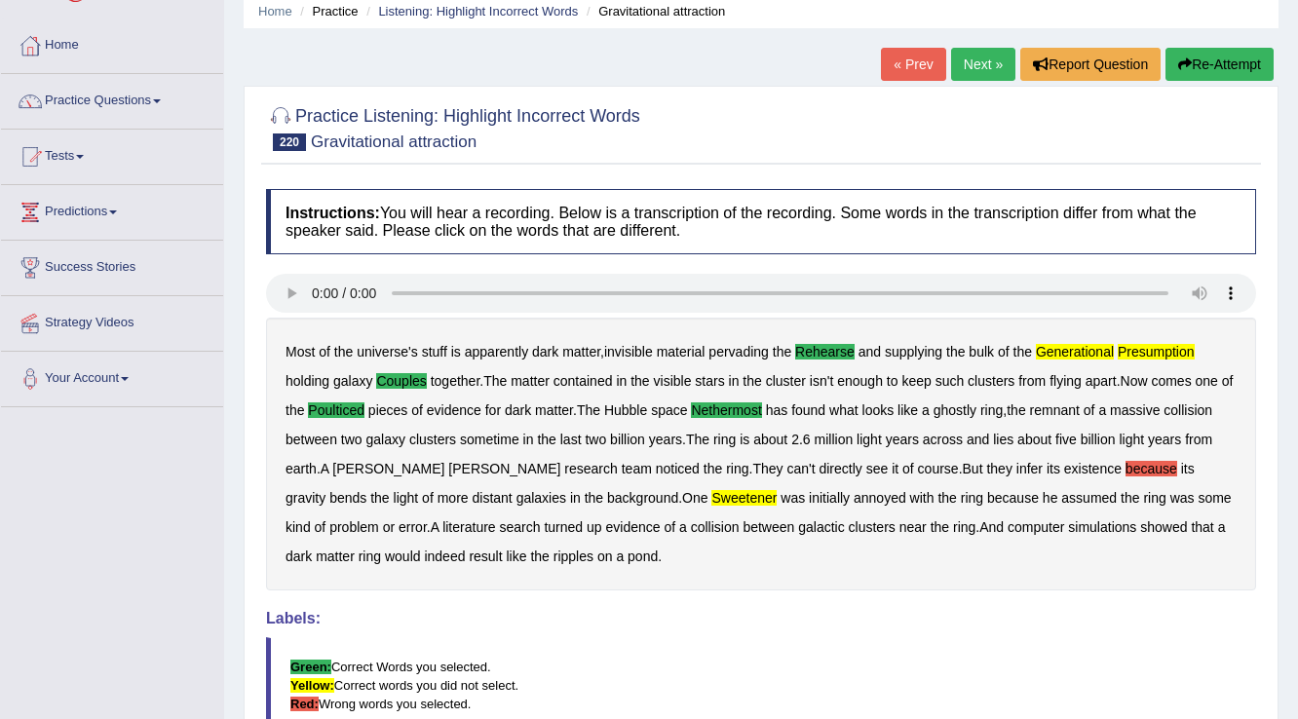
click at [984, 59] on link "Next »" at bounding box center [983, 64] width 64 height 33
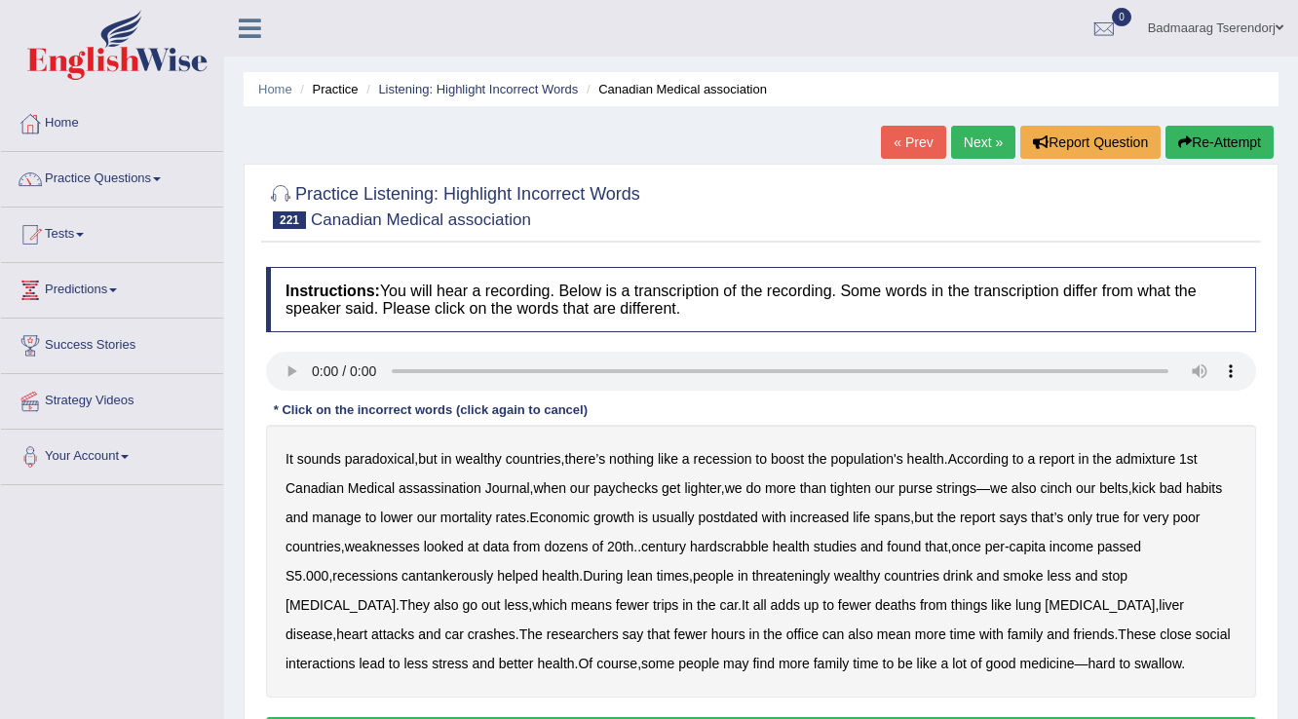
click at [1158, 451] on b "admixture" at bounding box center [1145, 459] width 59 height 16
click at [729, 511] on b "postdated" at bounding box center [728, 518] width 60 height 16
click at [386, 549] on b "weaknesses" at bounding box center [382, 547] width 75 height 16
click at [425, 573] on b "cantankerously" at bounding box center [447, 576] width 92 height 16
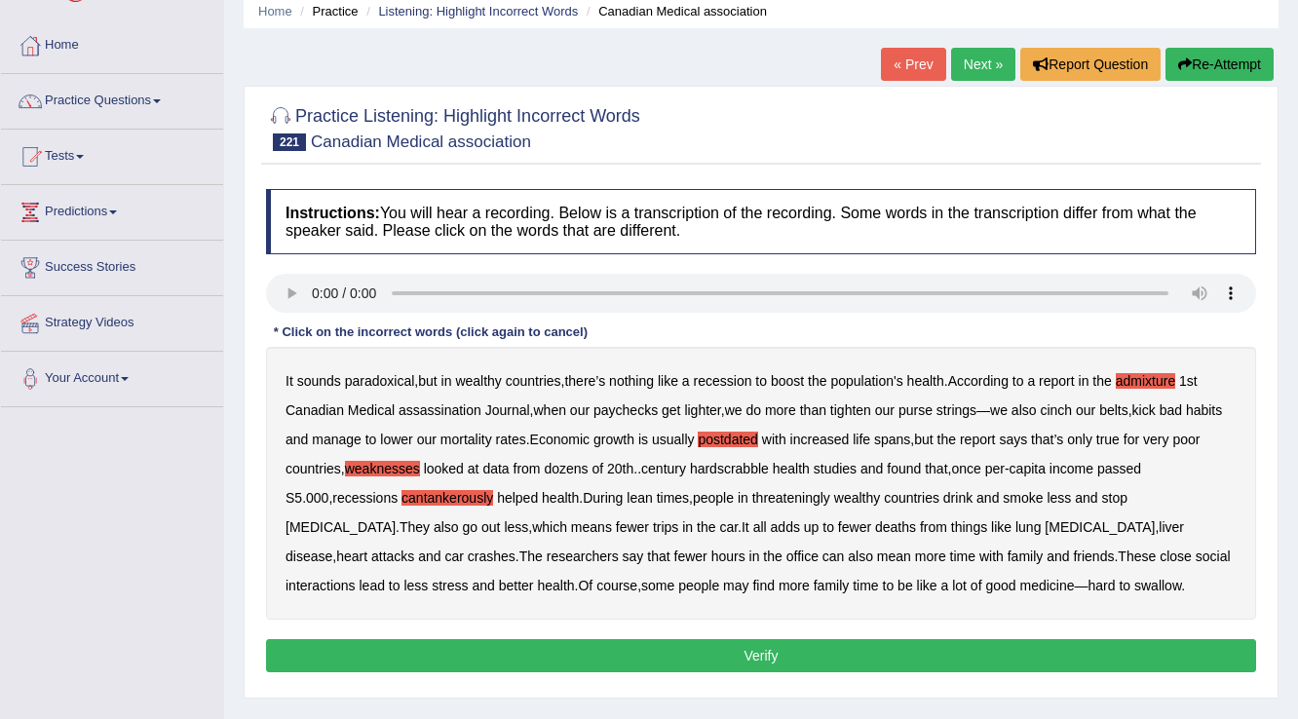
click at [826, 647] on button "Verify" at bounding box center [761, 655] width 990 height 33
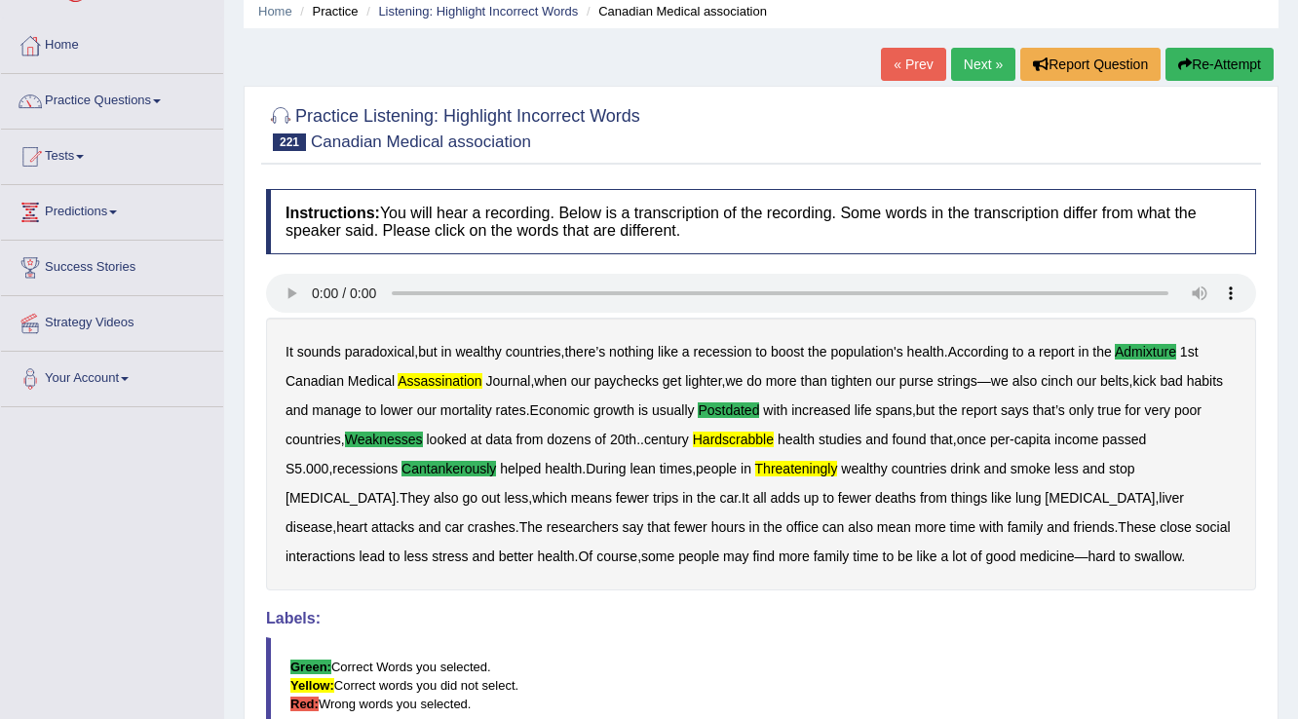
scroll to position [0, 0]
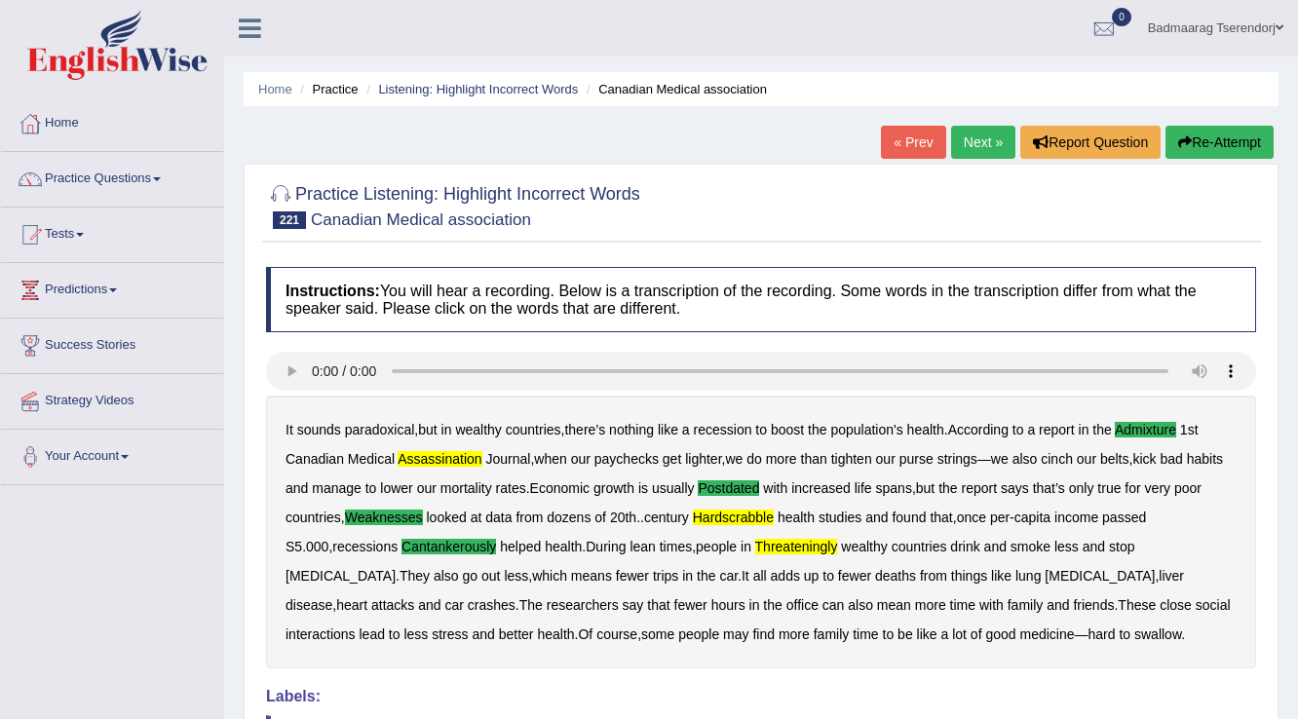
click at [984, 137] on link "Next »" at bounding box center [983, 142] width 64 height 33
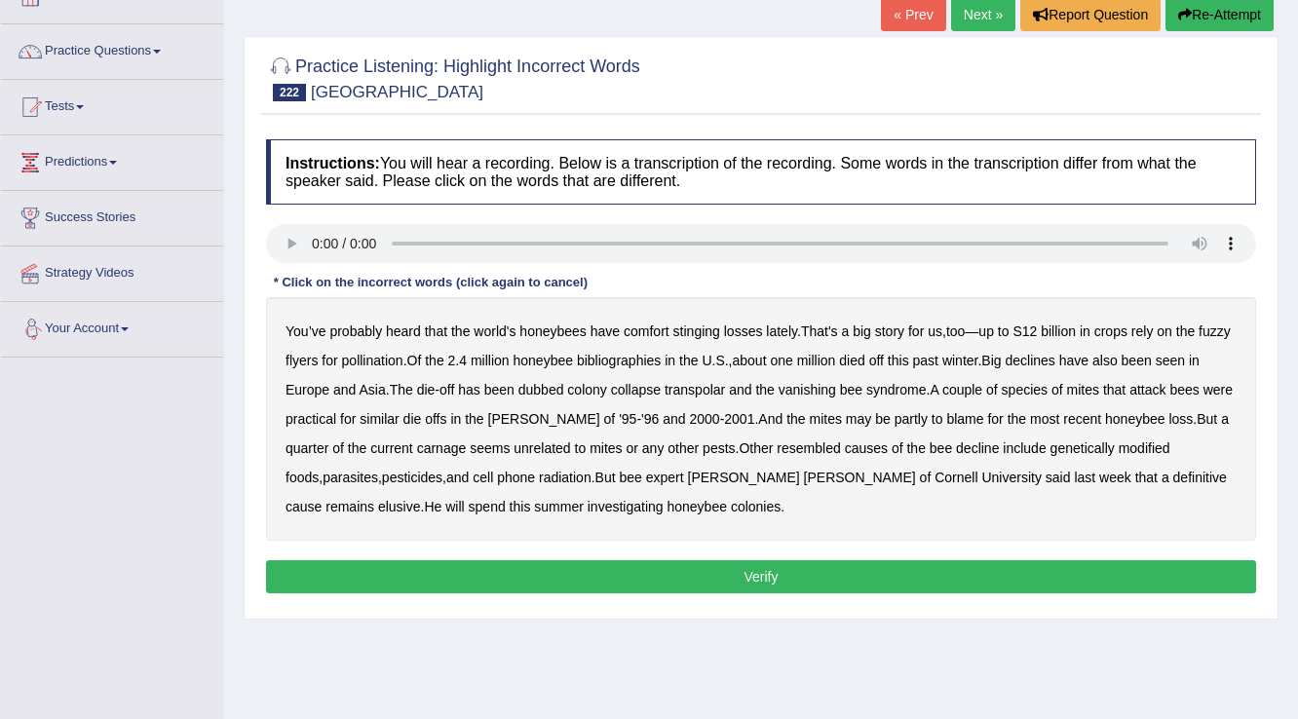
scroll to position [156, 0]
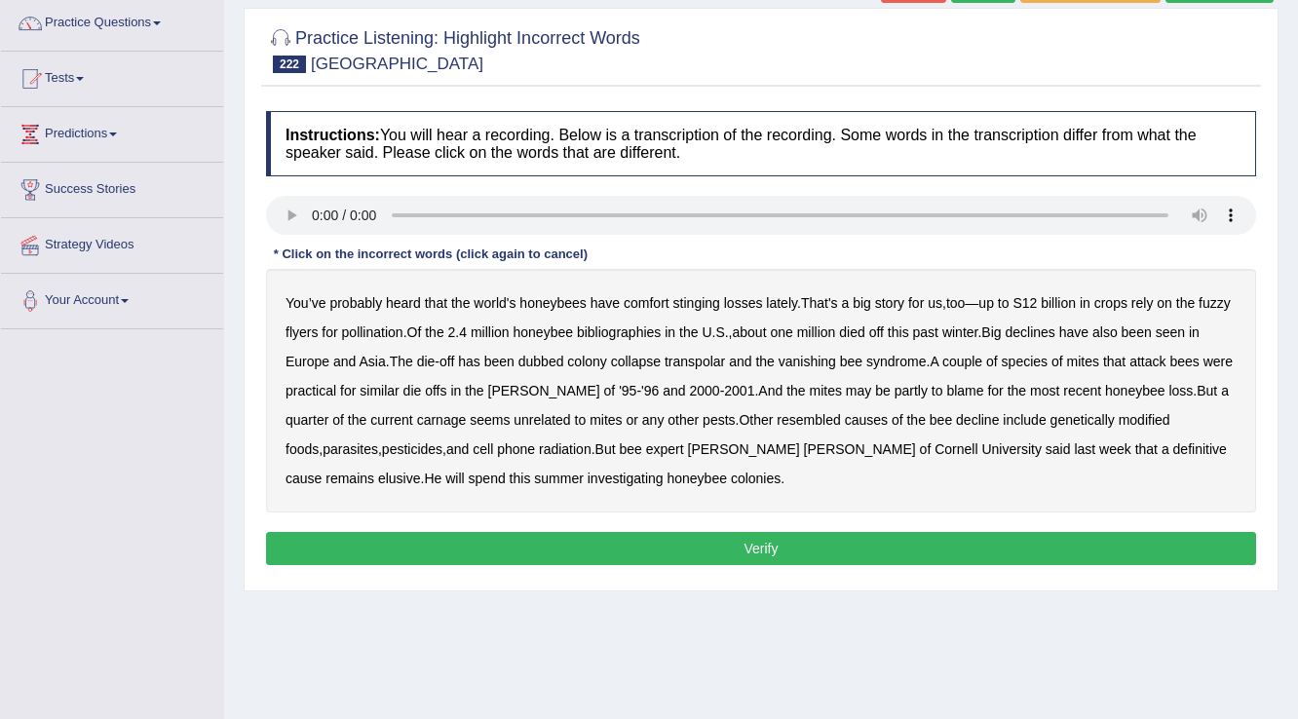
click at [640, 304] on b "comfort" at bounding box center [647, 303] width 46 height 16
click at [661, 329] on b "bibliographies" at bounding box center [619, 332] width 84 height 16
click at [336, 383] on b "practical" at bounding box center [310, 391] width 51 height 16
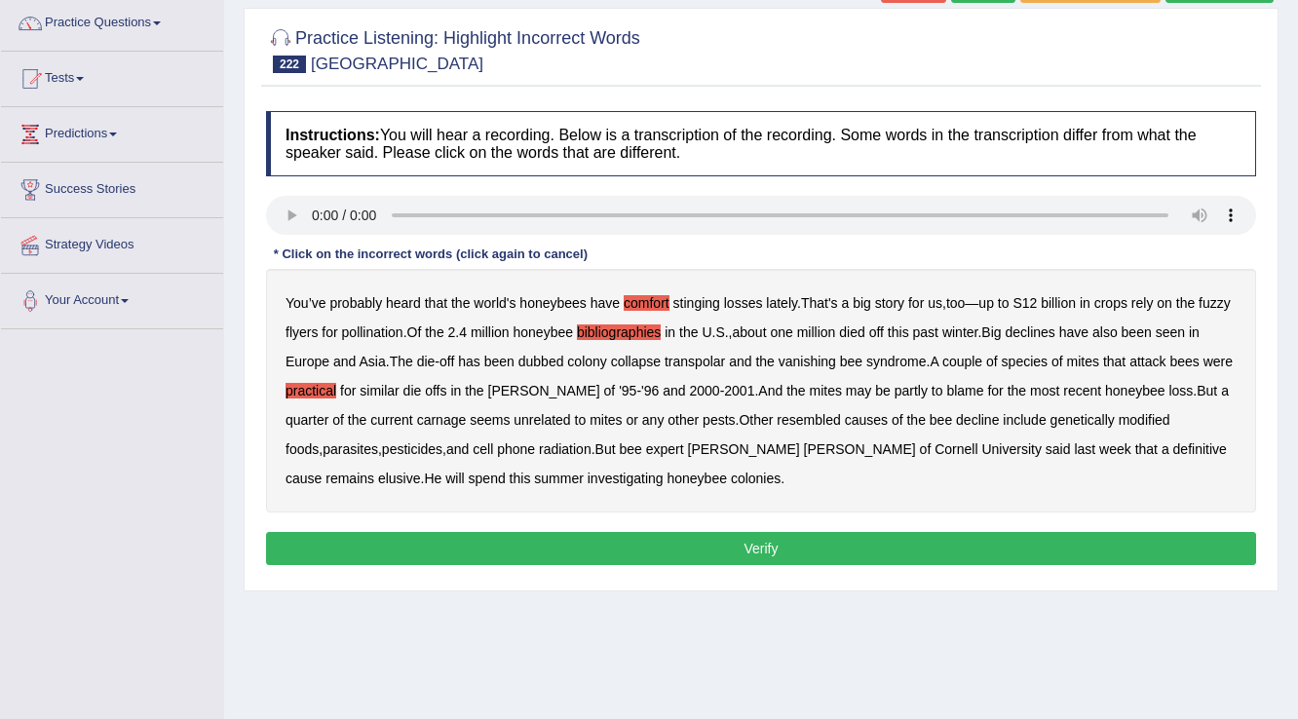
click at [824, 412] on b "resembled" at bounding box center [808, 420] width 63 height 16
click at [796, 549] on button "Verify" at bounding box center [761, 548] width 990 height 33
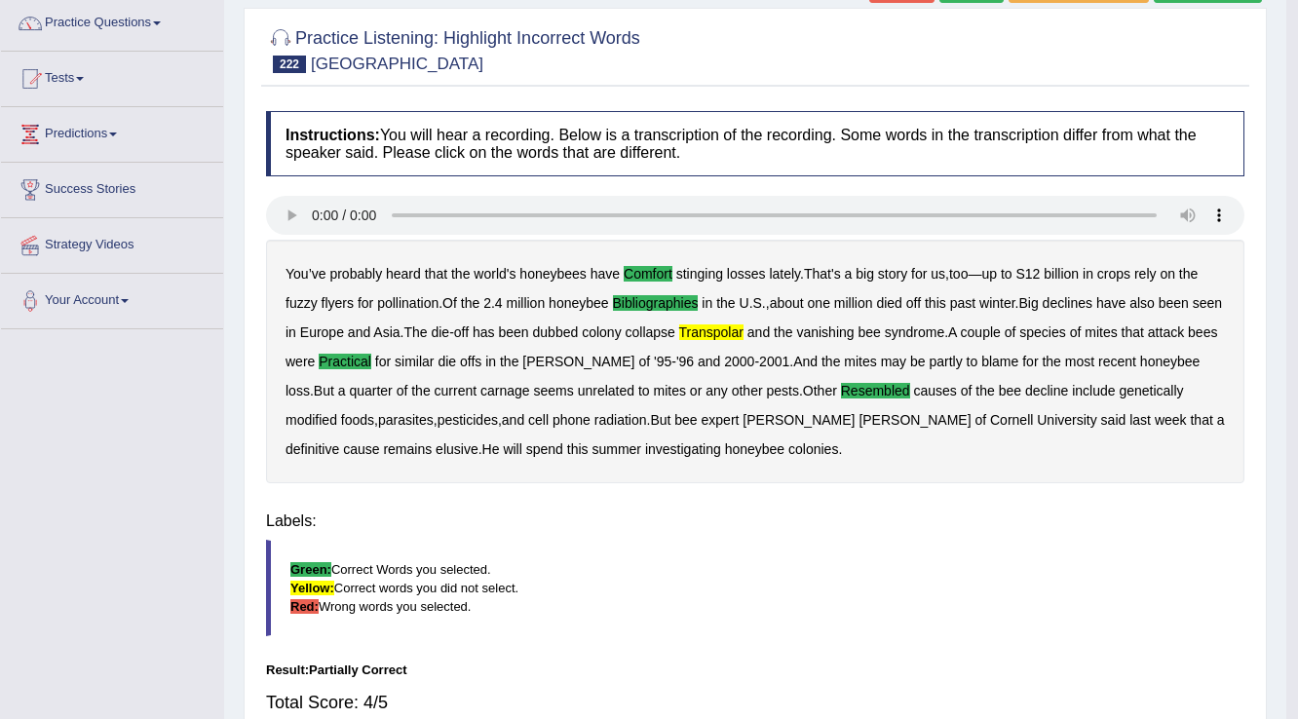
click at [796, 549] on div "Instructions: You will hear a recording. Below is a transcription of the record…" at bounding box center [755, 448] width 988 height 695
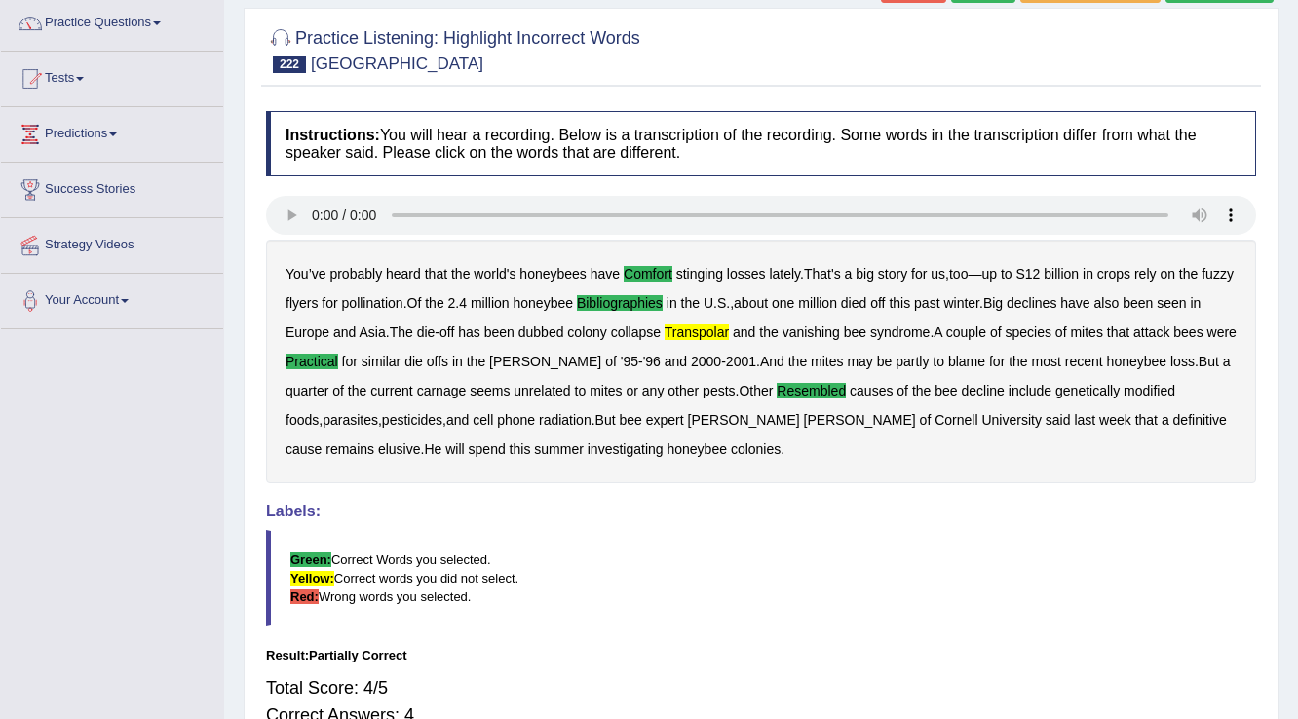
scroll to position [78, 0]
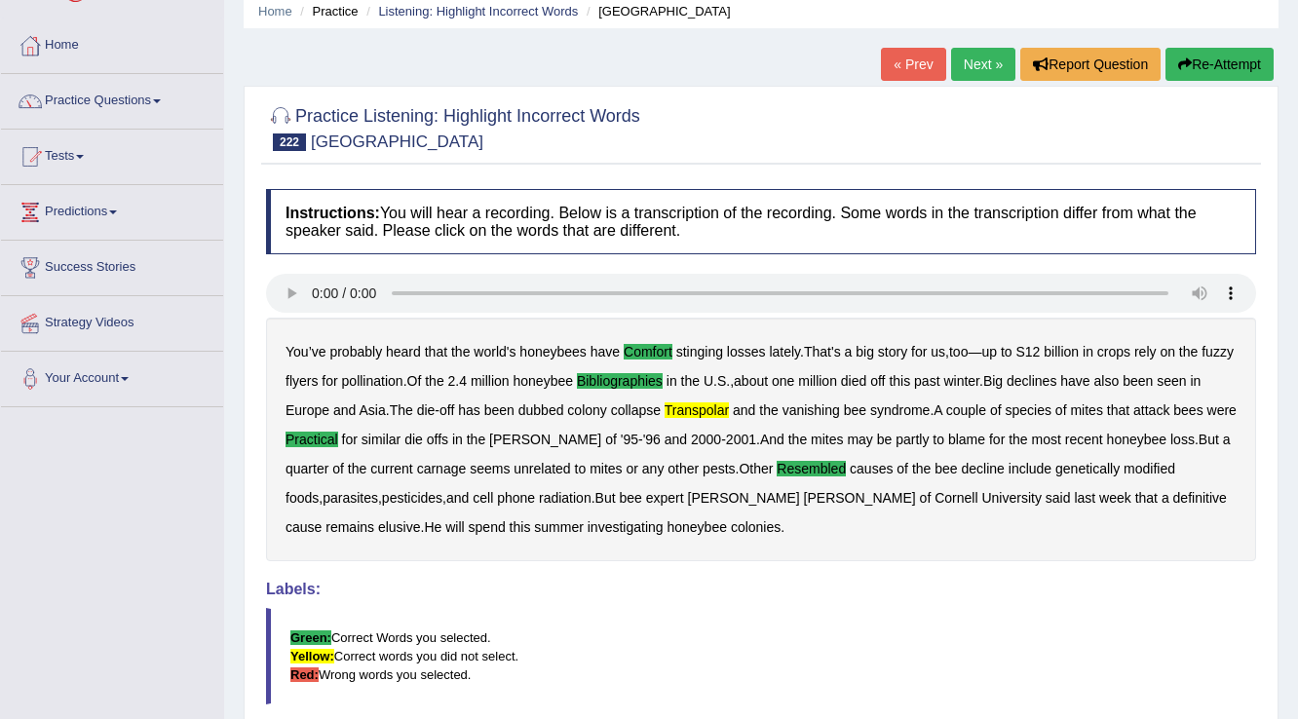
click at [971, 62] on link "Next »" at bounding box center [983, 64] width 64 height 33
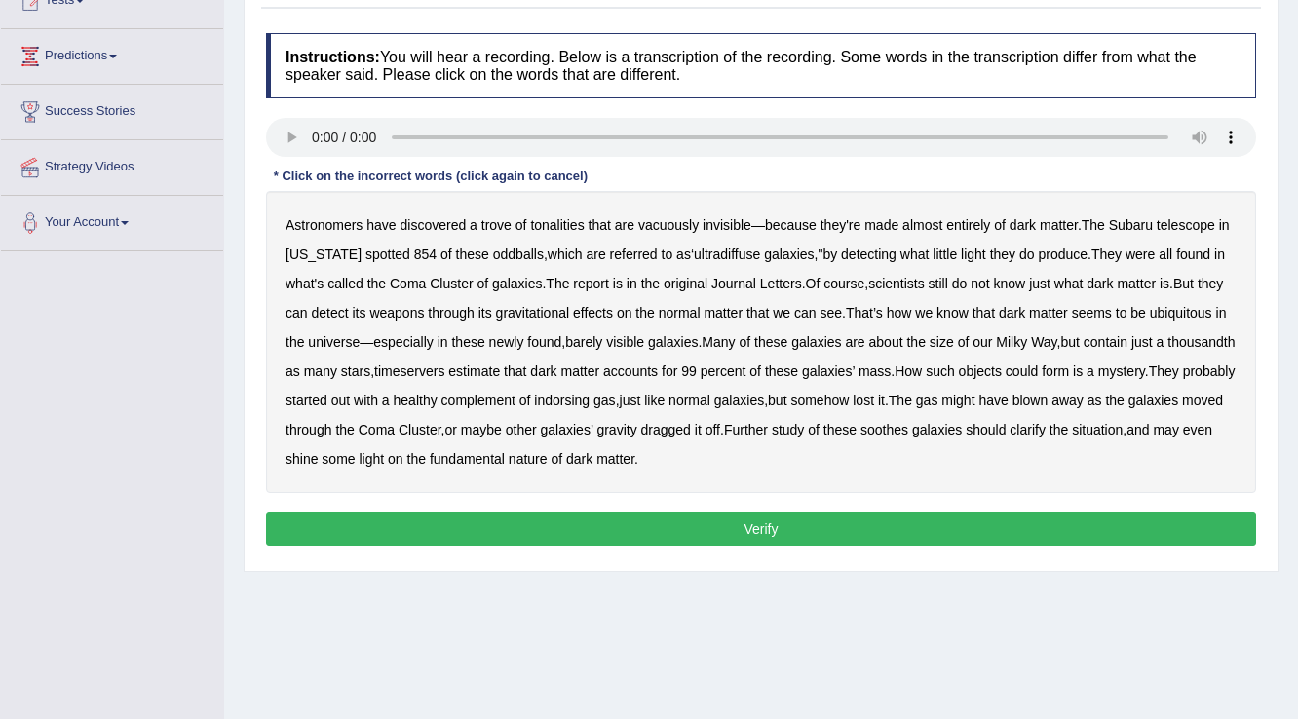
click at [560, 217] on b "tonalities" at bounding box center [557, 225] width 54 height 16
click at [611, 252] on b "referred" at bounding box center [634, 255] width 48 height 16
click at [691, 281] on b "original" at bounding box center [686, 284] width 44 height 16
click at [424, 308] on b "weapons" at bounding box center [396, 313] width 55 height 16
click at [444, 369] on b "timeservers" at bounding box center [409, 371] width 70 height 16
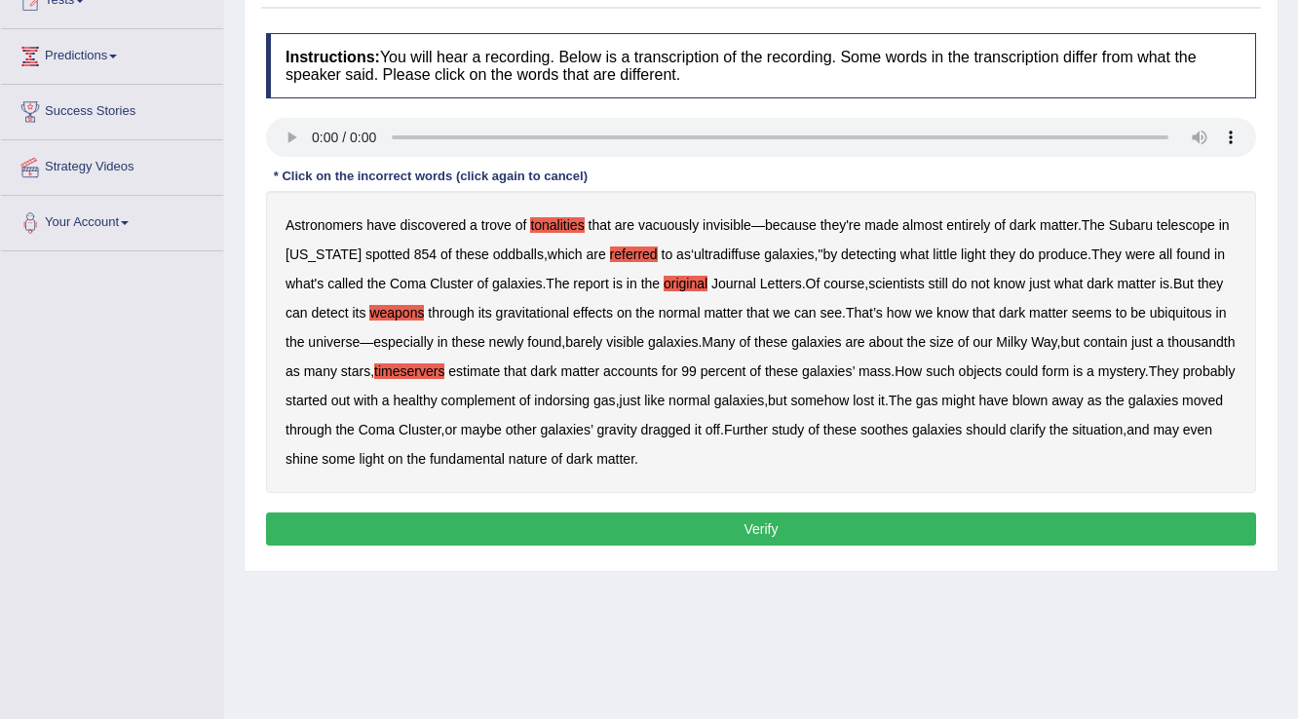
click at [590, 398] on b "indorsing" at bounding box center [562, 401] width 56 height 16
click at [654, 516] on button "Verify" at bounding box center [761, 529] width 990 height 33
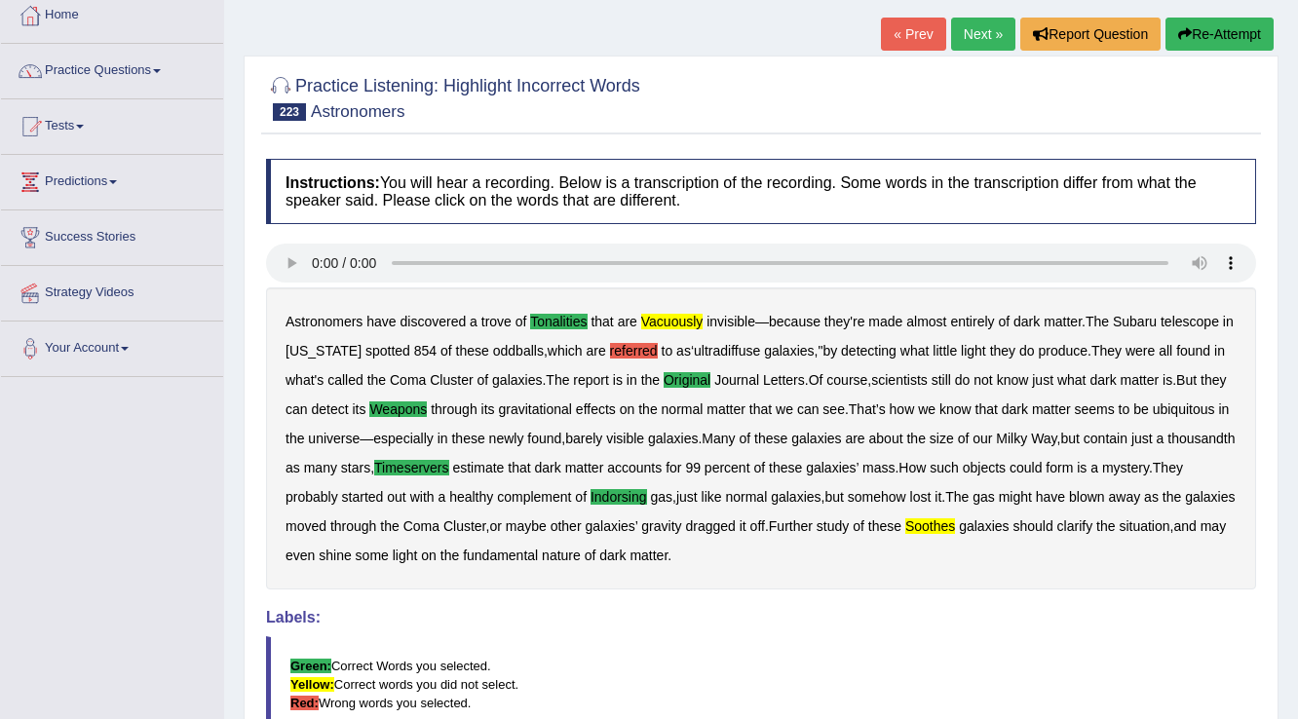
scroll to position [78, 0]
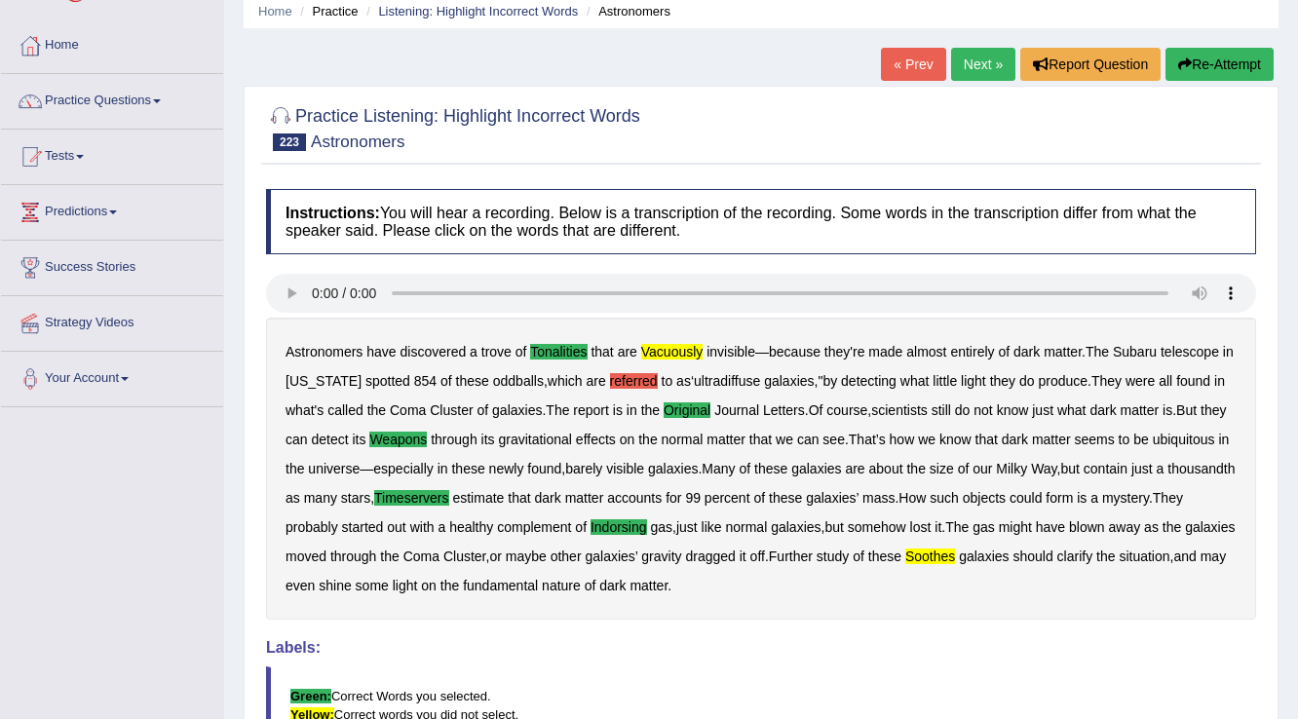
click at [963, 63] on link "Next »" at bounding box center [983, 64] width 64 height 33
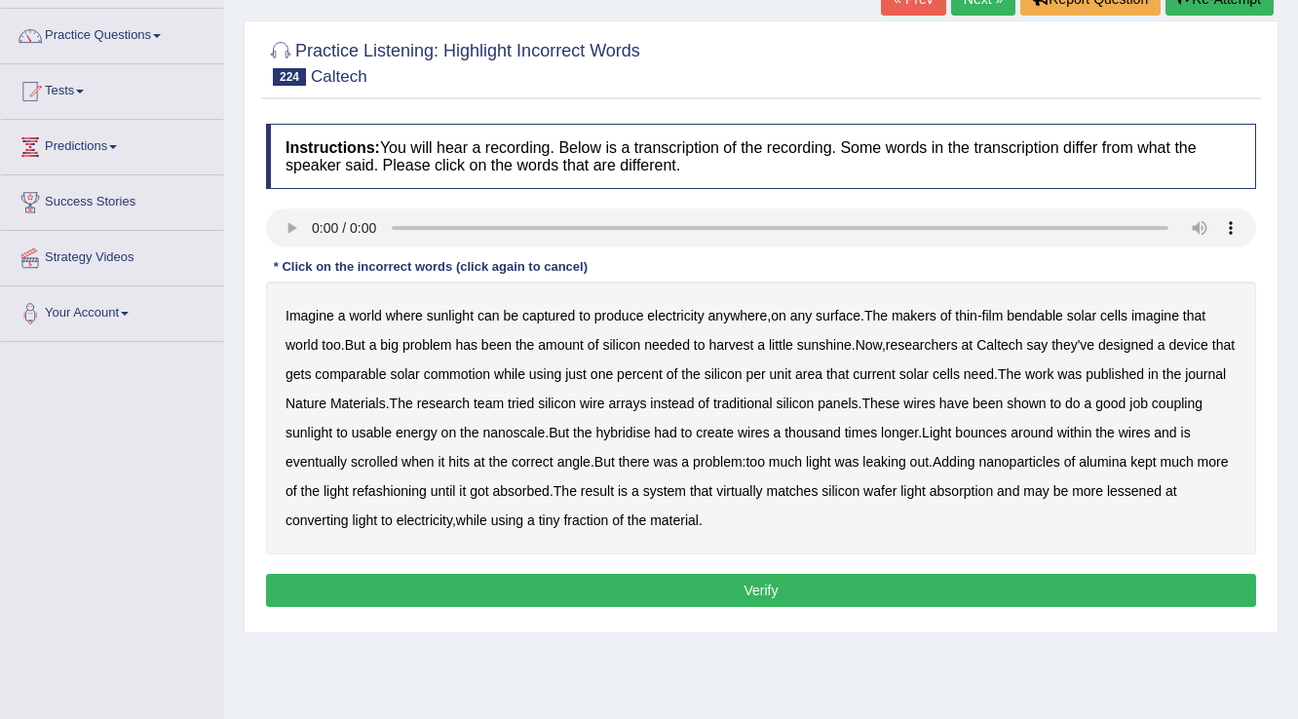
scroll to position [156, 0]
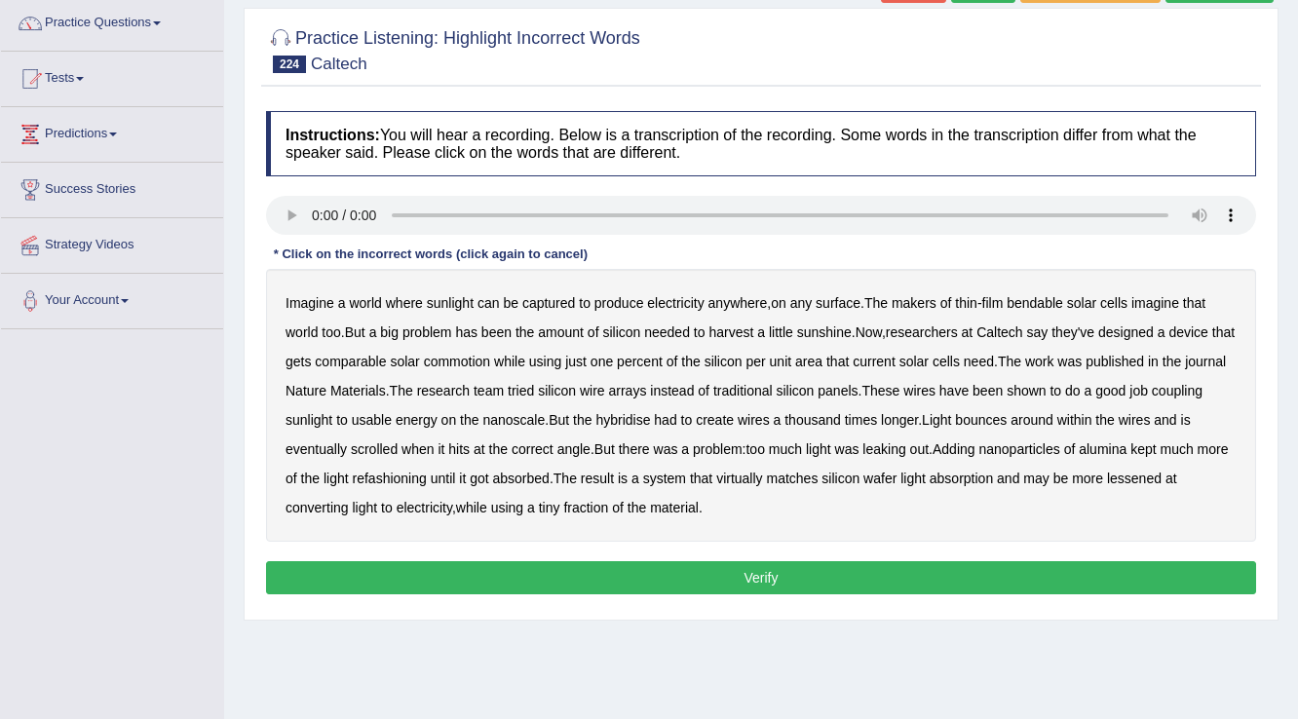
click at [1046, 297] on b "bendable" at bounding box center [1035, 303] width 57 height 16
click at [490, 360] on b "commotion" at bounding box center [457, 362] width 66 height 16
click at [650, 420] on b "hybridise" at bounding box center [622, 420] width 55 height 16
click at [347, 444] on b "eventually" at bounding box center [315, 449] width 61 height 16
click at [1156, 443] on b "kept" at bounding box center [1142, 449] width 25 height 16
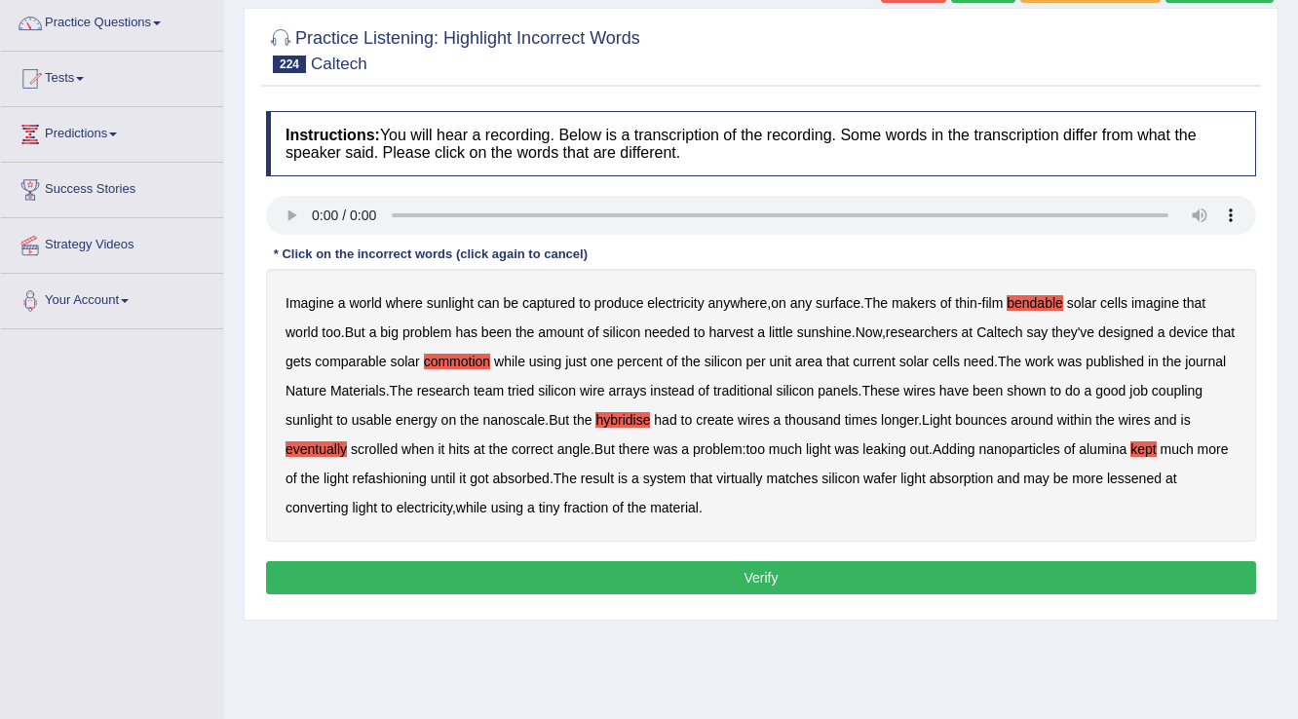
click at [1161, 473] on b "lessened" at bounding box center [1134, 479] width 55 height 16
click at [590, 572] on button "Verify" at bounding box center [761, 577] width 990 height 33
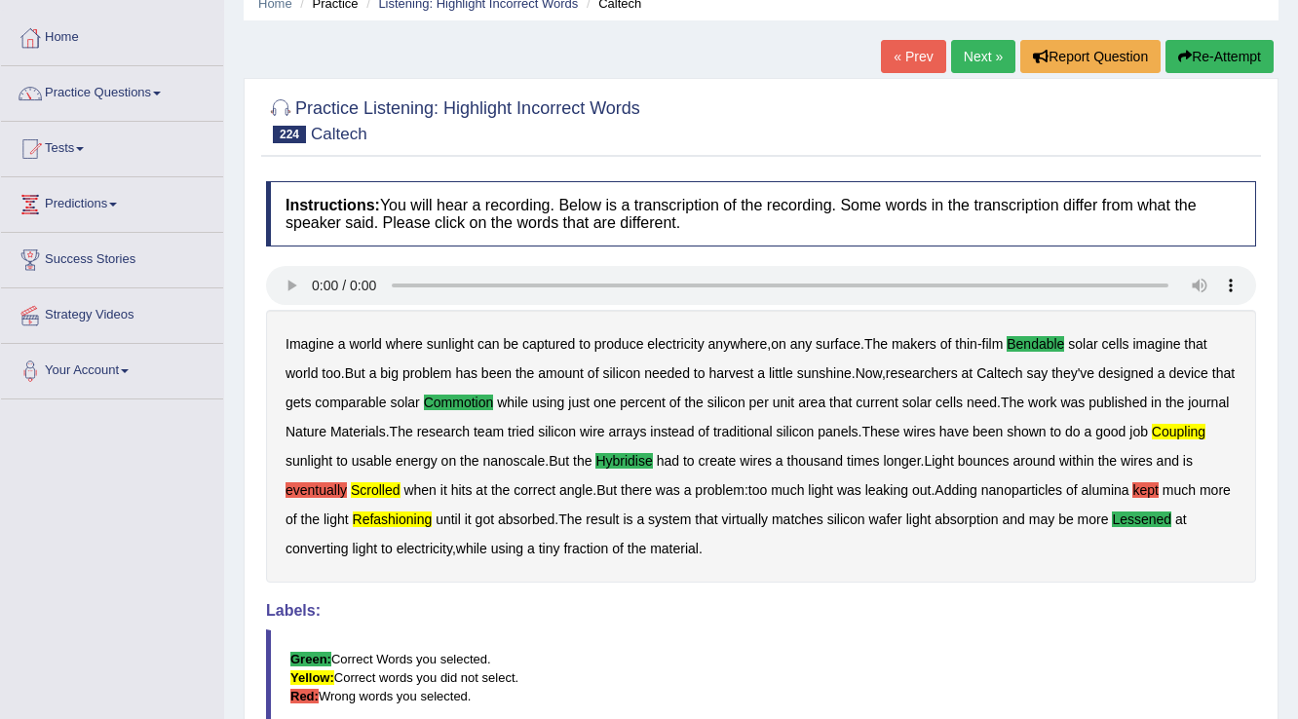
scroll to position [78, 0]
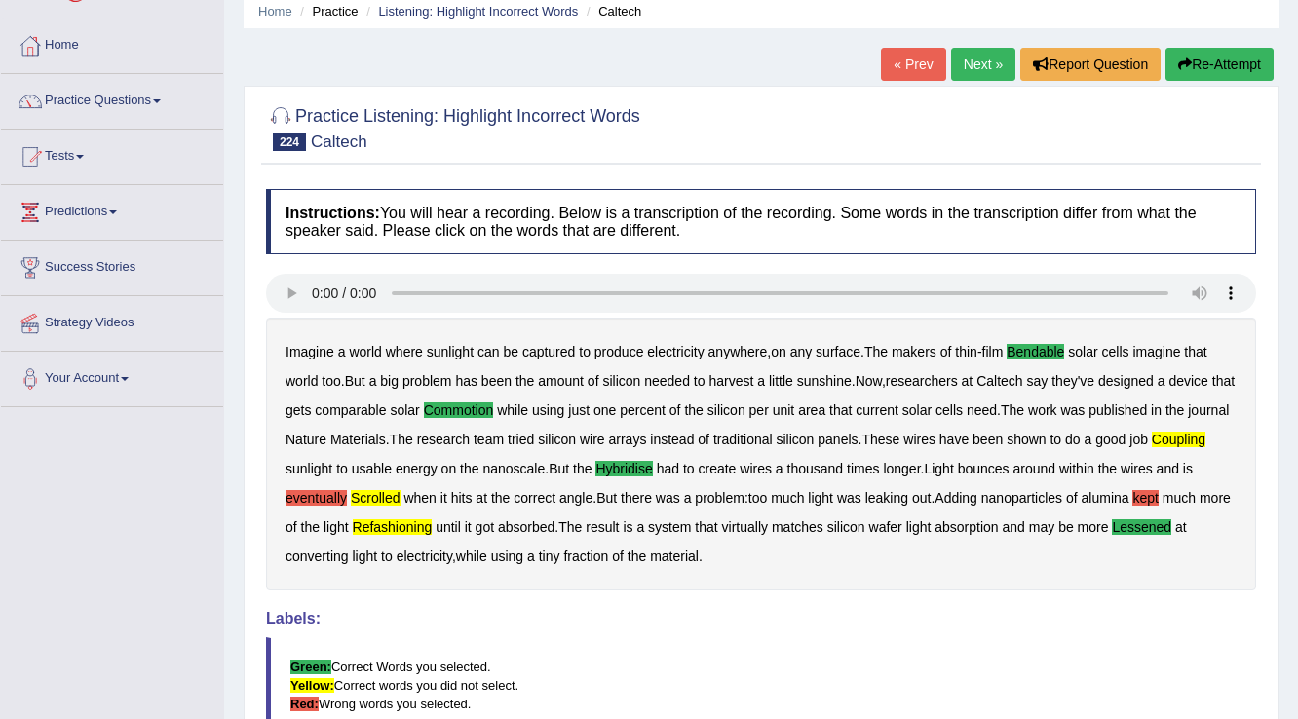
click at [985, 66] on link "Next »" at bounding box center [983, 64] width 64 height 33
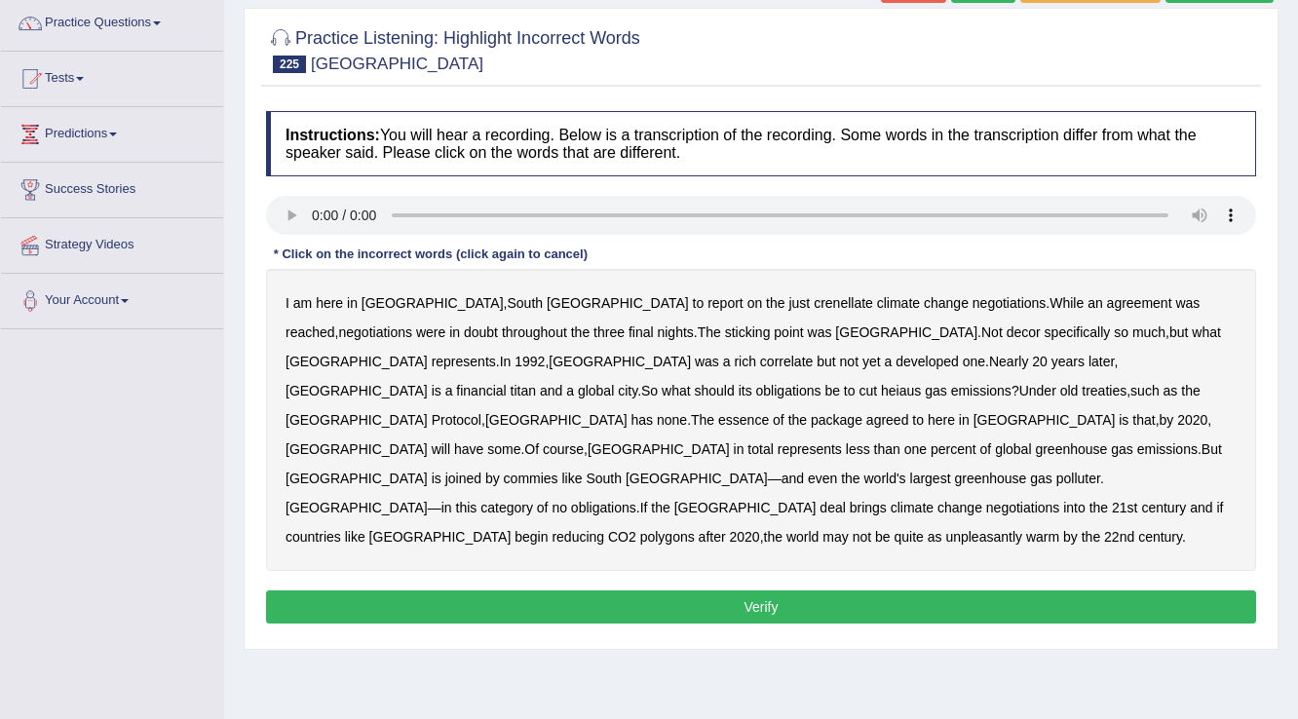
click at [814, 302] on b "crenellate" at bounding box center [843, 303] width 59 height 16
click at [1007, 330] on b "decor" at bounding box center [1024, 332] width 34 height 16
click at [760, 361] on b "correlate" at bounding box center [786, 362] width 53 height 16
click at [921, 383] on b "heiaus" at bounding box center [901, 391] width 40 height 16
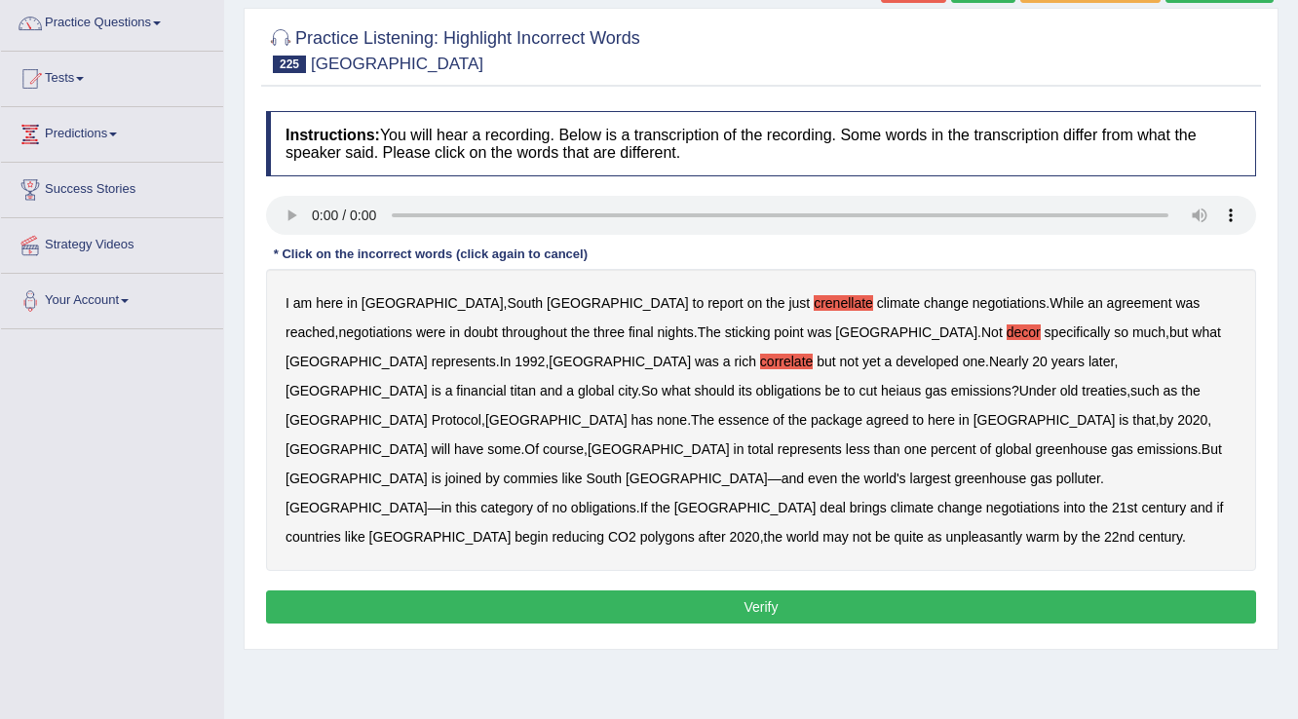
click at [921, 383] on b "heiaus" at bounding box center [901, 391] width 40 height 16
click at [504, 471] on b "commies" at bounding box center [531, 479] width 55 height 16
click at [695, 529] on b "polygons" at bounding box center [667, 537] width 55 height 16
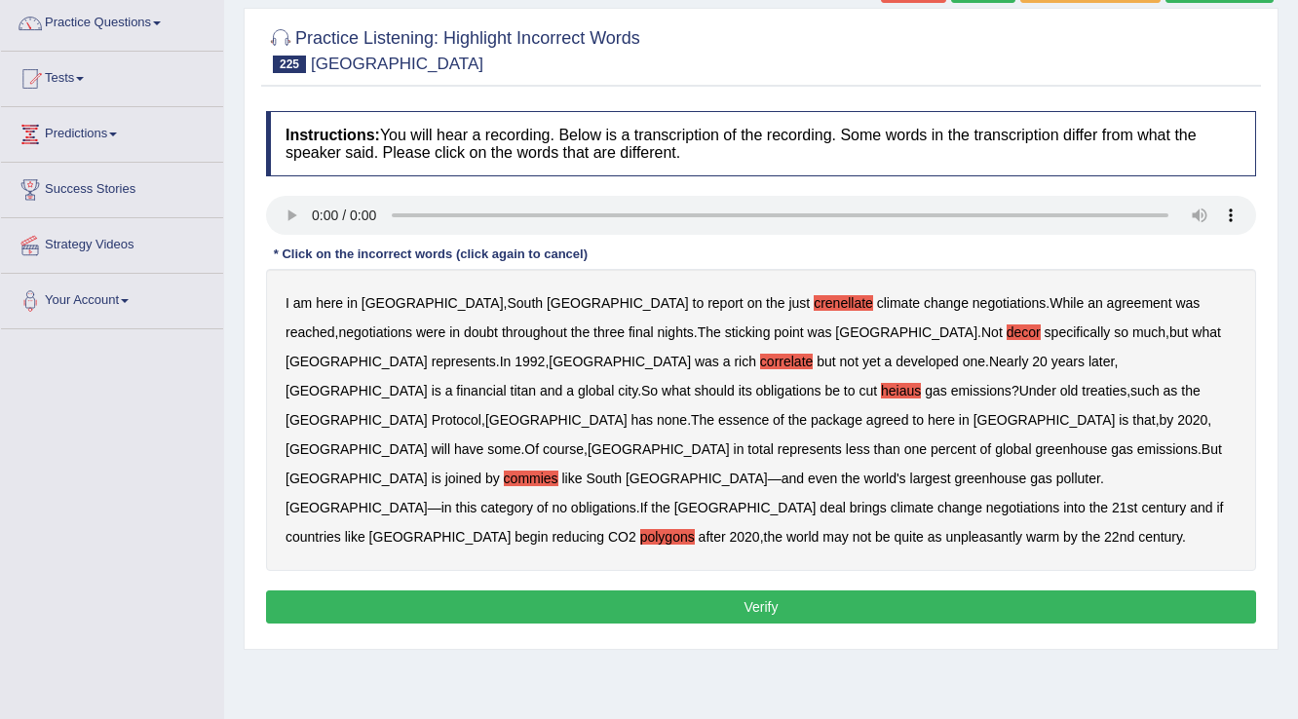
click at [560, 590] on button "Verify" at bounding box center [761, 606] width 990 height 33
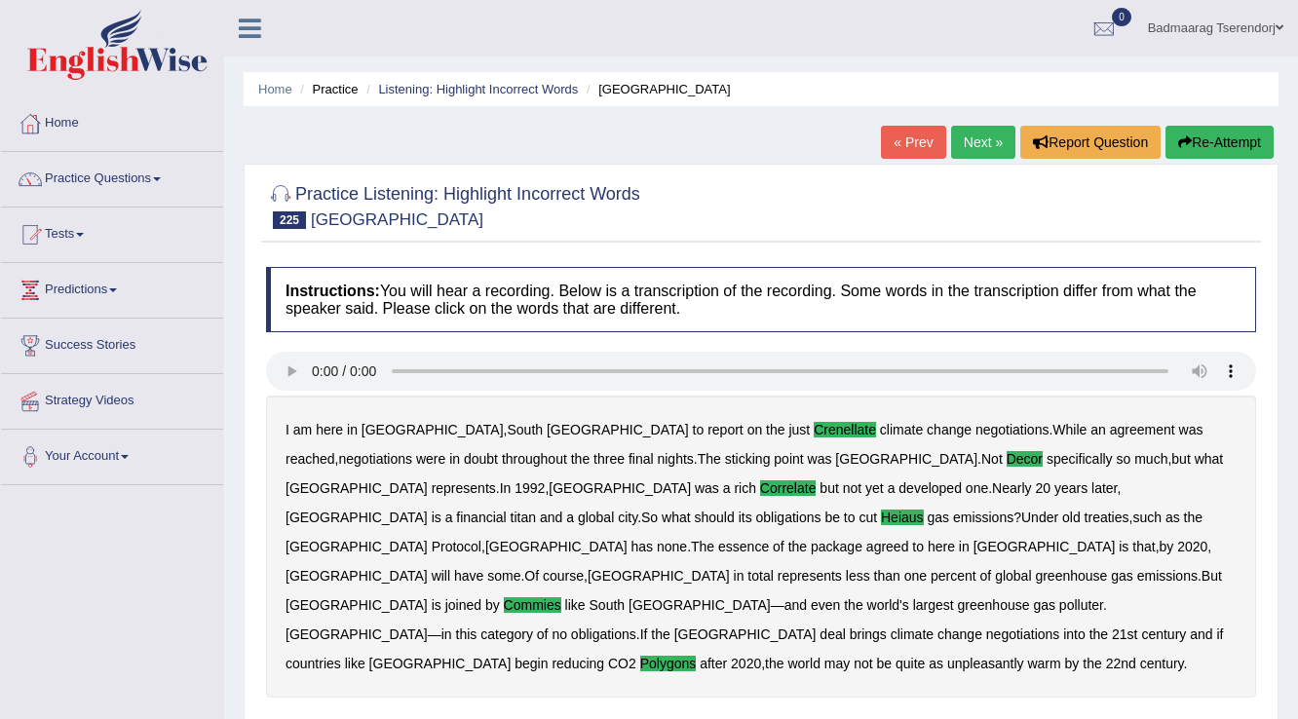
click at [959, 148] on link "Next »" at bounding box center [983, 142] width 64 height 33
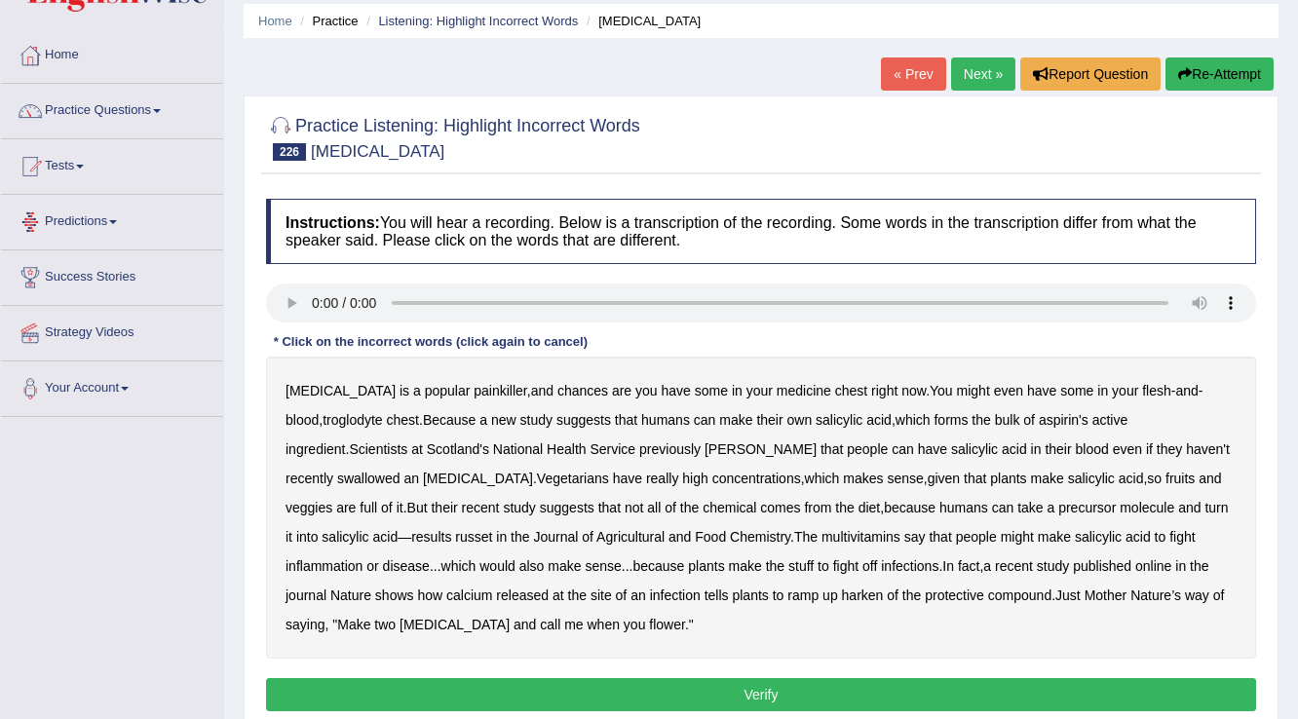
scroll to position [156, 0]
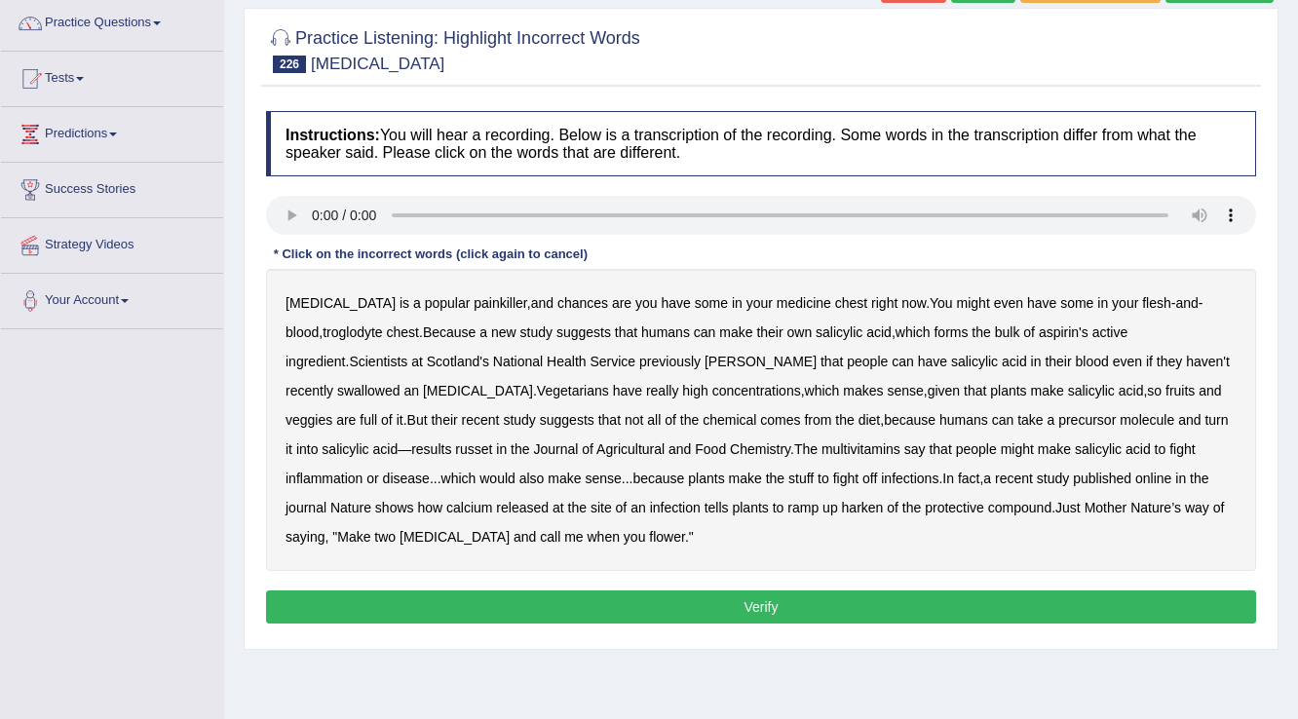
click at [323, 332] on b "troglodyte" at bounding box center [352, 332] width 59 height 16
click at [704, 362] on b "serge" at bounding box center [760, 362] width 112 height 16
click at [492, 441] on b "russet" at bounding box center [473, 449] width 37 height 16
click at [821, 448] on b "multivitamins" at bounding box center [860, 449] width 79 height 16
click at [455, 599] on button "Verify" at bounding box center [761, 606] width 990 height 33
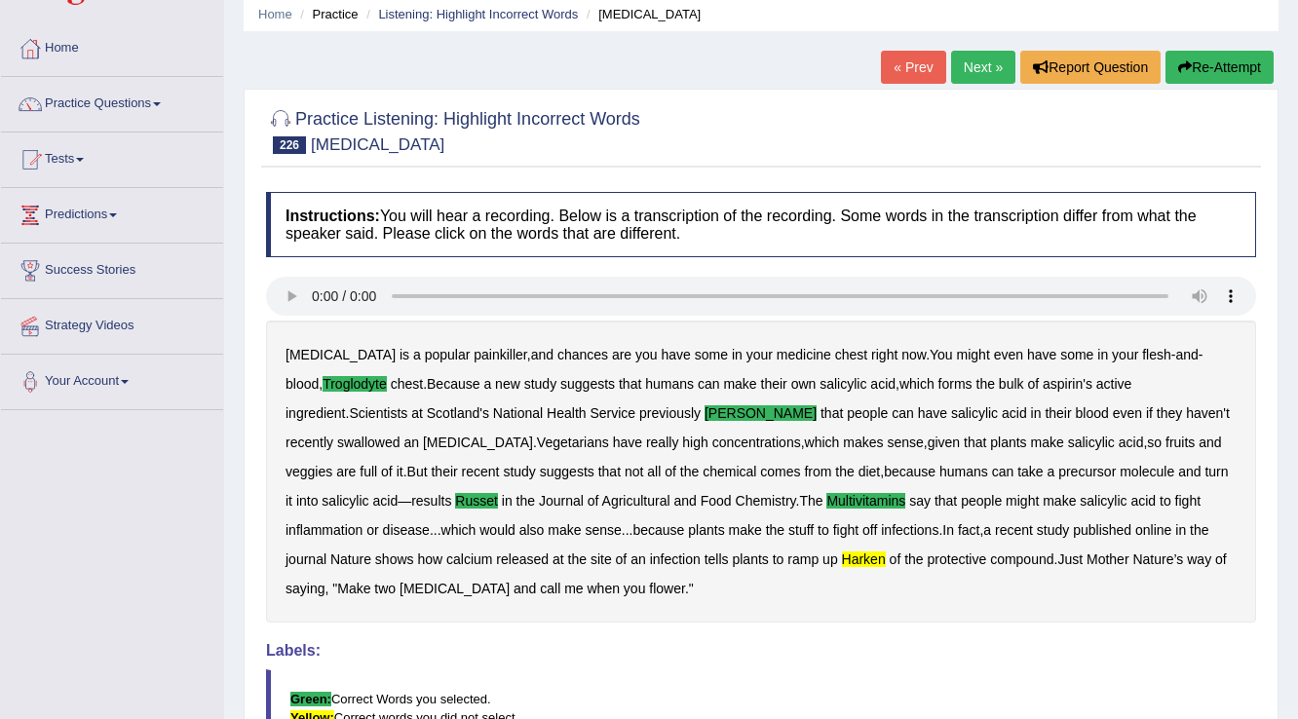
scroll to position [0, 0]
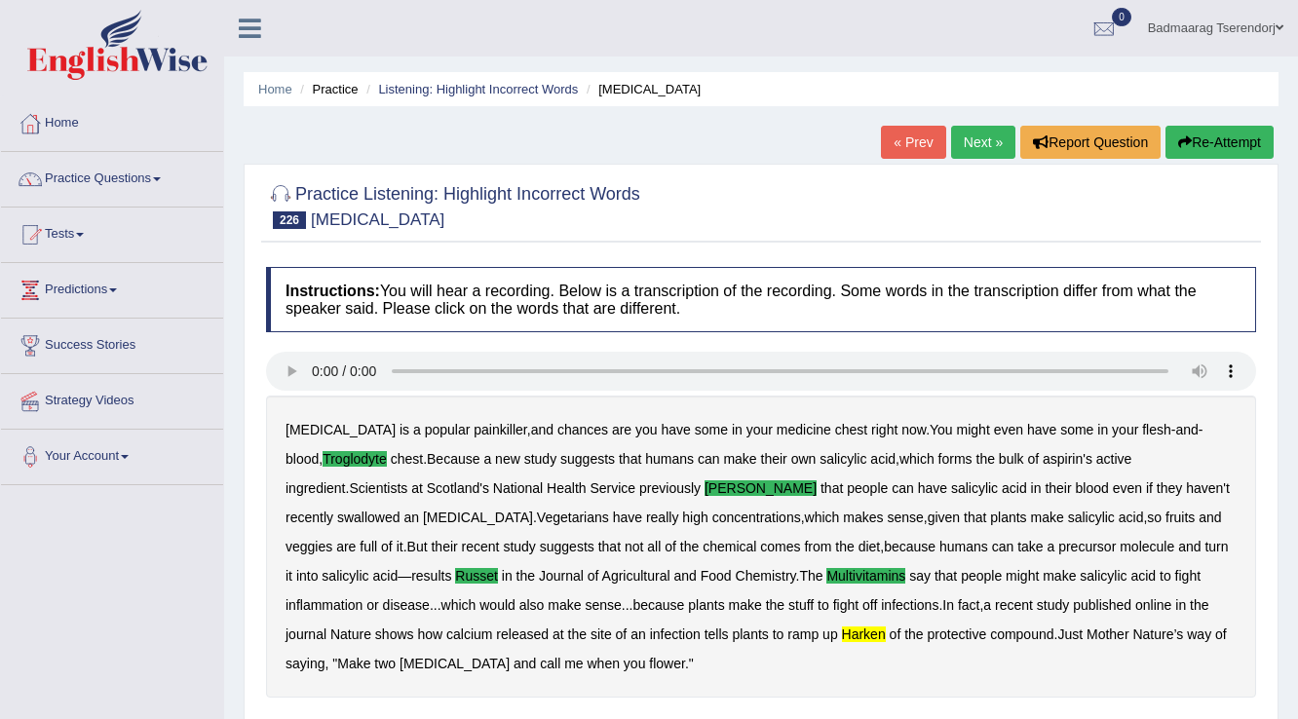
click at [966, 136] on link "Next »" at bounding box center [983, 142] width 64 height 33
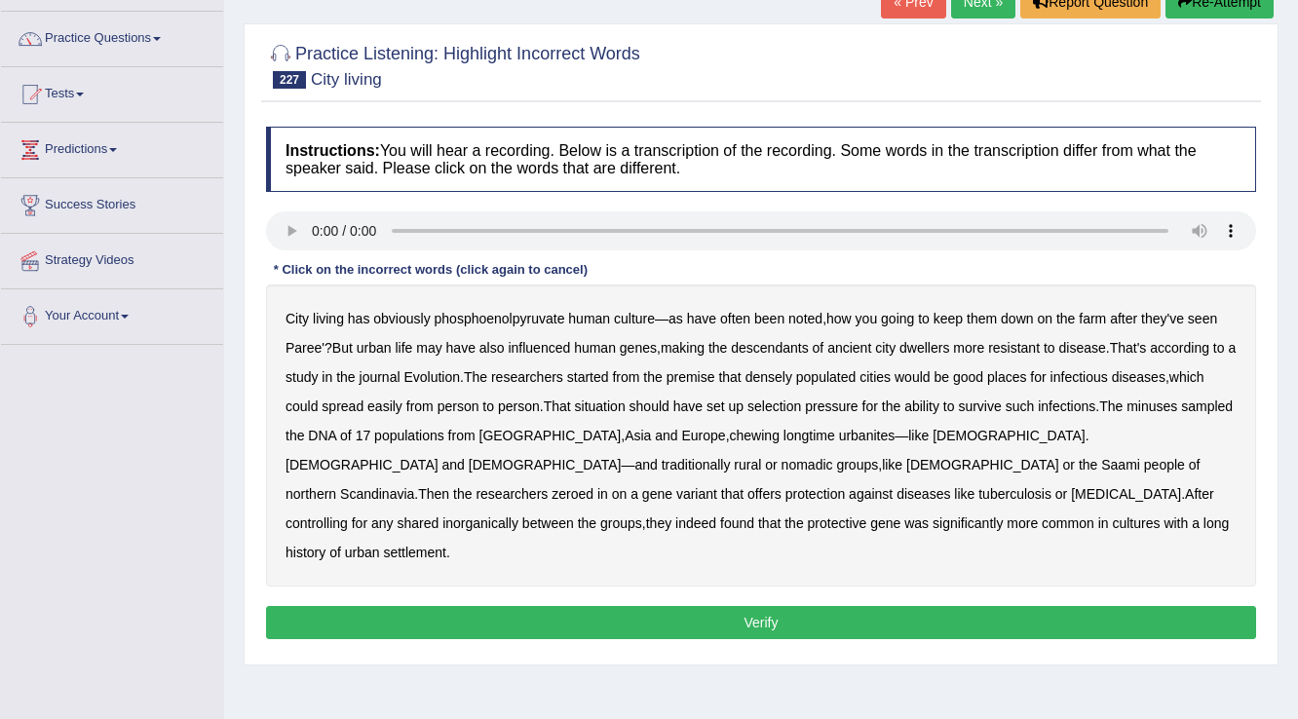
scroll to position [156, 0]
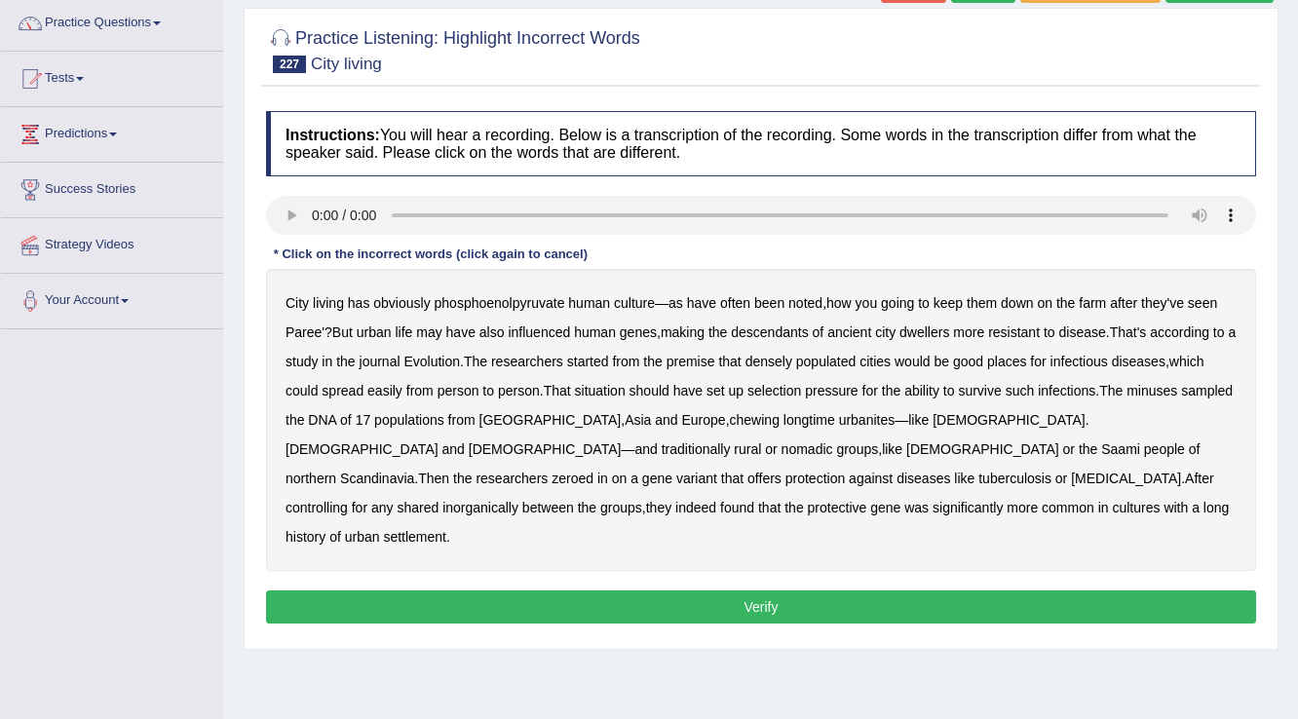
click at [499, 299] on b "phosphoenolpyruvate" at bounding box center [500, 303] width 131 height 16
click at [501, 299] on b "phosphoenolpyruvate" at bounding box center [500, 303] width 131 height 16
click at [1161, 384] on b "minuses" at bounding box center [1151, 391] width 51 height 16
click at [730, 415] on b "chewing" at bounding box center [755, 420] width 50 height 16
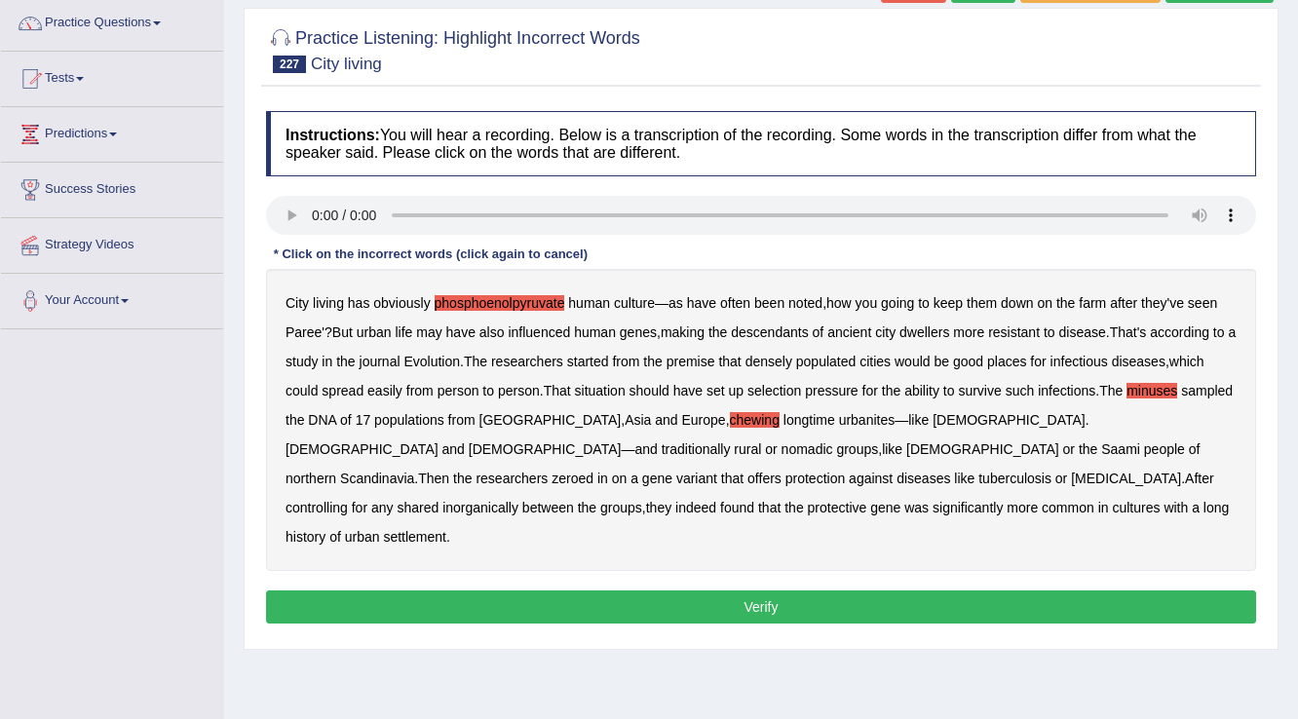
click at [518, 500] on b "inorganically" at bounding box center [480, 508] width 76 height 16
click at [696, 590] on button "Verify" at bounding box center [761, 606] width 990 height 33
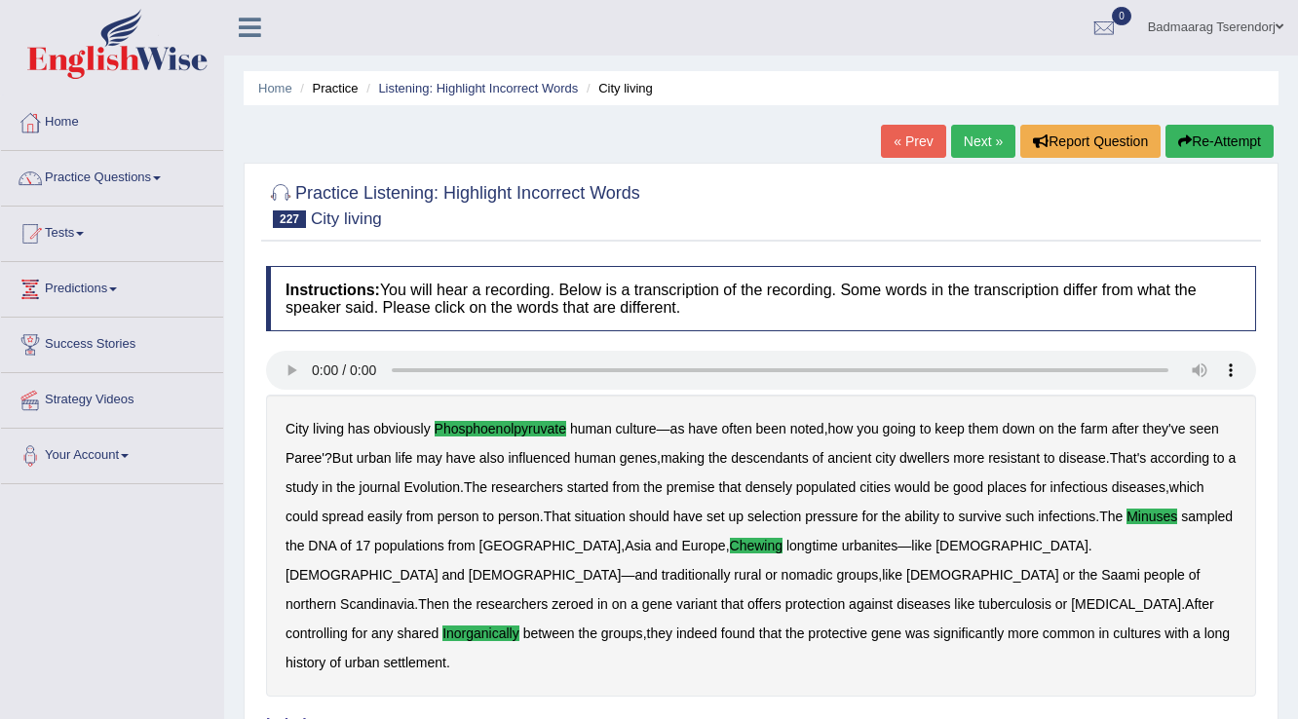
scroll to position [0, 0]
click at [983, 142] on link "Next »" at bounding box center [983, 142] width 64 height 33
